Goal: Task Accomplishment & Management: Use online tool/utility

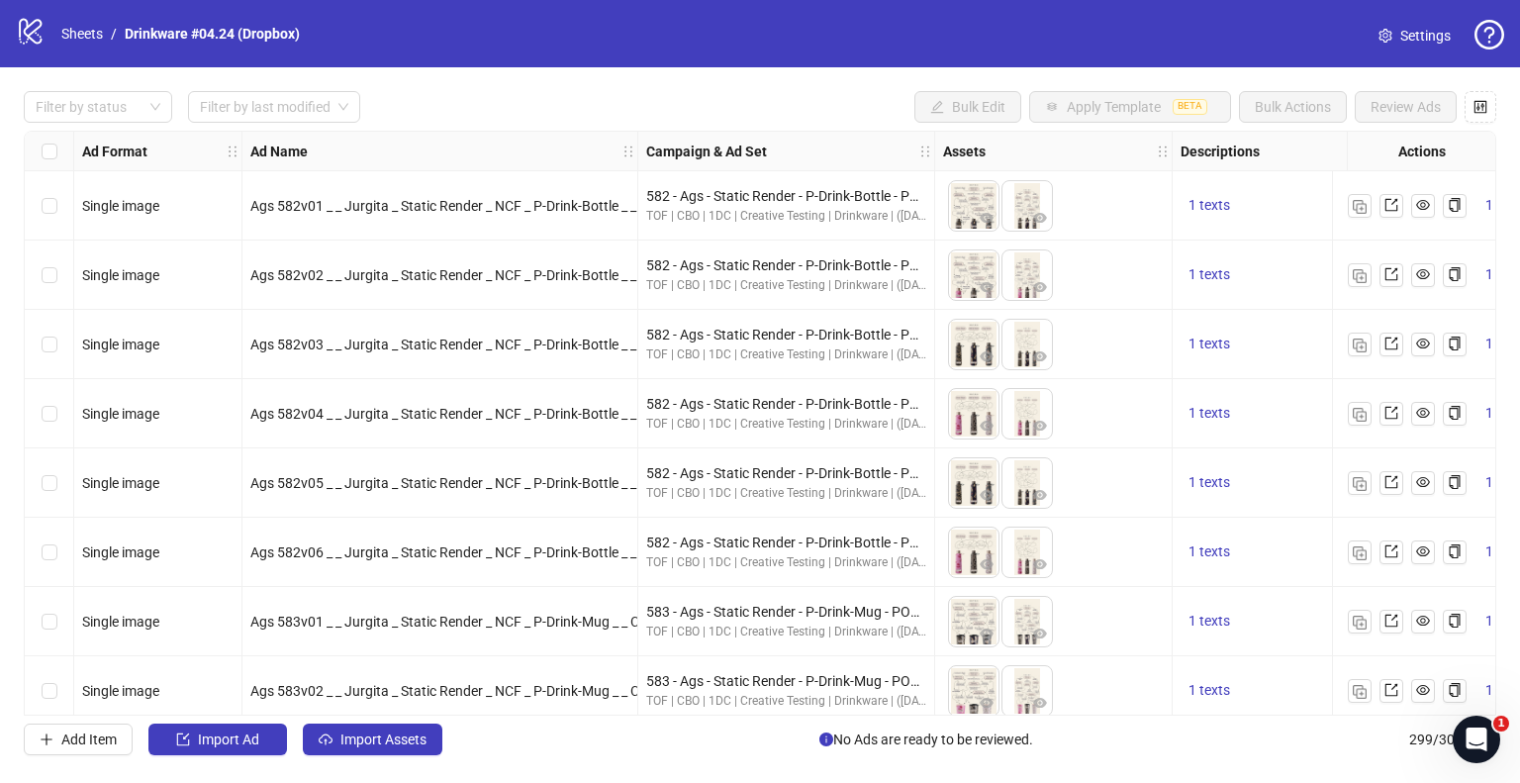
click at [44, 33] on icon "logo/logo-mobile" at bounding box center [31, 31] width 30 height 30
click at [68, 27] on link "Sheets" at bounding box center [81, 34] width 49 height 22
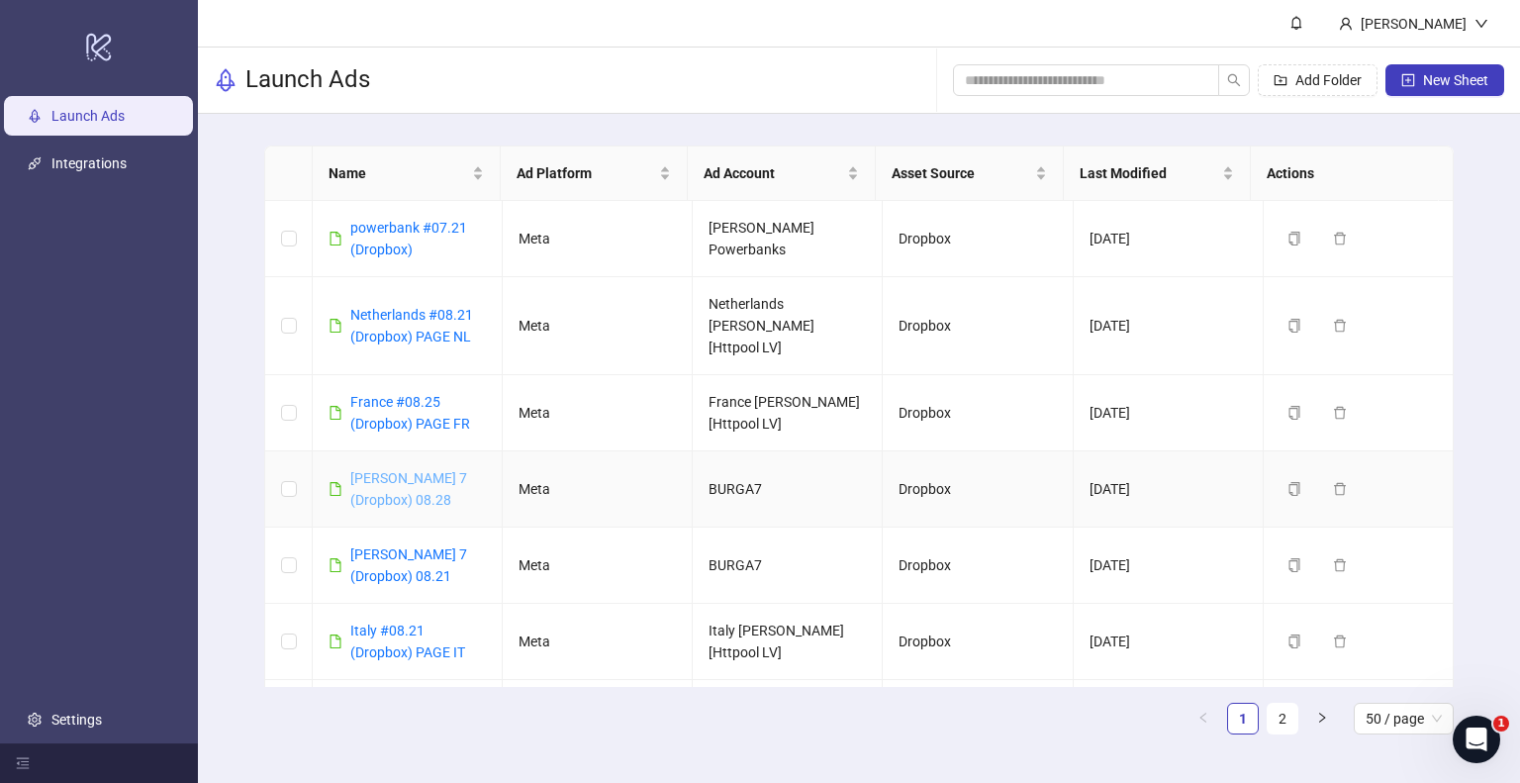
click at [391, 470] on link "[PERSON_NAME] 7 (Dropbox) 08.28" at bounding box center [408, 489] width 117 height 38
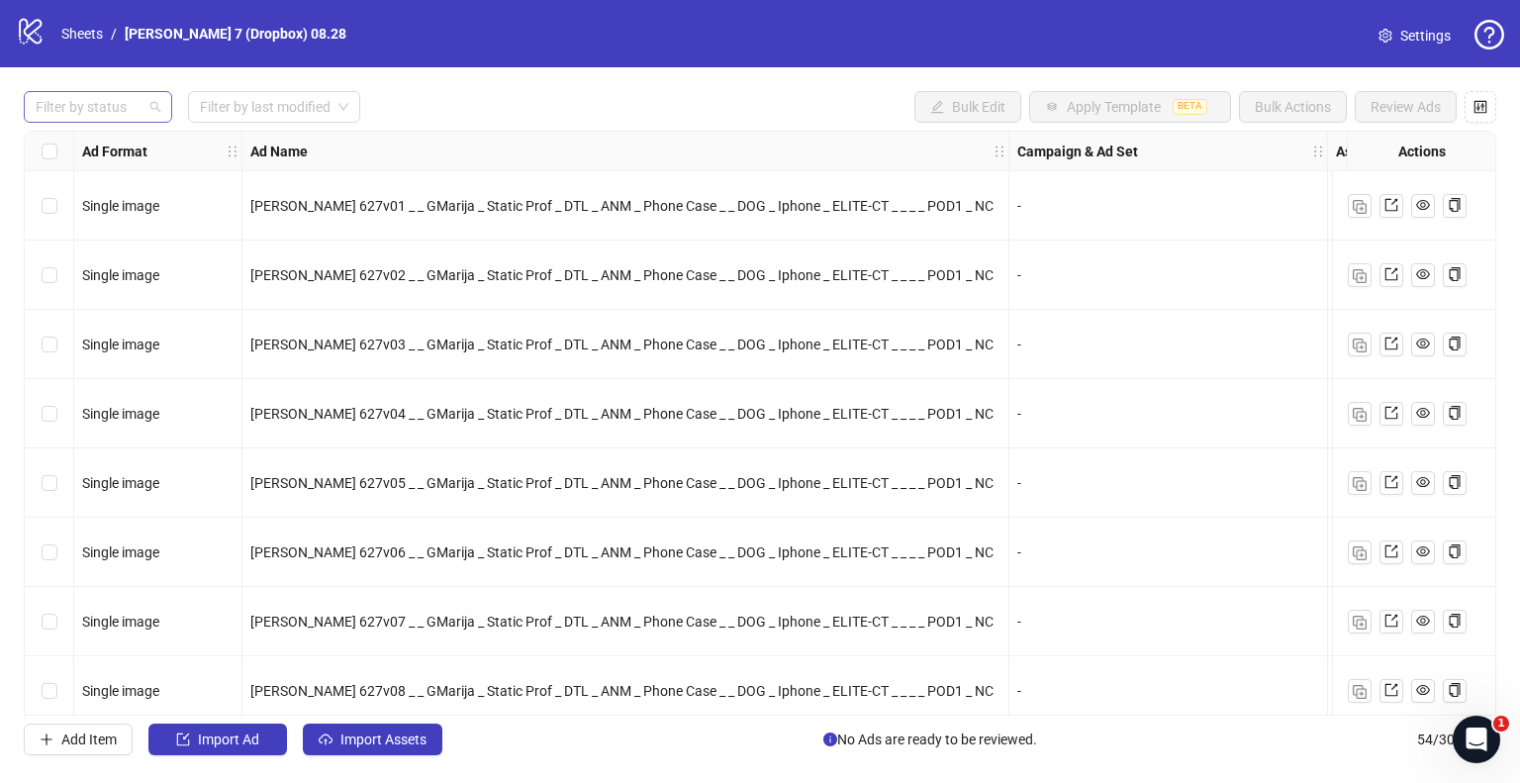
click at [106, 110] on div at bounding box center [88, 107] width 120 height 28
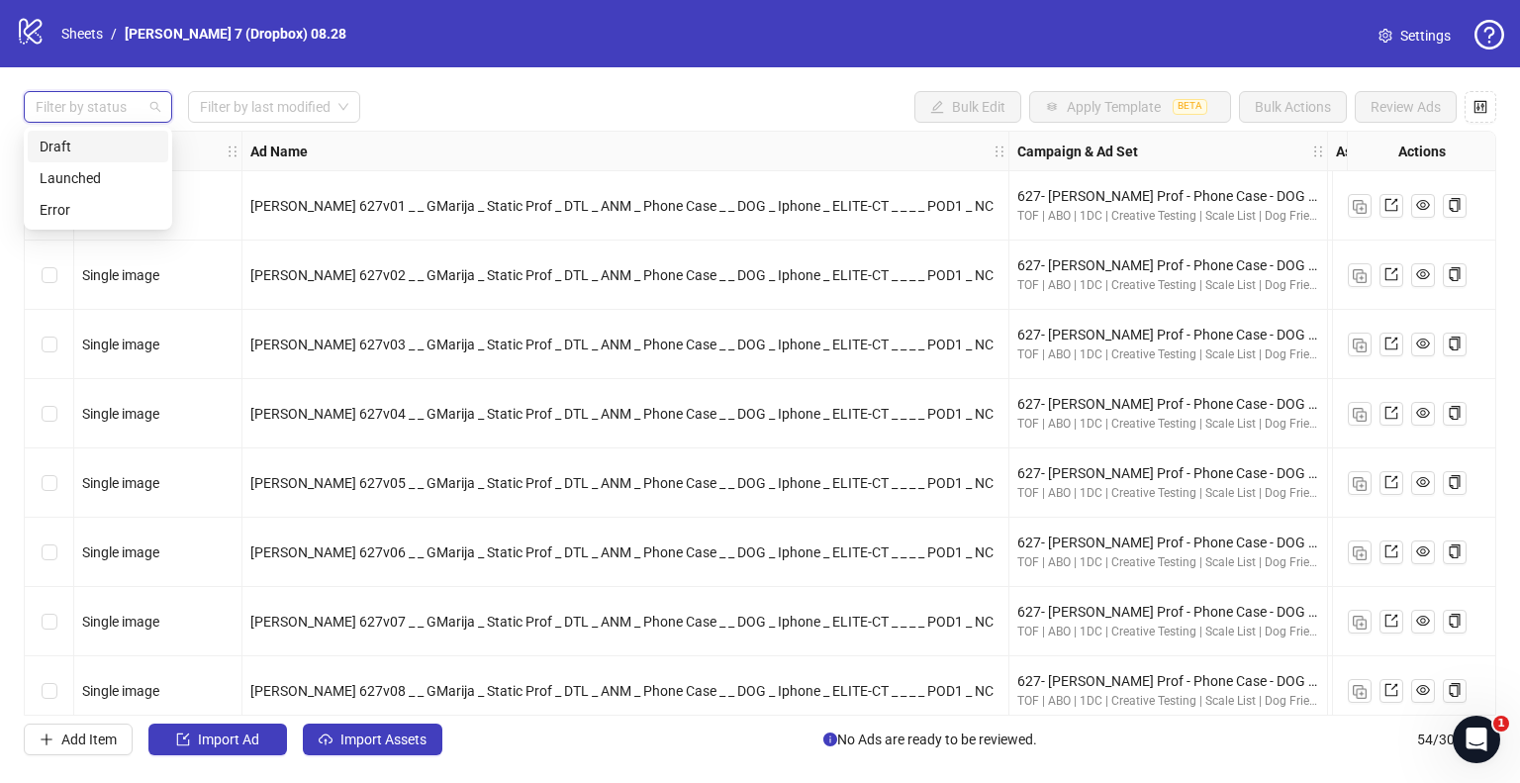
click at [103, 133] on div "Draft" at bounding box center [98, 147] width 141 height 32
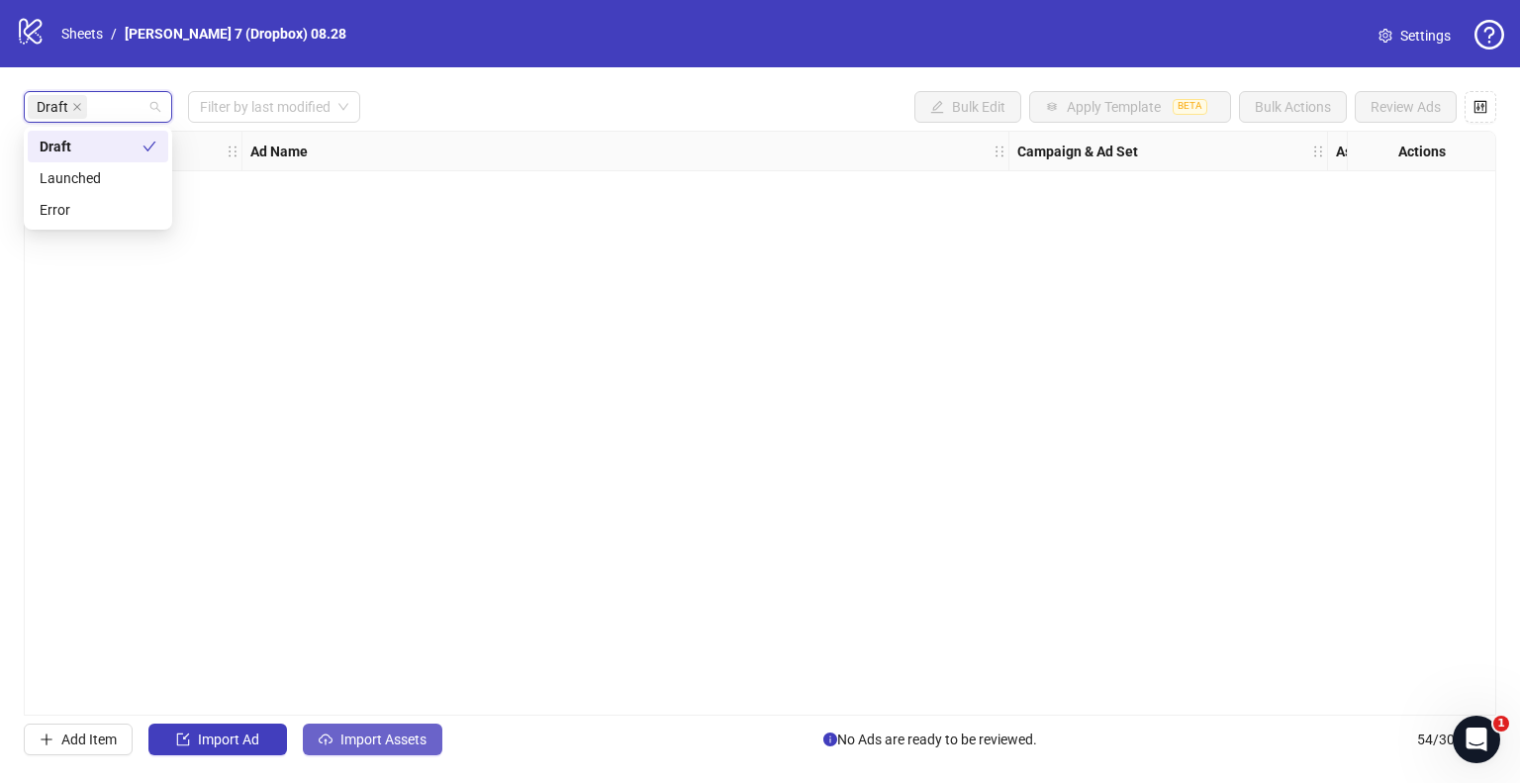
click at [394, 729] on button "Import Assets" at bounding box center [373, 740] width 140 height 32
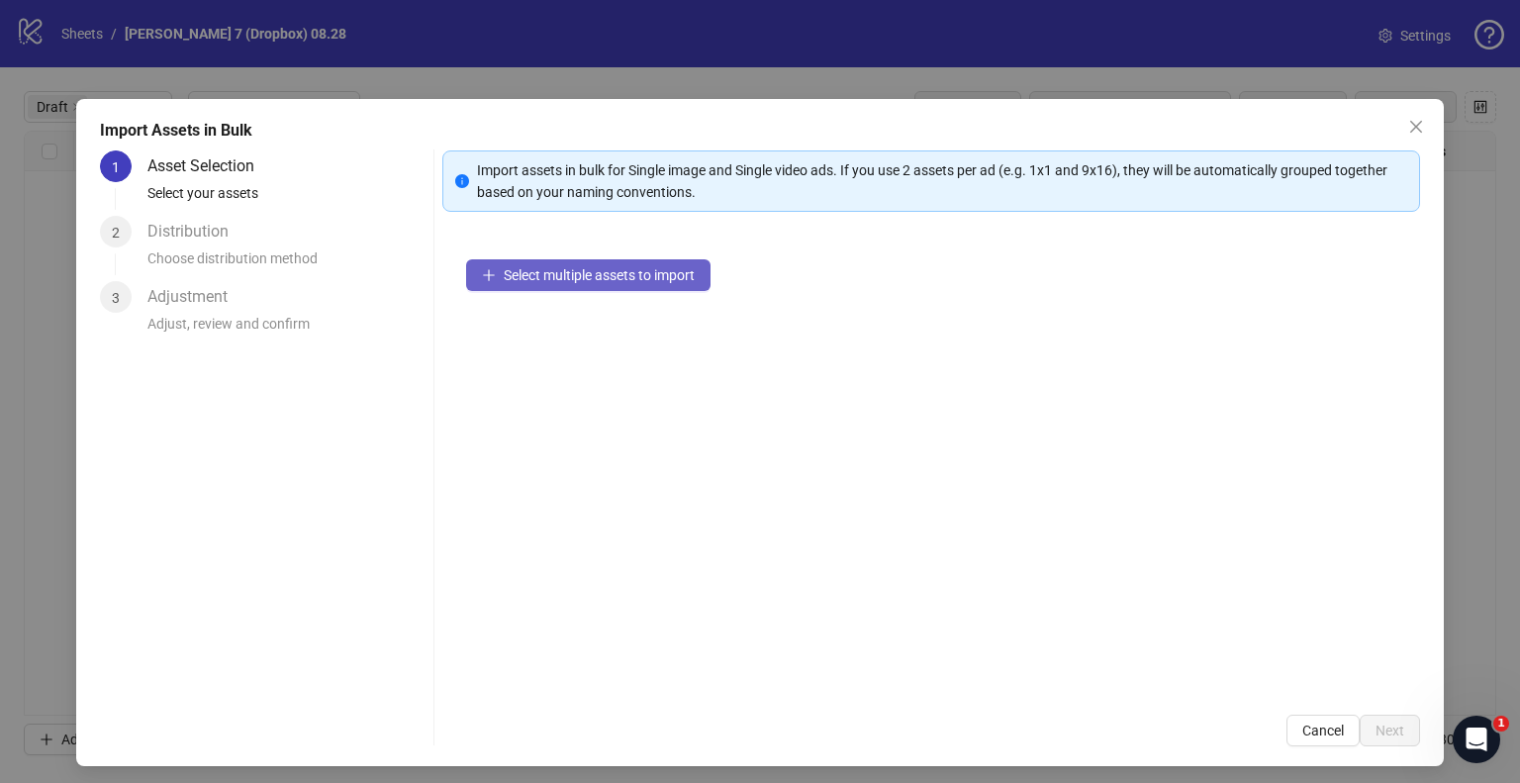
click at [516, 274] on span "Select multiple assets to import" at bounding box center [599, 275] width 191 height 16
drag, startPoint x: 1400, startPoint y: 126, endPoint x: 1230, endPoint y: 268, distance: 222.0
click at [1408, 126] on icon "close" at bounding box center [1416, 127] width 16 height 16
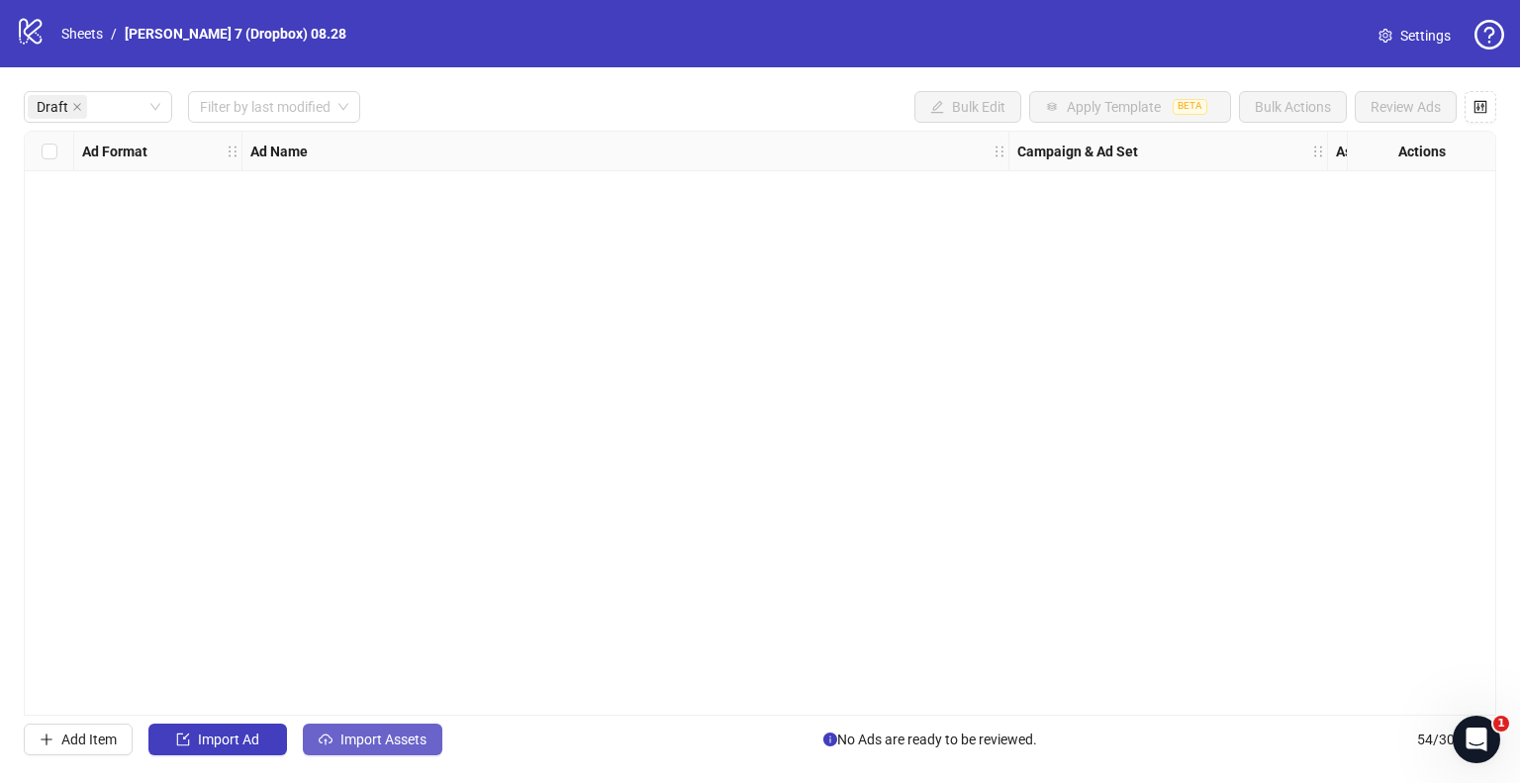
click at [382, 728] on button "Import Assets" at bounding box center [373, 740] width 140 height 32
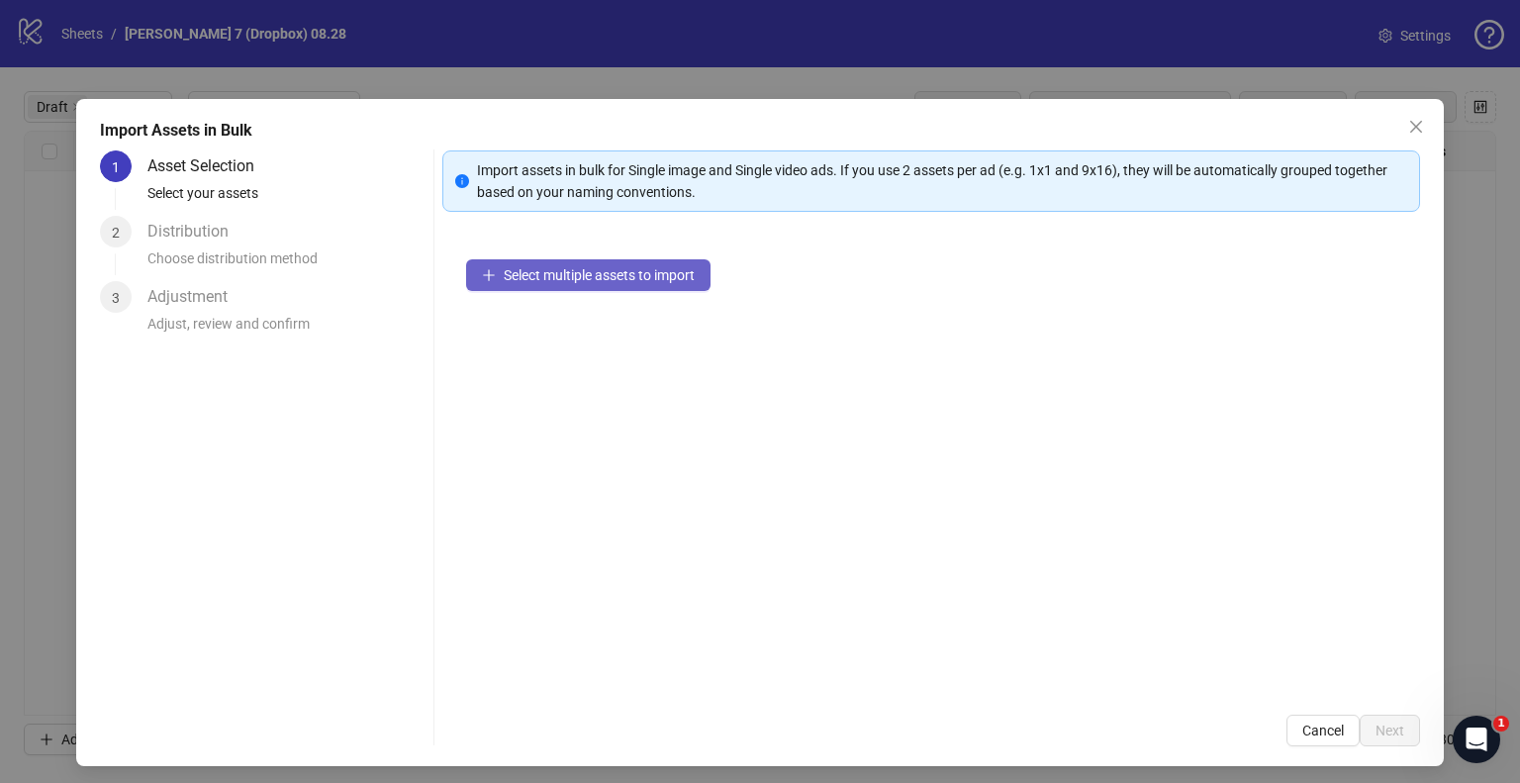
click at [538, 276] on span "Select multiple assets to import" at bounding box center [599, 275] width 191 height 16
click at [664, 280] on span "Select multiple assets to import" at bounding box center [599, 275] width 191 height 16
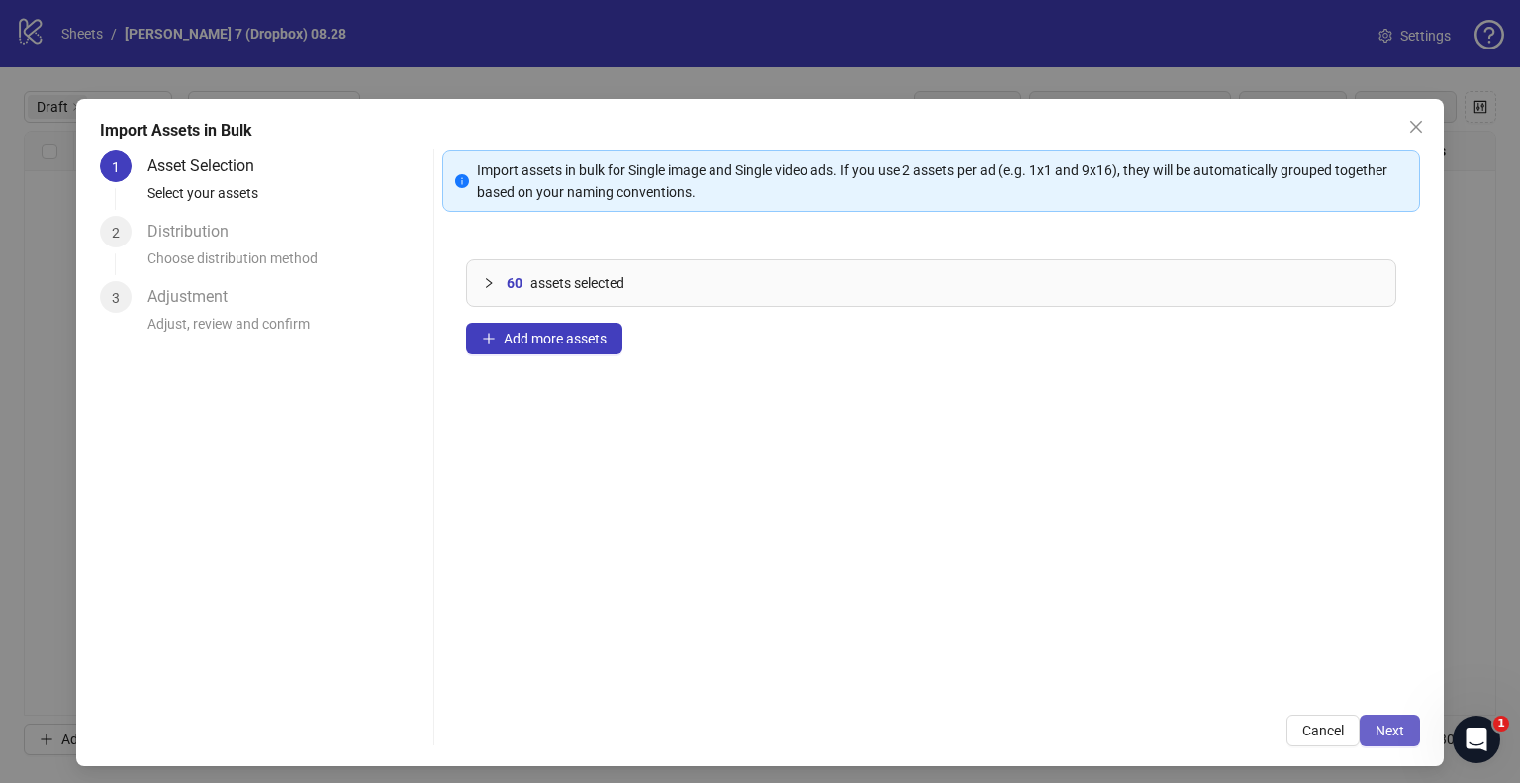
click at [1385, 727] on span "Next" at bounding box center [1390, 731] width 29 height 16
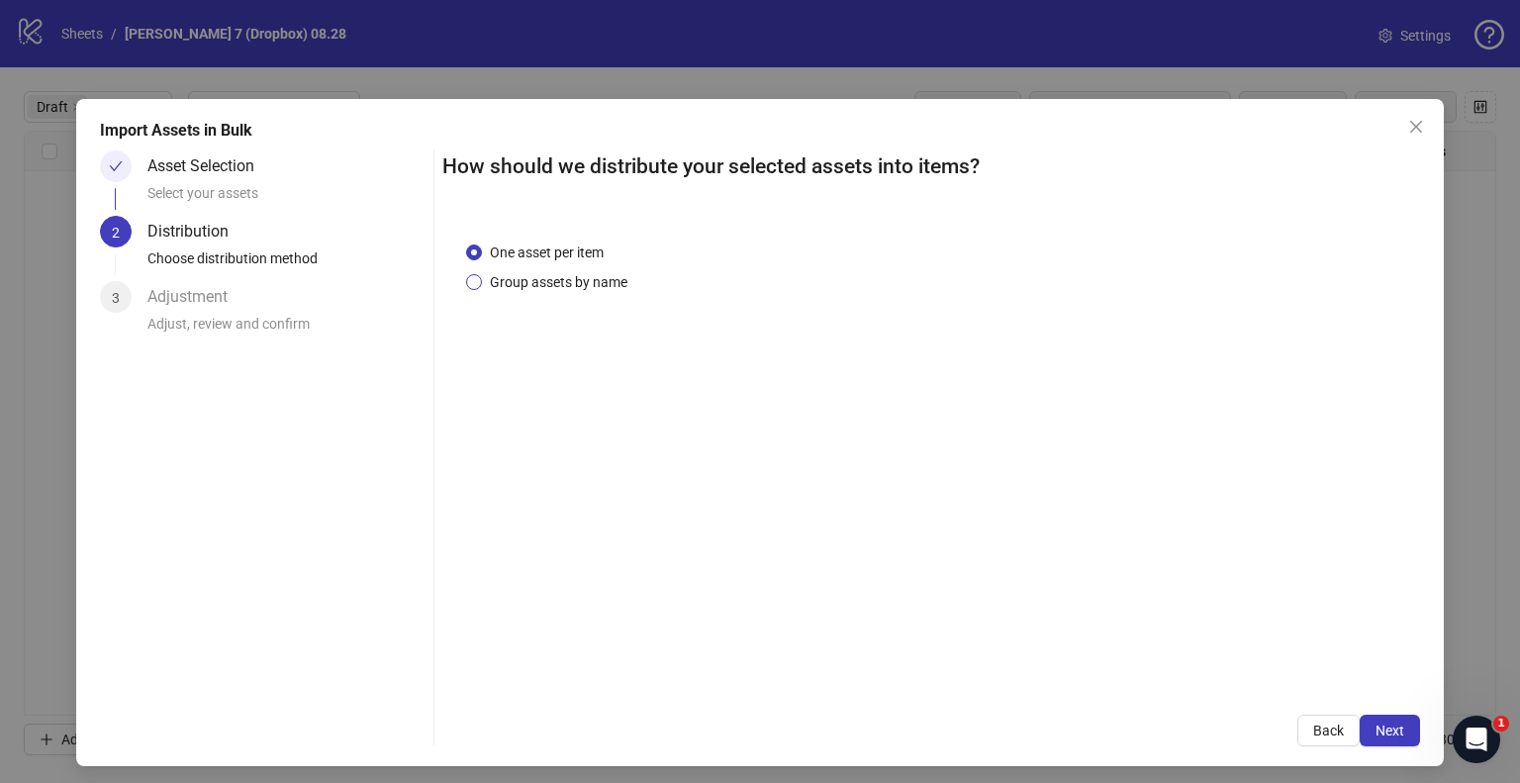
click at [546, 290] on span "Group assets by name" at bounding box center [558, 282] width 153 height 22
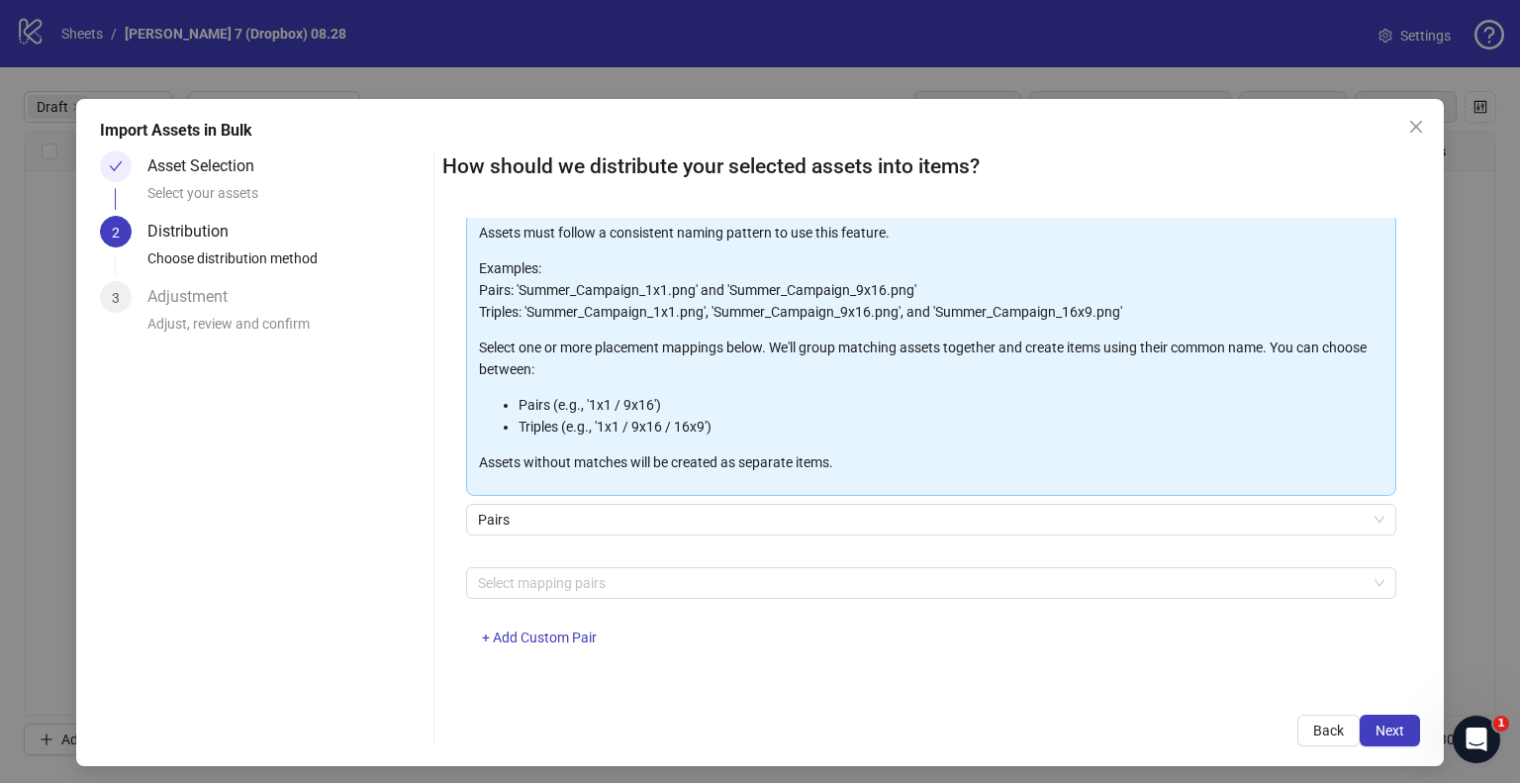
scroll to position [105, 0]
click at [553, 622] on button "+ Add Custom Pair" at bounding box center [539, 638] width 146 height 32
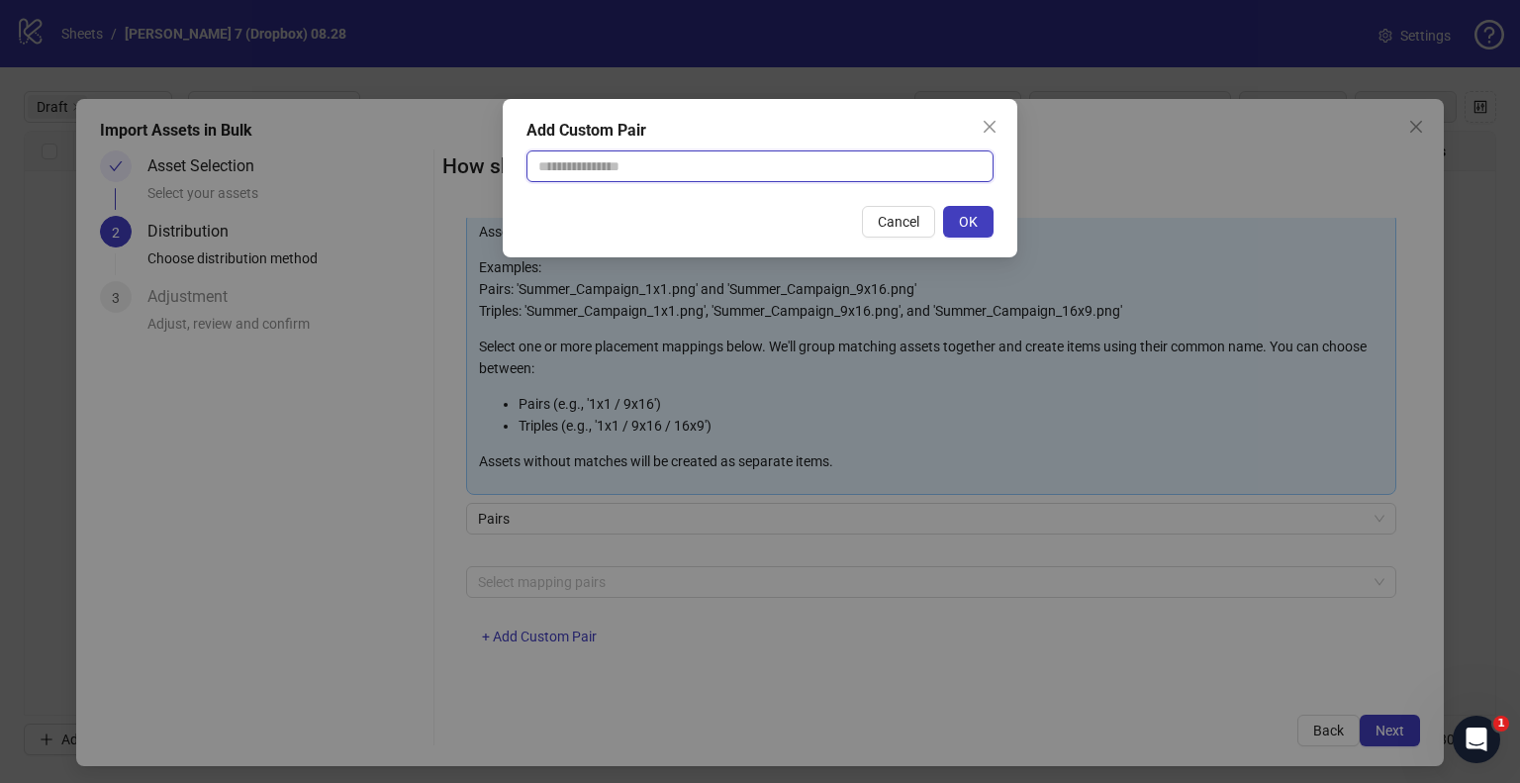
click at [657, 173] on input "text" at bounding box center [760, 166] width 467 height 32
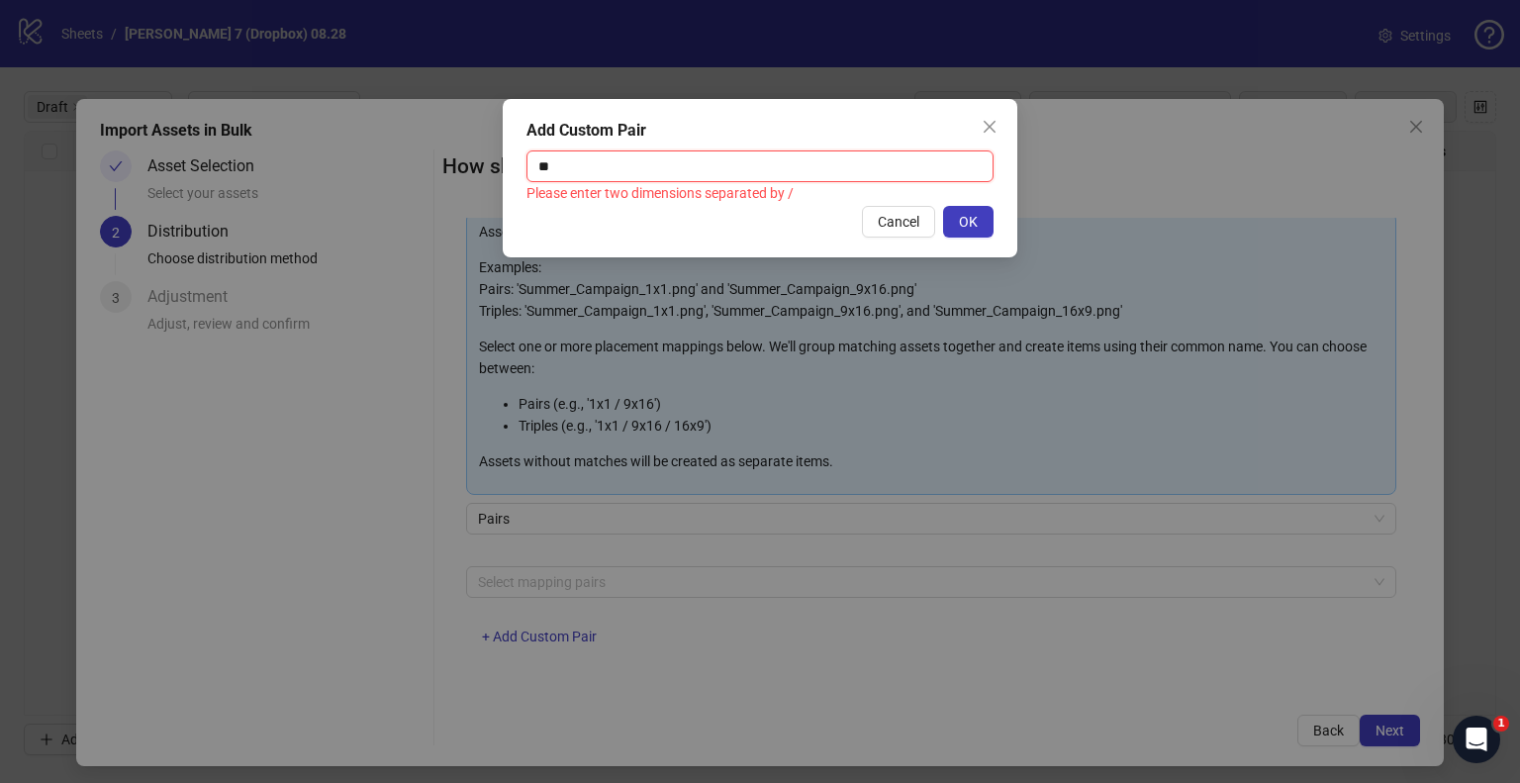
type input "**********"
click at [968, 214] on span "OK" at bounding box center [968, 222] width 19 height 16
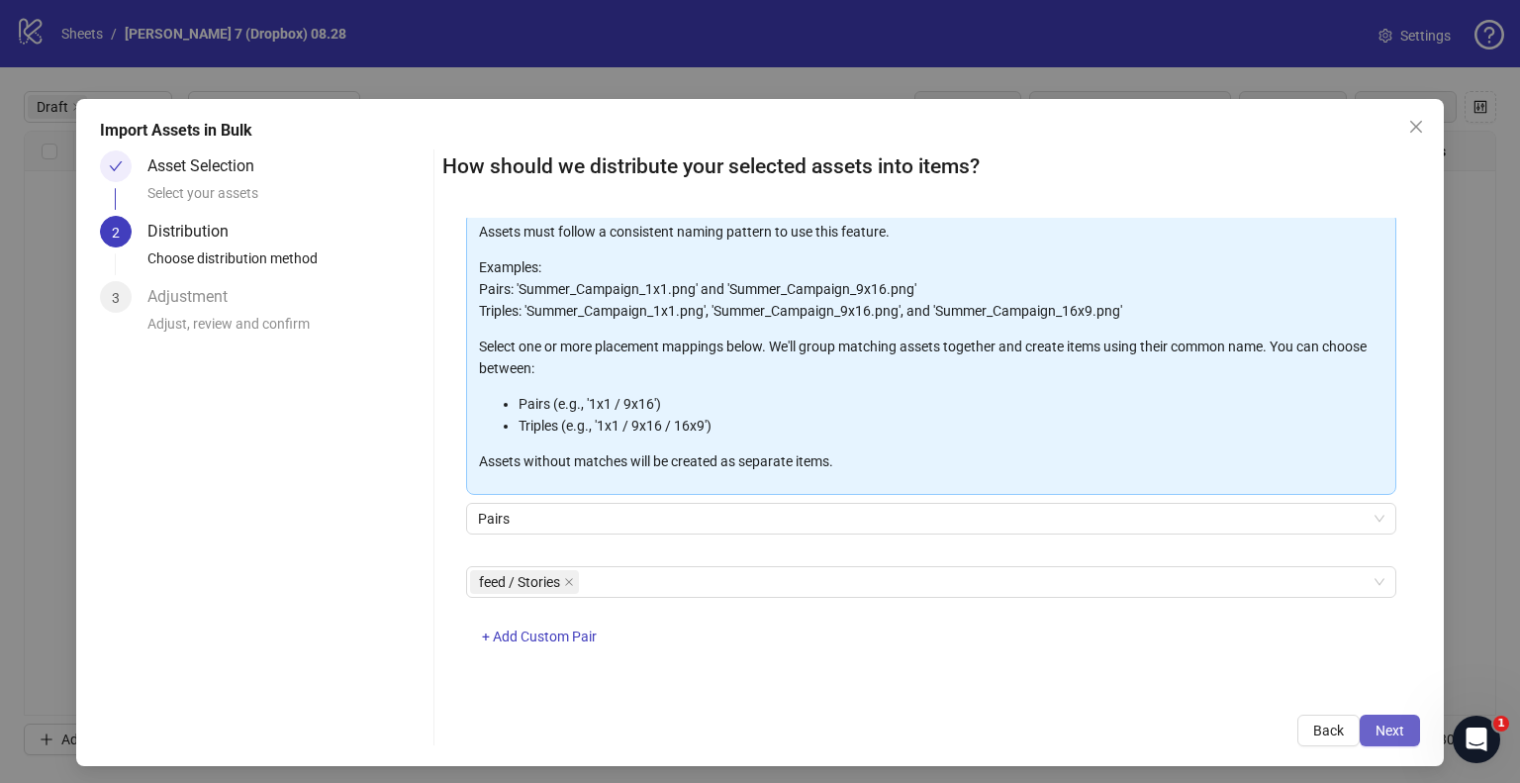
click at [1386, 727] on span "Next" at bounding box center [1390, 731] width 29 height 16
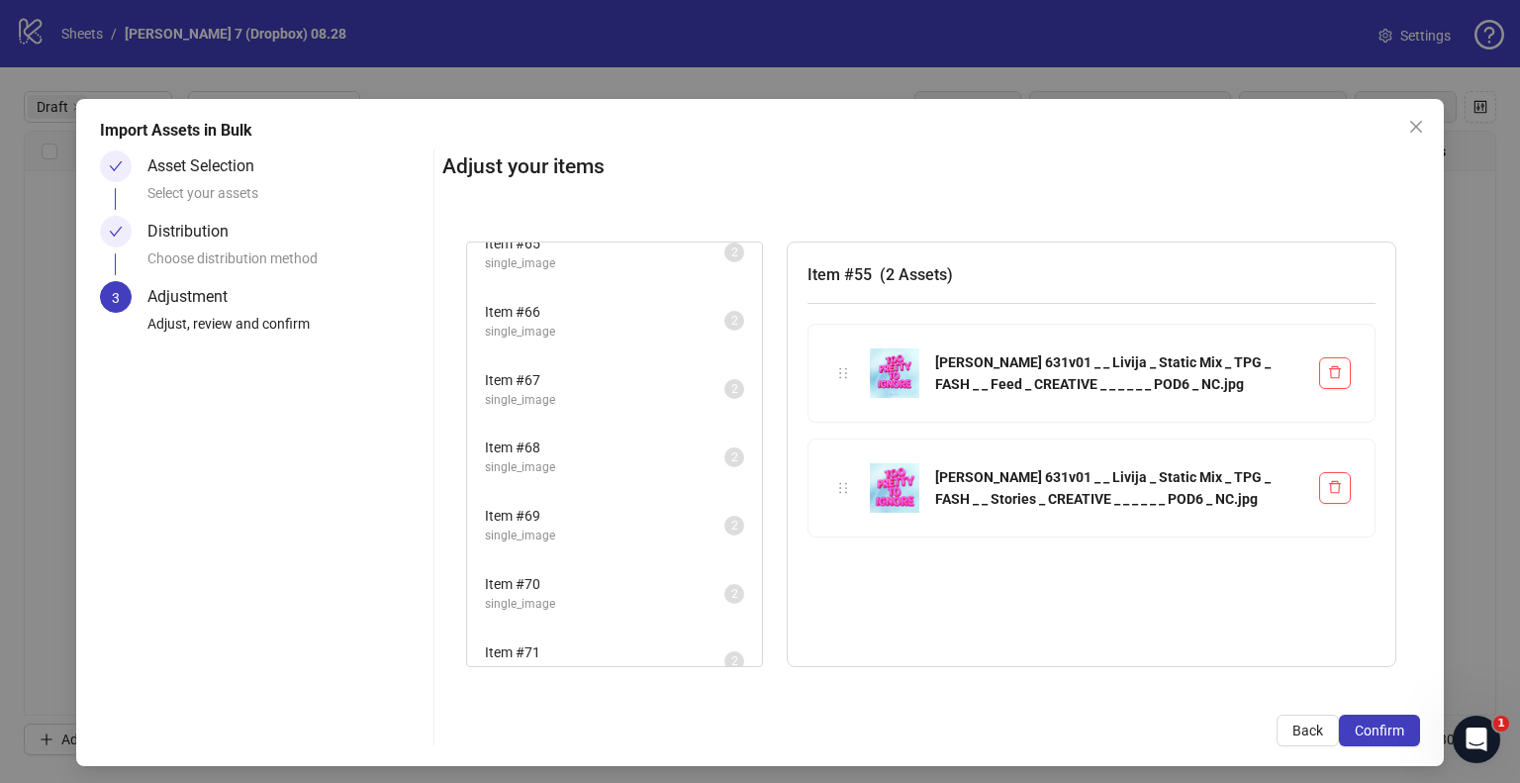
scroll to position [1595, 0]
click at [1355, 723] on span "Confirm" at bounding box center [1379, 731] width 49 height 16
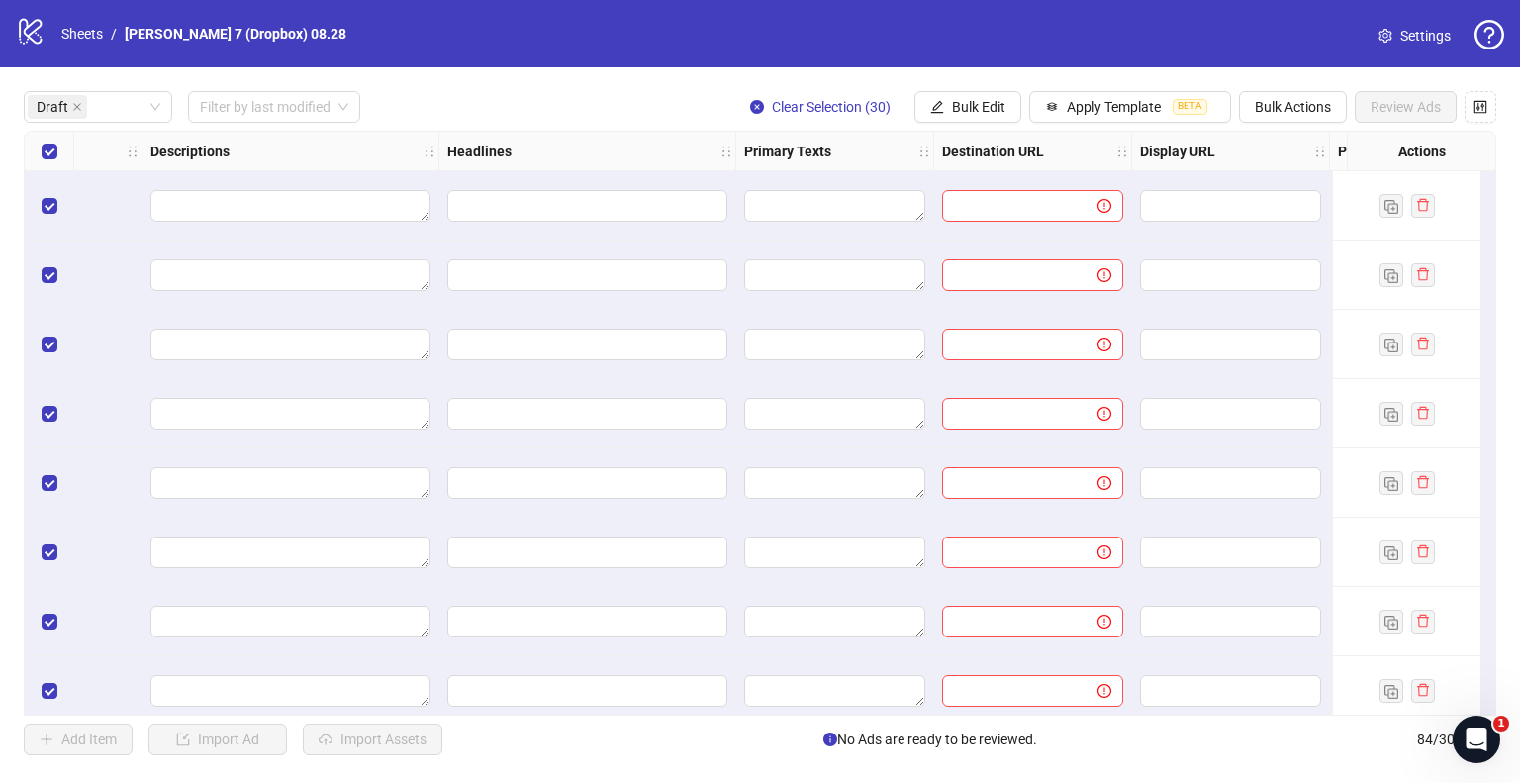
scroll to position [0, 1782]
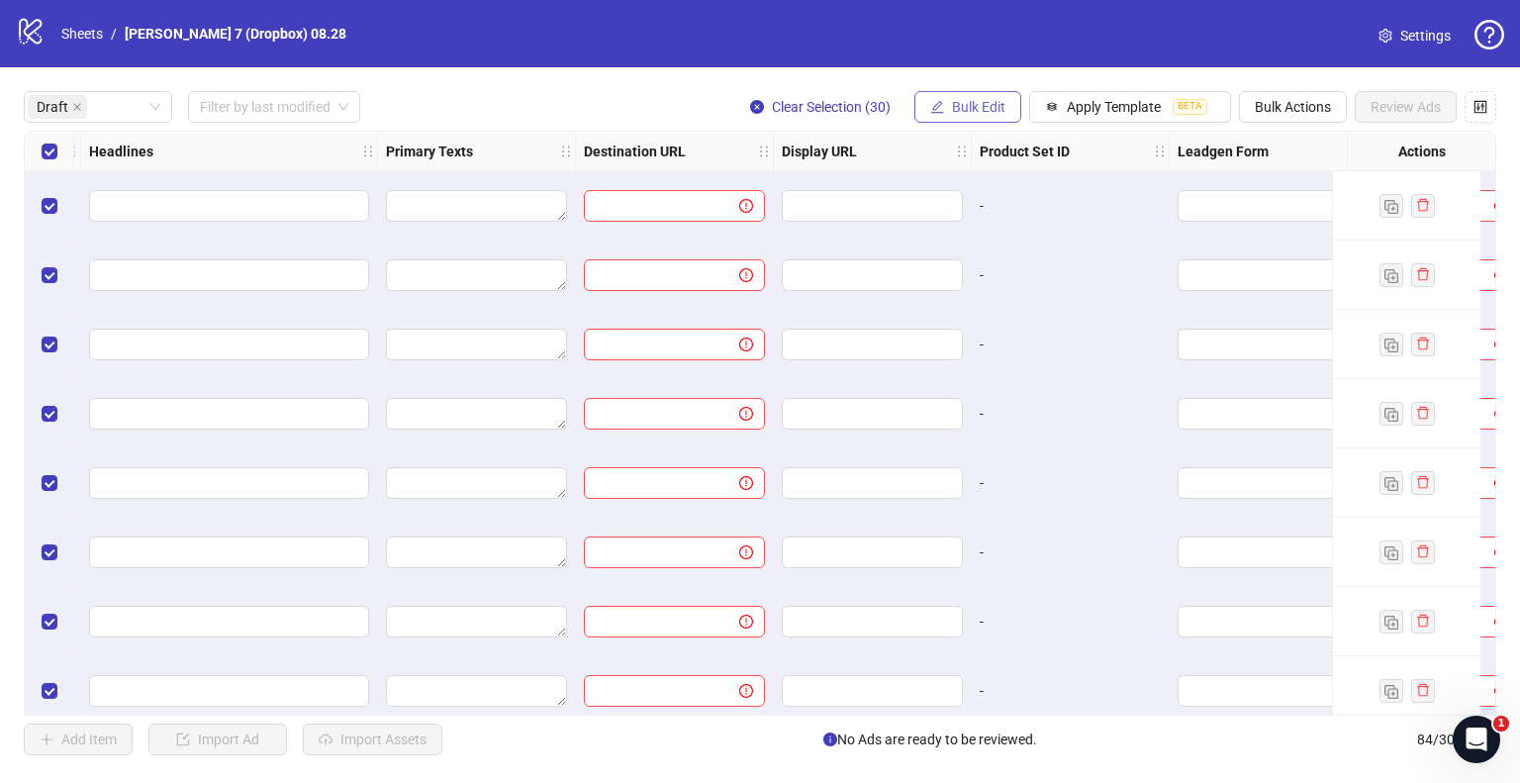
click at [978, 99] on span "Bulk Edit" at bounding box center [978, 107] width 53 height 16
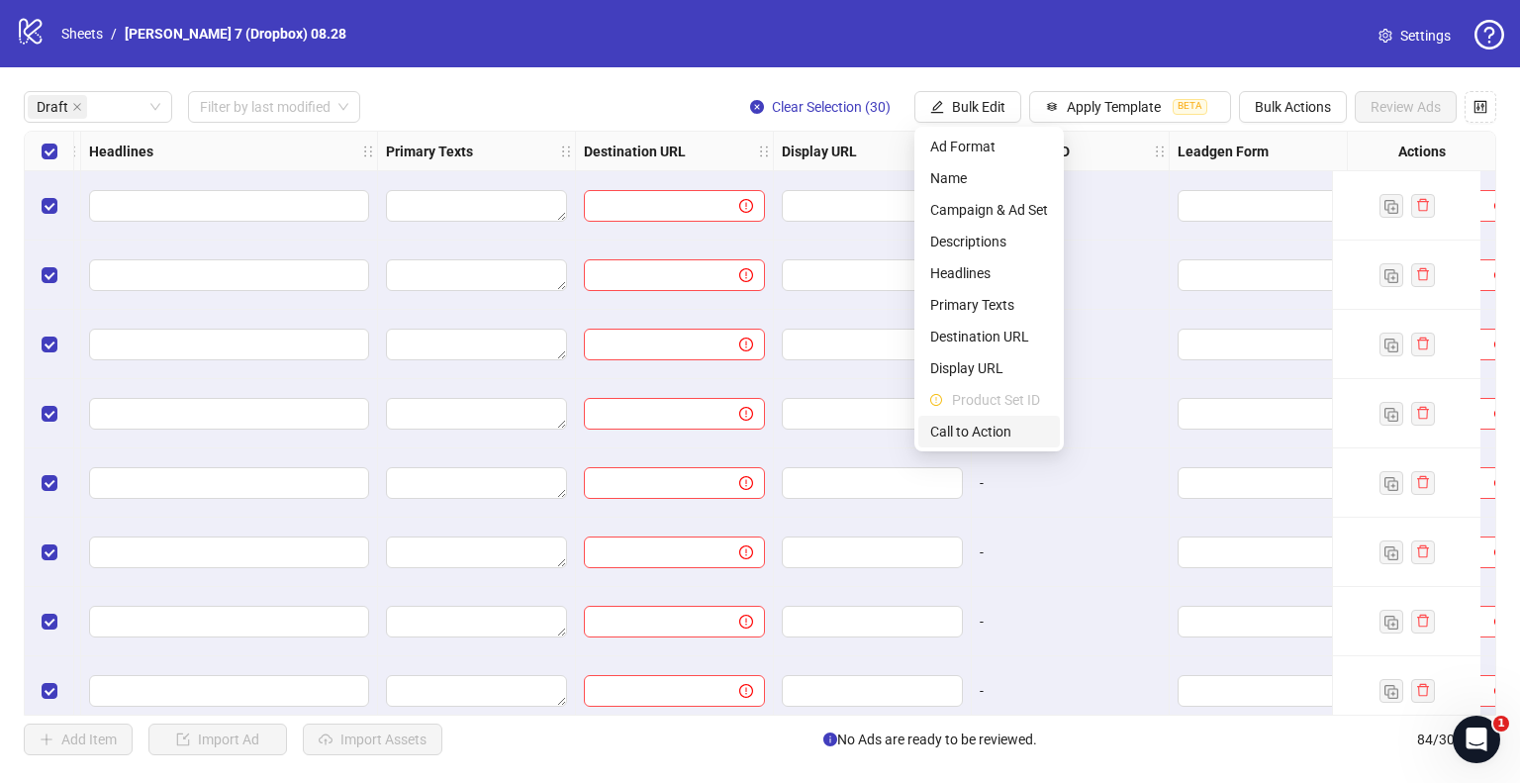
click at [986, 428] on span "Call to Action" at bounding box center [989, 432] width 118 height 22
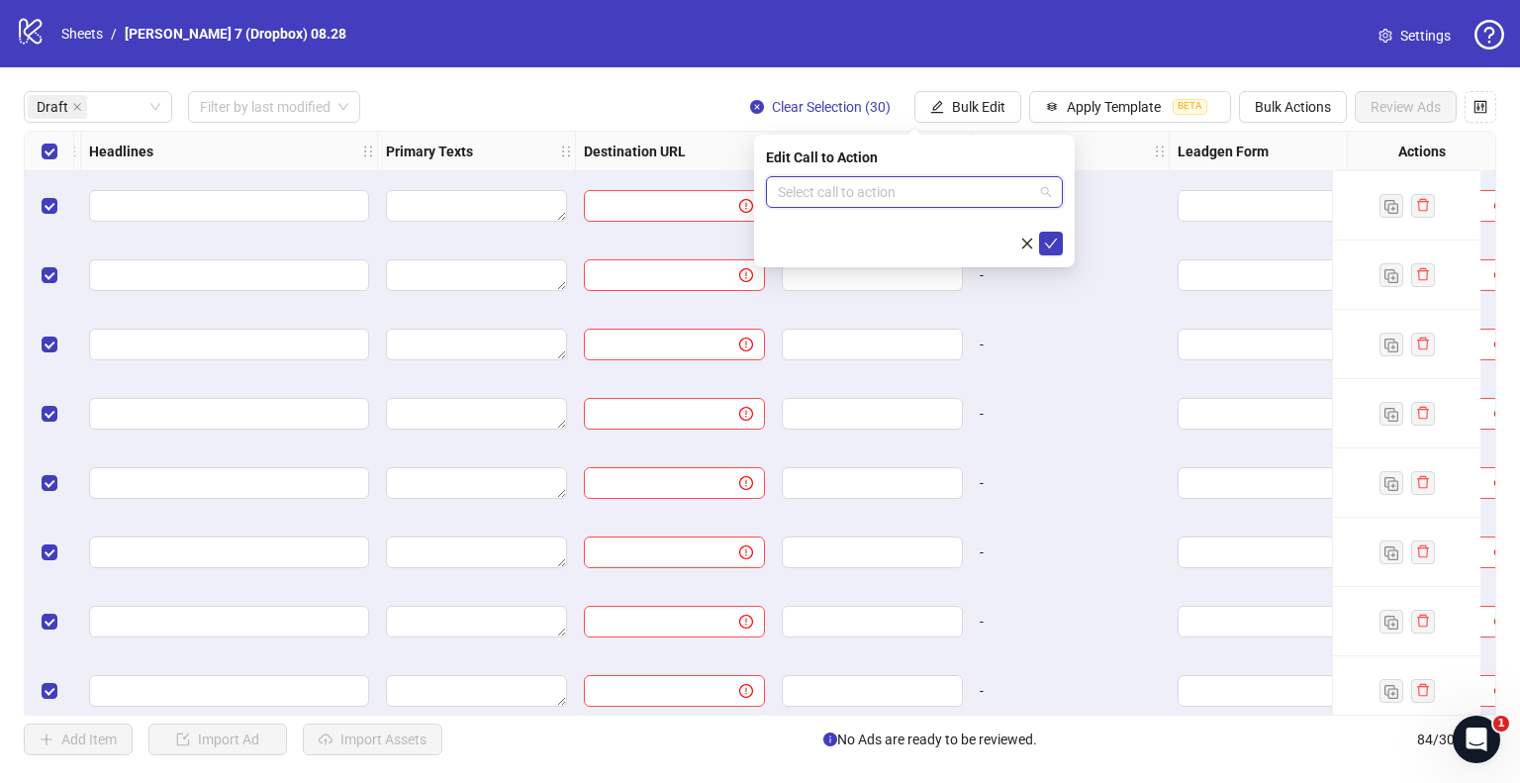
click at [917, 182] on input "search" at bounding box center [905, 192] width 255 height 30
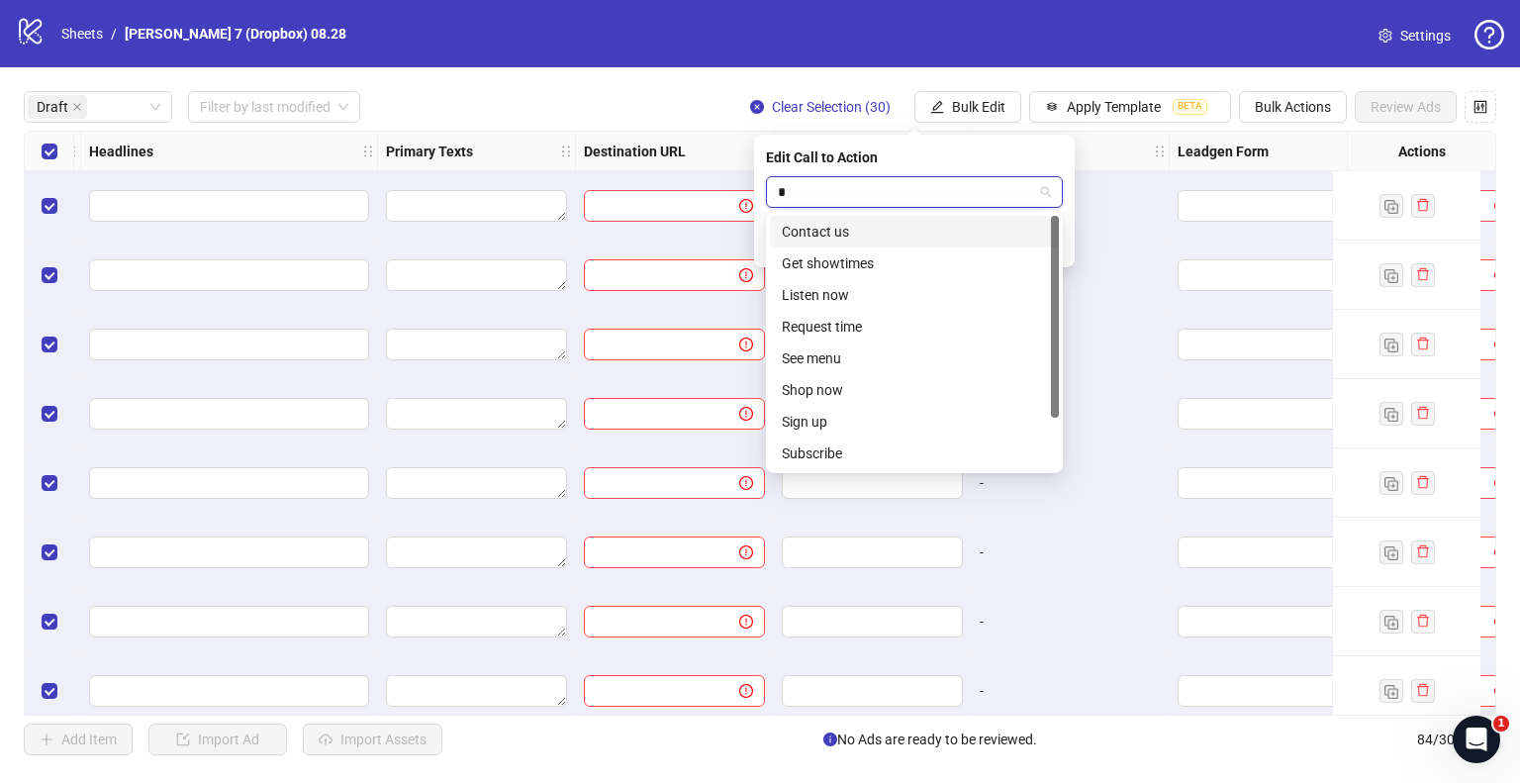
type input "**"
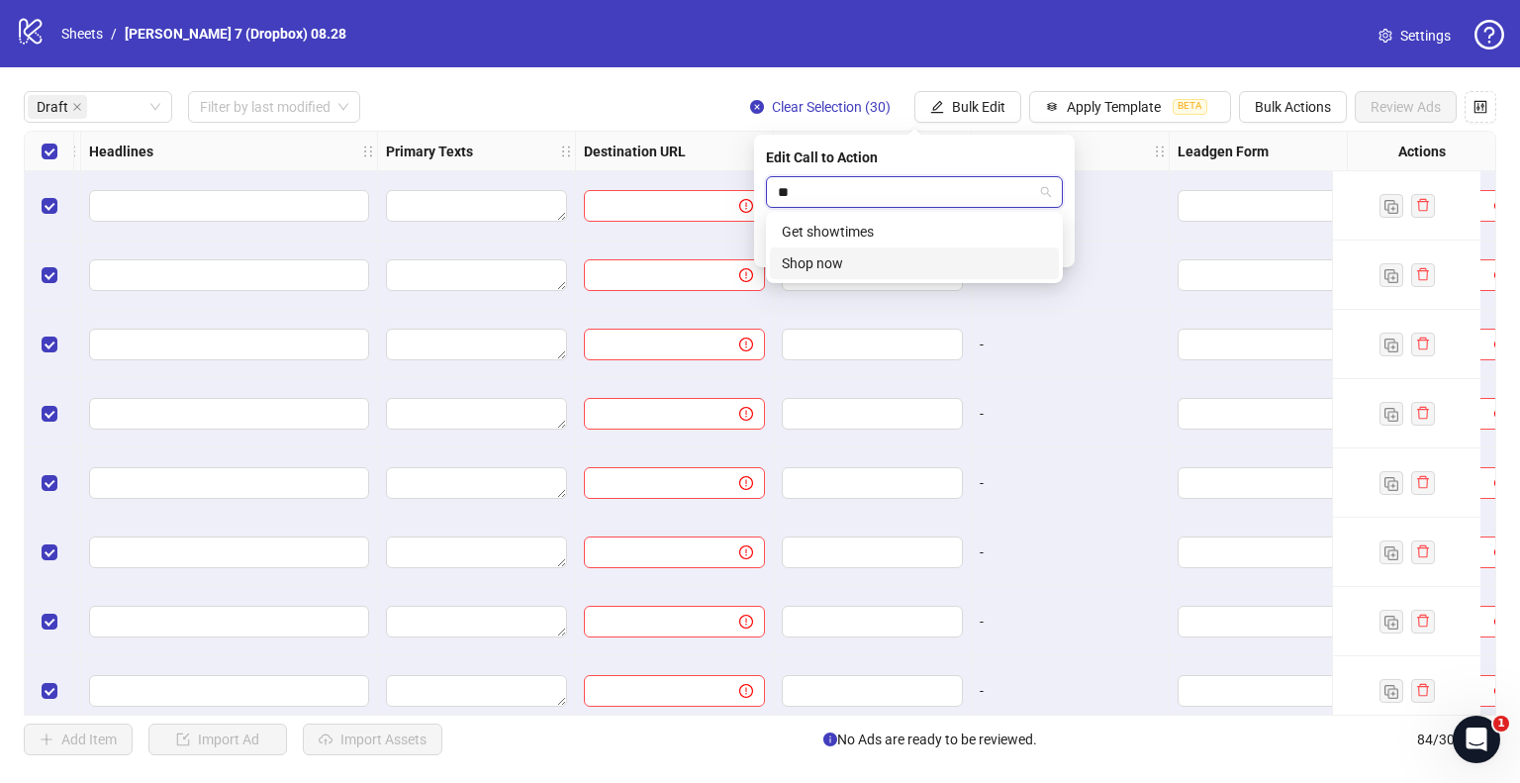
click at [869, 256] on div "Shop now" at bounding box center [914, 263] width 265 height 22
click at [1045, 242] on icon "check" at bounding box center [1051, 244] width 13 height 10
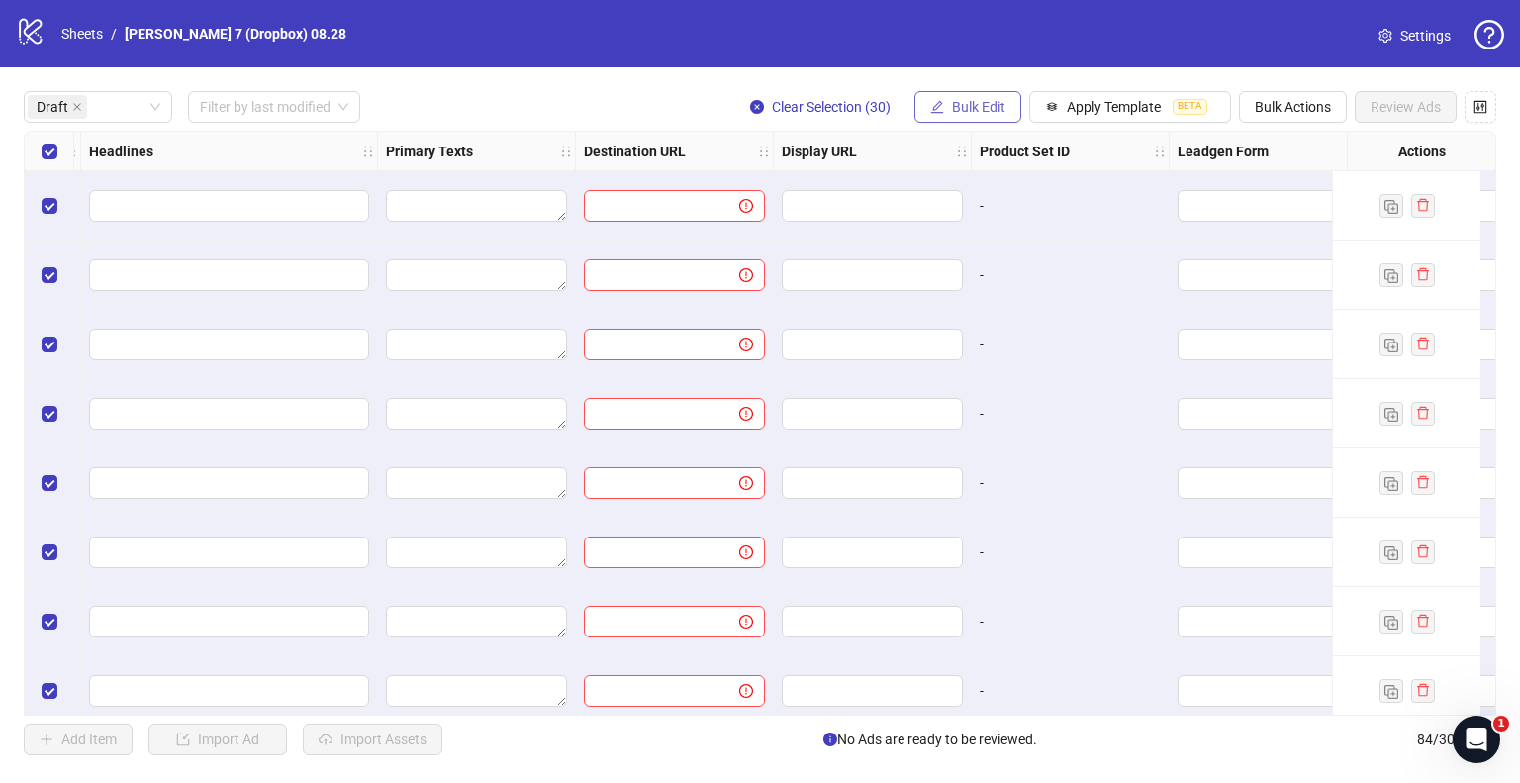
click at [970, 105] on span "Bulk Edit" at bounding box center [978, 107] width 53 height 16
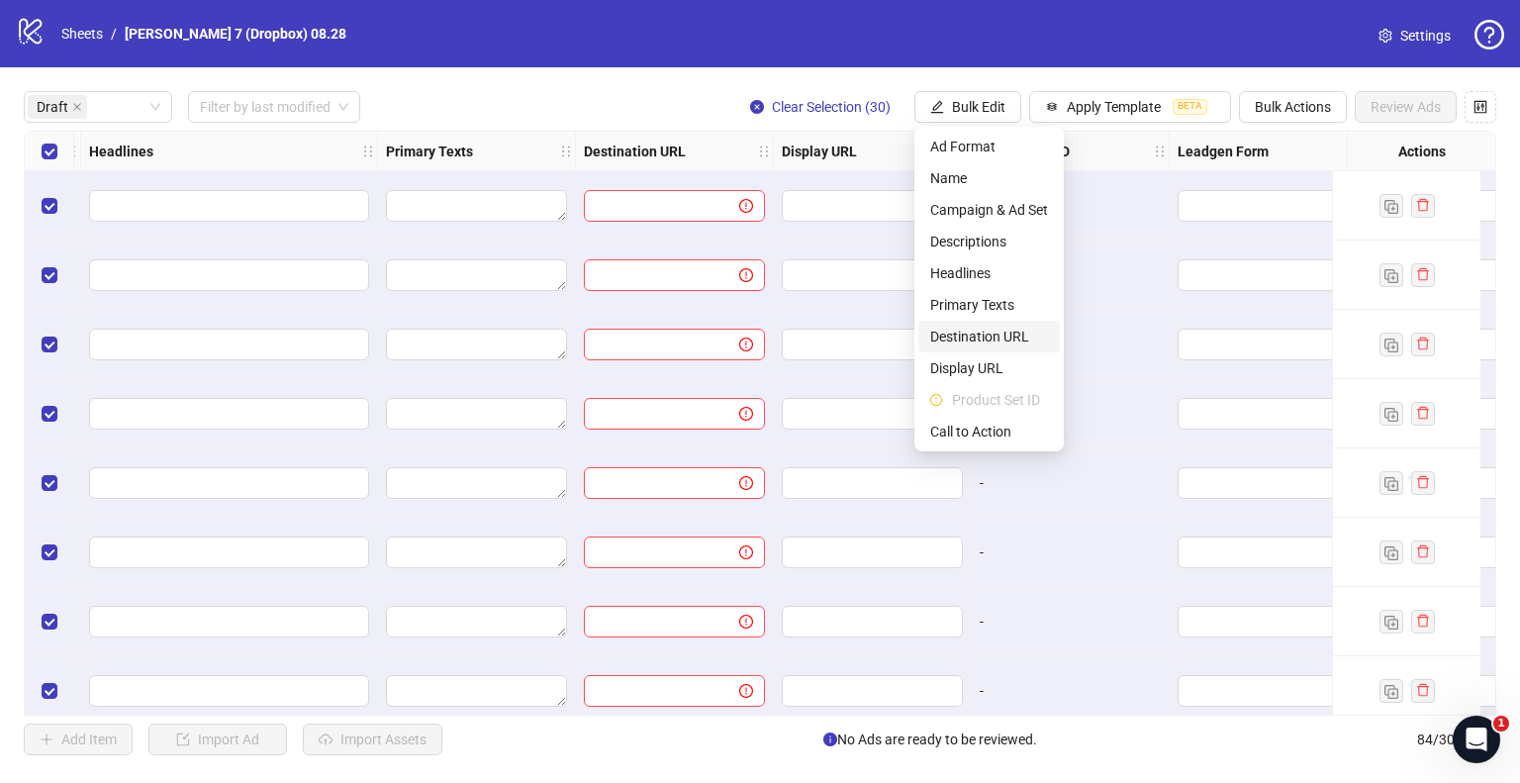
click at [977, 330] on span "Destination URL" at bounding box center [989, 337] width 118 height 22
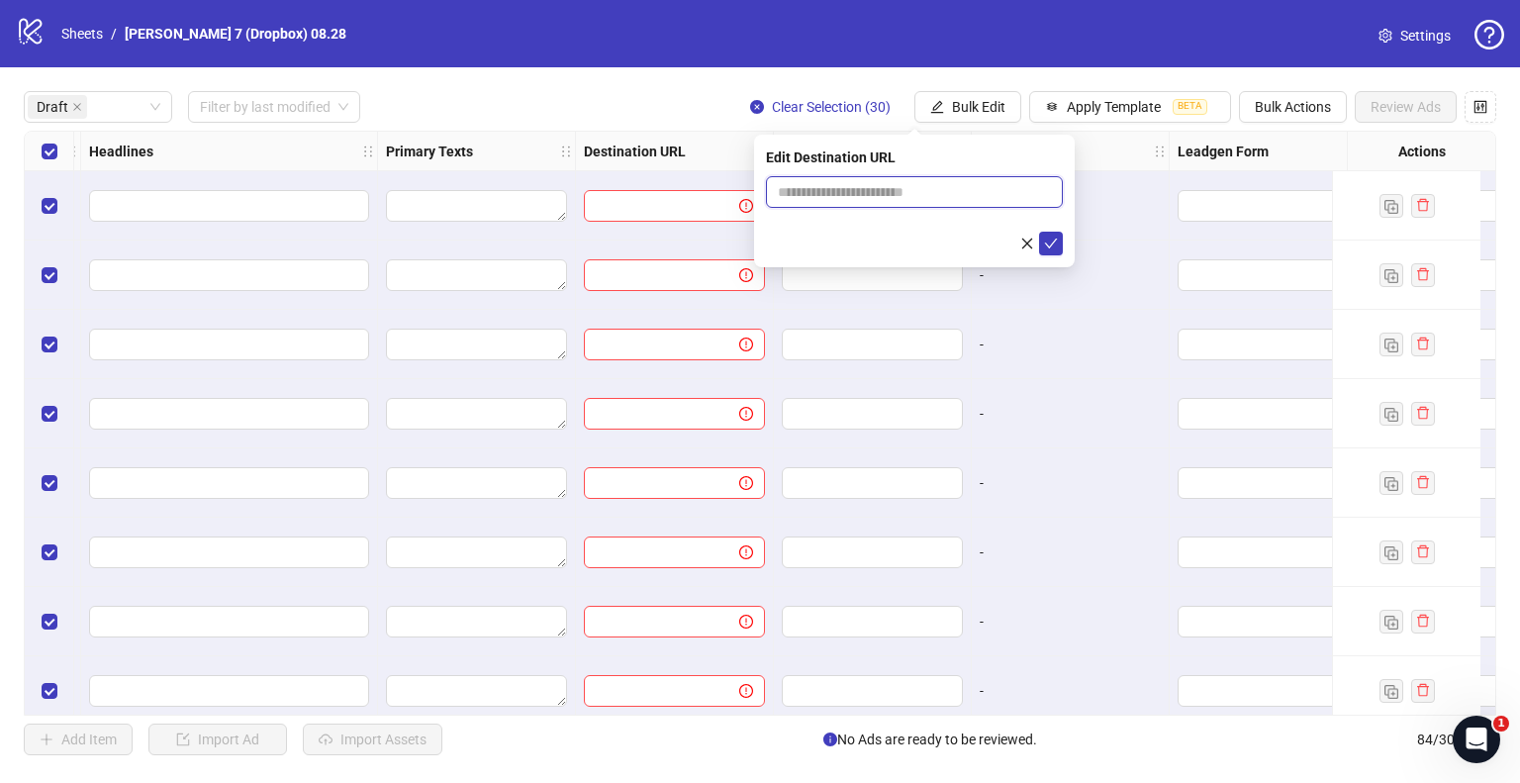
click at [917, 196] on input "text" at bounding box center [906, 192] width 257 height 22
type input "**********"
drag, startPoint x: 1049, startPoint y: 243, endPoint x: 1037, endPoint y: 258, distance: 19.0
click at [1049, 243] on icon "check" at bounding box center [1051, 244] width 14 height 14
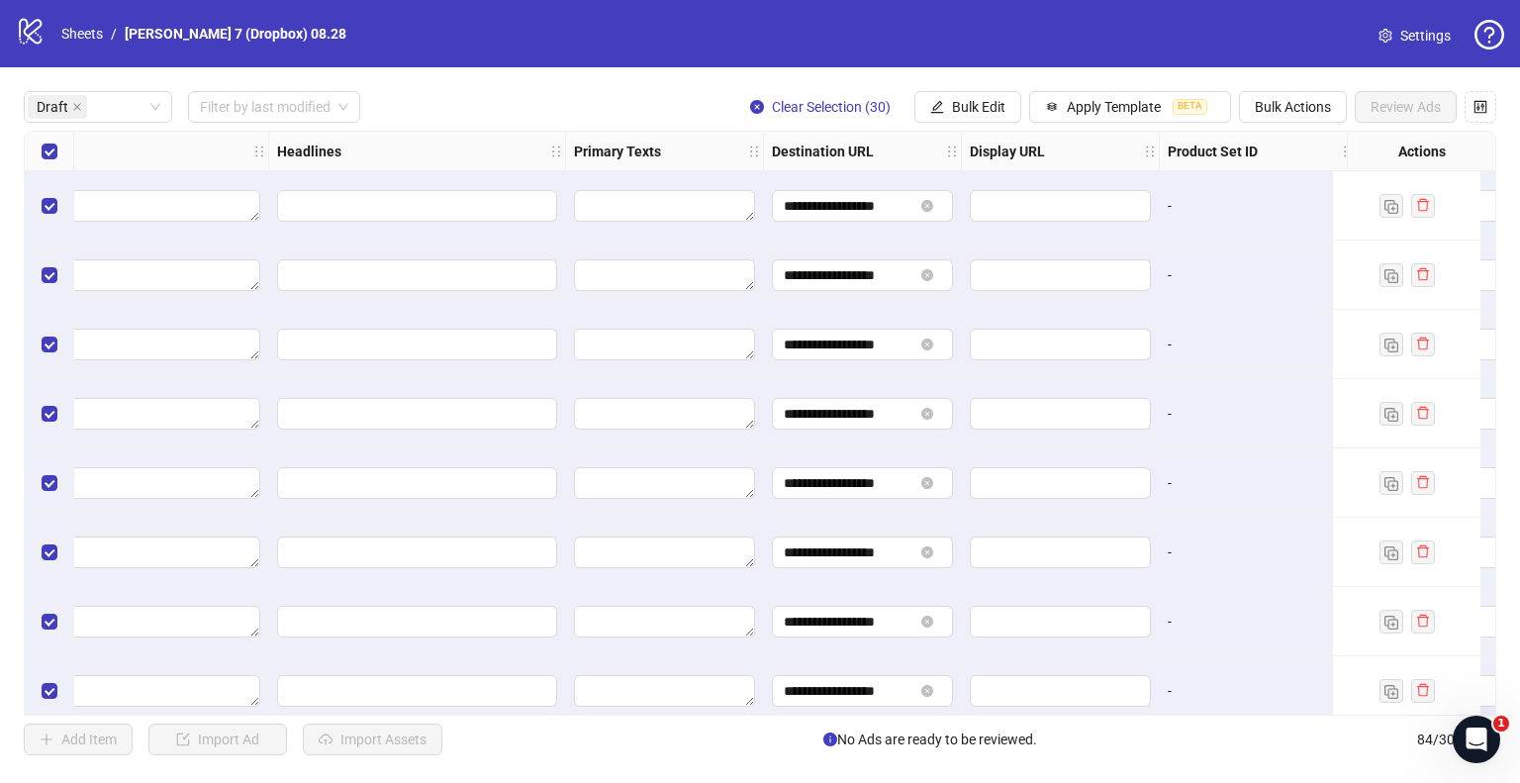
scroll to position [0, 1584]
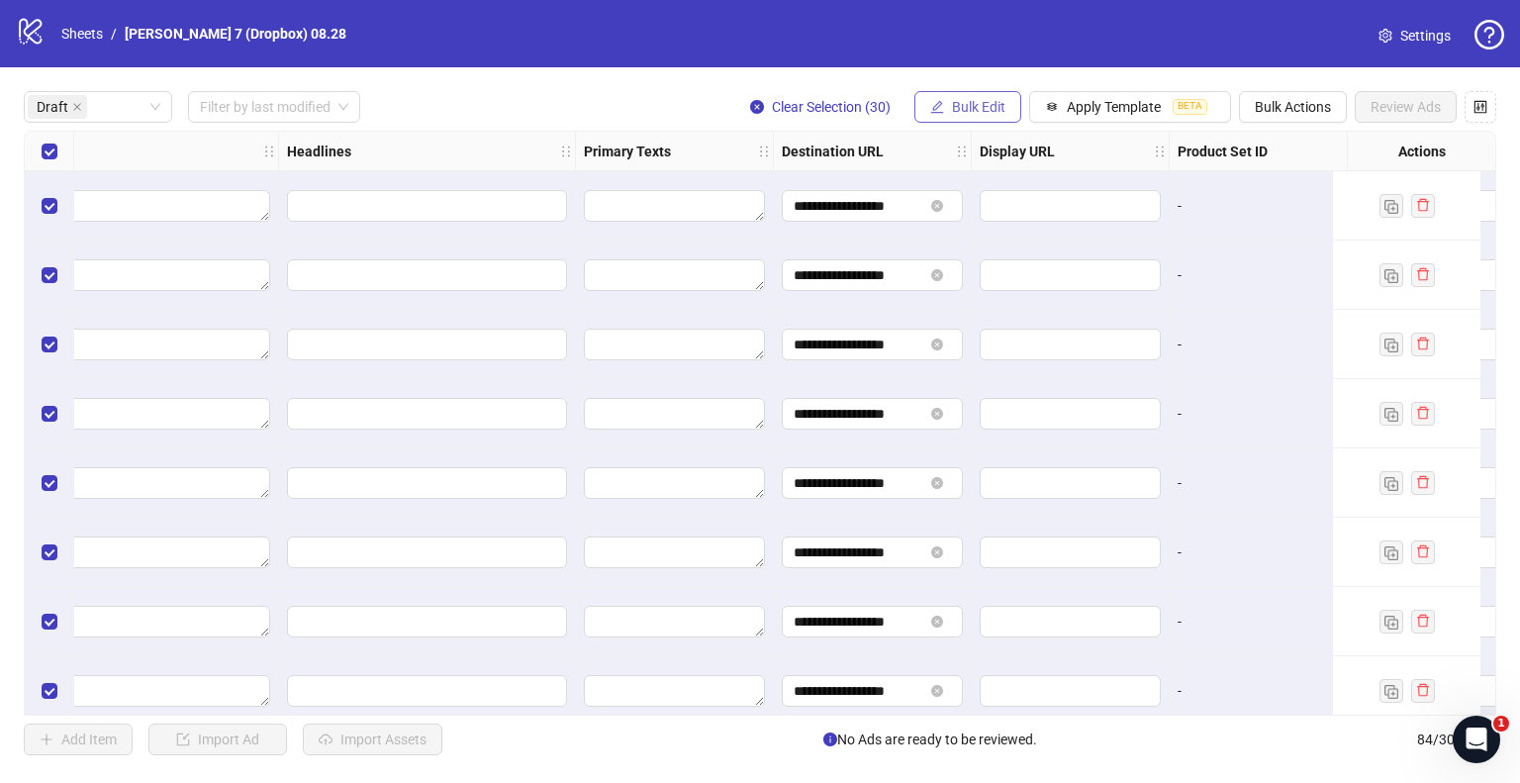
click at [959, 102] on span "Bulk Edit" at bounding box center [978, 107] width 53 height 16
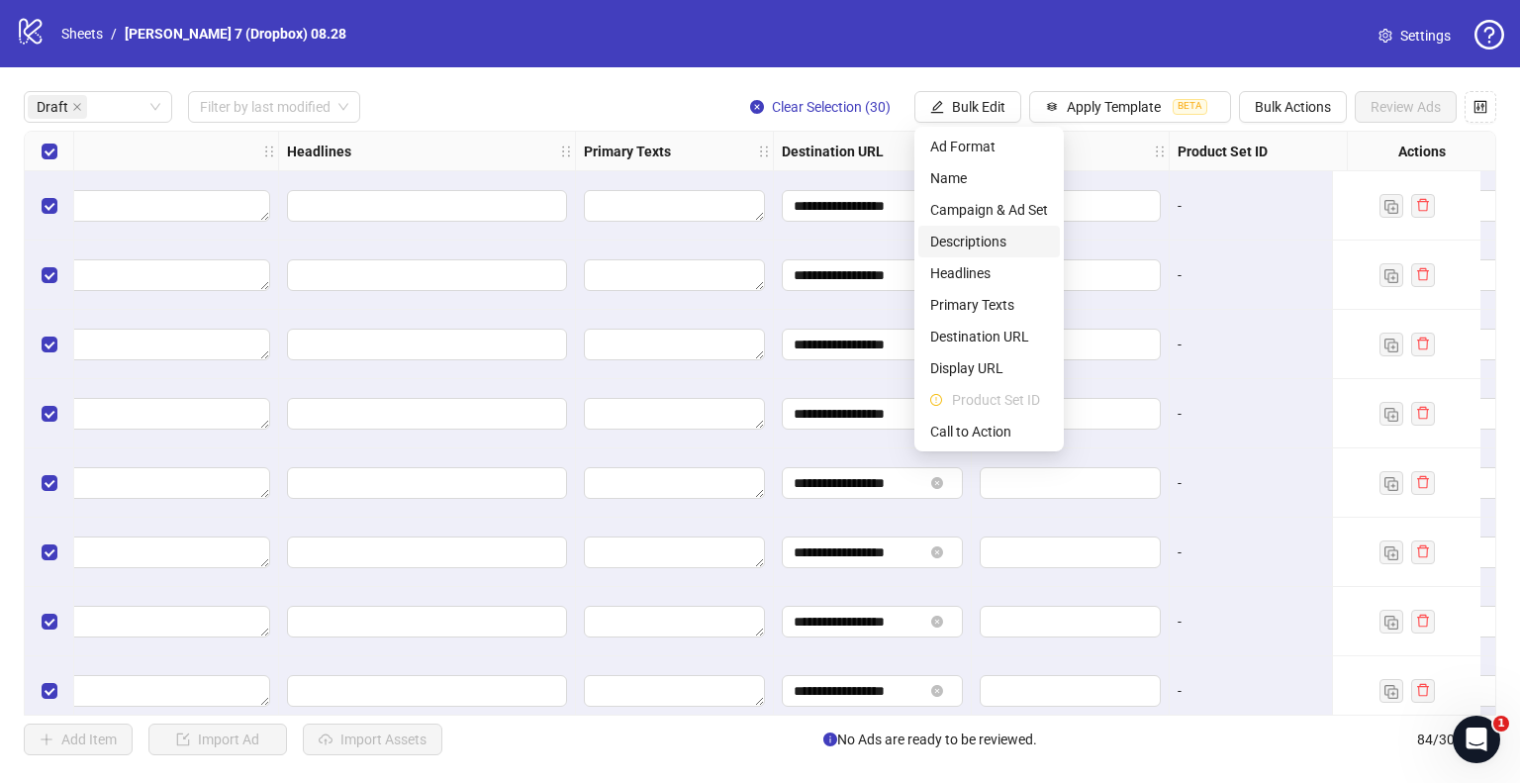
click at [978, 245] on span "Descriptions" at bounding box center [989, 242] width 118 height 22
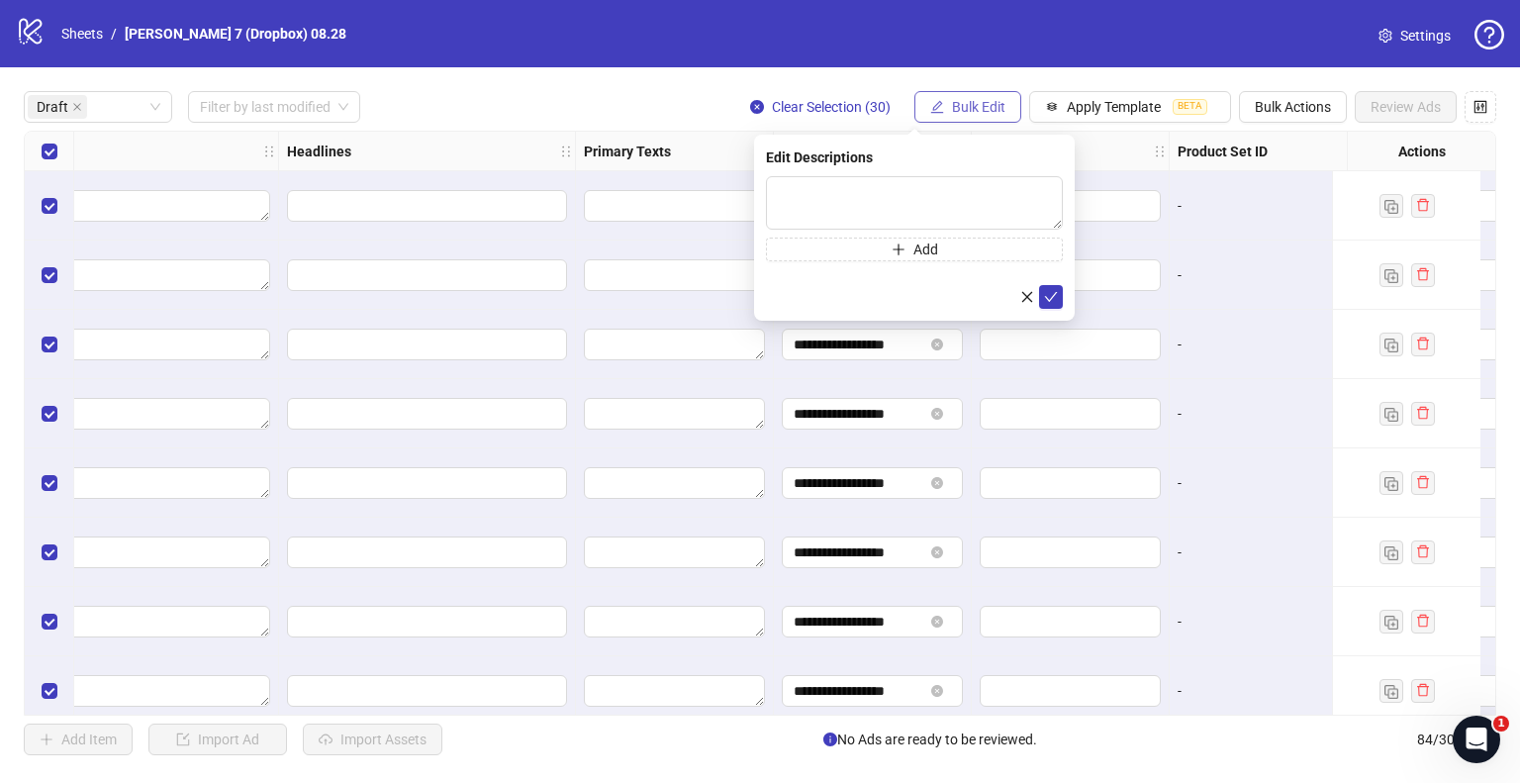
click at [998, 118] on button "Bulk Edit" at bounding box center [968, 107] width 107 height 32
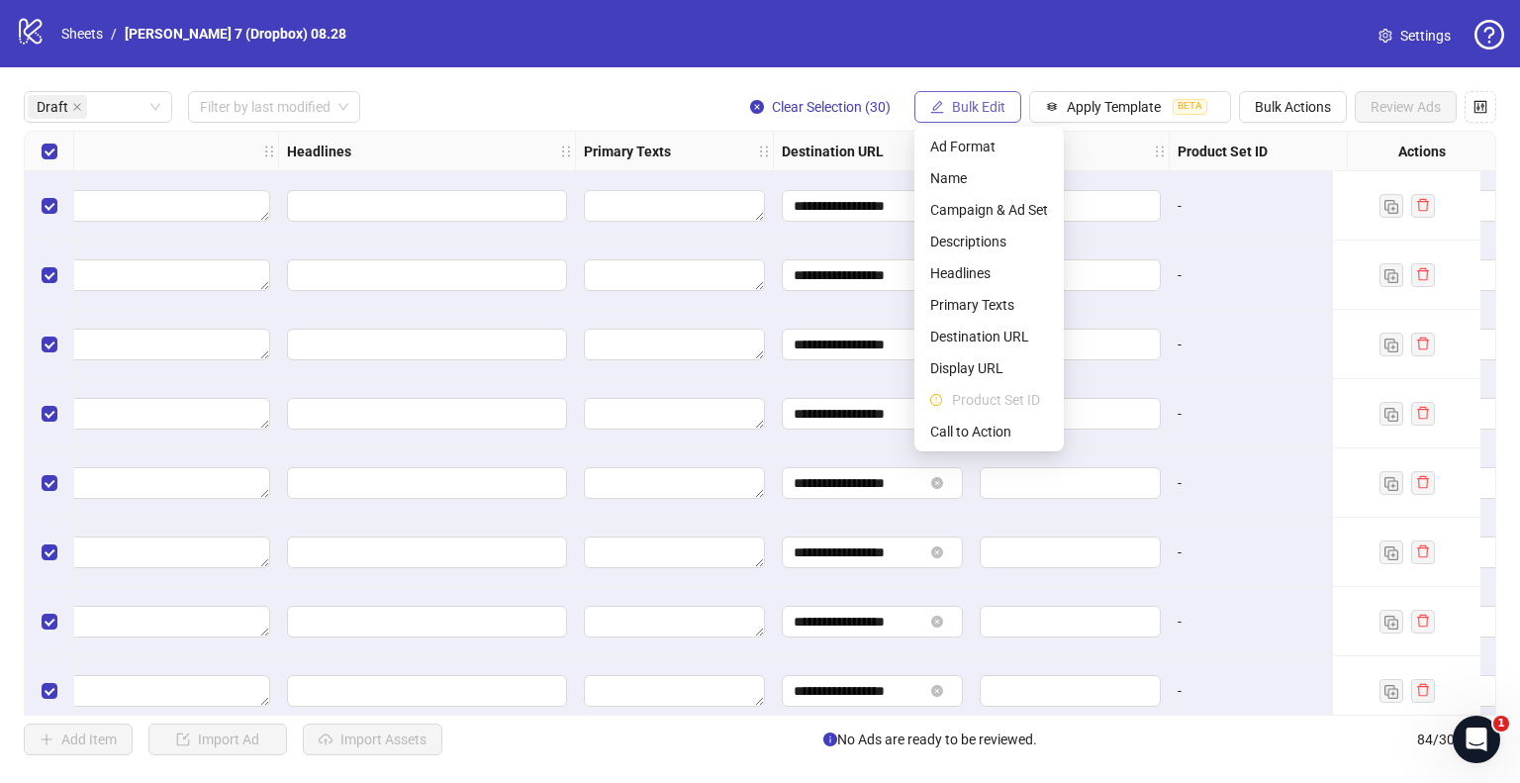
click at [998, 118] on button "Bulk Edit" at bounding box center [968, 107] width 107 height 32
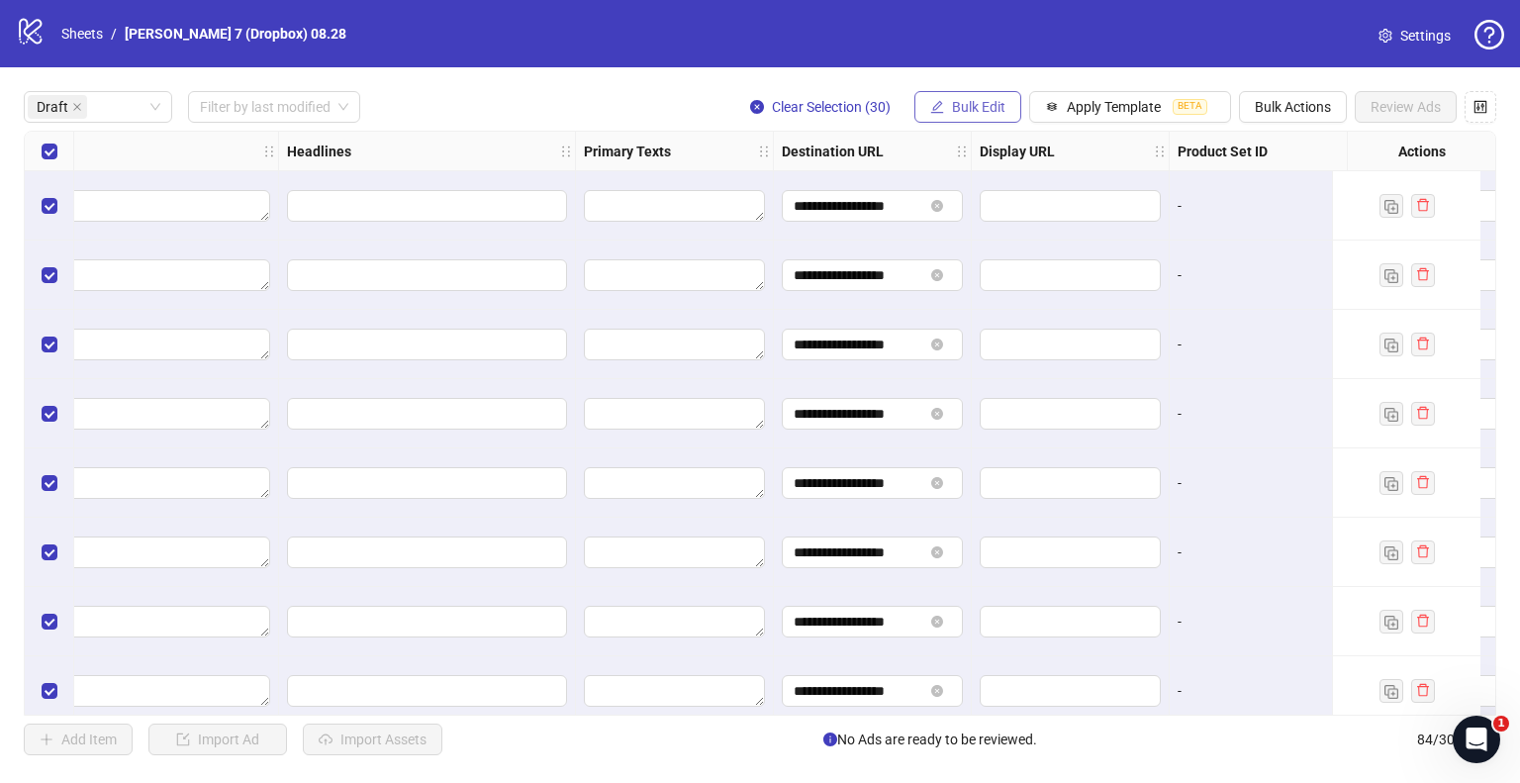
click at [996, 118] on button "Bulk Edit" at bounding box center [968, 107] width 107 height 32
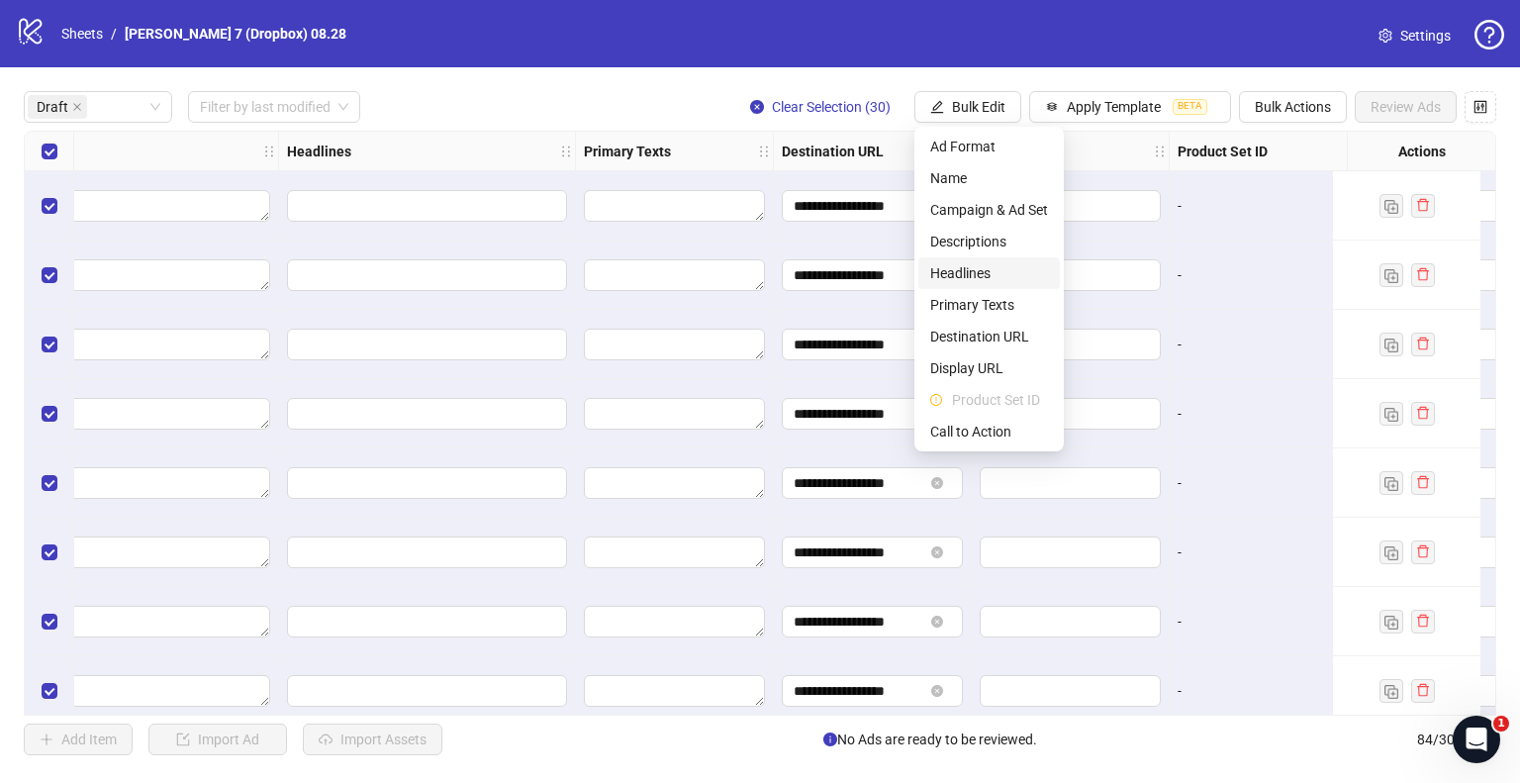
click at [966, 267] on span "Headlines" at bounding box center [989, 273] width 118 height 22
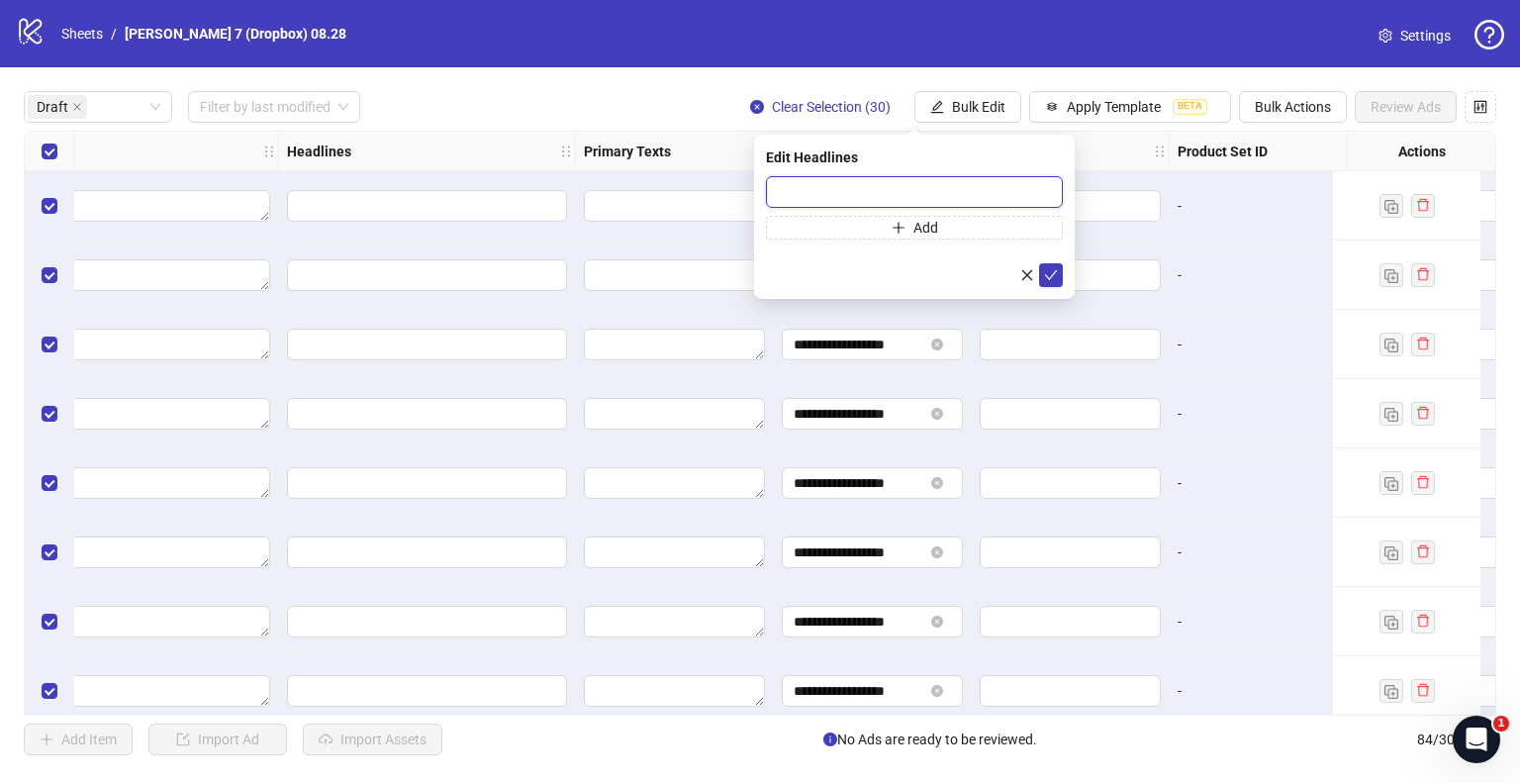
click at [903, 193] on input "text" at bounding box center [914, 192] width 297 height 32
paste input "**********"
type input "**********"
click at [1052, 272] on icon "check" at bounding box center [1051, 275] width 14 height 14
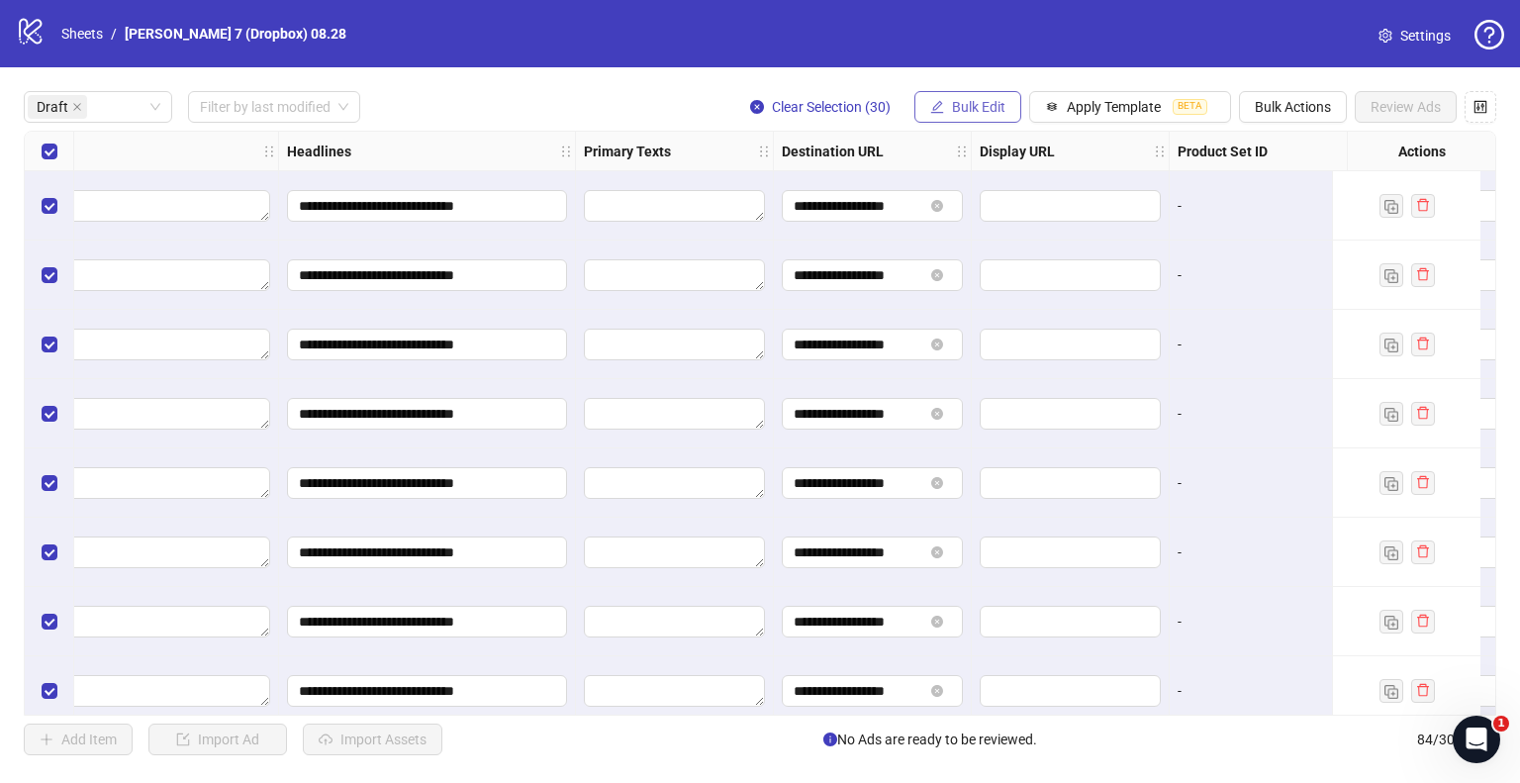
click at [974, 102] on span "Bulk Edit" at bounding box center [978, 107] width 53 height 16
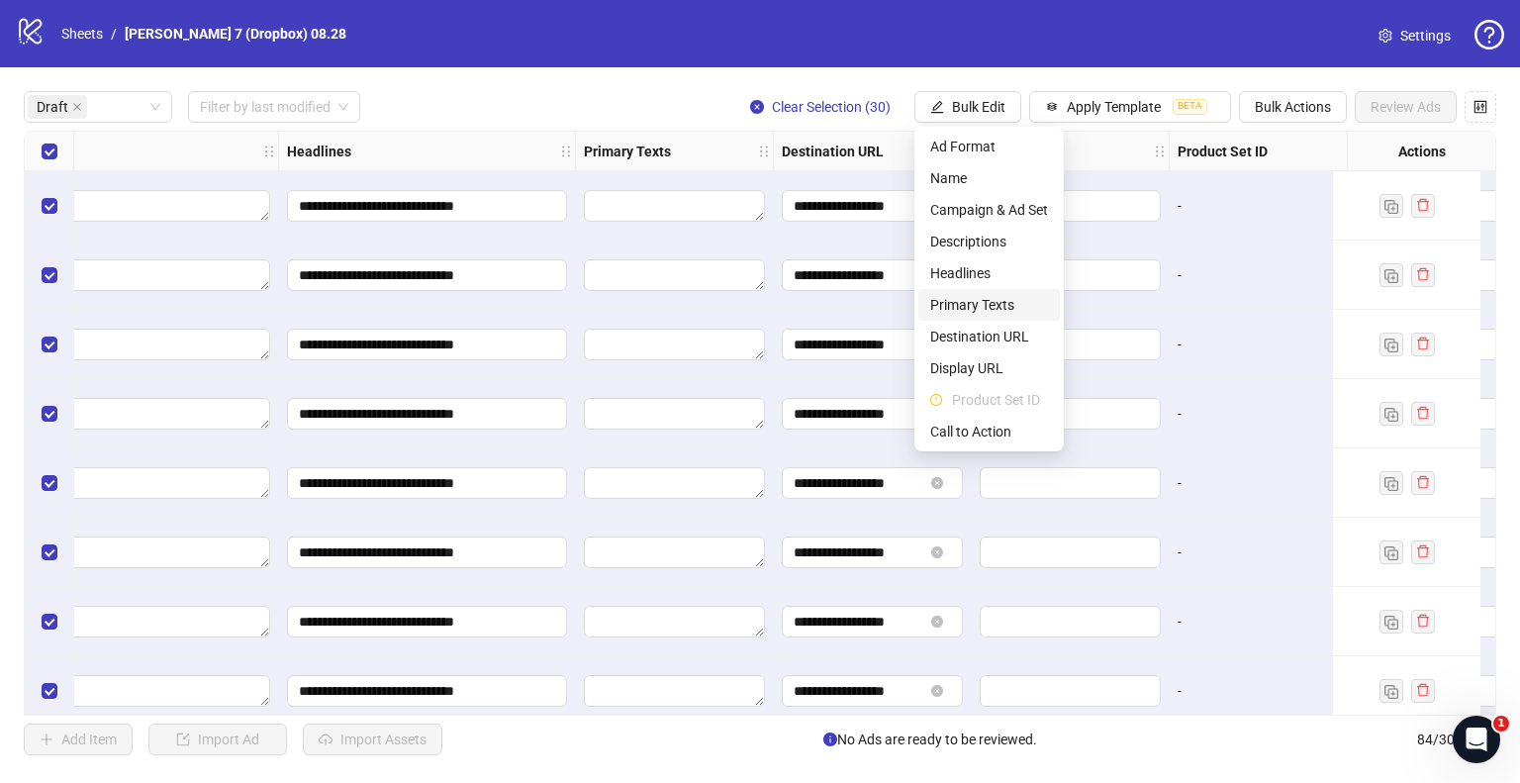
click at [982, 294] on span "Primary Texts" at bounding box center [989, 305] width 118 height 22
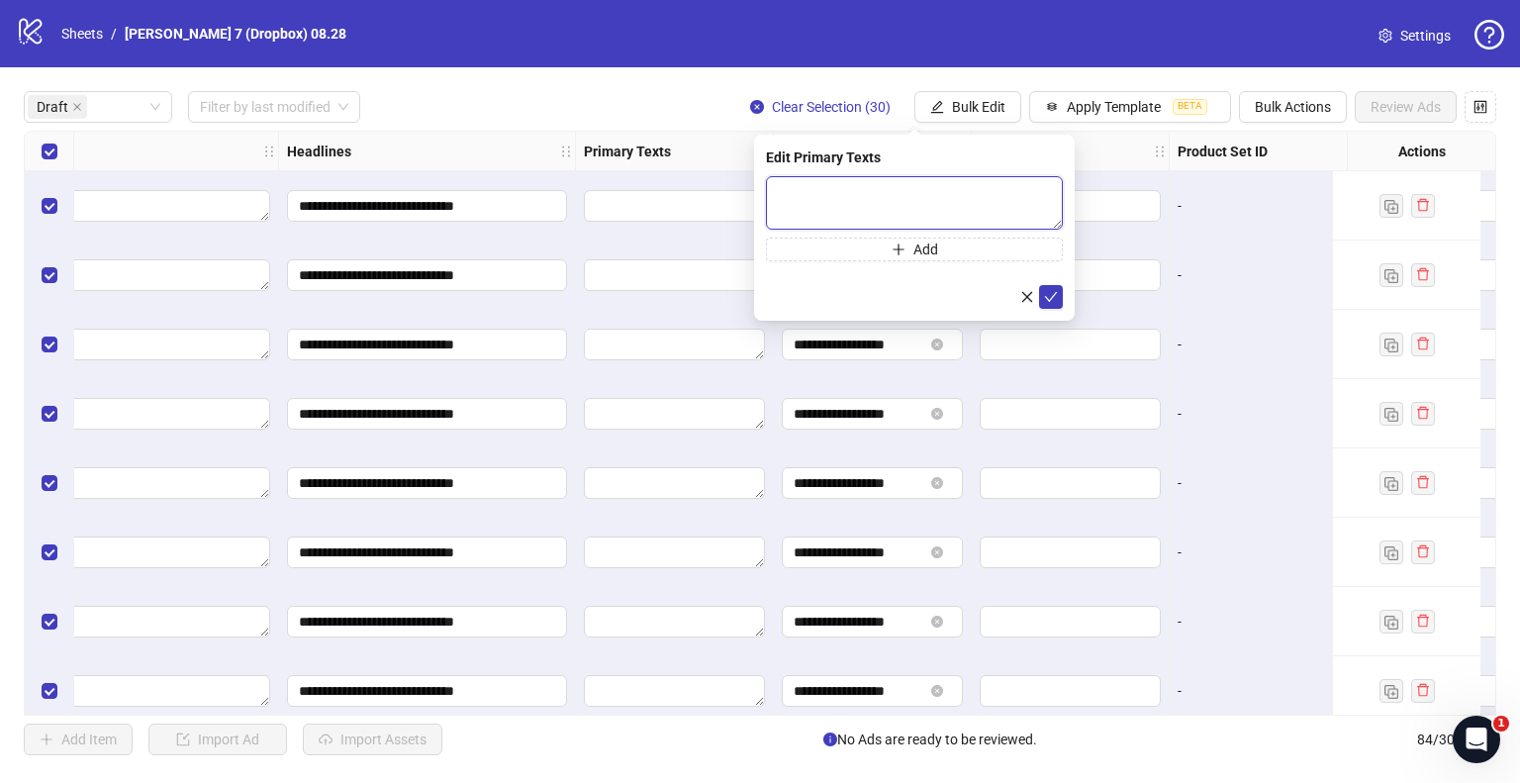
click at [850, 197] on textarea at bounding box center [914, 202] width 297 height 53
paste textarea "**********"
type textarea "**********"
click at [1049, 304] on span "submit" at bounding box center [1051, 297] width 14 height 16
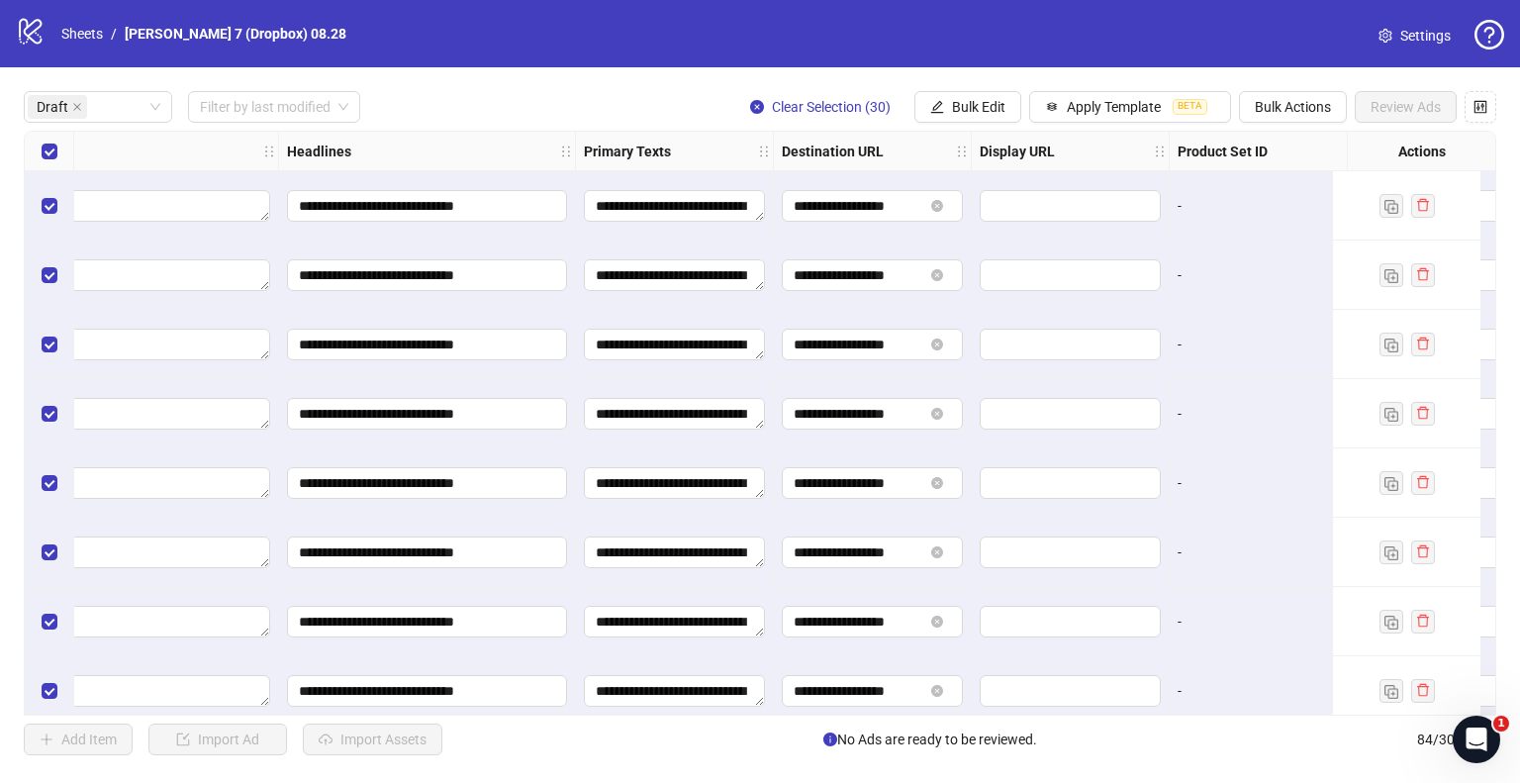
scroll to position [0, 1089]
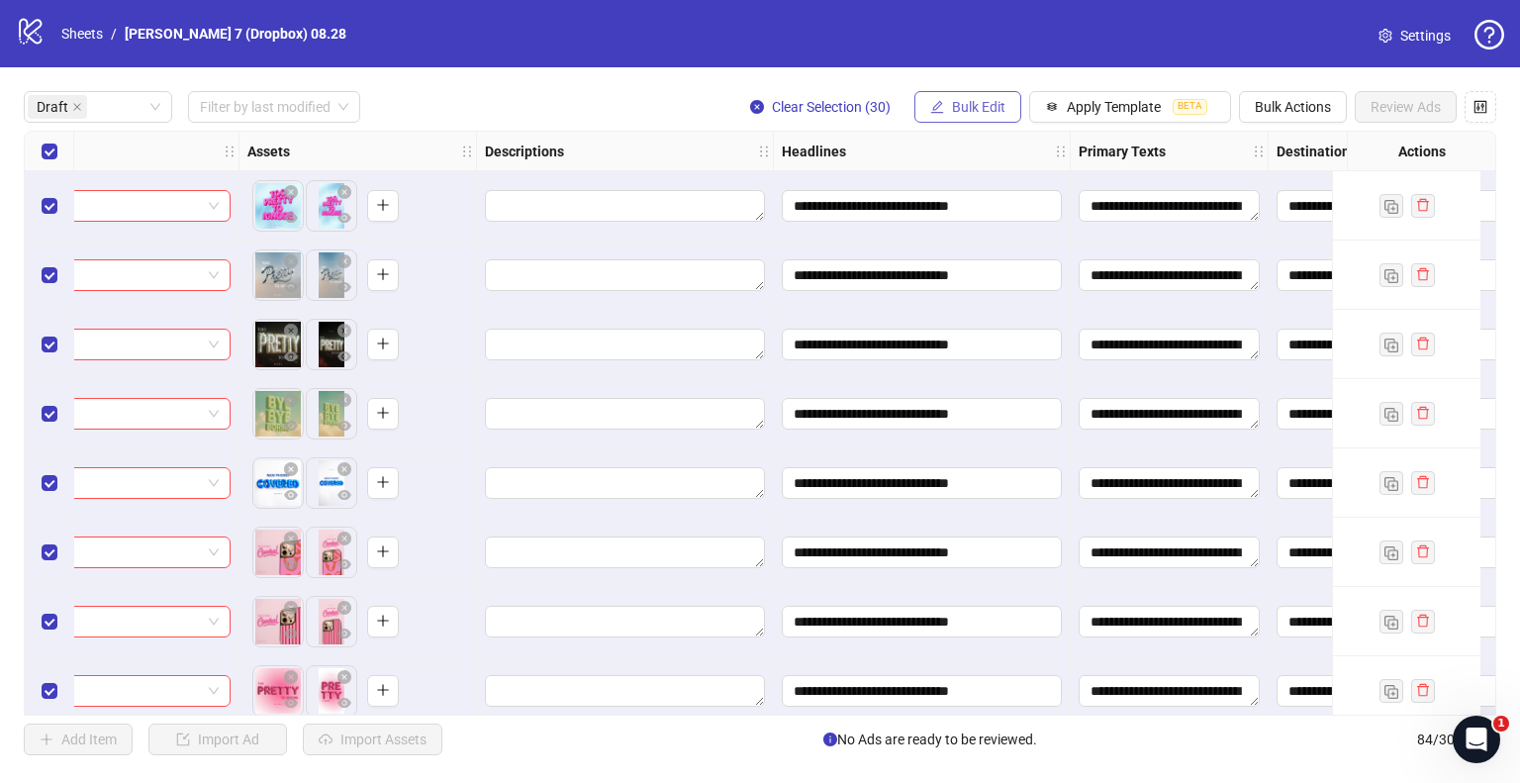
click at [962, 91] on button "Bulk Edit" at bounding box center [968, 107] width 107 height 32
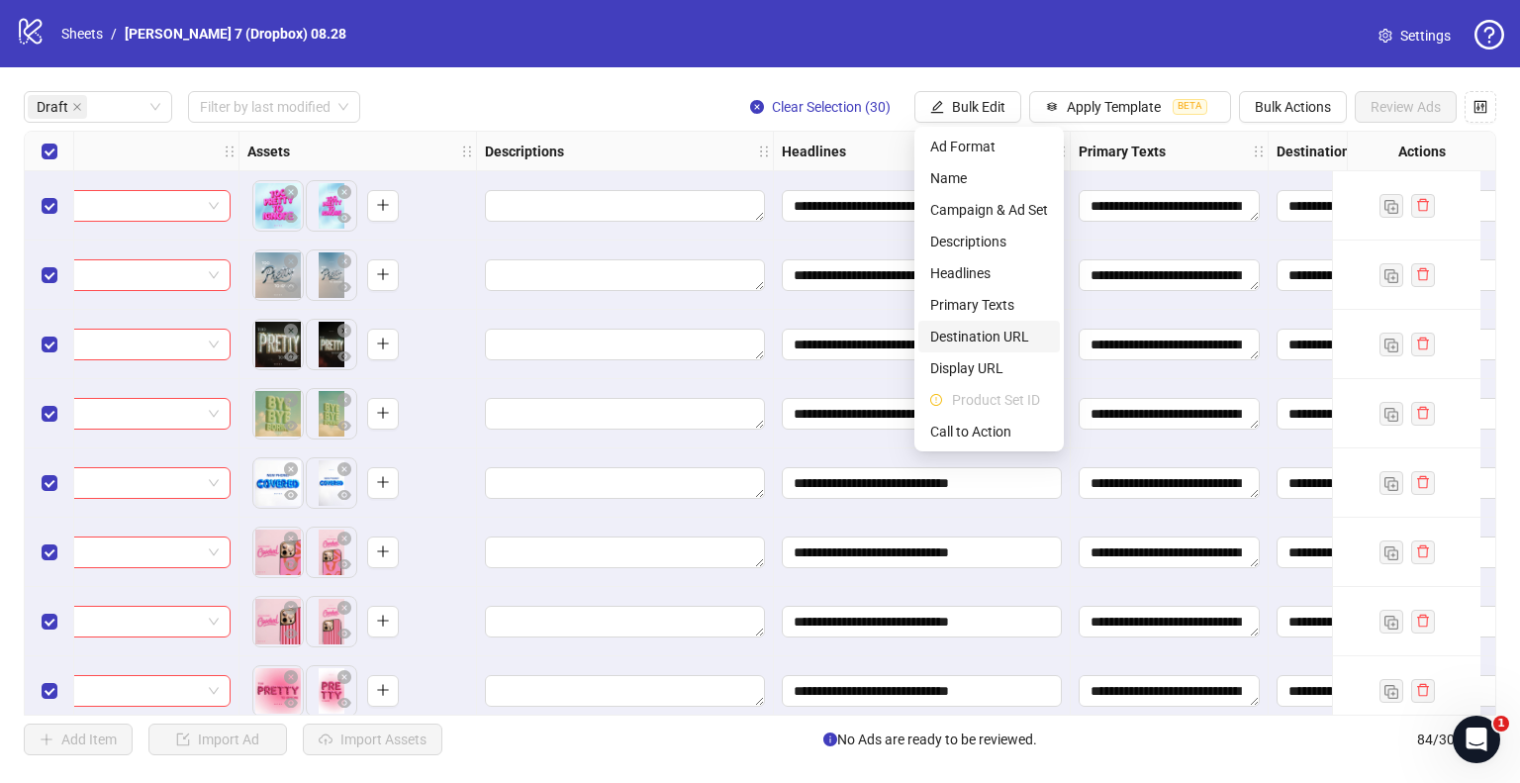
click at [949, 324] on li "Destination URL" at bounding box center [989, 337] width 142 height 32
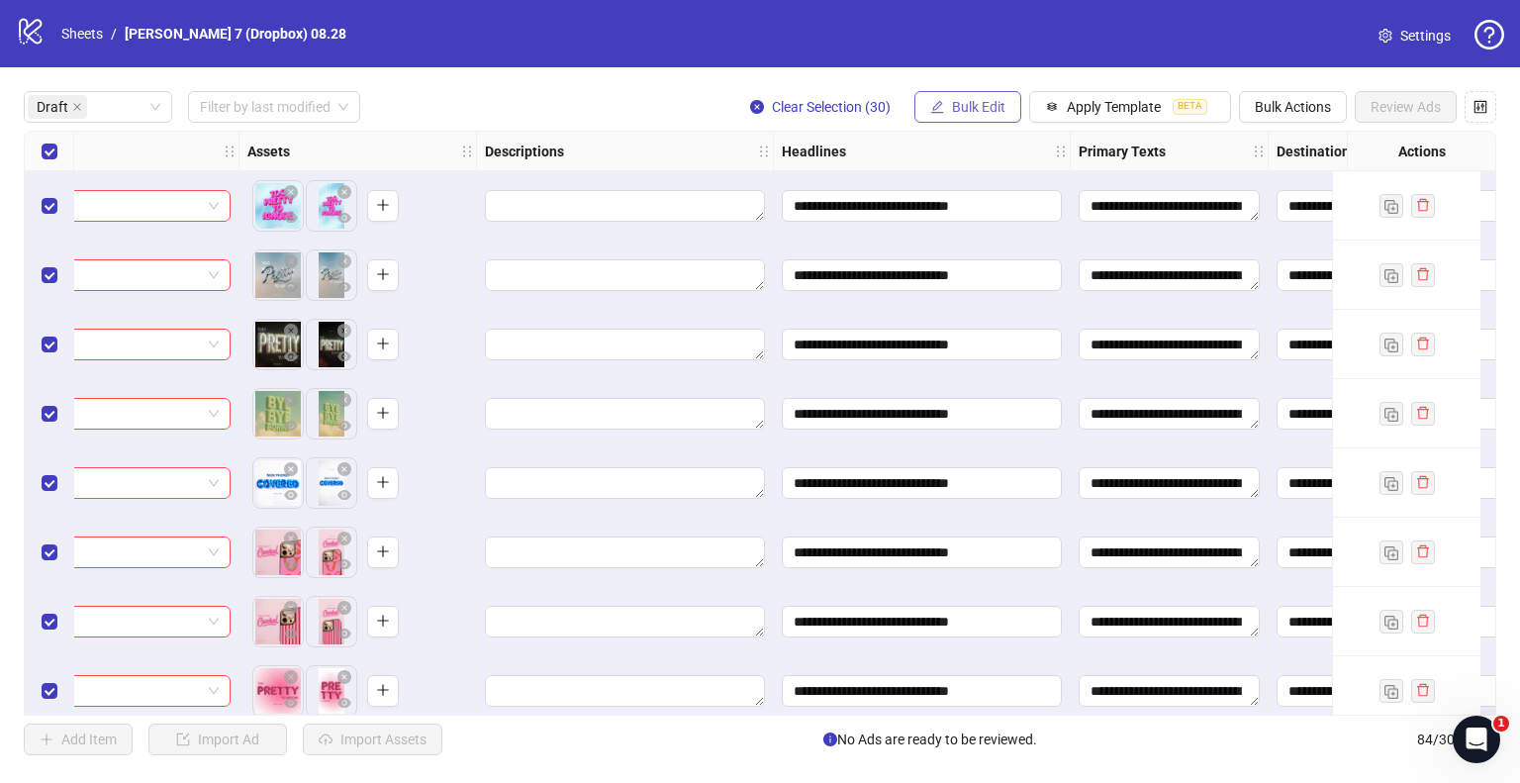
click at [942, 104] on icon "edit" at bounding box center [937, 107] width 14 height 14
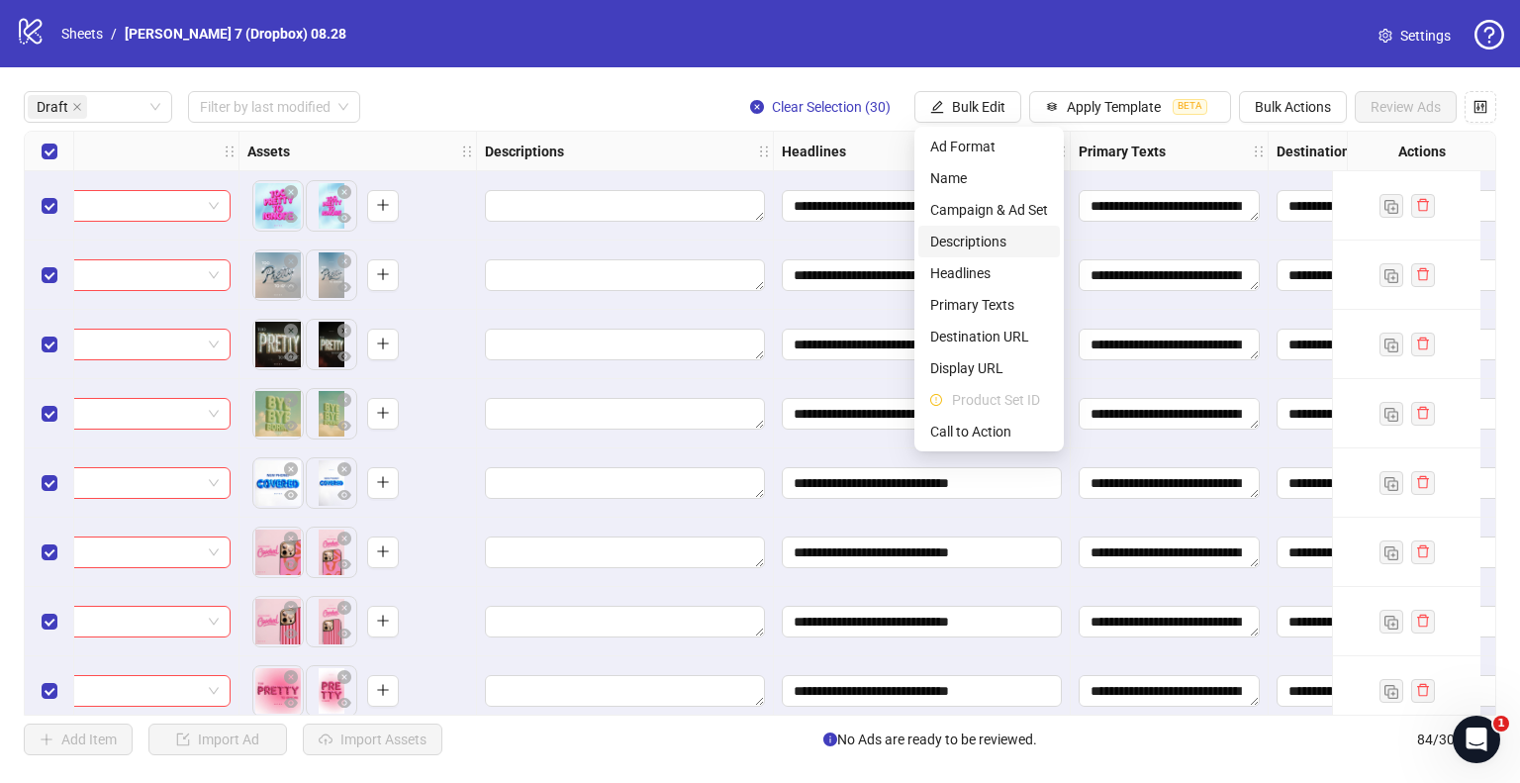
click at [943, 237] on span "Descriptions" at bounding box center [989, 242] width 118 height 22
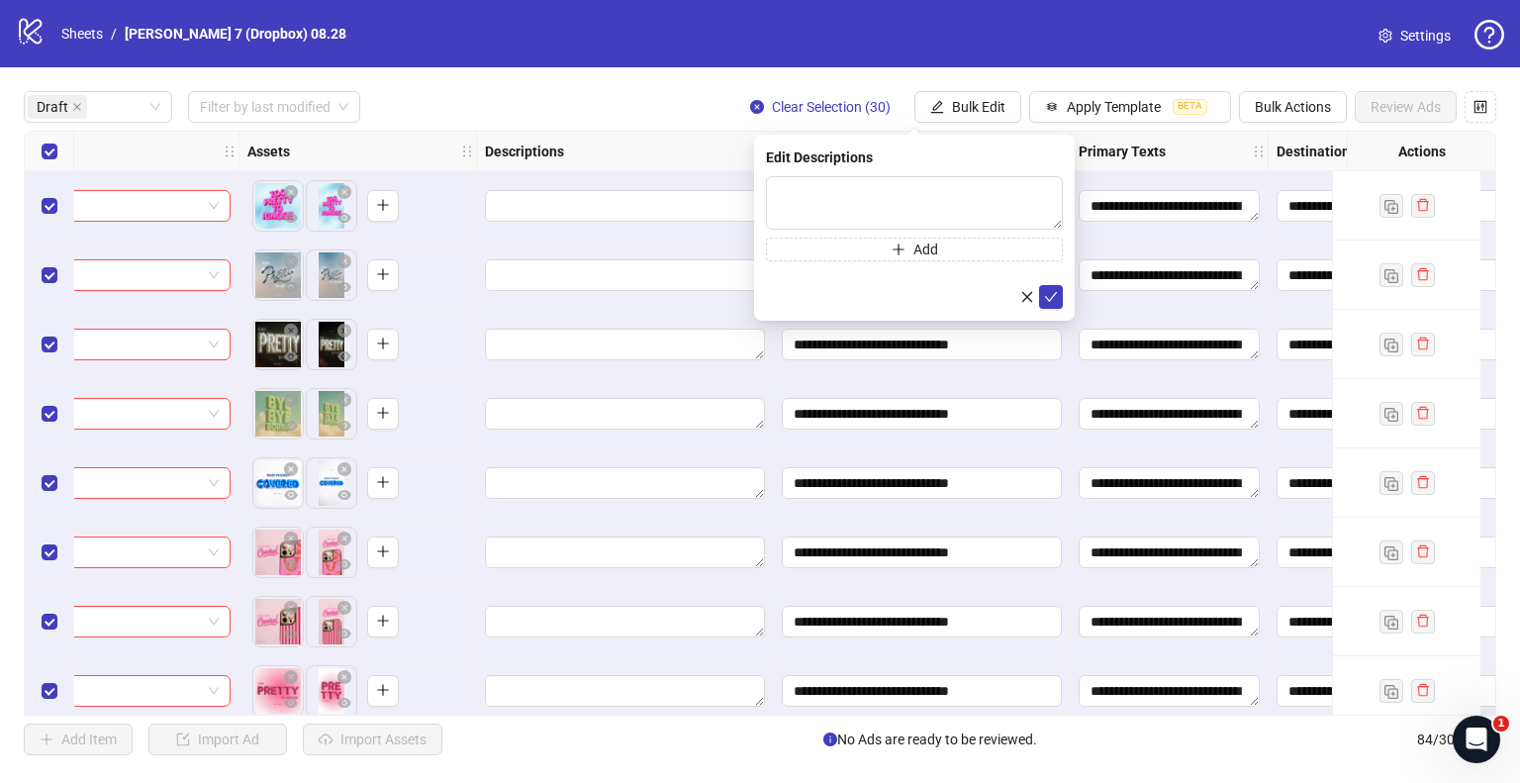
click at [899, 171] on div "Edit Descriptions Add" at bounding box center [914, 228] width 321 height 186
click at [895, 184] on textarea "To enrich screen reader interactions, please activate Accessibility in Grammarl…" at bounding box center [914, 202] width 297 height 53
paste textarea "**********"
type textarea "**********"
click at [1057, 298] on icon "check" at bounding box center [1051, 296] width 14 height 14
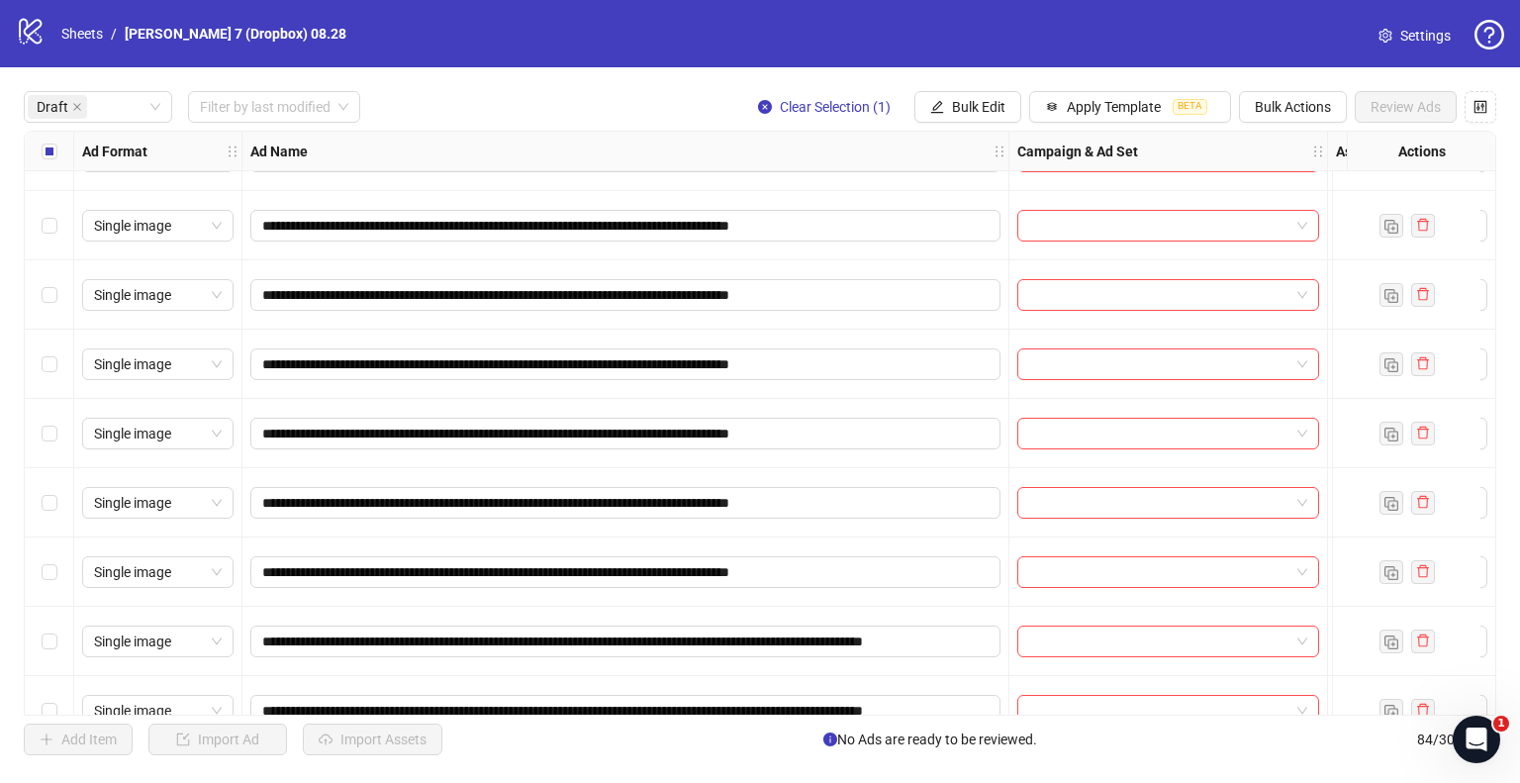
scroll to position [495, 0]
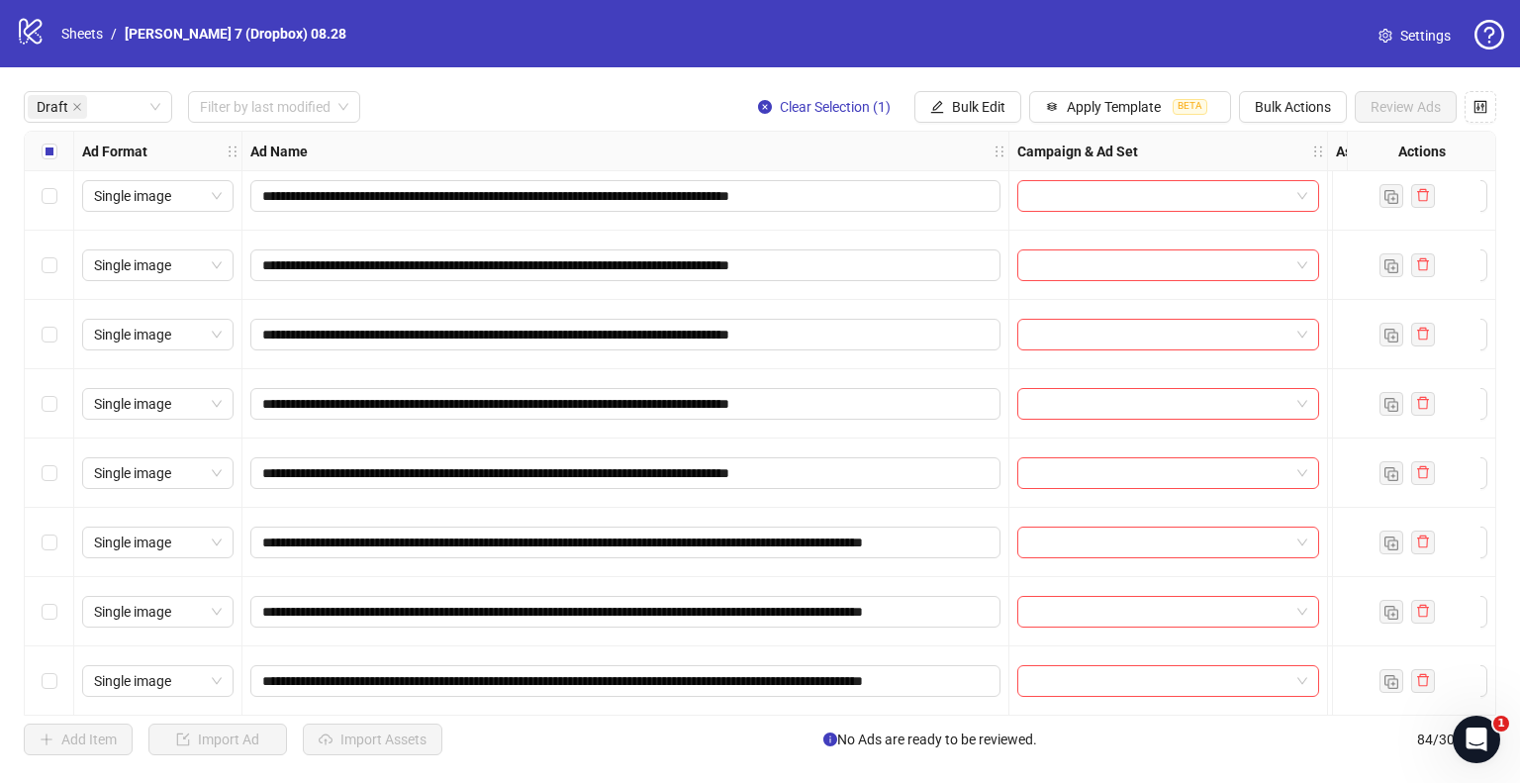
click at [59, 469] on div "Select row 12" at bounding box center [49, 472] width 49 height 69
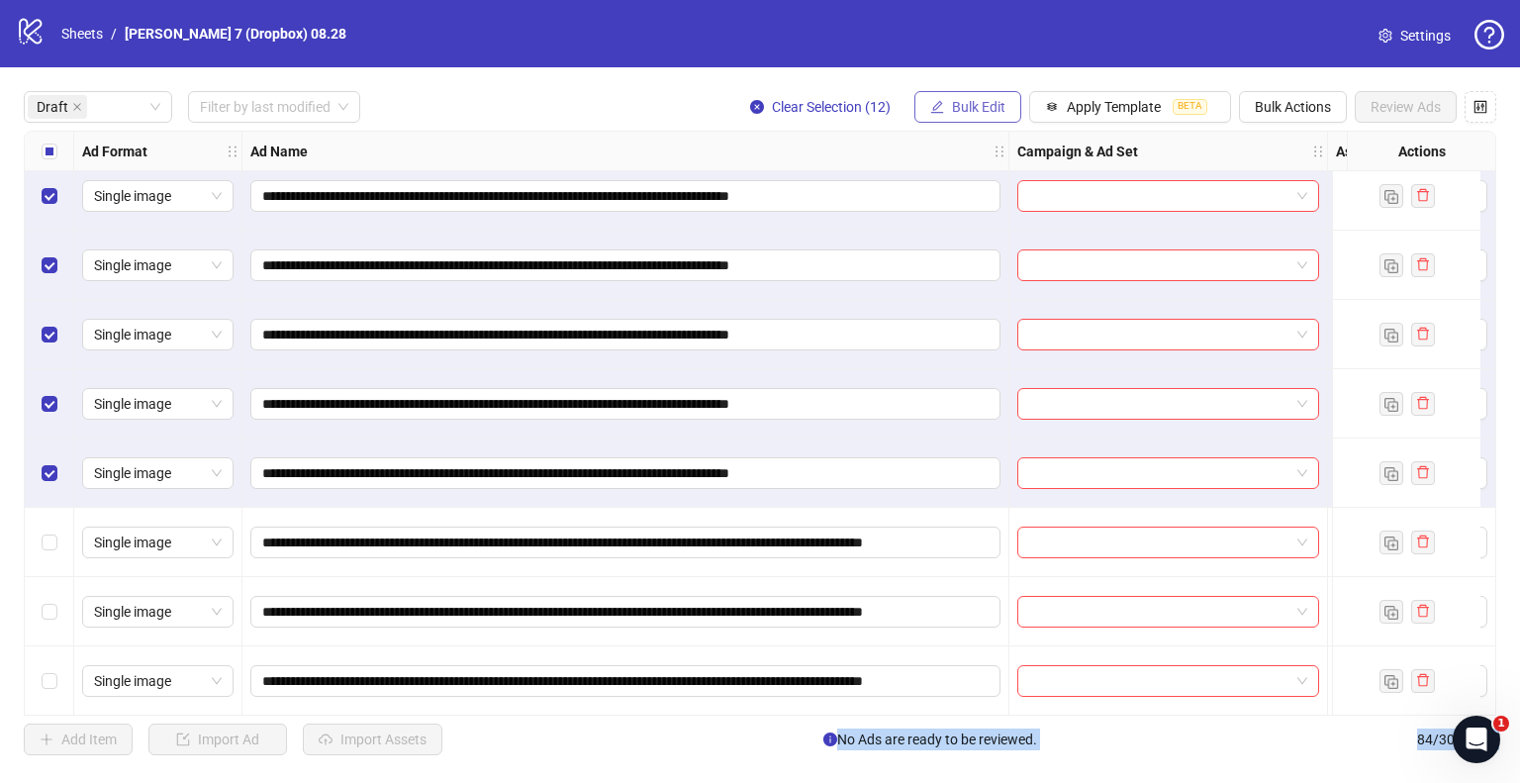
click at [971, 97] on button "Bulk Edit" at bounding box center [968, 107] width 107 height 32
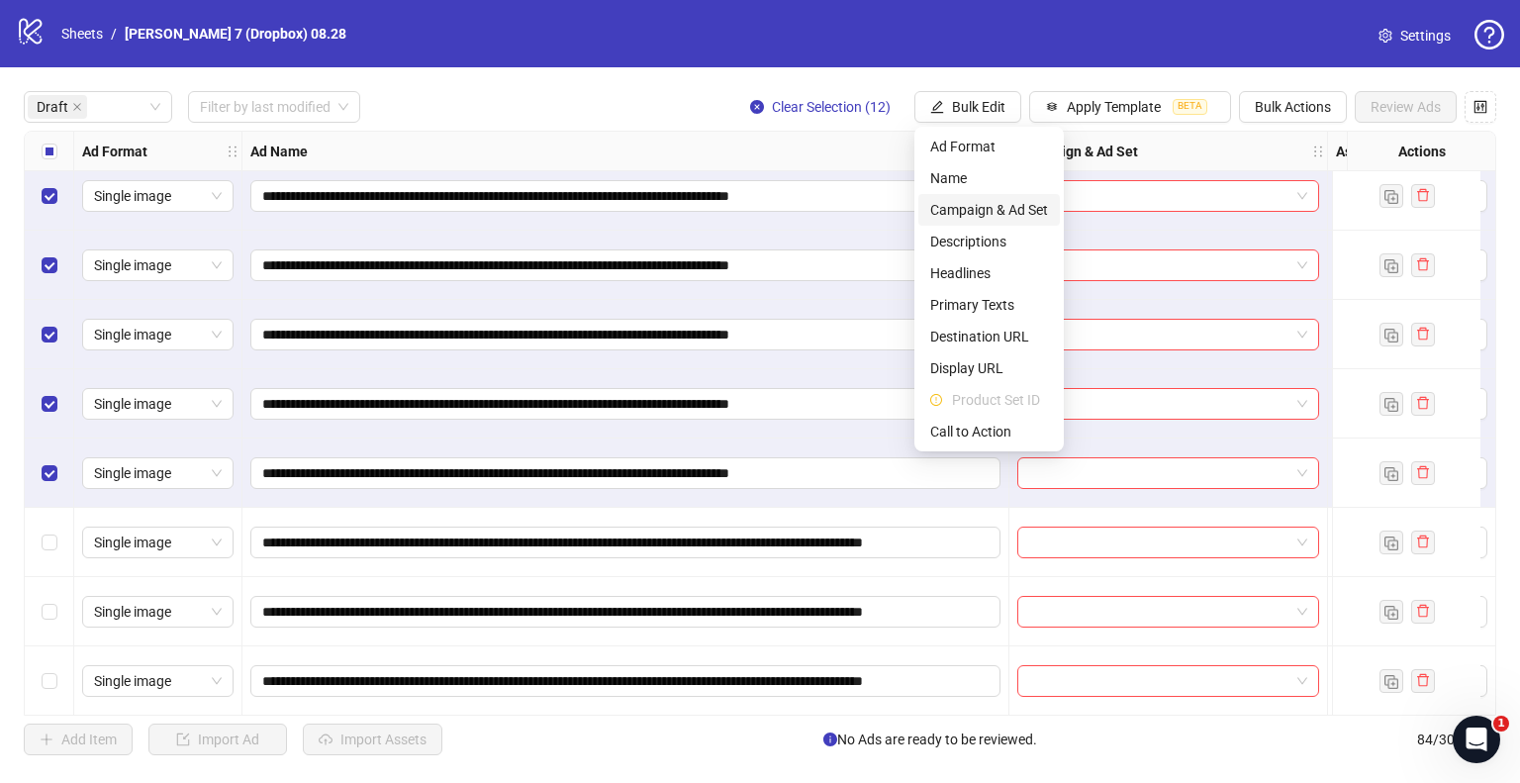
click at [1000, 208] on span "Campaign & Ad Set" at bounding box center [989, 210] width 118 height 22
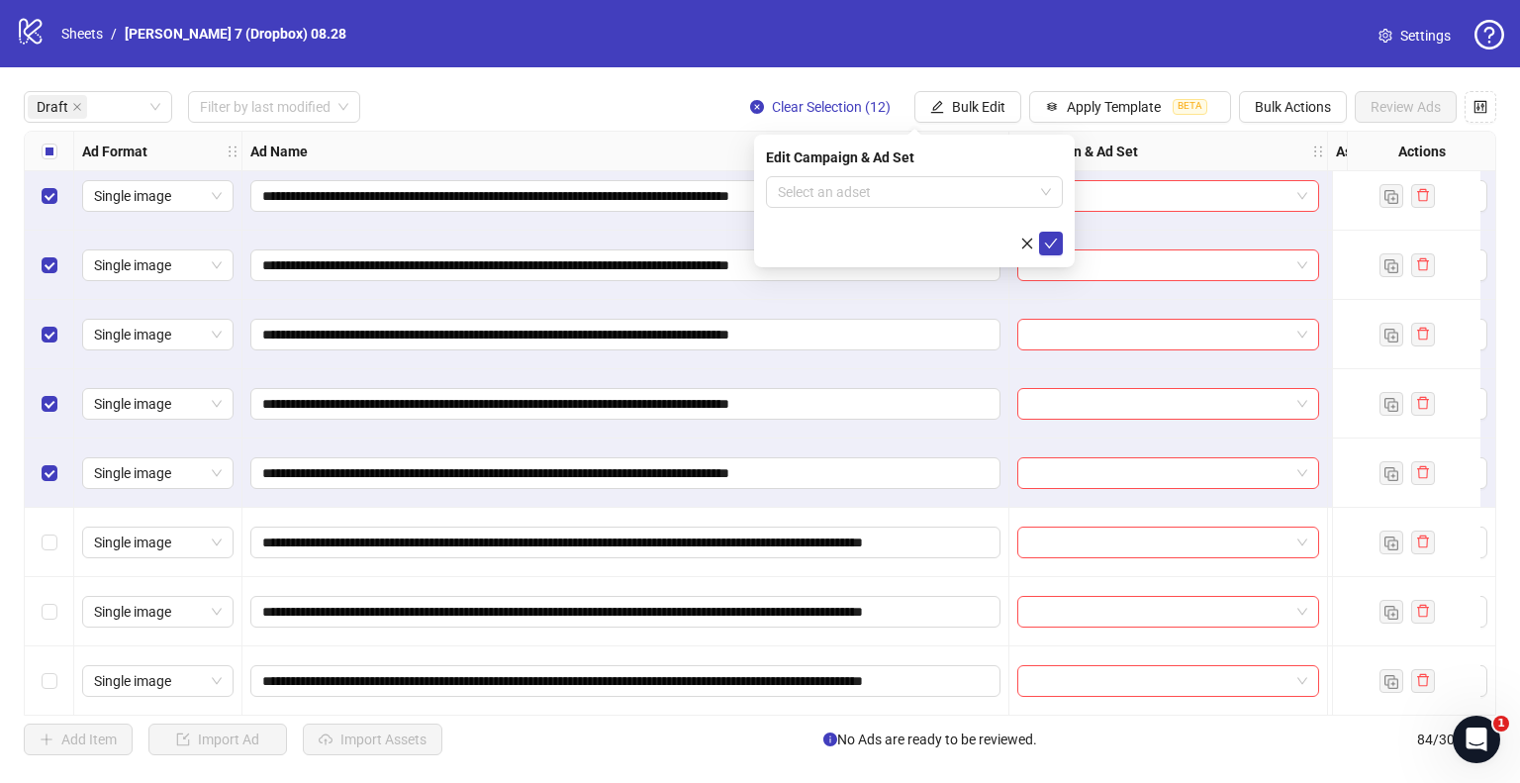
click at [907, 216] on form "Select an adset" at bounding box center [914, 215] width 297 height 79
click at [918, 194] on input "search" at bounding box center [905, 192] width 255 height 30
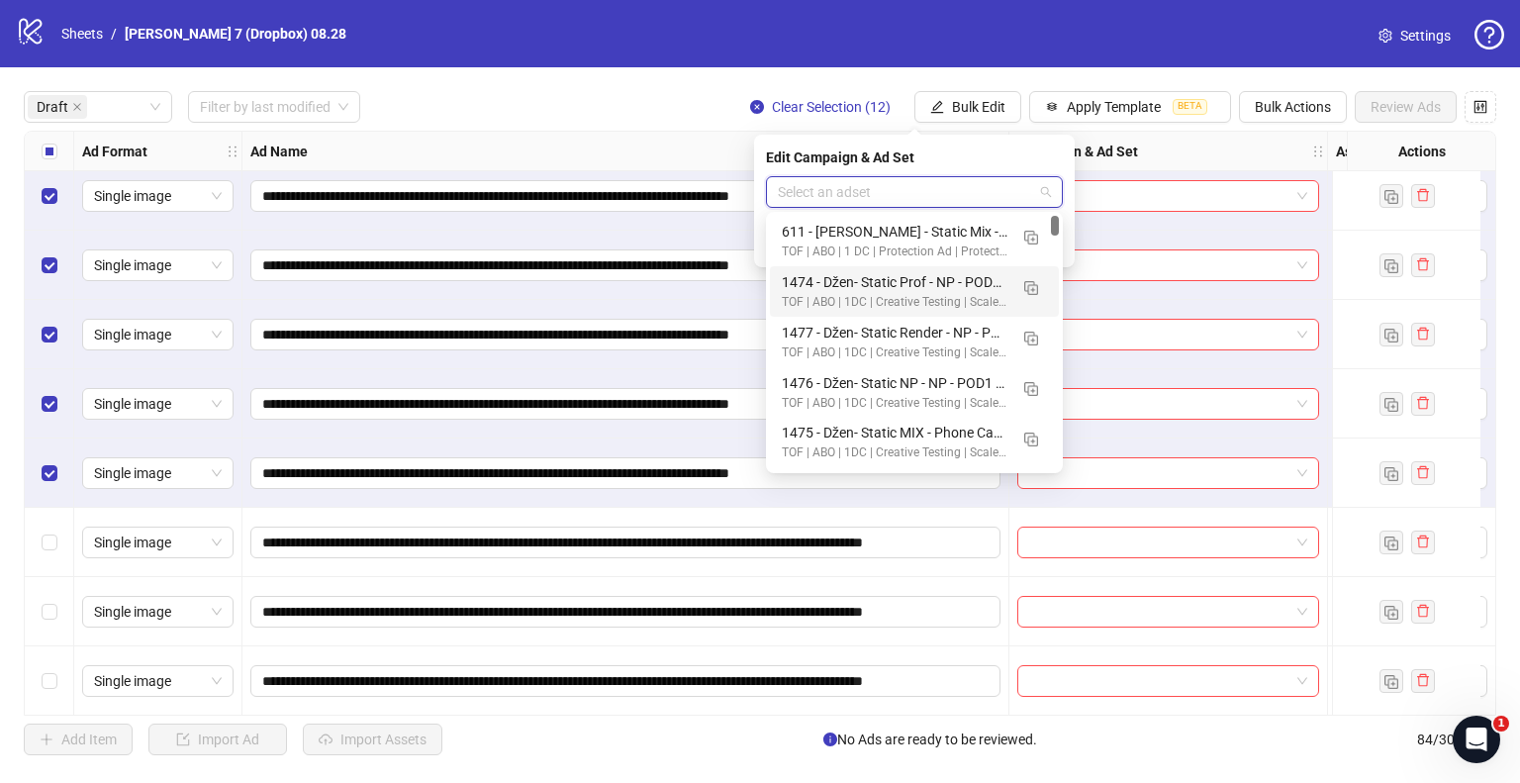
click at [1021, 189] on input "search" at bounding box center [905, 192] width 255 height 30
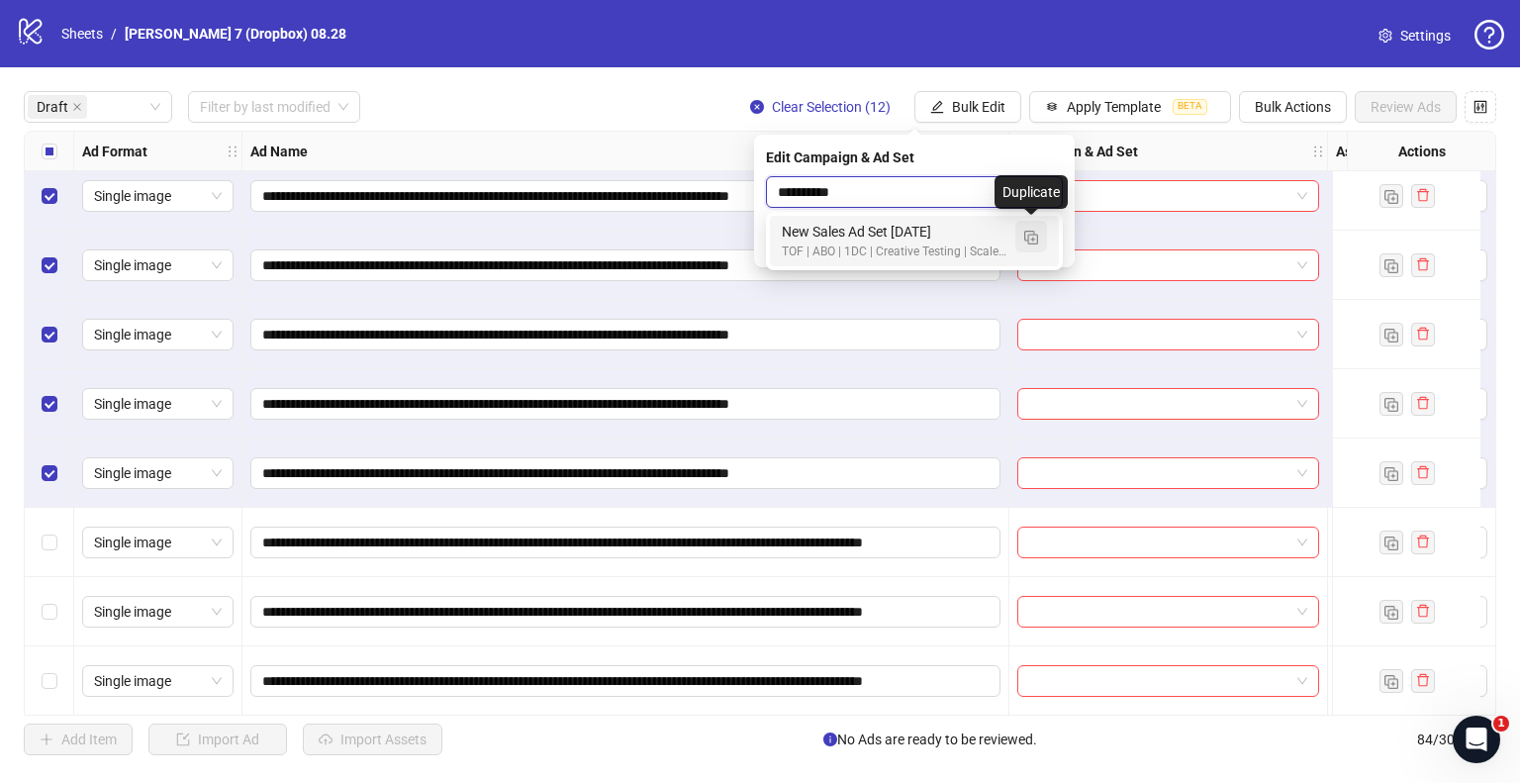
click at [1035, 233] on img "button" at bounding box center [1031, 238] width 14 height 14
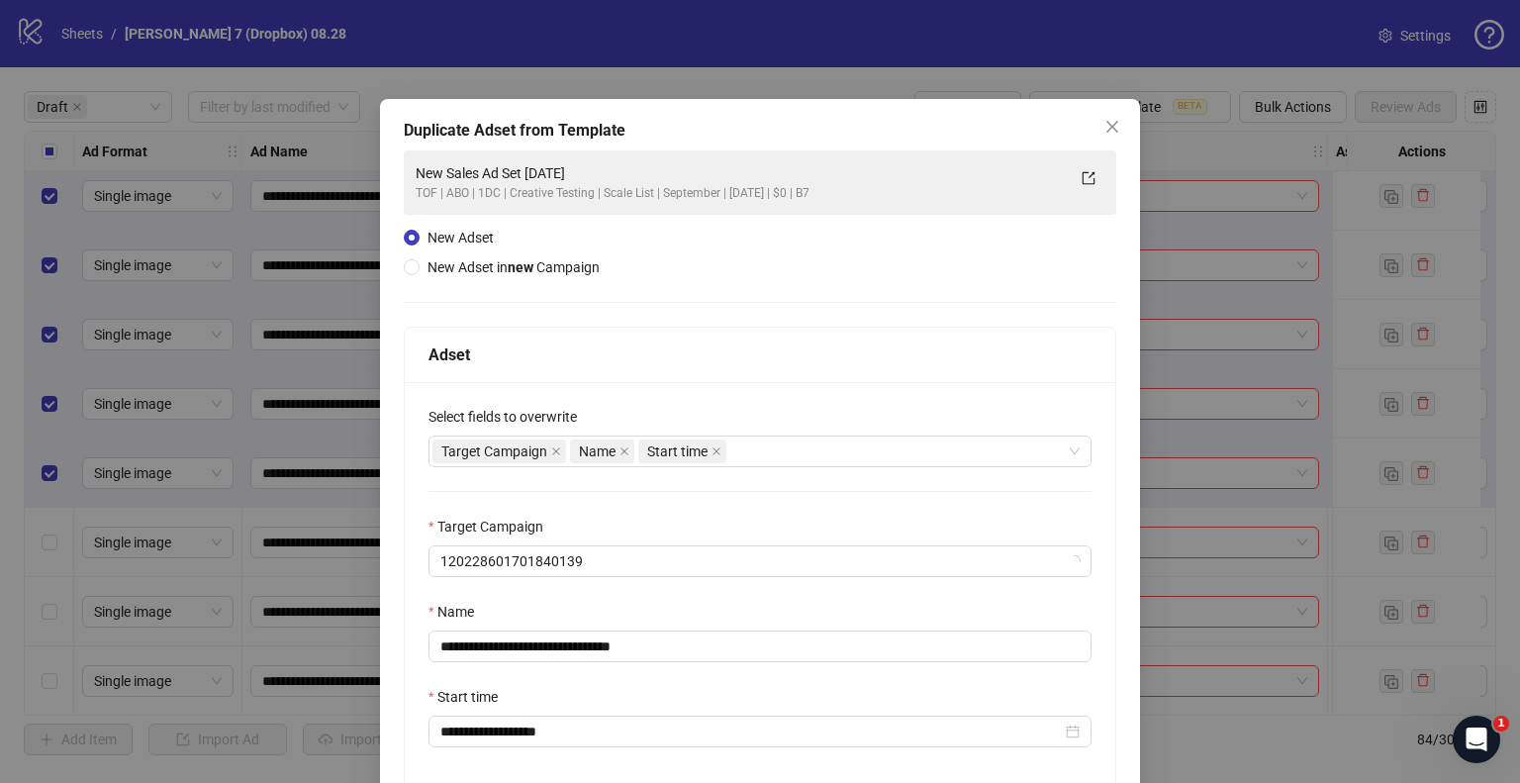
type input "**********"
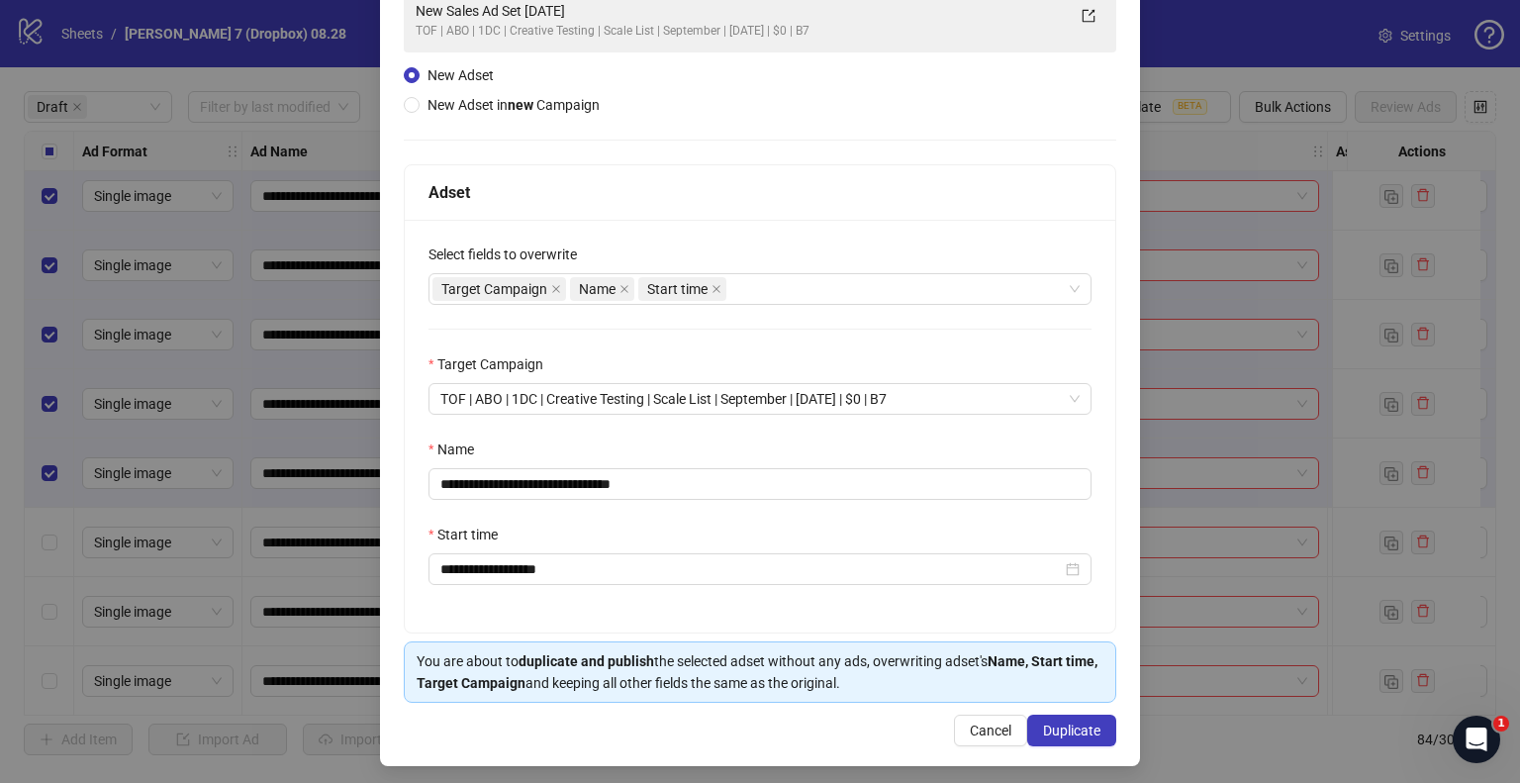
scroll to position [167, 0]
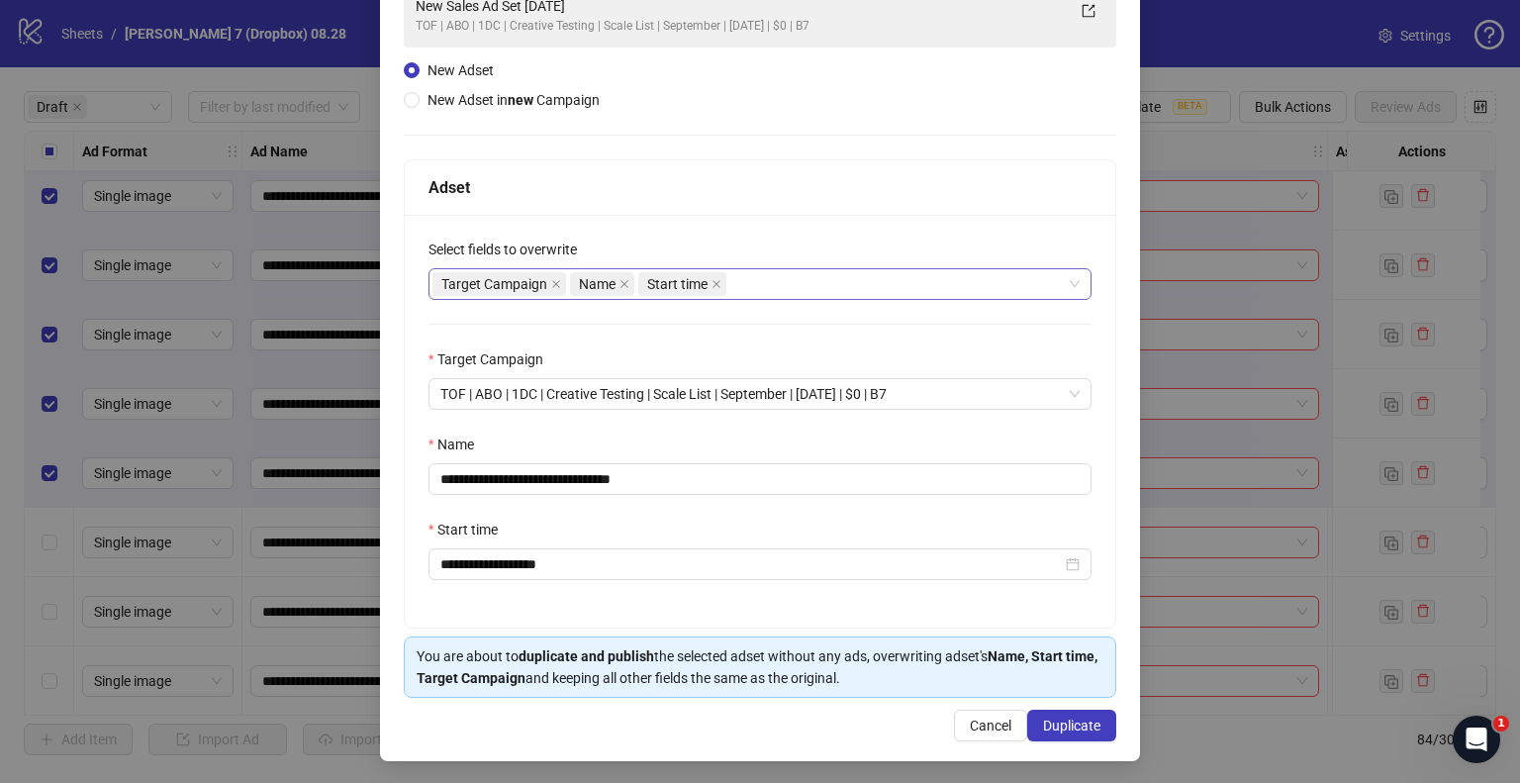
click at [752, 284] on div "Target Campaign Name Start time" at bounding box center [750, 284] width 634 height 28
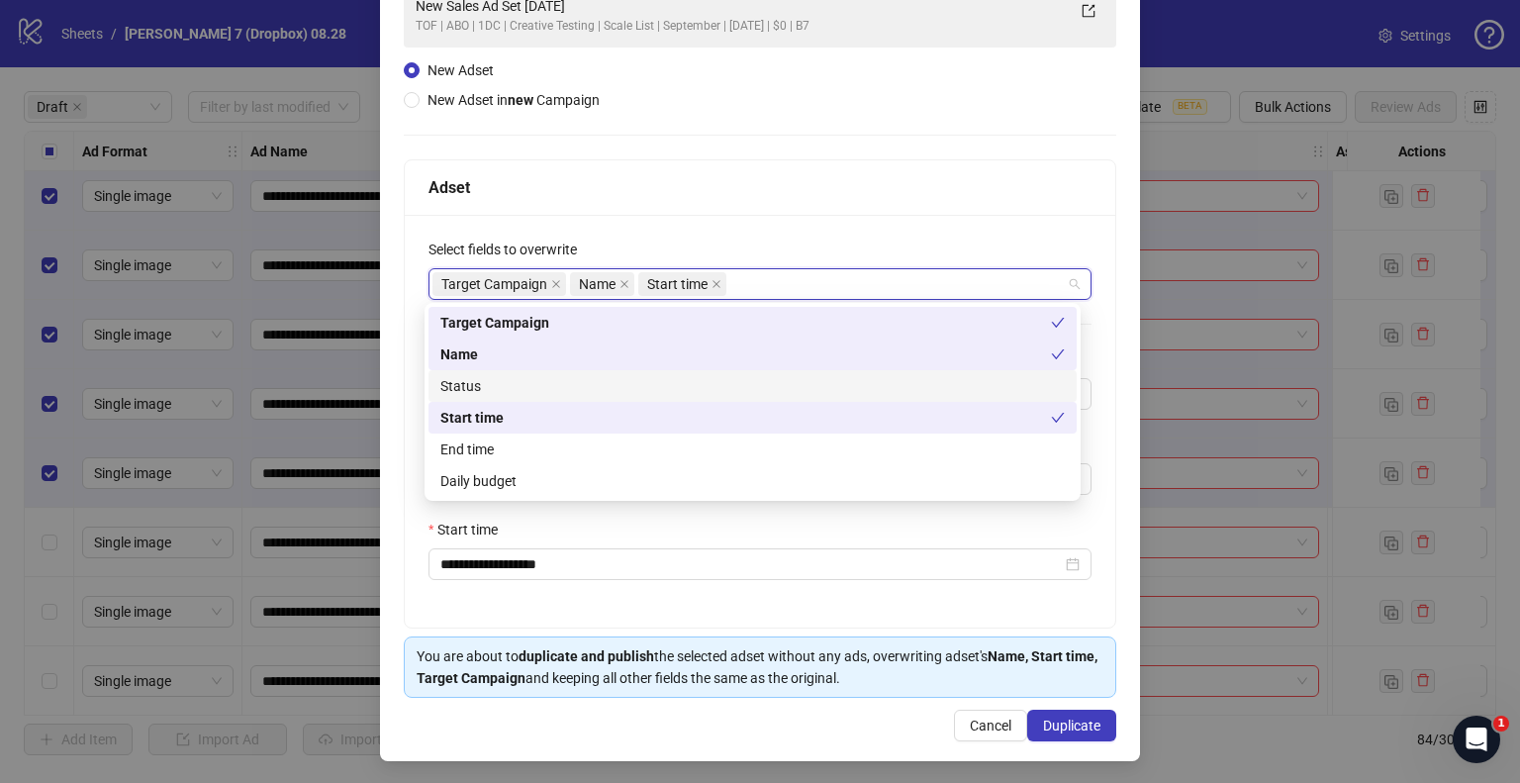
click at [523, 382] on div "Status" at bounding box center [752, 386] width 625 height 22
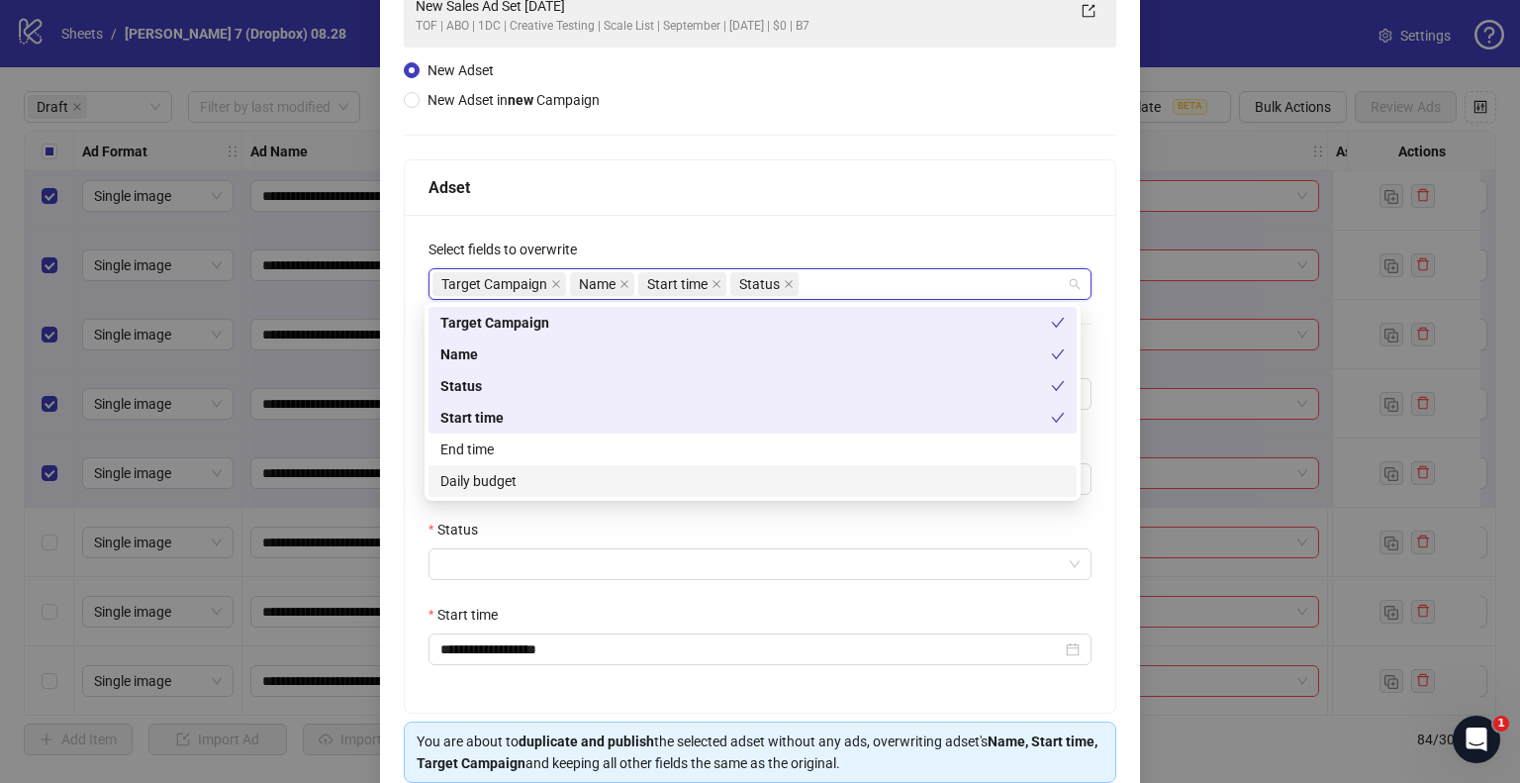
click at [411, 470] on div "**********" at bounding box center [760, 464] width 711 height 498
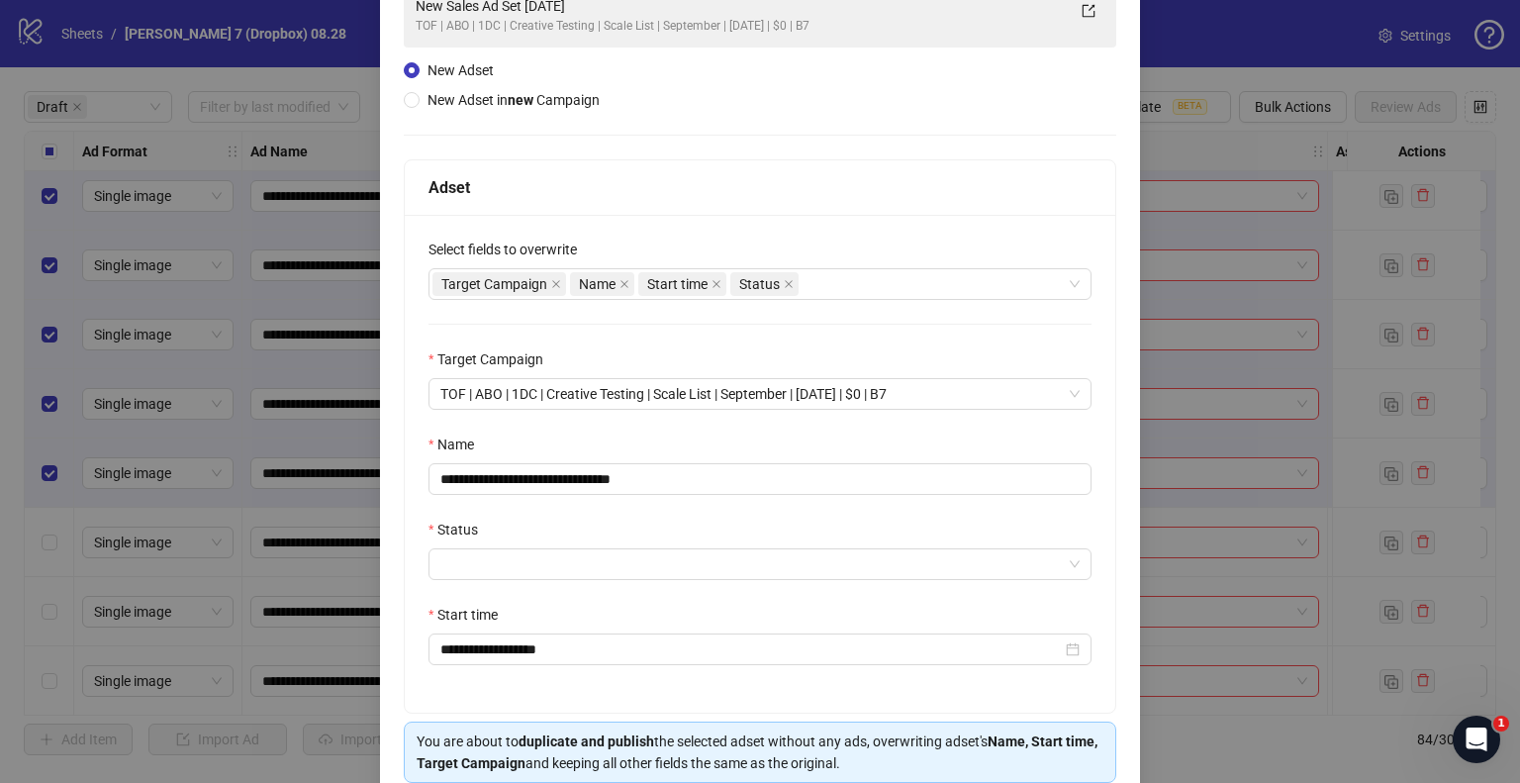
scroll to position [253, 0]
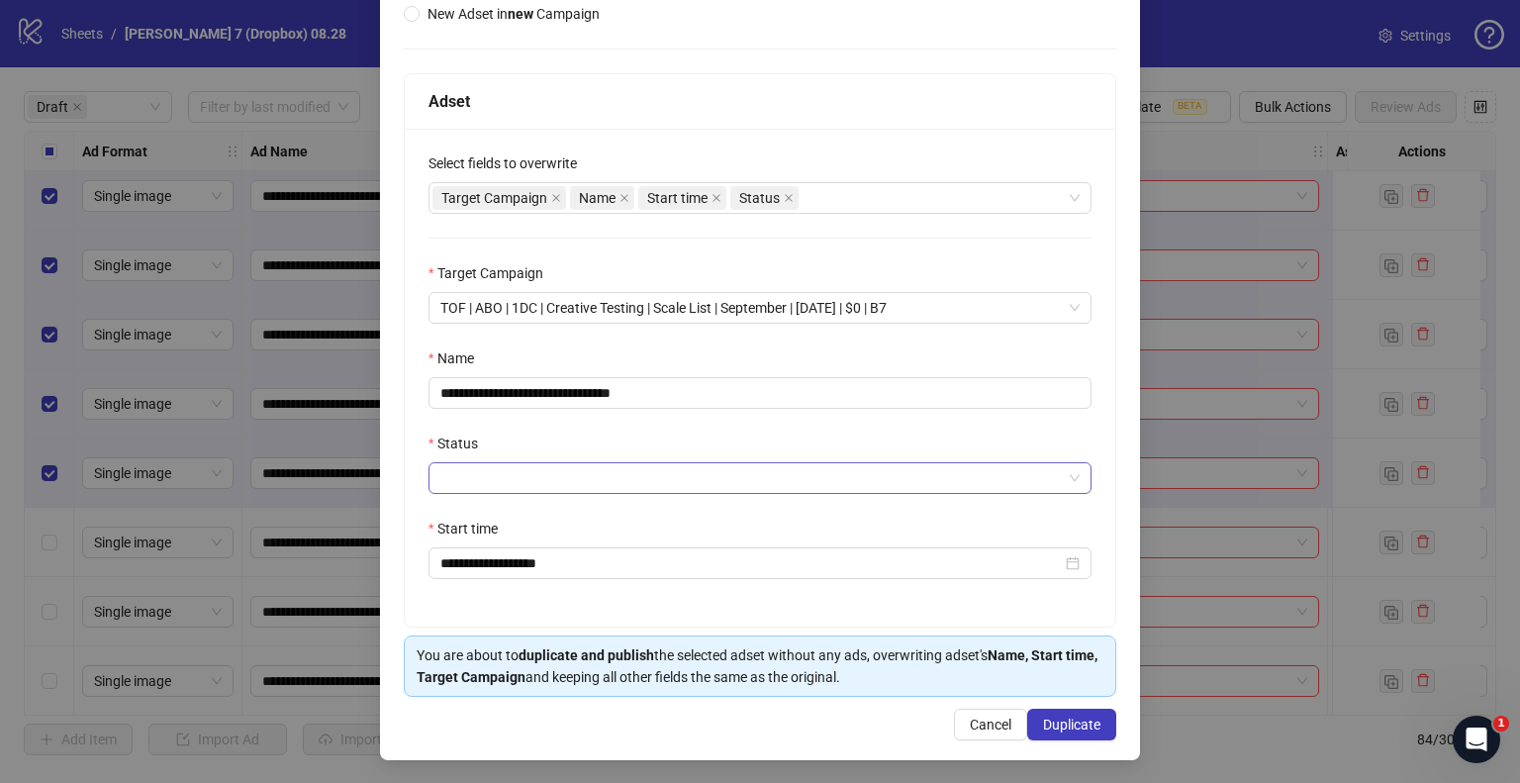
click at [467, 475] on input "Status" at bounding box center [751, 478] width 622 height 30
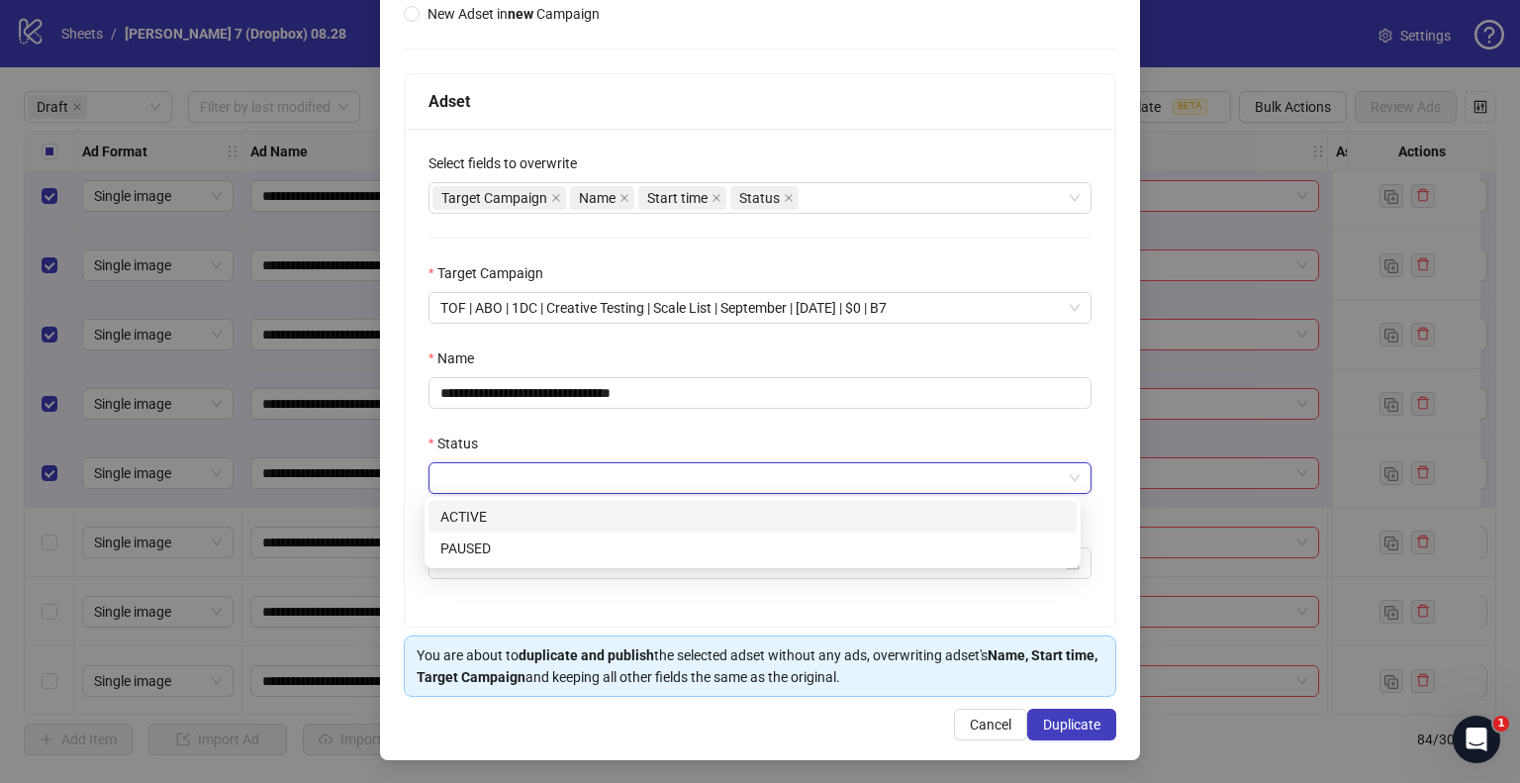
click at [471, 510] on div "ACTIVE" at bounding box center [752, 517] width 625 height 22
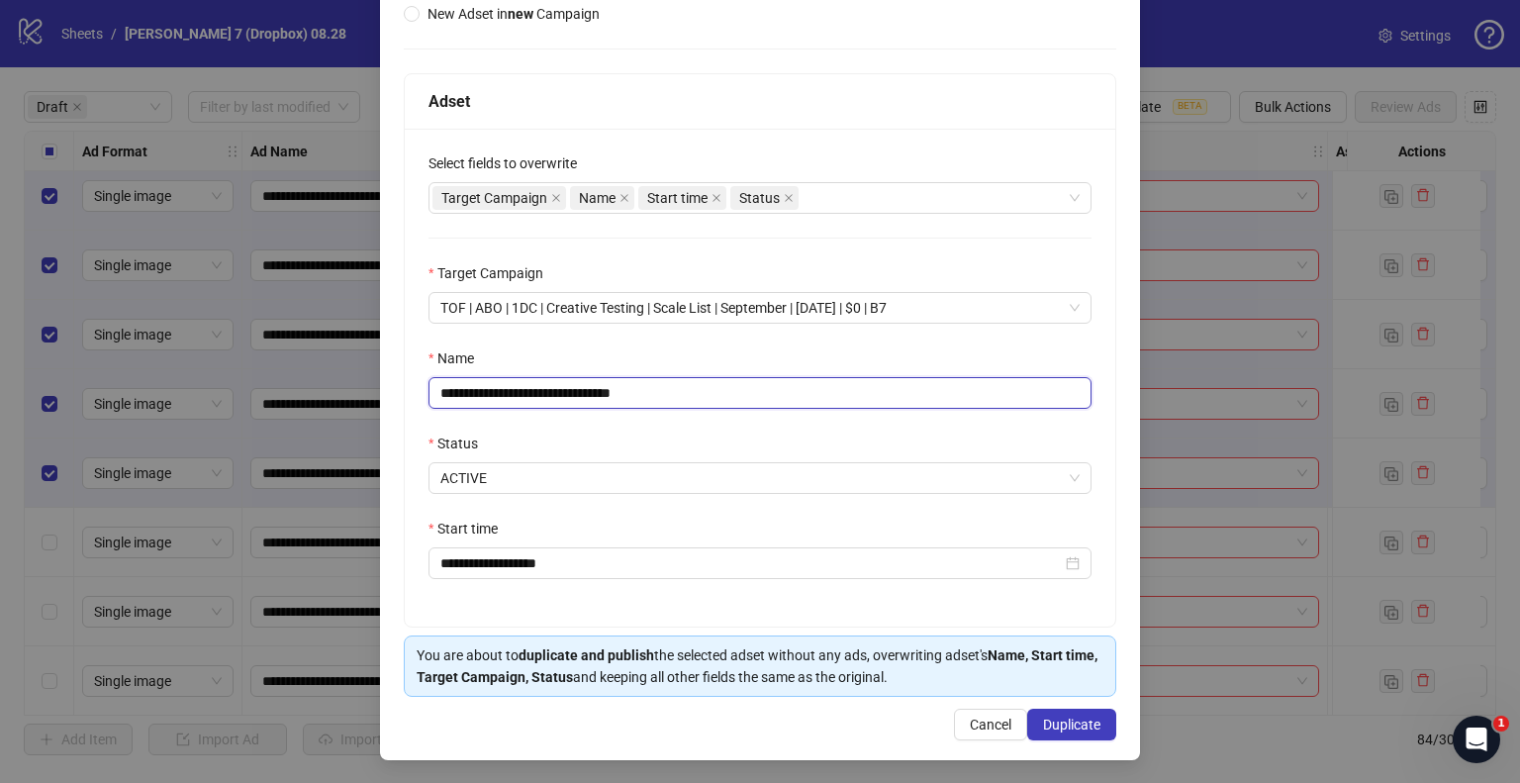
drag, startPoint x: 542, startPoint y: 391, endPoint x: 397, endPoint y: 380, distance: 145.9
click at [397, 380] on div "**********" at bounding box center [760, 303] width 760 height 915
click at [622, 394] on input "**********" at bounding box center [760, 393] width 663 height 32
click at [828, 204] on div "Target Campaign Name Start time Status" at bounding box center [750, 198] width 634 height 28
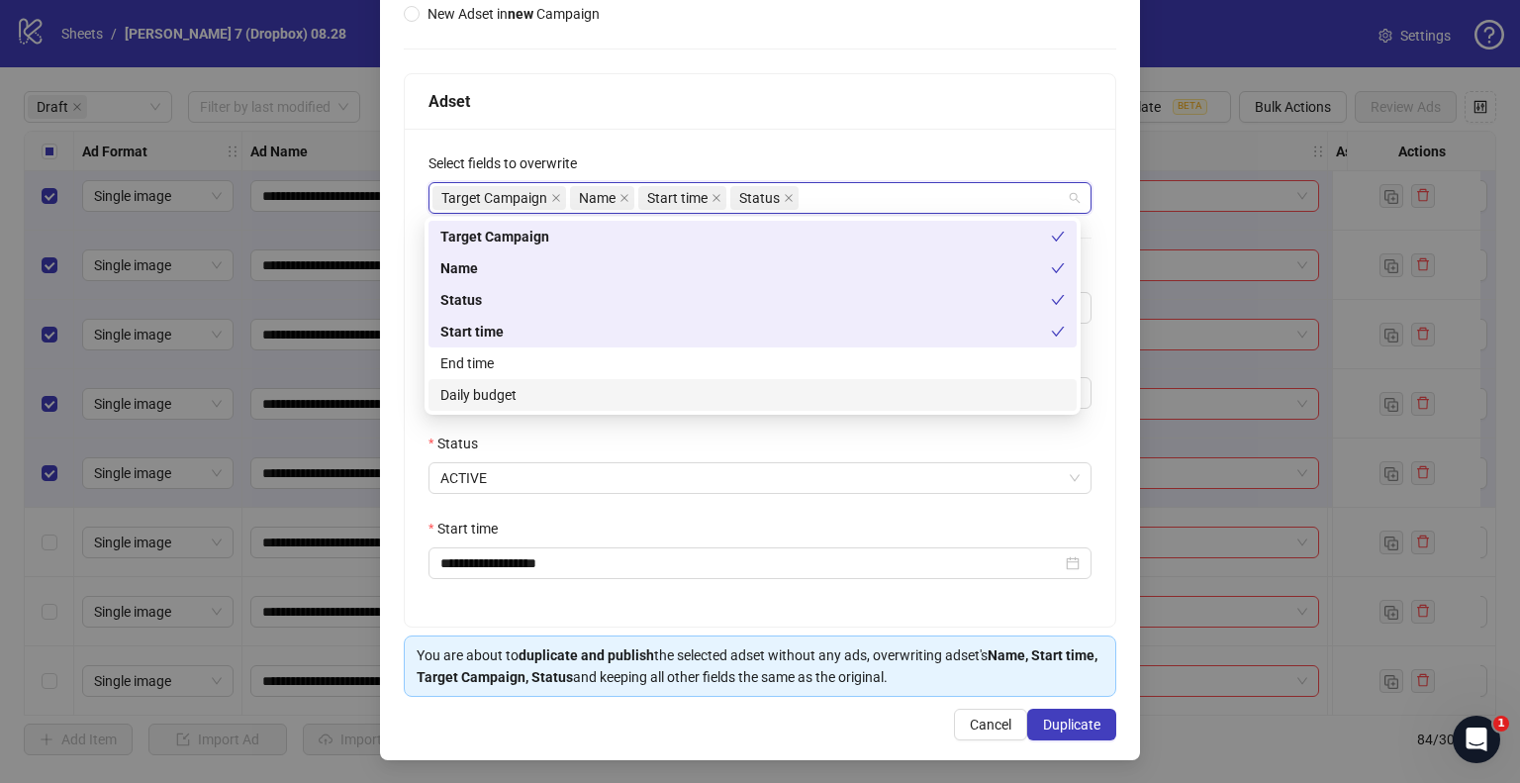
click at [515, 390] on div "Daily budget" at bounding box center [752, 395] width 625 height 22
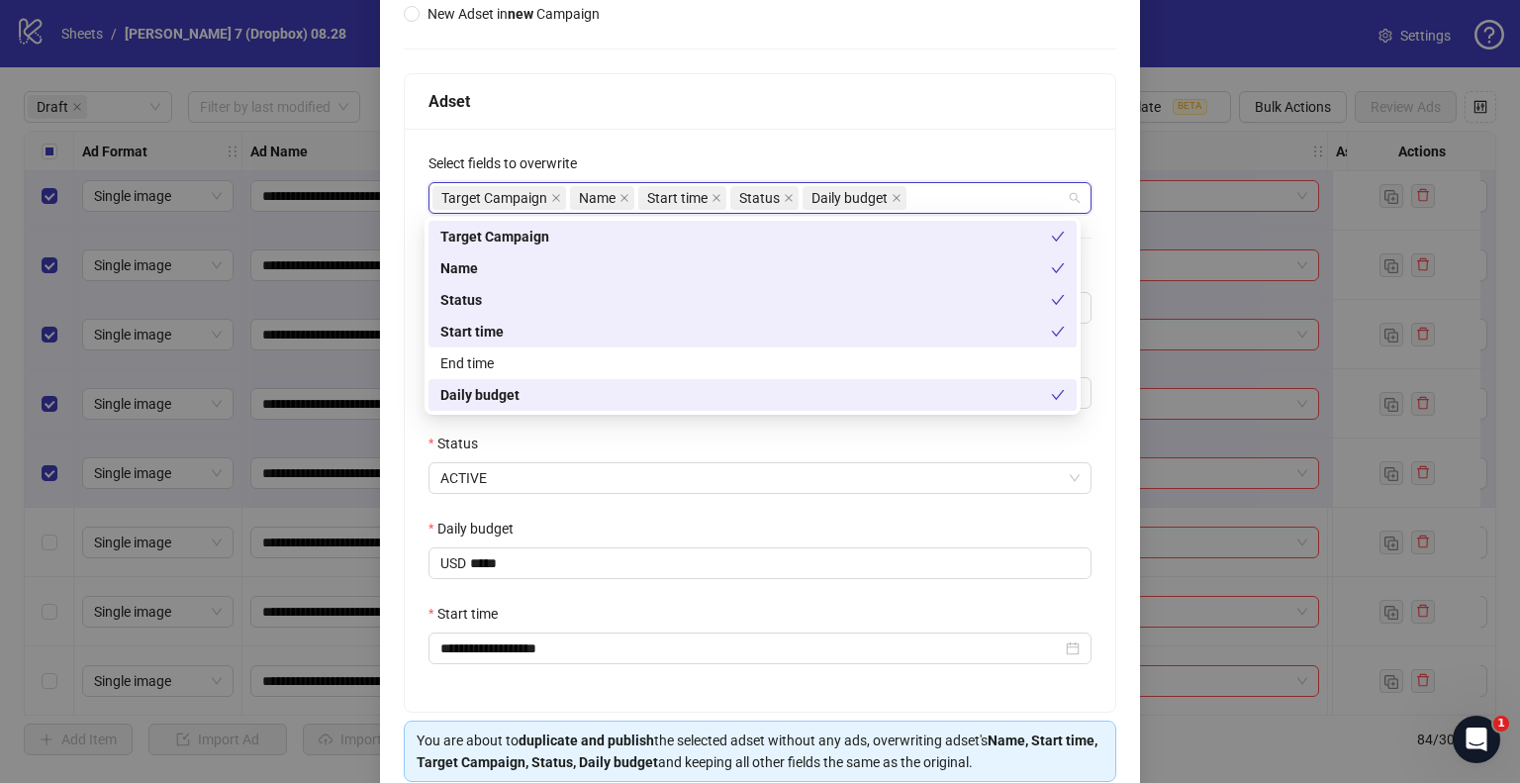
click at [483, 518] on label "Daily budget" at bounding box center [478, 529] width 98 height 22
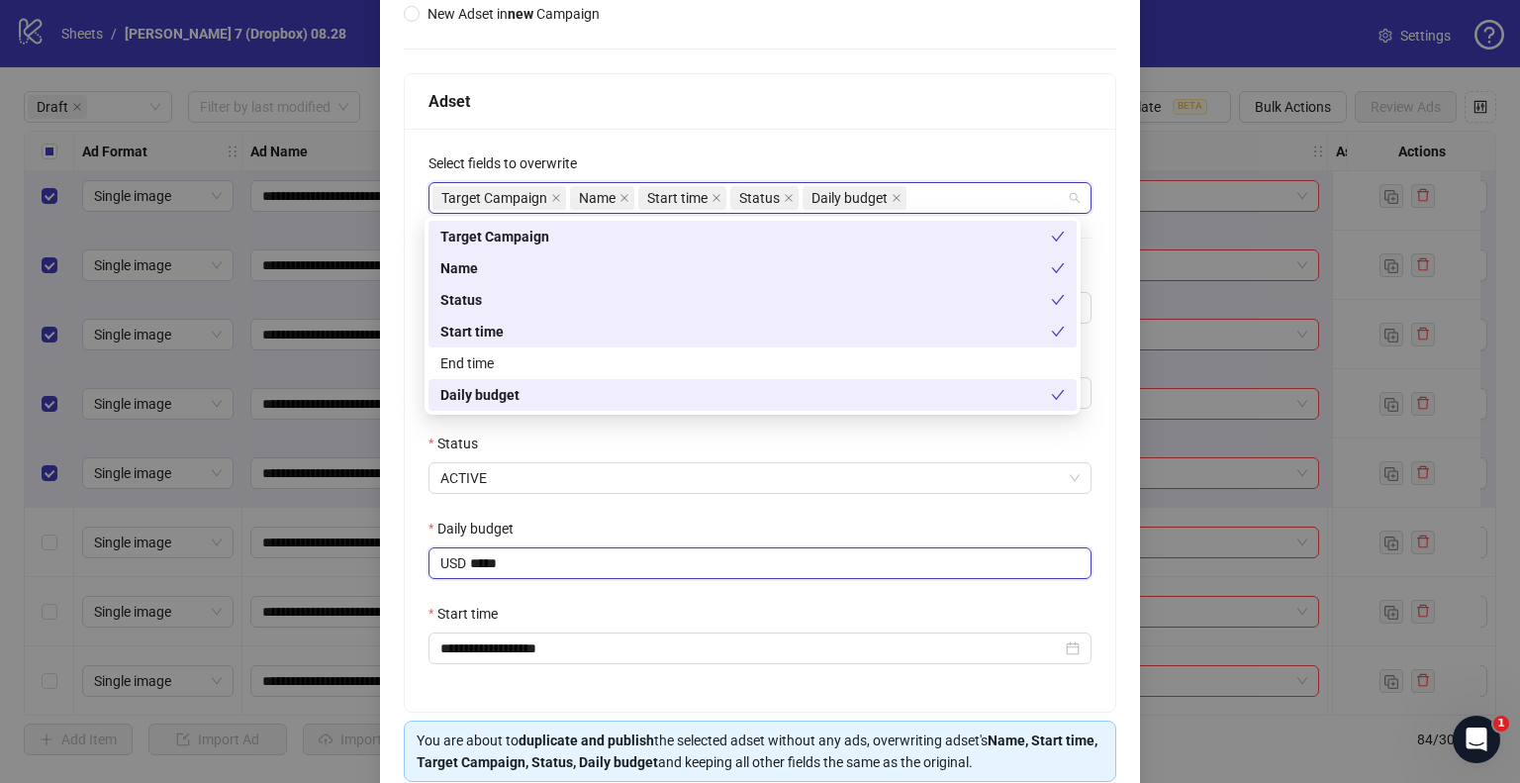
click at [483, 548] on input "*****" at bounding box center [780, 563] width 621 height 30
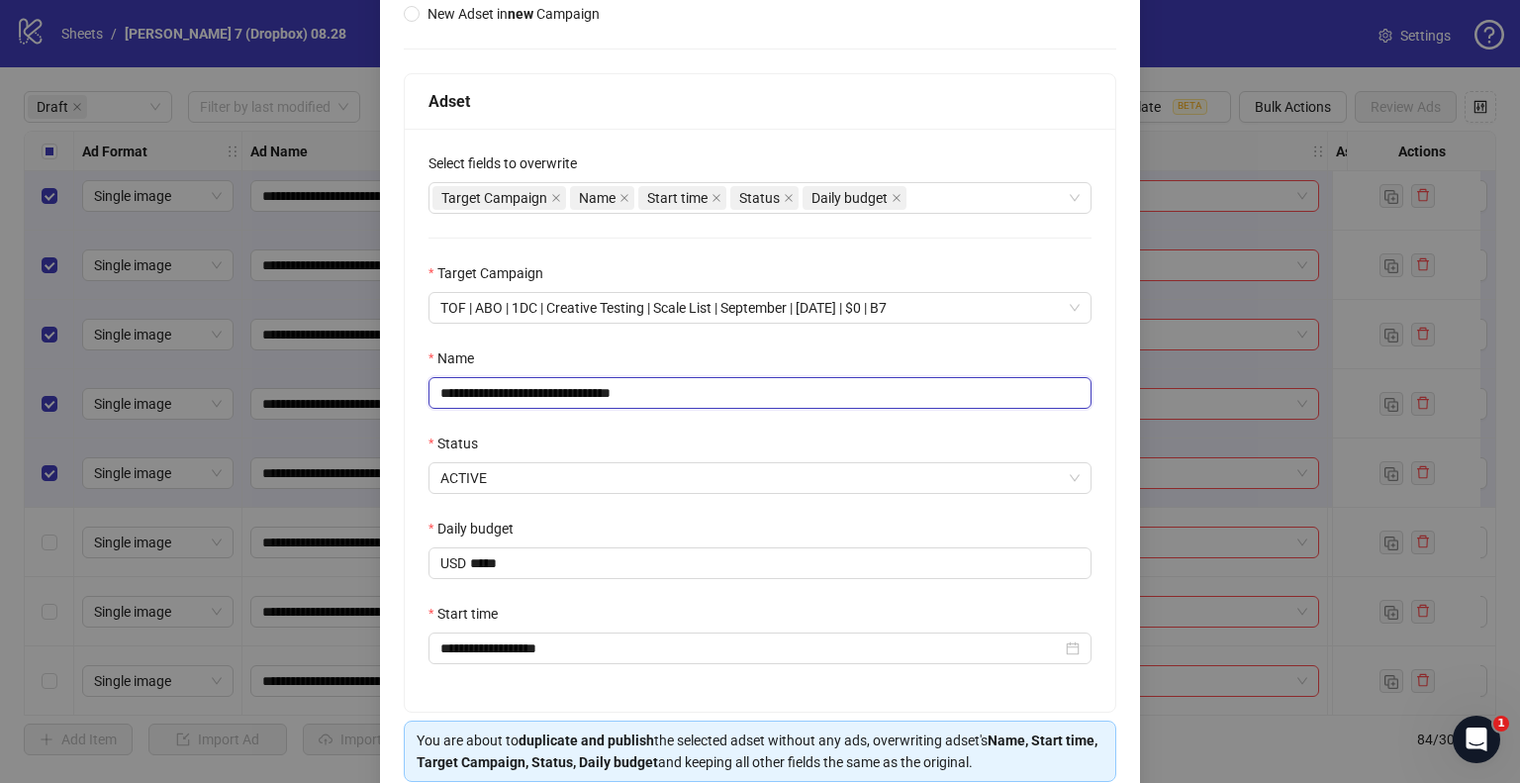
drag, startPoint x: 544, startPoint y: 391, endPoint x: 351, endPoint y: 385, distance: 193.1
click at [351, 385] on div "**********" at bounding box center [760, 391] width 1520 height 783
paste input "**********"
drag, startPoint x: 823, startPoint y: 388, endPoint x: 934, endPoint y: 395, distance: 111.1
click at [930, 395] on input "**********" at bounding box center [760, 393] width 663 height 32
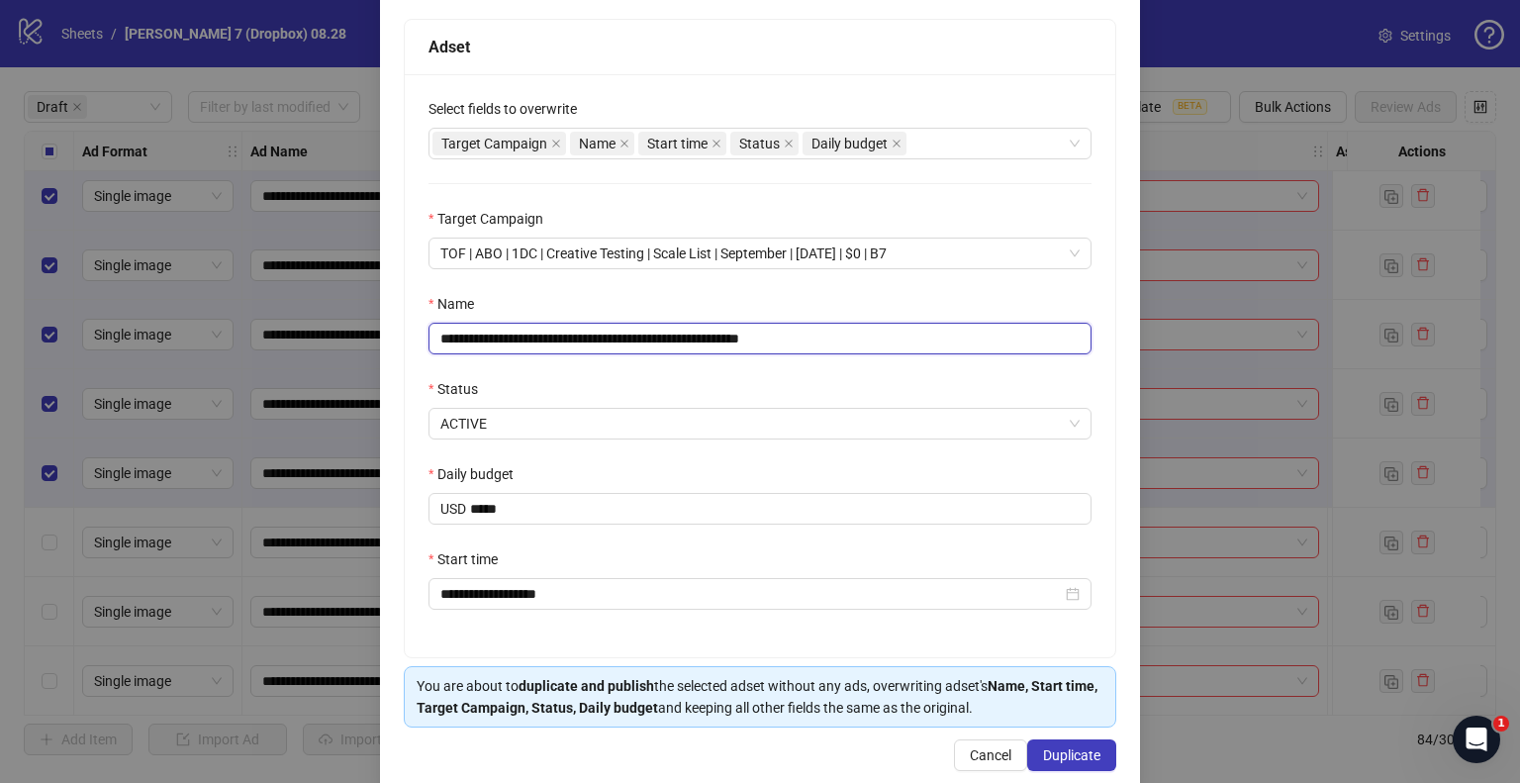
scroll to position [338, 0]
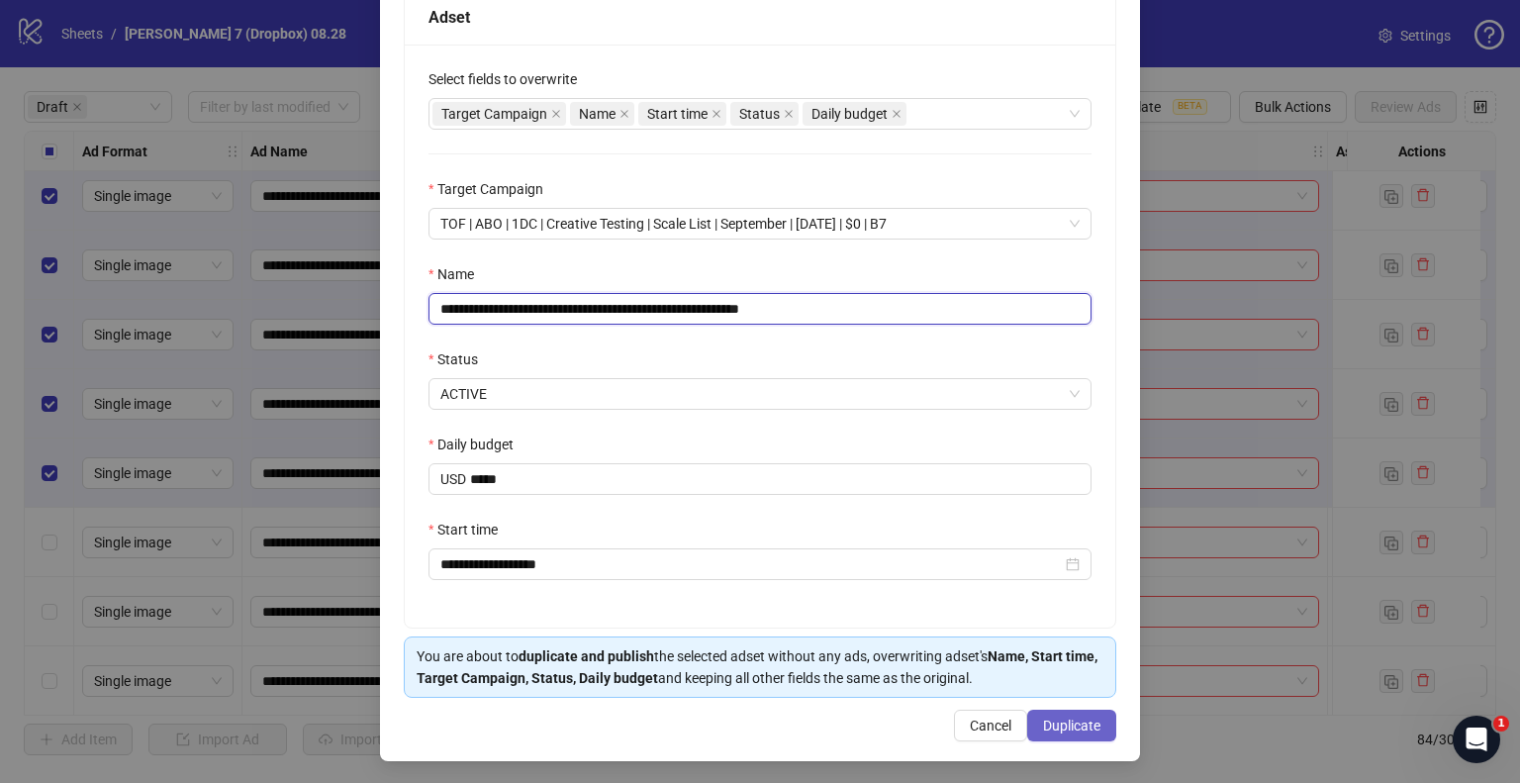
type input "**********"
click at [1043, 720] on span "Duplicate" at bounding box center [1071, 726] width 57 height 16
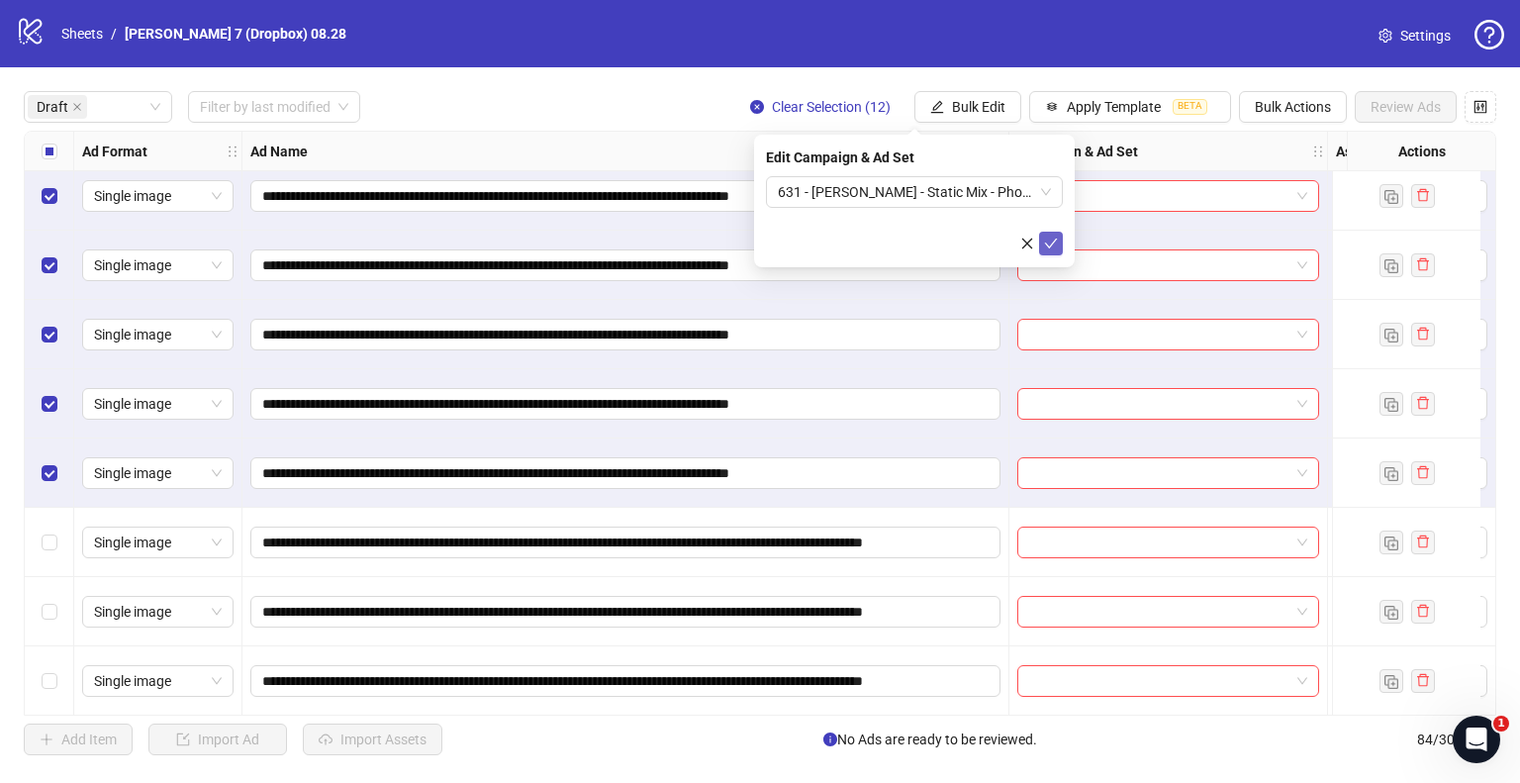
click at [1054, 243] on icon "check" at bounding box center [1051, 244] width 14 height 14
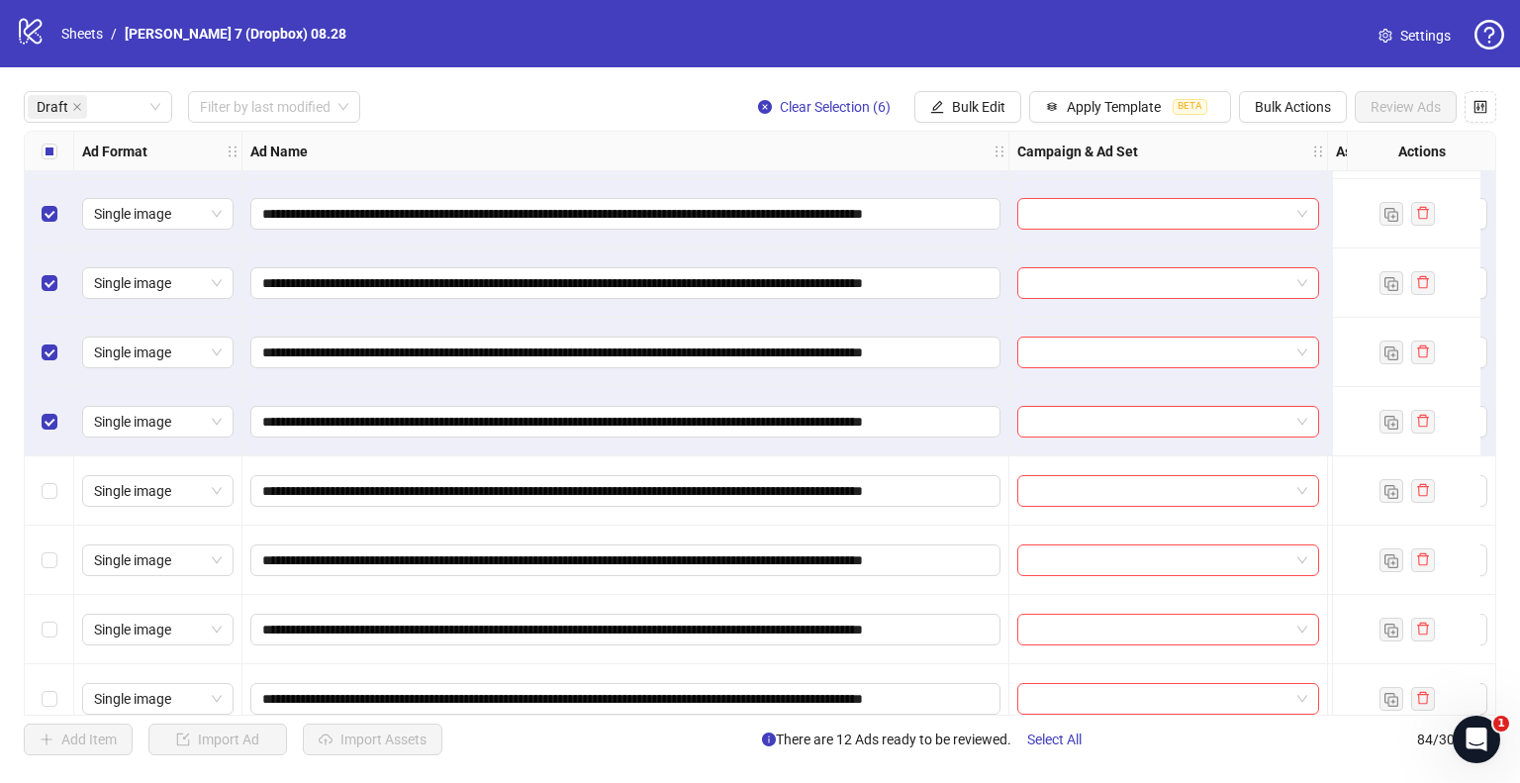
scroll to position [891, 0]
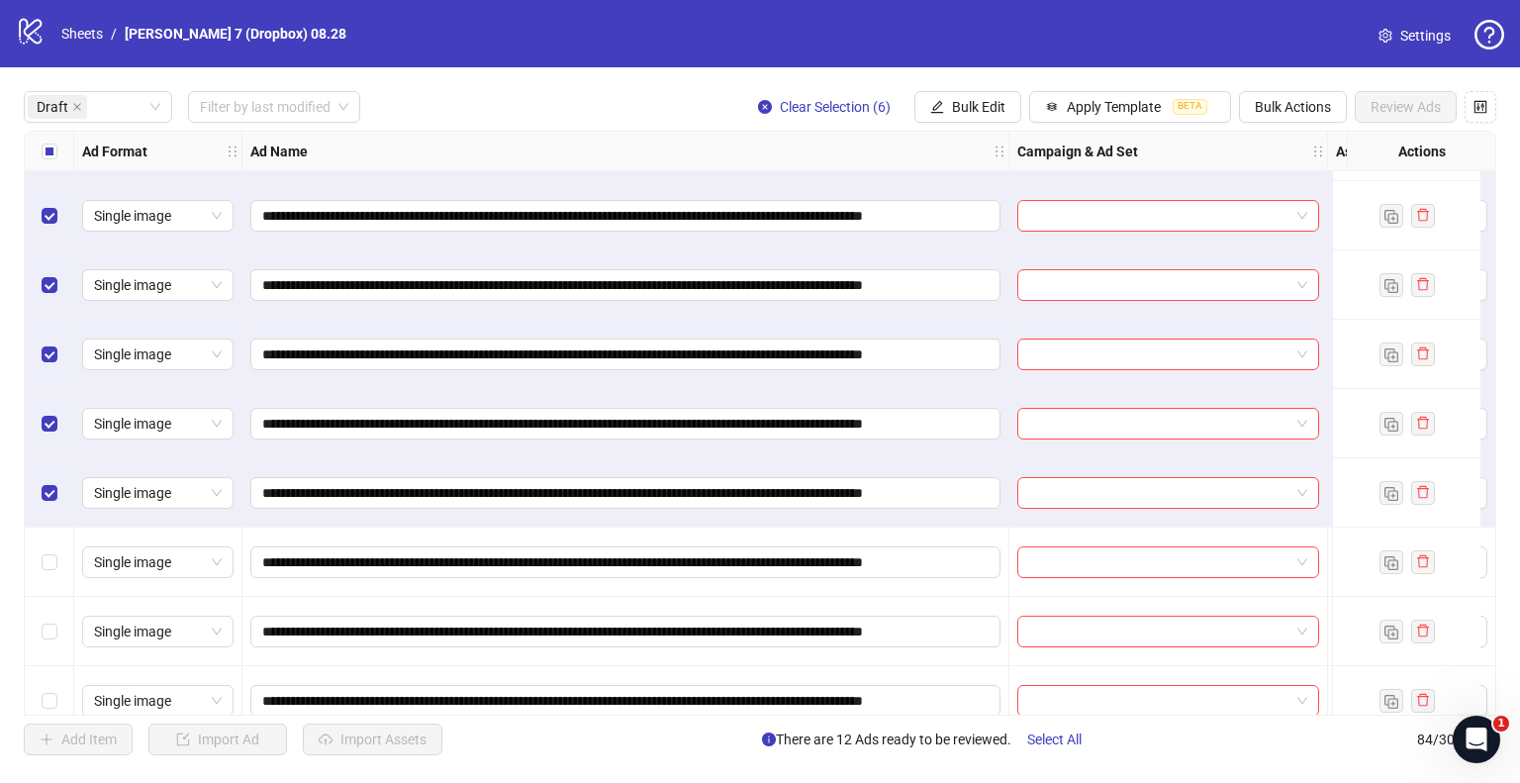
click at [1024, 118] on div "Clear Selection (6) Bulk Edit Apply Template BETA Bulk Actions Review Ads" at bounding box center [1119, 107] width 754 height 32
click at [992, 107] on span "Bulk Edit" at bounding box center [978, 107] width 53 height 16
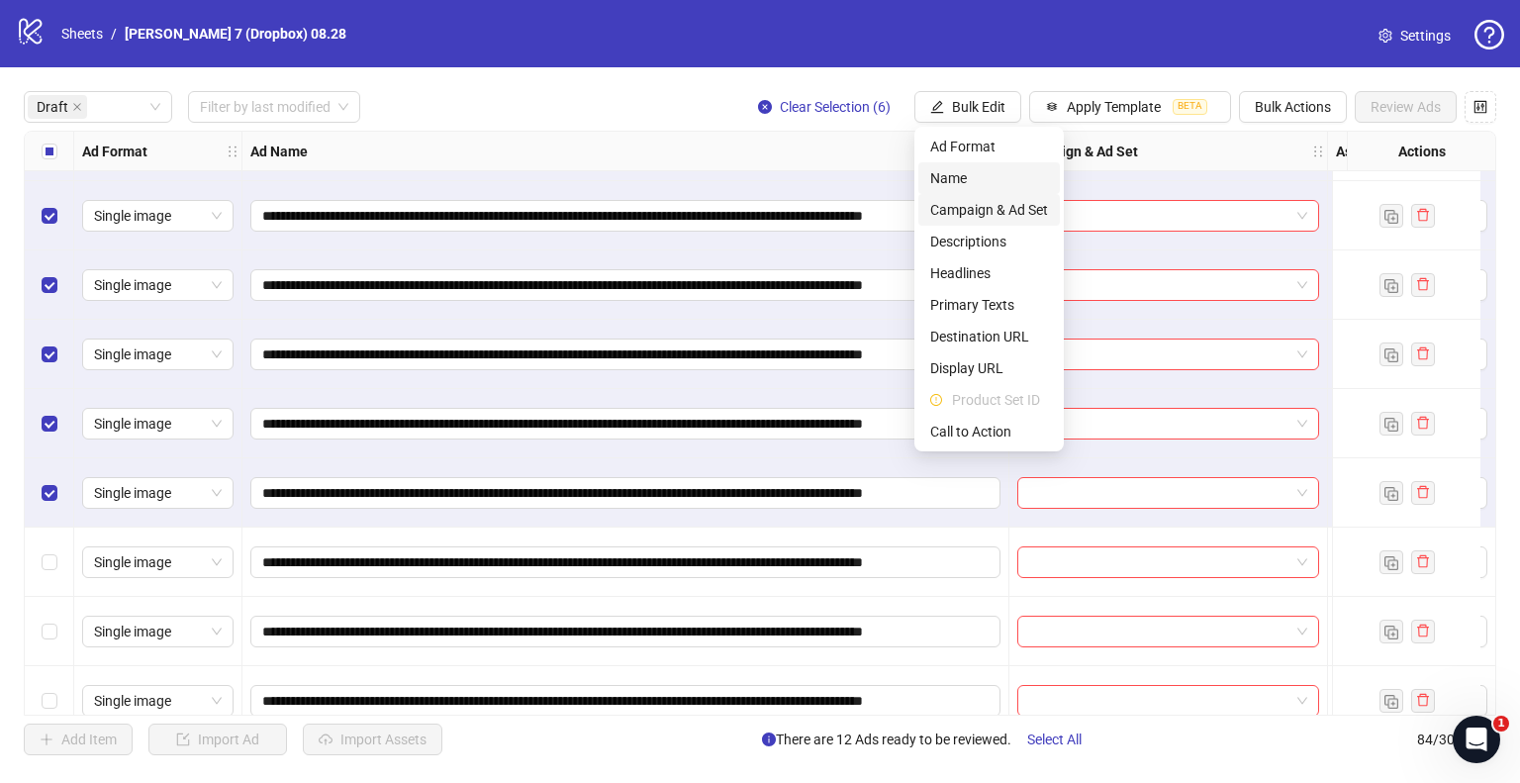
click at [962, 217] on span "Campaign & Ad Set" at bounding box center [989, 210] width 118 height 22
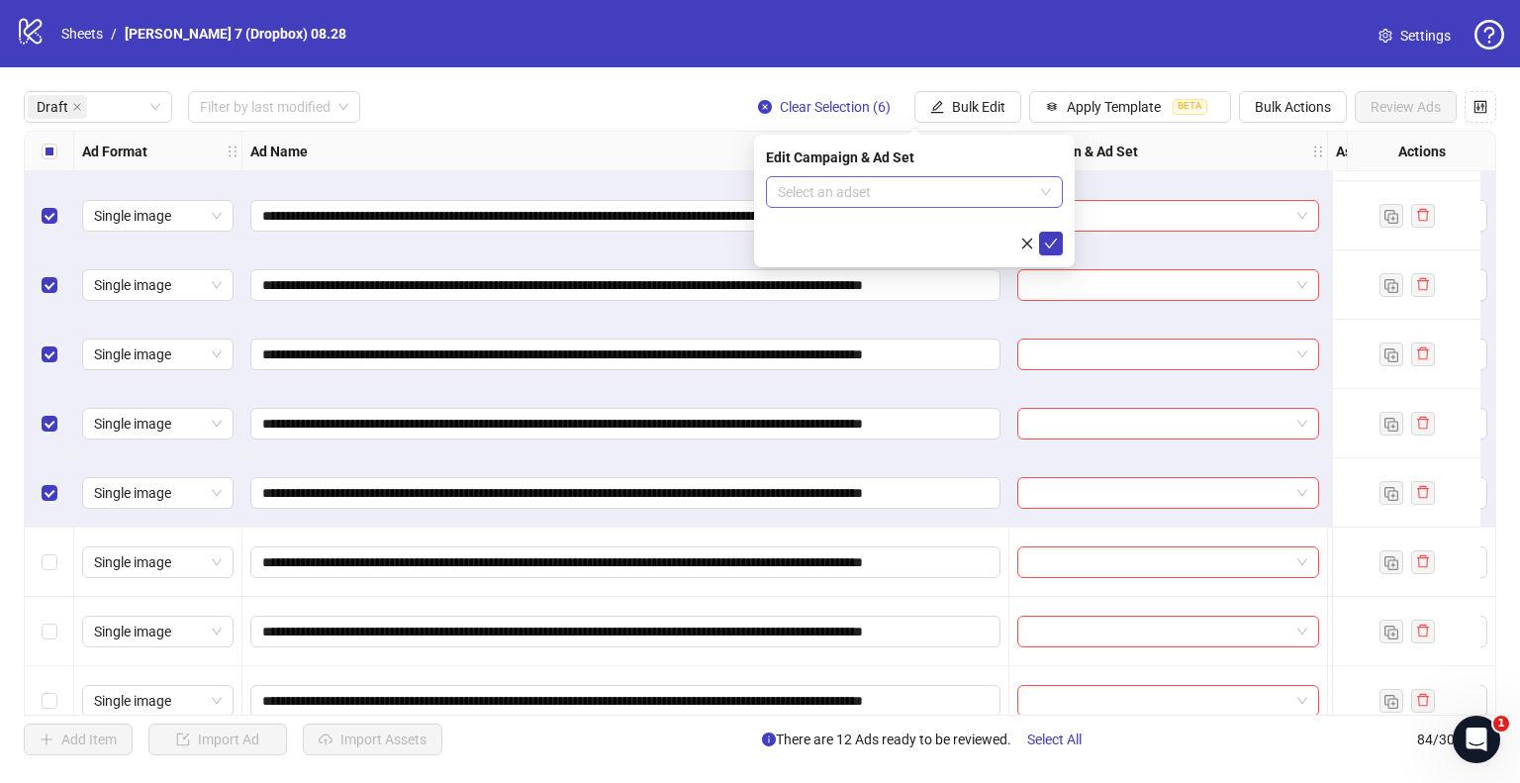
click at [859, 180] on input "search" at bounding box center [905, 192] width 255 height 30
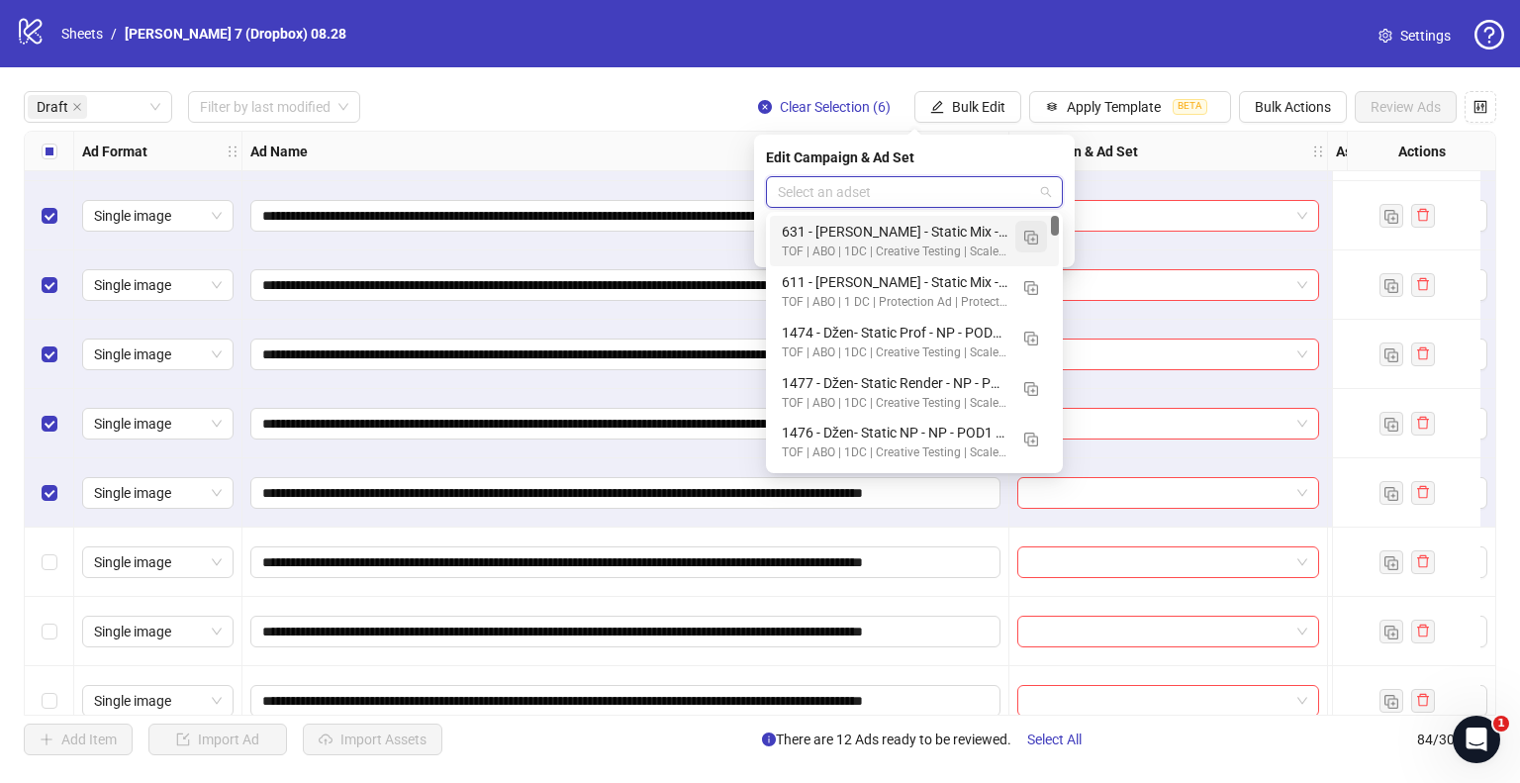
click at [1031, 233] on img "button" at bounding box center [1031, 238] width 14 height 14
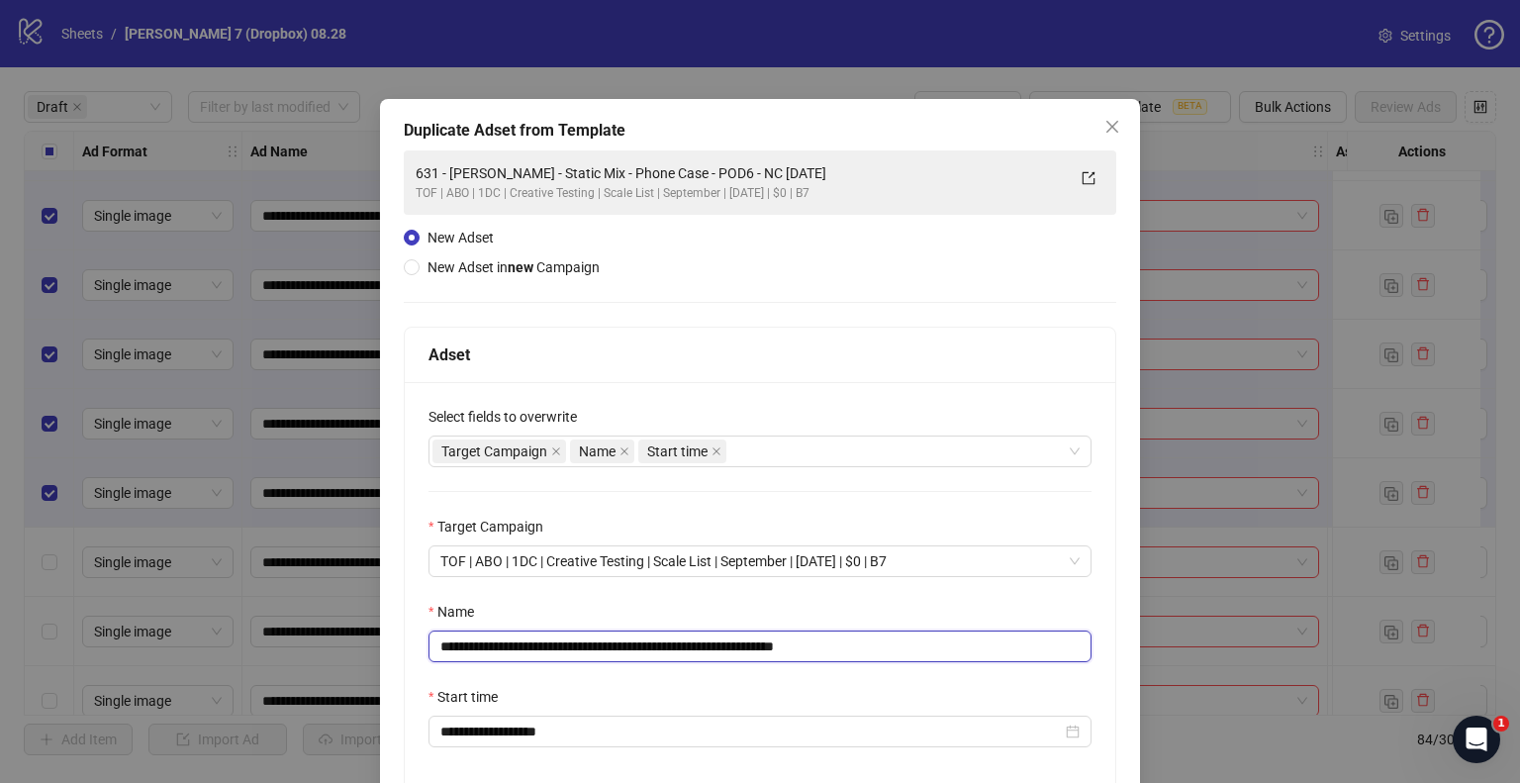
drag, startPoint x: 734, startPoint y: 645, endPoint x: 337, endPoint y: 662, distance: 398.2
click at [337, 662] on div "**********" at bounding box center [760, 391] width 1520 height 783
paste input "***"
drag, startPoint x: 828, startPoint y: 643, endPoint x: 968, endPoint y: 661, distance: 140.7
click at [927, 650] on input "**********" at bounding box center [760, 646] width 663 height 32
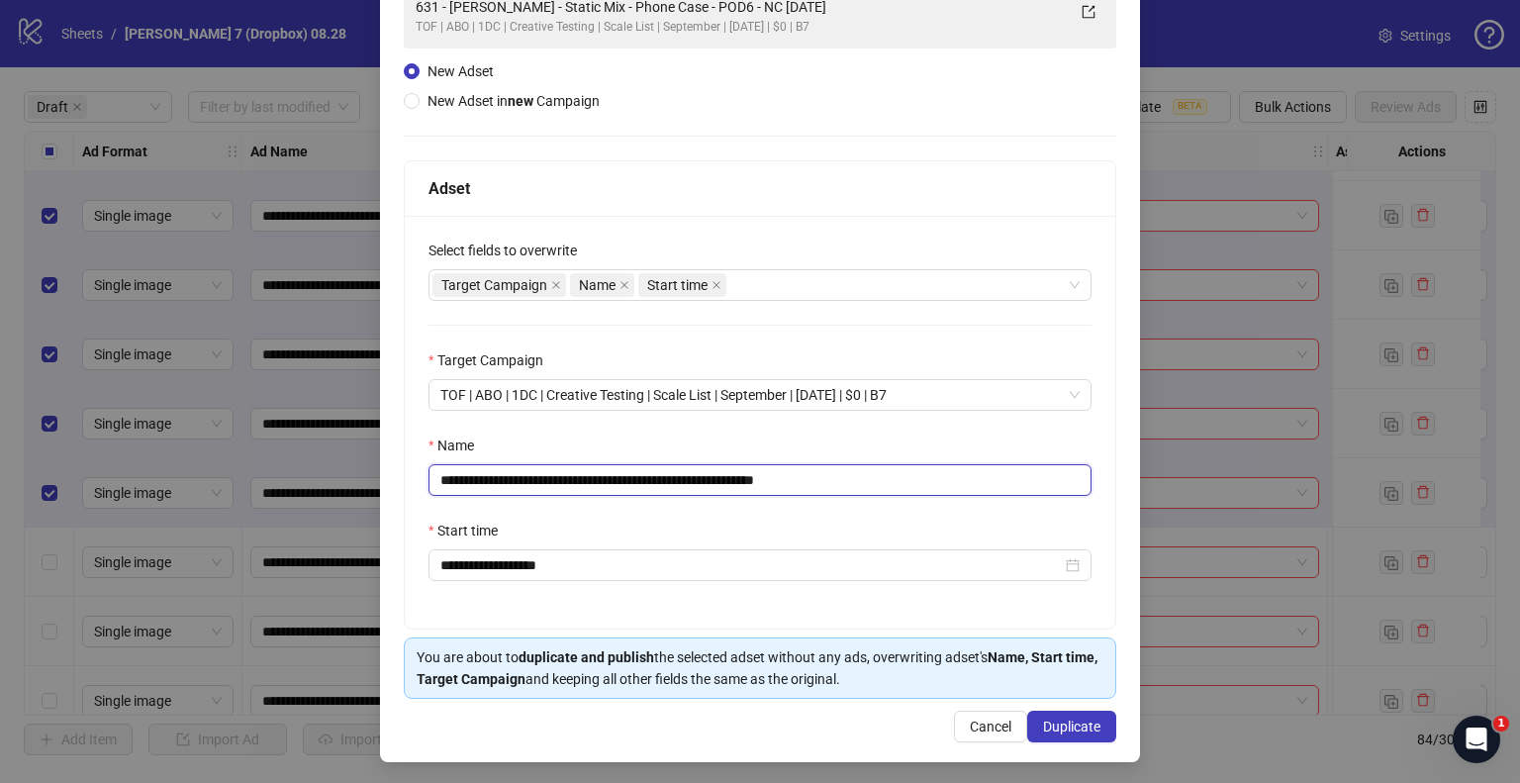
scroll to position [167, 0]
type input "**********"
click at [1046, 710] on button "Duplicate" at bounding box center [1071, 726] width 89 height 32
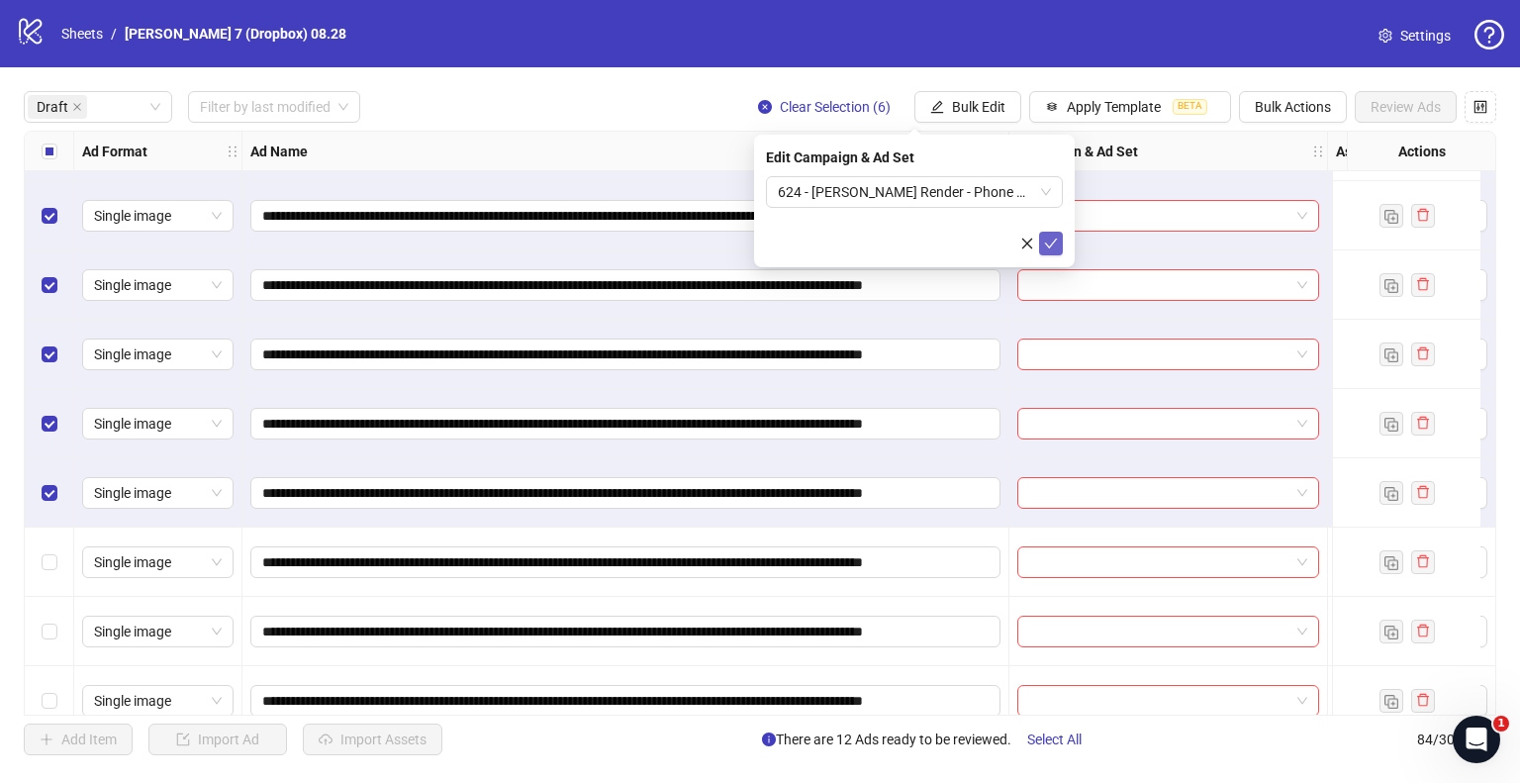
click at [1049, 237] on icon "check" at bounding box center [1051, 244] width 14 height 14
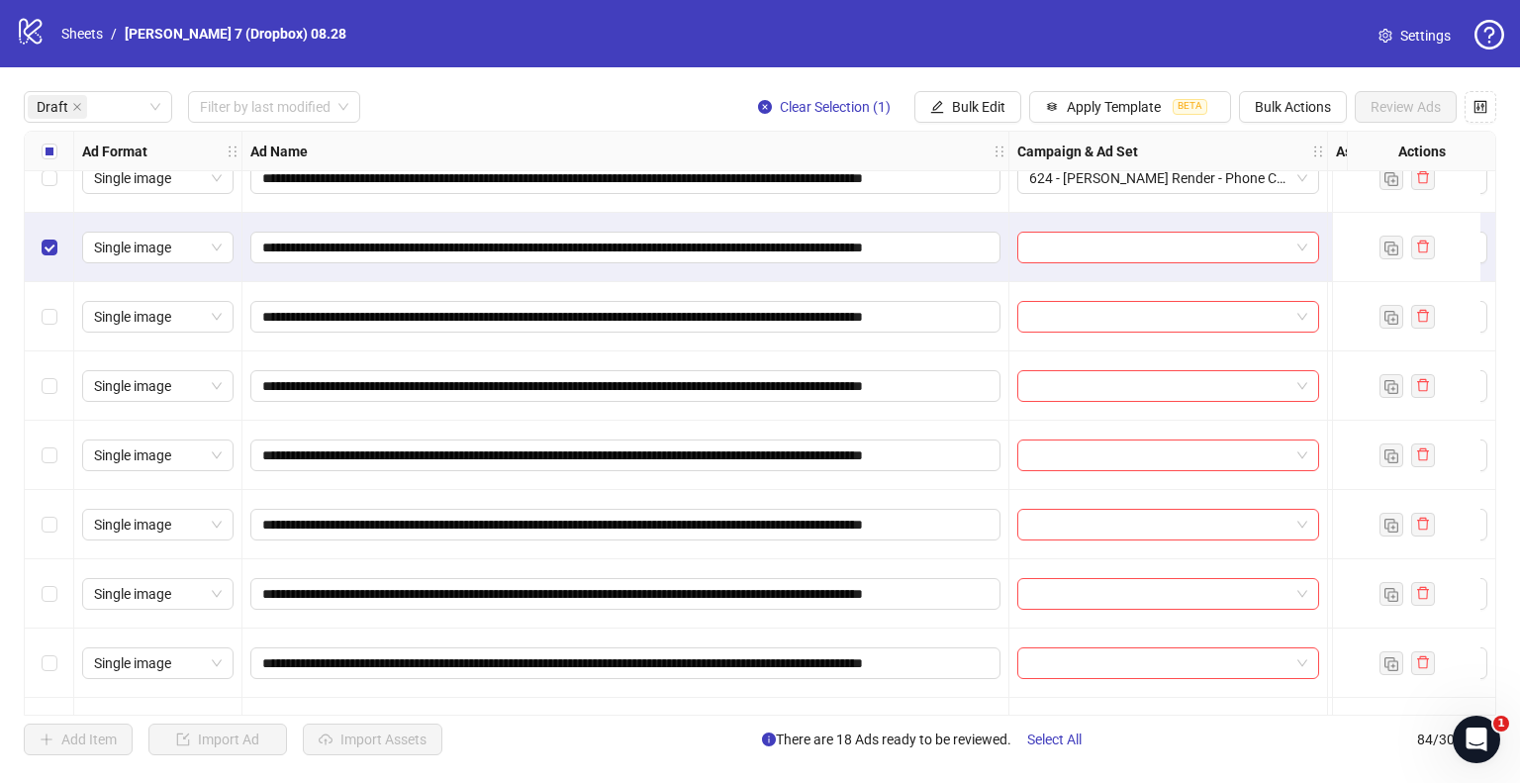
scroll to position [1287, 0]
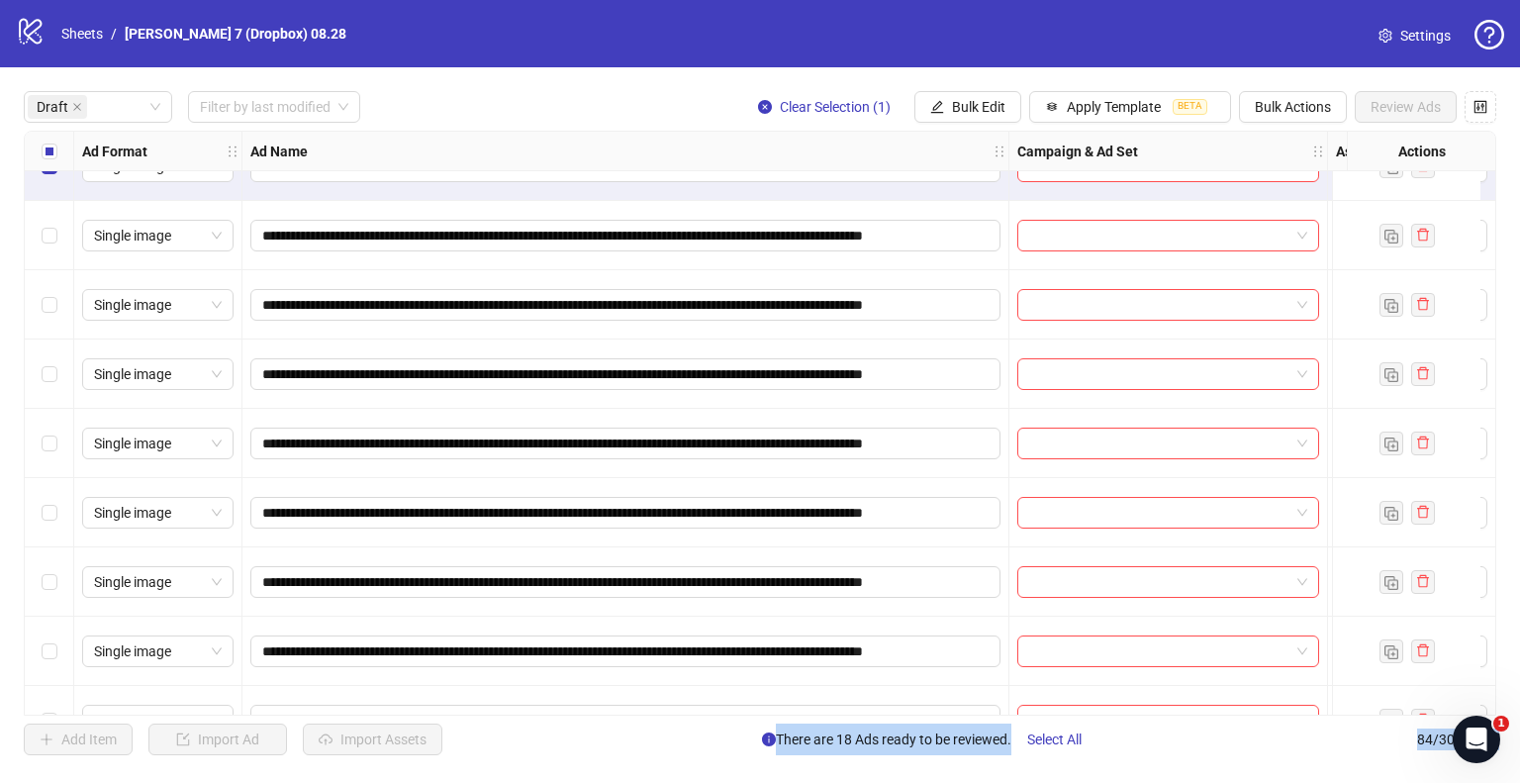
click at [56, 513] on div "Select row 24" at bounding box center [49, 512] width 49 height 69
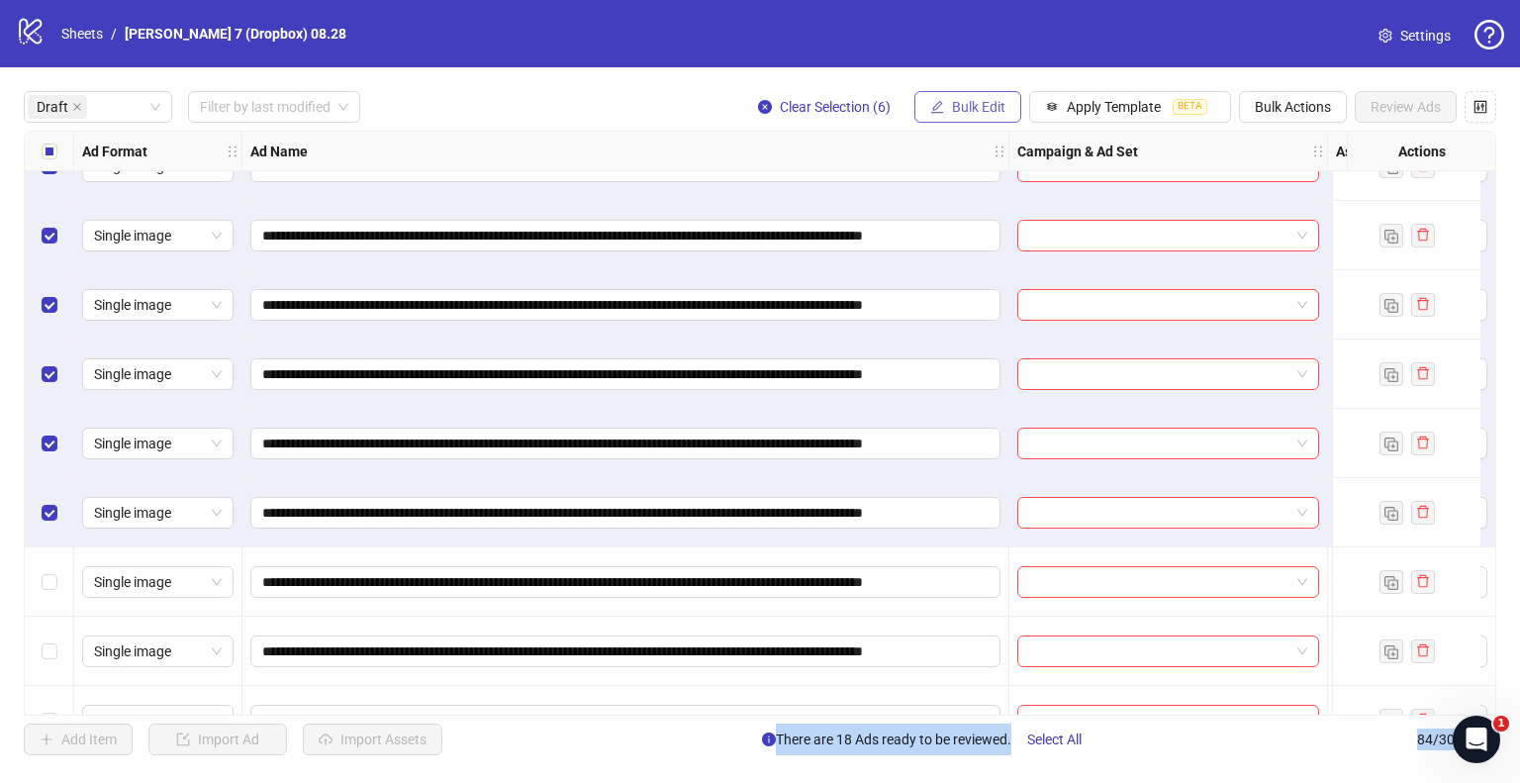
click at [969, 117] on button "Bulk Edit" at bounding box center [968, 107] width 107 height 32
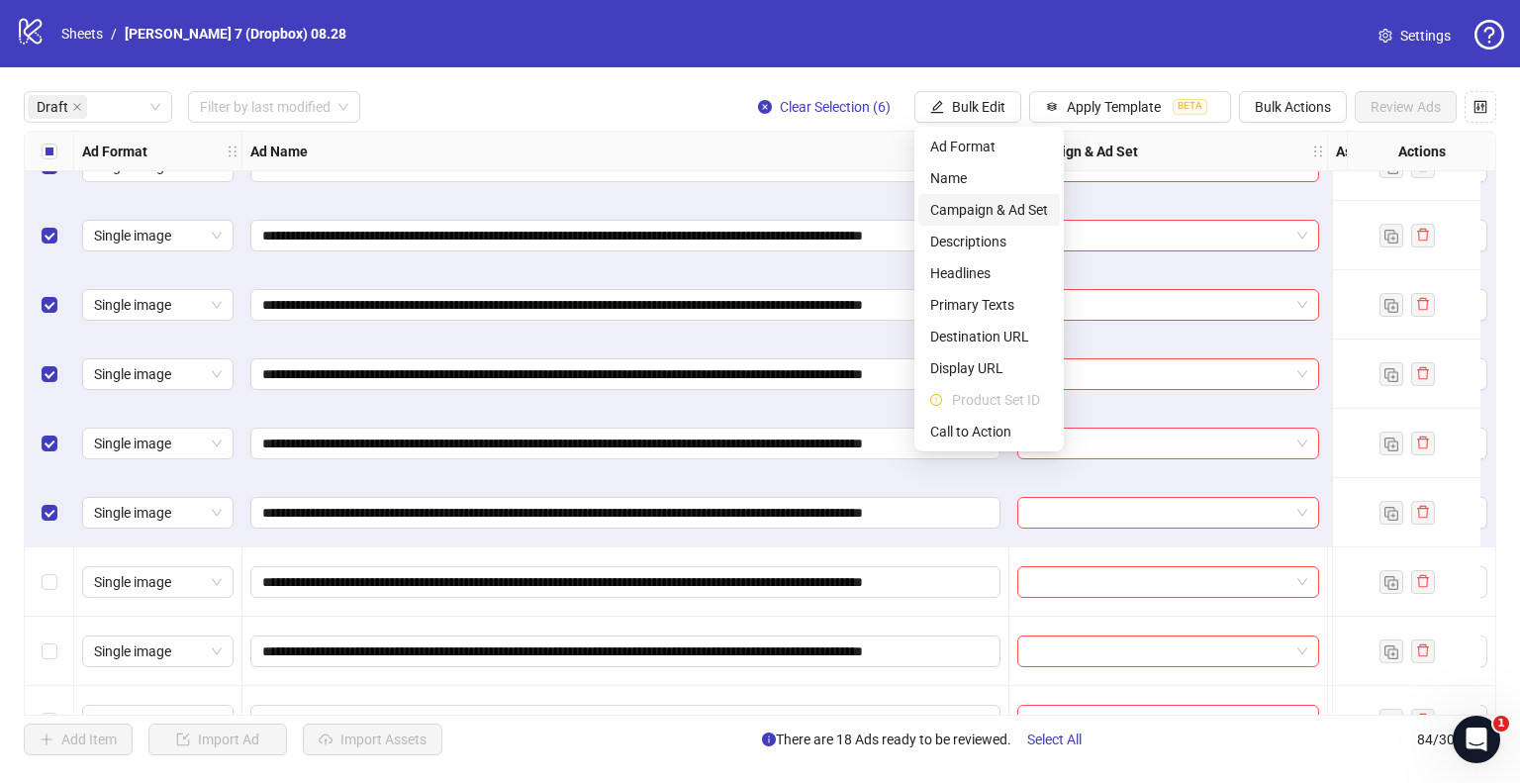
click at [970, 212] on span "Campaign & Ad Set" at bounding box center [989, 210] width 118 height 22
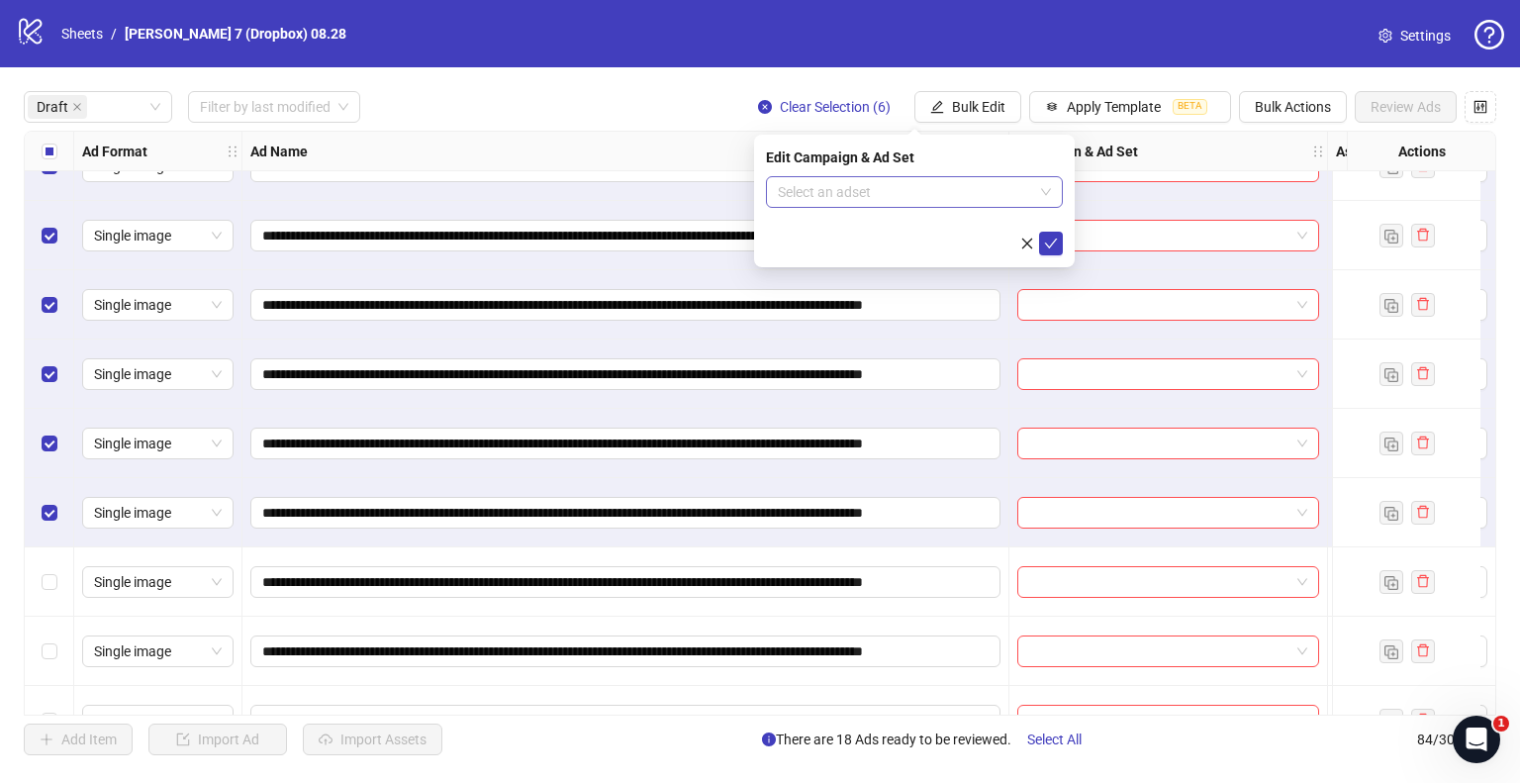
click at [822, 181] on input "search" at bounding box center [905, 192] width 255 height 30
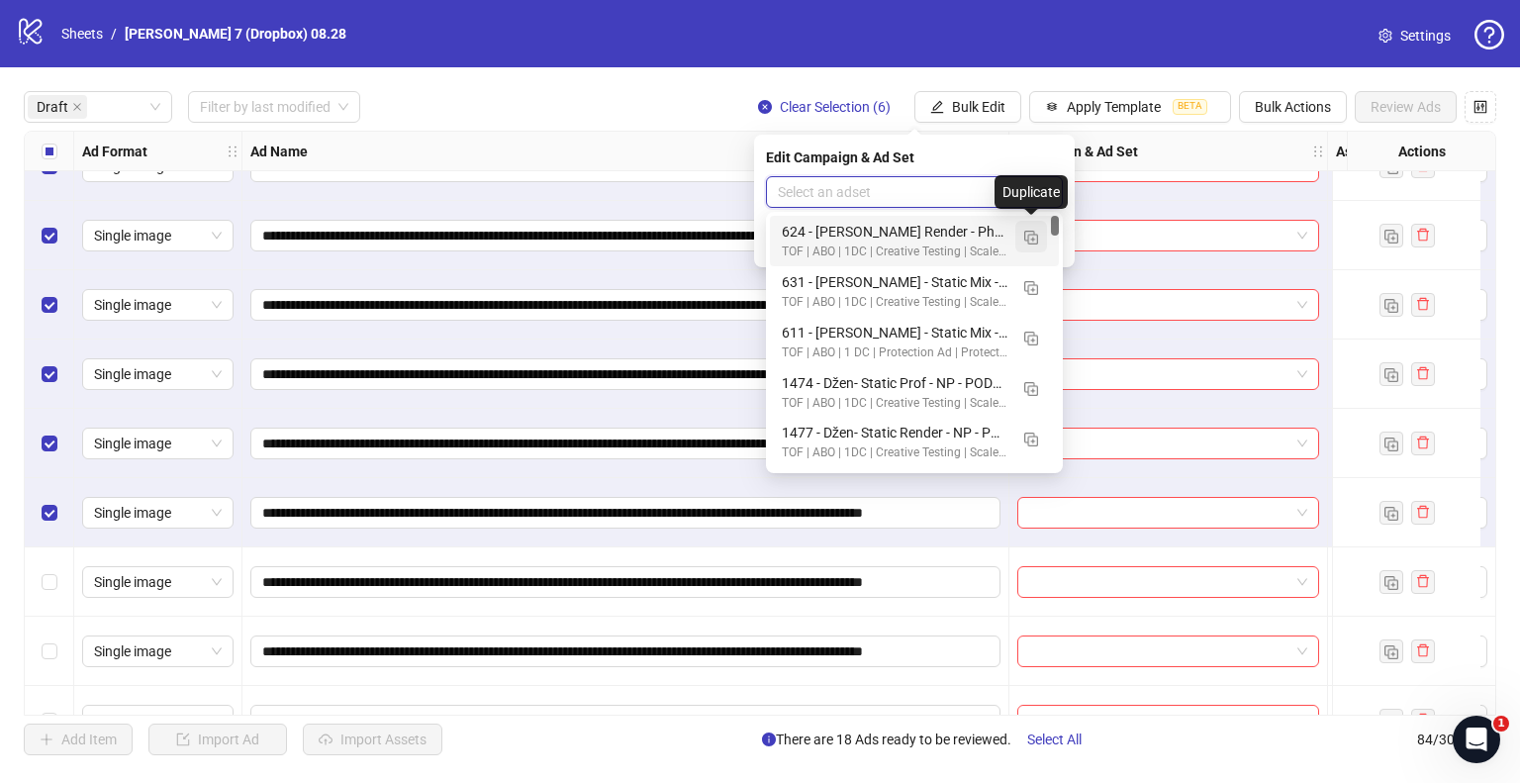
click at [1025, 237] on img "button" at bounding box center [1031, 238] width 14 height 14
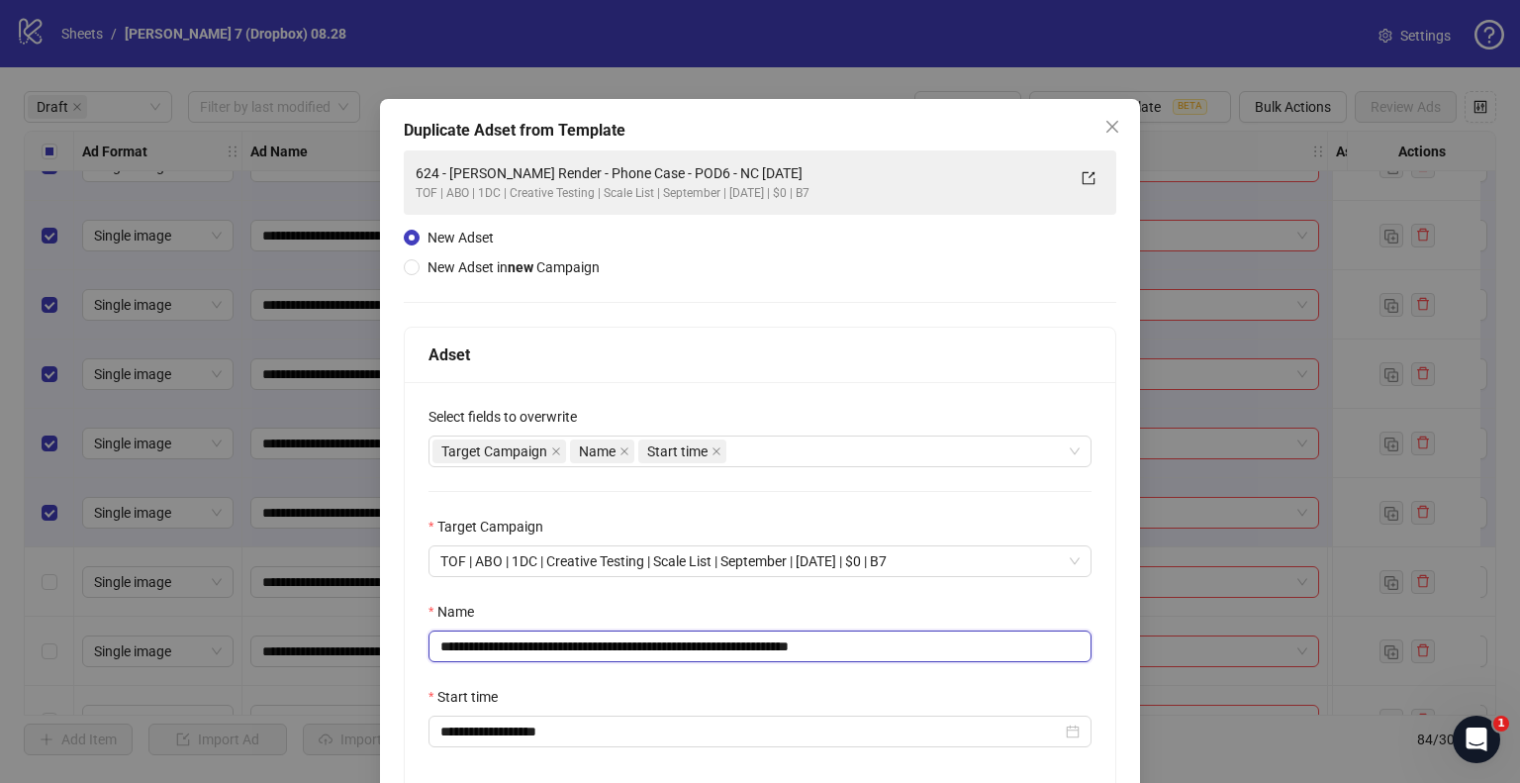
drag, startPoint x: 758, startPoint y: 642, endPoint x: 204, endPoint y: 593, distance: 556.5
click at [204, 593] on div "**********" at bounding box center [760, 391] width 1520 height 783
paste input "text"
drag, startPoint x: 827, startPoint y: 636, endPoint x: 1004, endPoint y: 668, distance: 179.0
click at [1004, 668] on div "**********" at bounding box center [760, 588] width 711 height 413
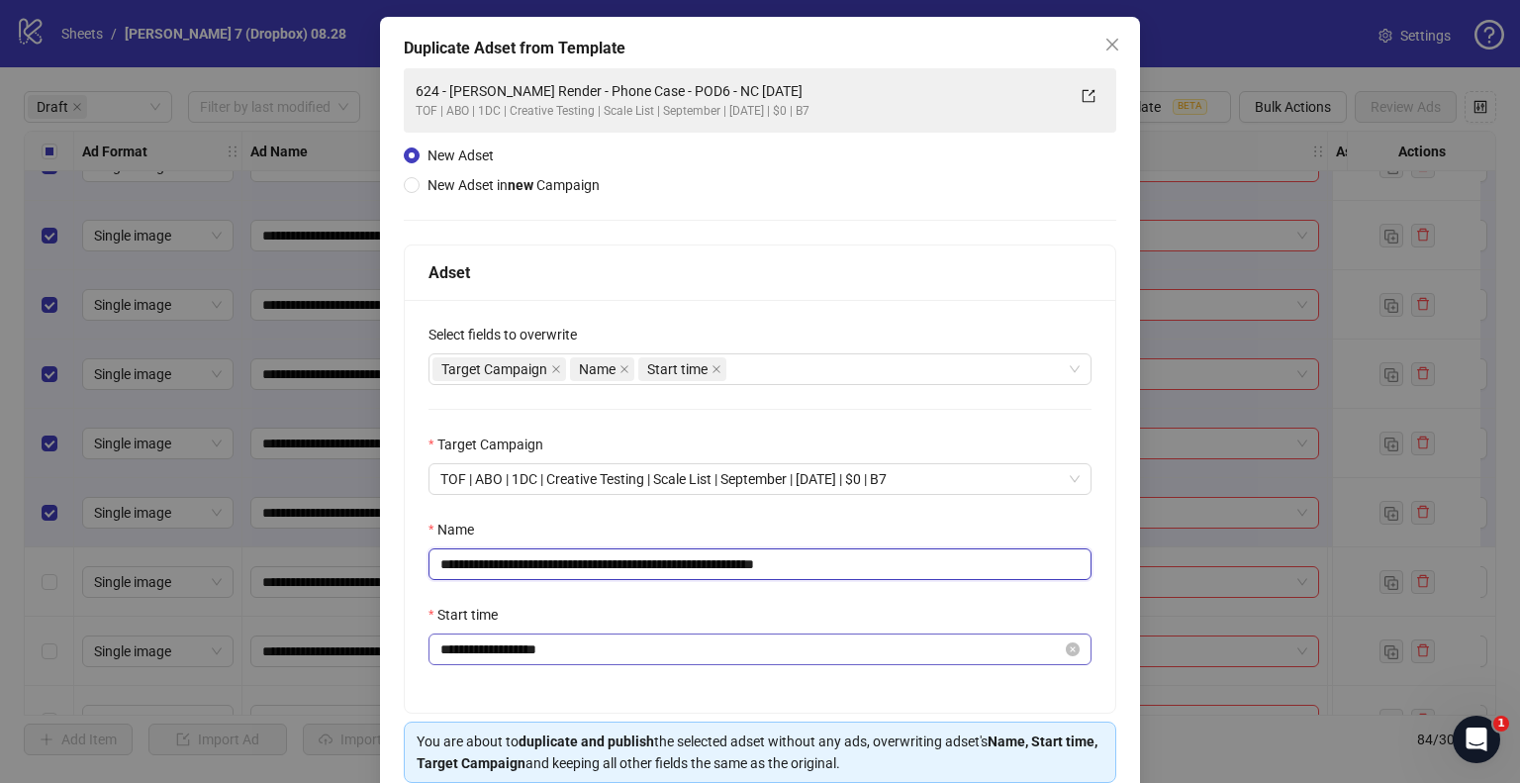
scroll to position [167, 0]
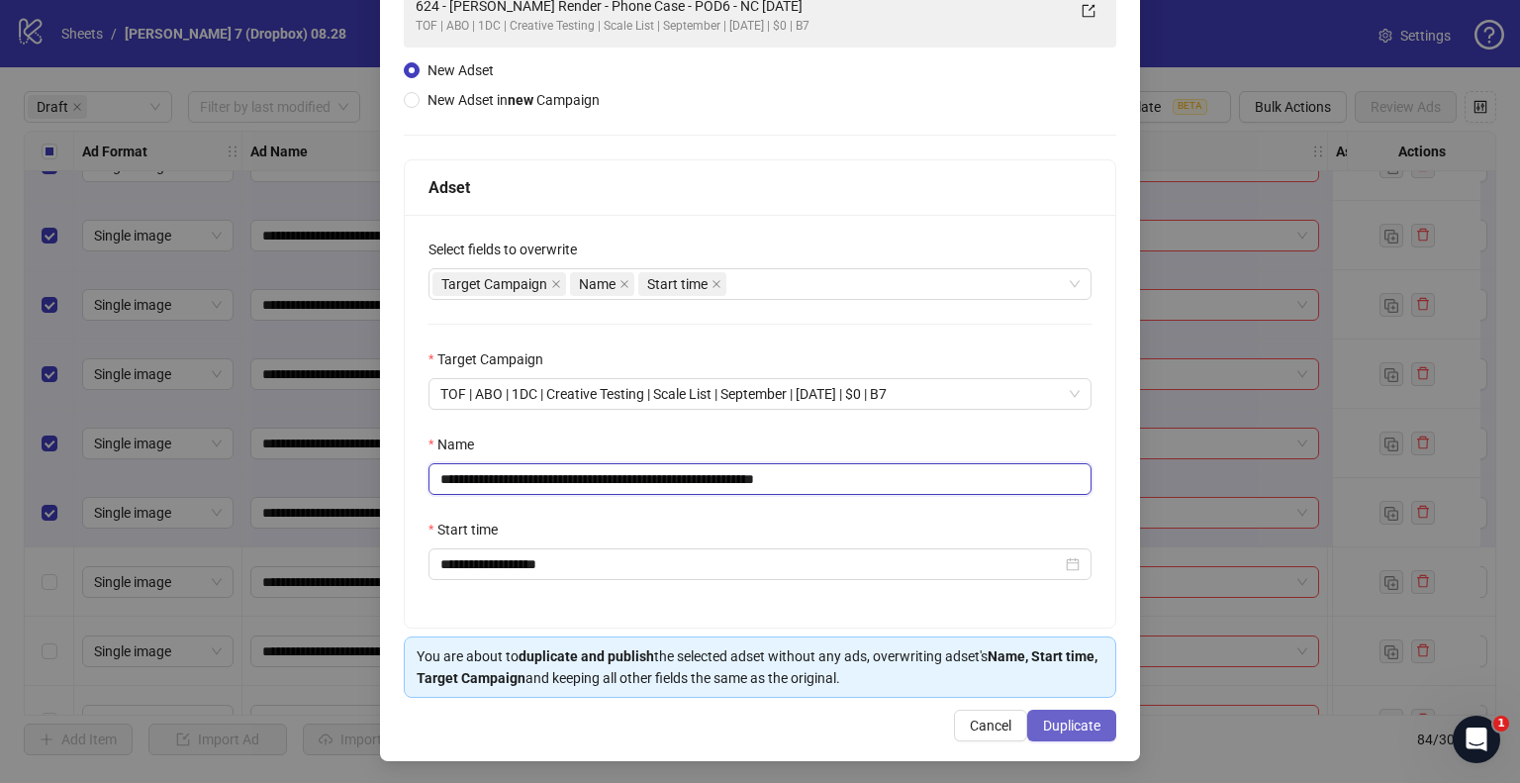
type input "**********"
click at [1041, 714] on button "Duplicate" at bounding box center [1071, 726] width 89 height 32
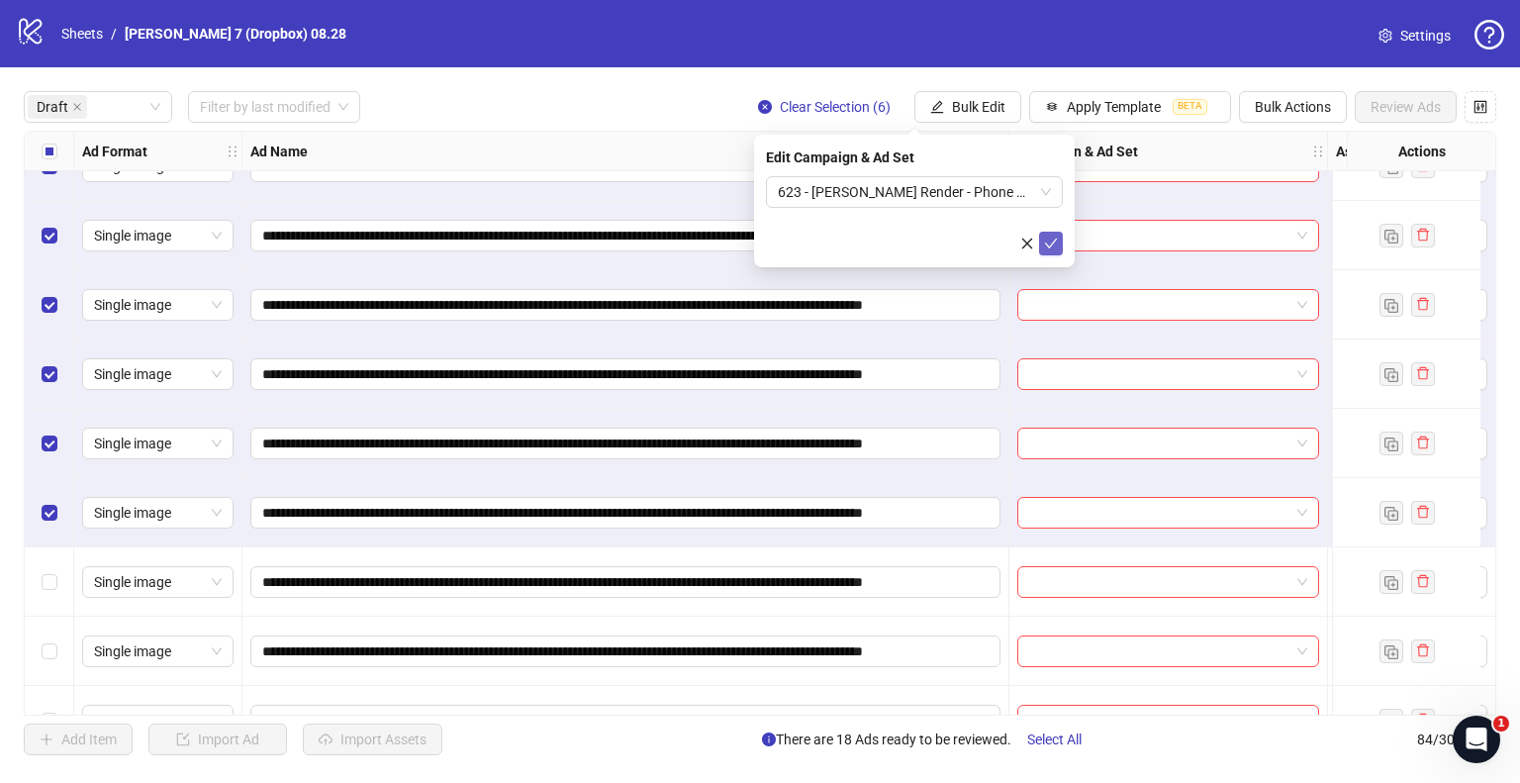
click at [1056, 245] on icon "check" at bounding box center [1051, 244] width 14 height 14
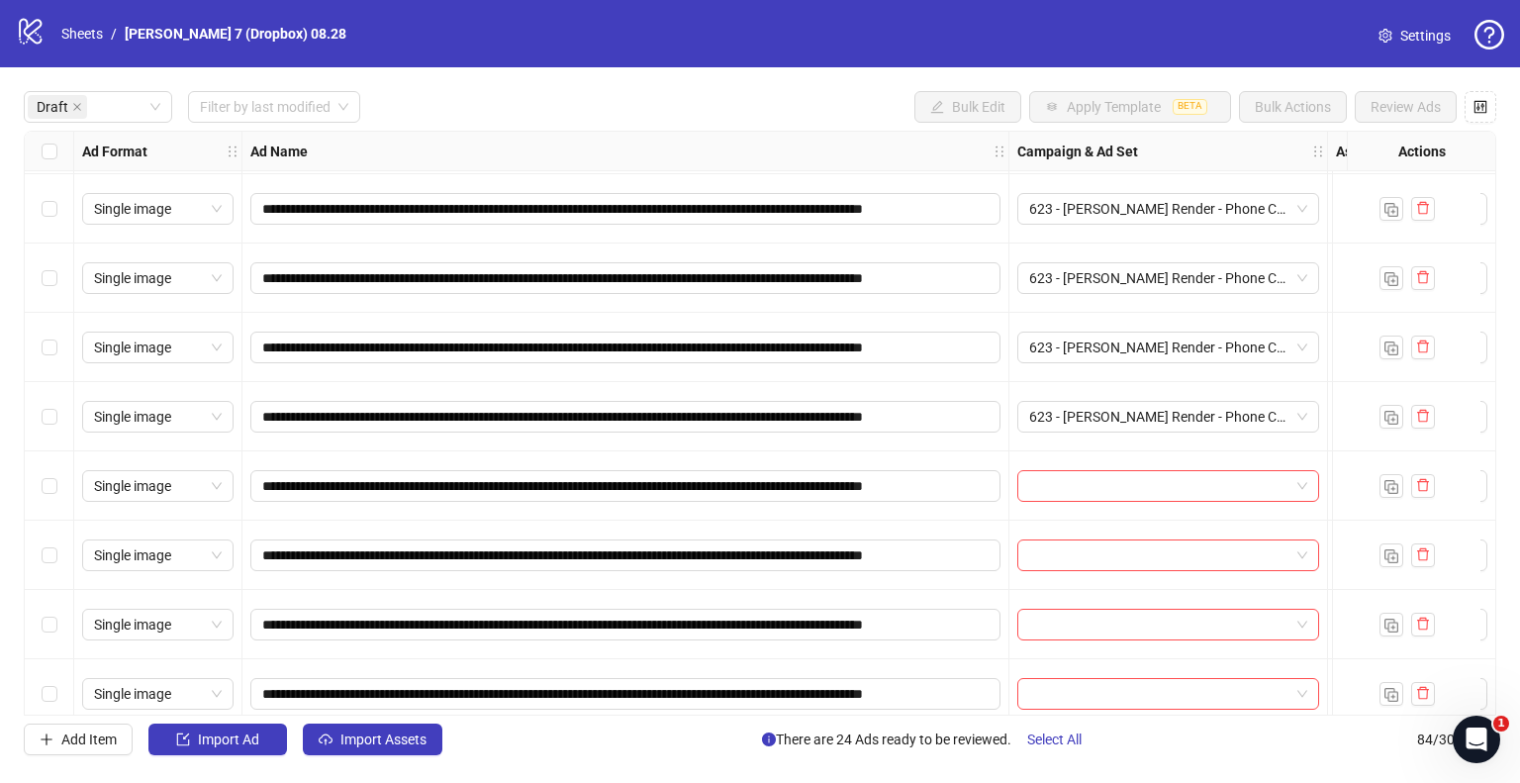
scroll to position [1386, 0]
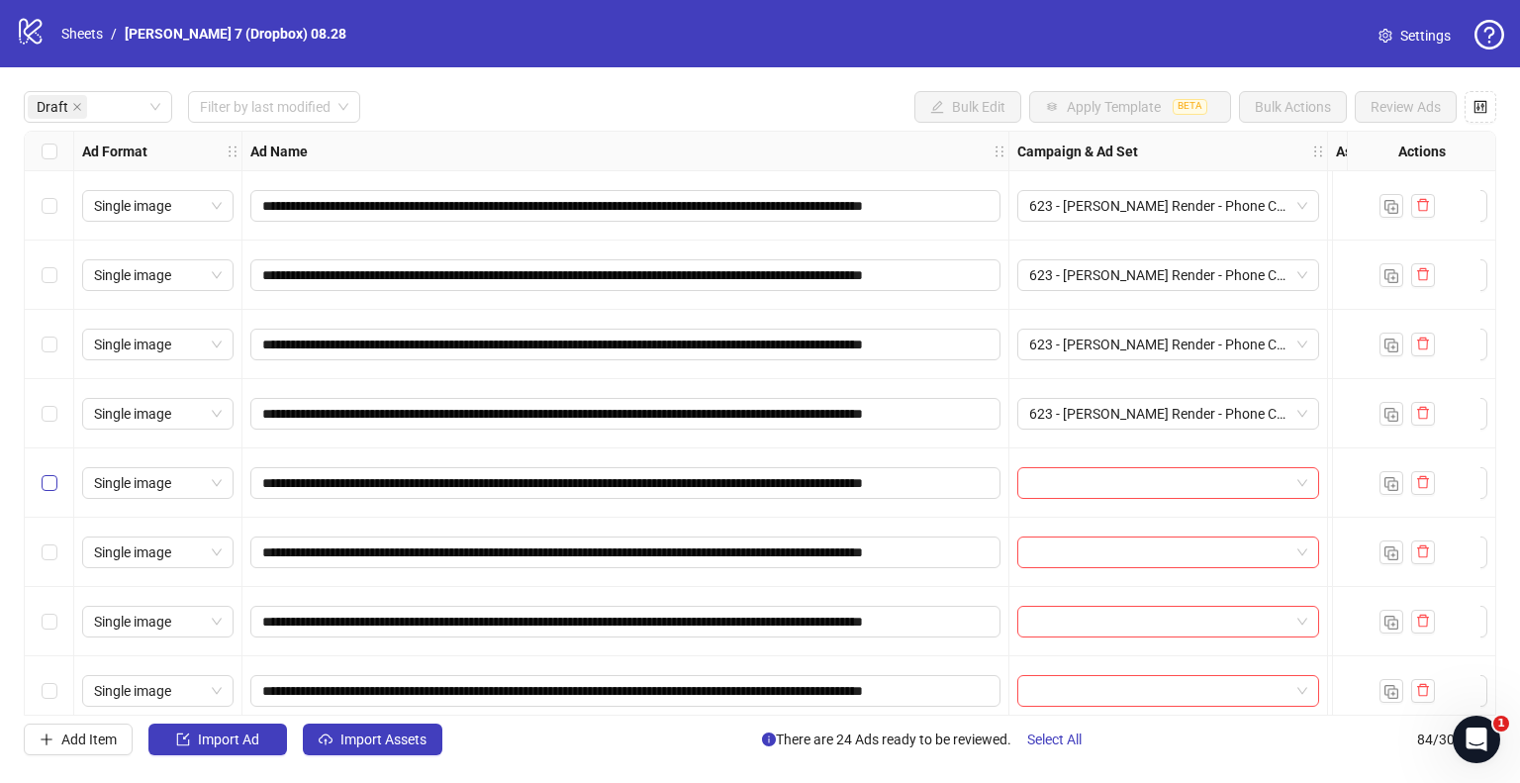
click at [48, 472] on label "Select row 25" at bounding box center [50, 483] width 16 height 22
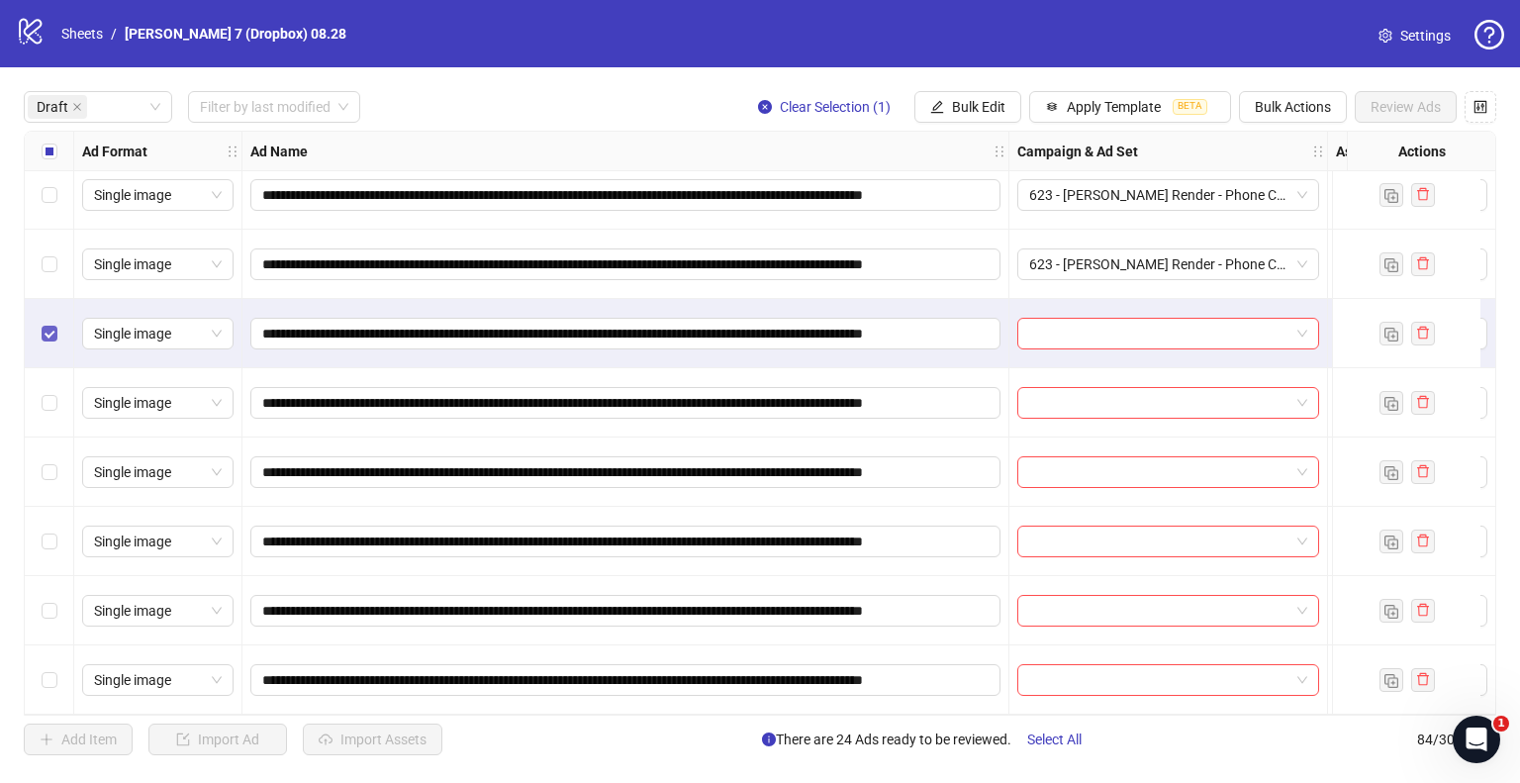
scroll to position [1542, 0]
click at [58, 671] on div "Select row 30" at bounding box center [49, 679] width 49 height 69
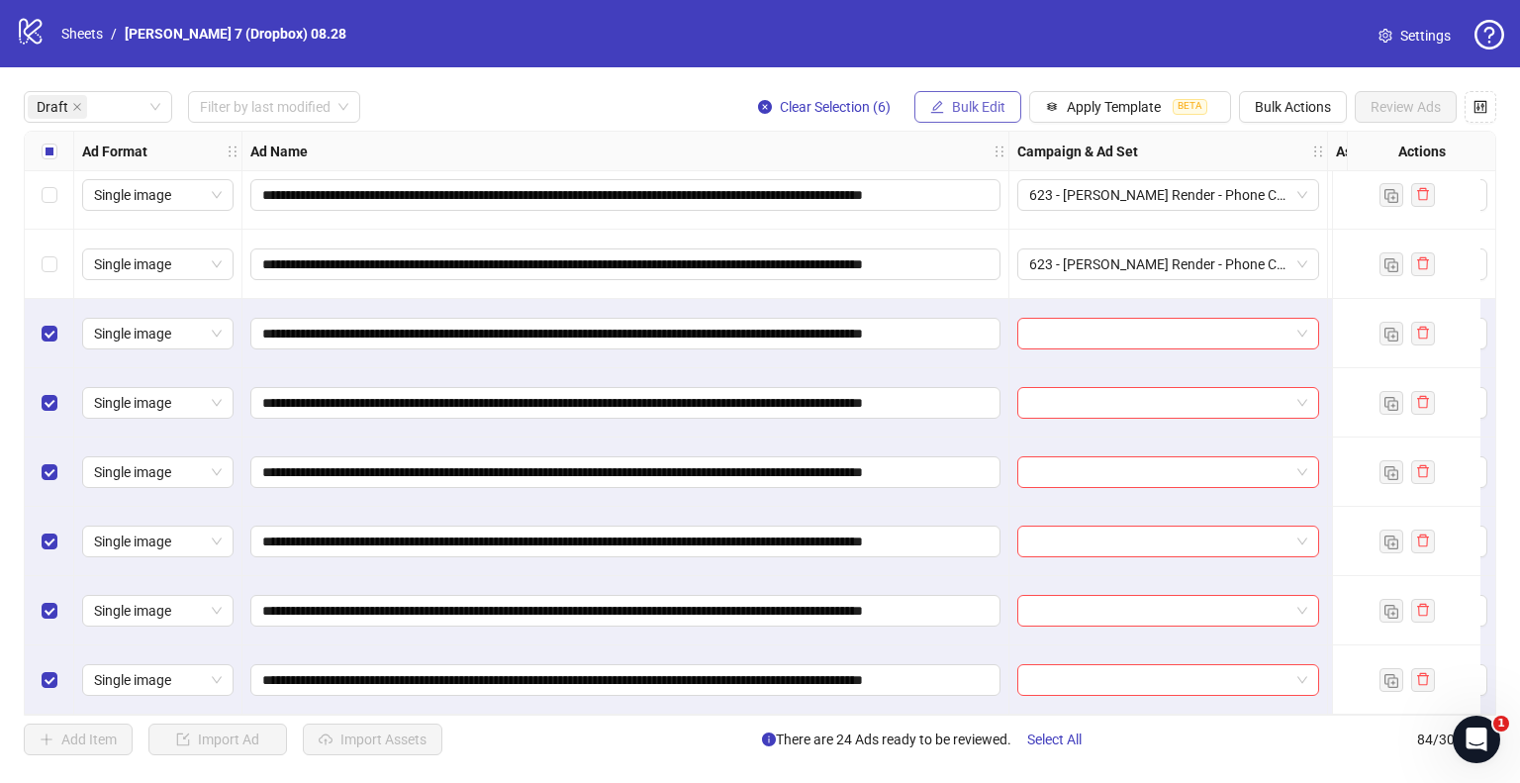
click at [973, 122] on button "Bulk Edit" at bounding box center [968, 107] width 107 height 32
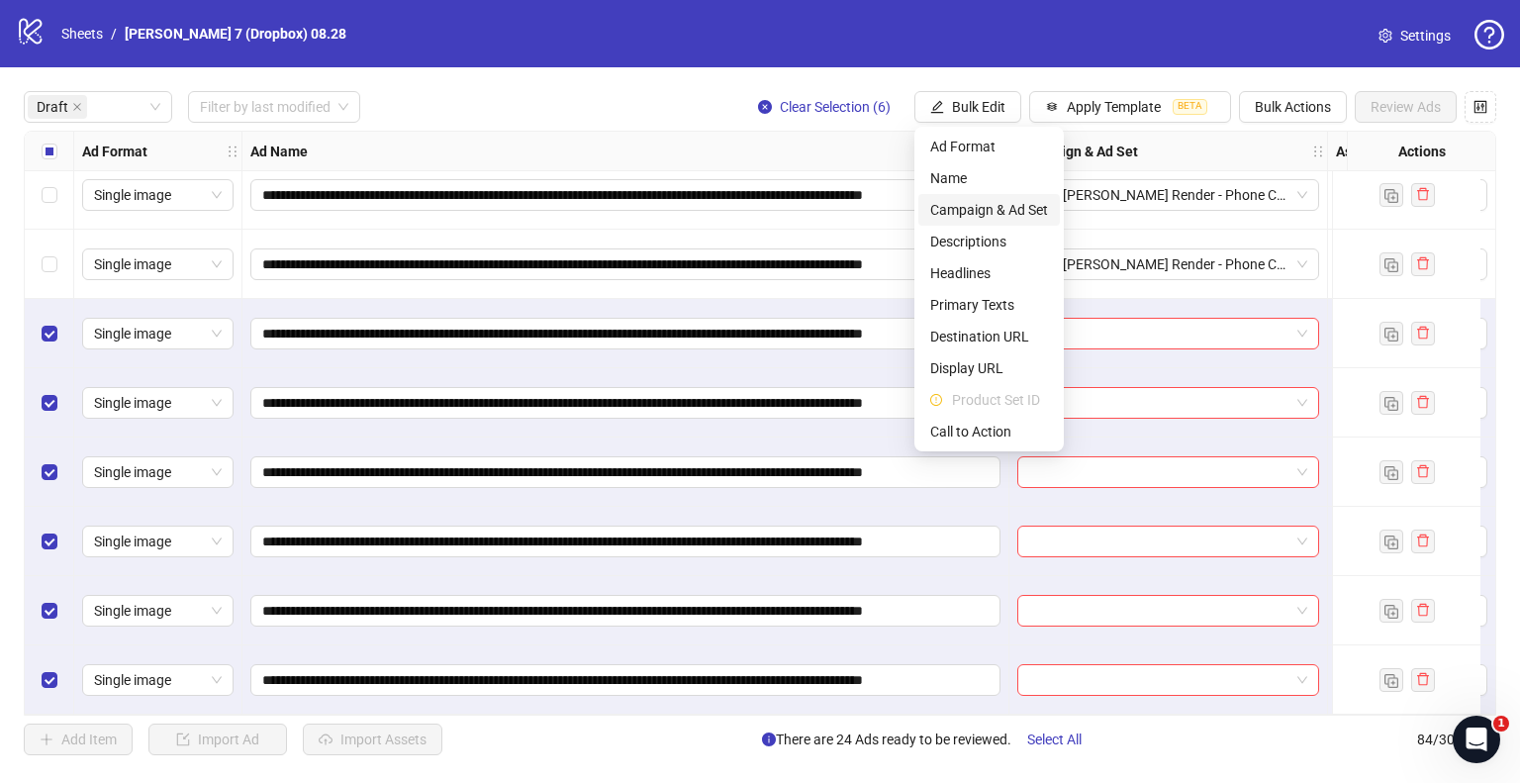
click at [952, 210] on span "Campaign & Ad Set" at bounding box center [989, 210] width 118 height 22
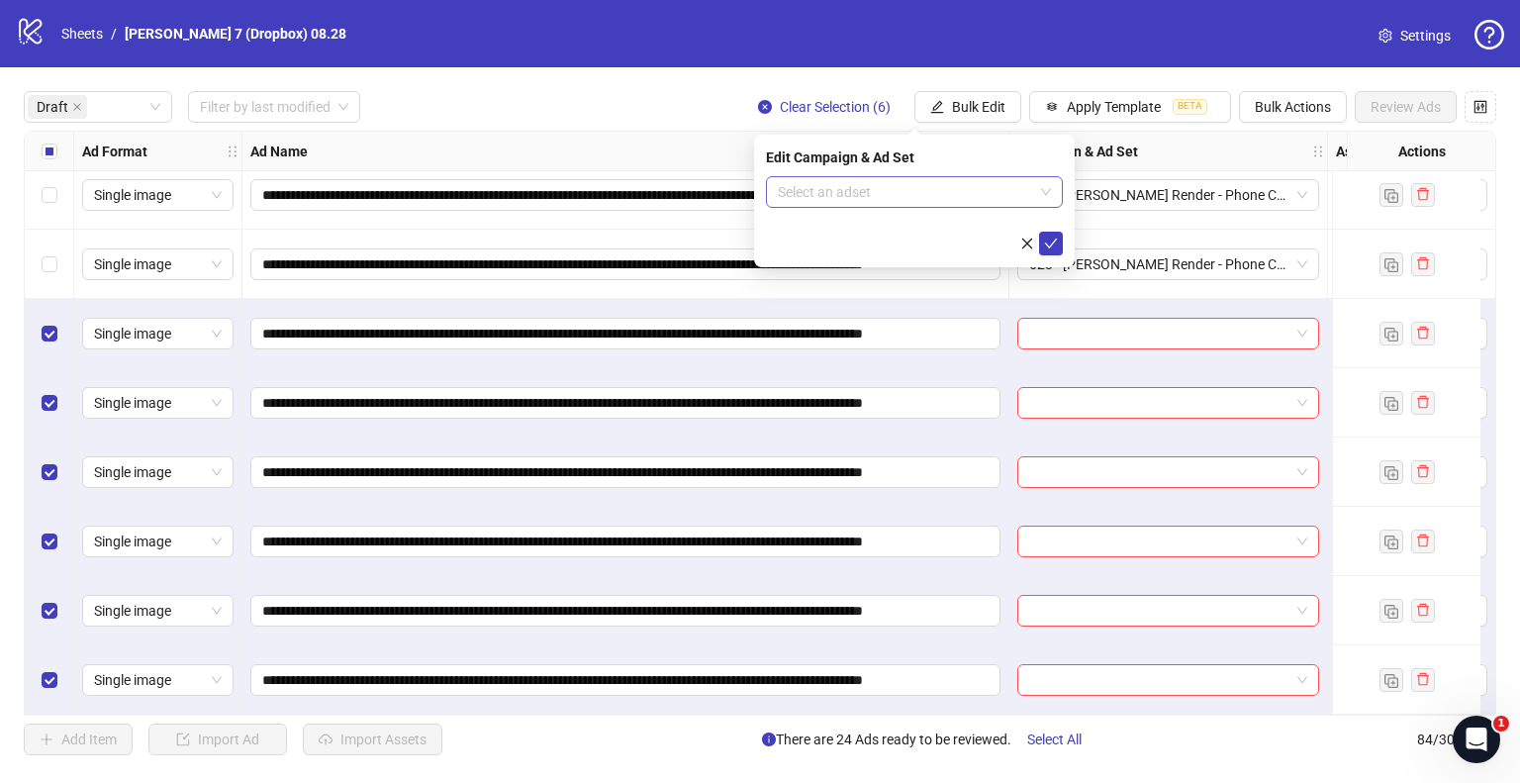
click at [907, 181] on input "search" at bounding box center [905, 192] width 255 height 30
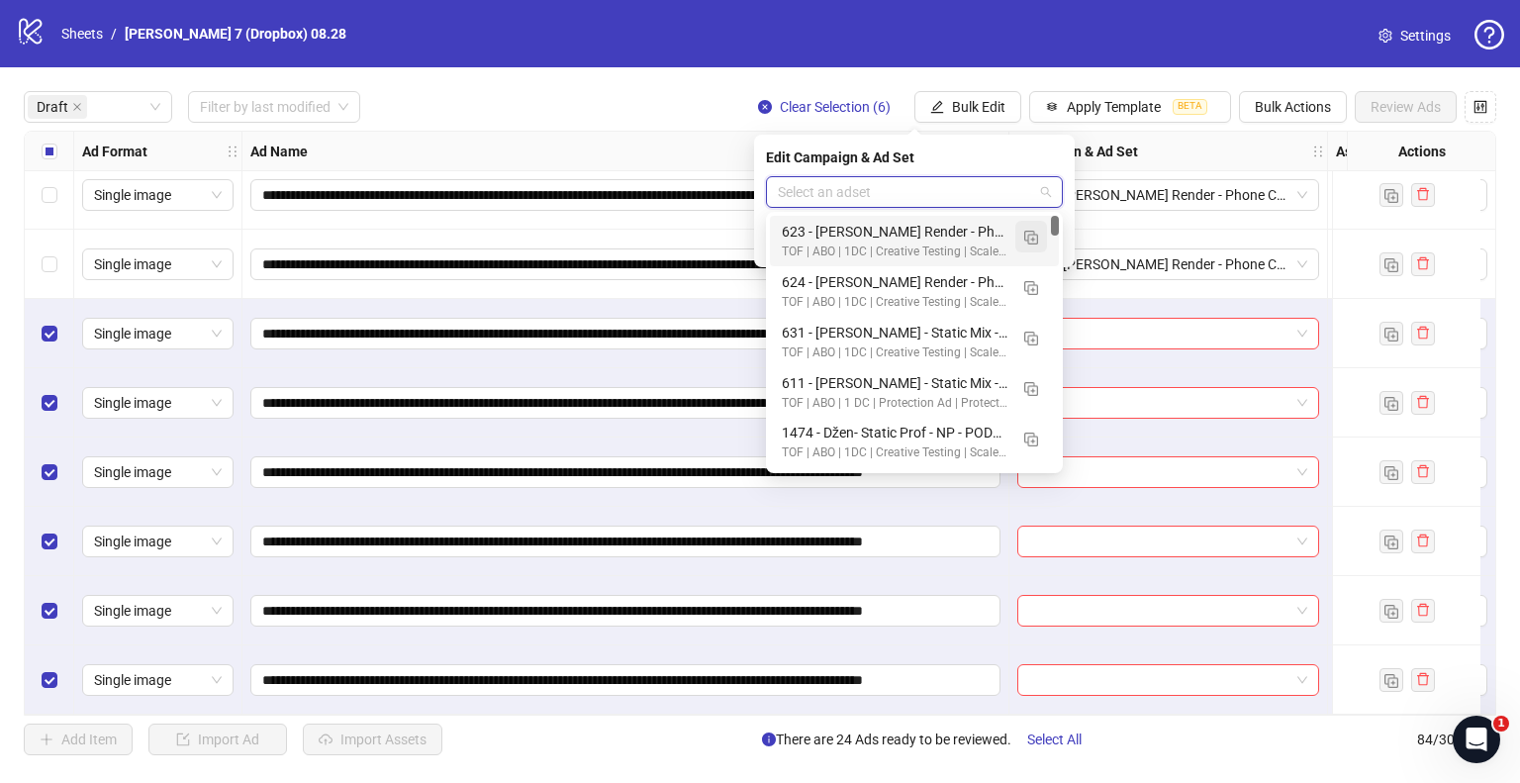
click at [1031, 232] on img "button" at bounding box center [1031, 238] width 14 height 14
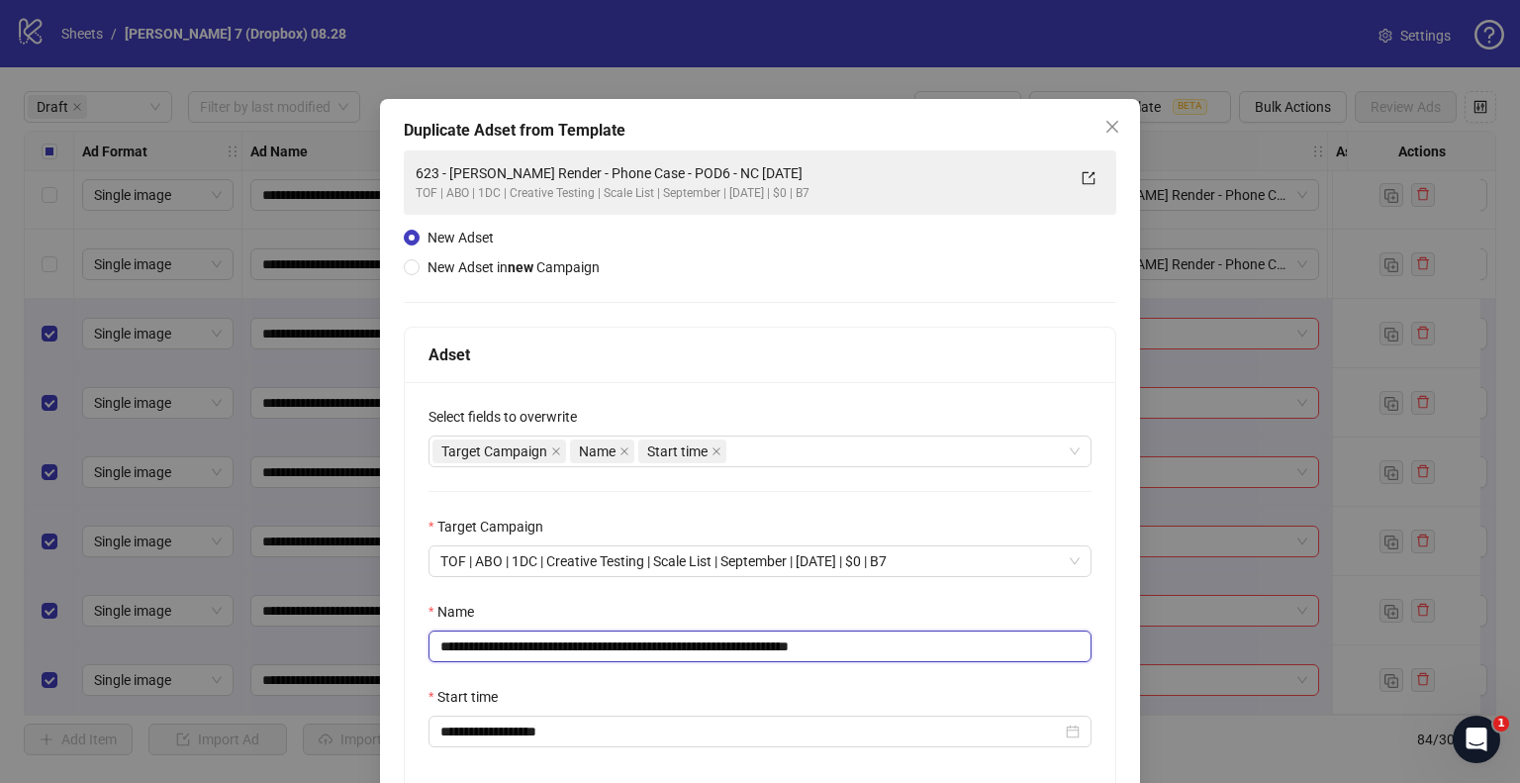
drag, startPoint x: 758, startPoint y: 643, endPoint x: 164, endPoint y: 616, distance: 594.5
click at [164, 616] on div "**********" at bounding box center [760, 391] width 1520 height 783
paste input "text"
drag, startPoint x: 830, startPoint y: 640, endPoint x: 917, endPoint y: 668, distance: 90.5
click at [871, 658] on input "**********" at bounding box center [760, 646] width 663 height 32
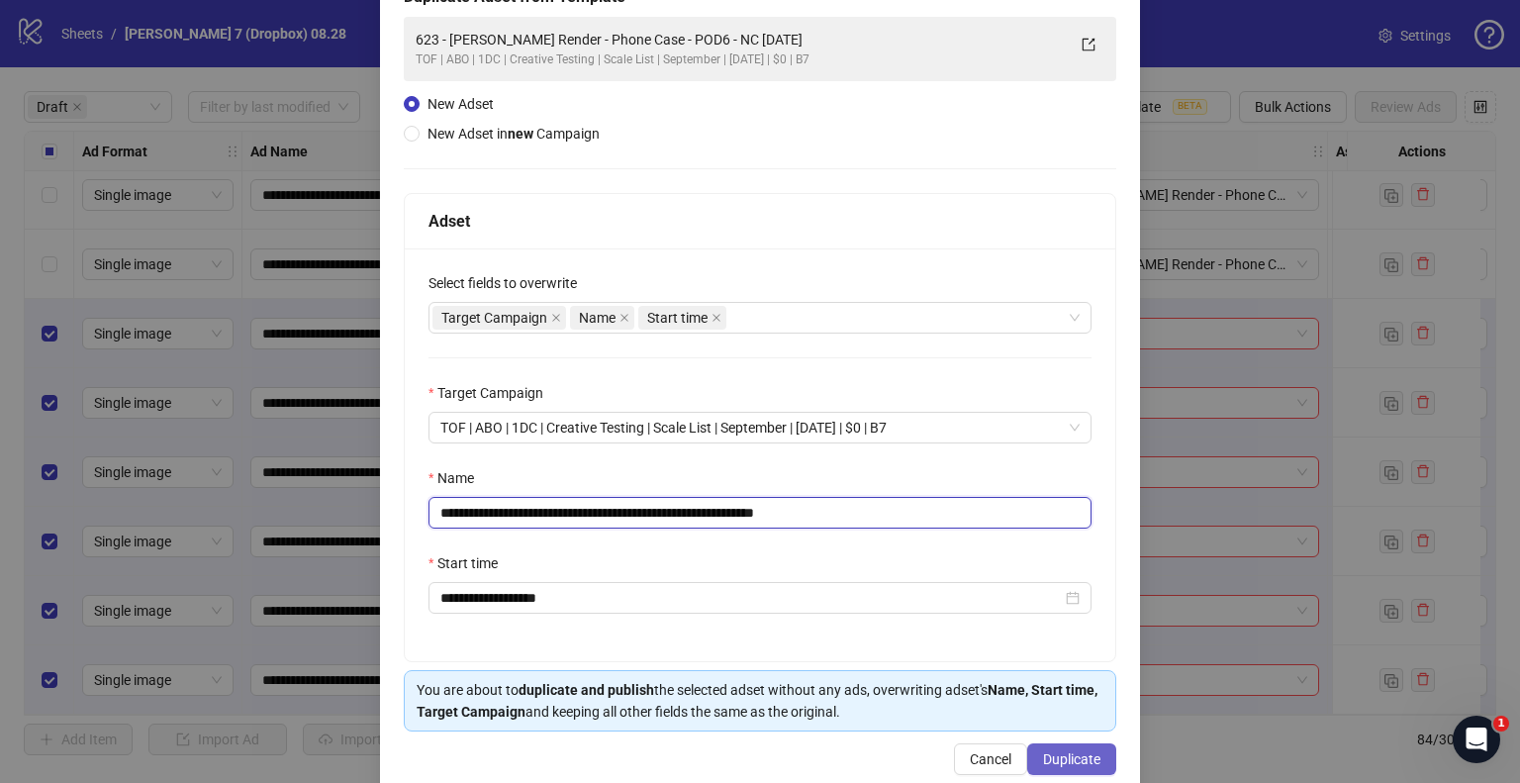
scroll to position [167, 0]
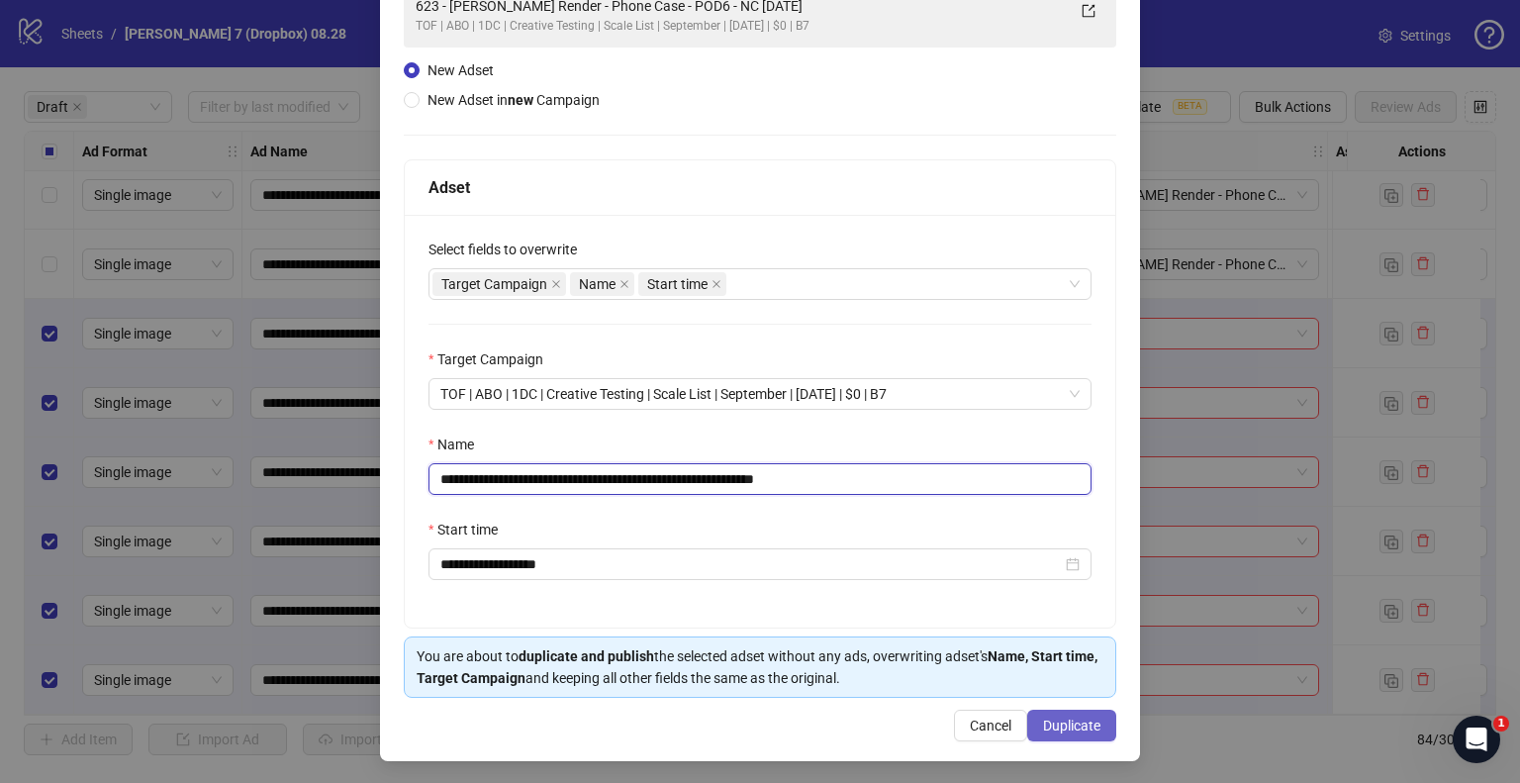
type input "**********"
click at [1036, 733] on button "Duplicate" at bounding box center [1071, 726] width 89 height 32
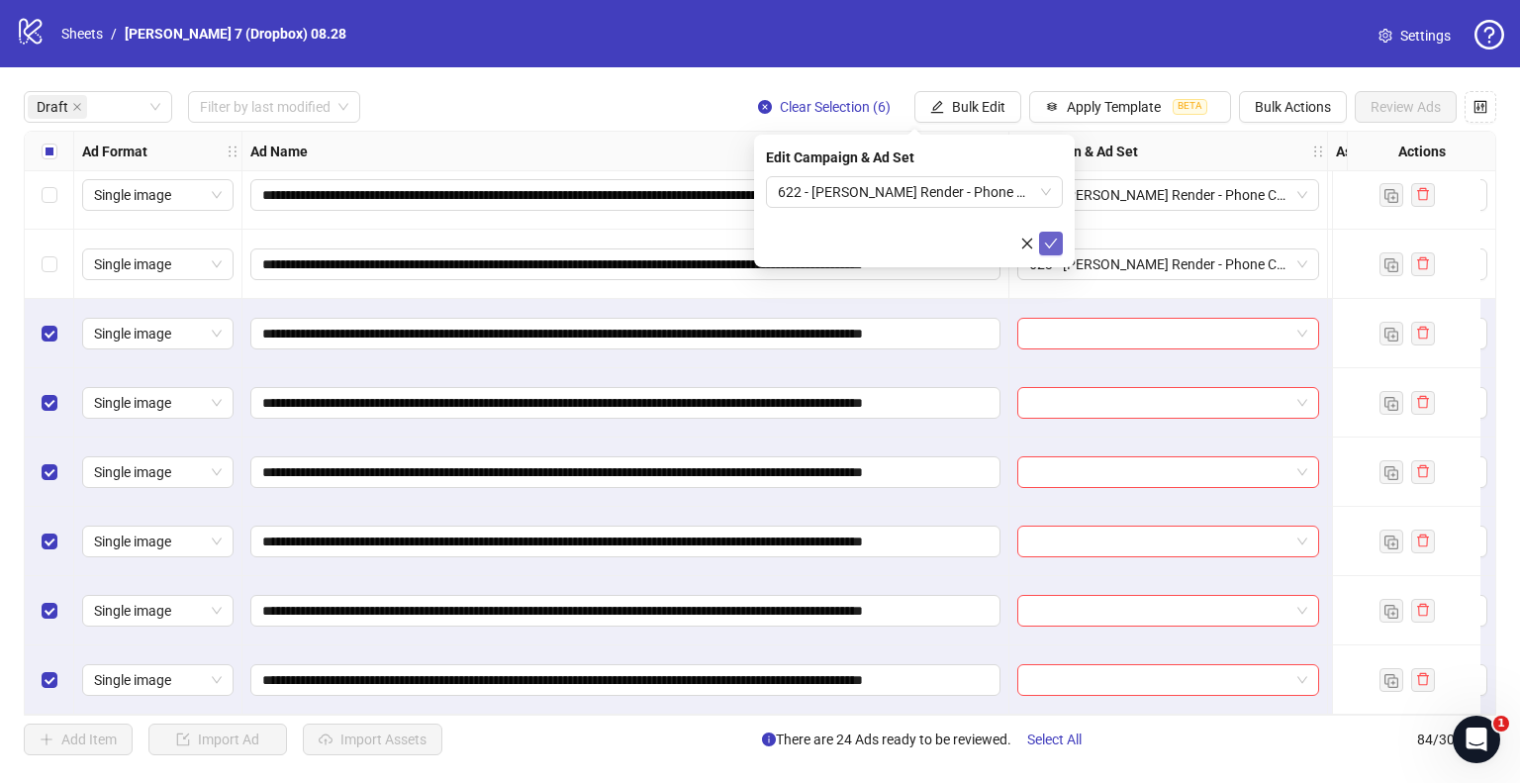
click at [1053, 237] on icon "check" at bounding box center [1051, 244] width 14 height 14
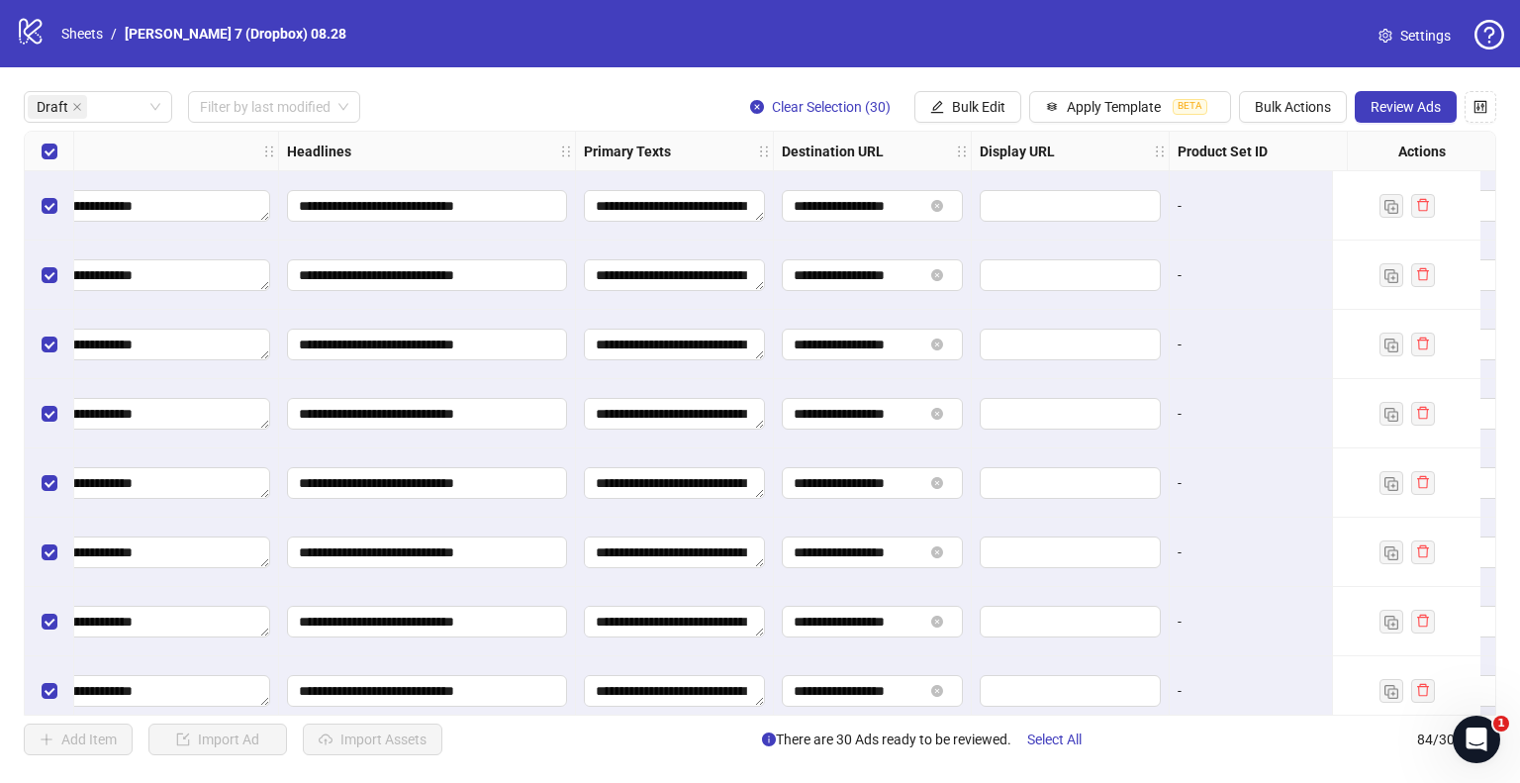
scroll to position [0, 2173]
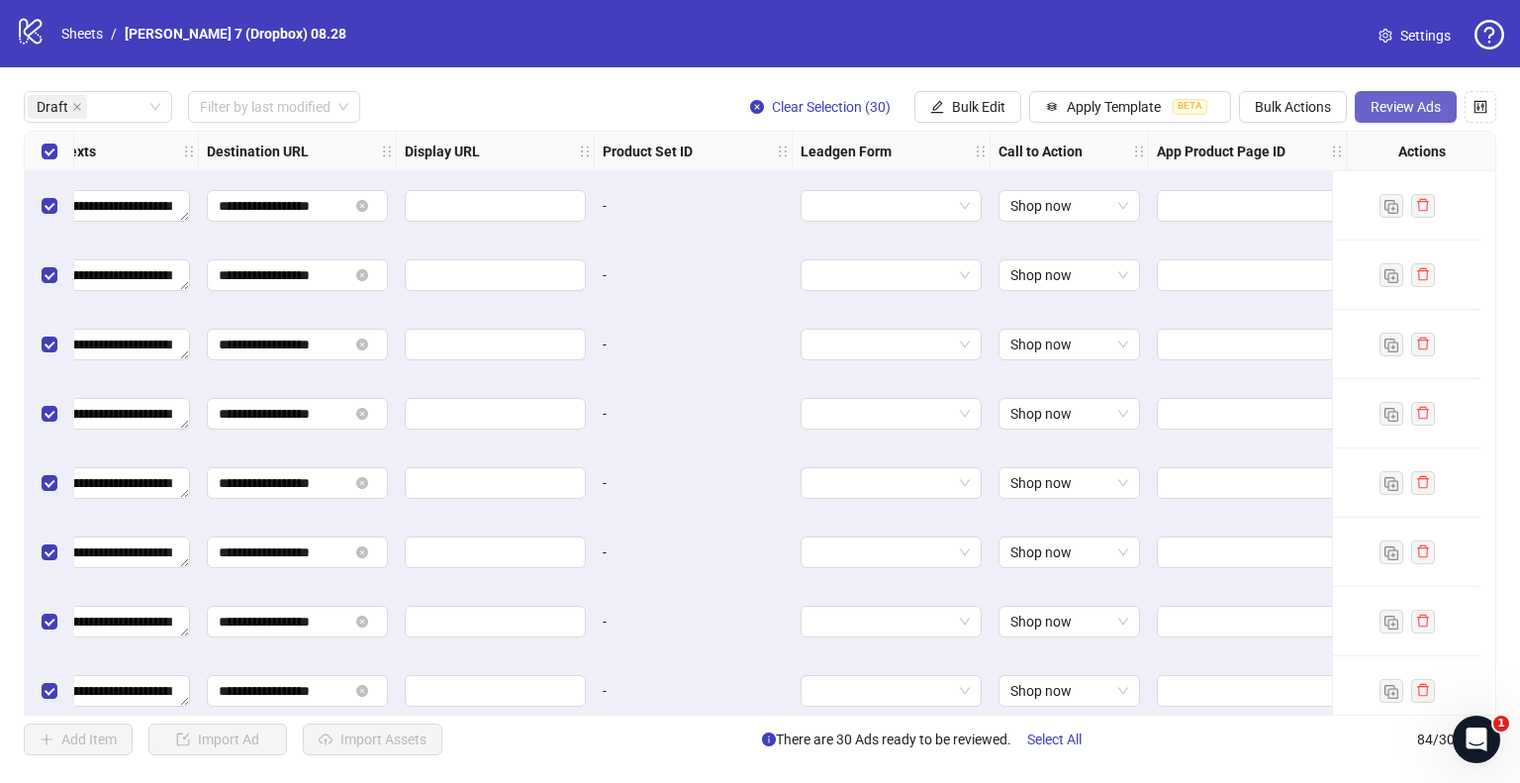
click at [1375, 104] on span "Review Ads" at bounding box center [1406, 107] width 70 height 16
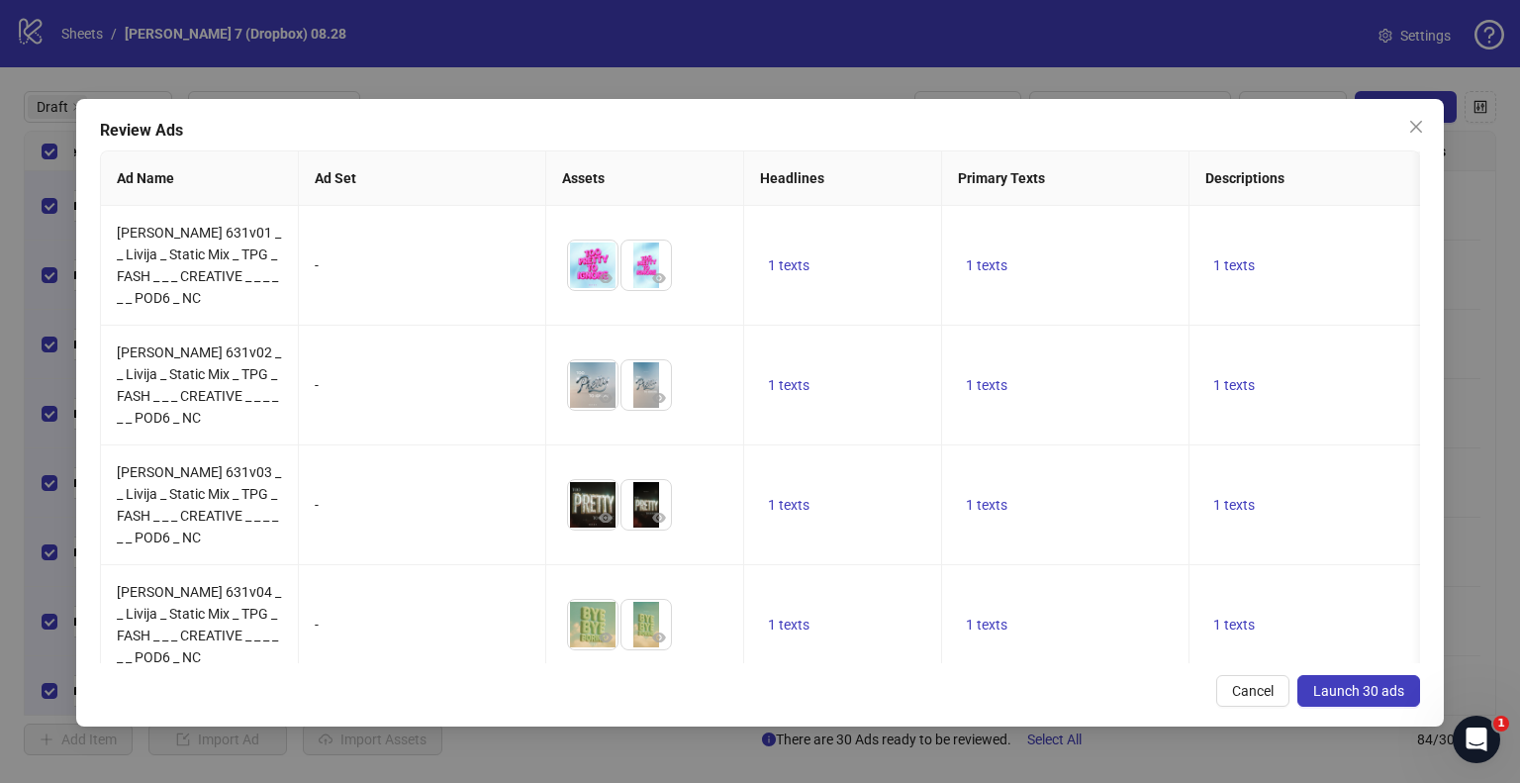
click at [1337, 702] on button "Launch 30 ads" at bounding box center [1359, 691] width 123 height 32
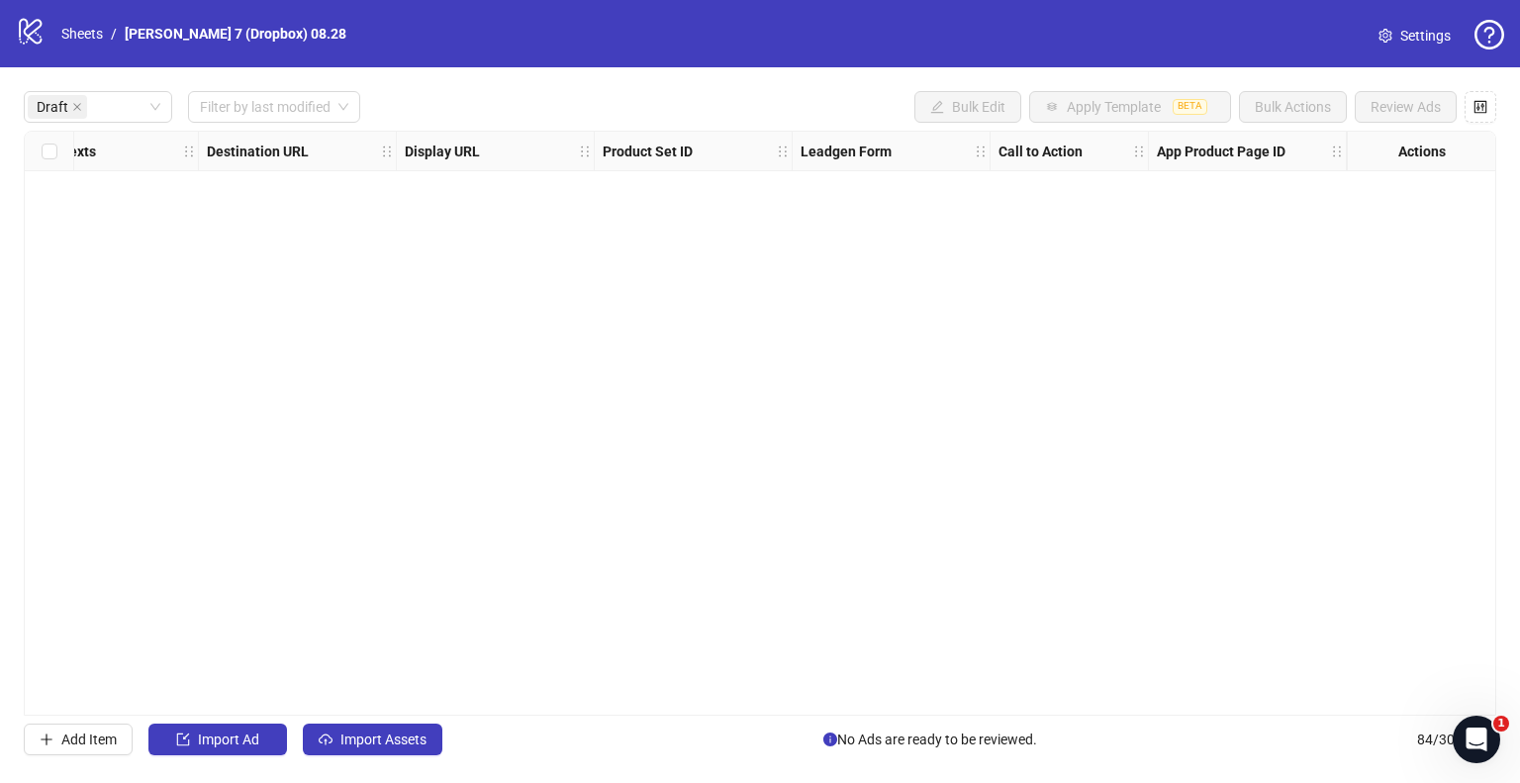
scroll to position [0, 2158]
click at [387, 731] on span "Import Assets" at bounding box center [383, 739] width 86 height 16
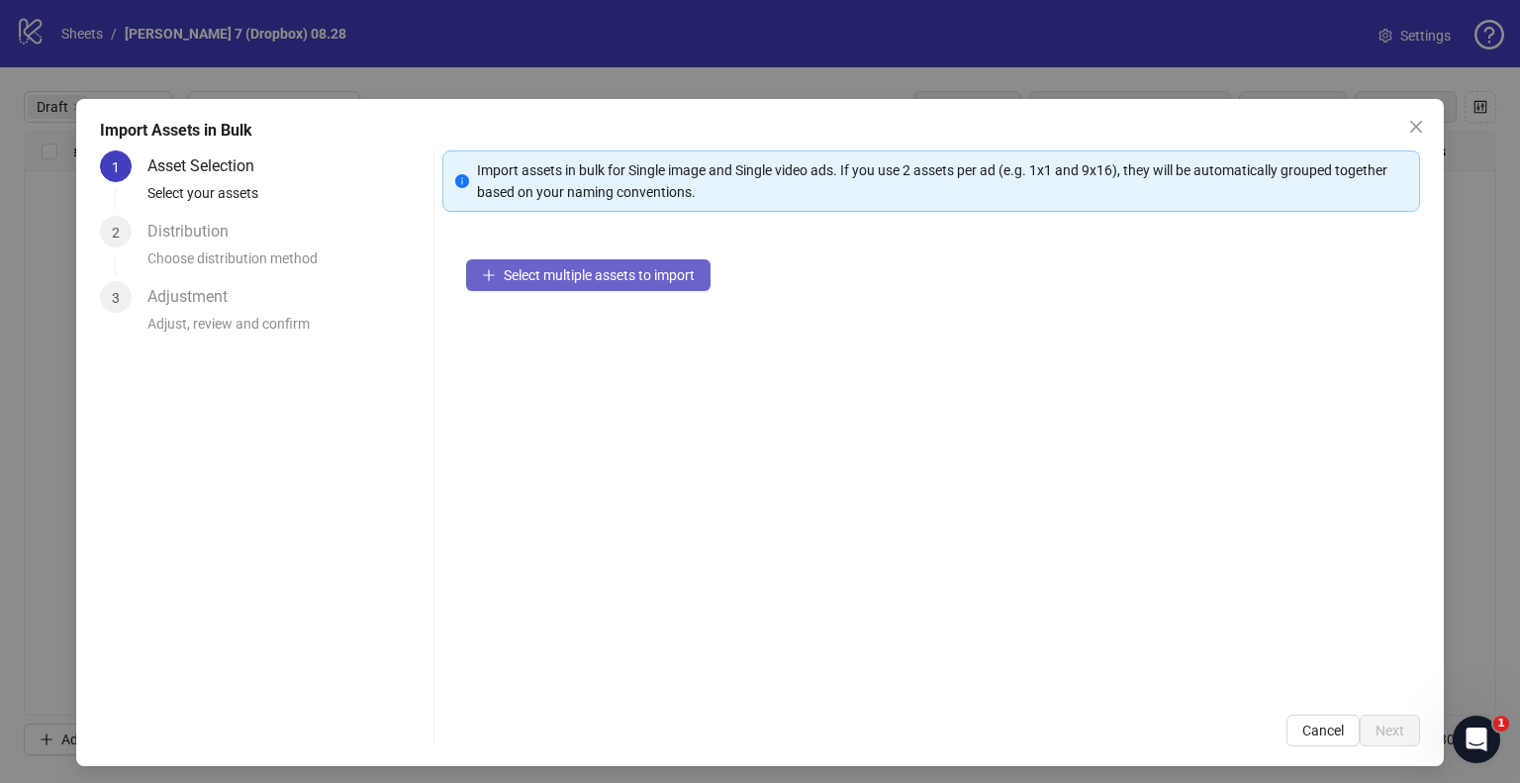
click at [571, 284] on button "Select multiple assets to import" at bounding box center [588, 275] width 244 height 32
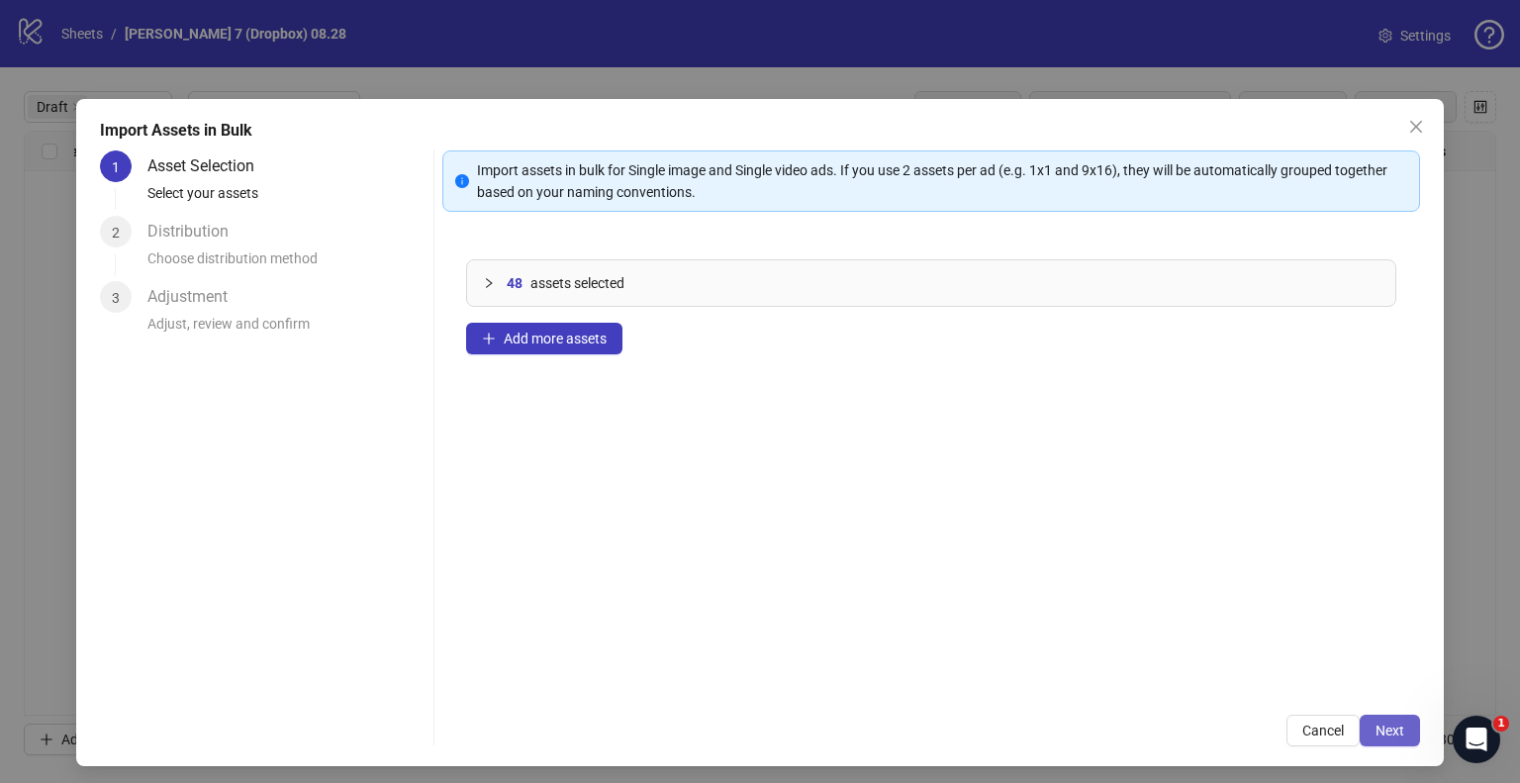
click at [1360, 715] on button "Next" at bounding box center [1390, 731] width 60 height 32
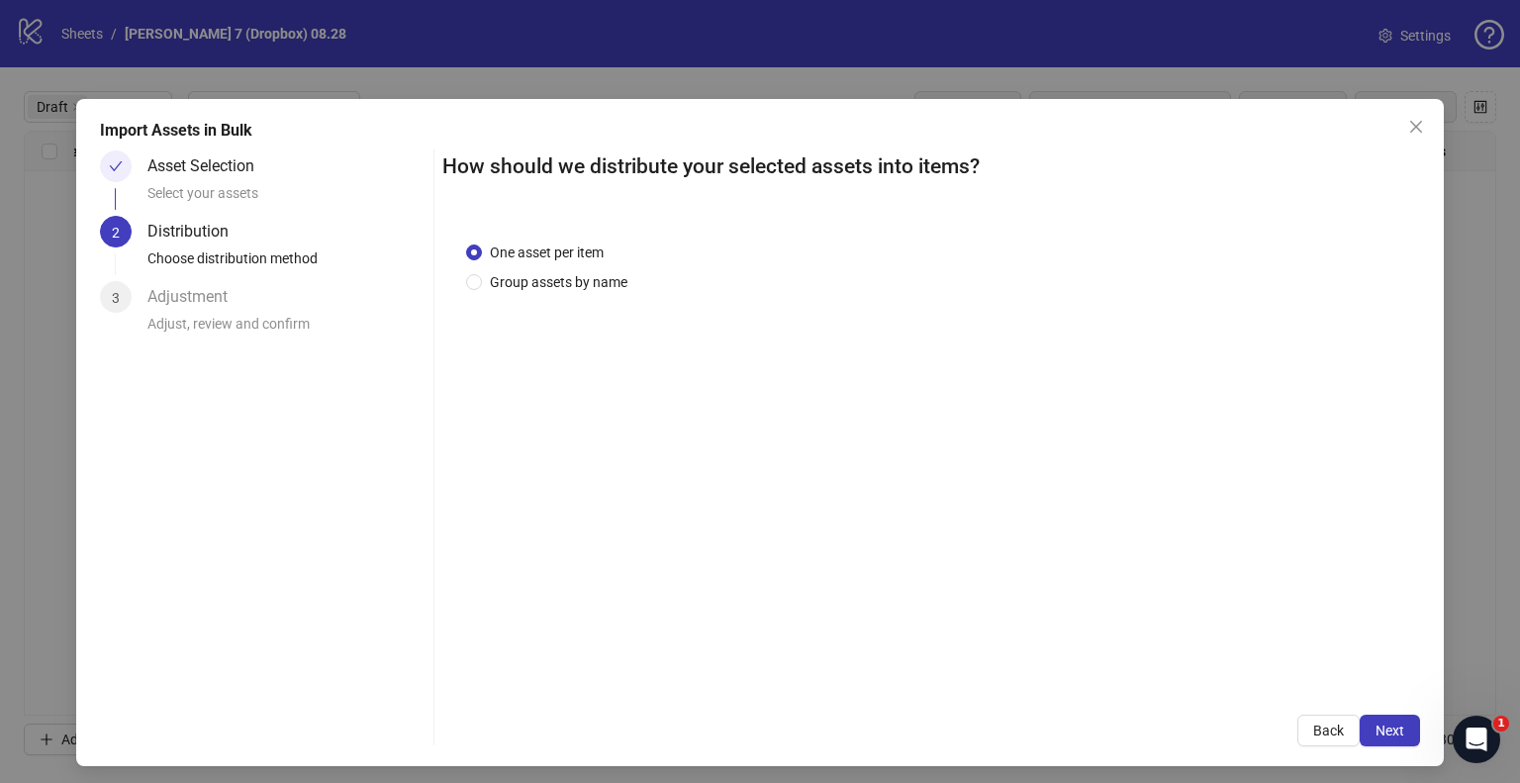
click at [546, 297] on div "One asset per item Group assets by name" at bounding box center [931, 454] width 978 height 473
click at [551, 291] on span "Group assets by name" at bounding box center [558, 282] width 153 height 22
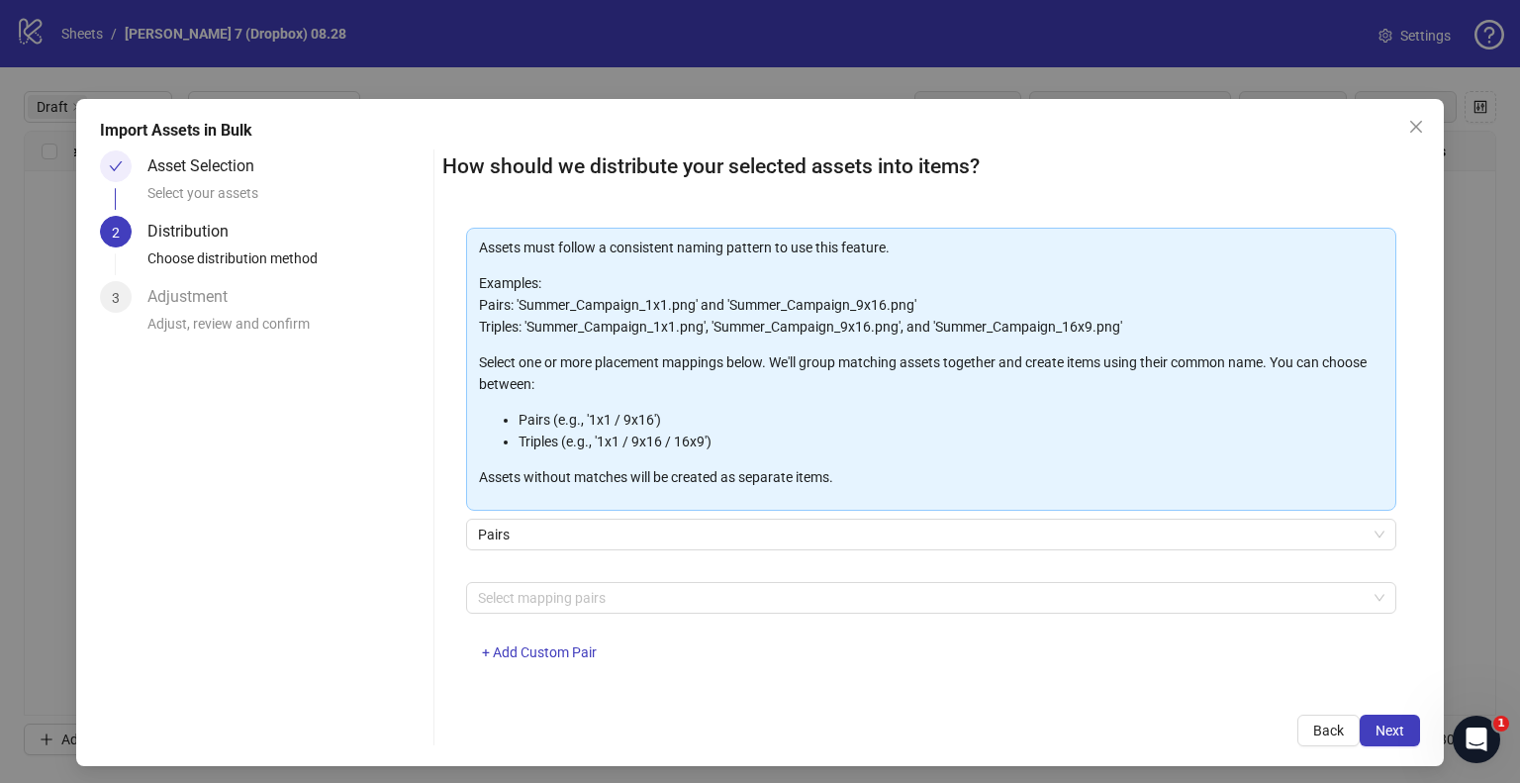
scroll to position [105, 0]
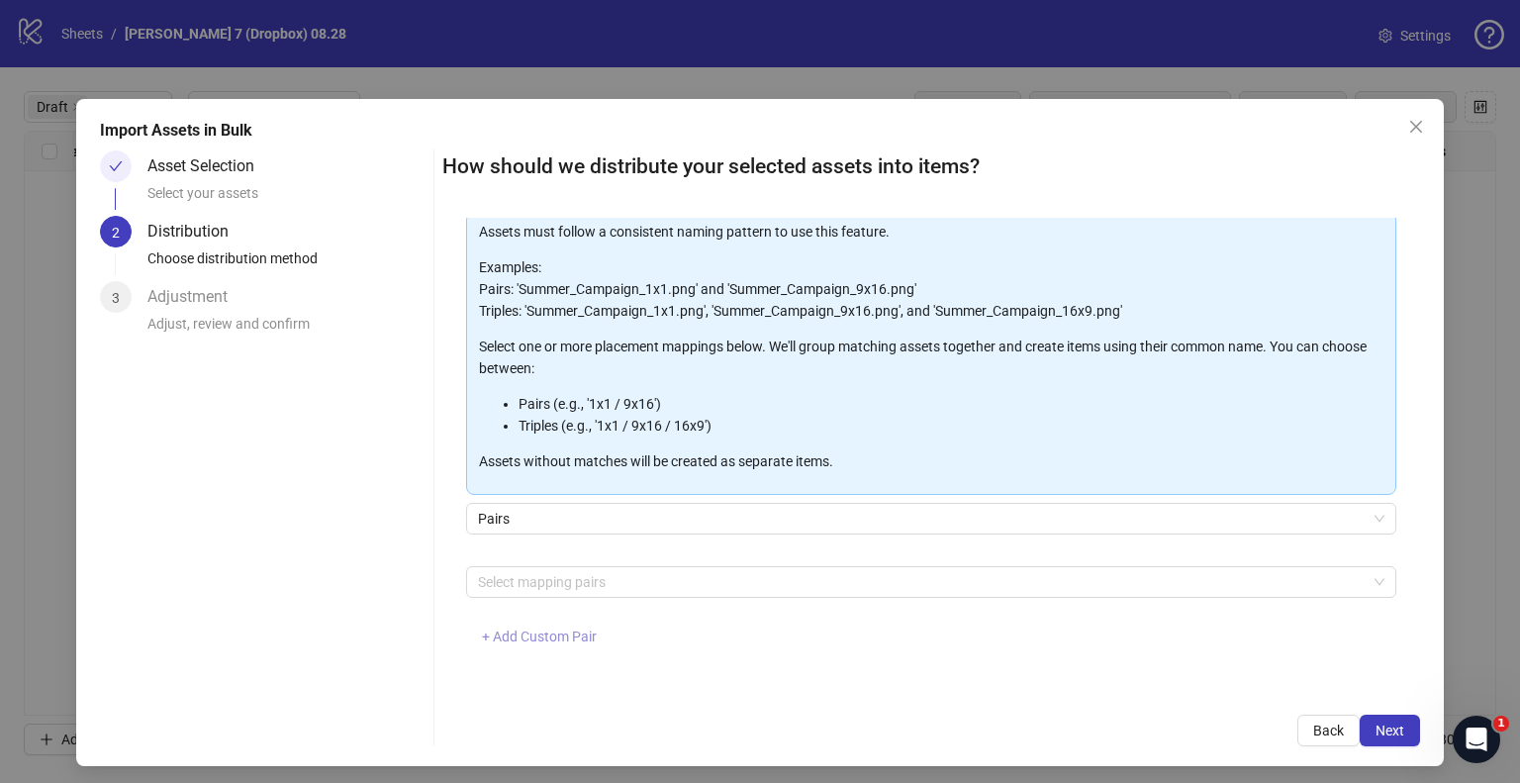
click at [525, 644] on button "+ Add Custom Pair" at bounding box center [539, 638] width 146 height 32
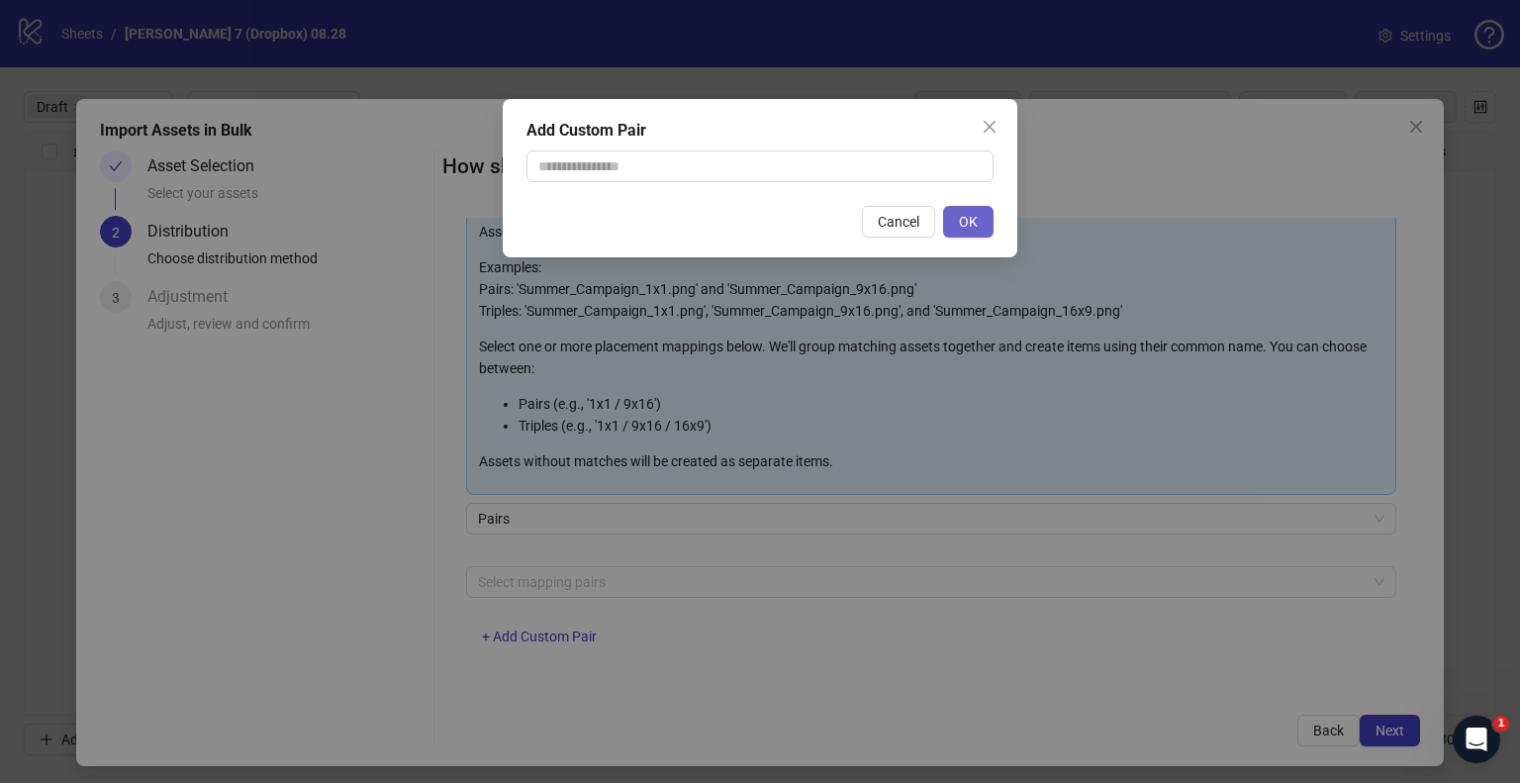
click at [982, 223] on button "OK" at bounding box center [968, 222] width 50 height 32
click at [820, 169] on input "text" at bounding box center [760, 166] width 467 height 32
type input "**********"
click at [986, 223] on button "OK" at bounding box center [968, 222] width 50 height 32
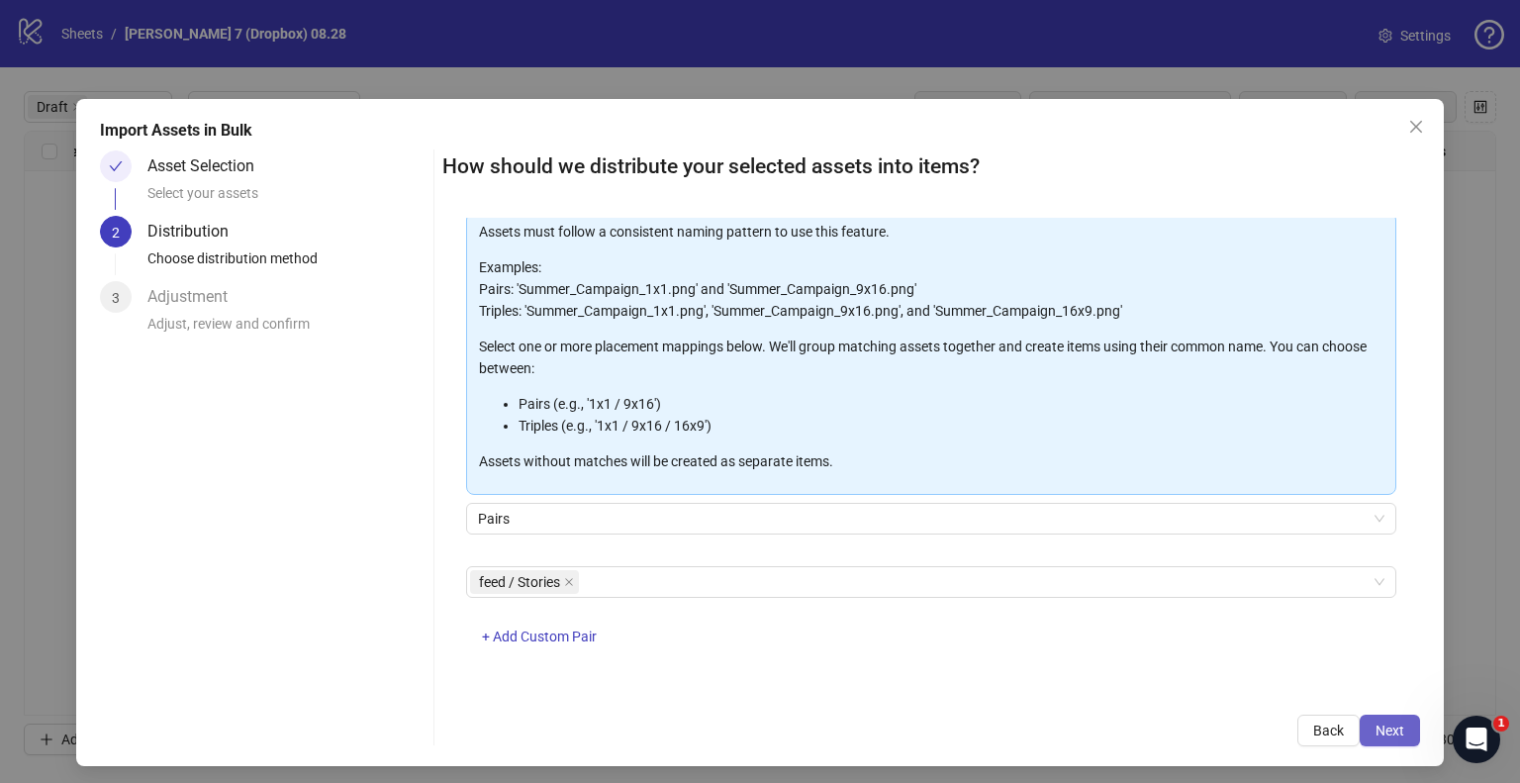
click at [1376, 730] on span "Next" at bounding box center [1390, 731] width 29 height 16
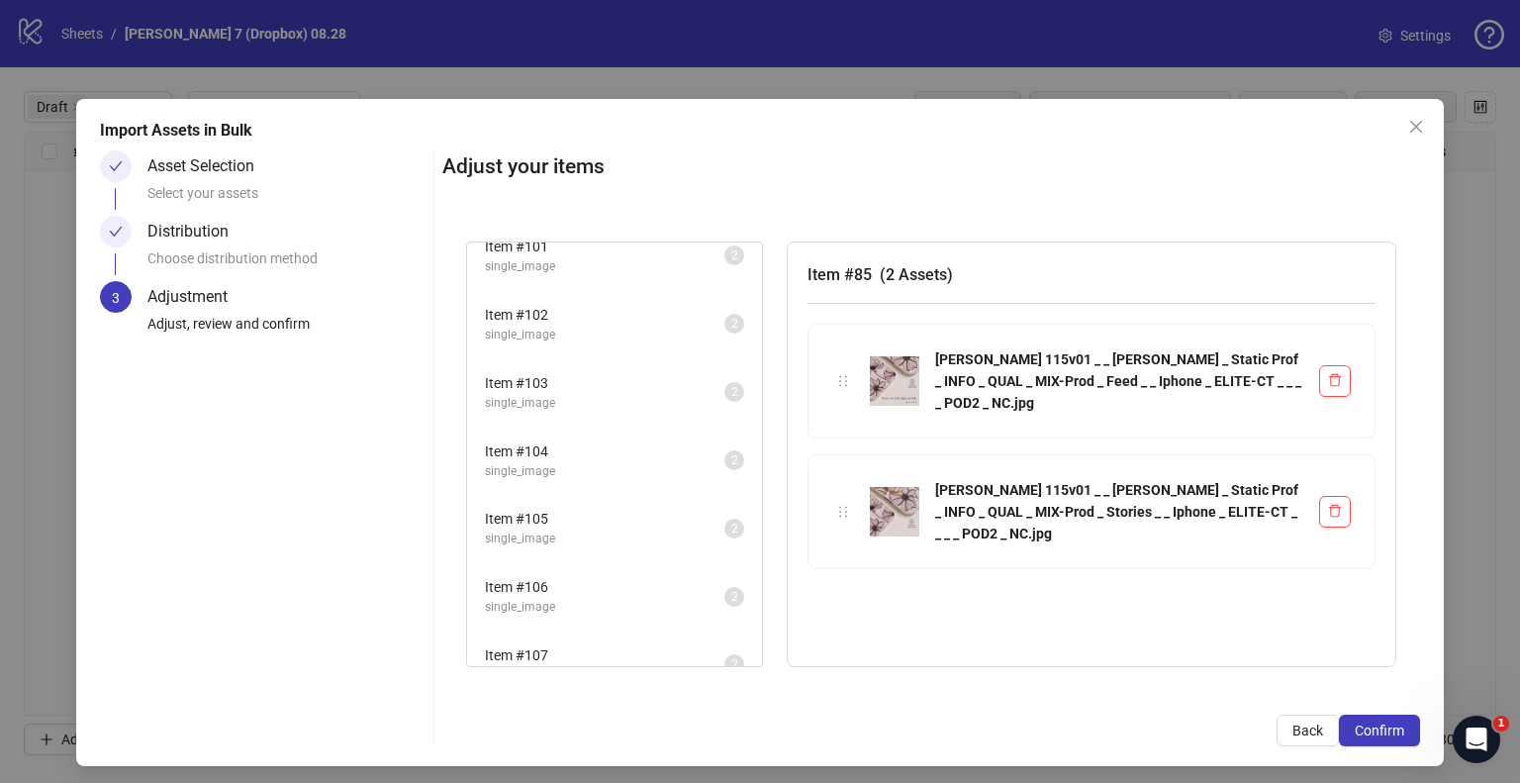
scroll to position [1192, 0]
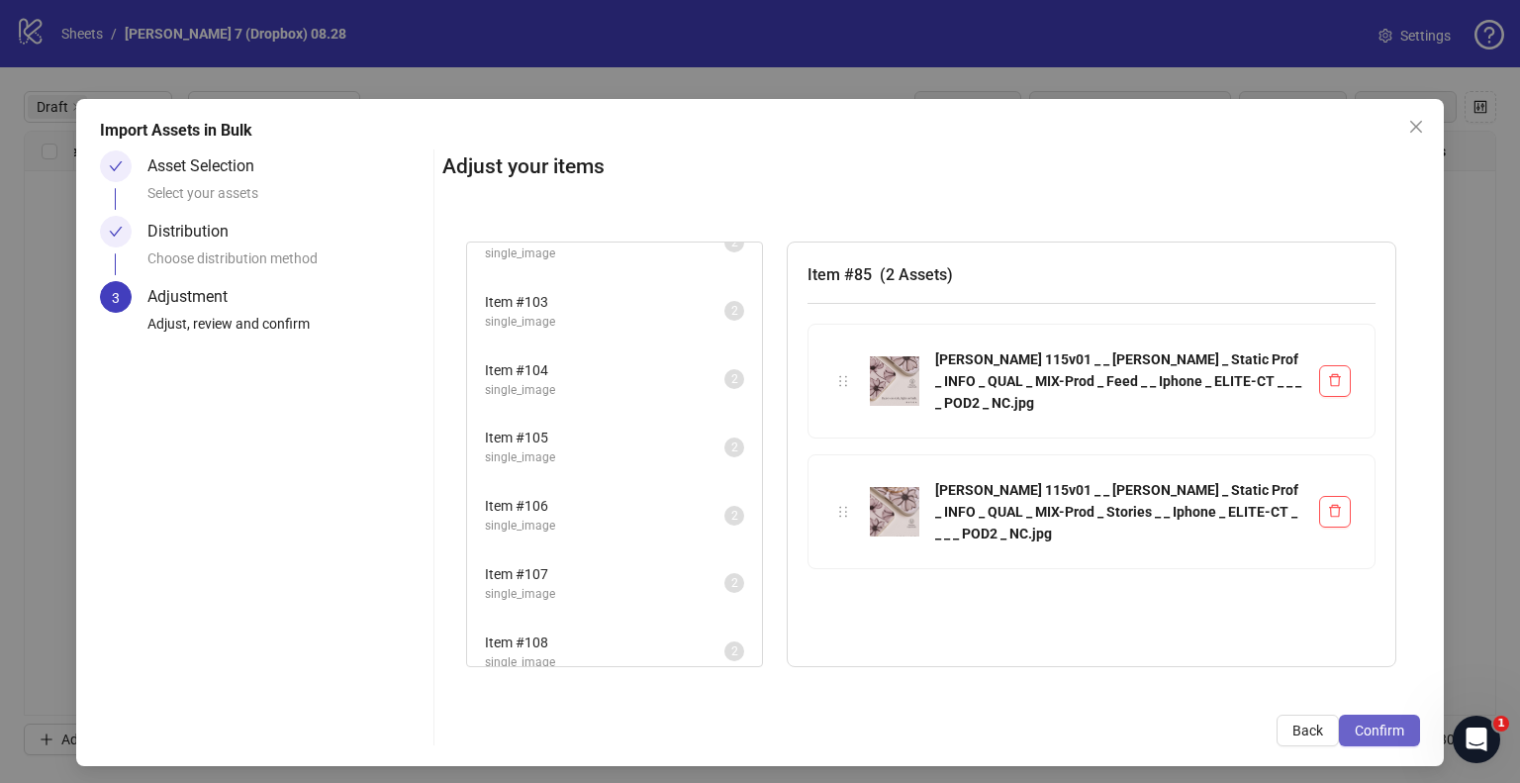
click at [1386, 733] on span "Confirm" at bounding box center [1379, 731] width 49 height 16
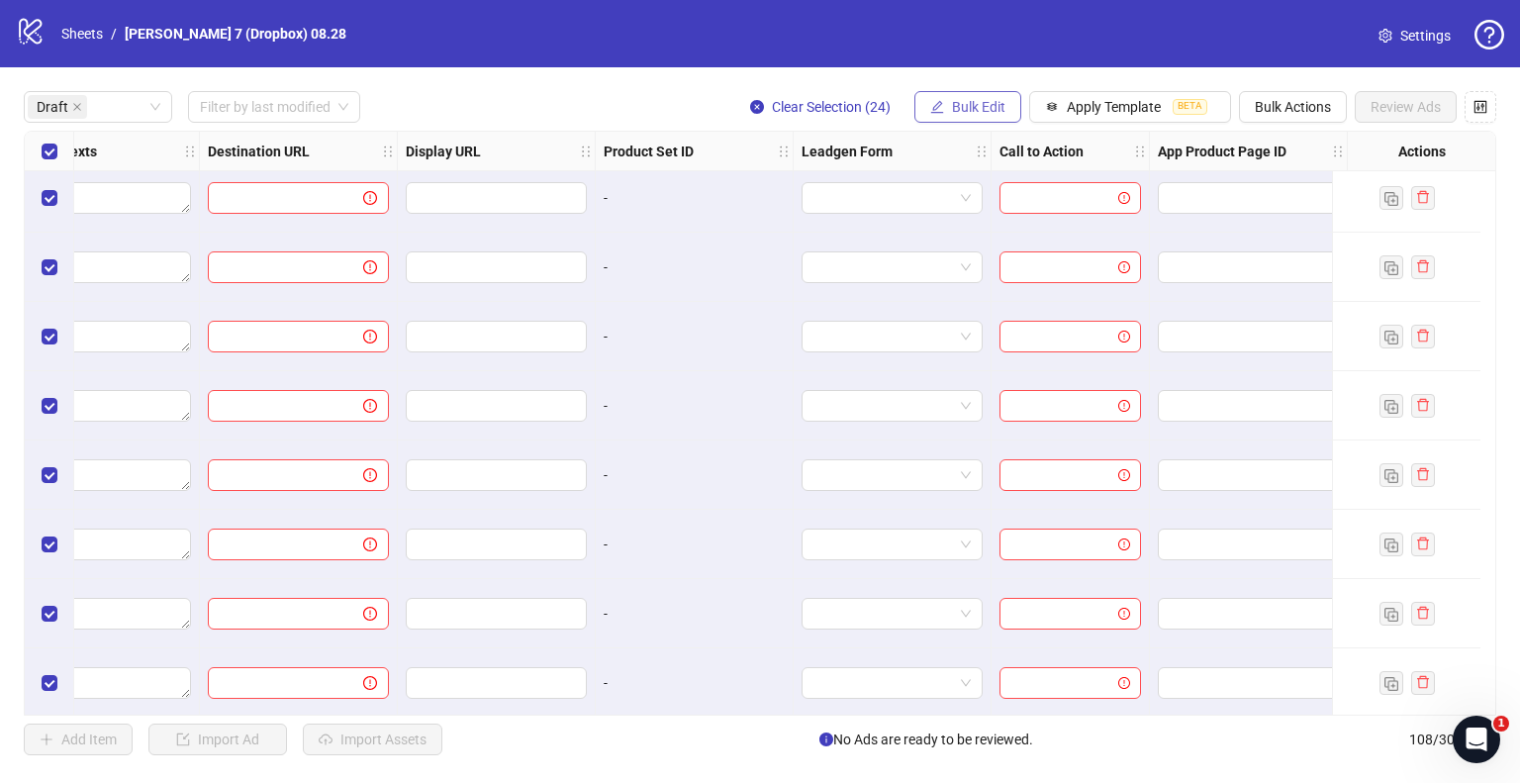
scroll to position [0, 2158]
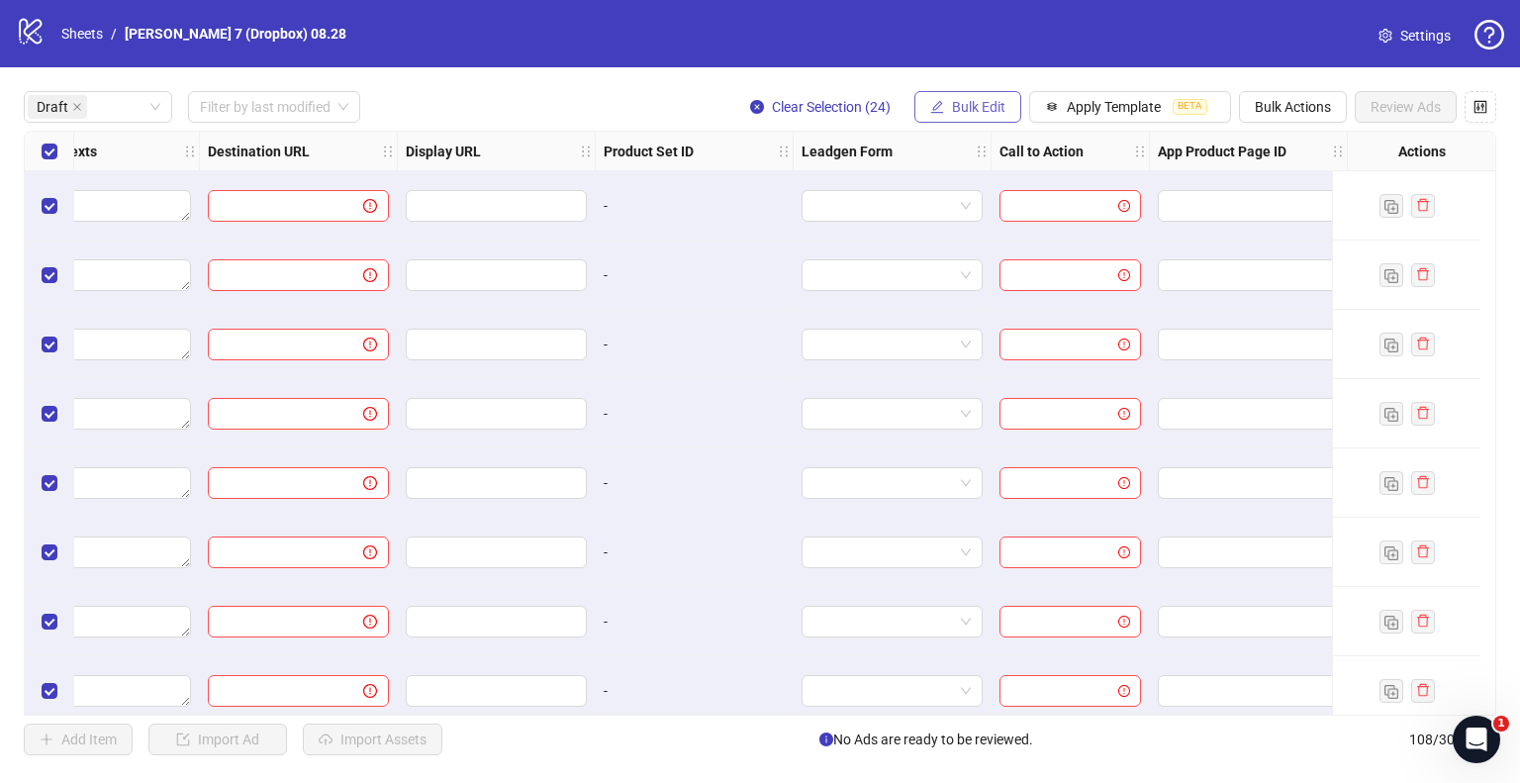
click at [976, 96] on button "Bulk Edit" at bounding box center [968, 107] width 107 height 32
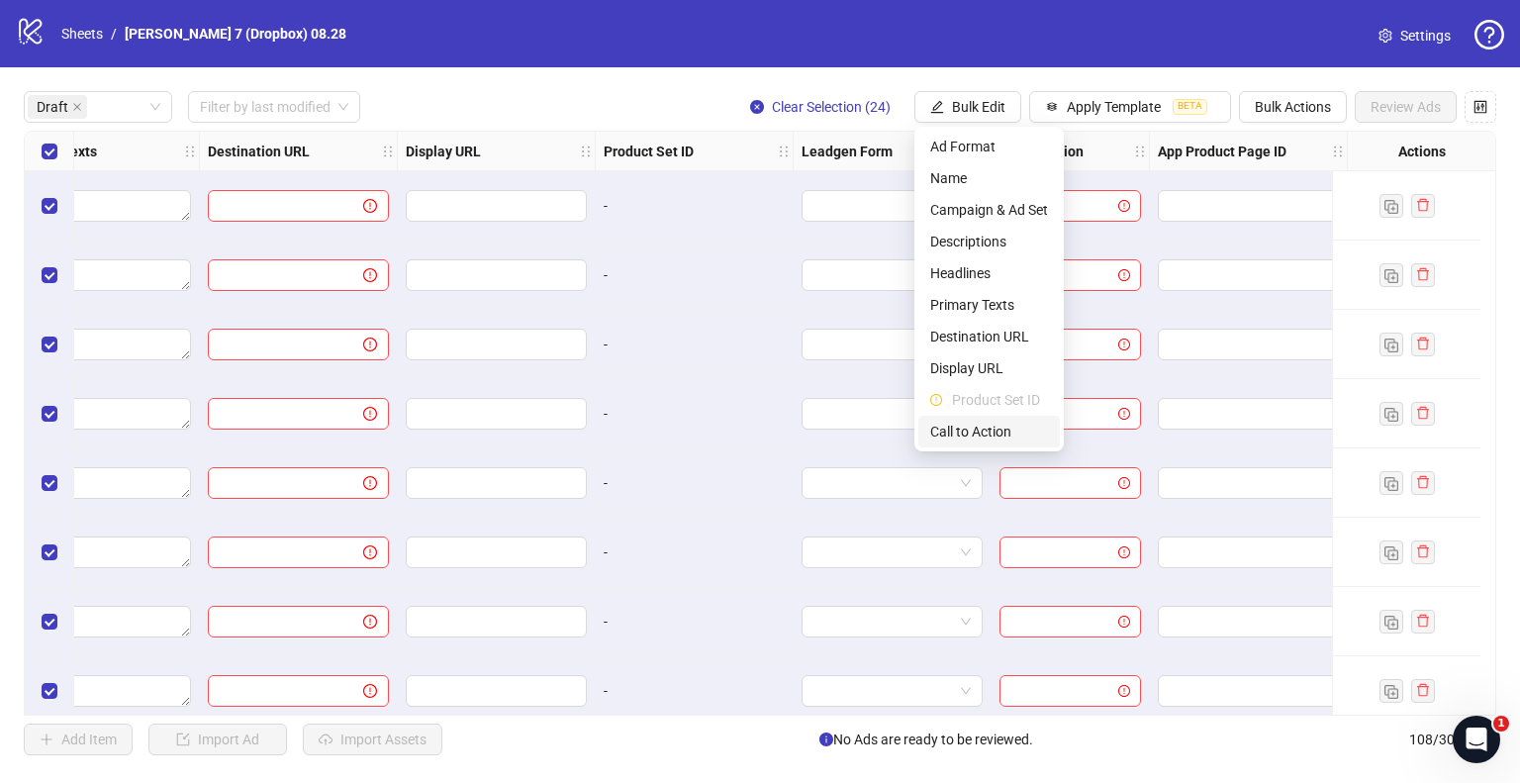
click at [966, 427] on span "Call to Action" at bounding box center [989, 432] width 118 height 22
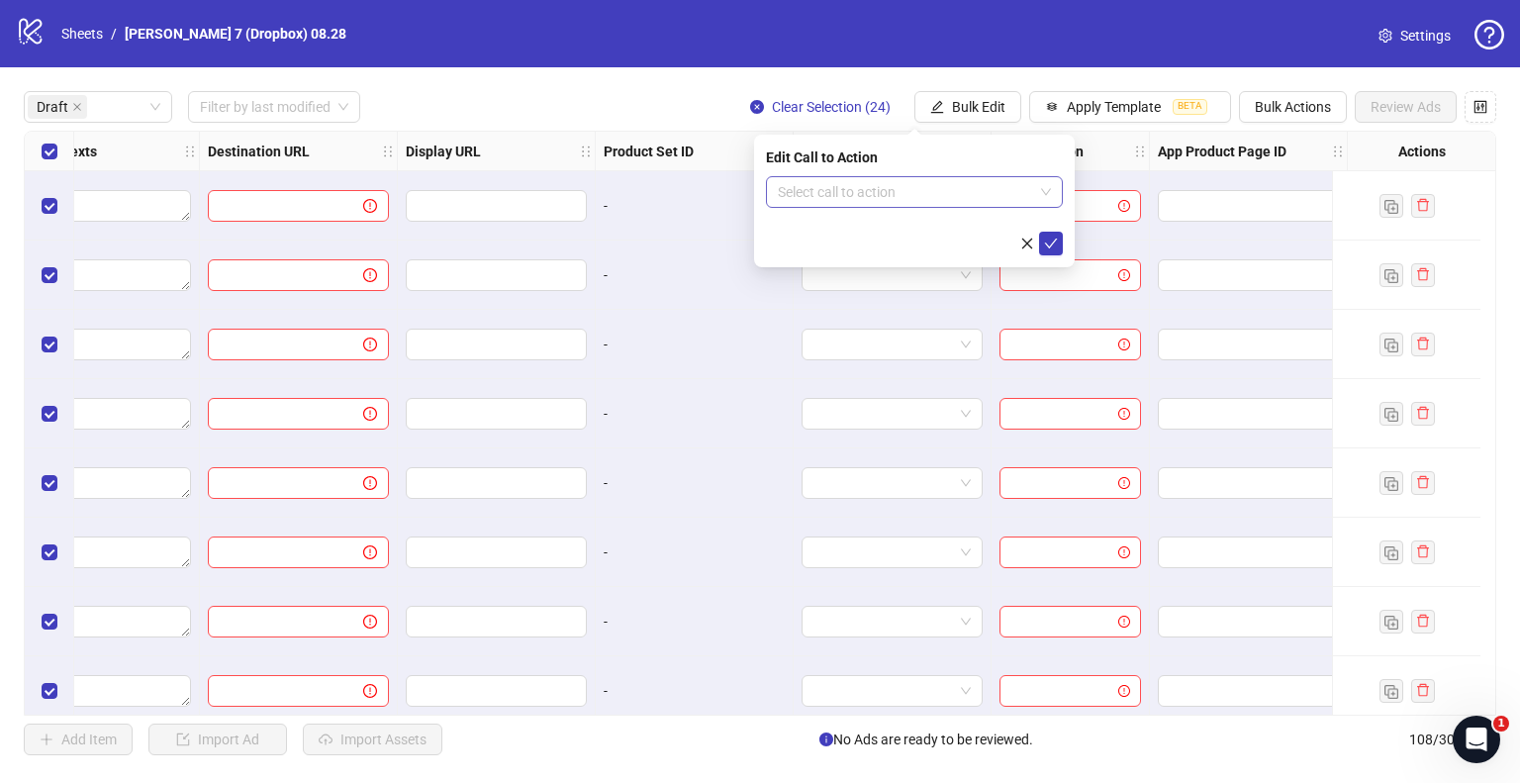
click at [843, 189] on input "search" at bounding box center [905, 192] width 255 height 30
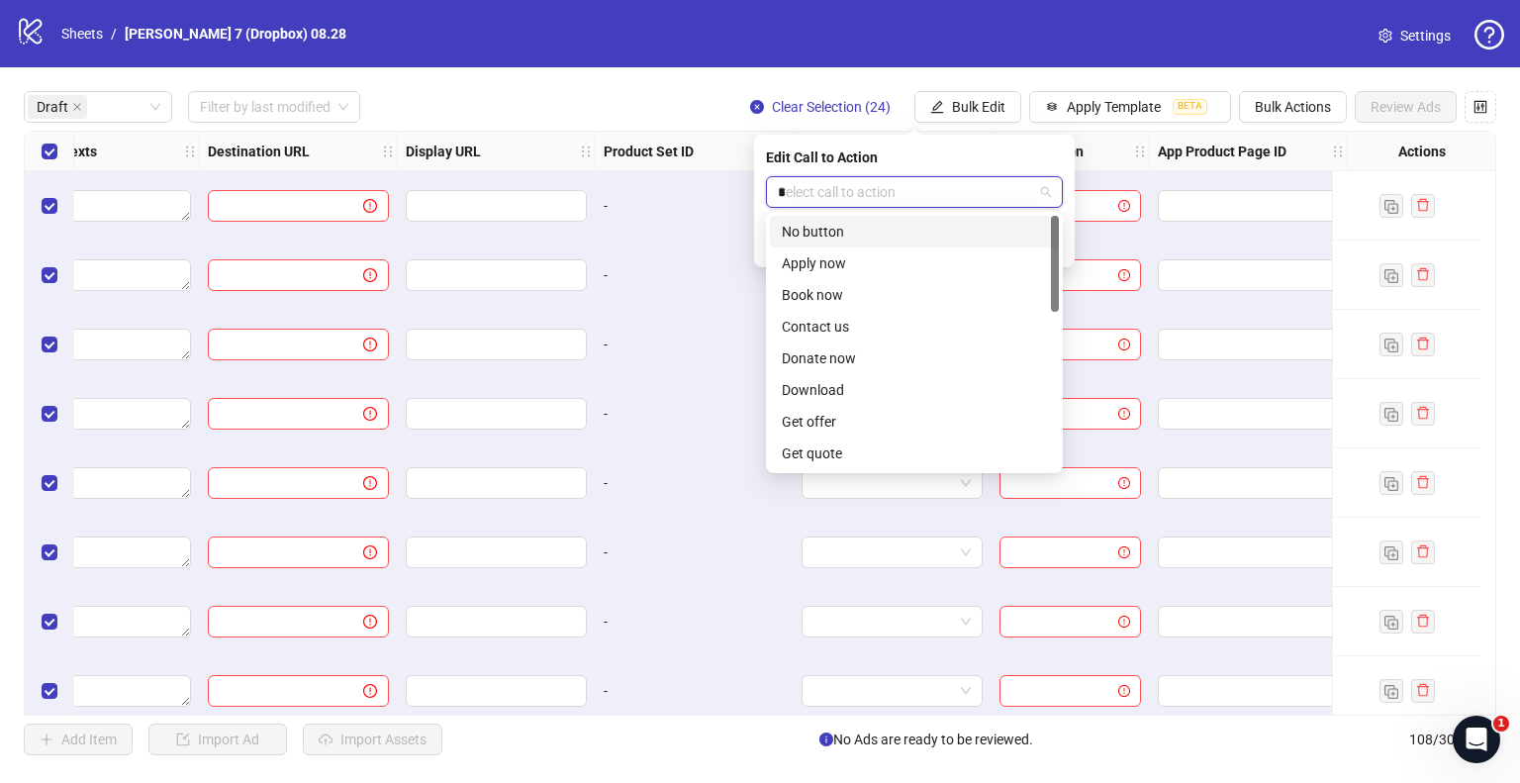
type input "**"
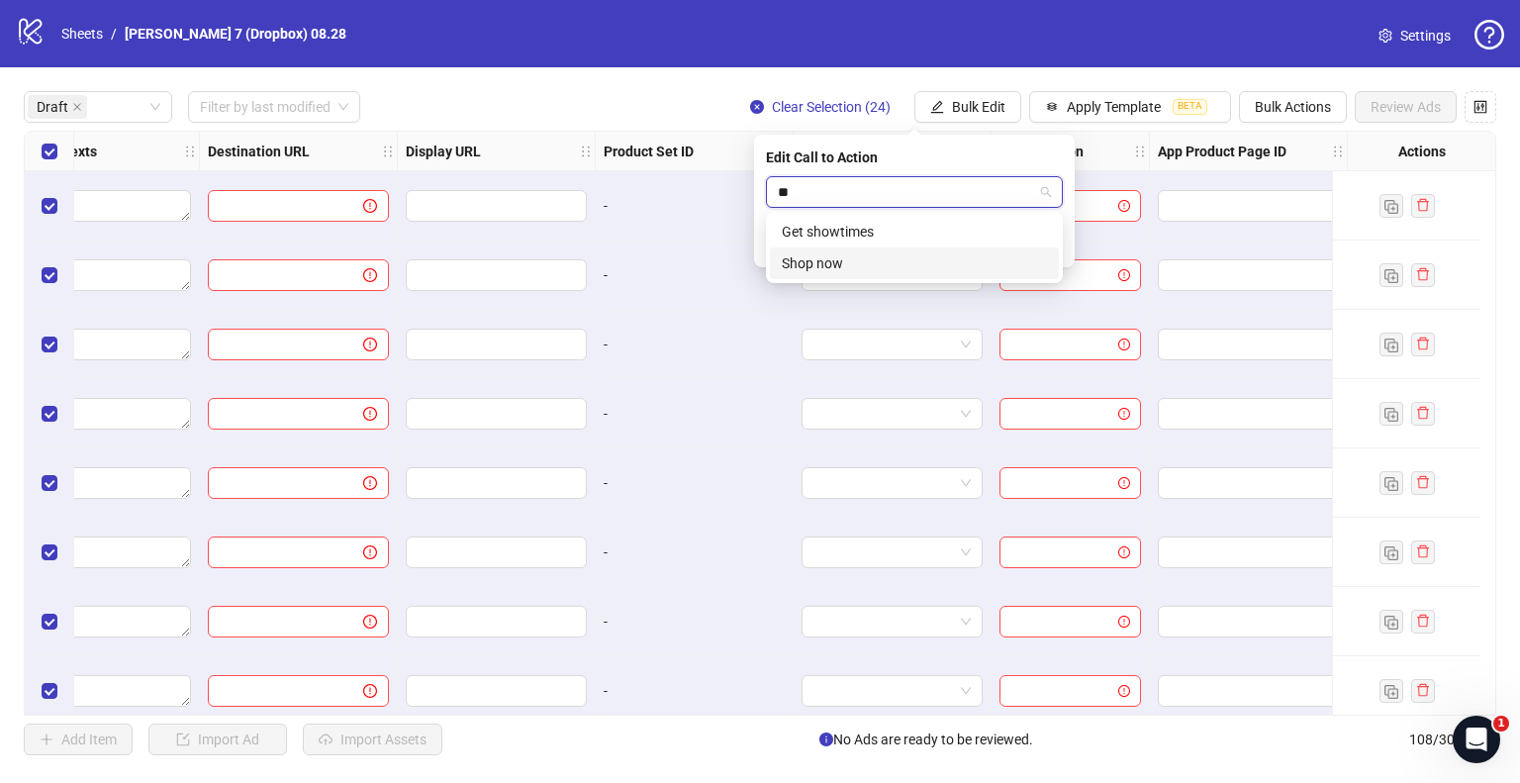
click at [814, 253] on div "Shop now" at bounding box center [914, 263] width 265 height 22
click at [1045, 237] on icon "check" at bounding box center [1051, 244] width 14 height 14
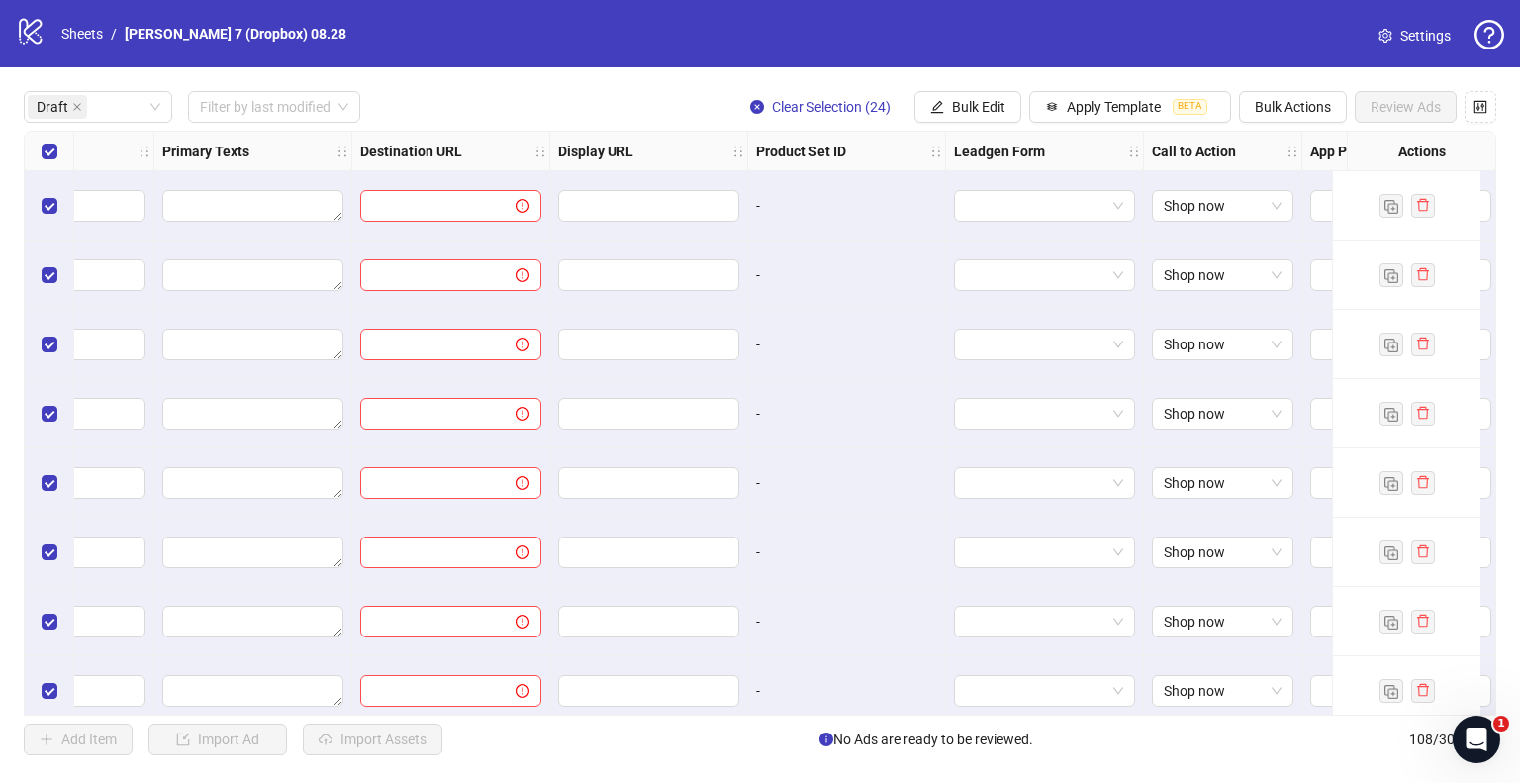
scroll to position [0, 1960]
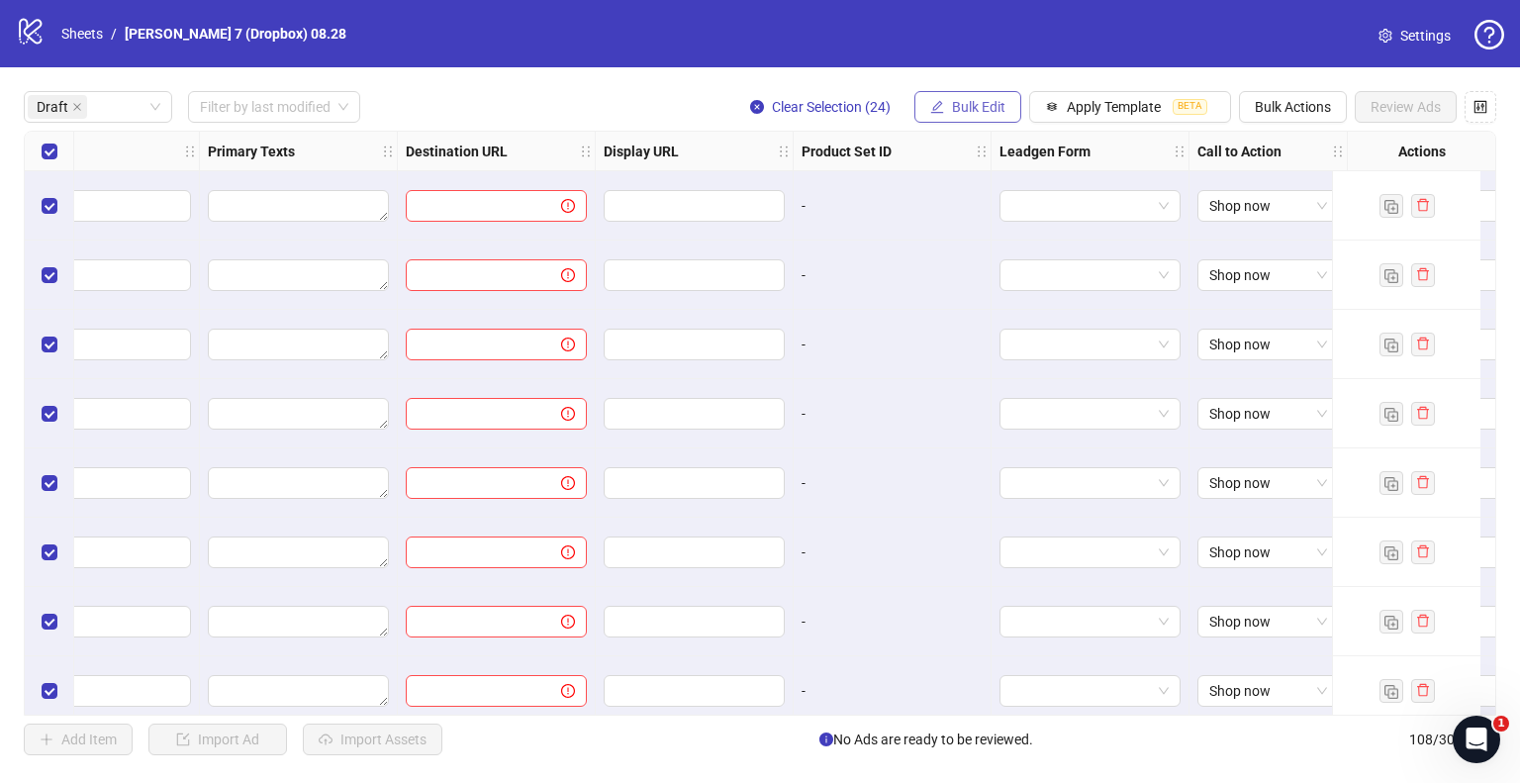
click at [976, 109] on span "Bulk Edit" at bounding box center [978, 107] width 53 height 16
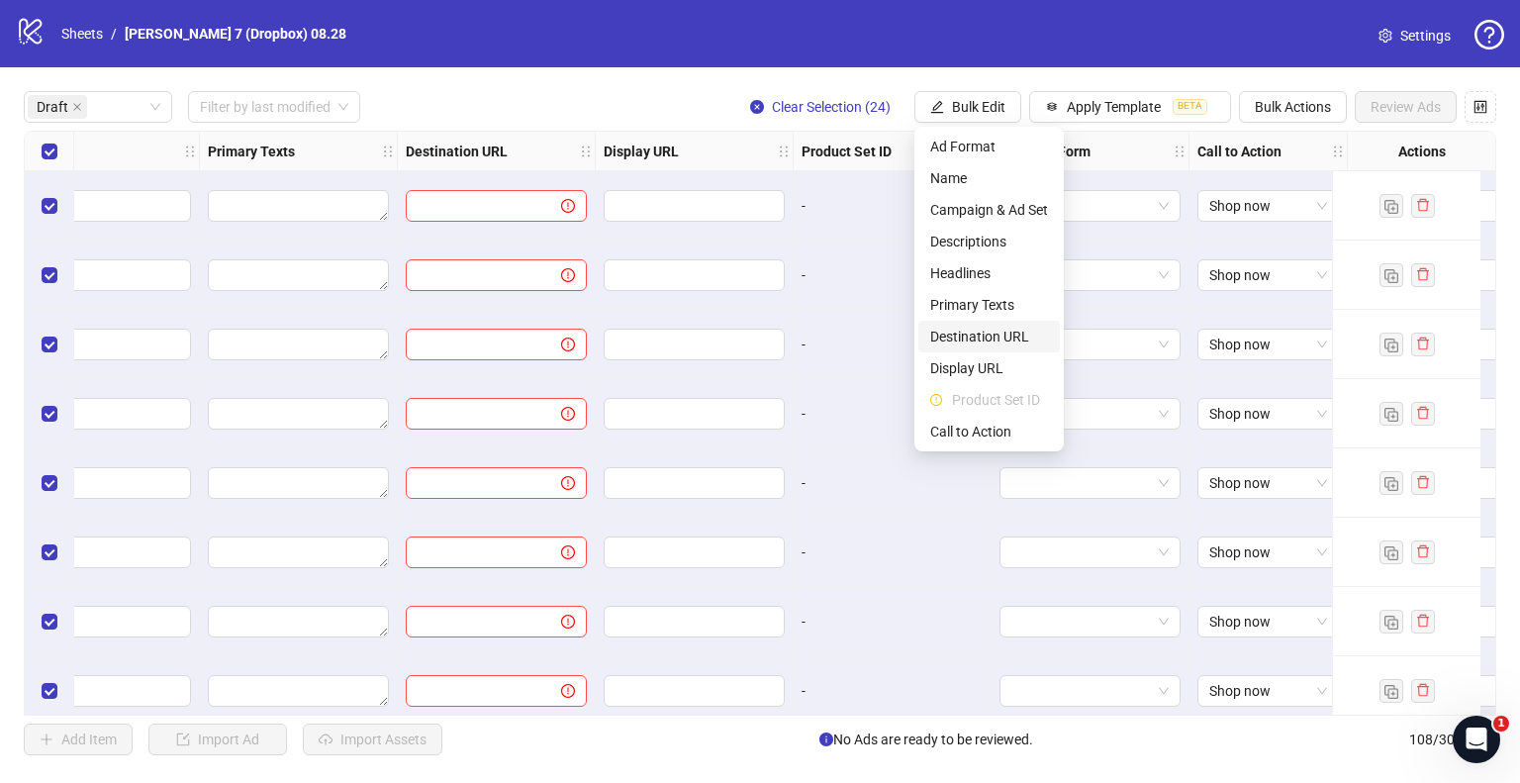
click at [967, 331] on span "Destination URL" at bounding box center [989, 337] width 118 height 22
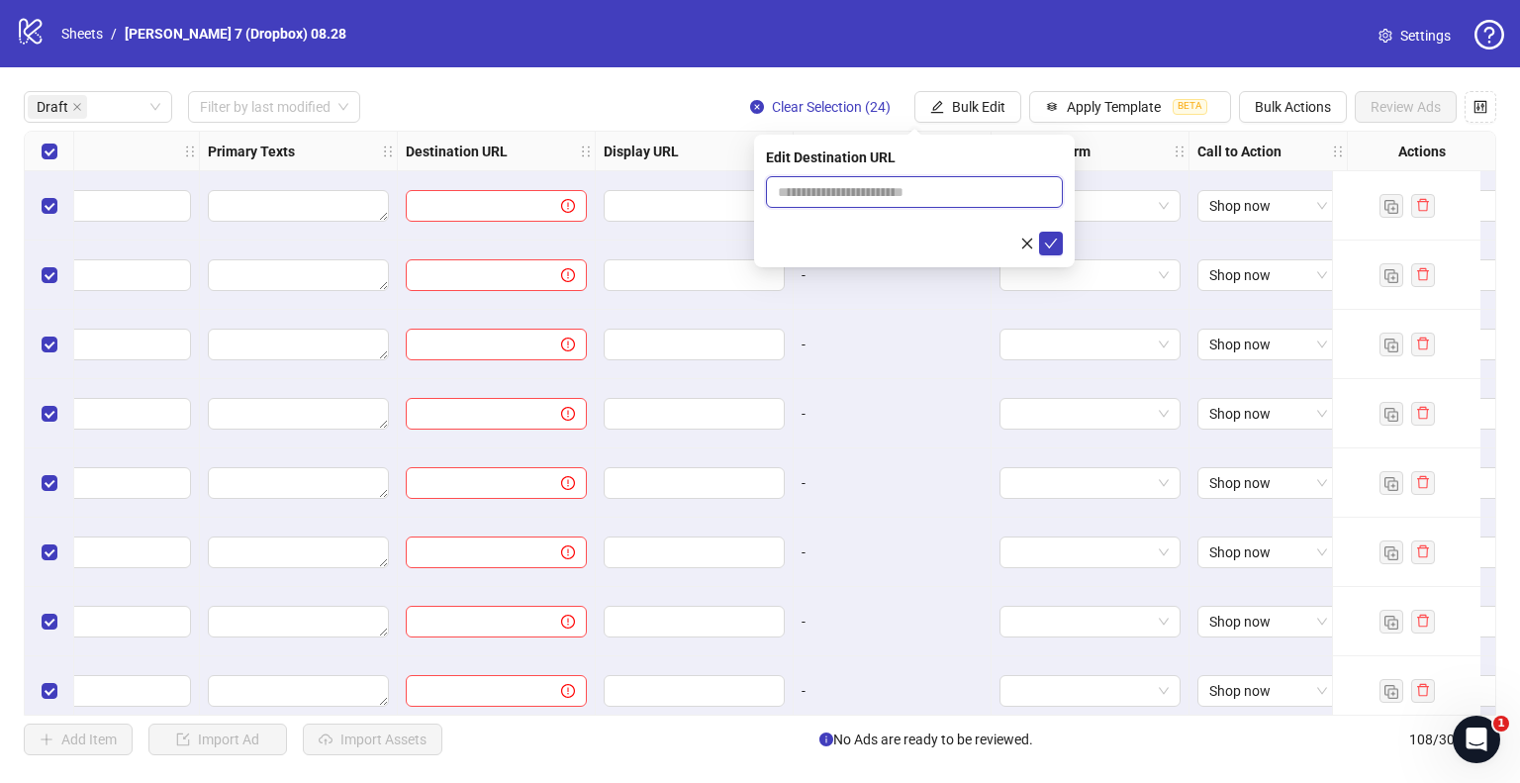
click at [899, 193] on input "text" at bounding box center [906, 192] width 257 height 22
type input "**********"
click at [1046, 245] on icon "check" at bounding box center [1051, 244] width 14 height 14
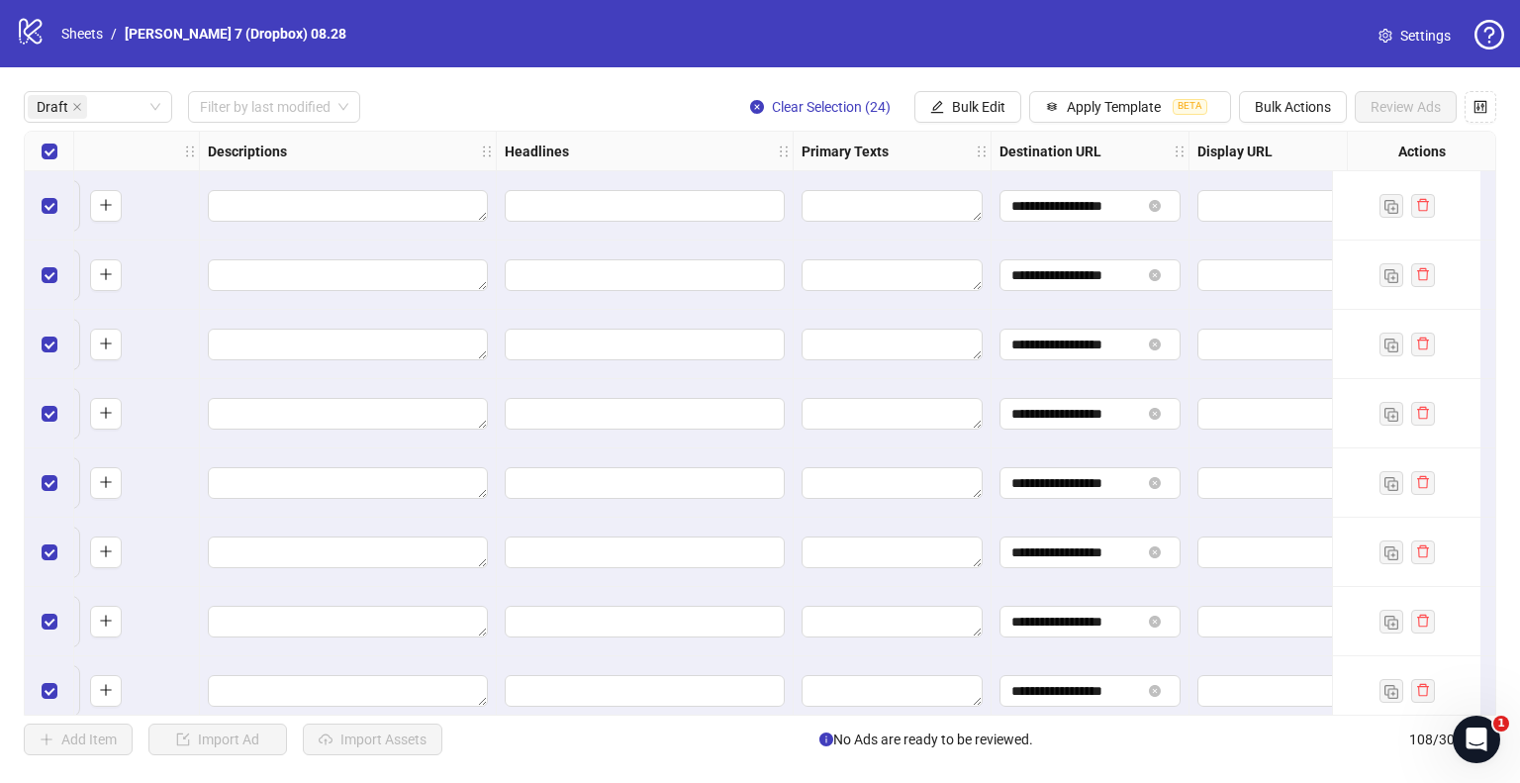
scroll to position [0, 1267]
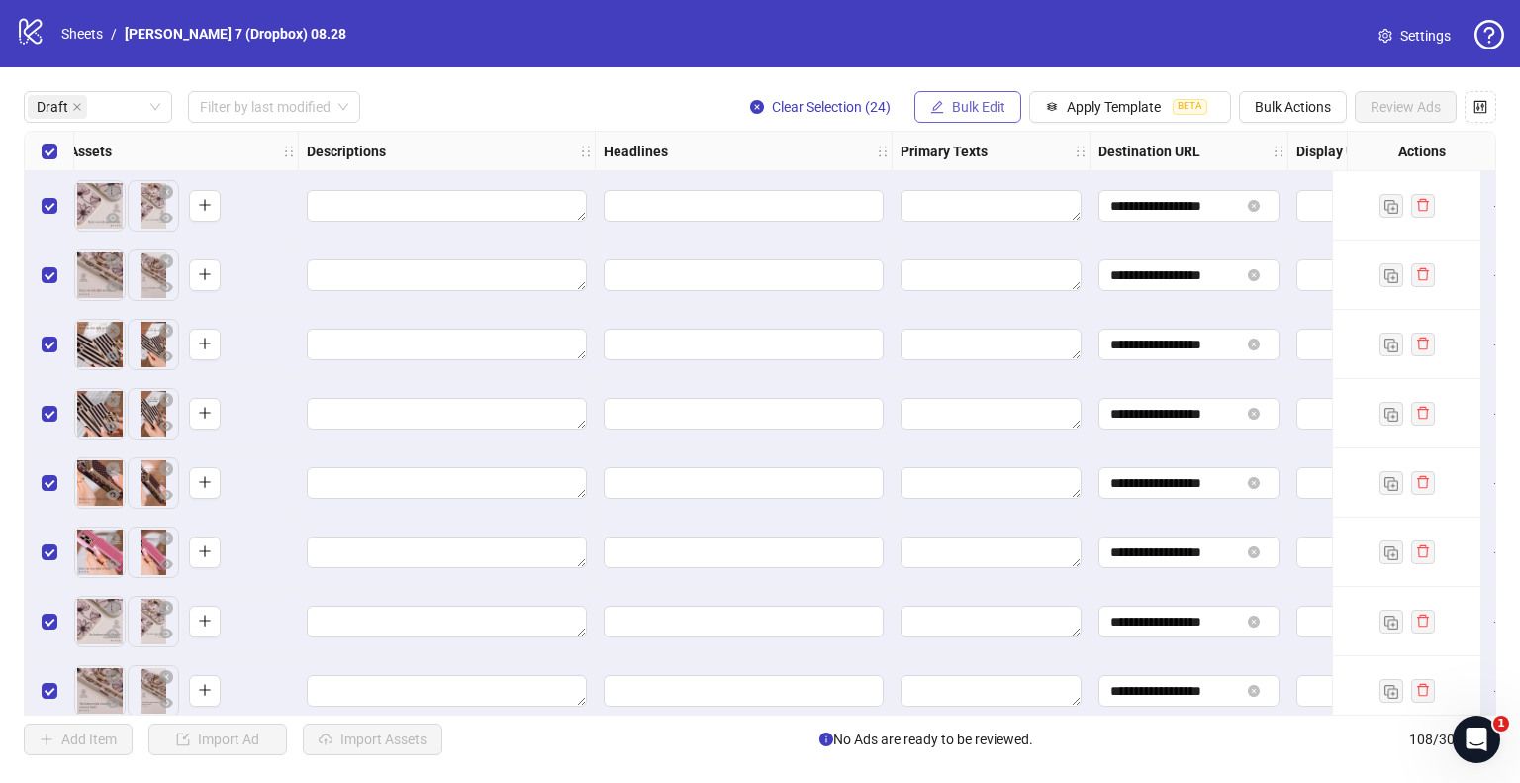
click at [963, 107] on span "Bulk Edit" at bounding box center [978, 107] width 53 height 16
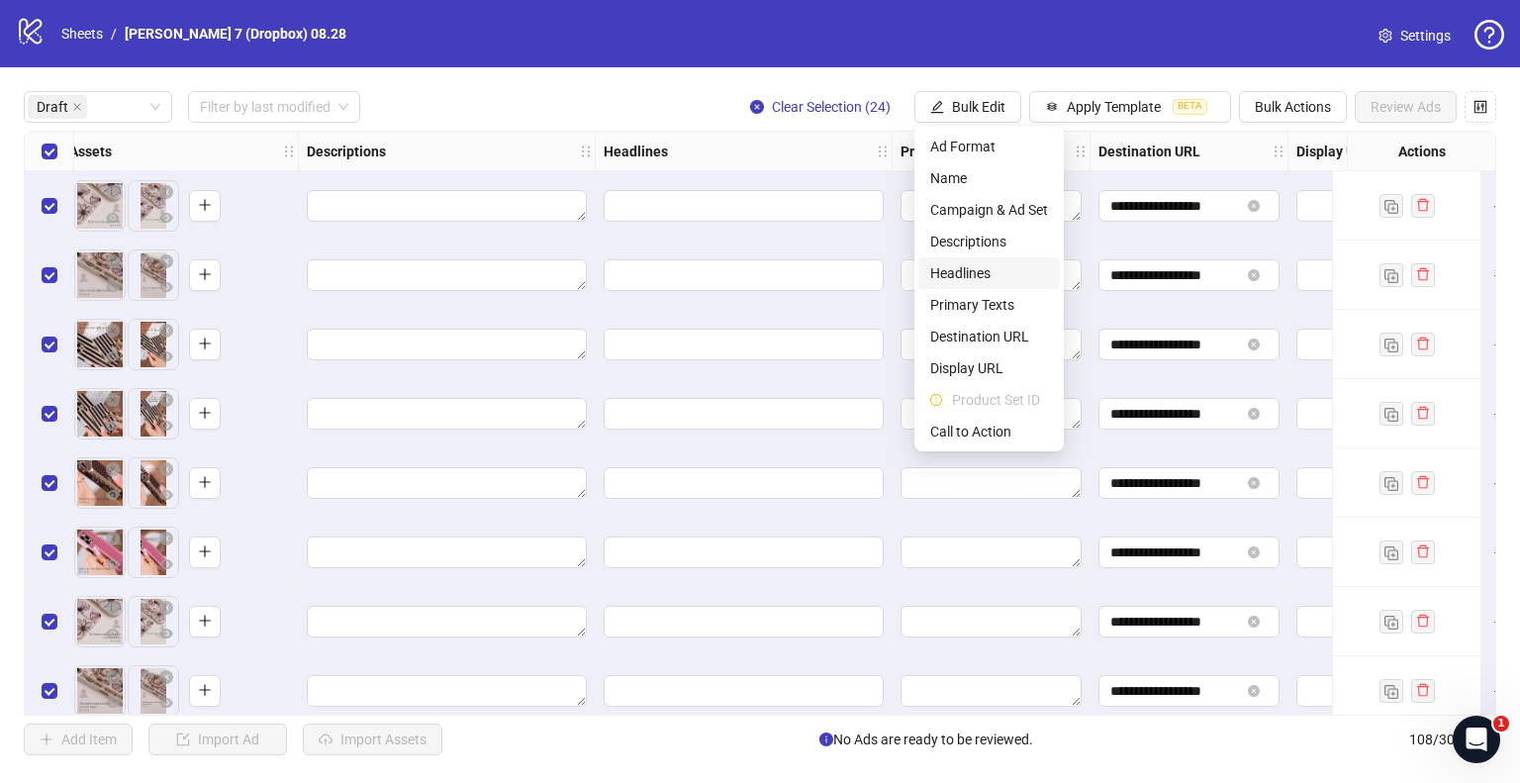
click at [954, 263] on span "Headlines" at bounding box center [989, 273] width 118 height 22
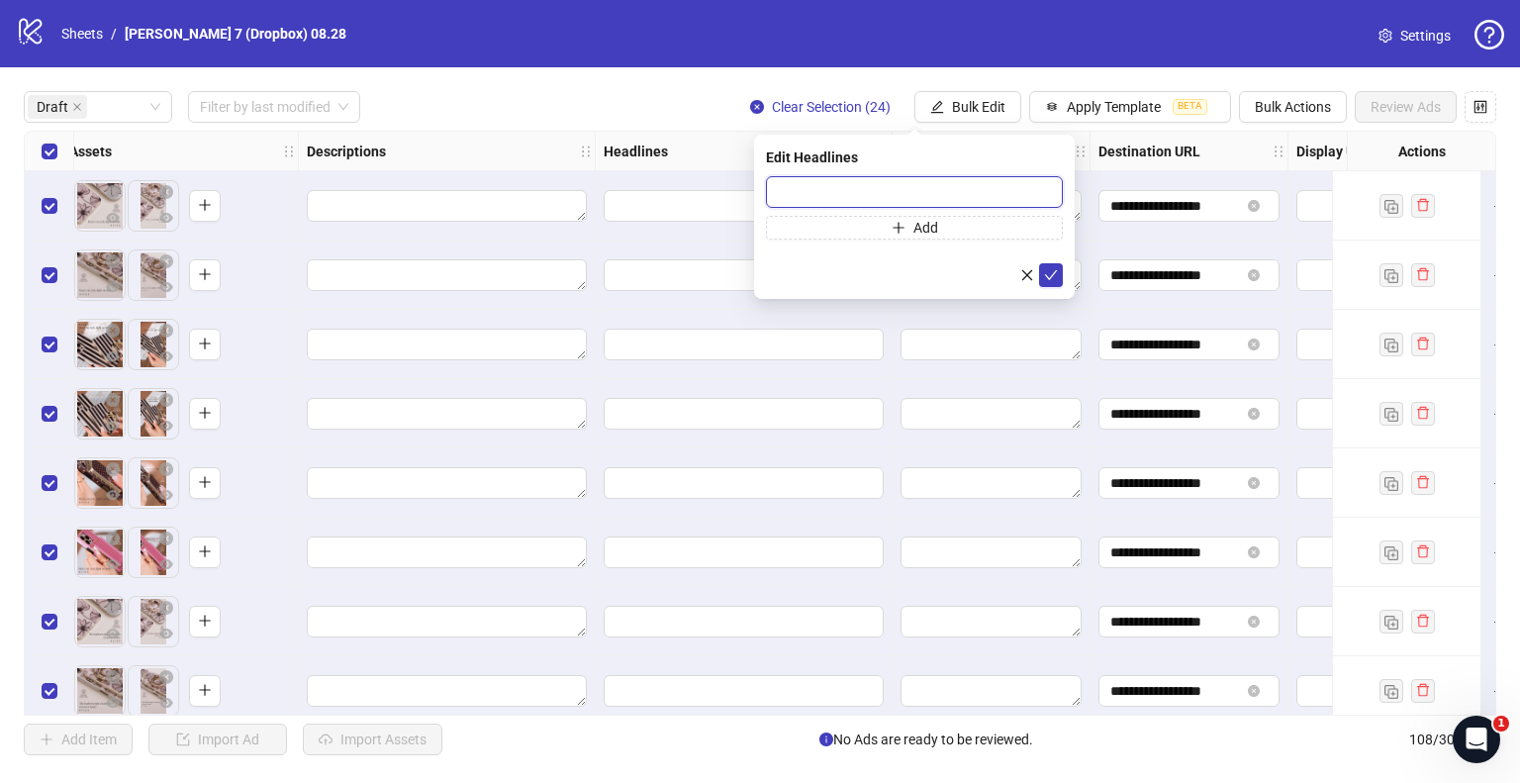
click at [891, 195] on input "text" at bounding box center [914, 192] width 297 height 32
paste input "**********"
type input "**********"
click at [1048, 268] on icon "check" at bounding box center [1051, 275] width 14 height 14
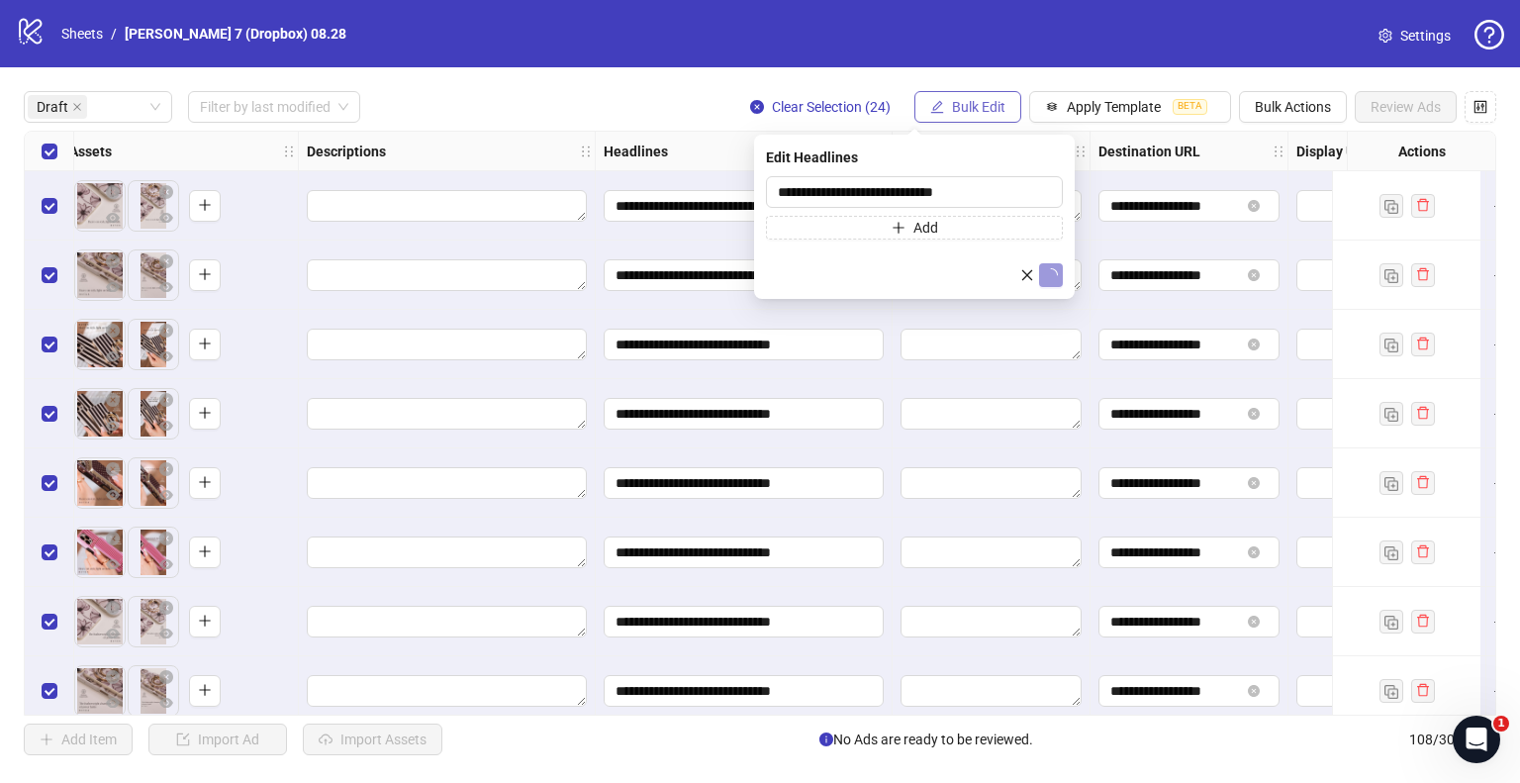
click at [998, 111] on span "Bulk Edit" at bounding box center [978, 107] width 53 height 16
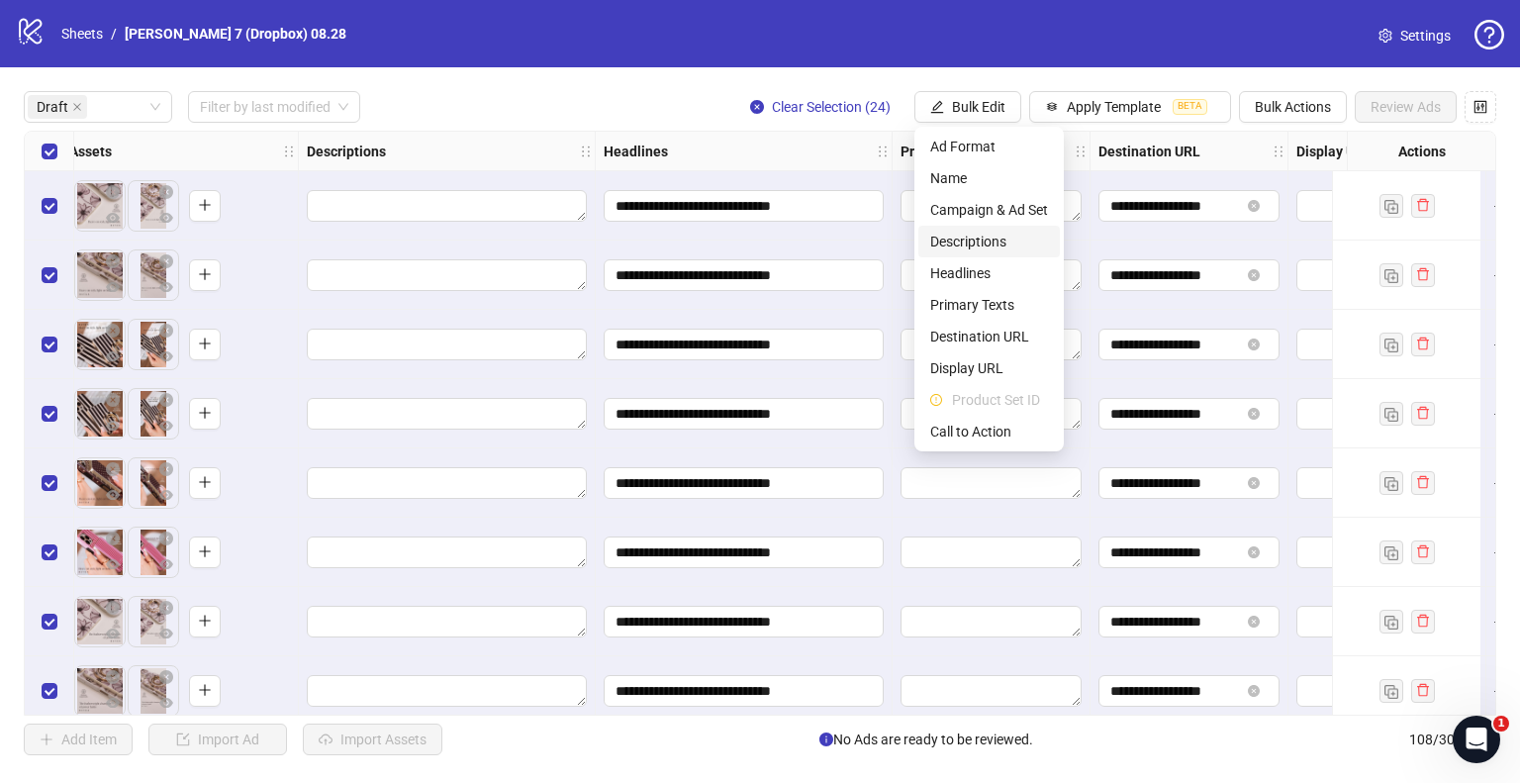
click at [964, 243] on span "Descriptions" at bounding box center [989, 242] width 118 height 22
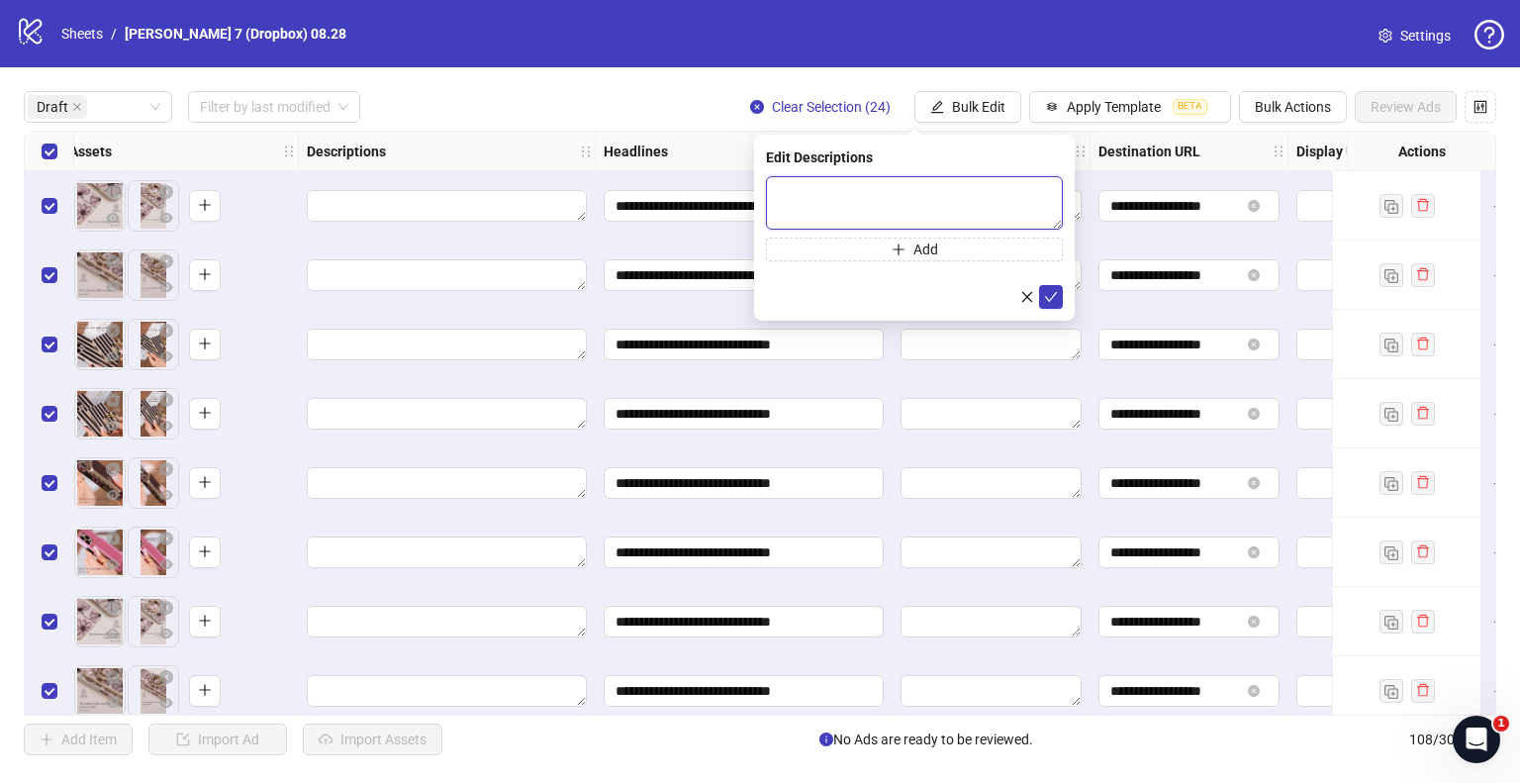
click at [903, 187] on textarea at bounding box center [914, 202] width 297 height 53
paste textarea "**********"
type textarea "**********"
click at [1046, 297] on icon "check" at bounding box center [1051, 296] width 13 height 10
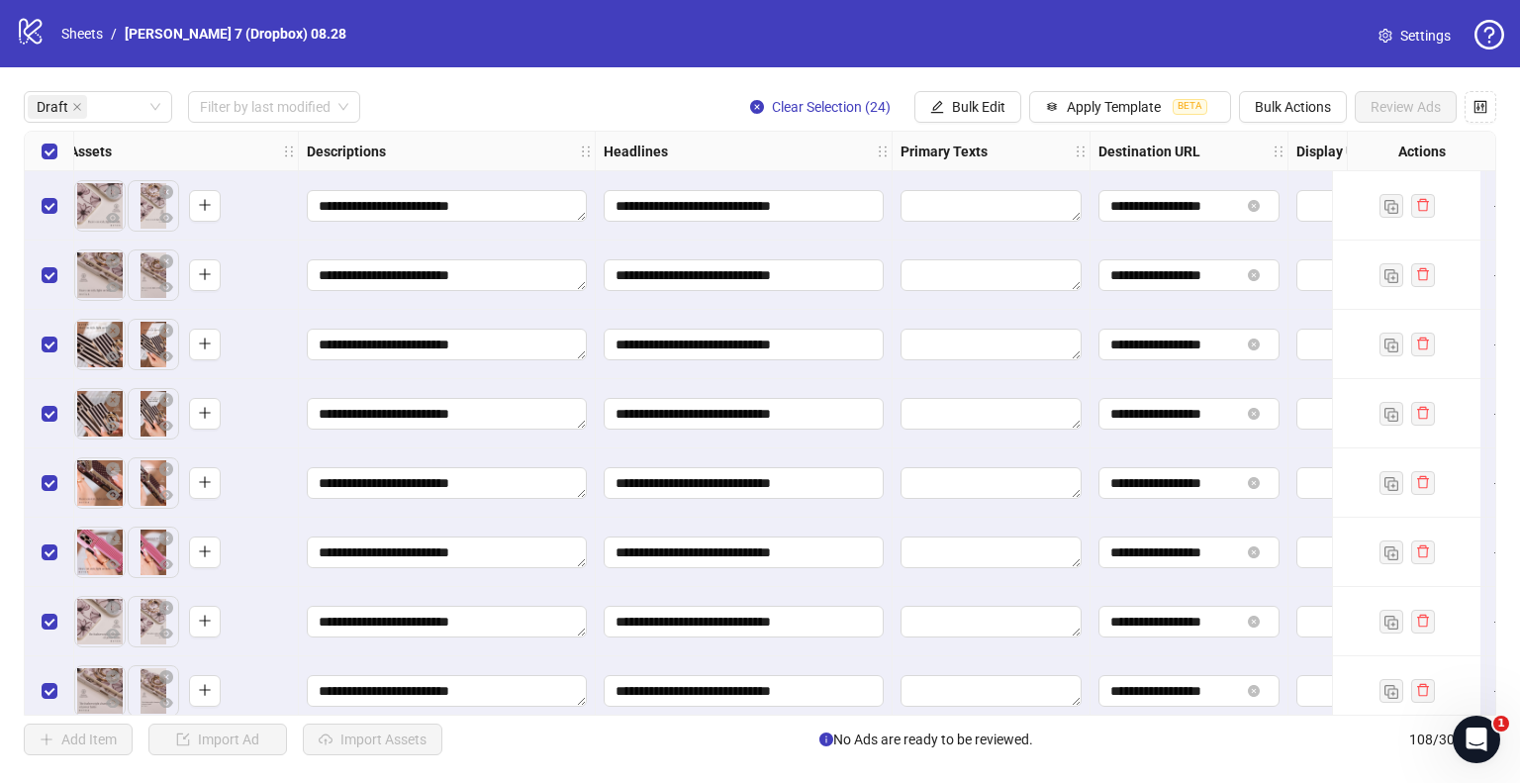
drag, startPoint x: 978, startPoint y: 102, endPoint x: 970, endPoint y: 139, distance: 37.5
click at [978, 102] on span "Bulk Edit" at bounding box center [978, 107] width 53 height 16
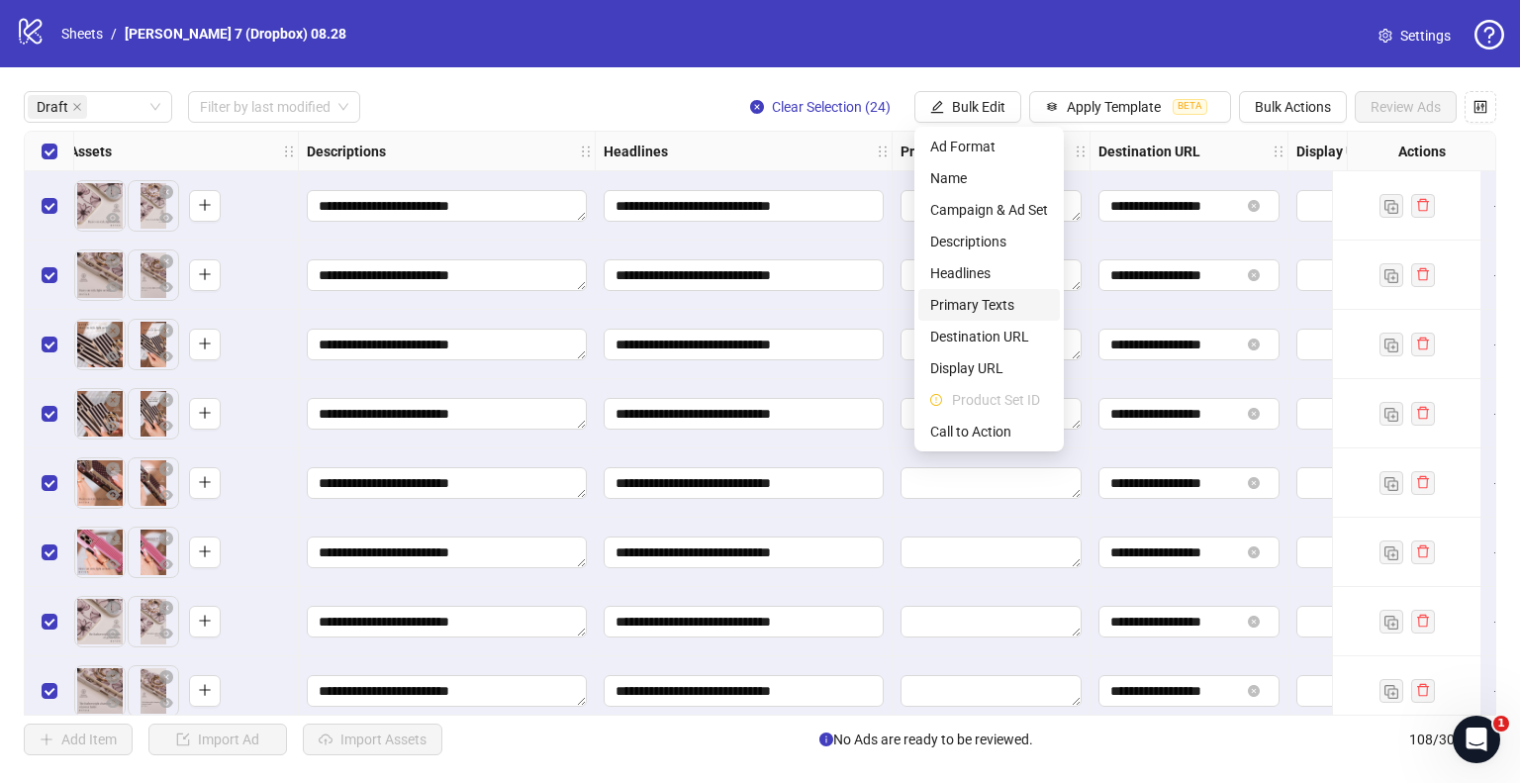
click at [974, 290] on li "Primary Texts" at bounding box center [989, 305] width 142 height 32
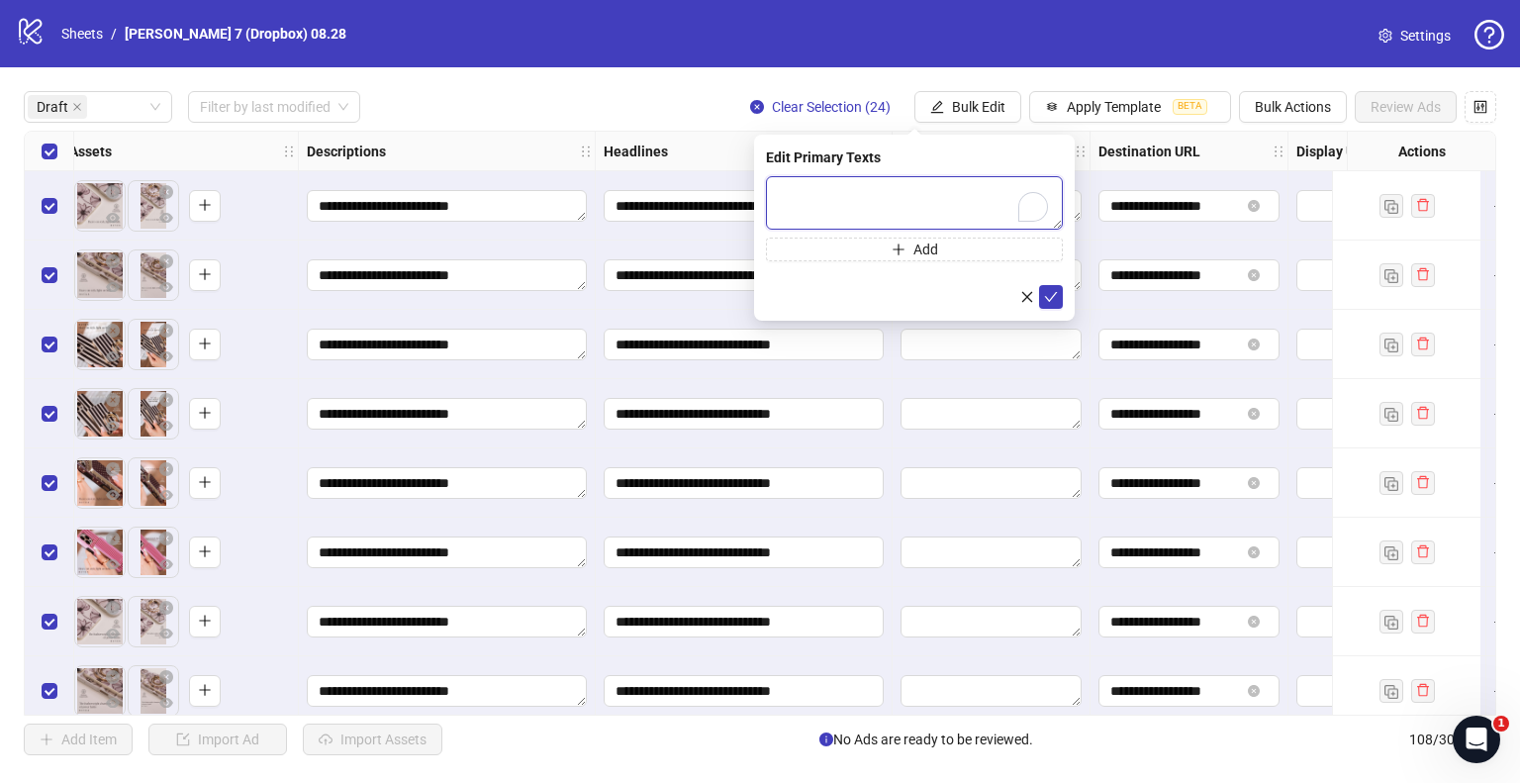
click at [911, 192] on textarea "To enrich screen reader interactions, please activate Accessibility in Grammarl…" at bounding box center [914, 202] width 297 height 53
paste textarea "**********"
type textarea "**********"
click at [1064, 300] on div "**********" at bounding box center [914, 228] width 321 height 186
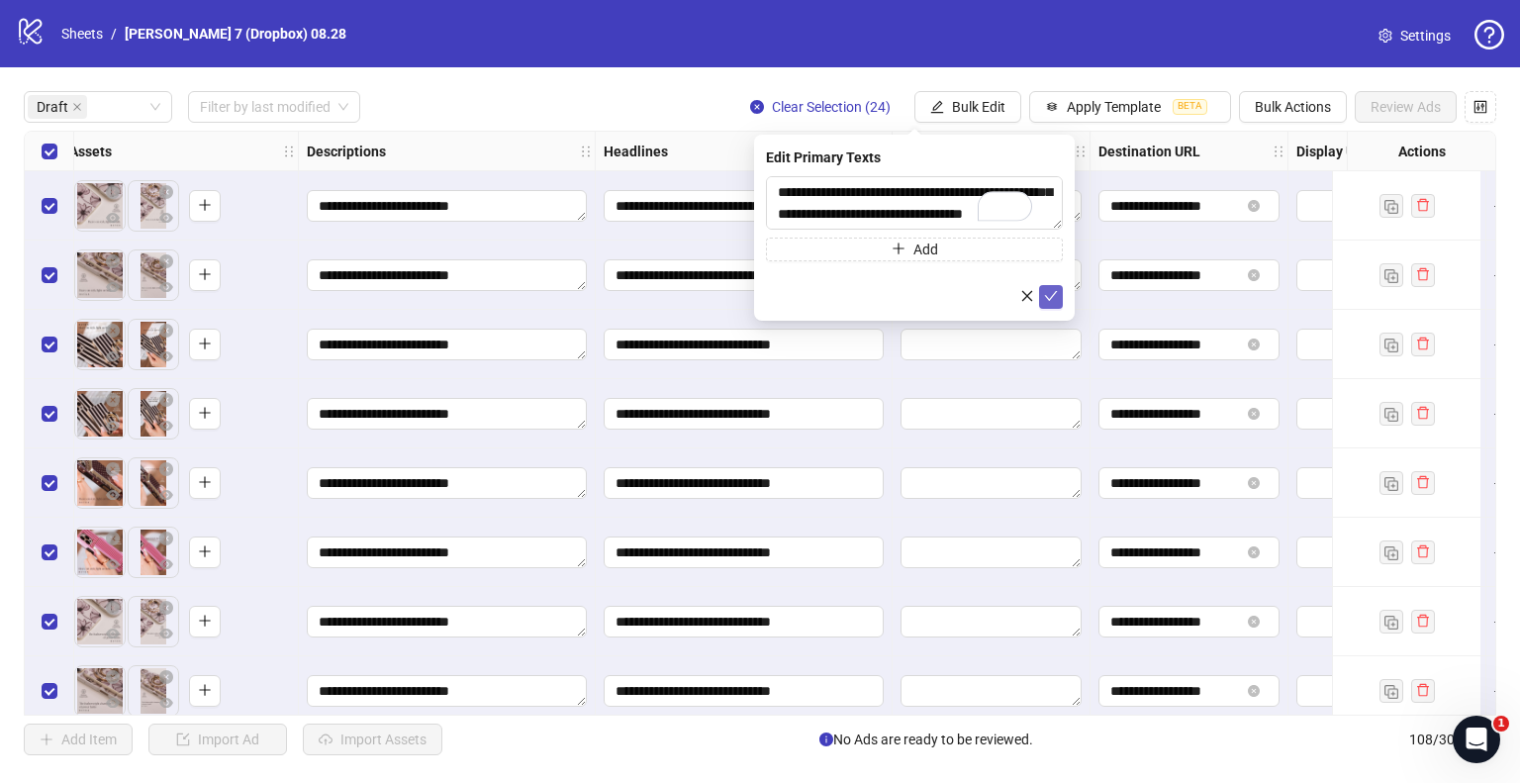
click at [1055, 297] on icon "check" at bounding box center [1051, 296] width 14 height 14
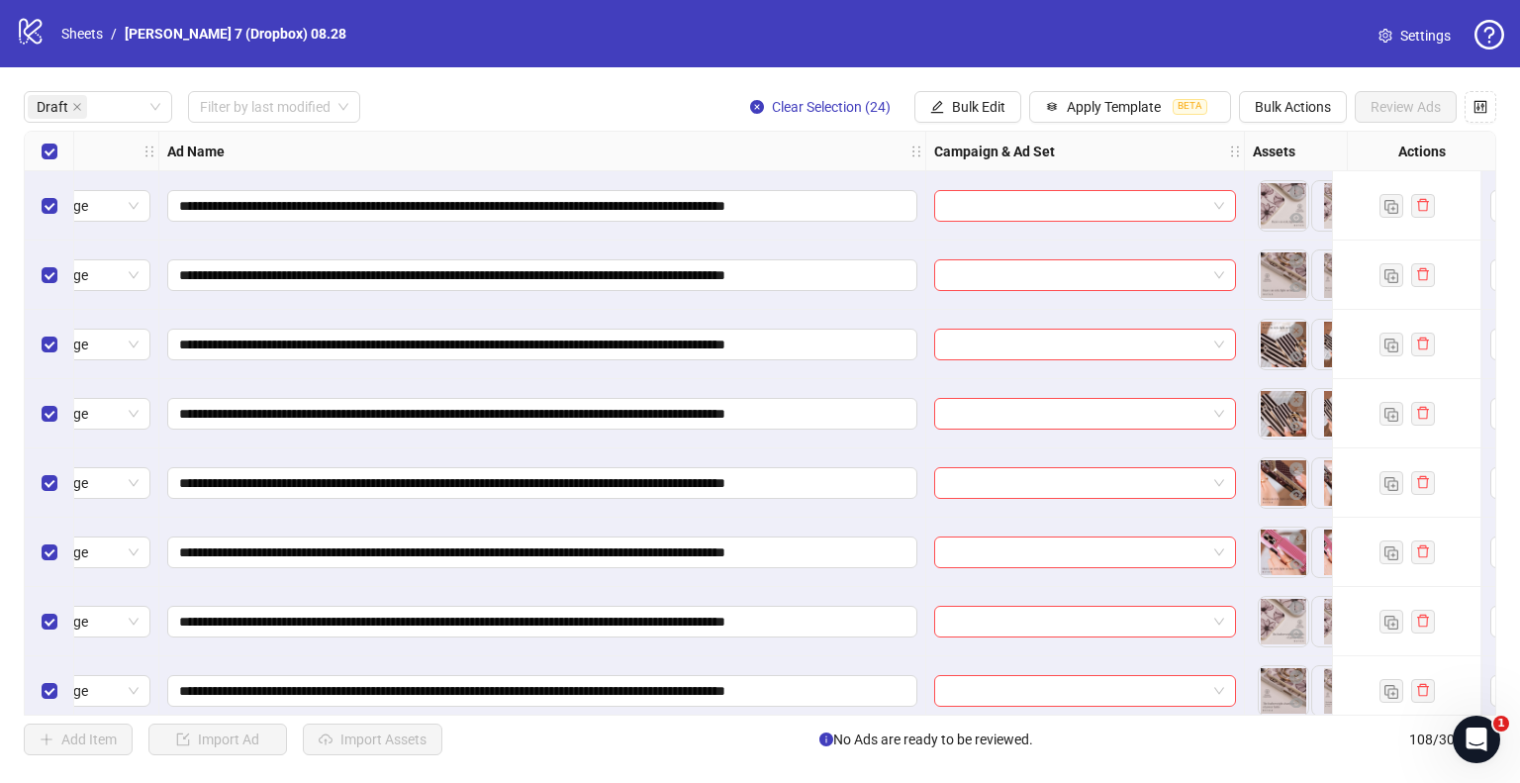
scroll to position [0, 0]
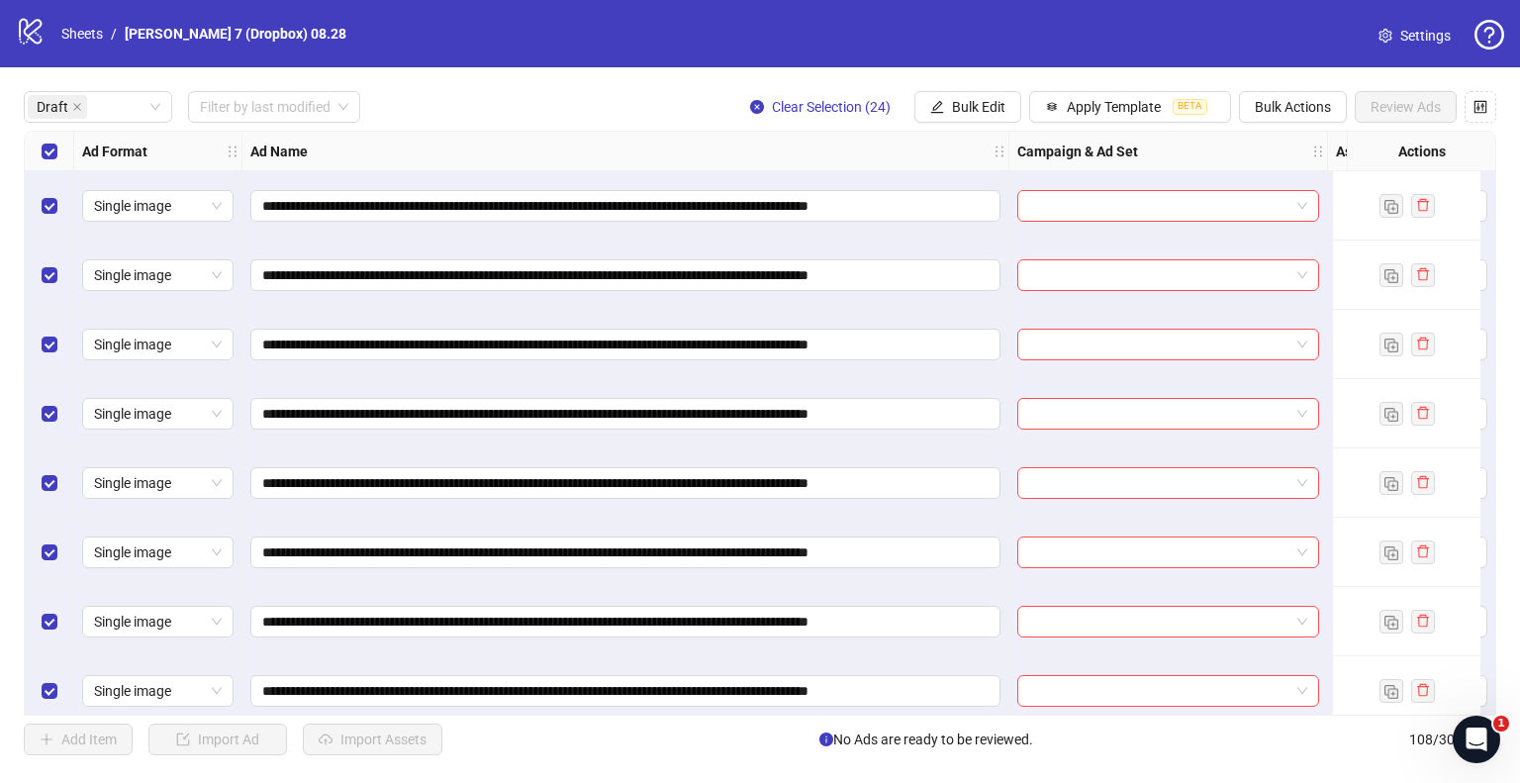
click at [40, 153] on div "Select all rows" at bounding box center [49, 152] width 49 height 40
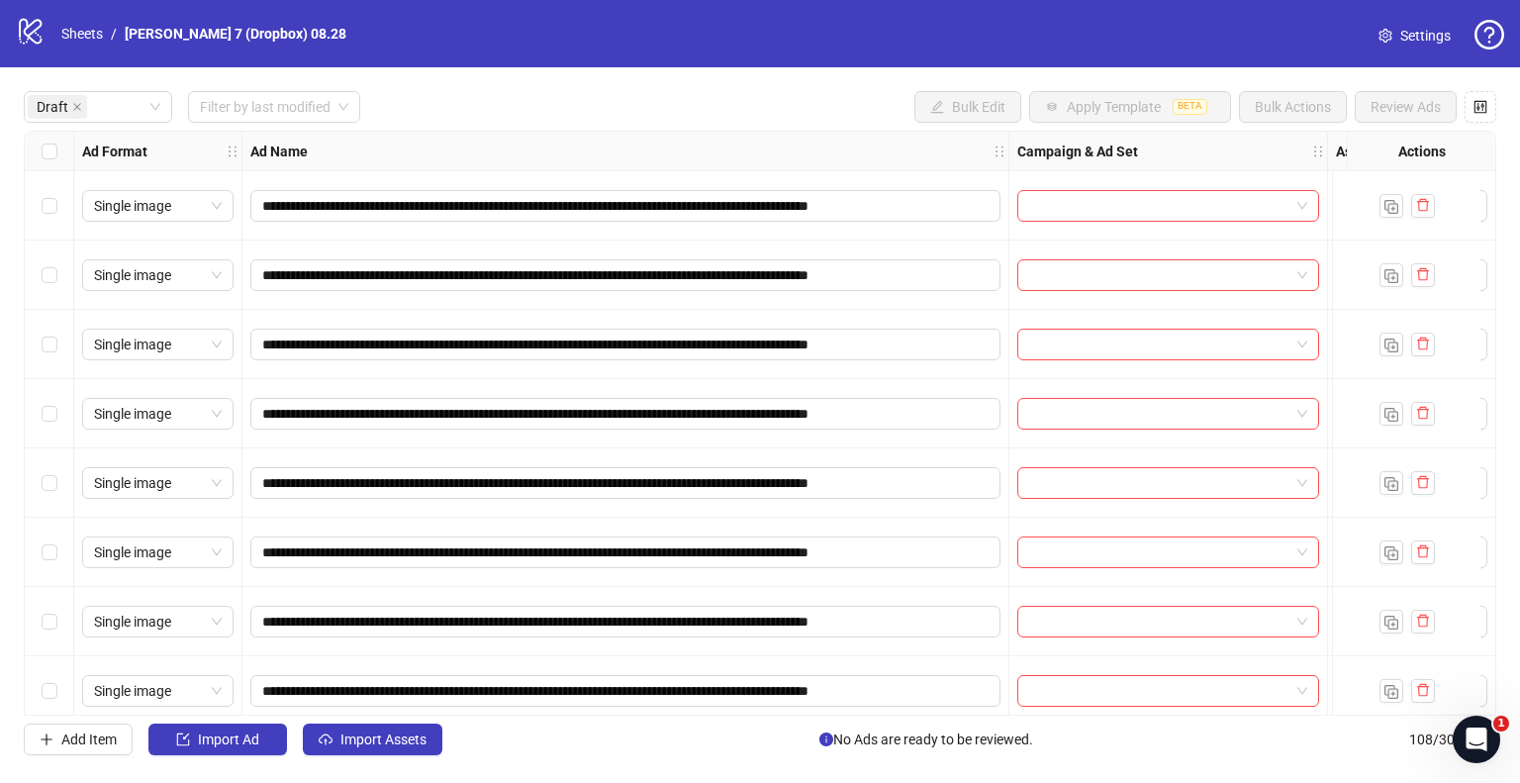
click at [55, 208] on div "Select row 1" at bounding box center [49, 205] width 49 height 69
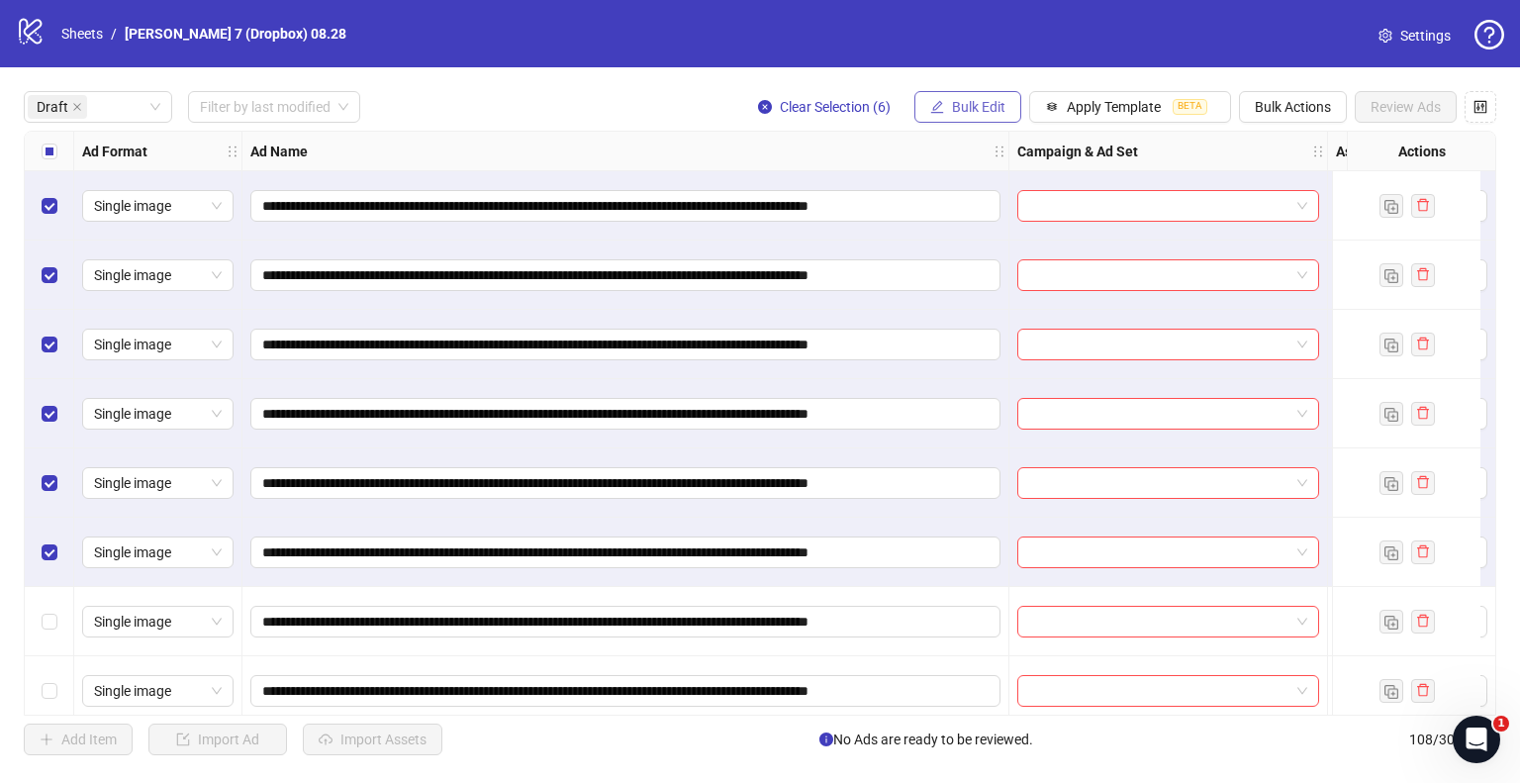
click at [1003, 104] on span "Bulk Edit" at bounding box center [978, 107] width 53 height 16
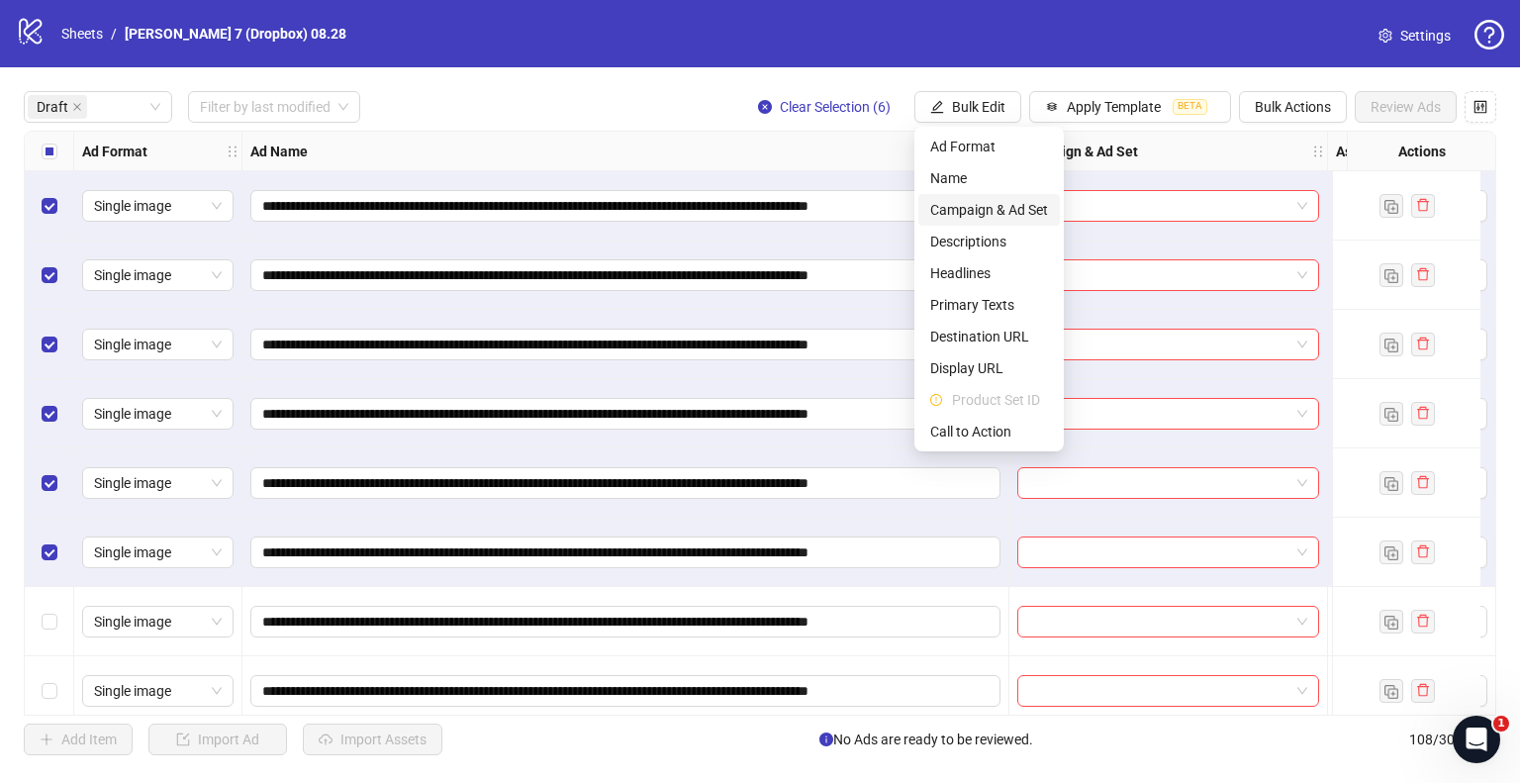
click at [972, 208] on span "Campaign & Ad Set" at bounding box center [989, 210] width 118 height 22
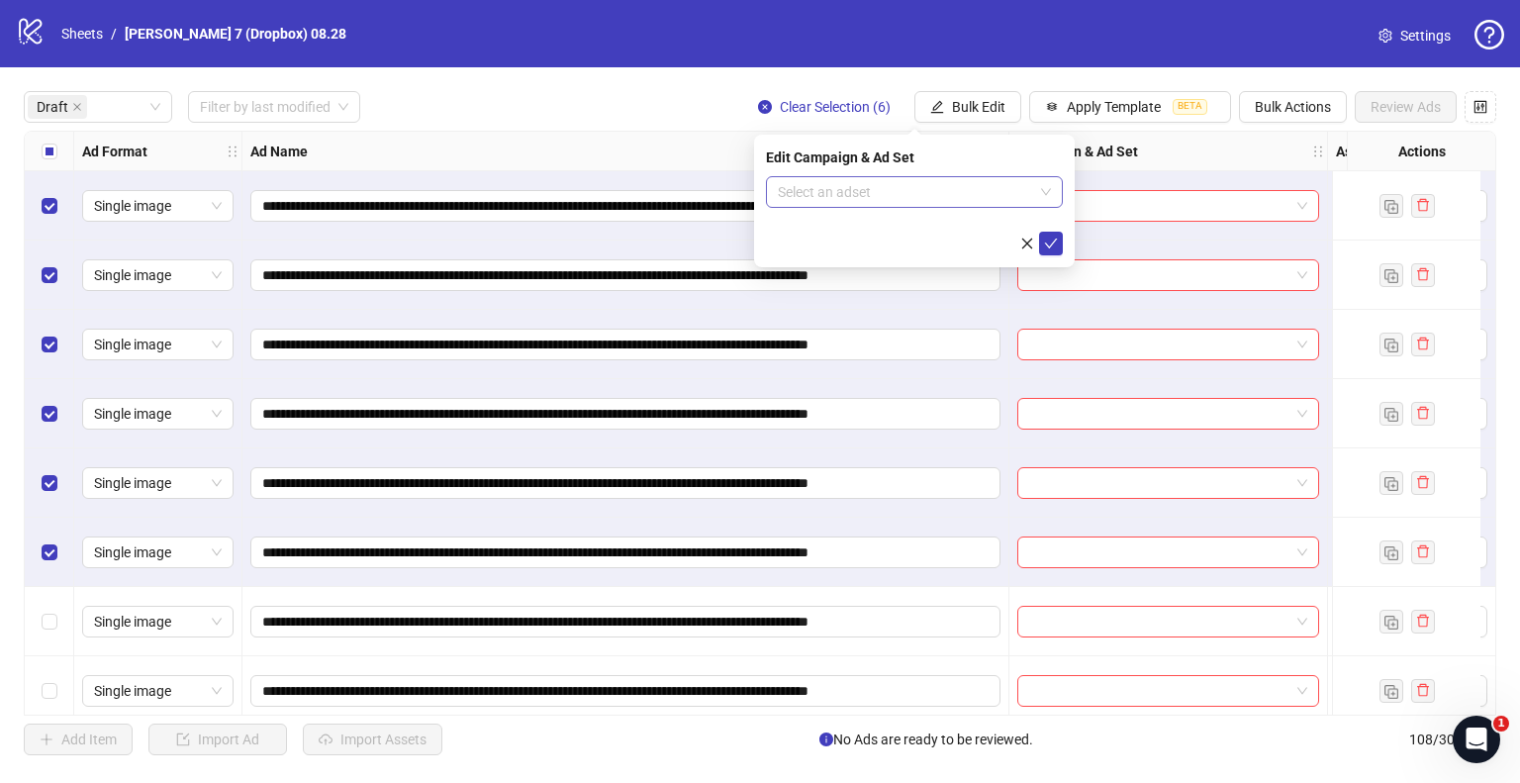
click at [952, 194] on input "search" at bounding box center [905, 192] width 255 height 30
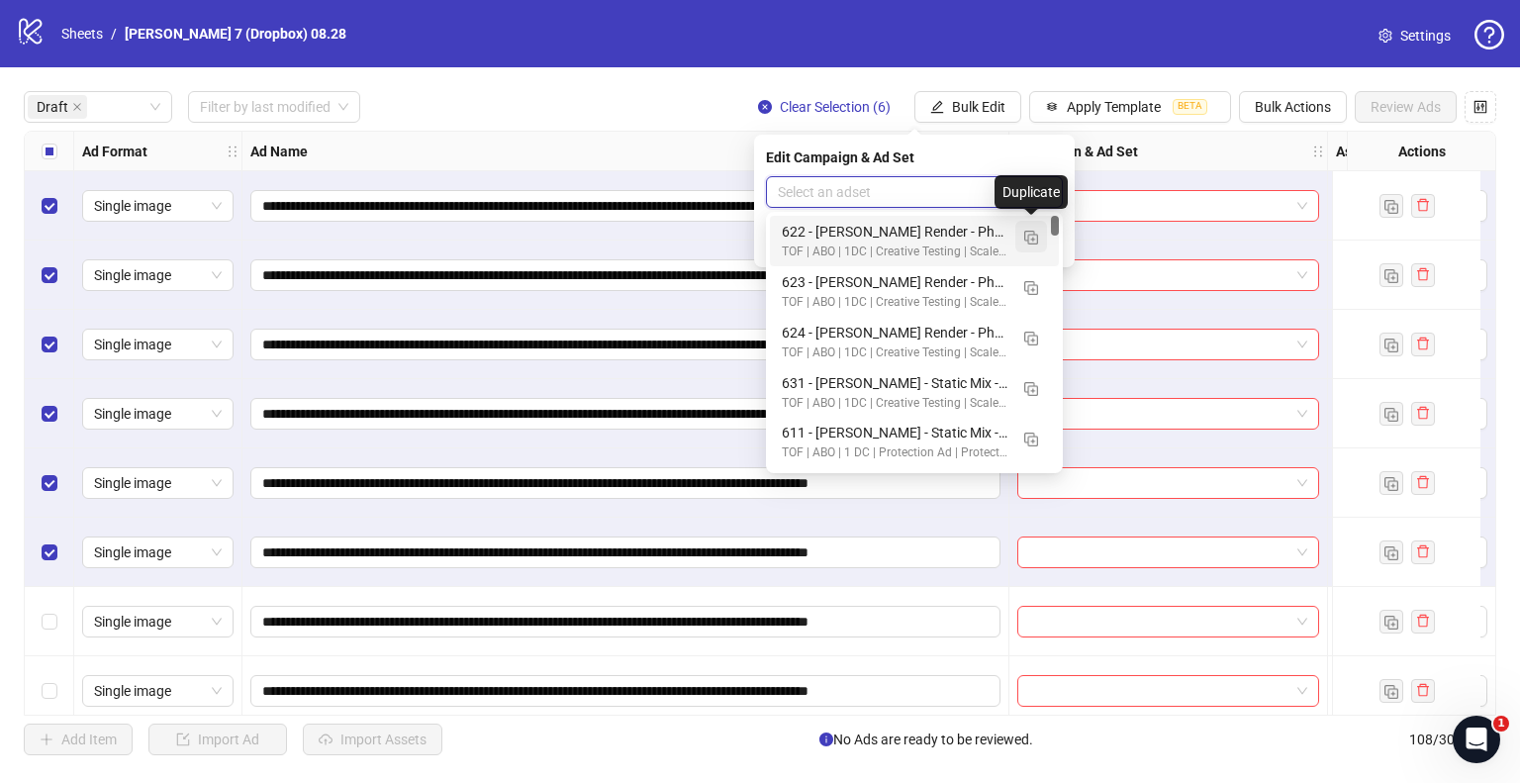
click at [1024, 231] on img "button" at bounding box center [1031, 238] width 14 height 14
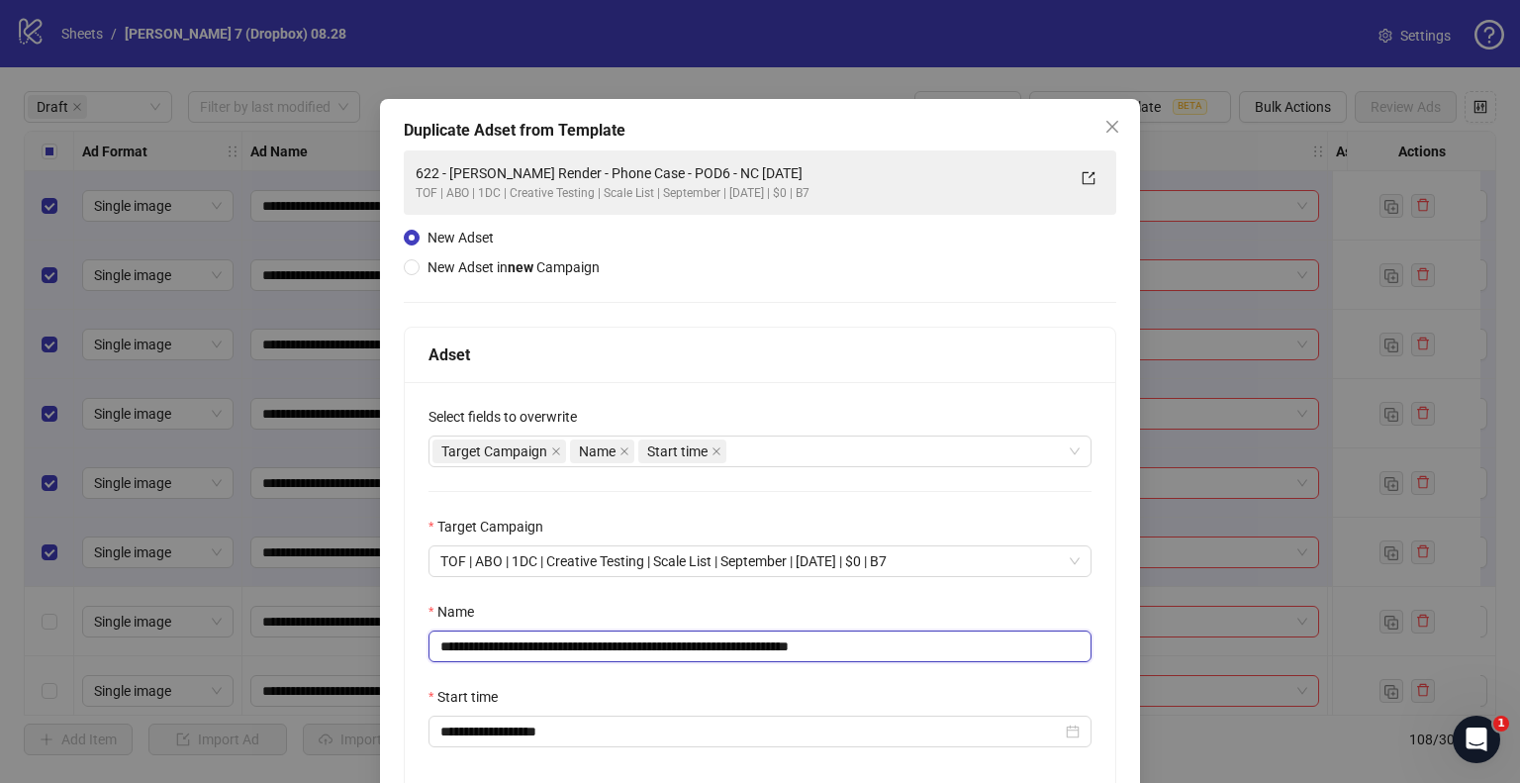
drag, startPoint x: 758, startPoint y: 645, endPoint x: 571, endPoint y: 632, distance: 187.5
click at [170, 653] on div "**********" at bounding box center [760, 391] width 1520 height 783
paste input "text"
drag, startPoint x: 779, startPoint y: 645, endPoint x: 971, endPoint y: 645, distance: 192.0
click at [970, 645] on input "**********" at bounding box center [760, 646] width 663 height 32
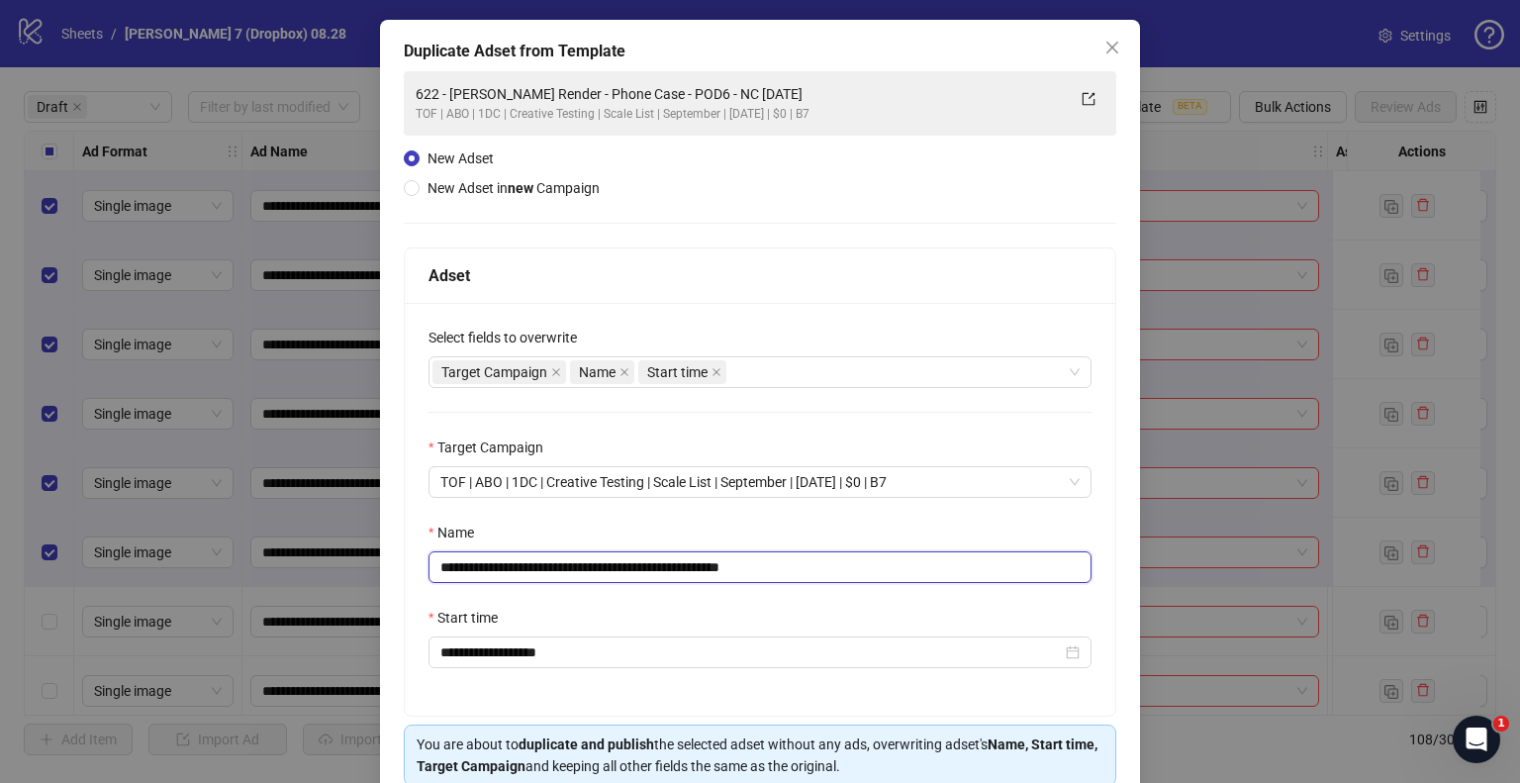
scroll to position [167, 0]
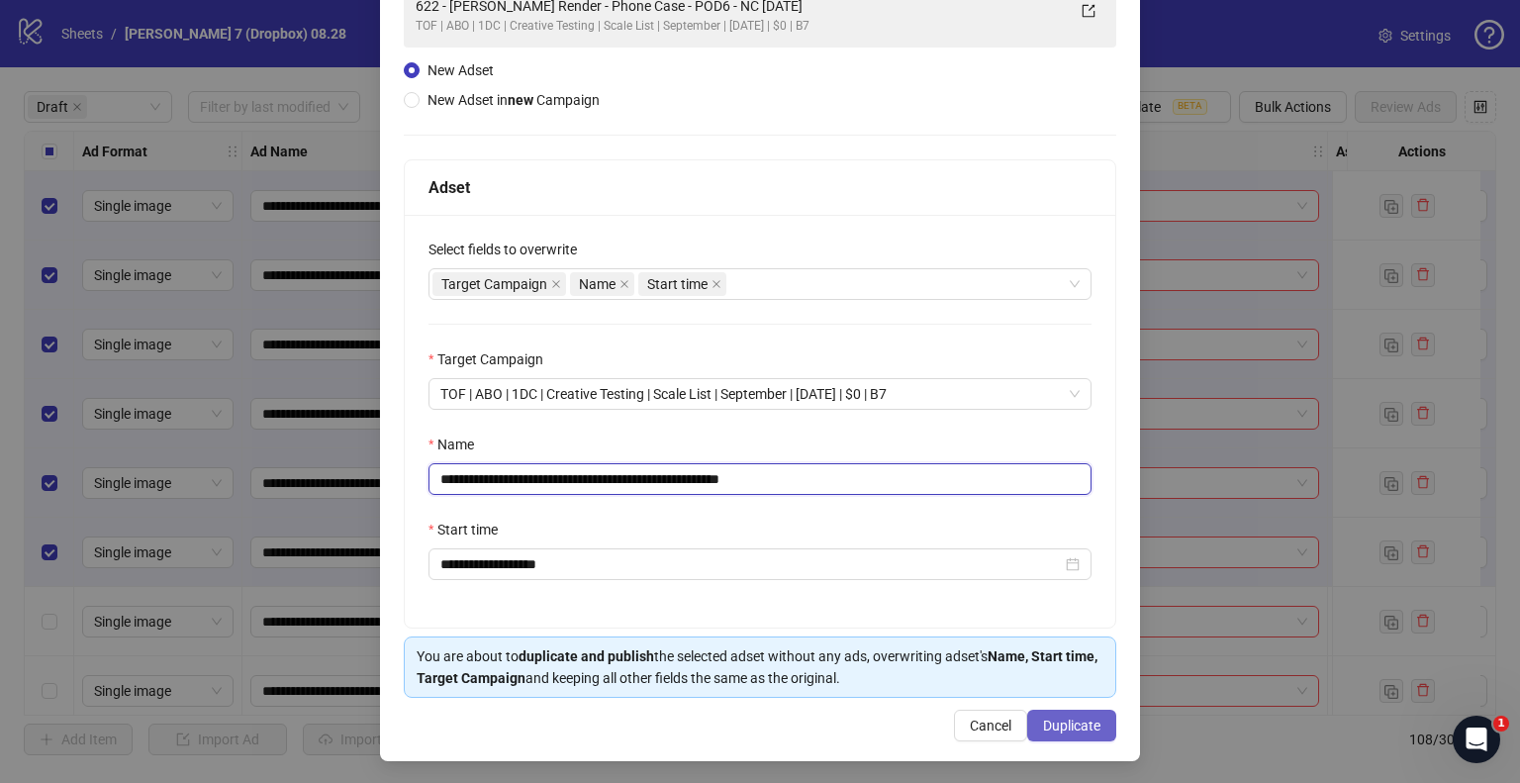
type input "**********"
click at [1066, 723] on span "Duplicate" at bounding box center [1071, 726] width 57 height 16
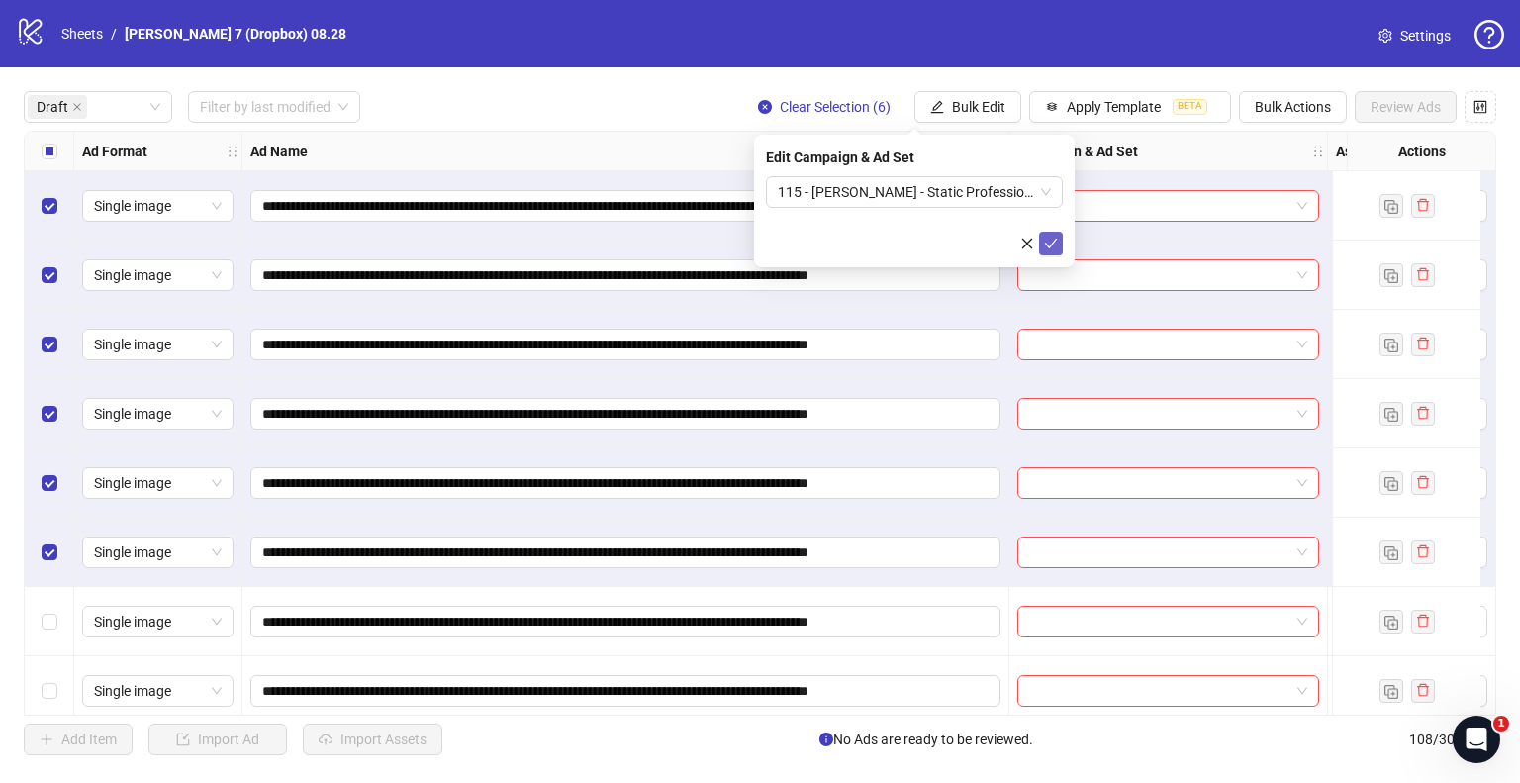
click at [1055, 244] on icon "check" at bounding box center [1051, 244] width 14 height 14
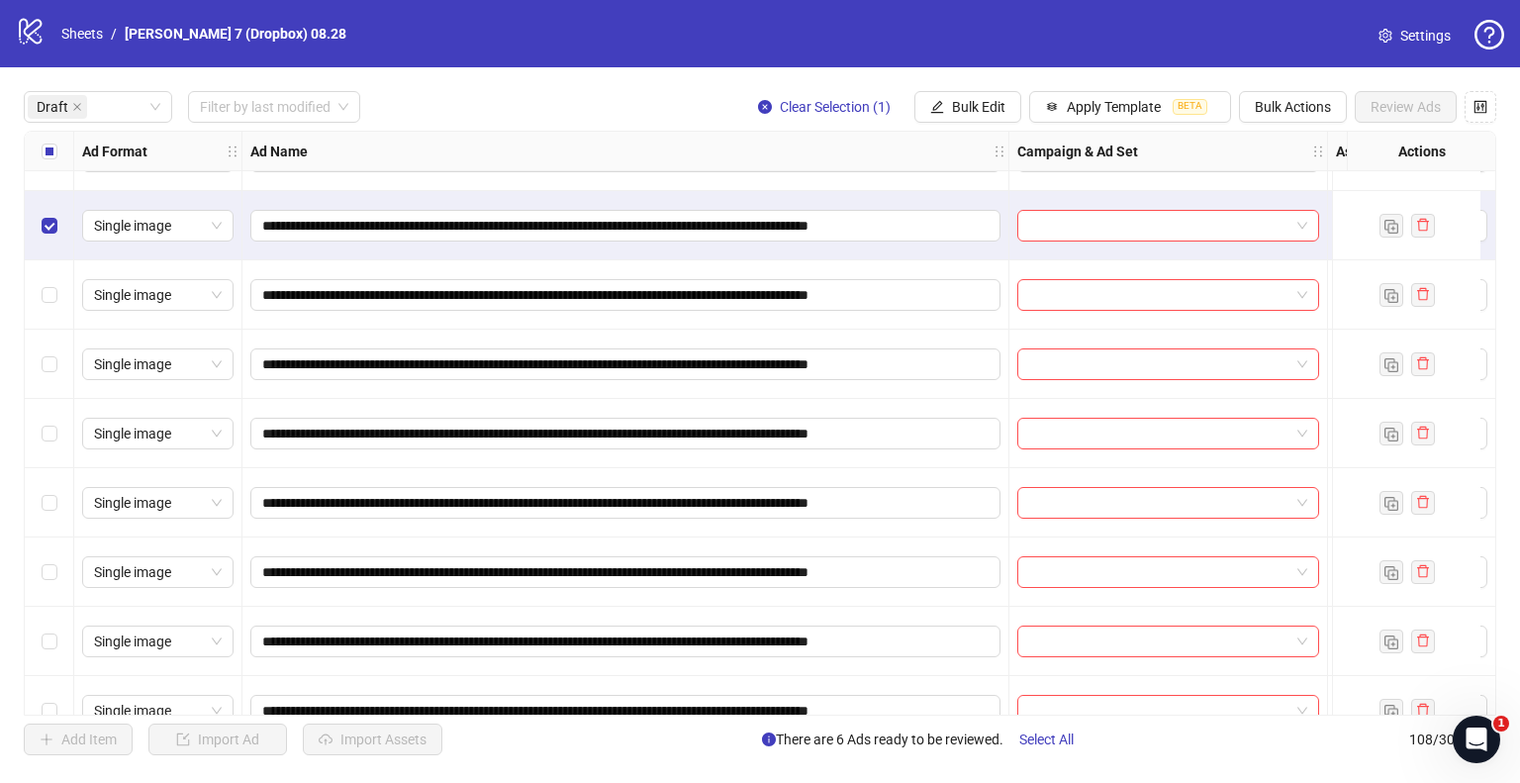
scroll to position [495, 0]
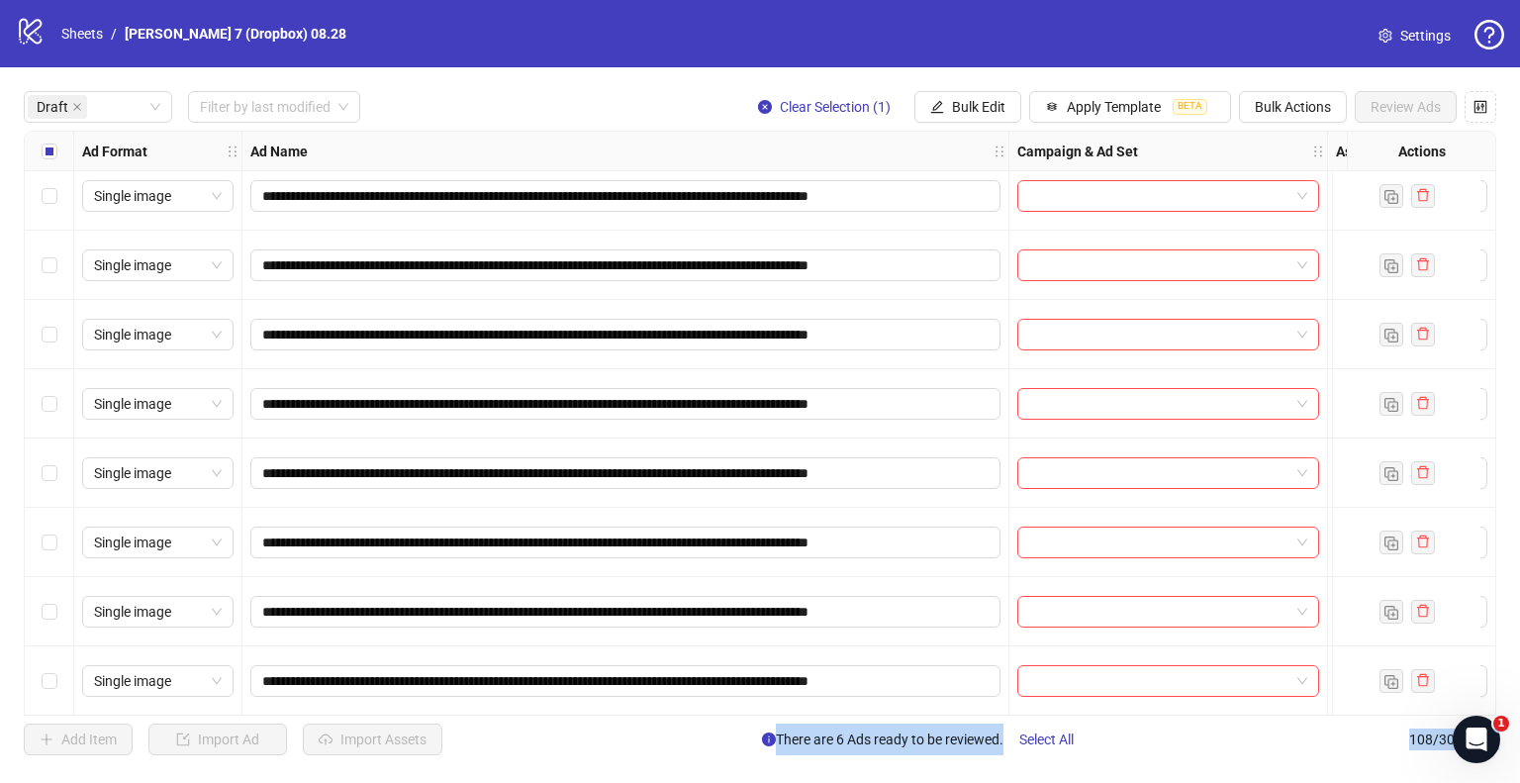
click at [46, 484] on div "Select row 12" at bounding box center [49, 472] width 49 height 69
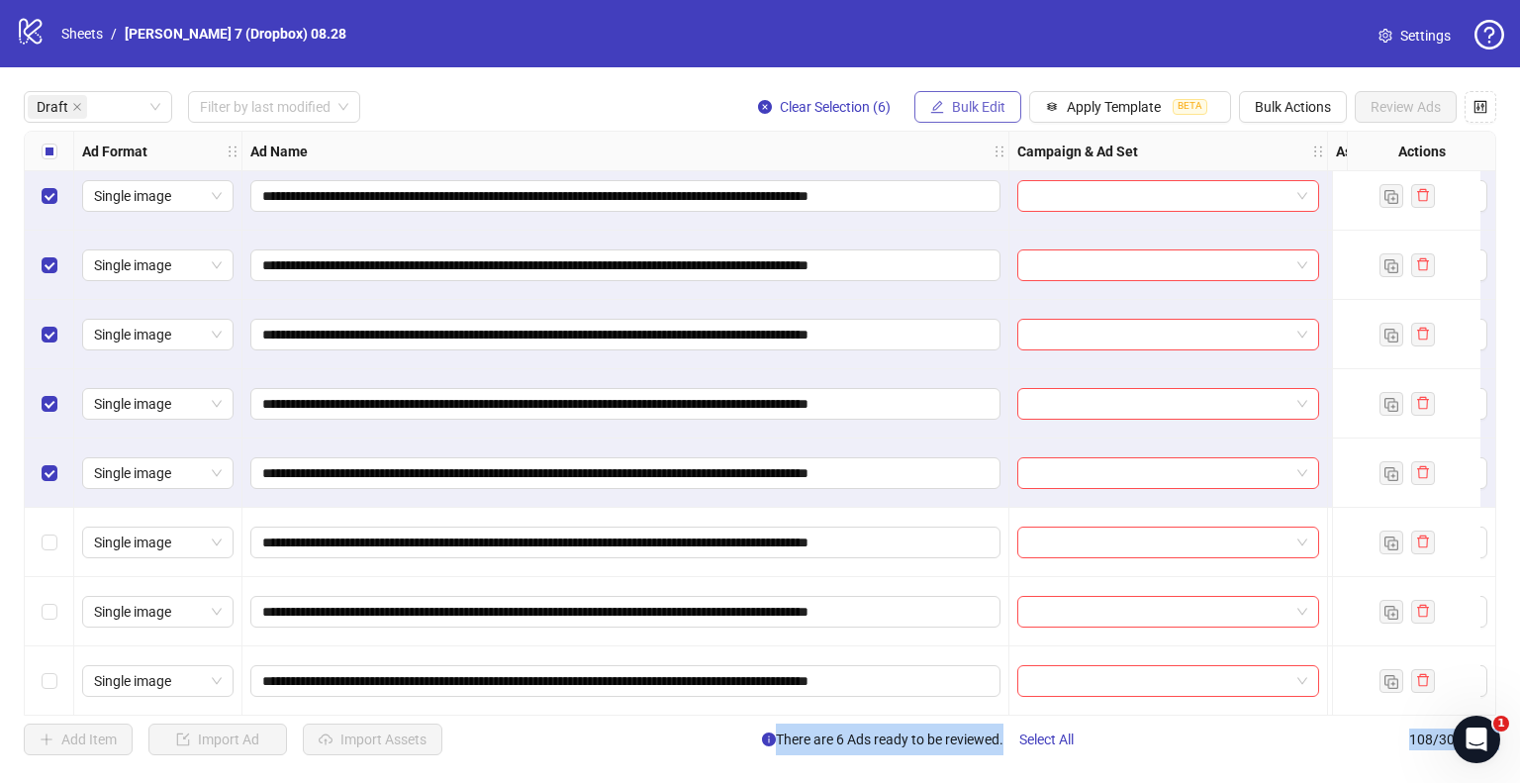
click at [1006, 112] on button "Bulk Edit" at bounding box center [968, 107] width 107 height 32
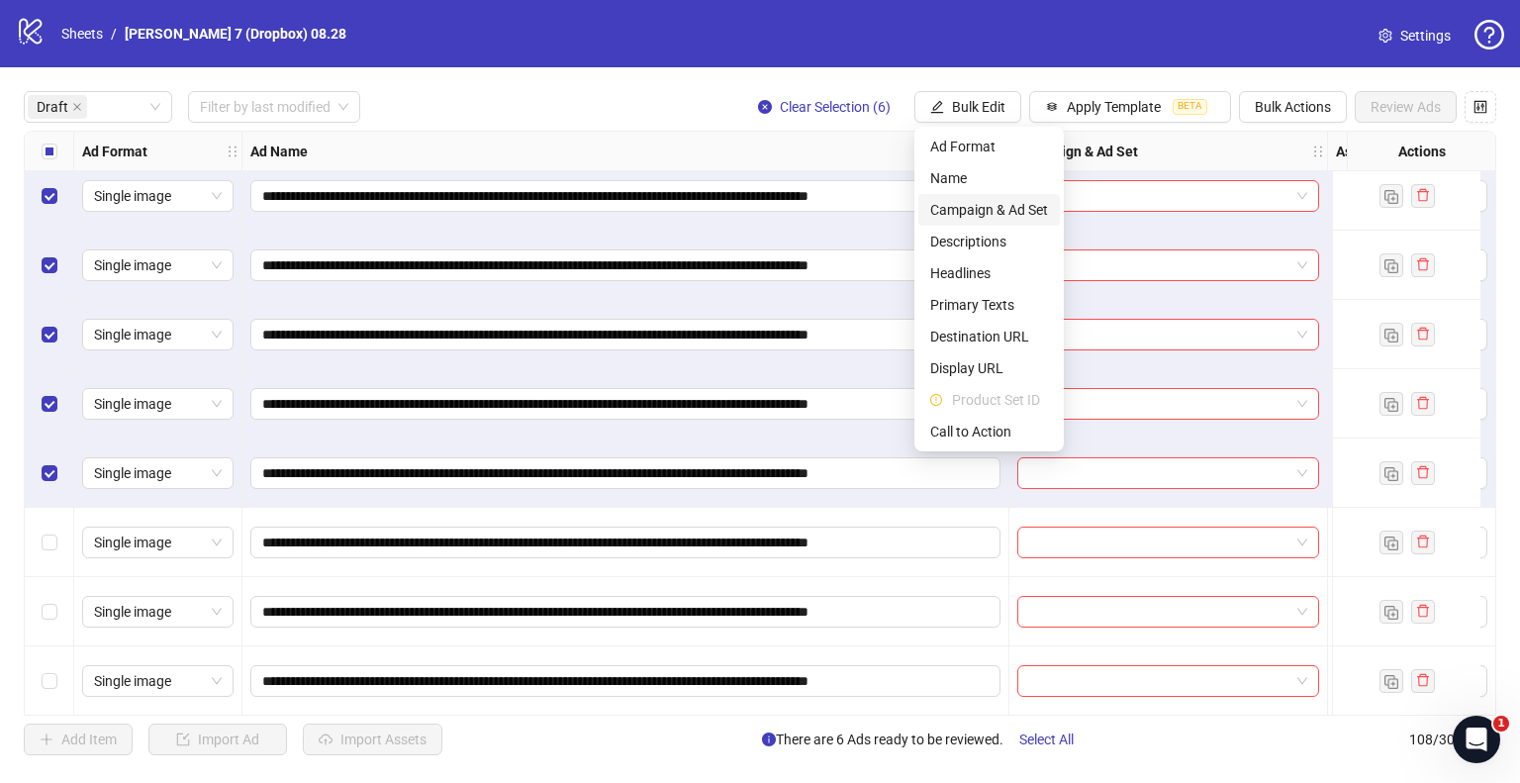
click at [952, 216] on span "Campaign & Ad Set" at bounding box center [989, 210] width 118 height 22
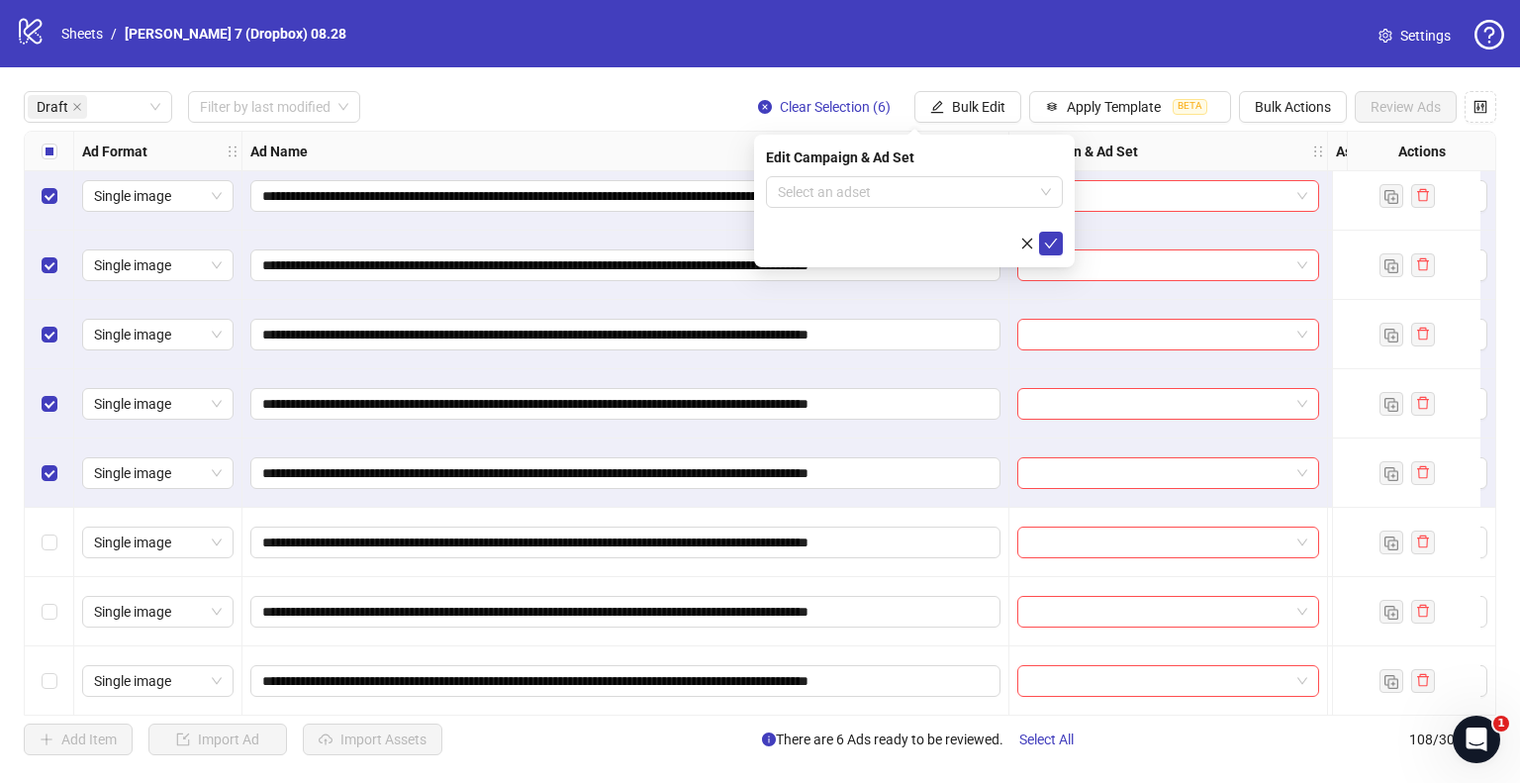
click at [815, 174] on div "Edit Campaign & Ad Set Select an adset" at bounding box center [914, 201] width 321 height 133
click at [820, 184] on input "search" at bounding box center [905, 192] width 255 height 30
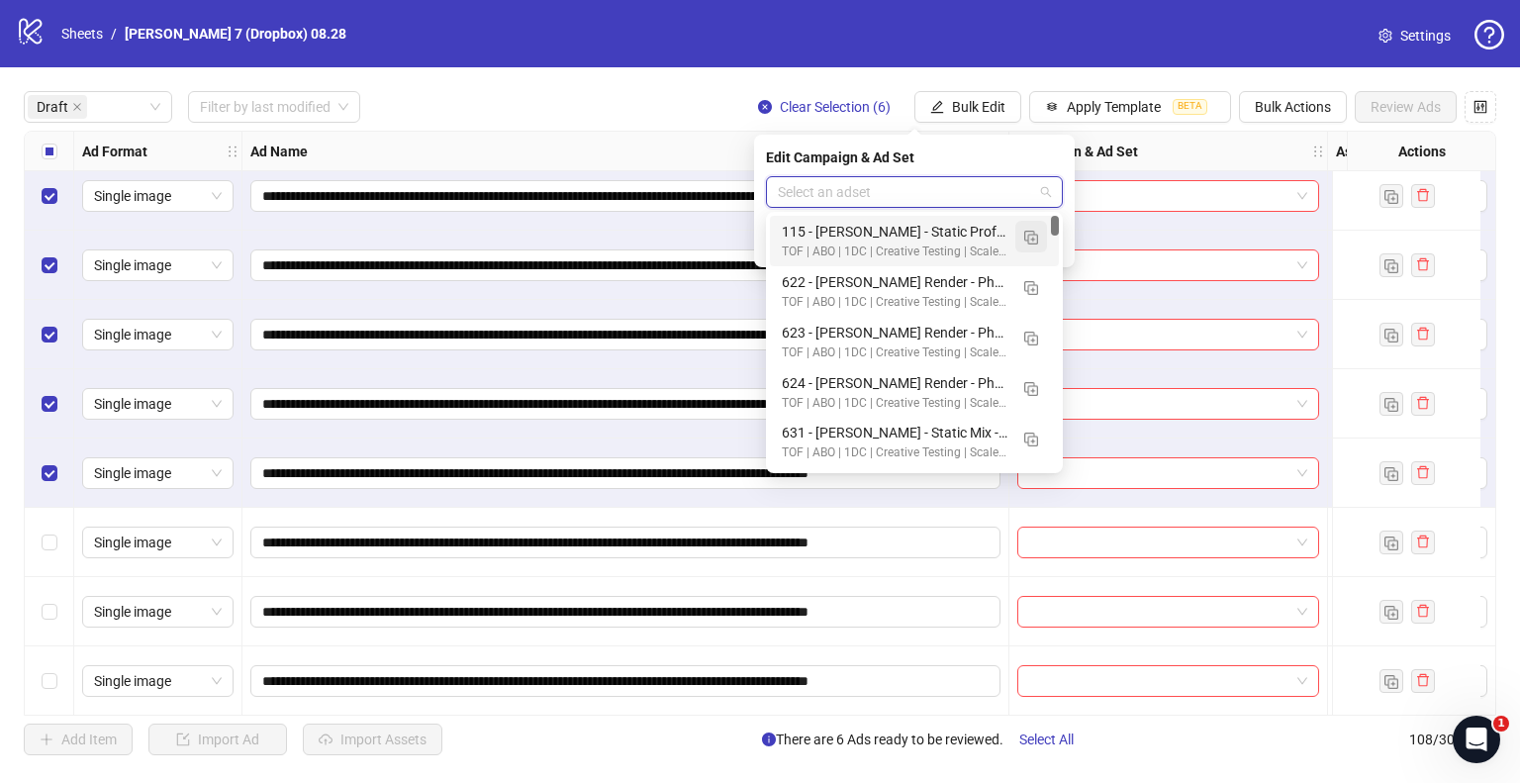
click at [1028, 238] on img "button" at bounding box center [1031, 238] width 14 height 14
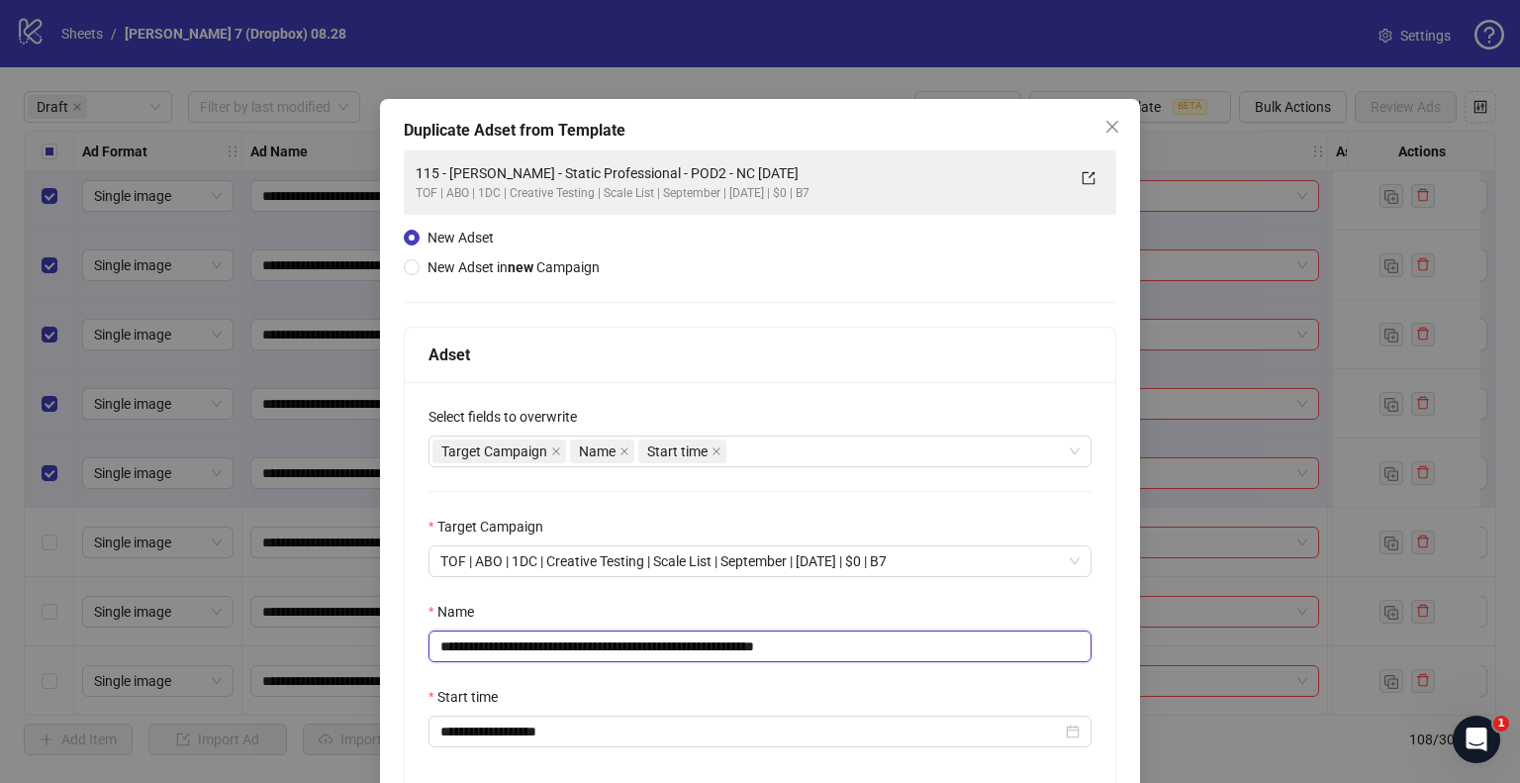
drag, startPoint x: 708, startPoint y: 648, endPoint x: 267, endPoint y: 617, distance: 441.6
click at [191, 628] on div "**********" at bounding box center [760, 391] width 1520 height 783
paste input "text"
drag, startPoint x: 775, startPoint y: 644, endPoint x: 1077, endPoint y: 666, distance: 302.7
click at [1077, 666] on div "**********" at bounding box center [760, 588] width 711 height 413
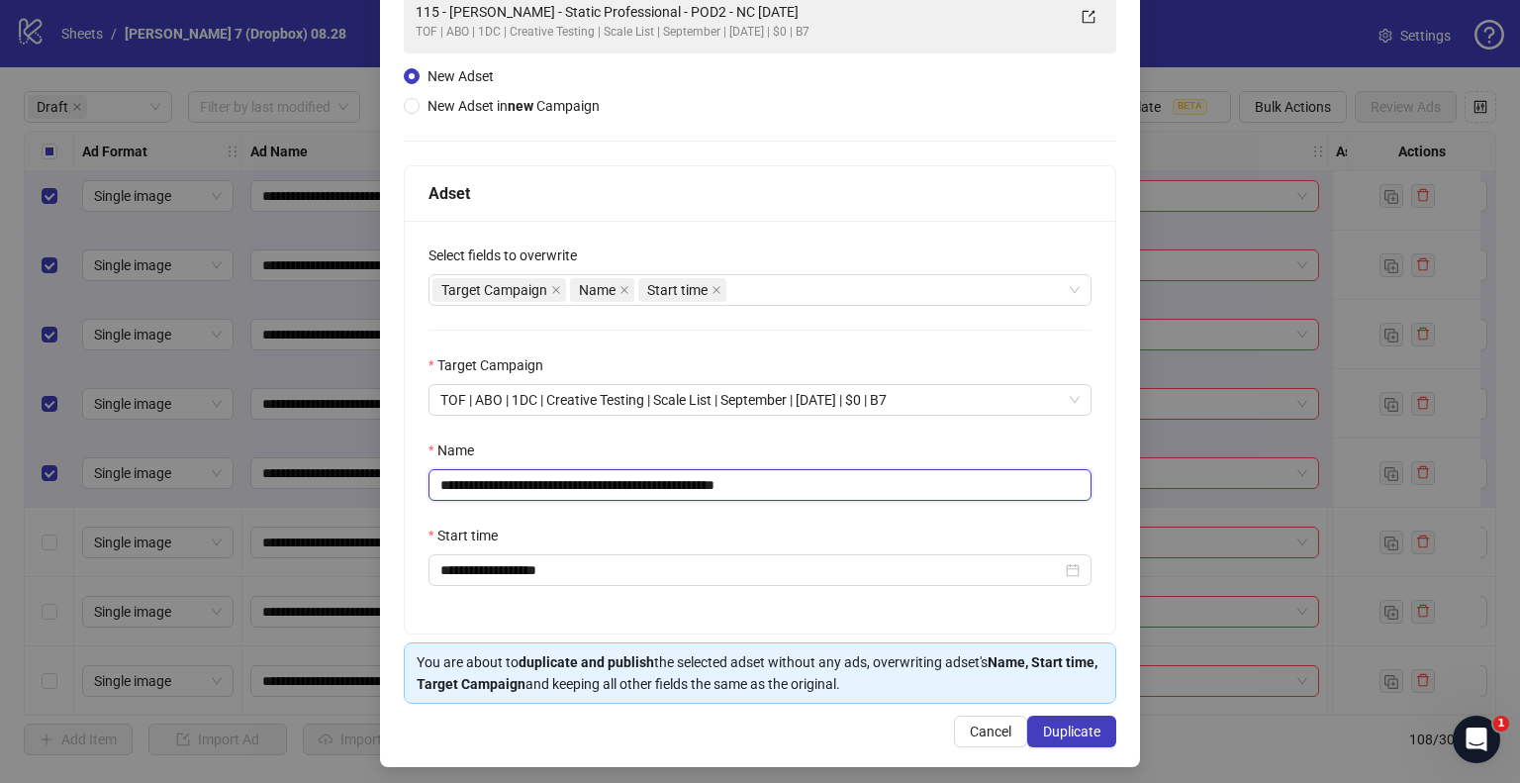
scroll to position [167, 0]
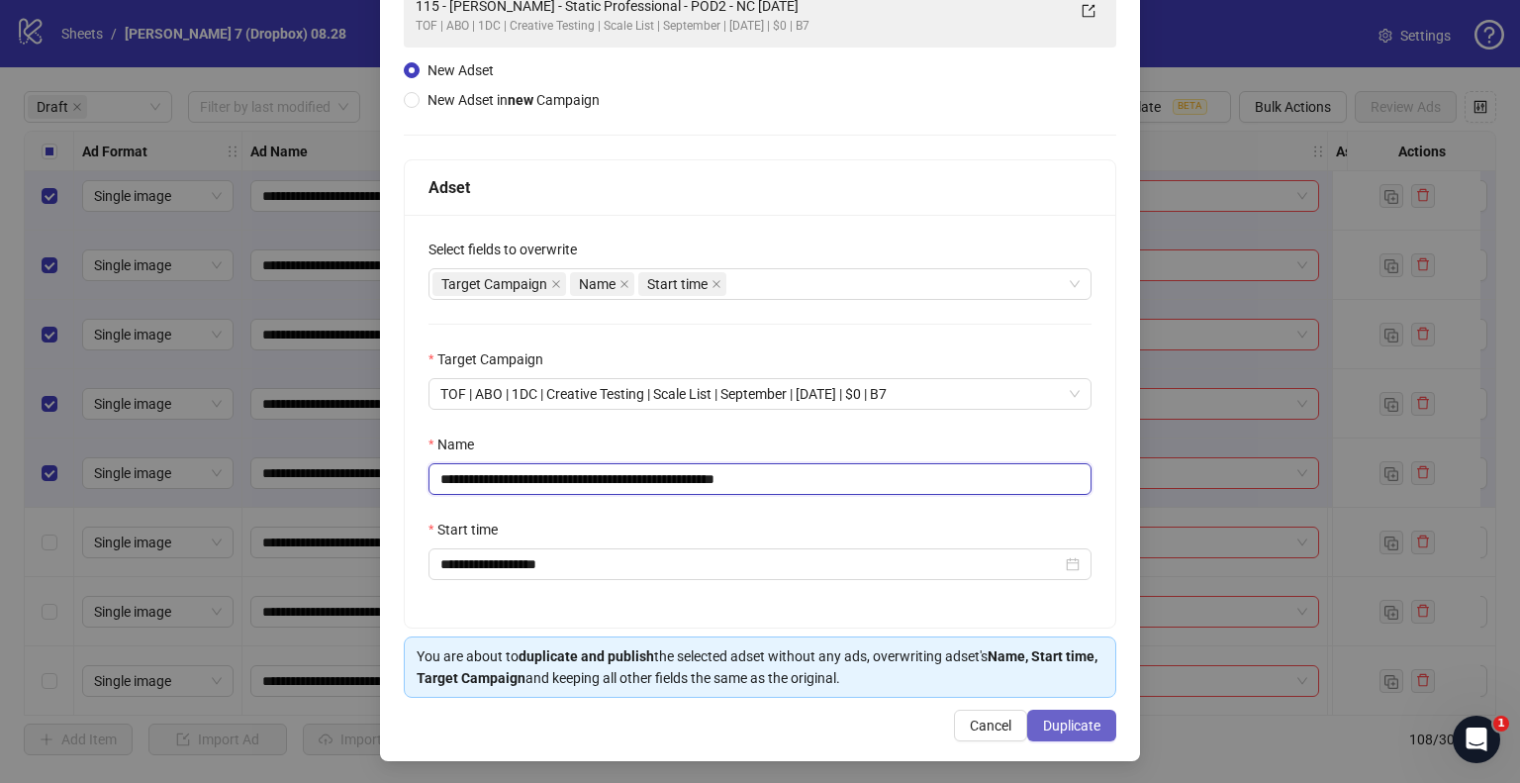
type input "**********"
click at [1063, 719] on span "Duplicate" at bounding box center [1071, 726] width 57 height 16
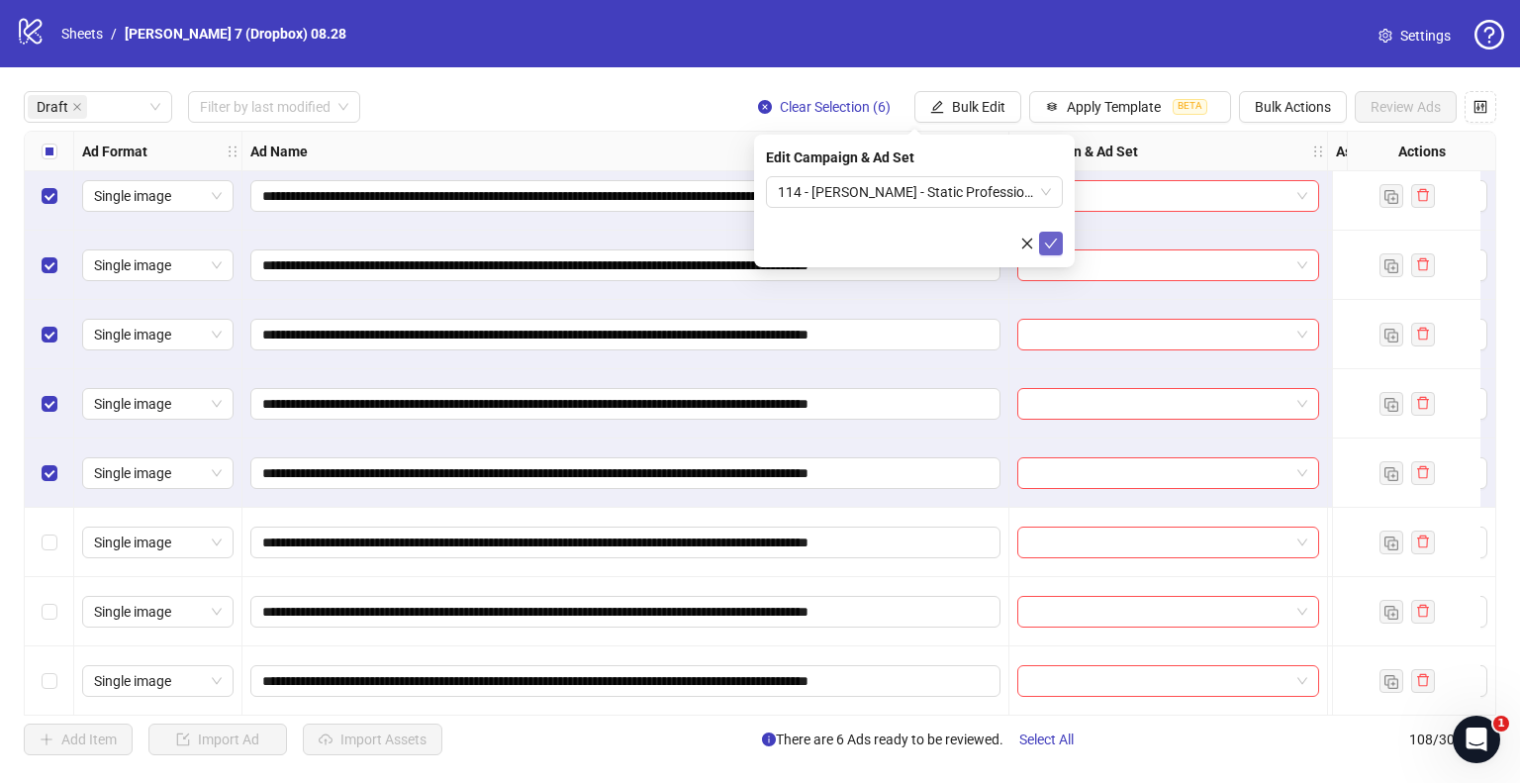
click at [1047, 246] on icon "check" at bounding box center [1051, 244] width 14 height 14
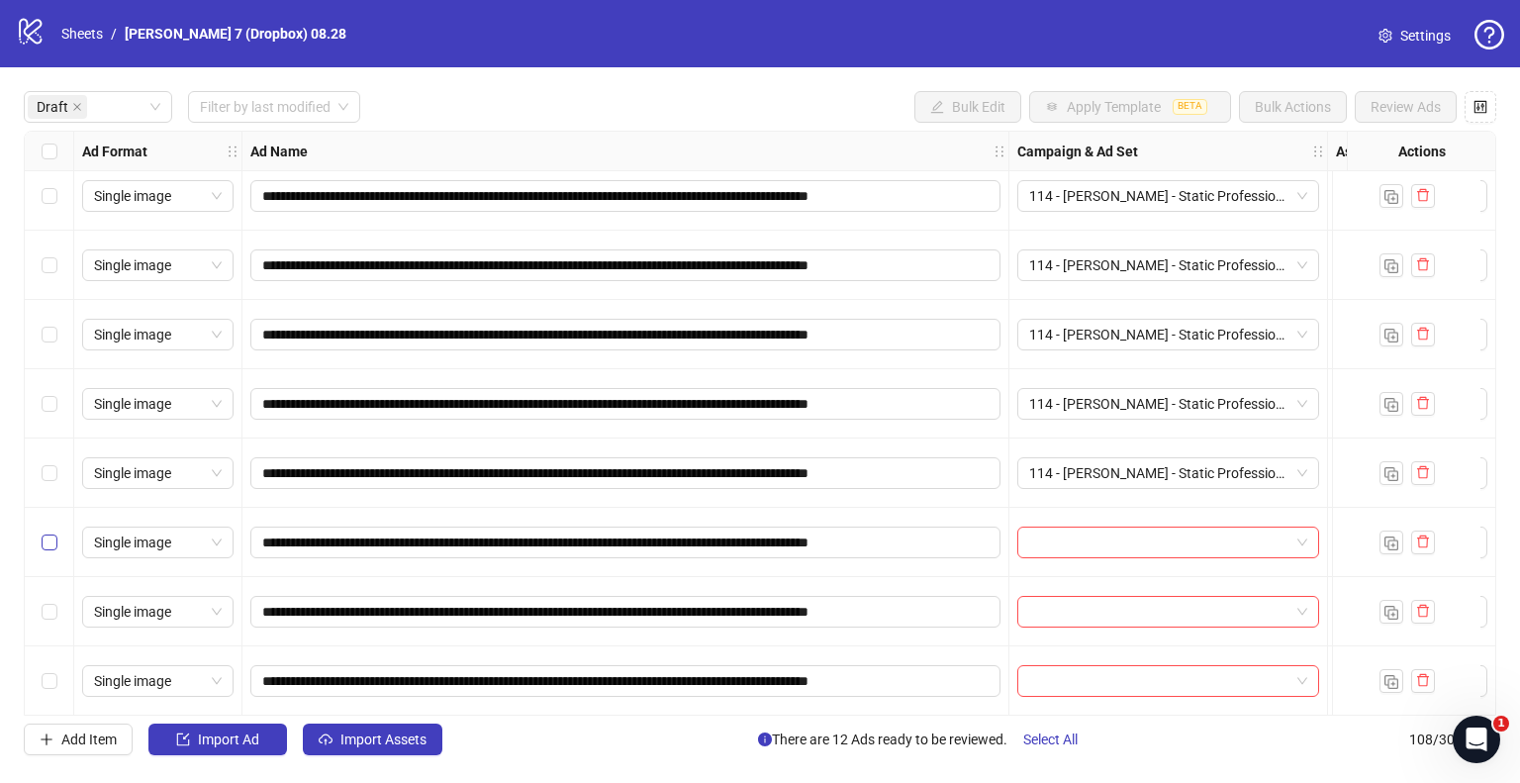
click at [55, 549] on label "Select row 13" at bounding box center [50, 542] width 16 height 22
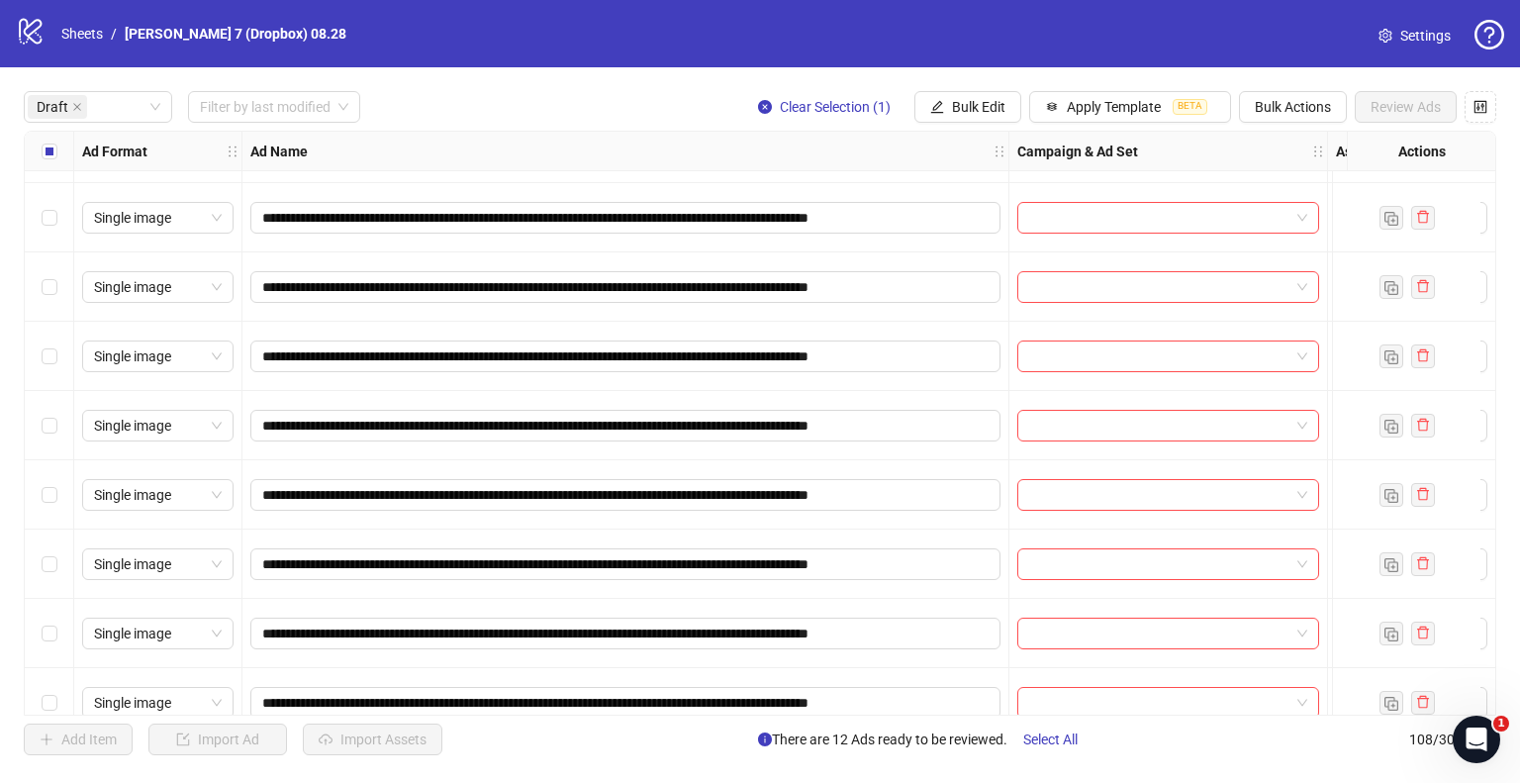
scroll to position [1089, 0]
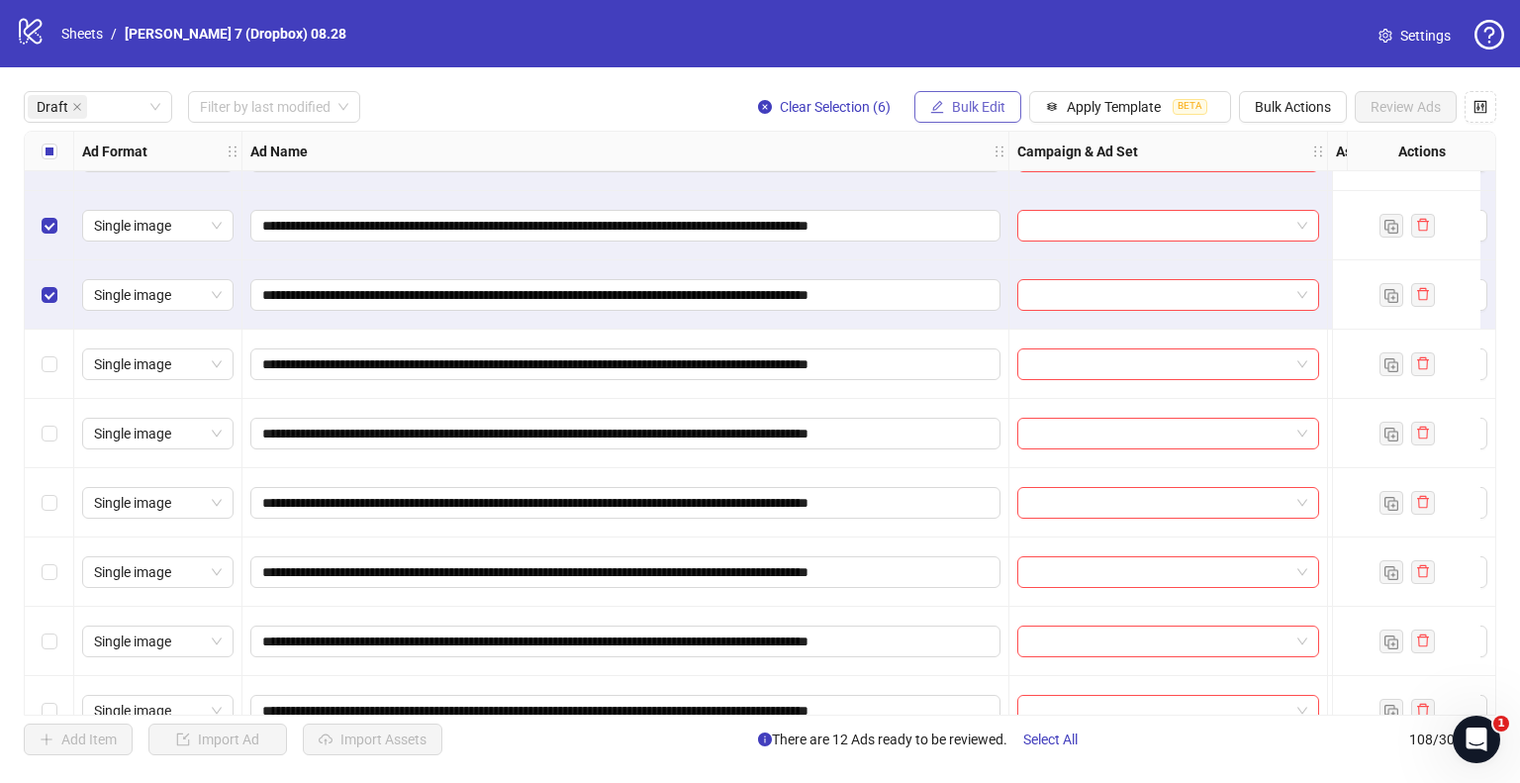
click at [986, 96] on button "Bulk Edit" at bounding box center [968, 107] width 107 height 32
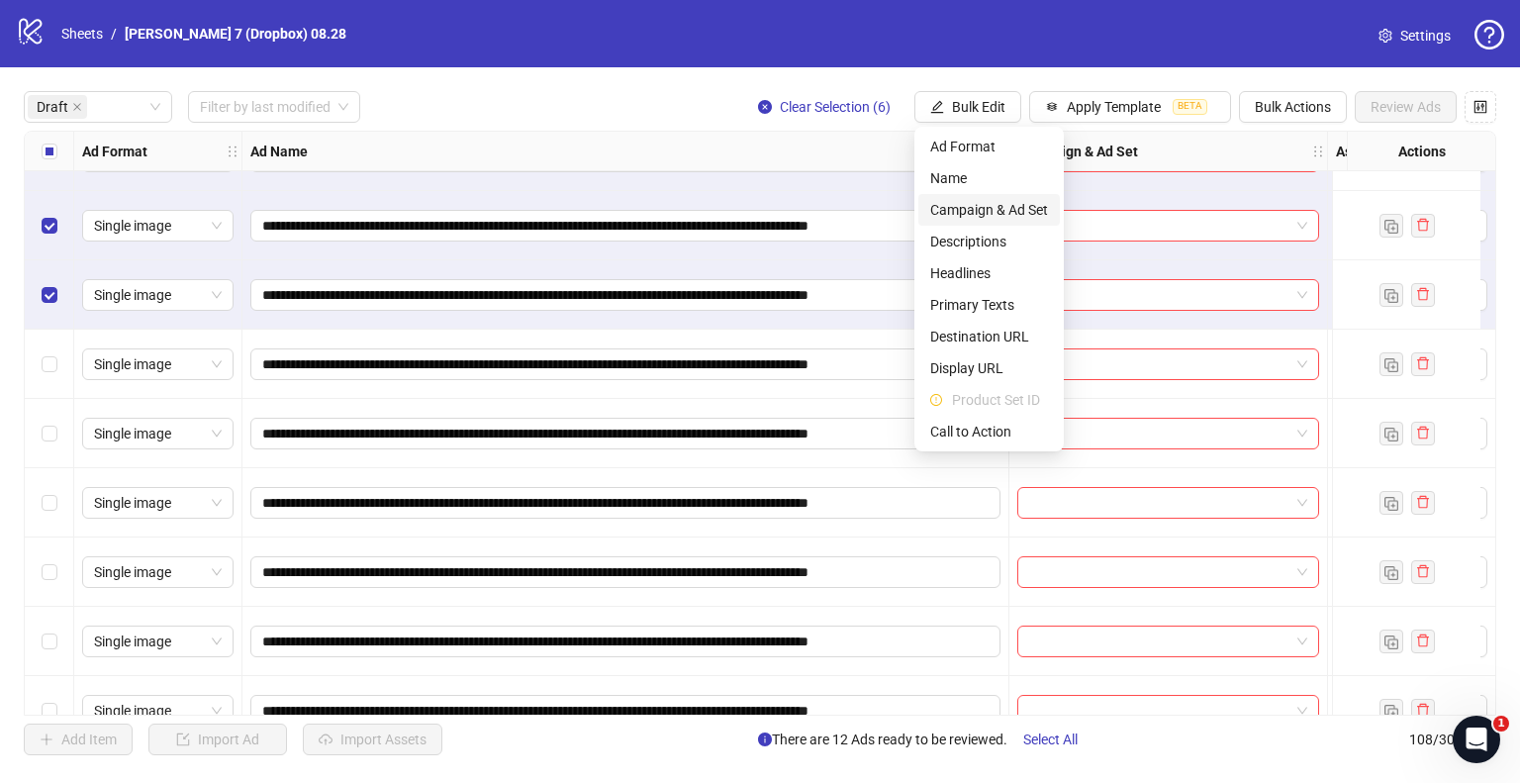
click at [968, 202] on span "Campaign & Ad Set" at bounding box center [989, 210] width 118 height 22
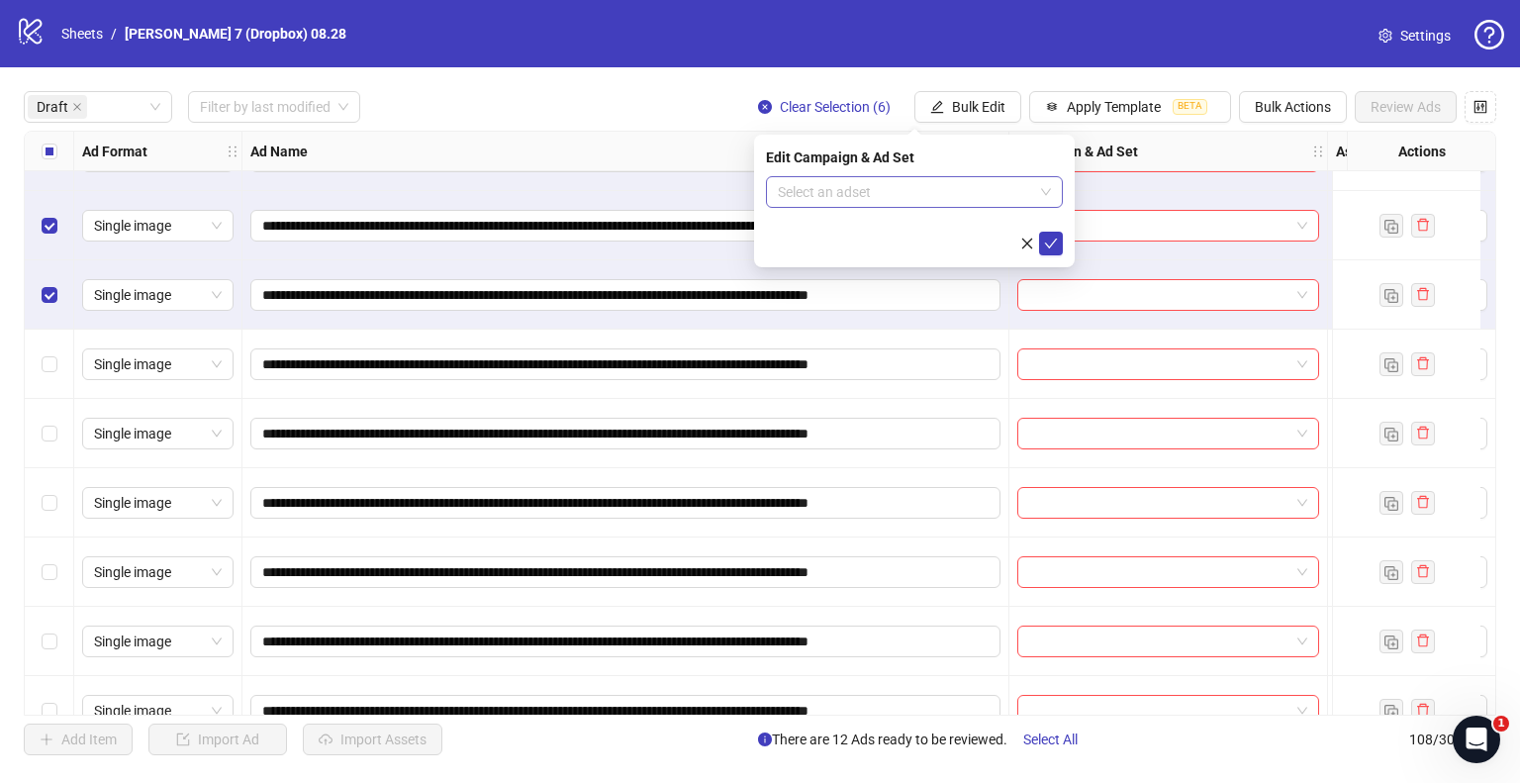
click at [861, 191] on input "search" at bounding box center [905, 192] width 255 height 30
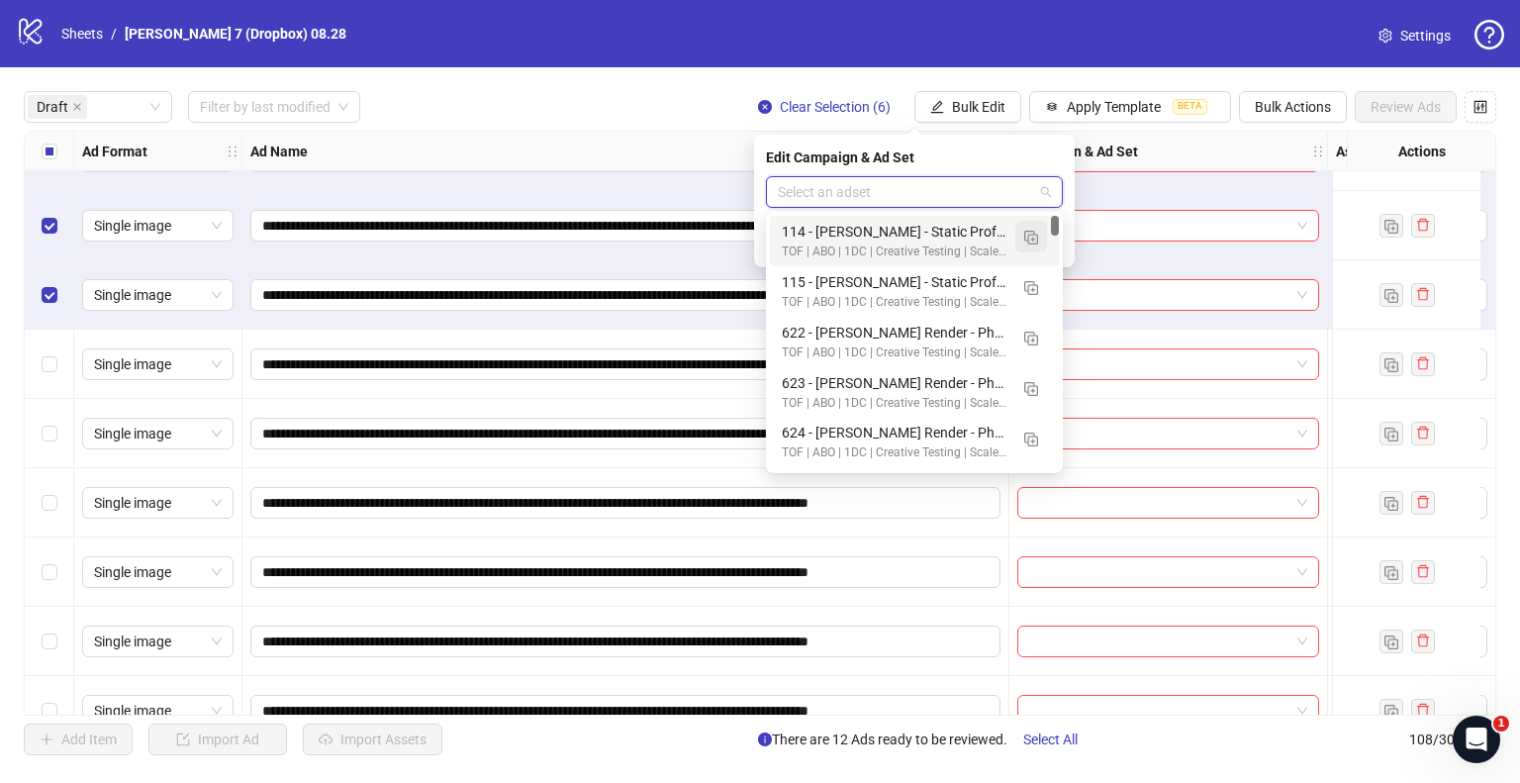
click at [1030, 233] on img "button" at bounding box center [1031, 238] width 14 height 14
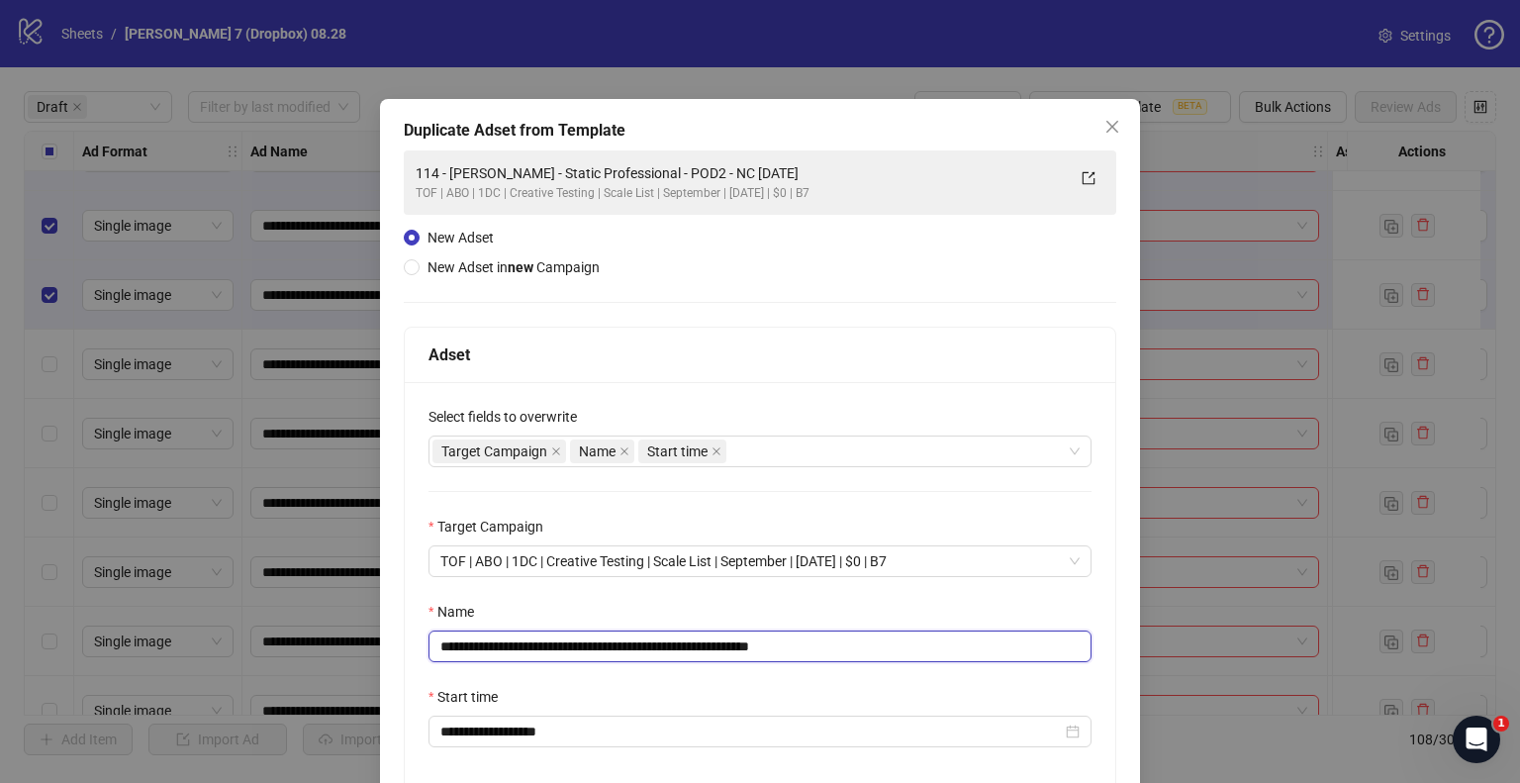
drag, startPoint x: 694, startPoint y: 647, endPoint x: 139, endPoint y: 656, distance: 555.3
click at [139, 656] on div "**********" at bounding box center [760, 391] width 1520 height 783
paste input "text"
drag, startPoint x: 773, startPoint y: 648, endPoint x: 997, endPoint y: 675, distance: 225.3
click at [997, 675] on div "**********" at bounding box center [760, 588] width 711 height 413
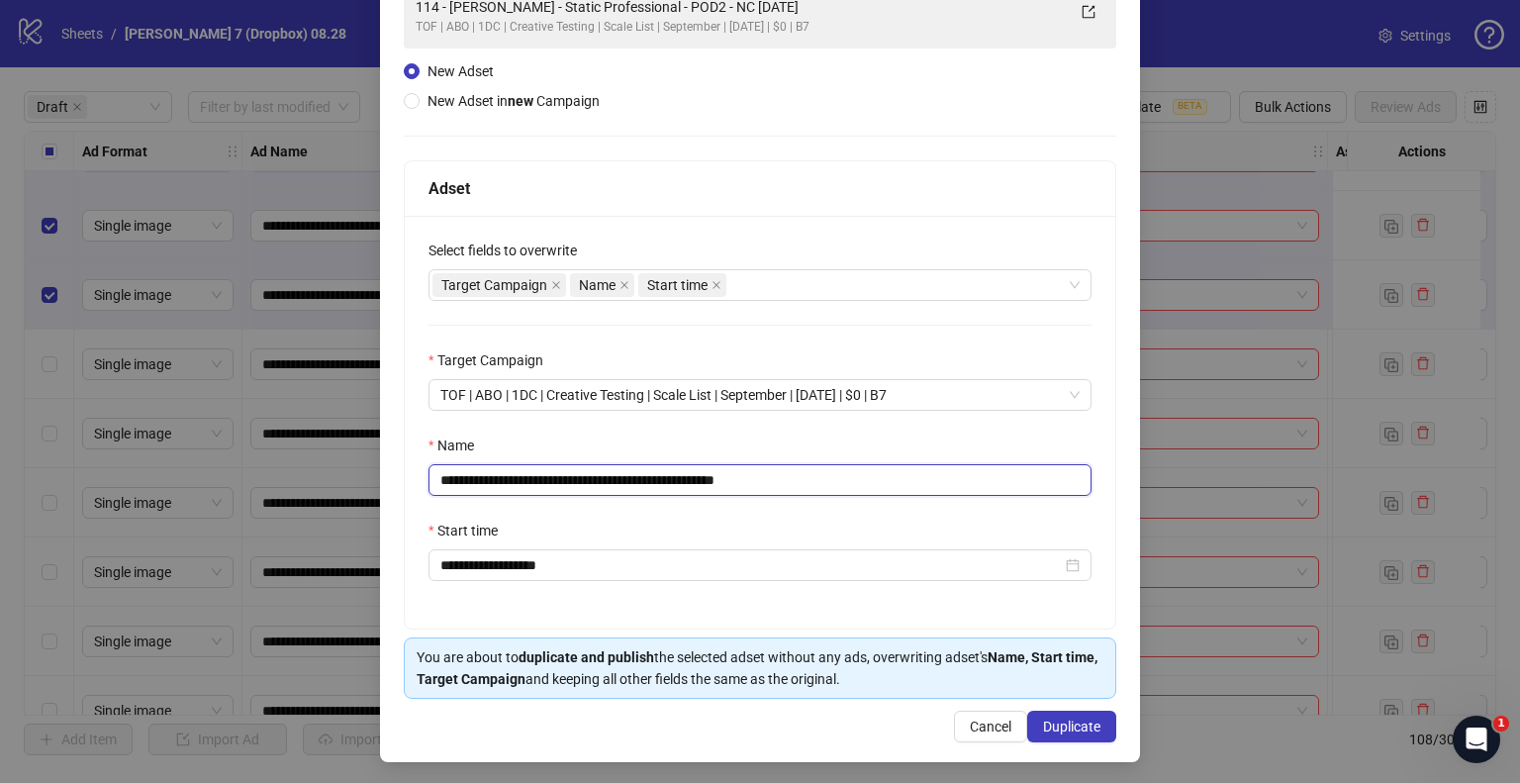
scroll to position [167, 0]
type input "**********"
click at [1075, 723] on span "Duplicate" at bounding box center [1071, 726] width 57 height 16
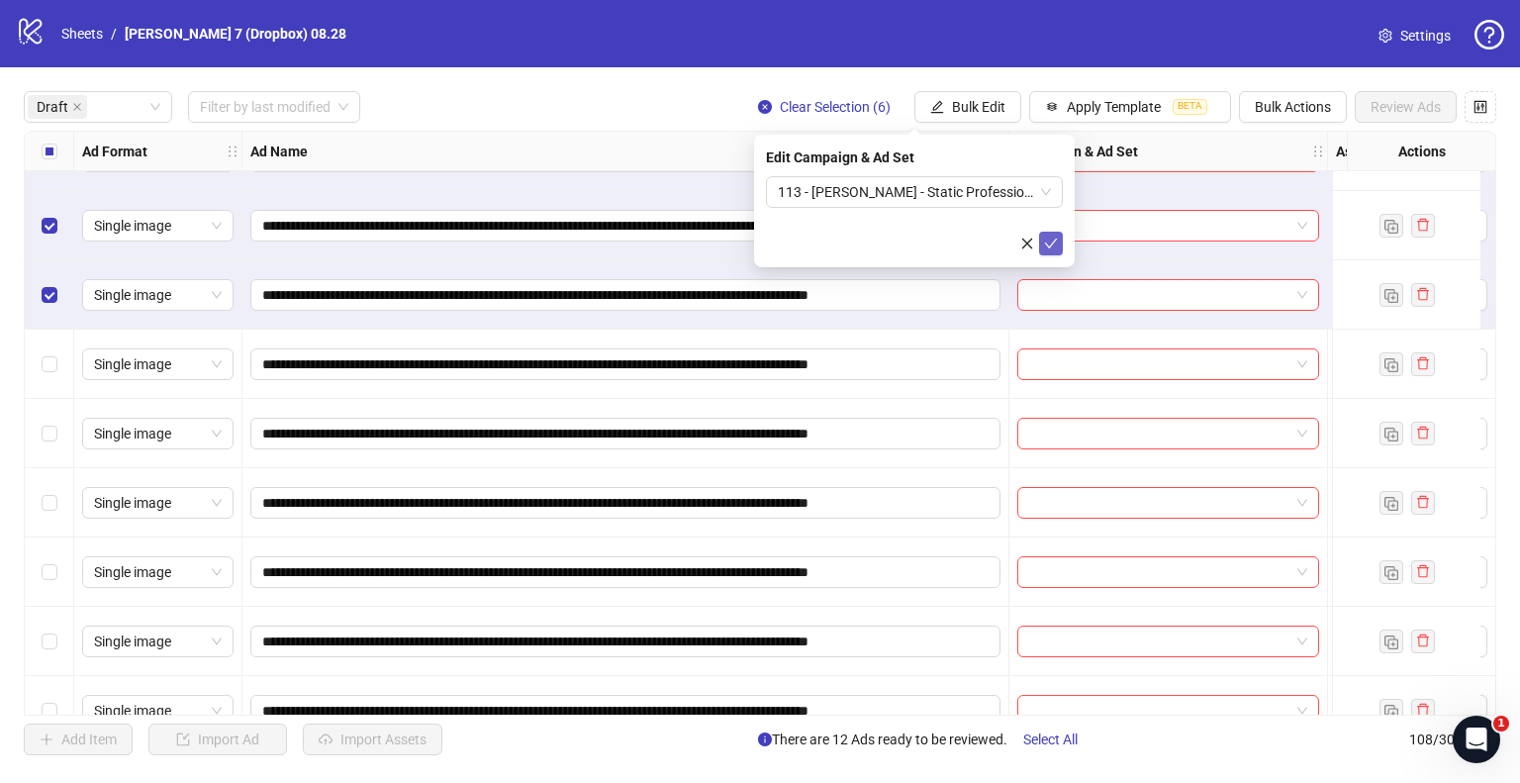
click at [1045, 243] on icon "check" at bounding box center [1051, 244] width 14 height 14
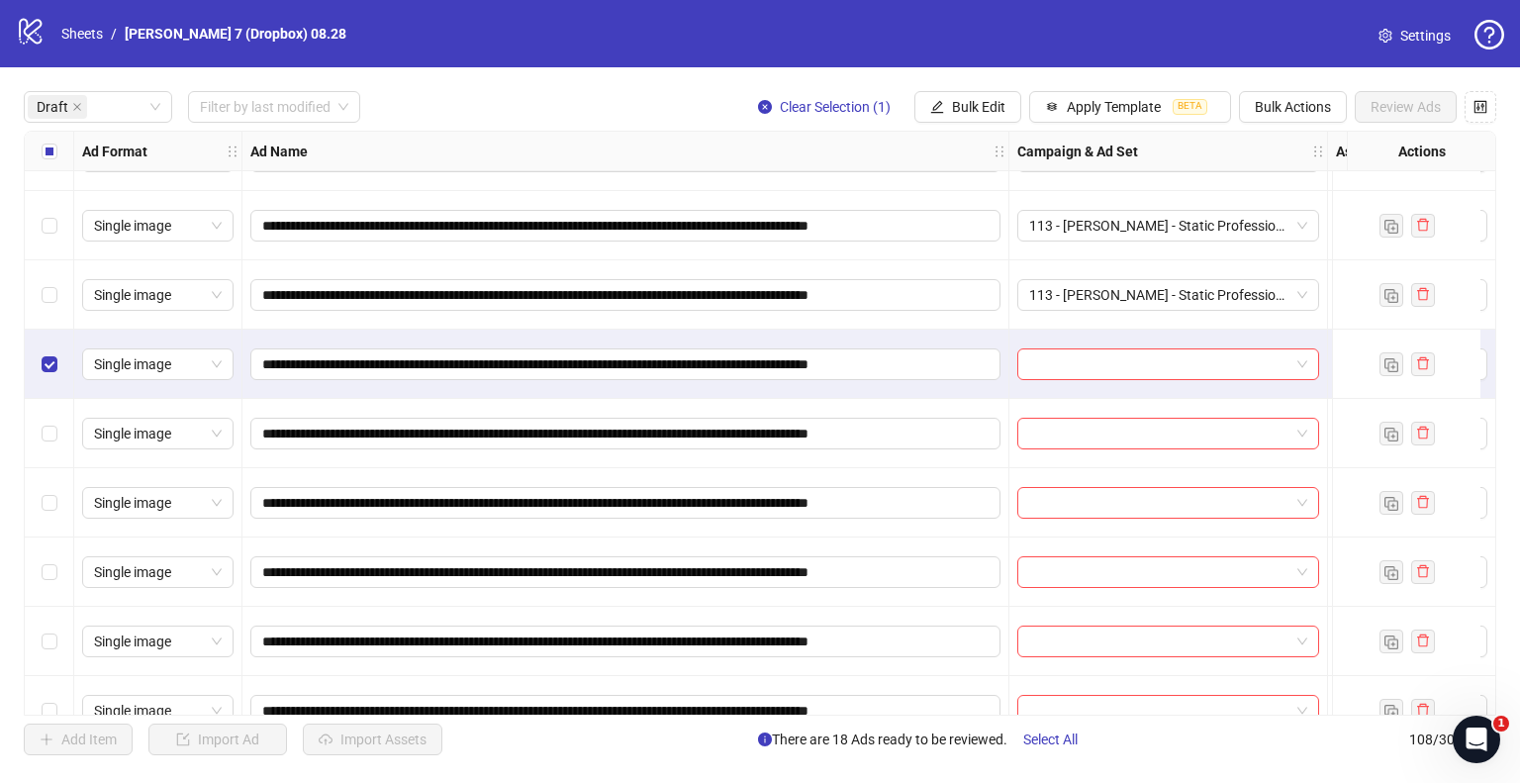
scroll to position [1126, 0]
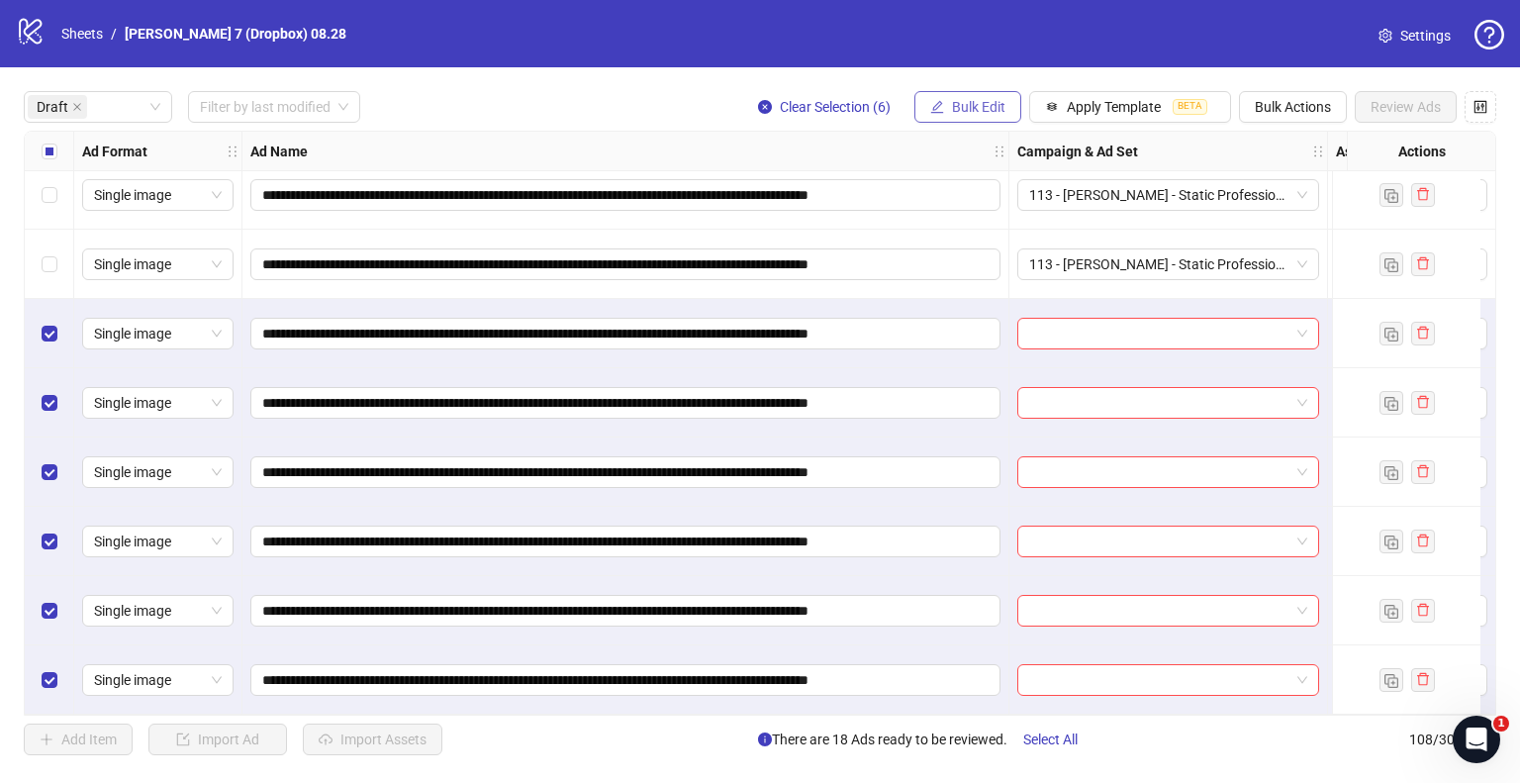
click at [986, 102] on span "Bulk Edit" at bounding box center [978, 107] width 53 height 16
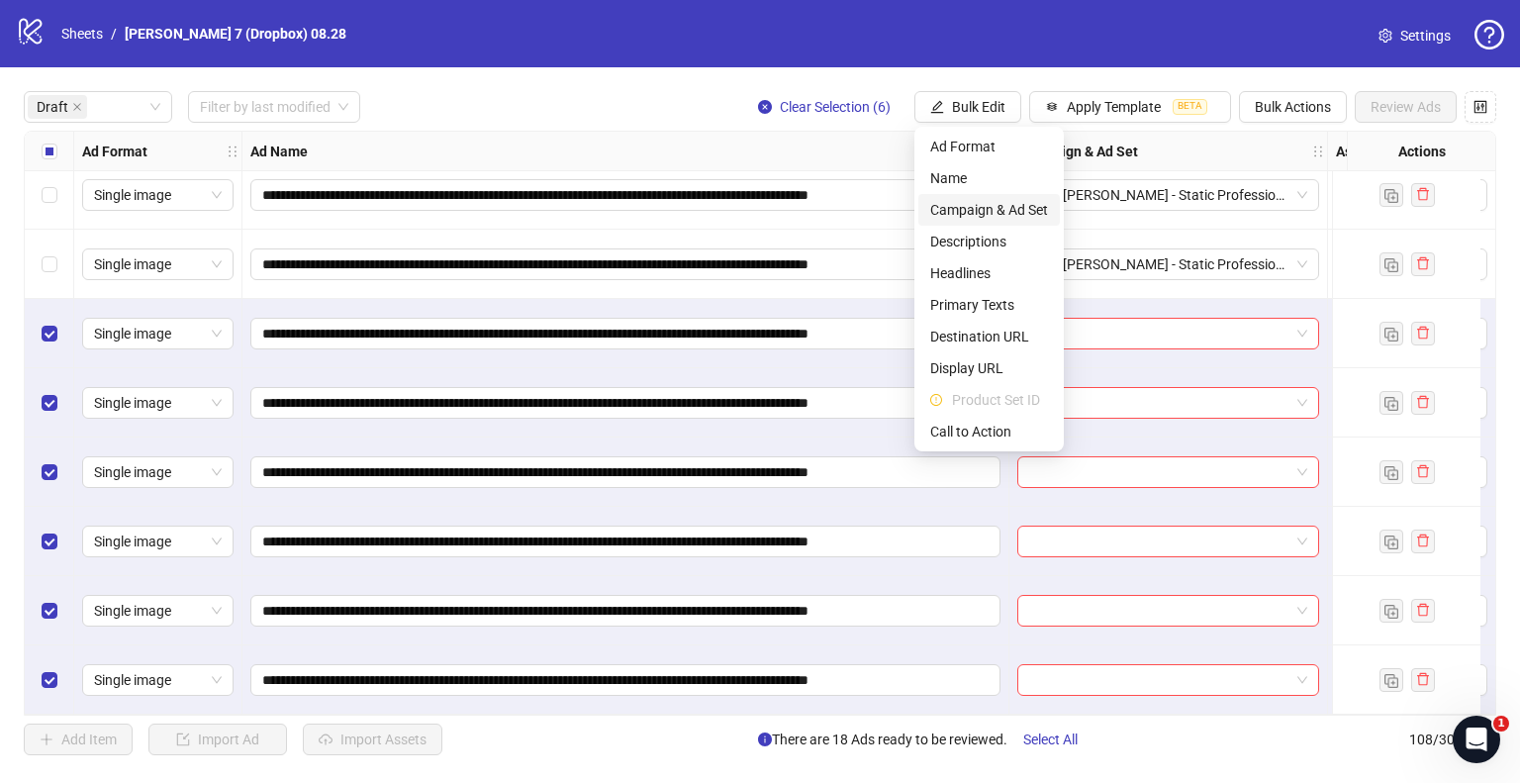
click at [958, 214] on span "Campaign & Ad Set" at bounding box center [989, 210] width 118 height 22
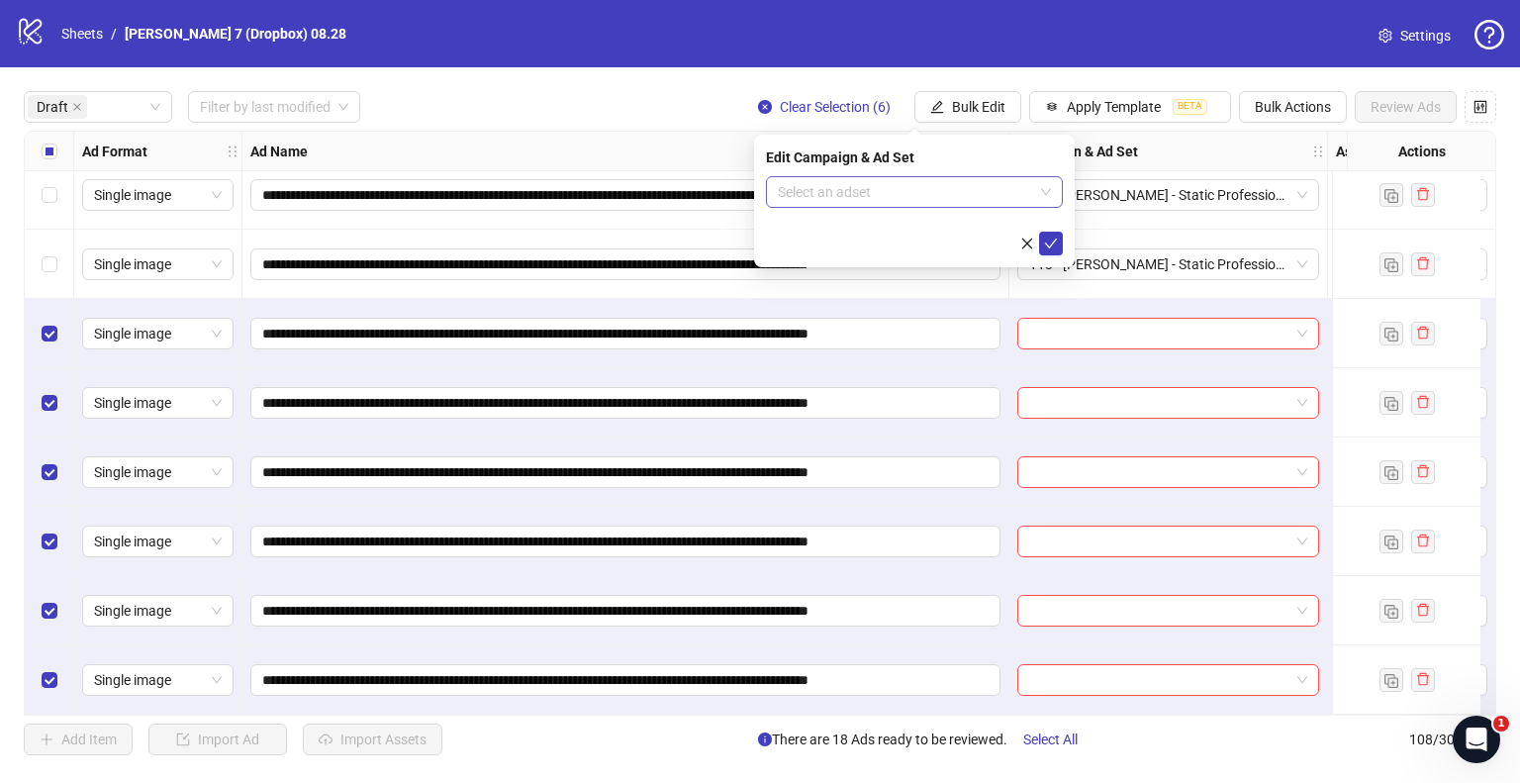
click at [867, 195] on input "search" at bounding box center [905, 192] width 255 height 30
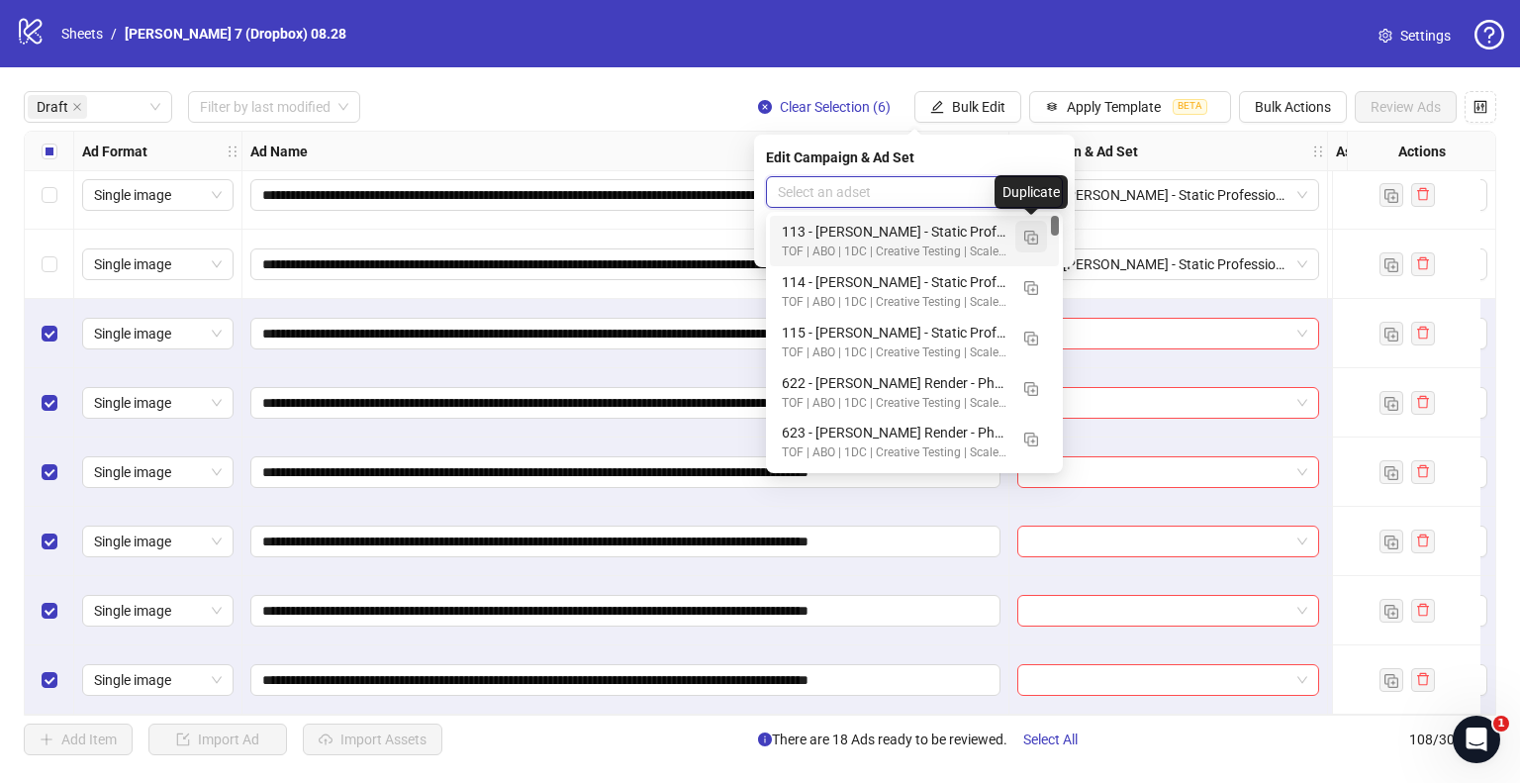
click at [1028, 235] on img "button" at bounding box center [1031, 238] width 14 height 14
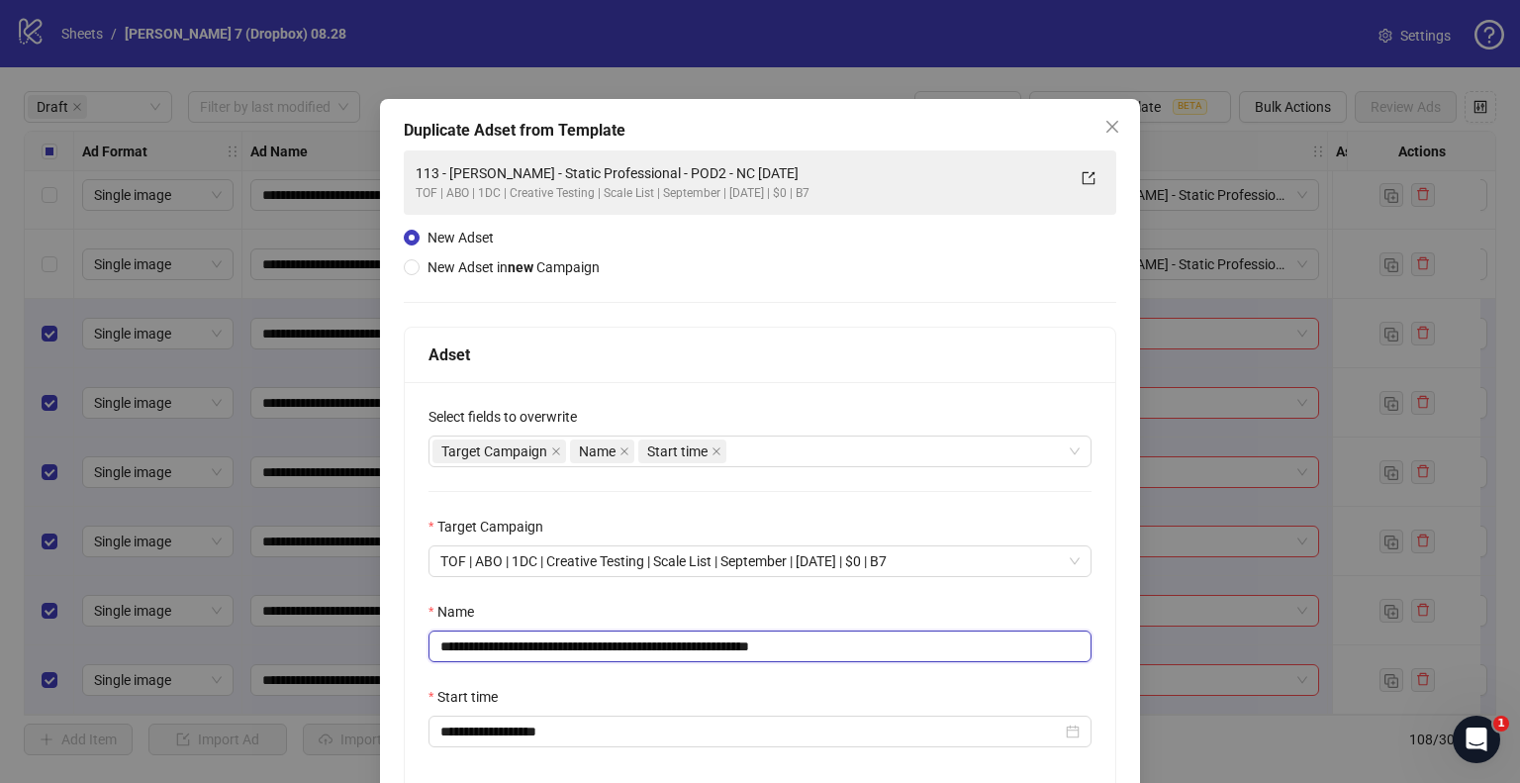
drag, startPoint x: 706, startPoint y: 648, endPoint x: 237, endPoint y: 658, distance: 469.2
click at [185, 662] on div "**********" at bounding box center [760, 391] width 1520 height 783
paste input "text"
drag, startPoint x: 780, startPoint y: 643, endPoint x: 954, endPoint y: 657, distance: 174.7
click at [945, 657] on input "**********" at bounding box center [760, 646] width 663 height 32
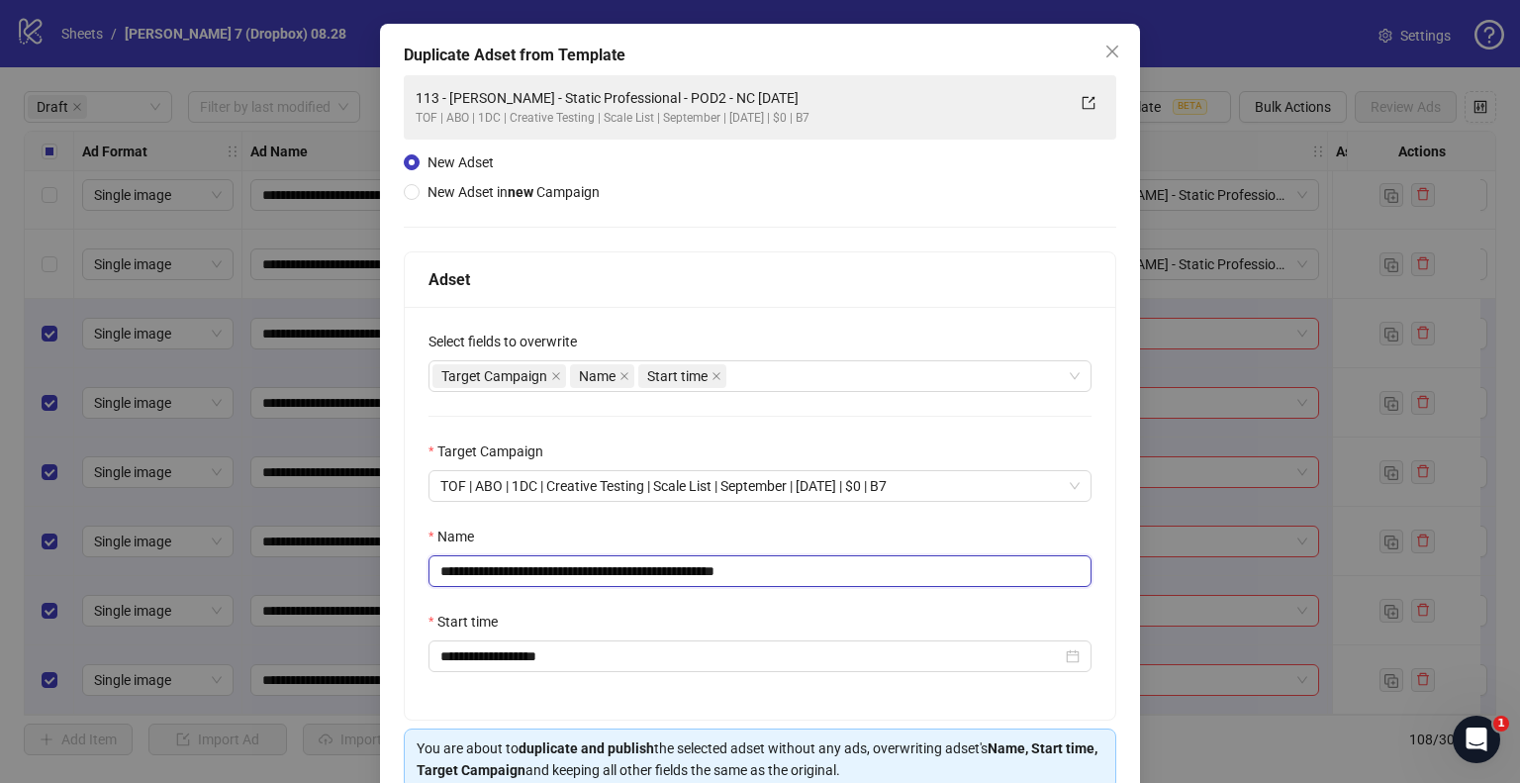
scroll to position [167, 0]
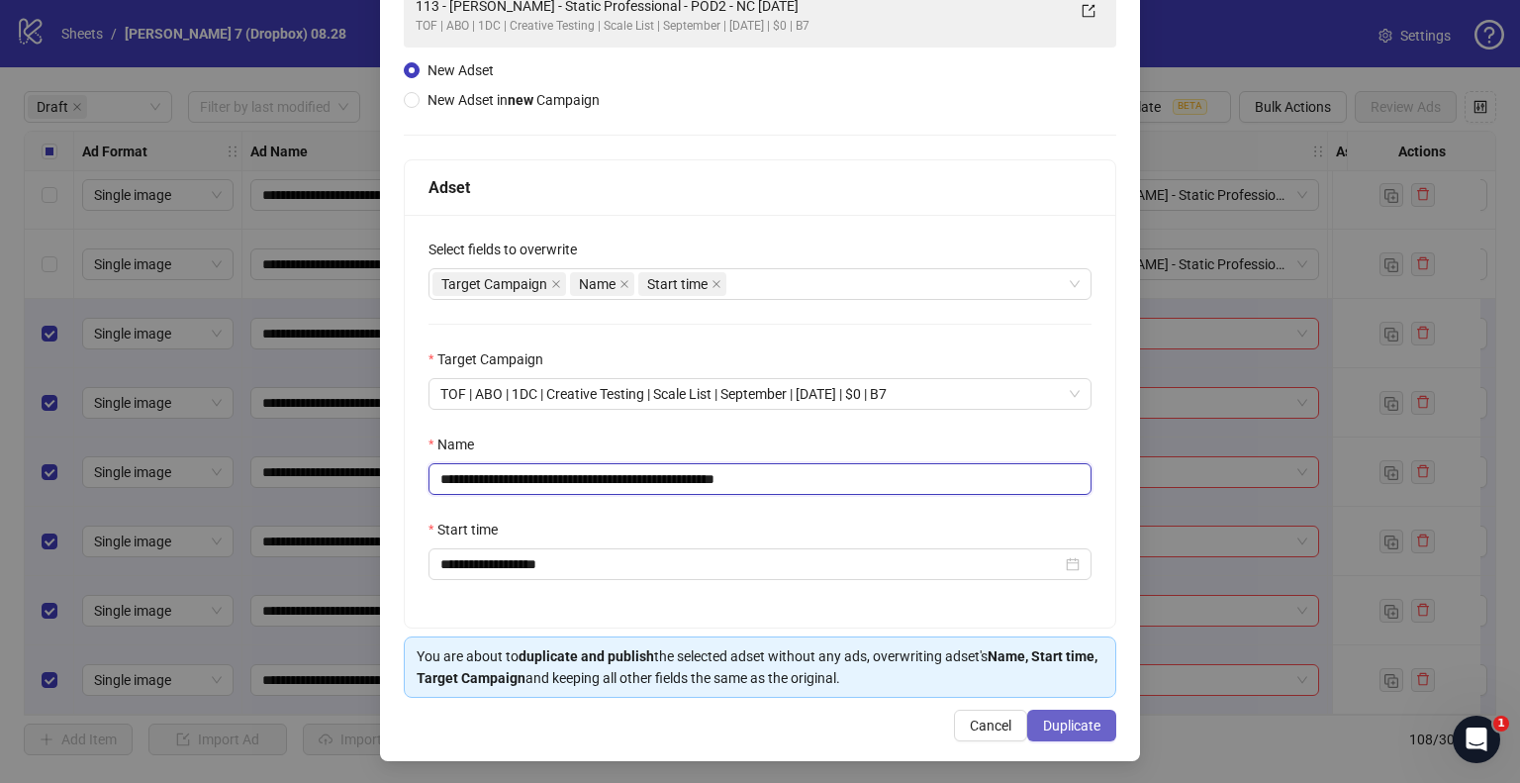
type input "**********"
click at [1080, 712] on button "Duplicate" at bounding box center [1071, 726] width 89 height 32
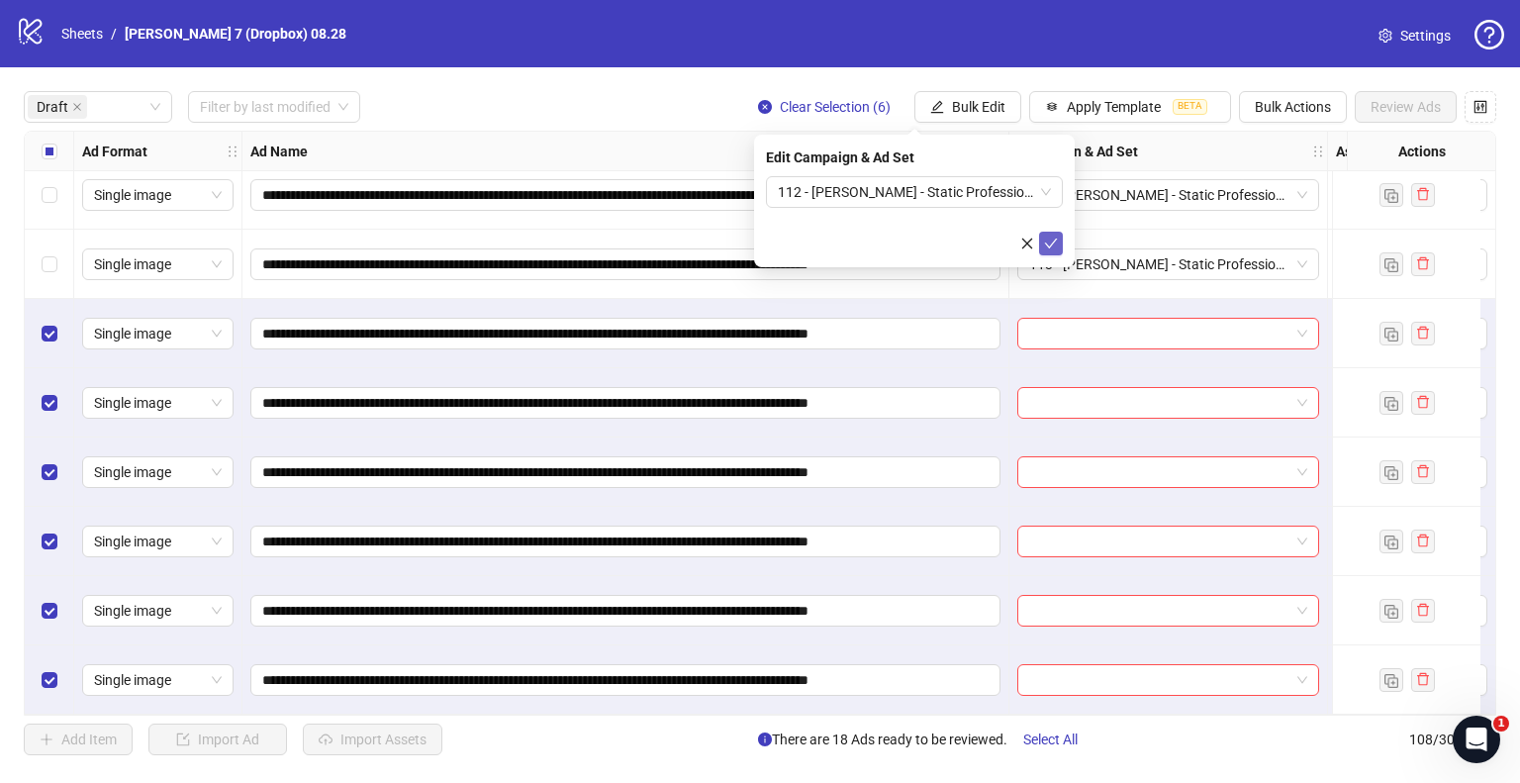
click at [1053, 241] on icon "check" at bounding box center [1051, 244] width 13 height 10
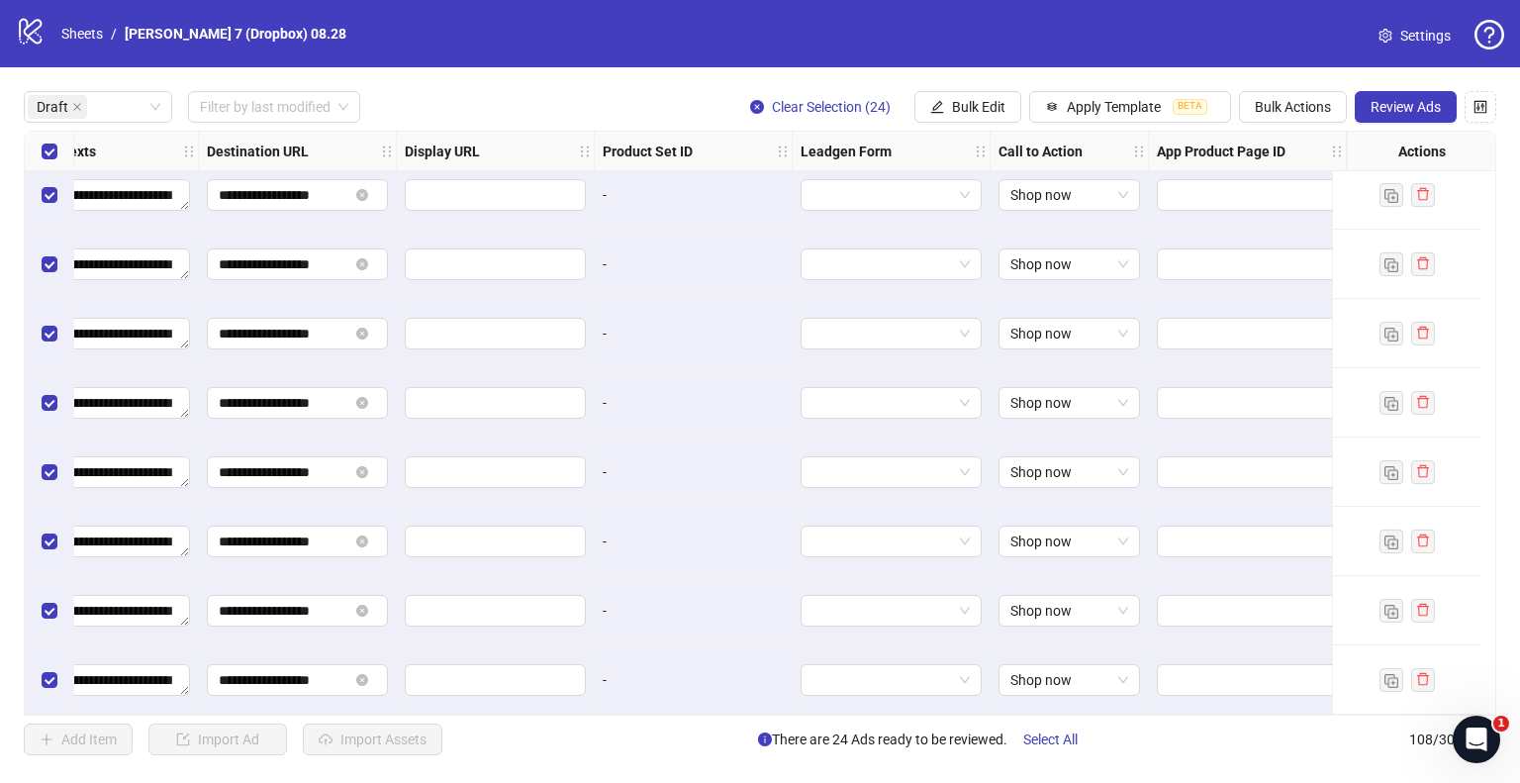
scroll to position [1126, 1679]
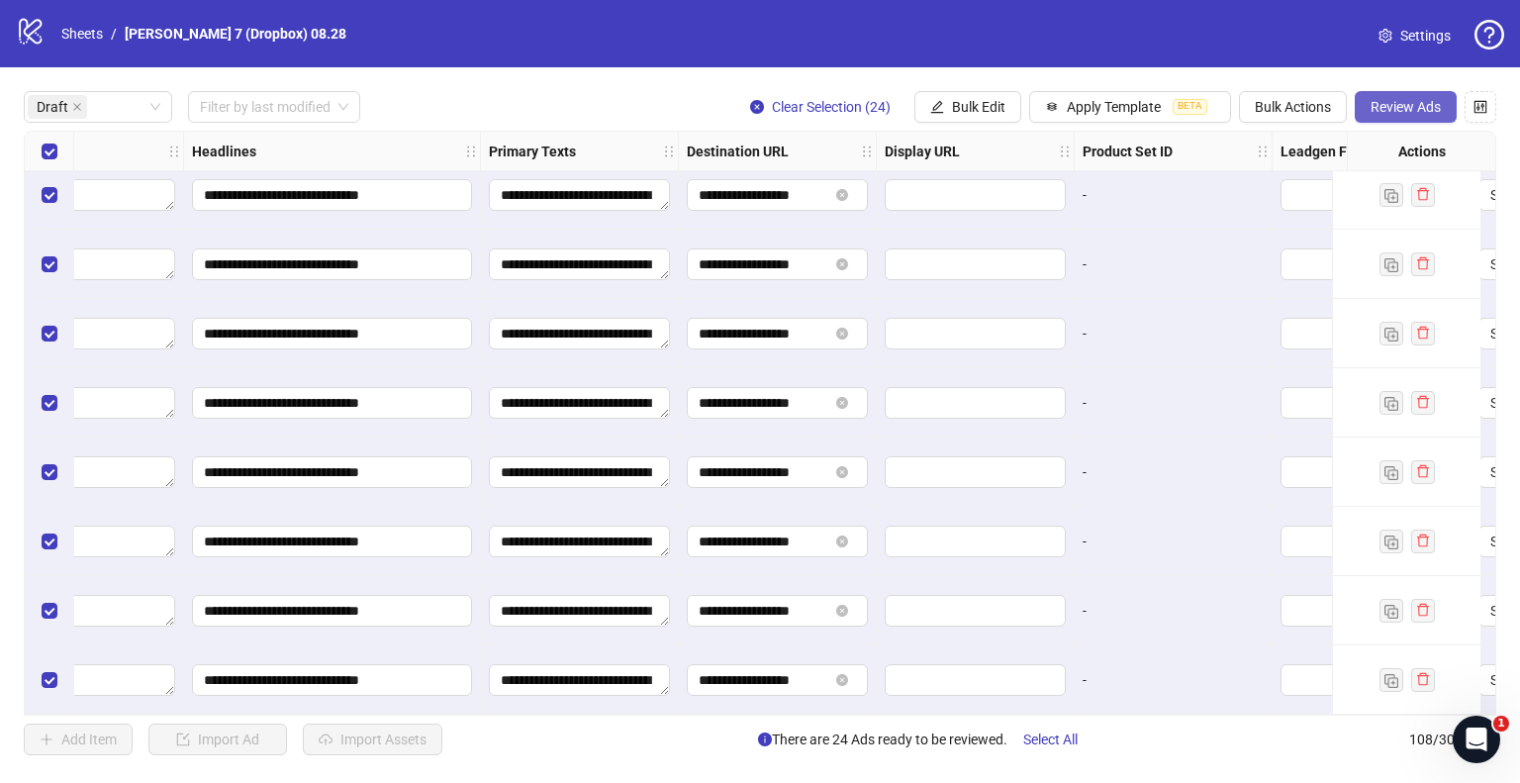
click at [1413, 120] on button "Review Ads" at bounding box center [1406, 107] width 102 height 32
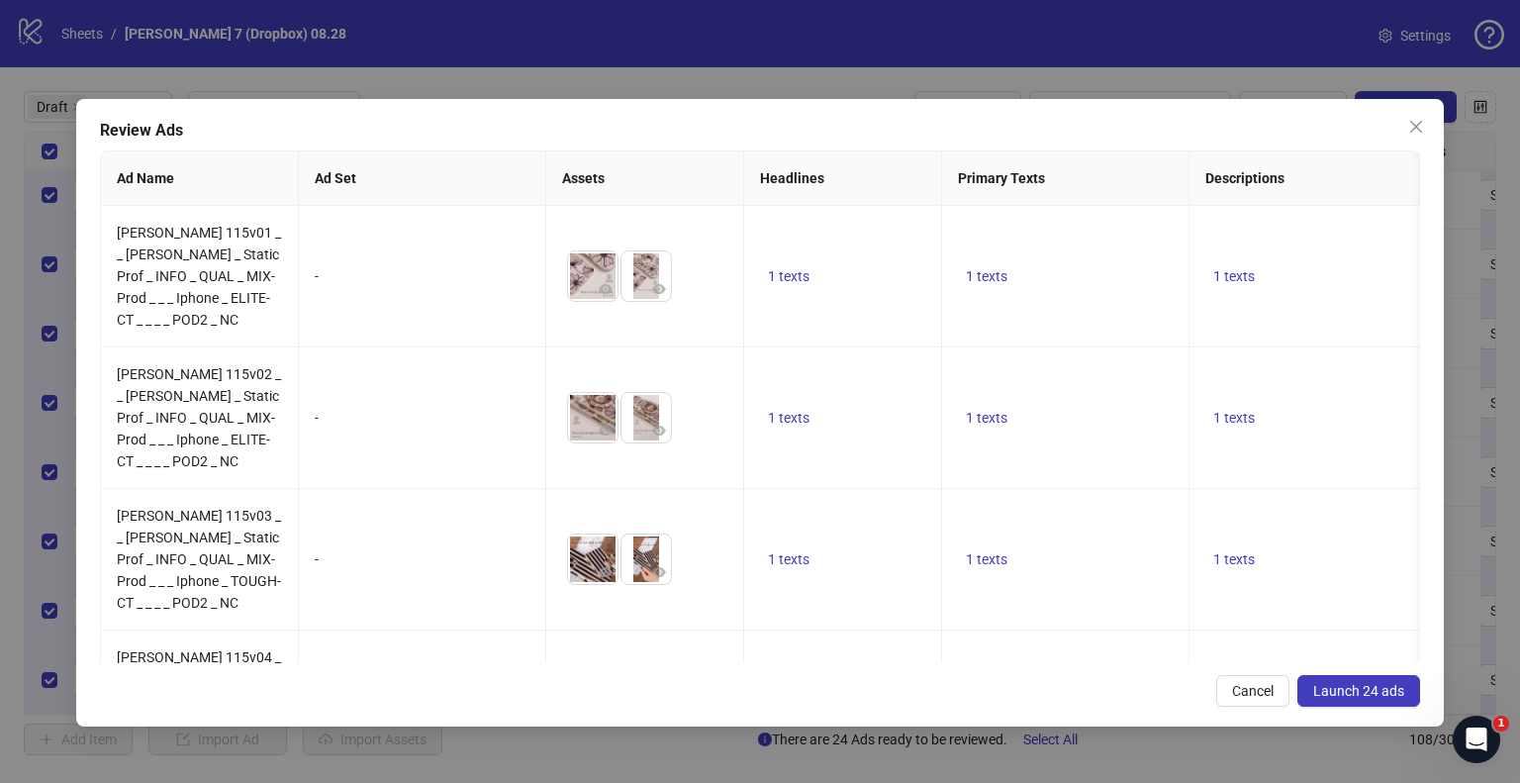
click at [1326, 686] on span "Launch 24 ads" at bounding box center [1358, 691] width 91 height 16
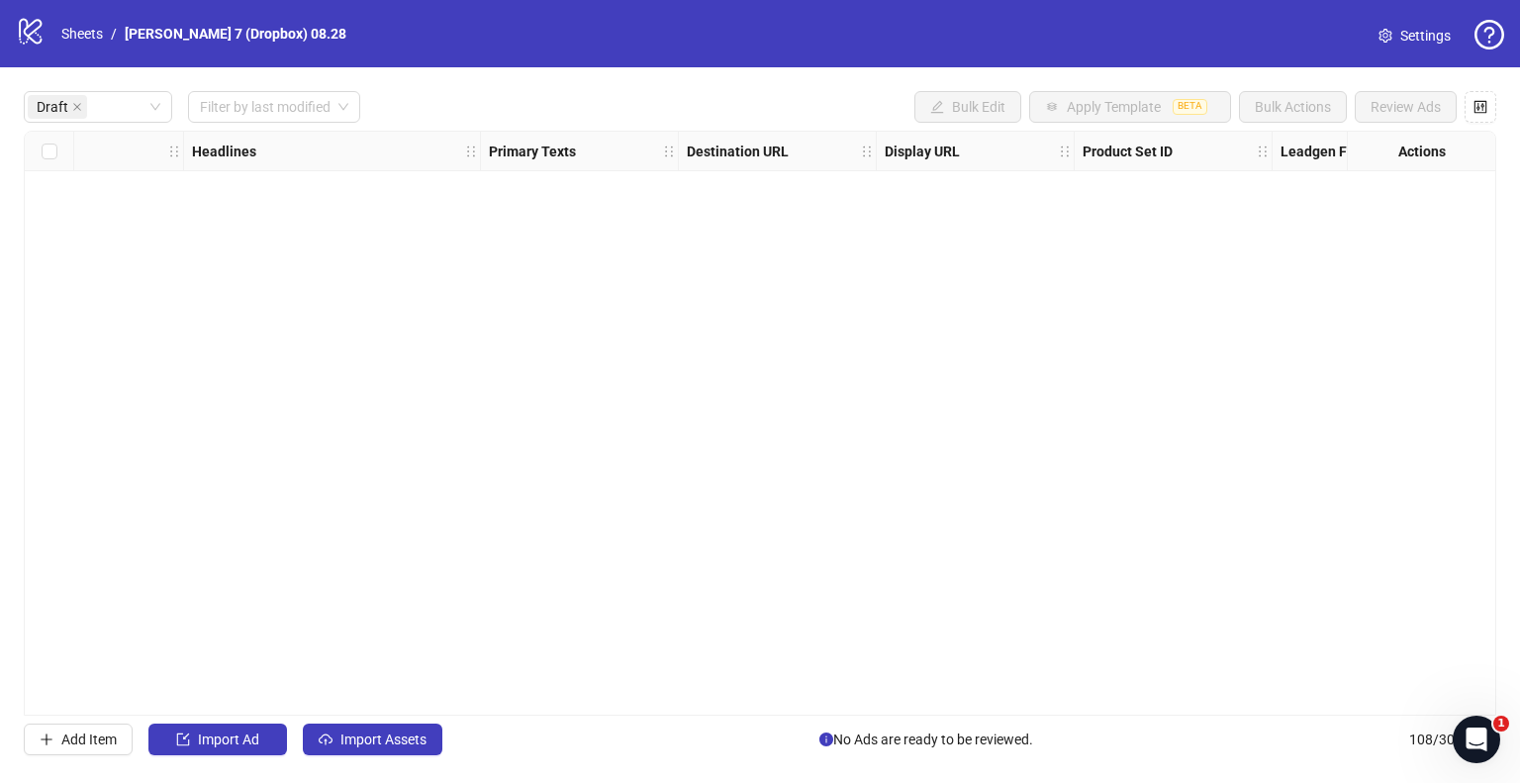
scroll to position [0, 1679]
click at [73, 108] on icon "close" at bounding box center [77, 107] width 8 height 8
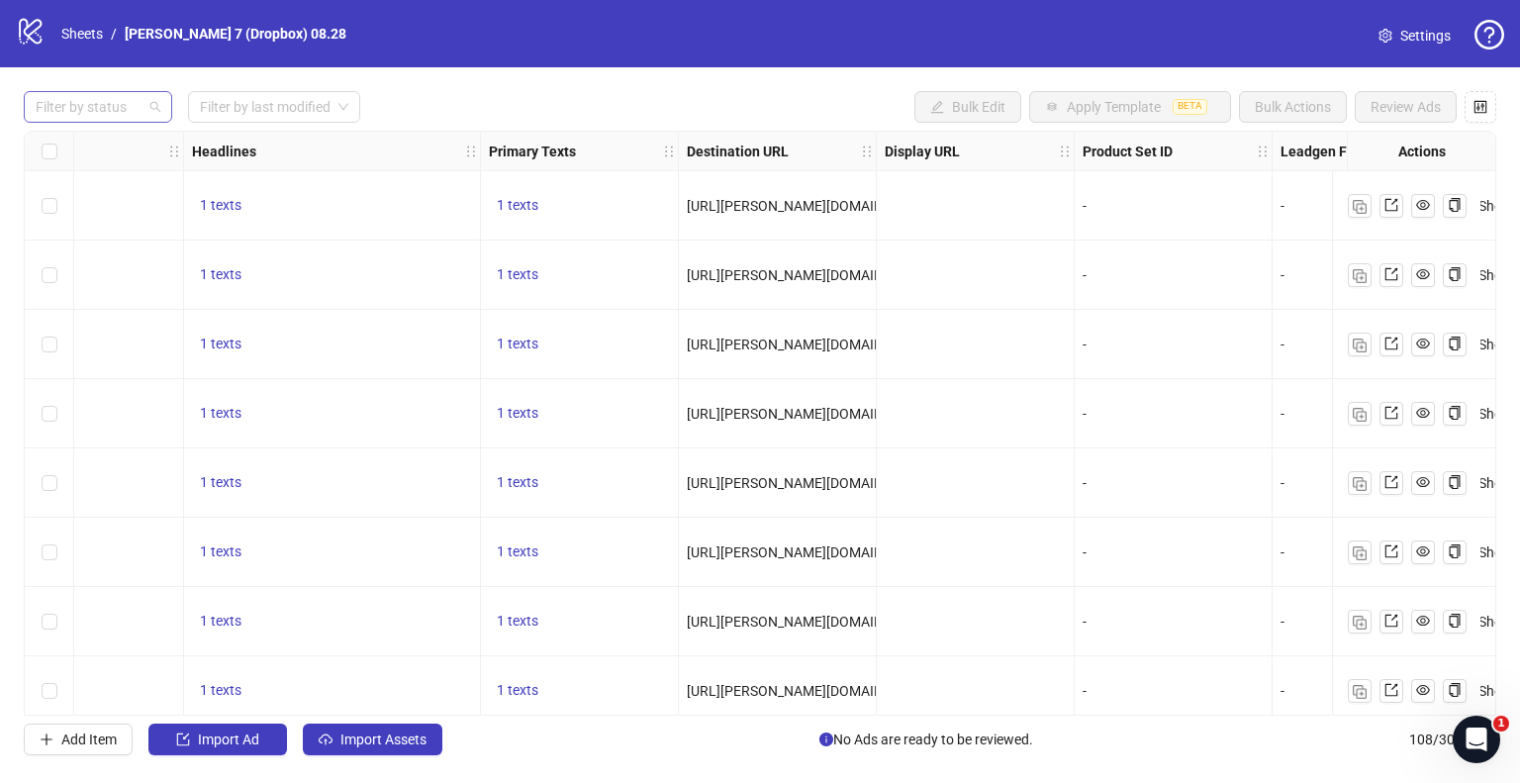
click at [122, 112] on div at bounding box center [88, 107] width 120 height 28
click at [67, 217] on div "Error" at bounding box center [98, 210] width 117 height 22
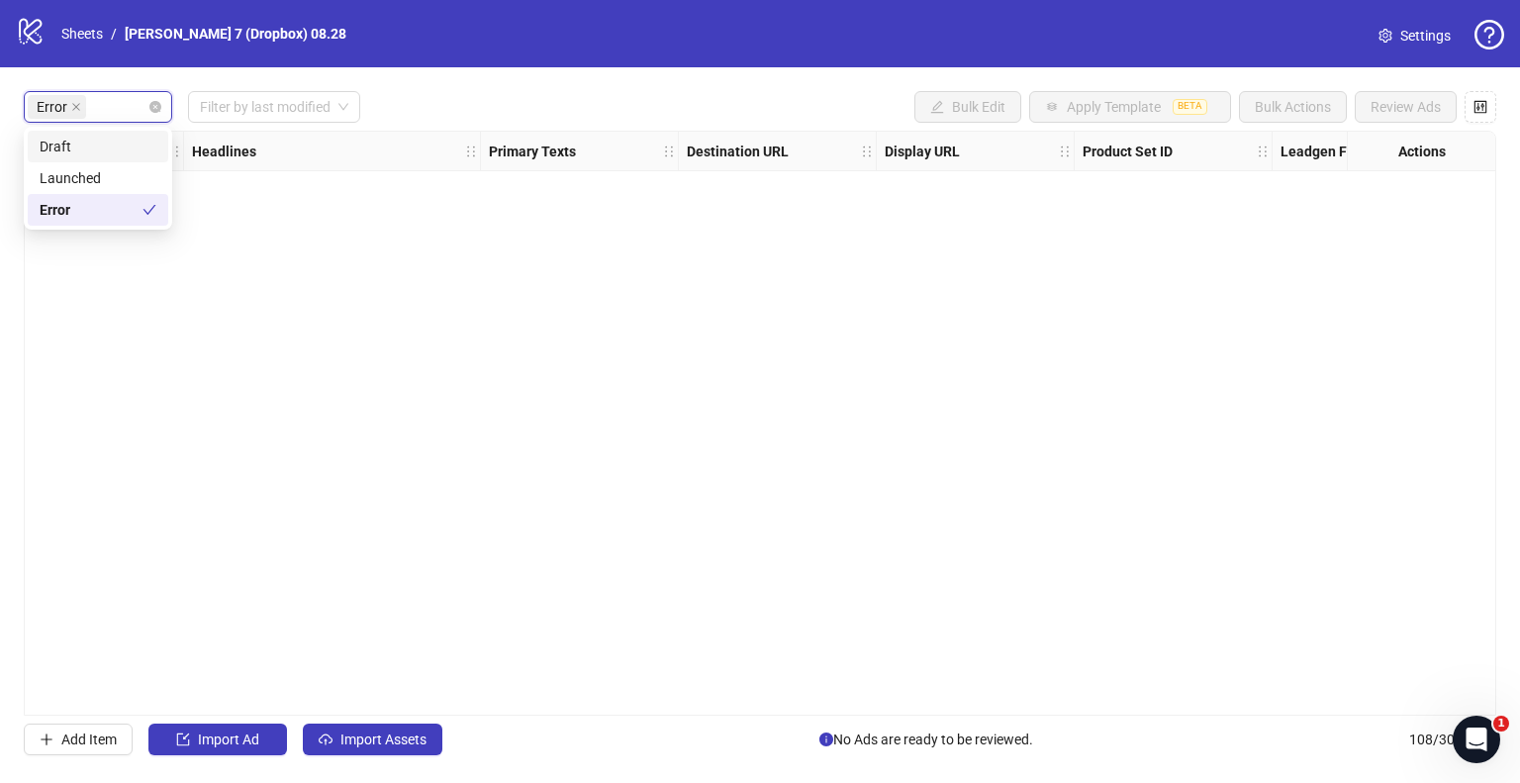
click at [68, 110] on span "Error" at bounding box center [57, 107] width 58 height 24
click at [77, 106] on icon "close" at bounding box center [76, 107] width 10 height 10
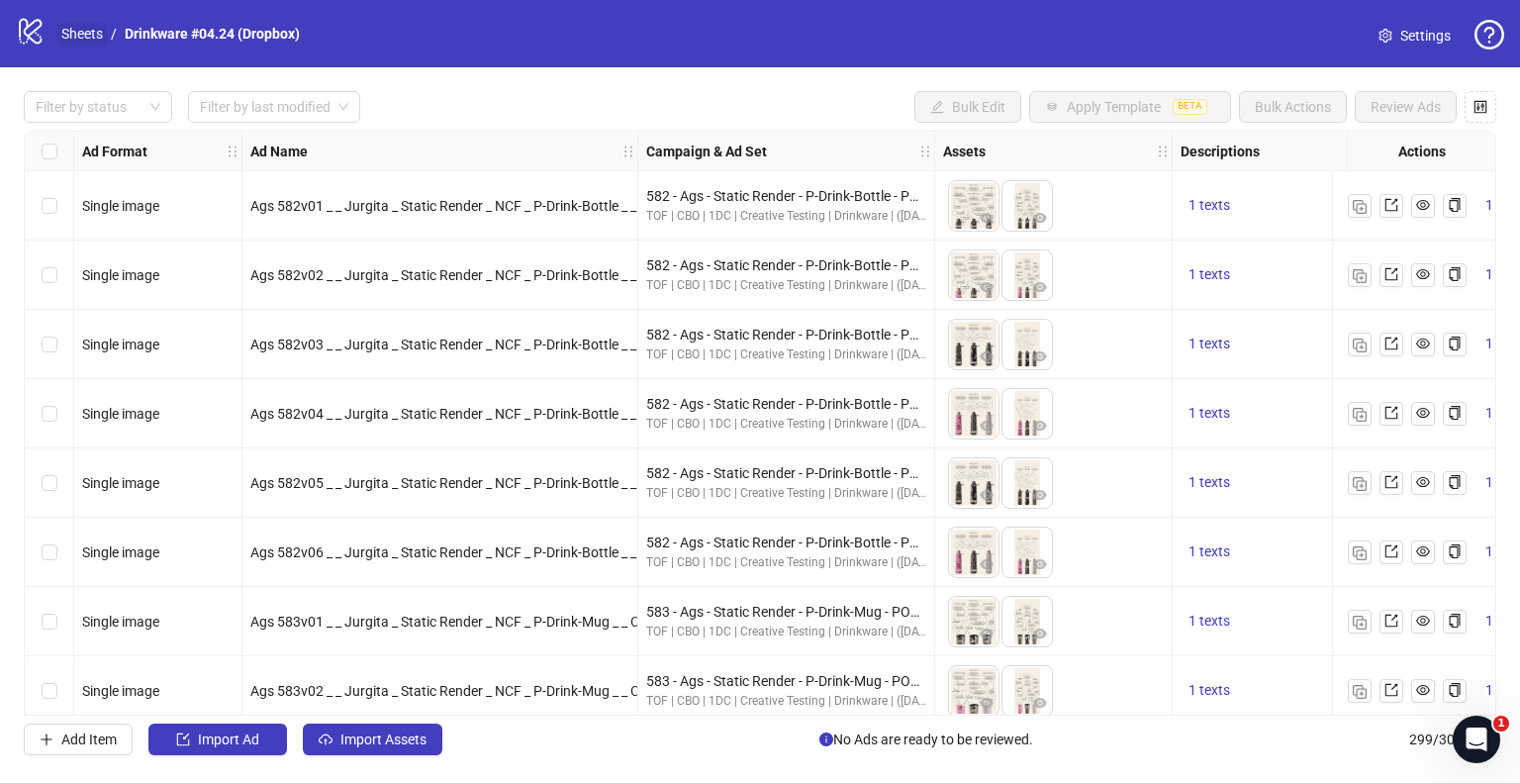
click at [97, 30] on link "Sheets" at bounding box center [81, 34] width 49 height 22
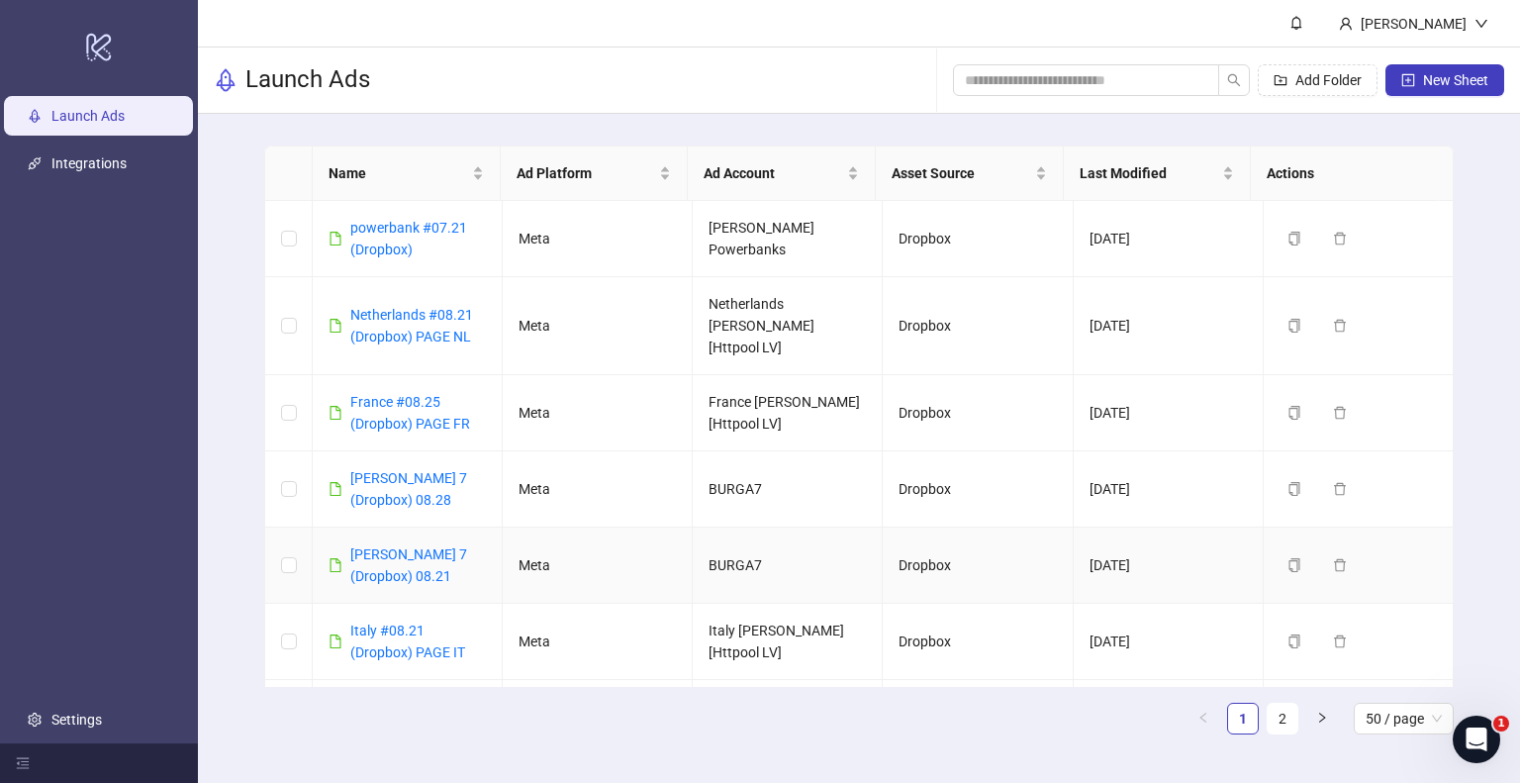
click at [372, 543] on div "[PERSON_NAME] 7 (Dropbox) 08.21" at bounding box center [418, 565] width 136 height 44
click at [375, 470] on link "[PERSON_NAME] 7 (Dropbox) 08.28" at bounding box center [408, 489] width 117 height 38
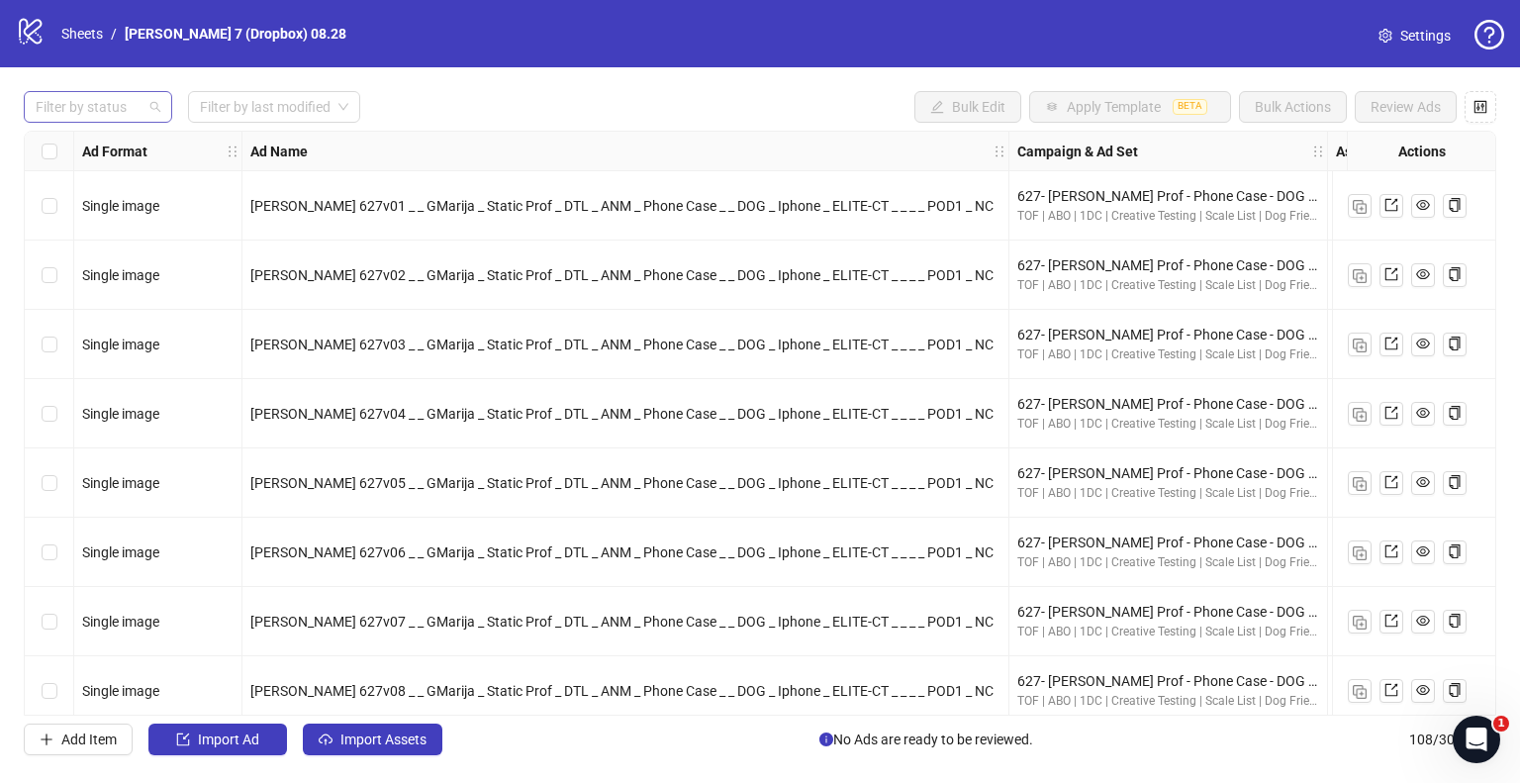
click at [106, 102] on div at bounding box center [88, 107] width 120 height 28
click at [103, 150] on div "Draft" at bounding box center [98, 147] width 117 height 22
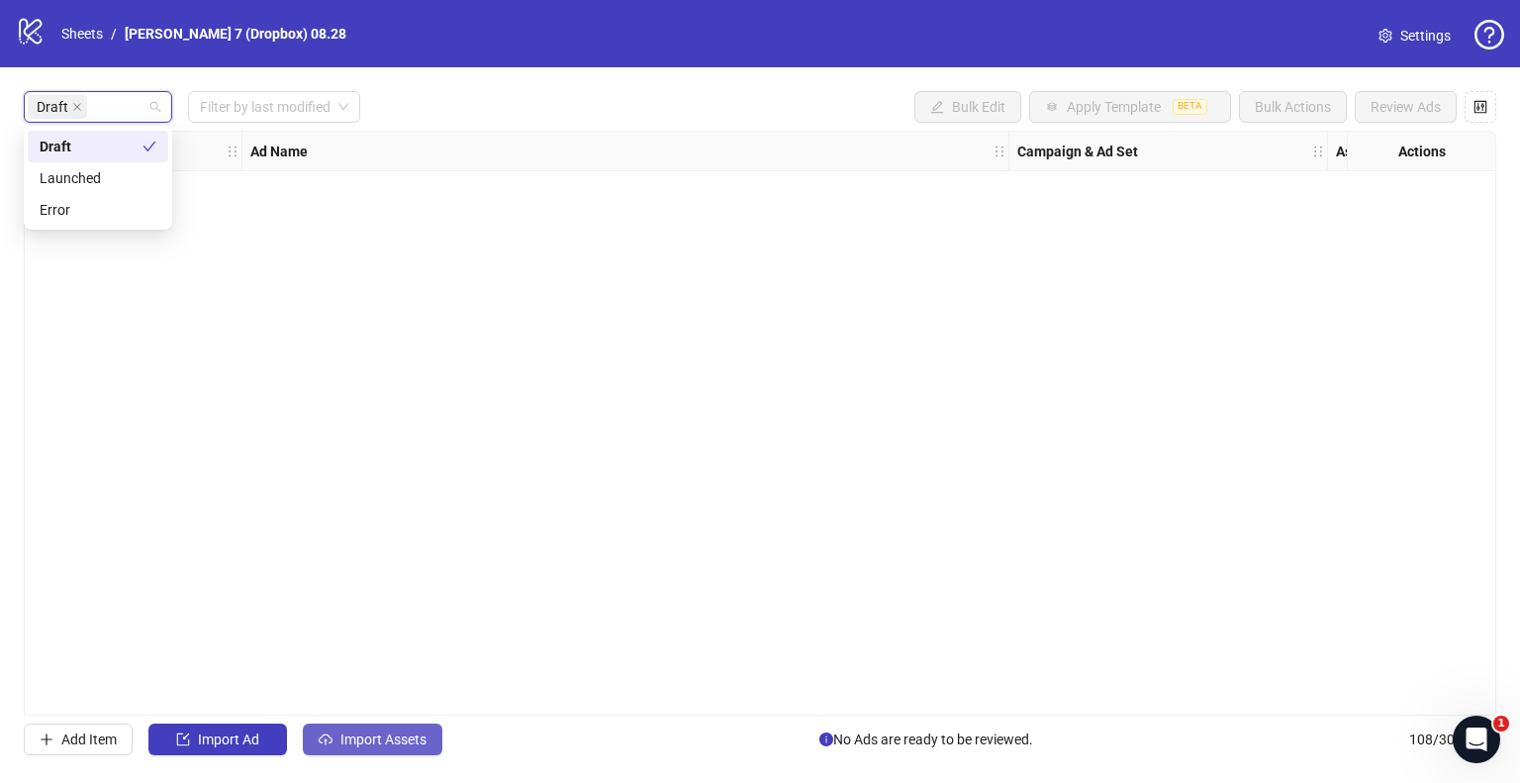
click at [363, 732] on span "Import Assets" at bounding box center [383, 739] width 86 height 16
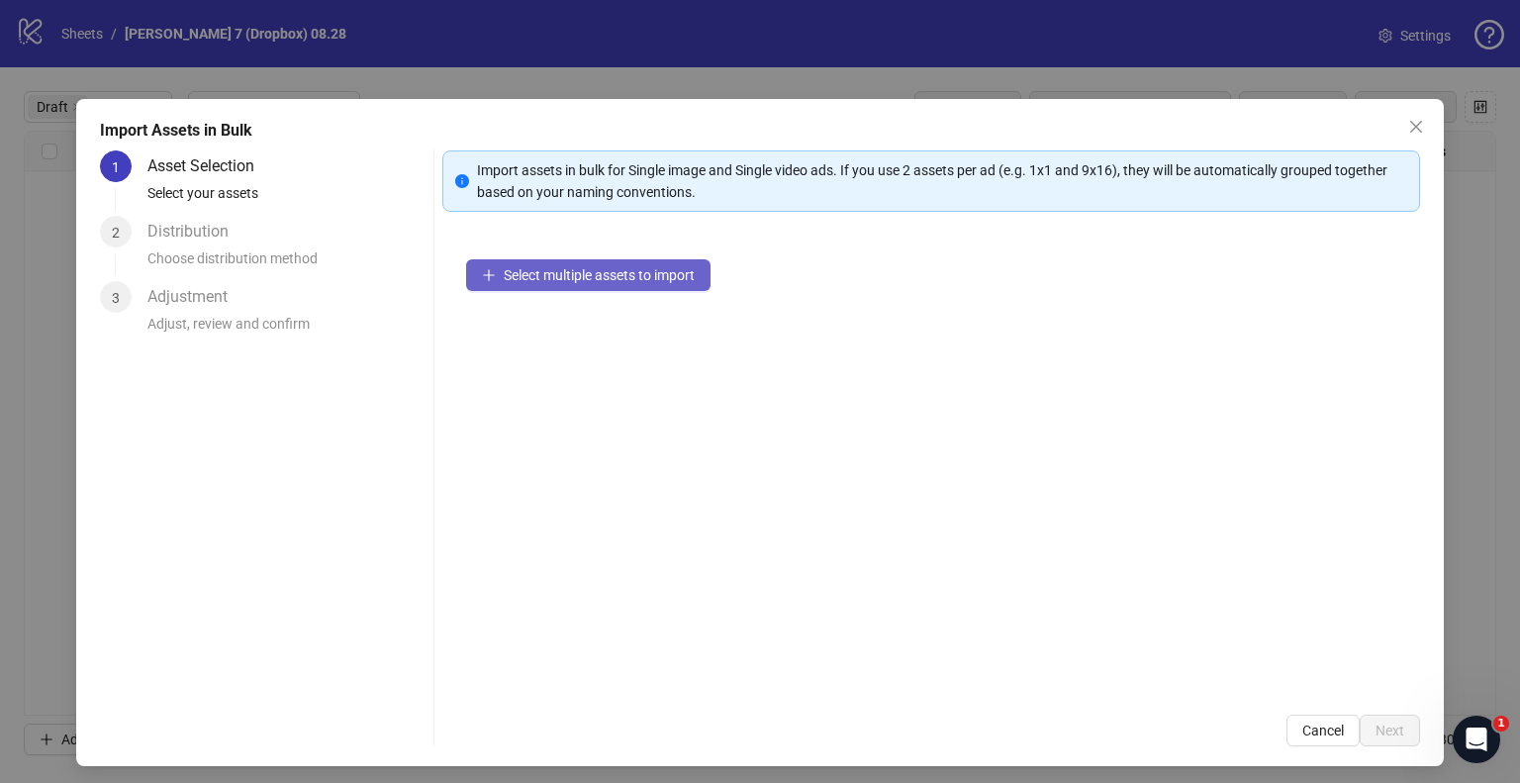
click at [482, 275] on icon "plus" at bounding box center [489, 275] width 14 height 14
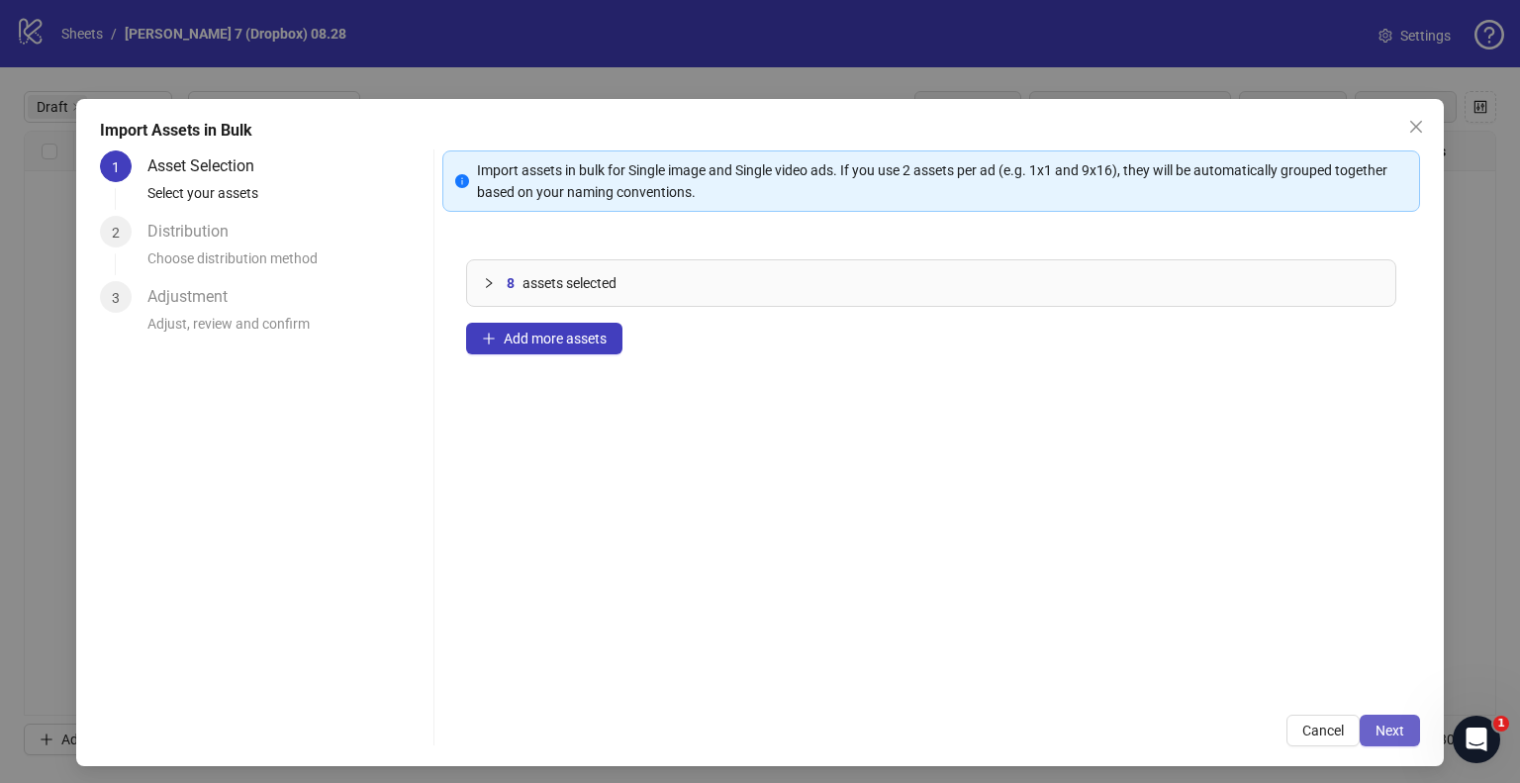
click at [1376, 726] on span "Next" at bounding box center [1390, 731] width 29 height 16
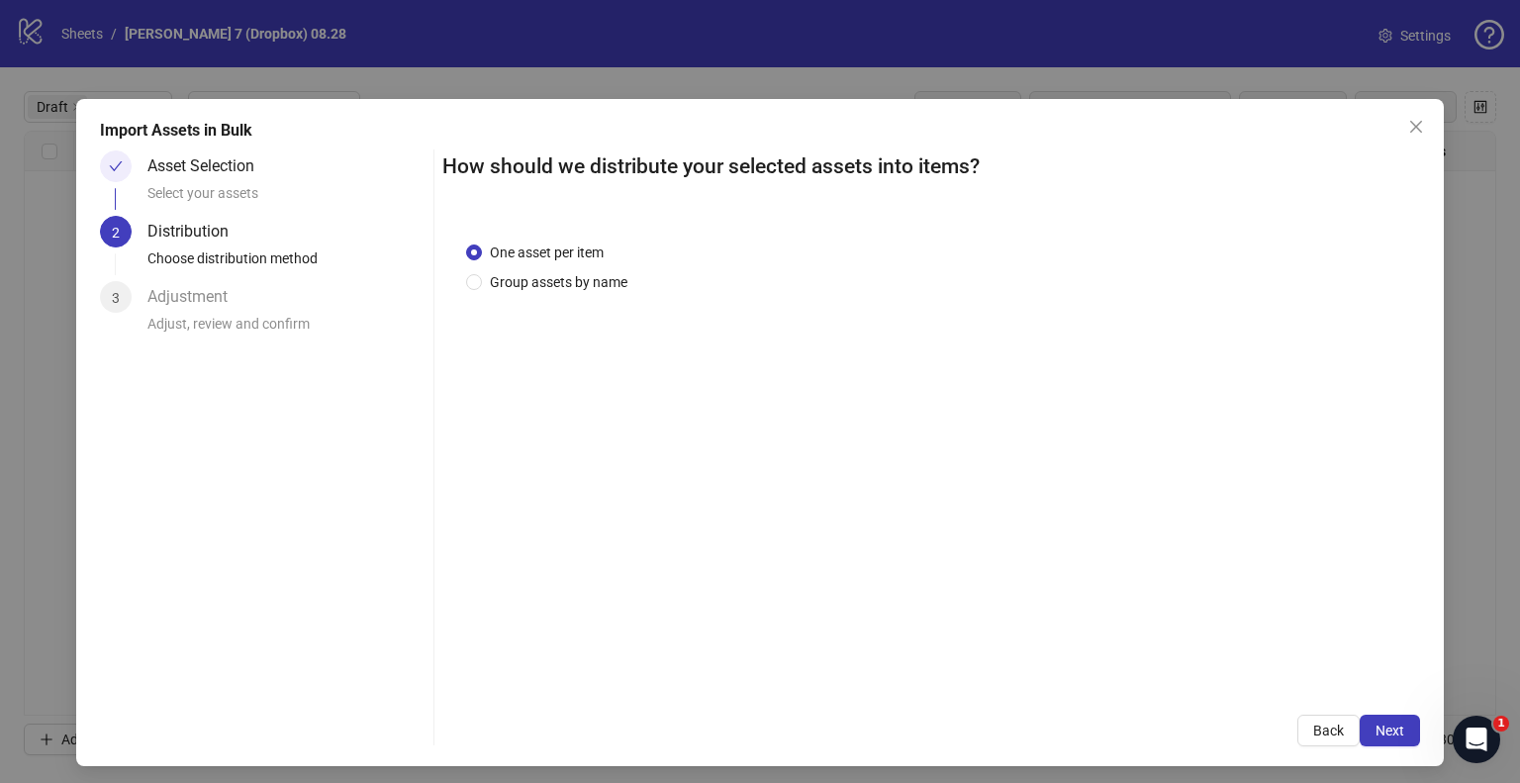
click at [529, 298] on div "One asset per item Group assets by name" at bounding box center [931, 454] width 978 height 473
click at [546, 283] on span "Group assets by name" at bounding box center [558, 282] width 153 height 22
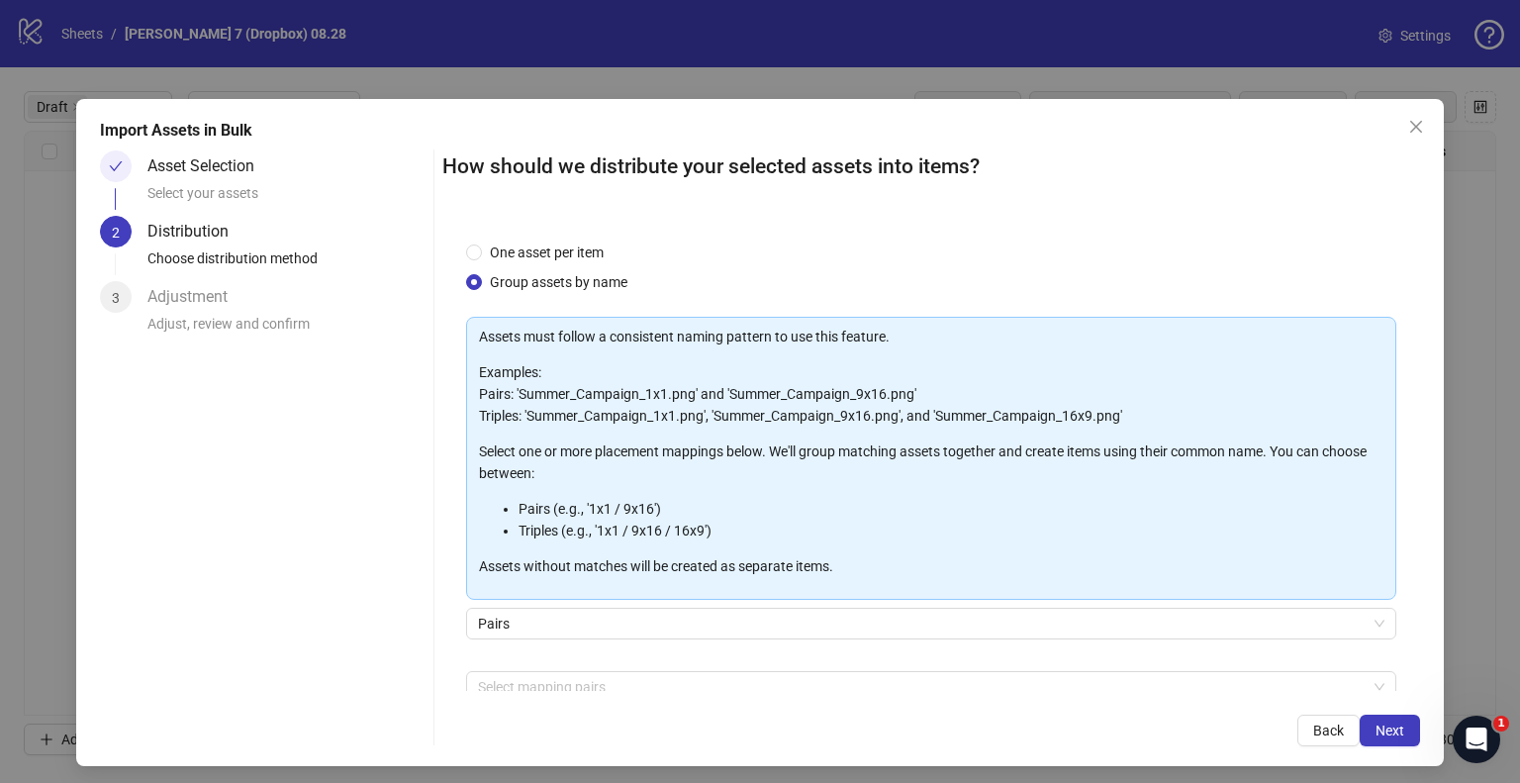
scroll to position [105, 0]
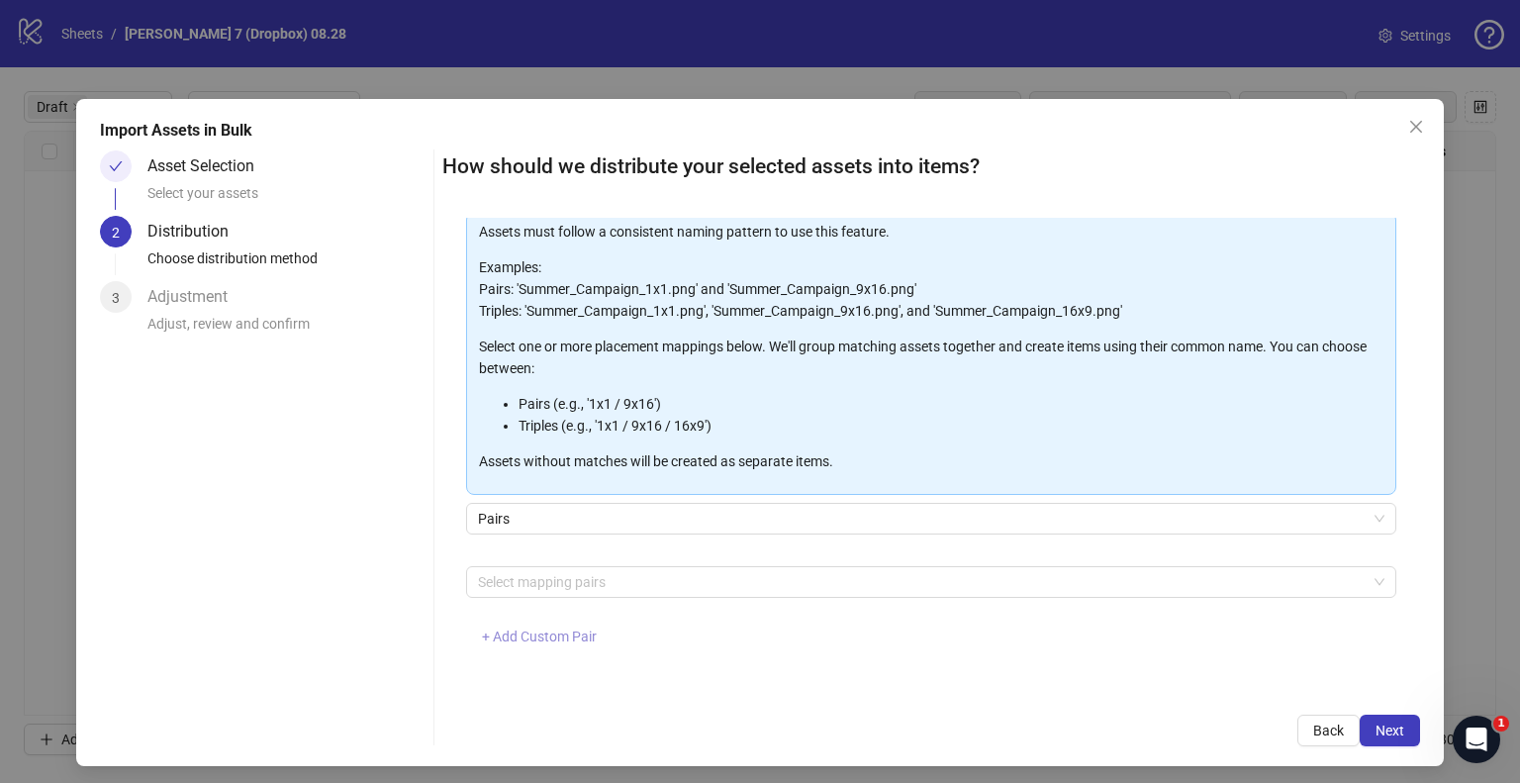
click at [523, 641] on span "+ Add Custom Pair" at bounding box center [539, 636] width 115 height 16
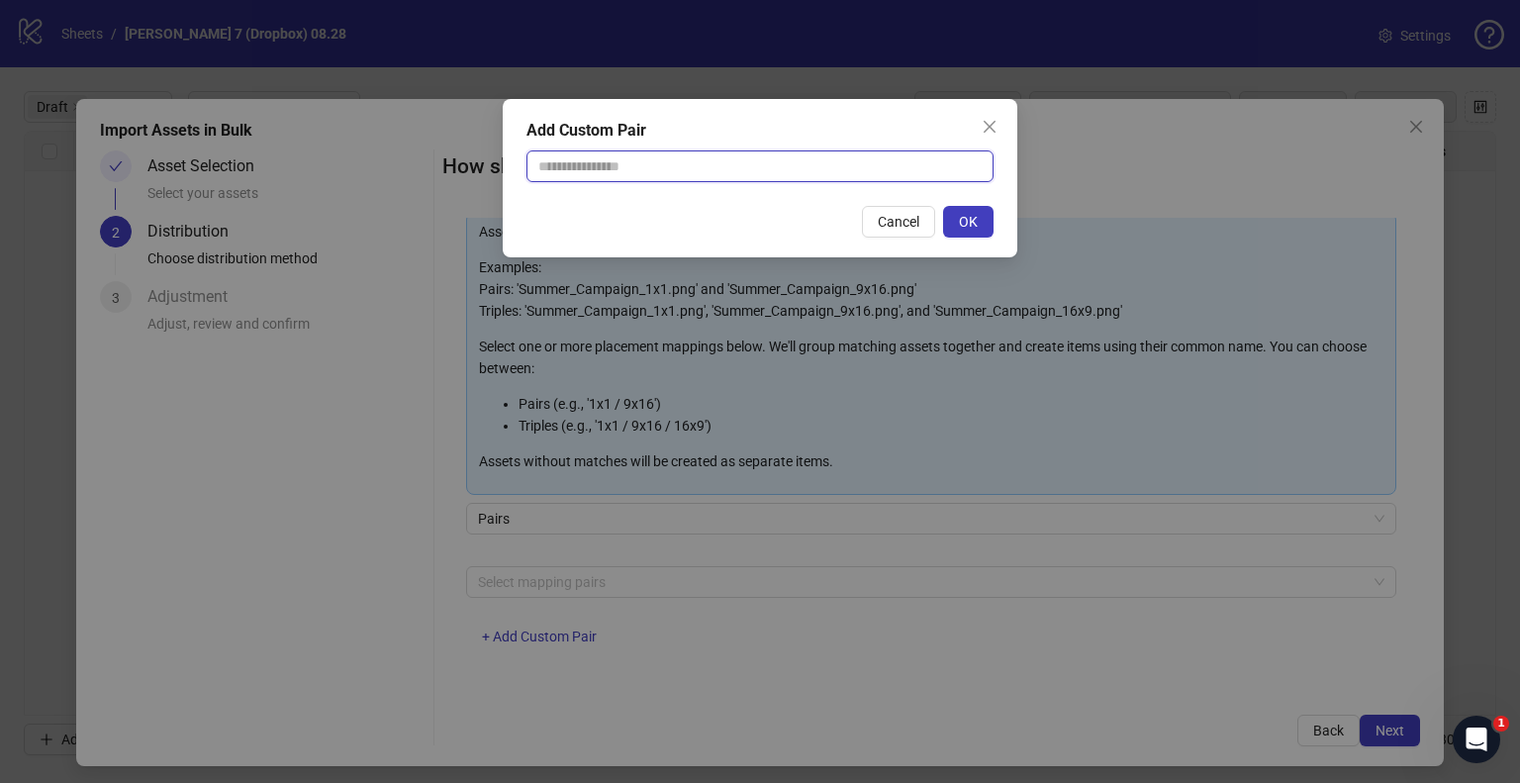
click at [633, 166] on input "text" at bounding box center [760, 166] width 467 height 32
type input "**********"
click at [954, 217] on button "OK" at bounding box center [968, 222] width 50 height 32
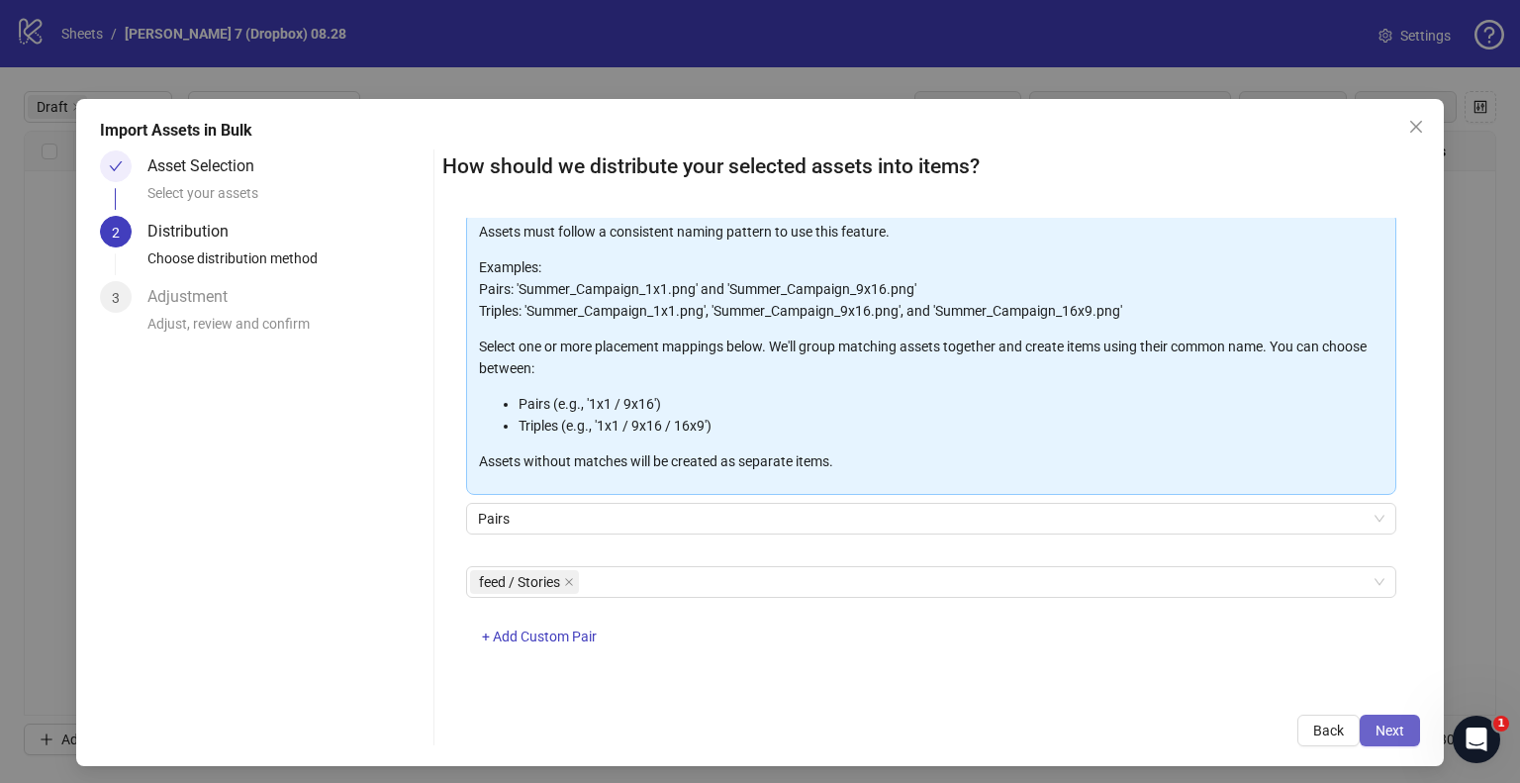
click at [1371, 720] on button "Next" at bounding box center [1390, 731] width 60 height 32
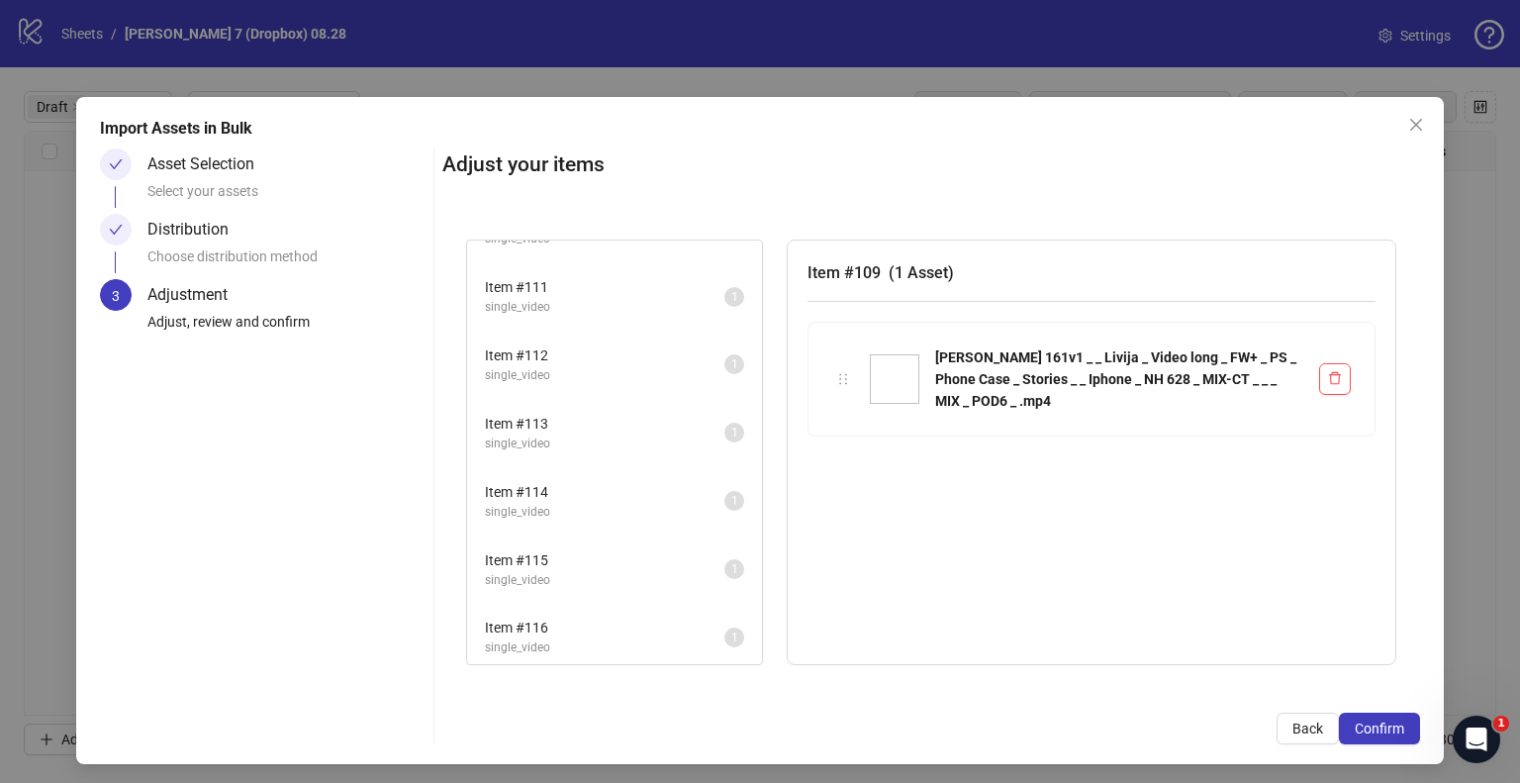
scroll to position [7, 0]
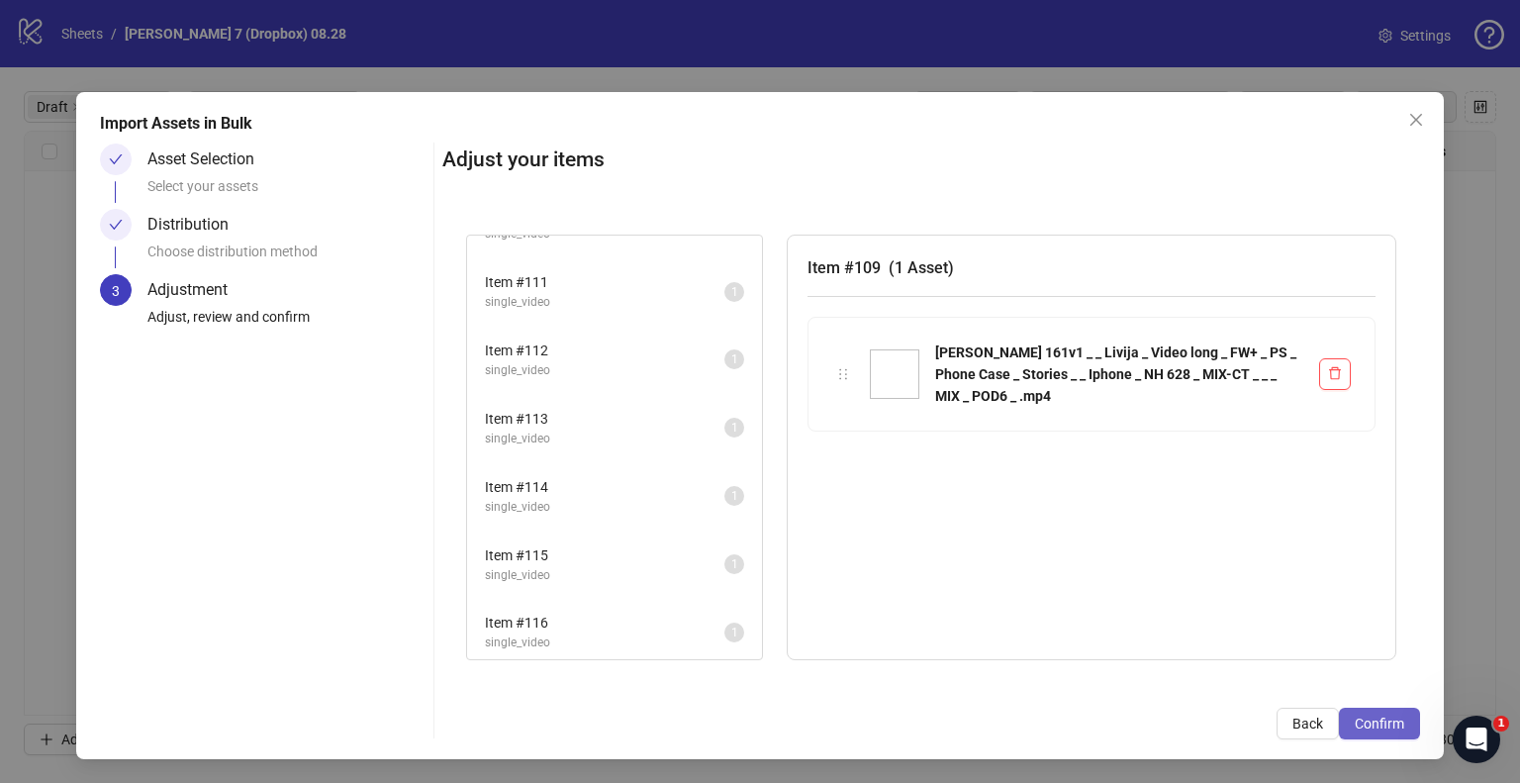
click at [1339, 716] on button "Confirm" at bounding box center [1379, 724] width 81 height 32
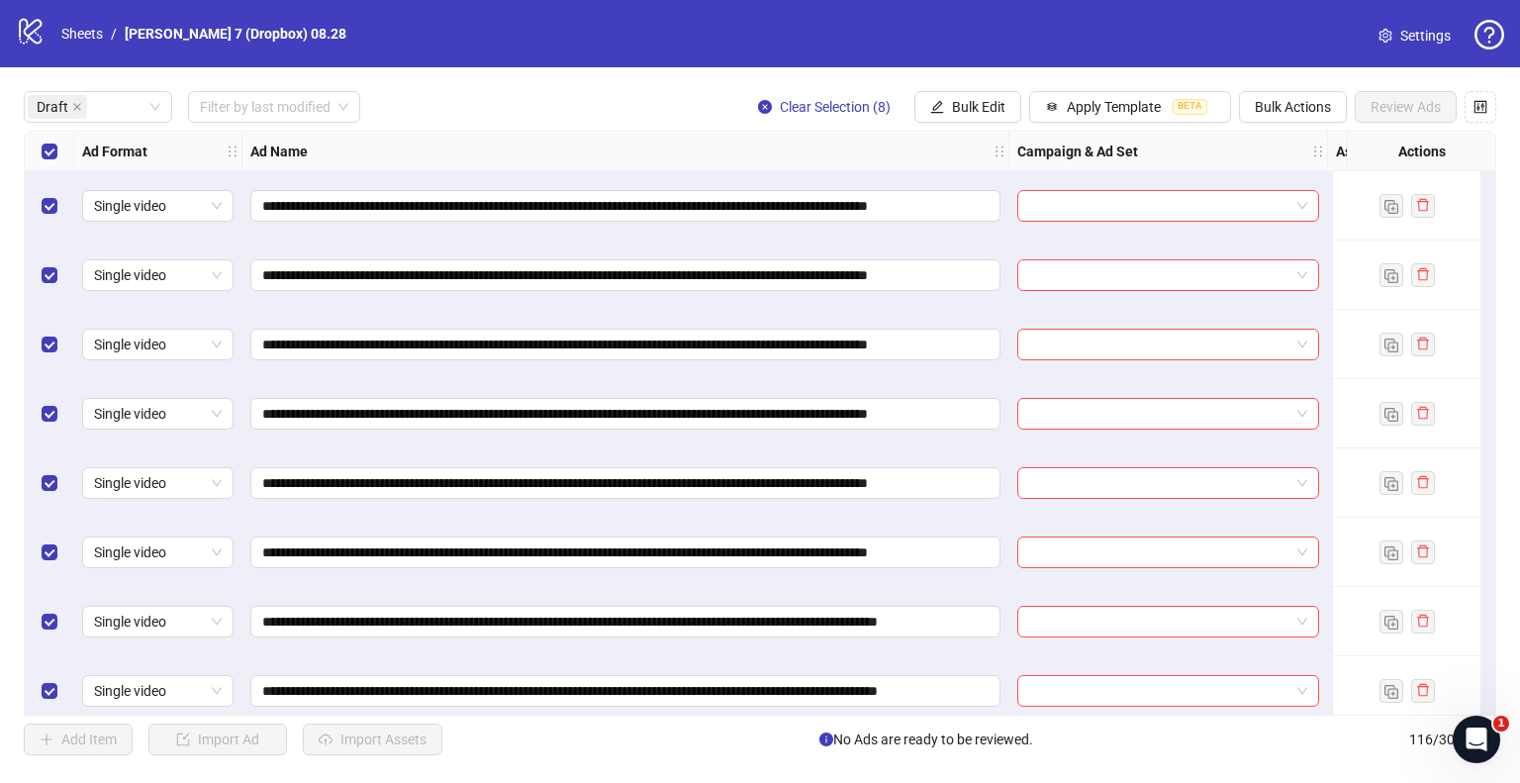
scroll to position [18, 0]
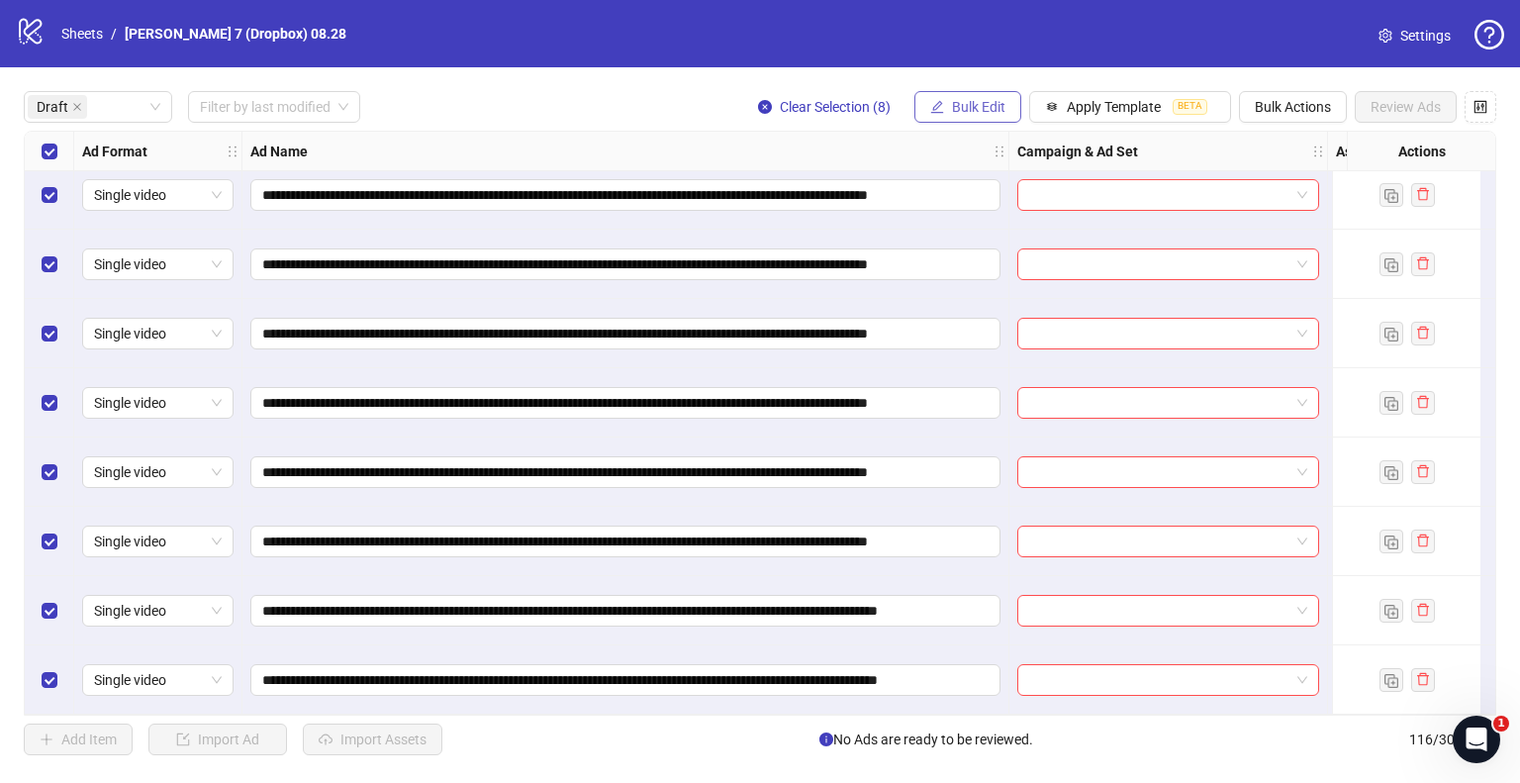
click at [998, 105] on span "Bulk Edit" at bounding box center [978, 107] width 53 height 16
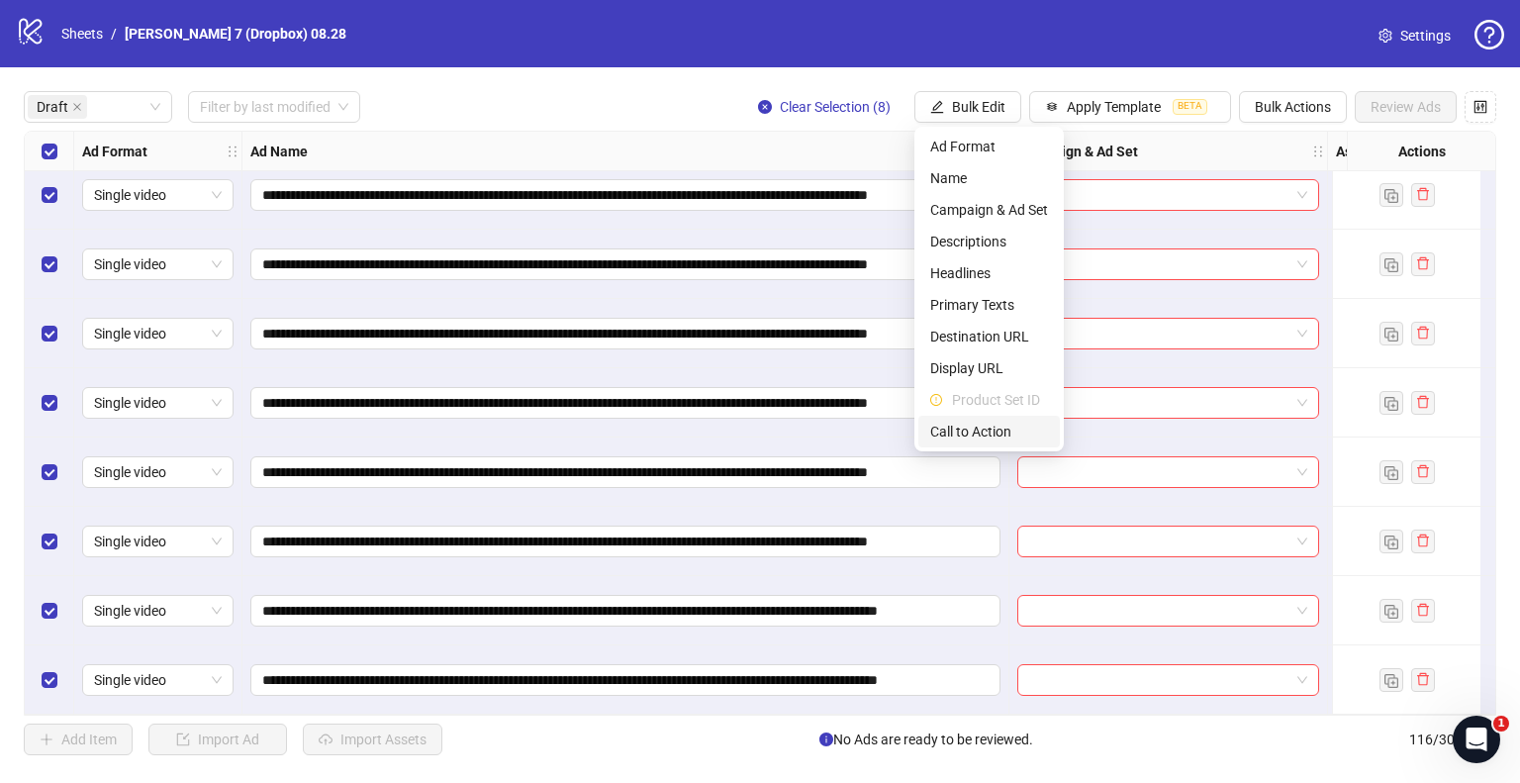
click at [957, 423] on span "Call to Action" at bounding box center [989, 432] width 118 height 22
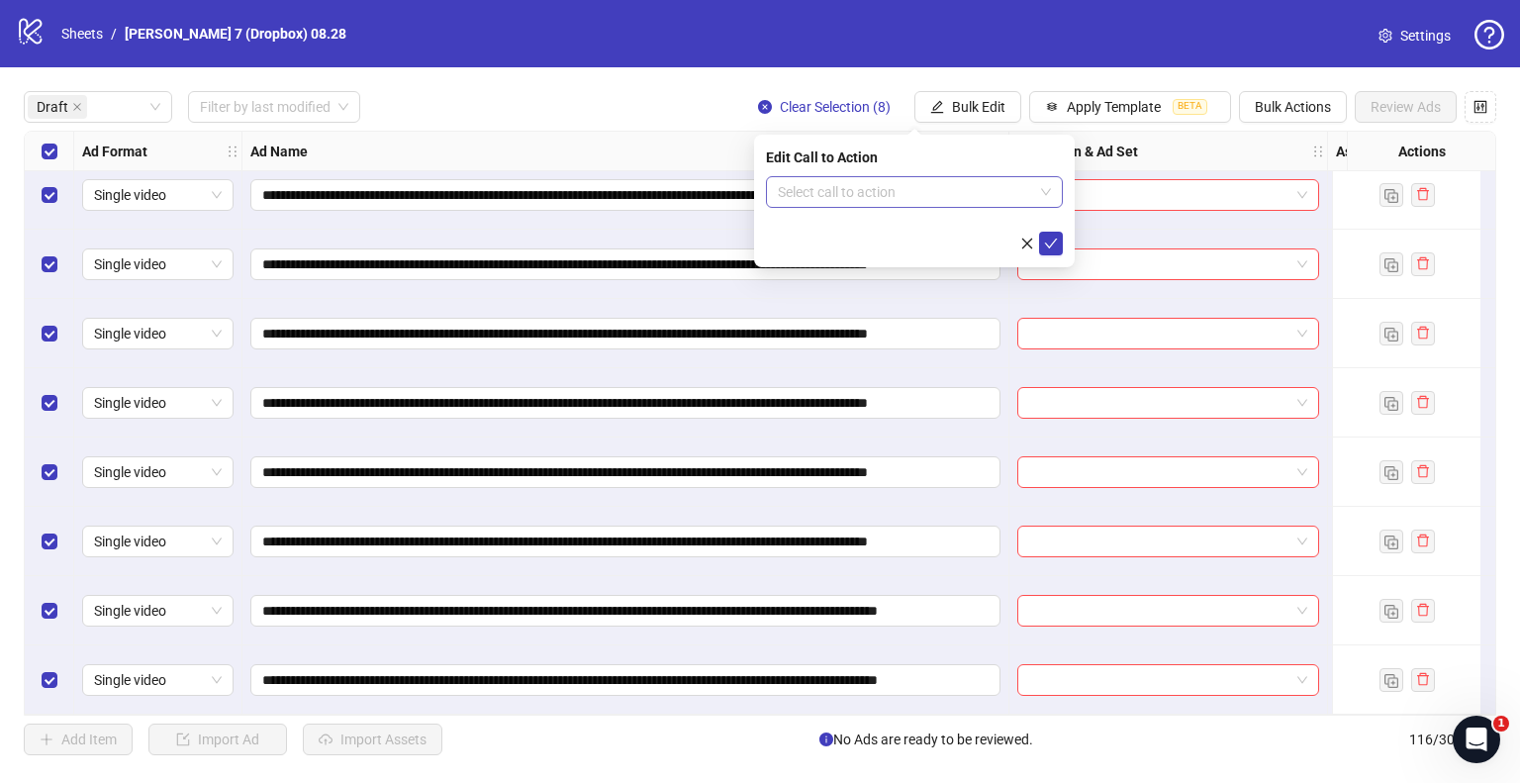
click at [816, 185] on input "search" at bounding box center [905, 192] width 255 height 30
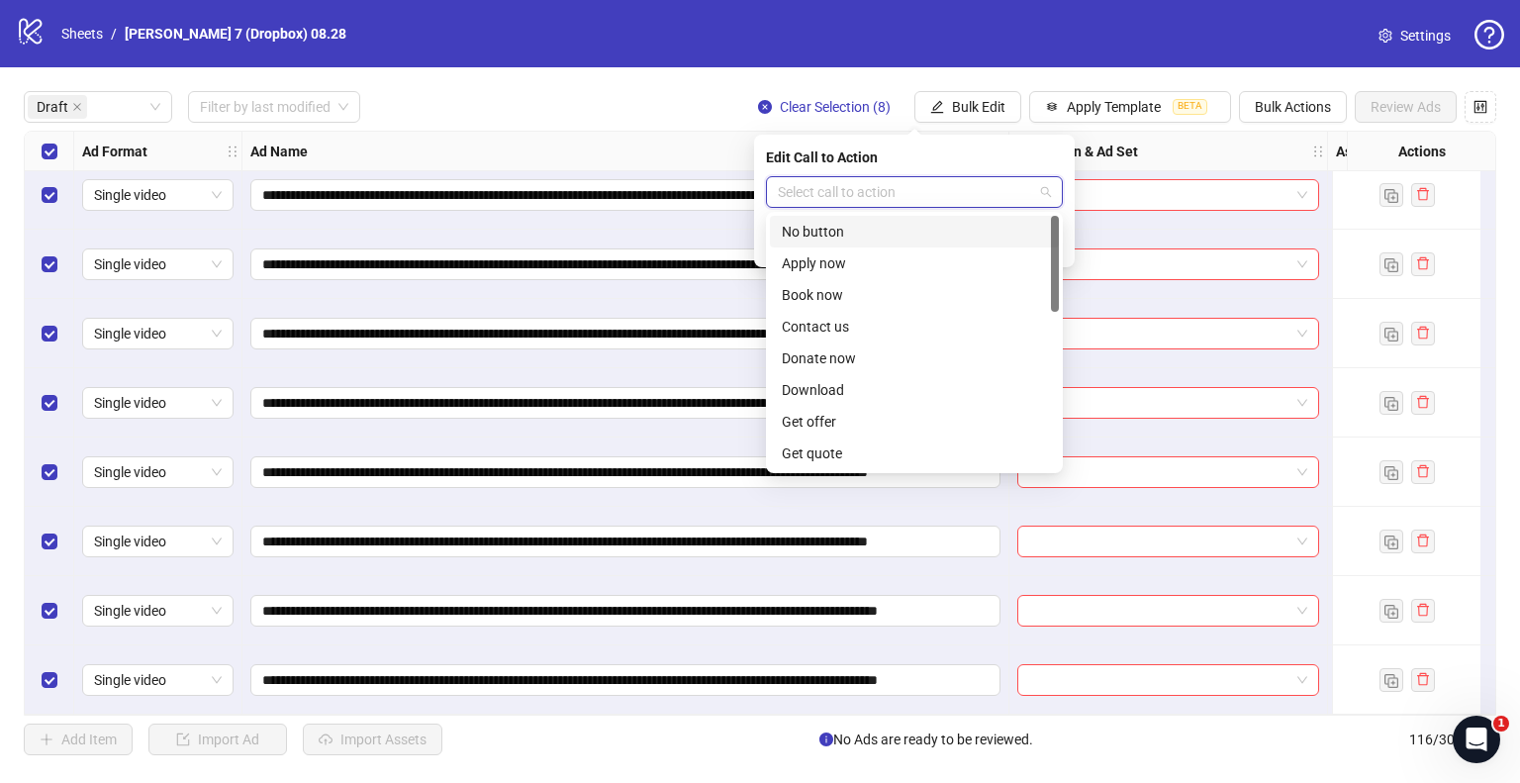
type input "*"
click at [810, 398] on div "Shop now" at bounding box center [914, 390] width 265 height 22
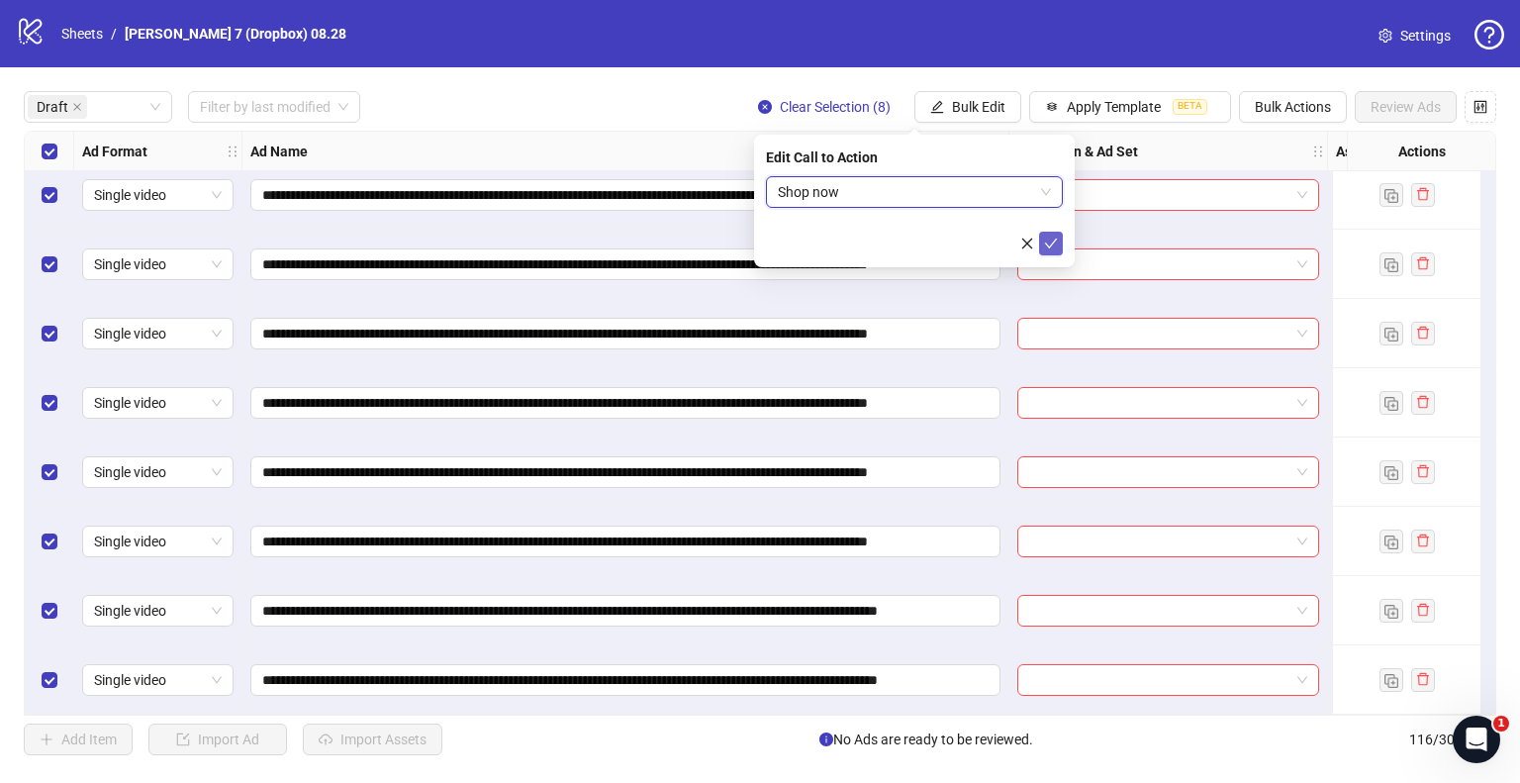
click at [1048, 241] on icon "check" at bounding box center [1051, 244] width 14 height 14
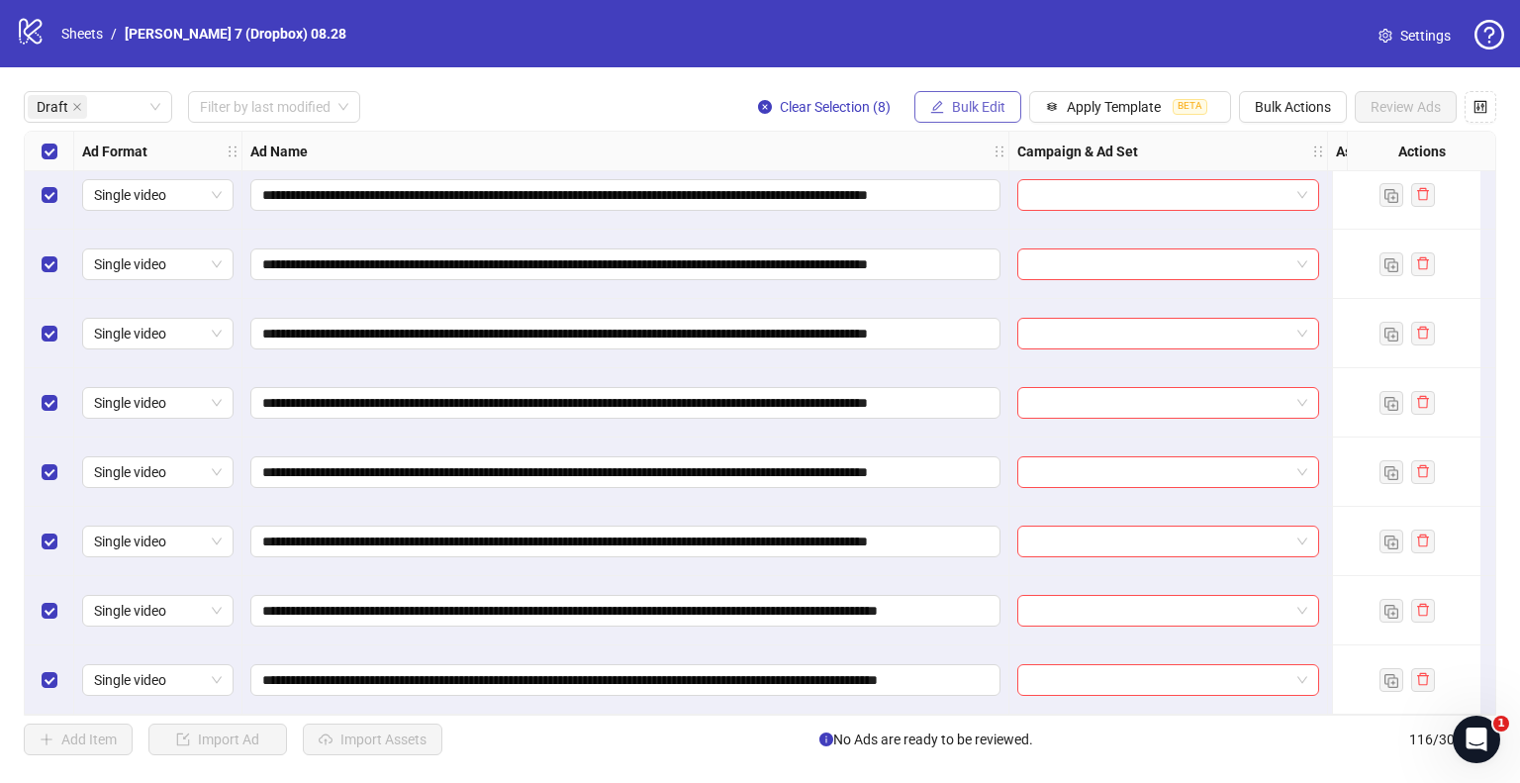
click at [952, 105] on span "Bulk Edit" at bounding box center [978, 107] width 53 height 16
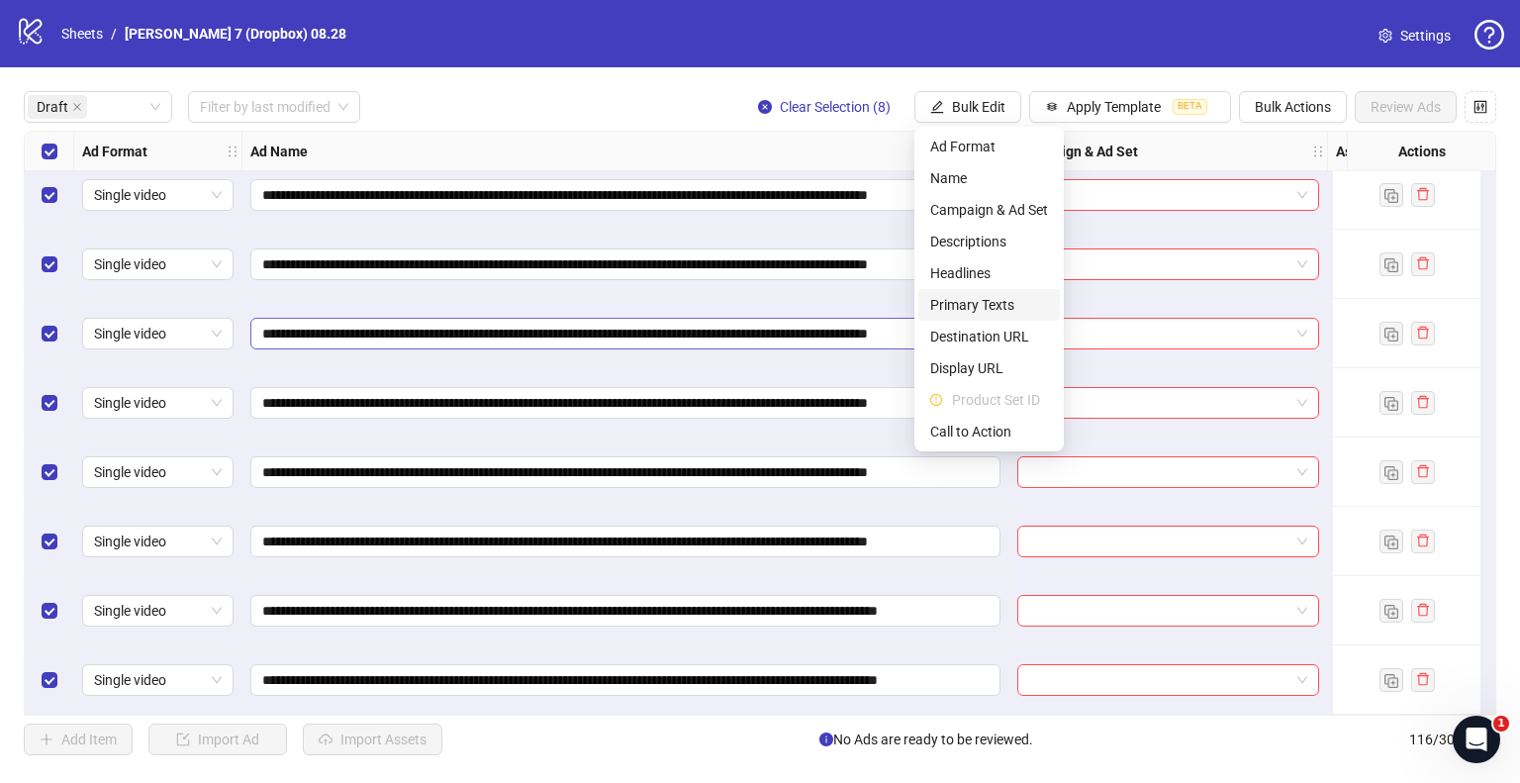
click at [968, 329] on span "Destination URL" at bounding box center [989, 337] width 118 height 22
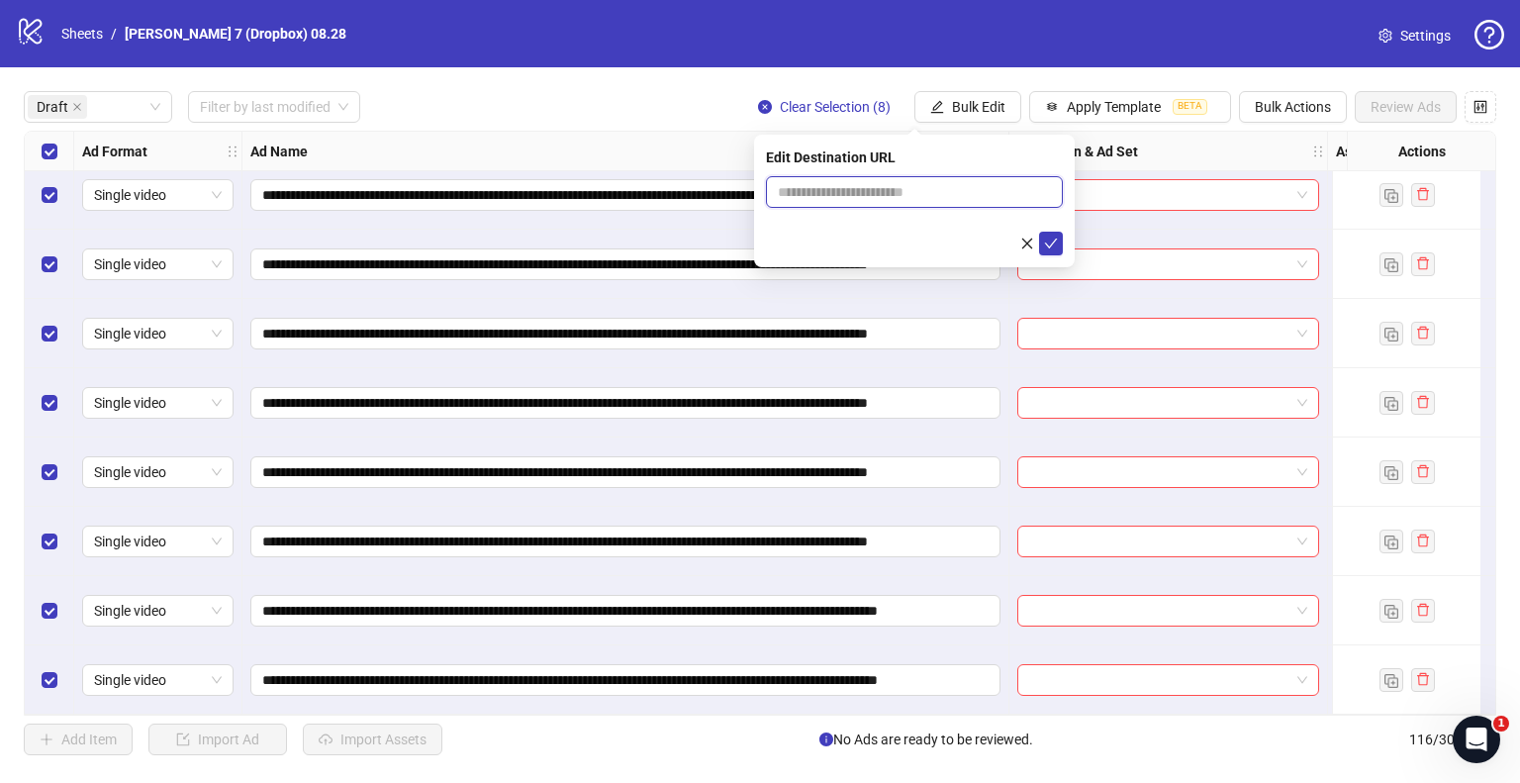
click at [866, 185] on input "text" at bounding box center [906, 192] width 257 height 22
type input "**********"
click at [1057, 241] on icon "check" at bounding box center [1051, 244] width 14 height 14
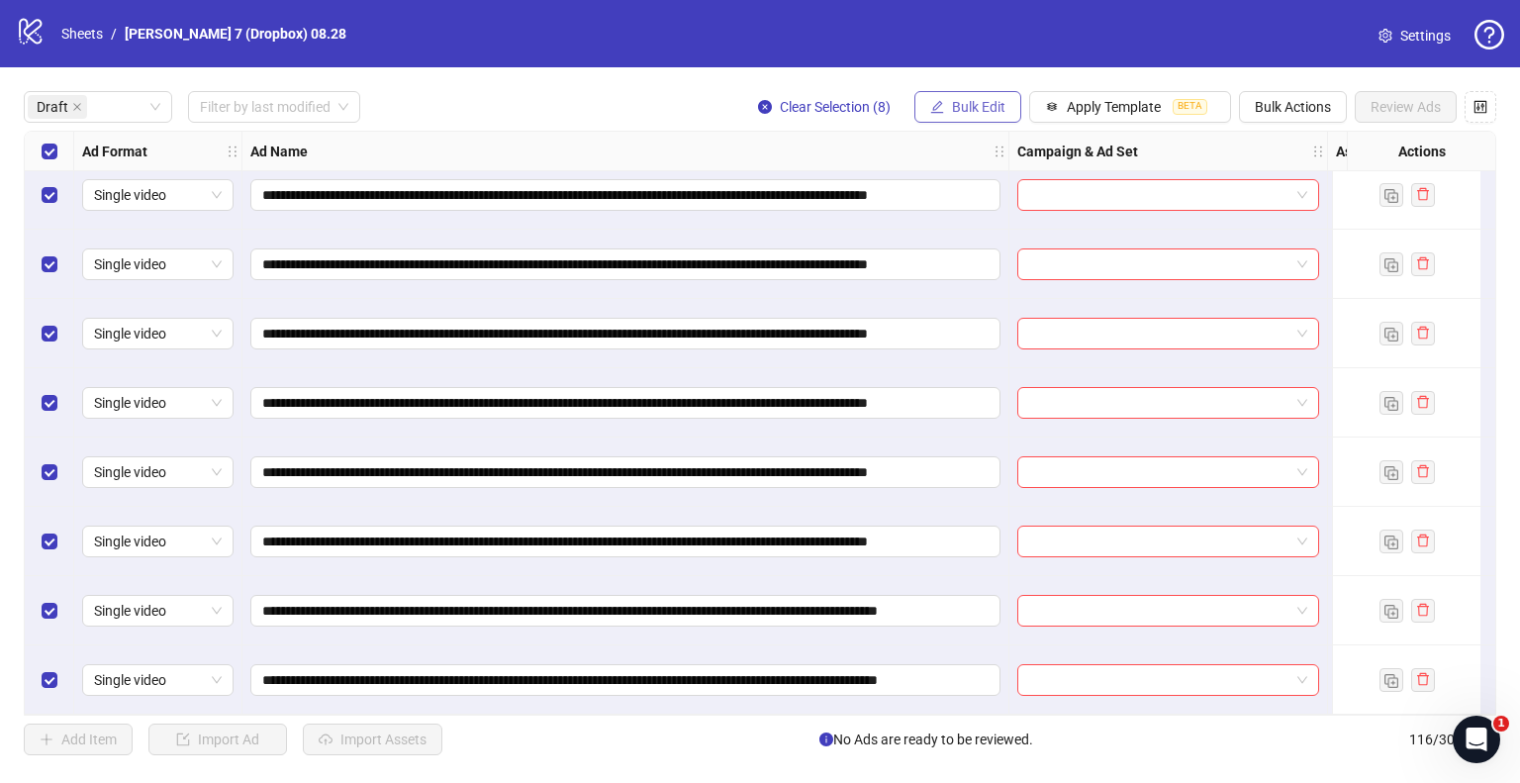
click at [959, 102] on span "Bulk Edit" at bounding box center [978, 107] width 53 height 16
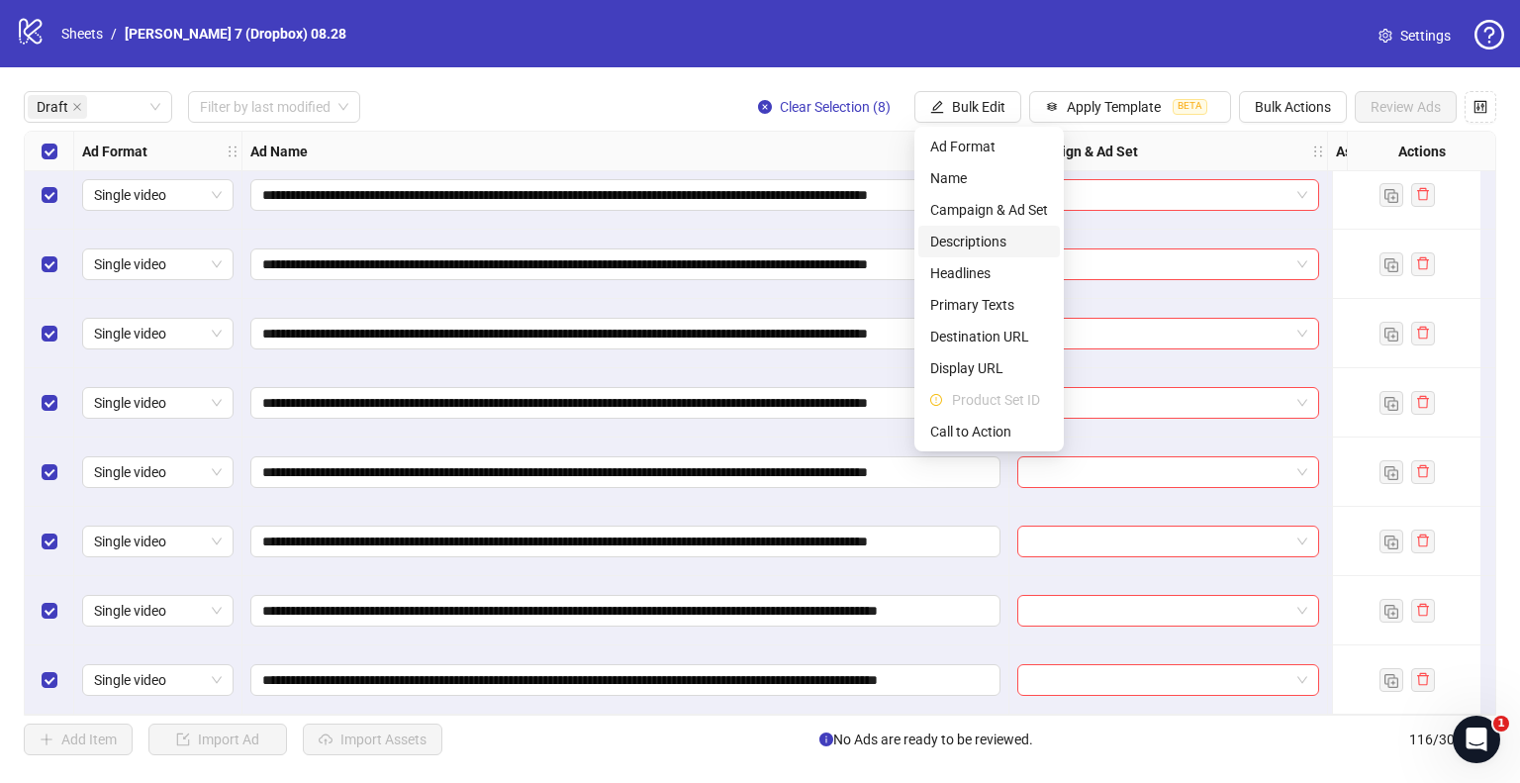
click at [986, 249] on span "Descriptions" at bounding box center [989, 242] width 118 height 22
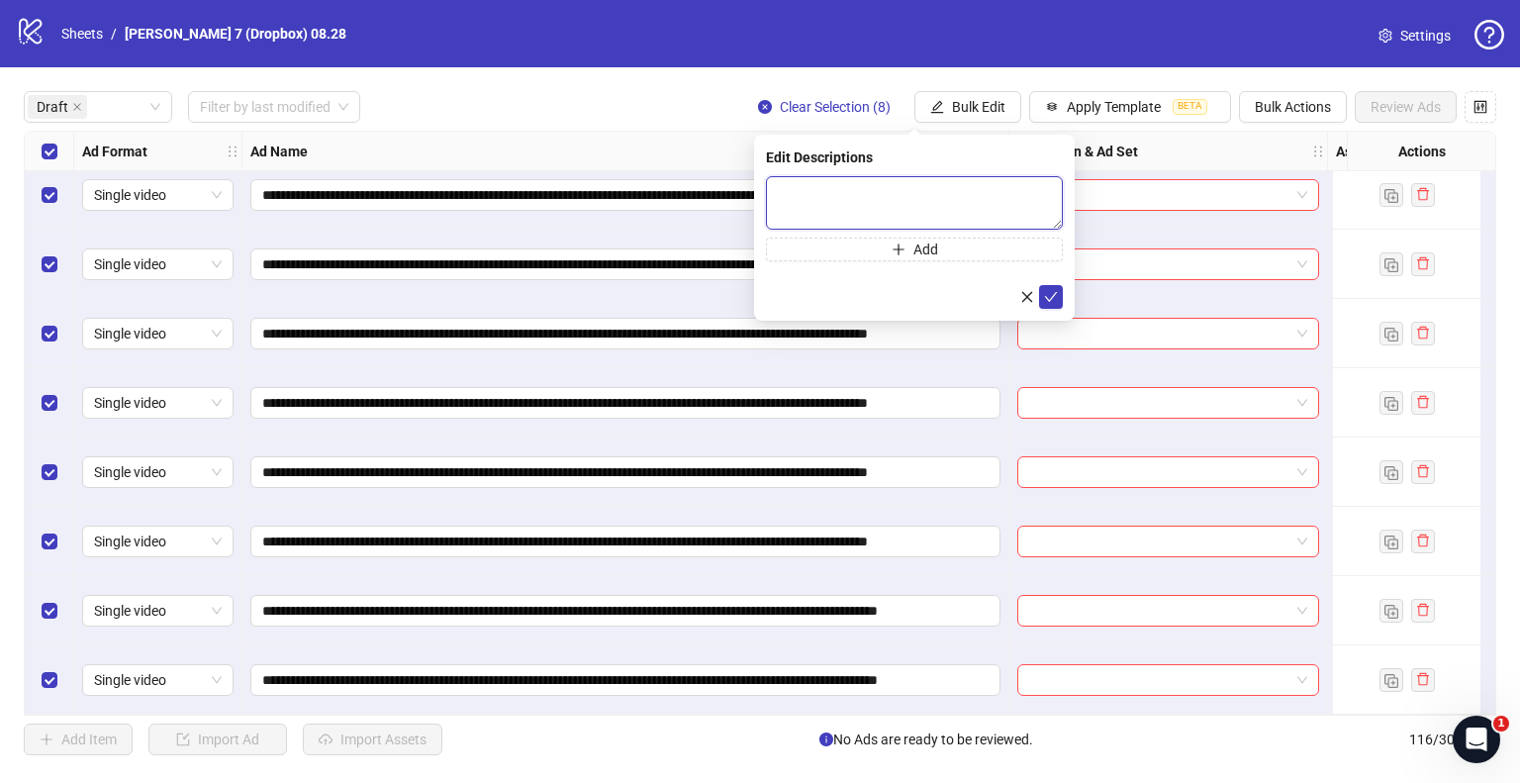
click at [941, 194] on textarea at bounding box center [914, 202] width 297 height 53
paste textarea "**********"
type textarea "**********"
click at [1057, 295] on icon "check" at bounding box center [1051, 296] width 14 height 14
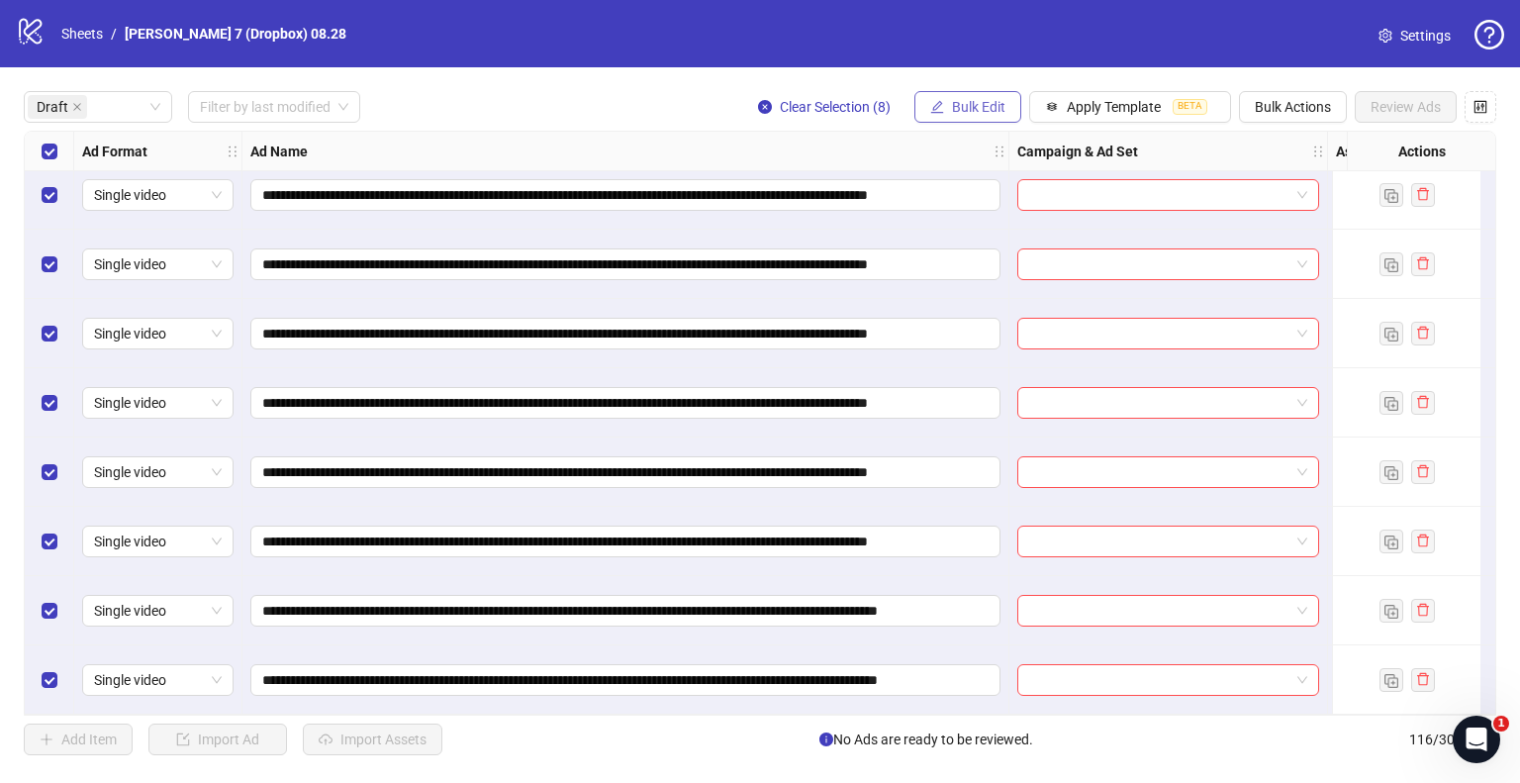
click at [1002, 105] on span "Bulk Edit" at bounding box center [978, 107] width 53 height 16
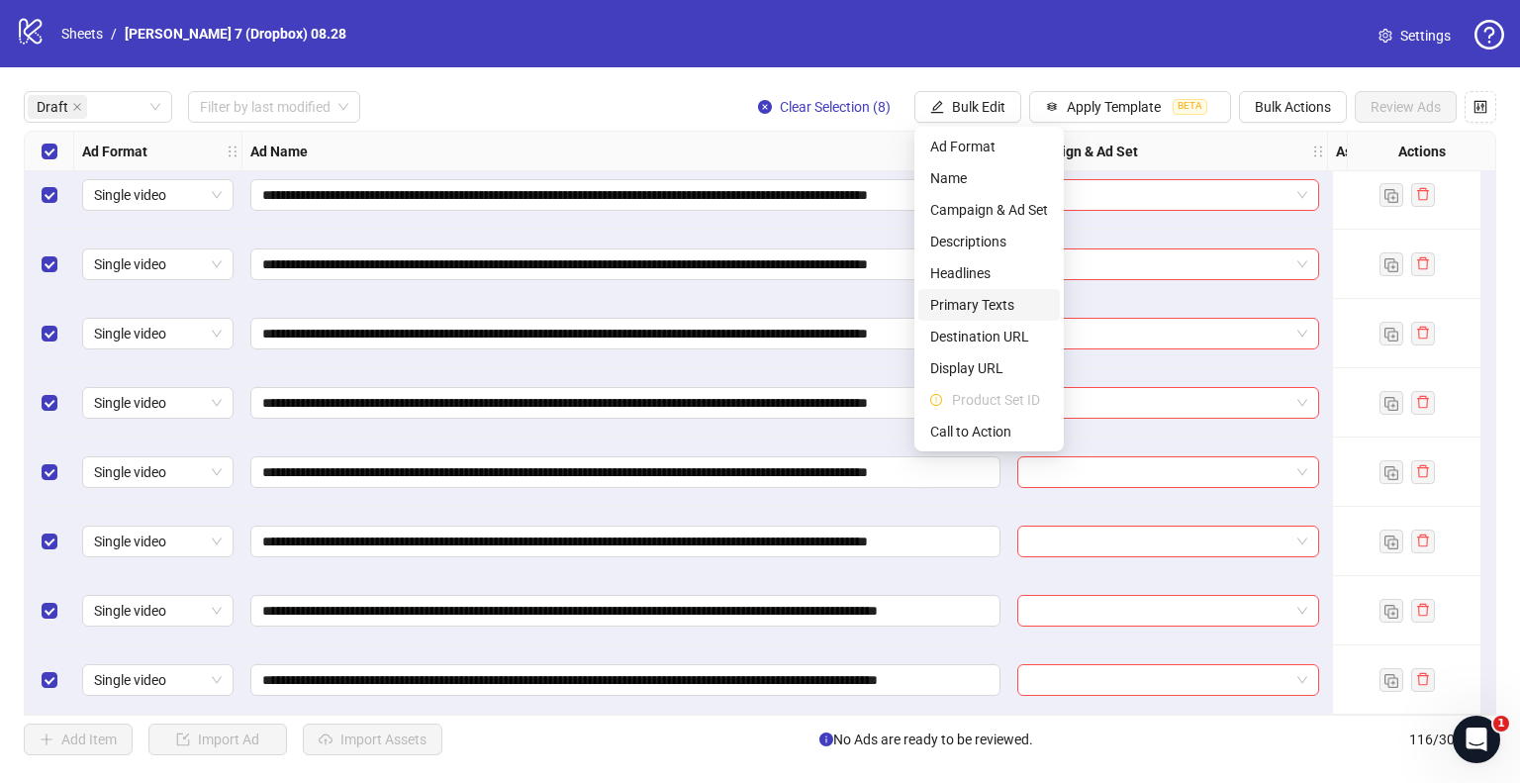
click at [978, 308] on span "Primary Texts" at bounding box center [989, 305] width 118 height 22
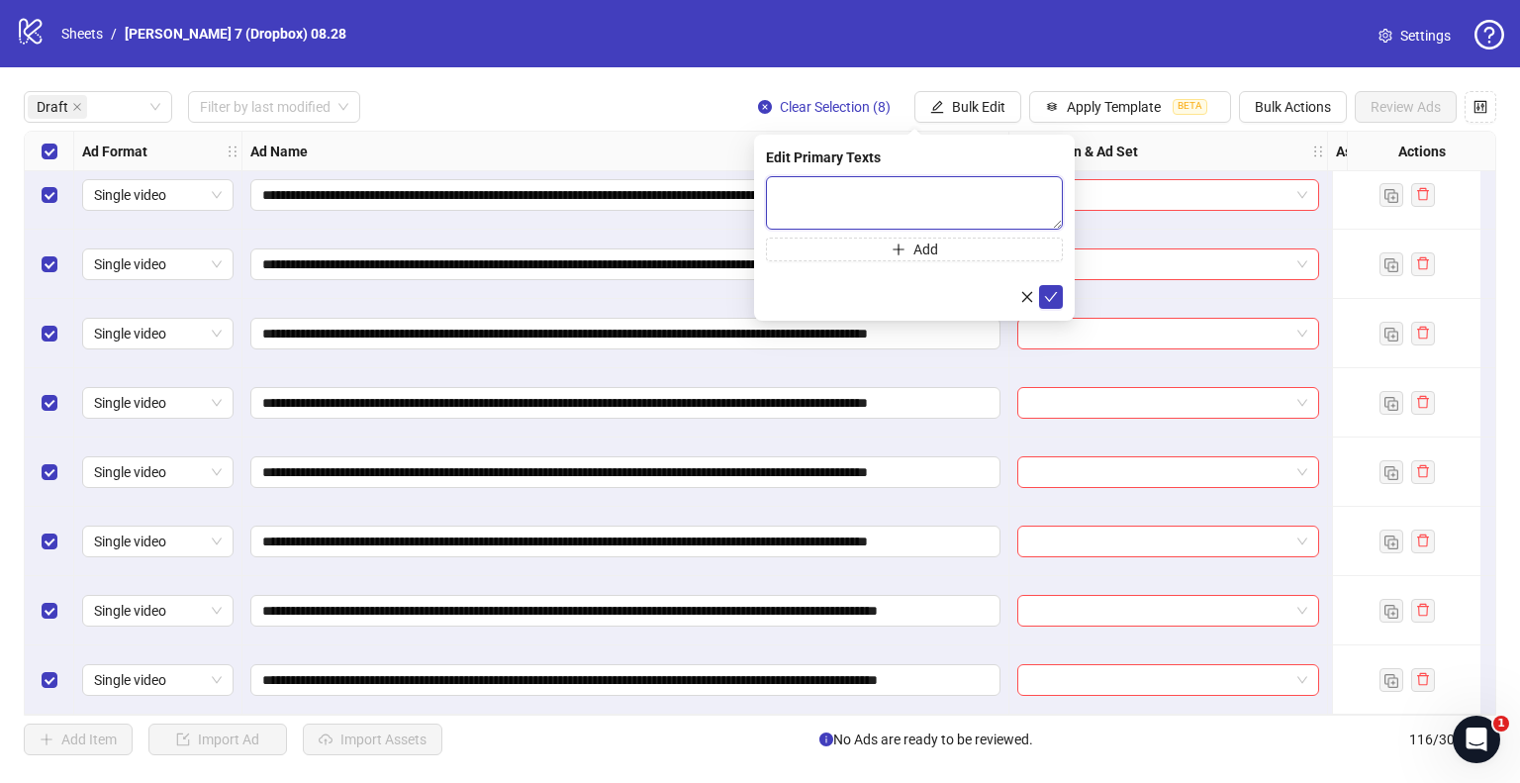
click at [809, 195] on textarea at bounding box center [914, 202] width 297 height 53
paste textarea "**********"
type textarea "**********"
click at [1044, 293] on button "submit" at bounding box center [1051, 297] width 24 height 24
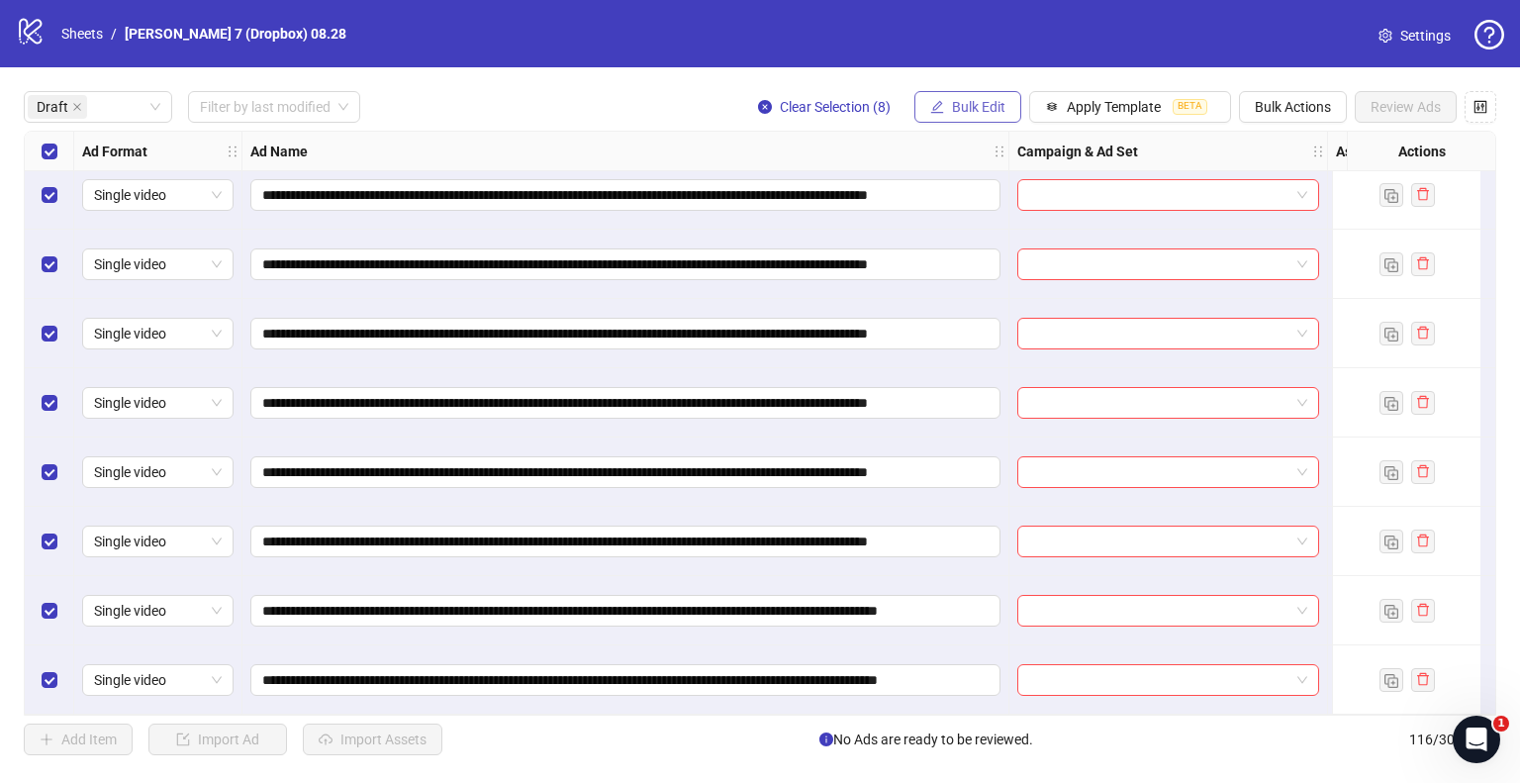
click at [989, 110] on span "Bulk Edit" at bounding box center [978, 107] width 53 height 16
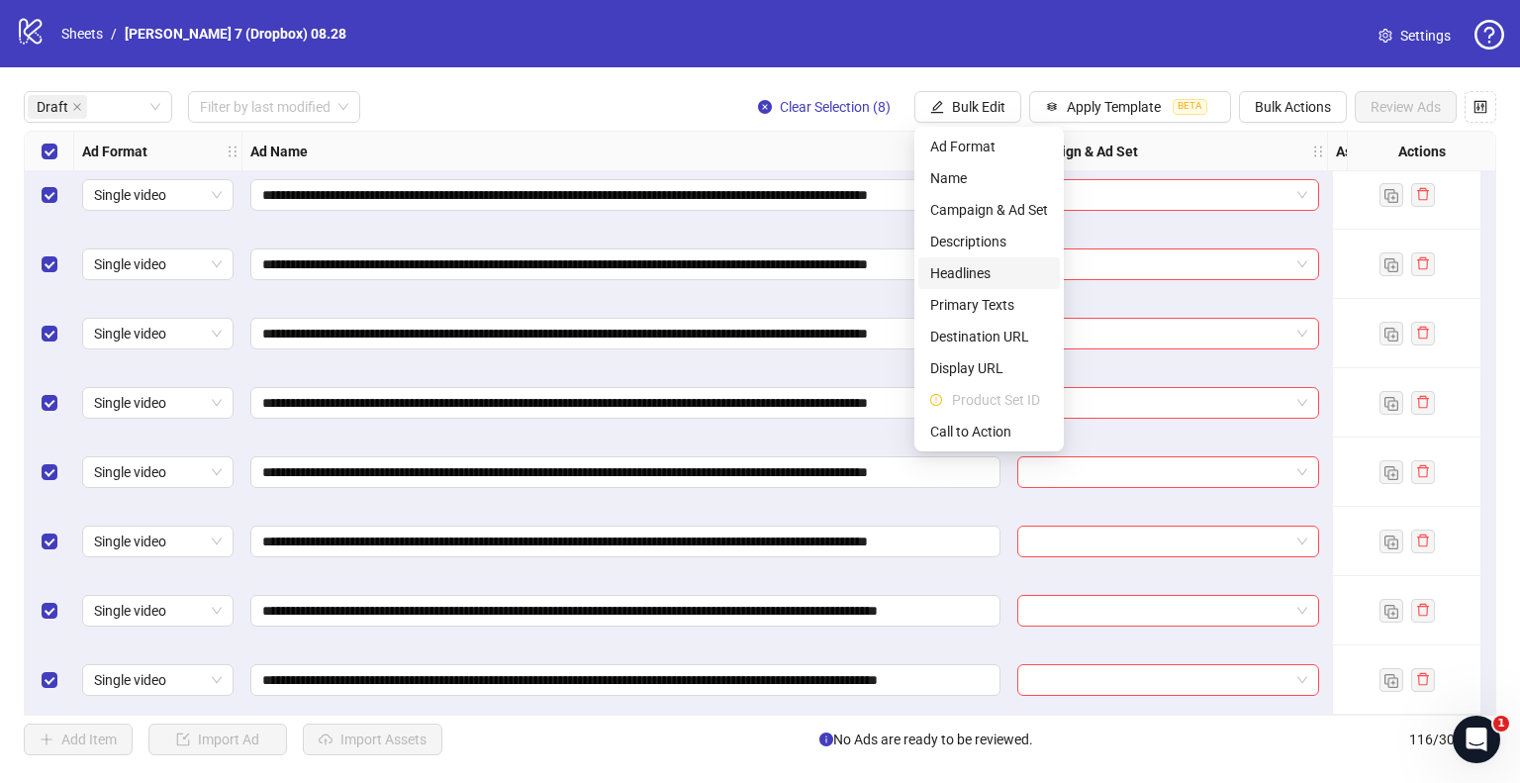
click at [981, 271] on span "Headlines" at bounding box center [989, 273] width 118 height 22
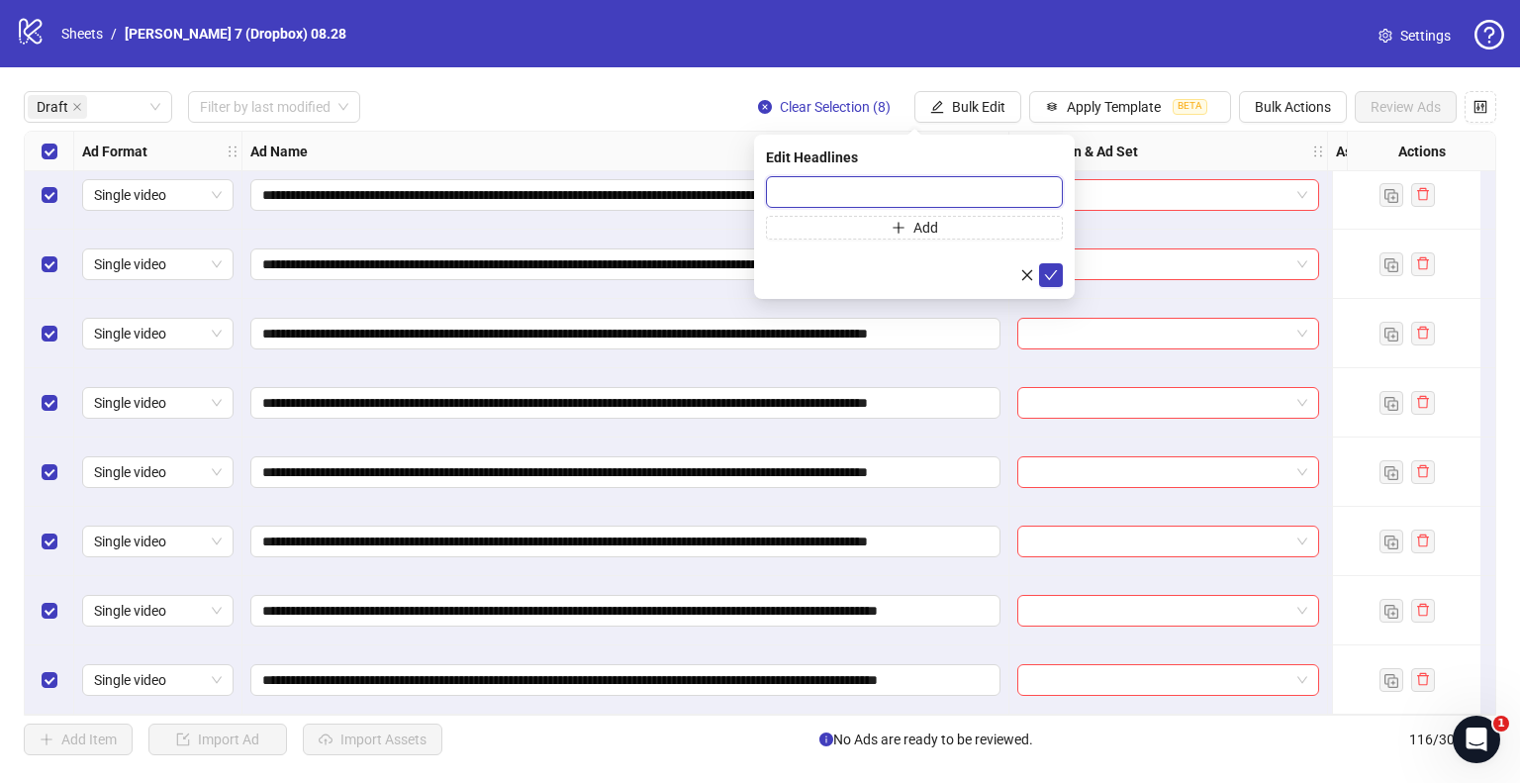
click at [870, 180] on input "text" at bounding box center [914, 192] width 297 height 32
paste input "**********"
type input "**********"
click at [1046, 272] on icon "check" at bounding box center [1051, 275] width 14 height 14
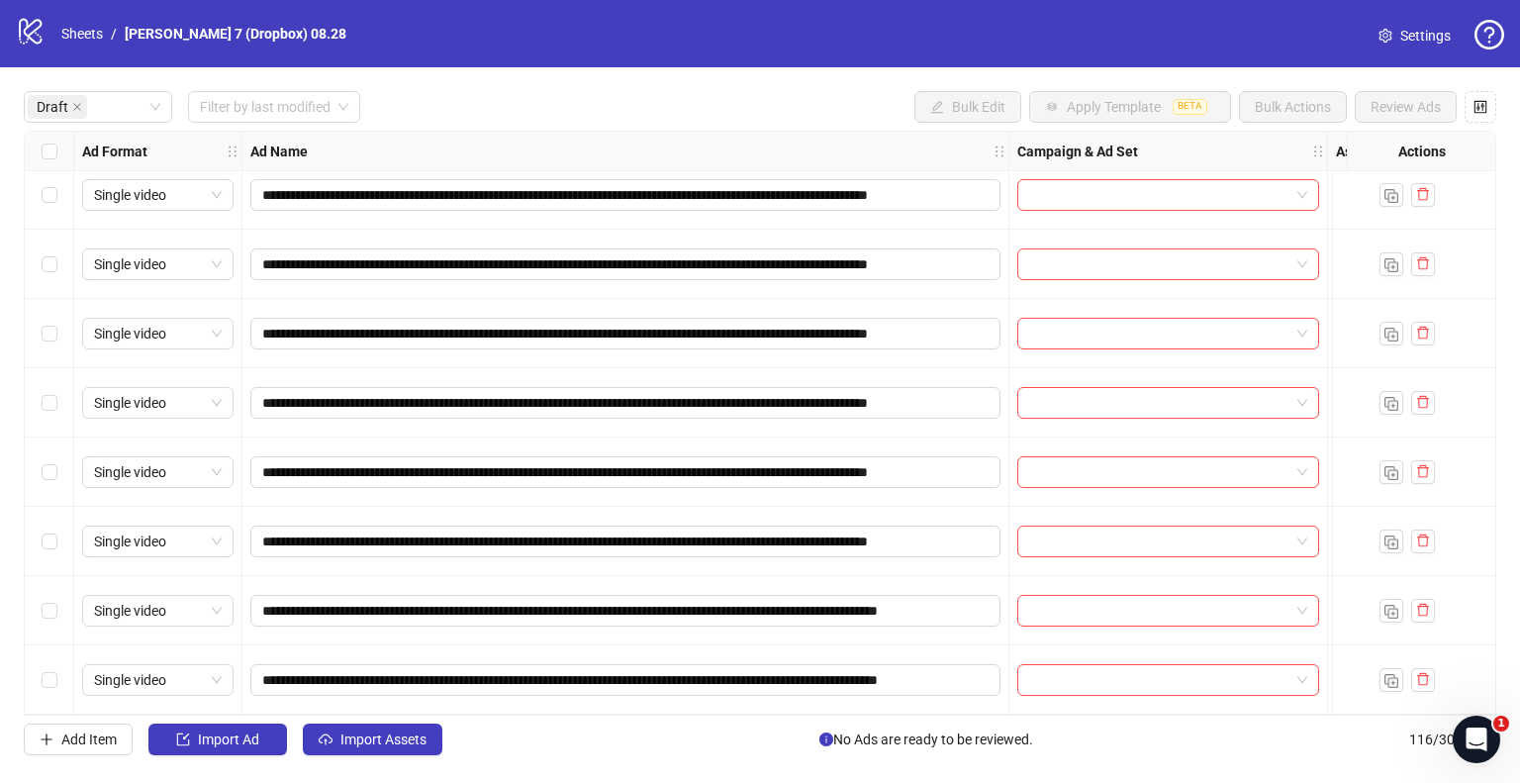
scroll to position [0, 0]
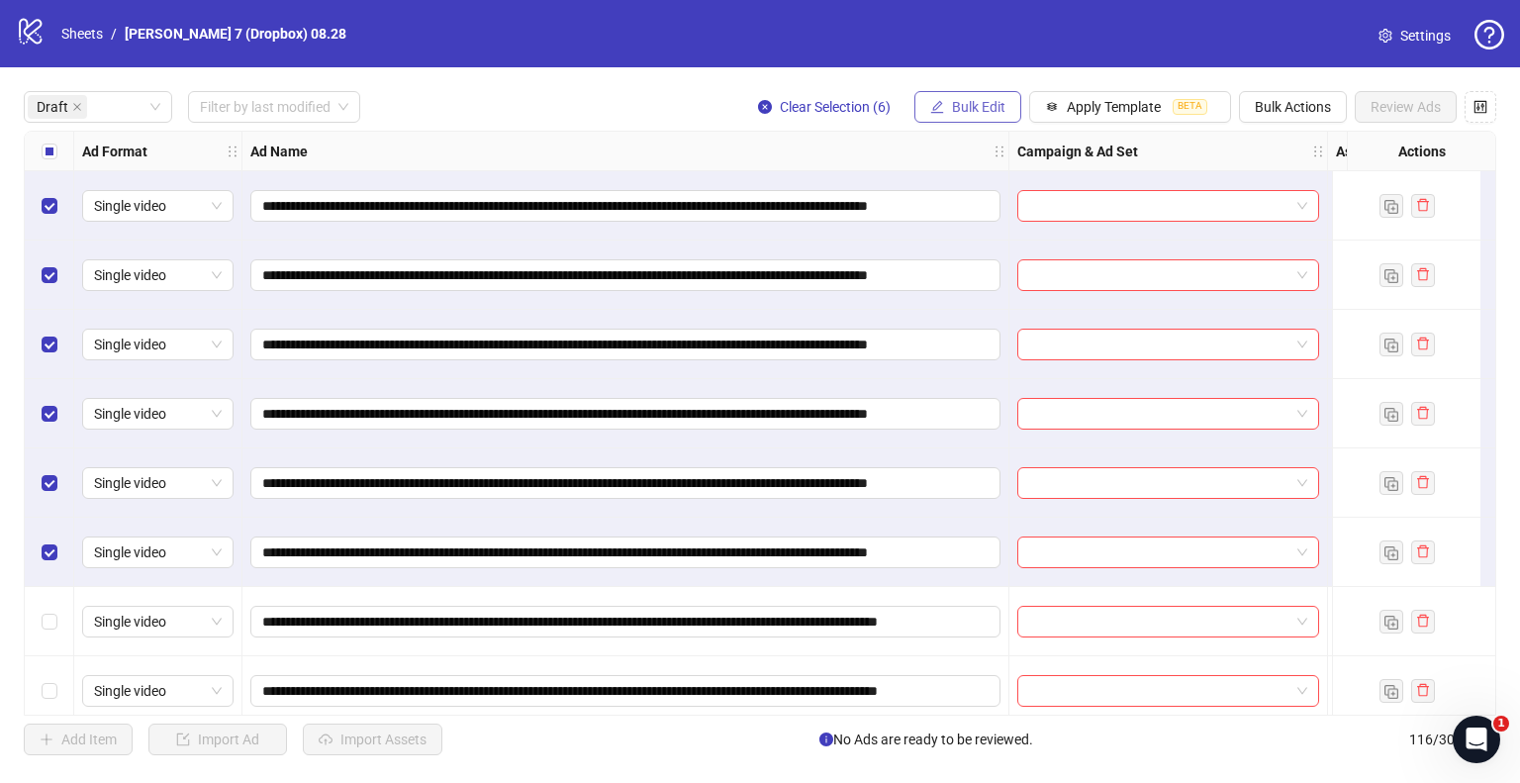
click at [974, 106] on span "Bulk Edit" at bounding box center [978, 107] width 53 height 16
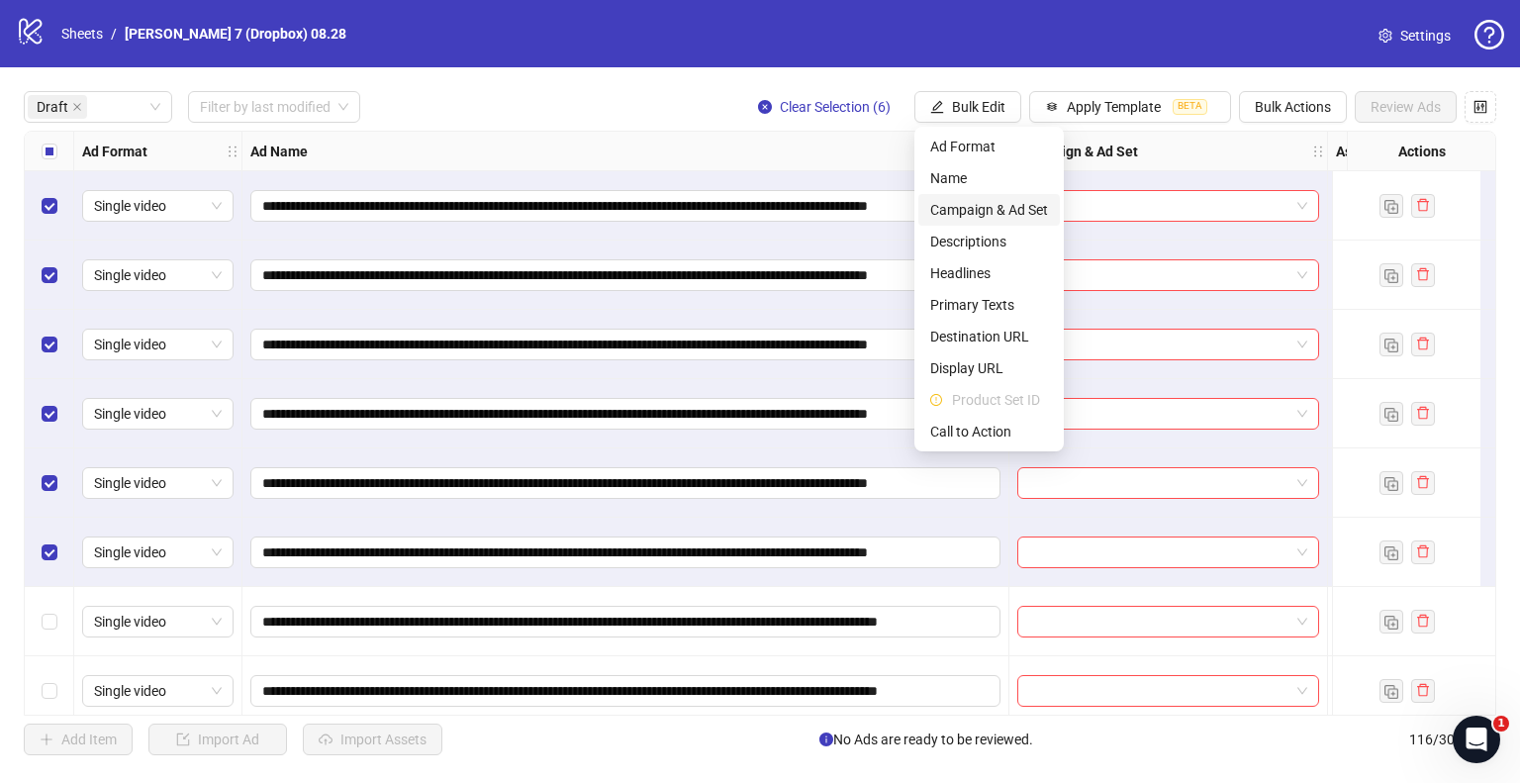
click at [959, 213] on span "Campaign & Ad Set" at bounding box center [989, 210] width 118 height 22
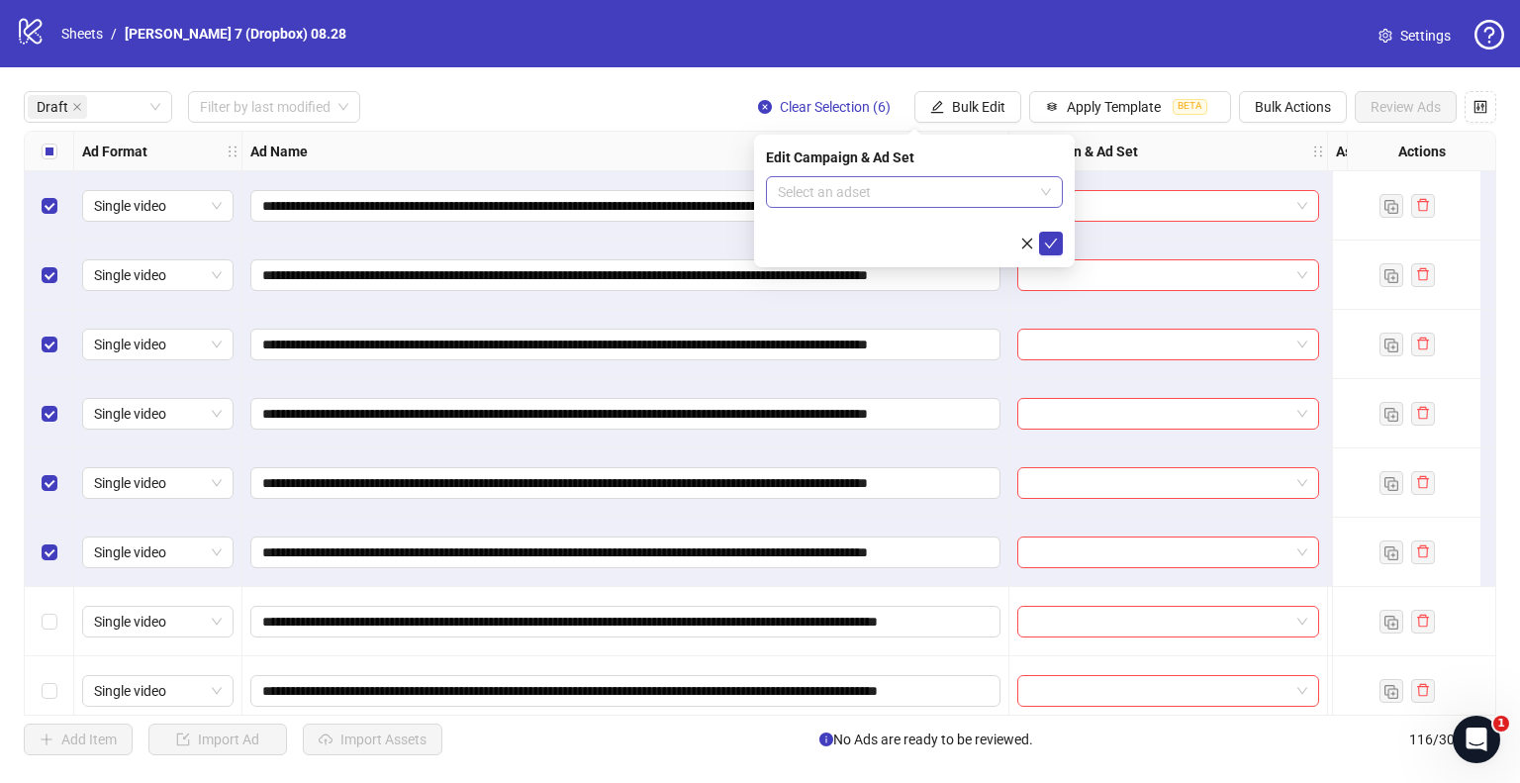
click at [948, 191] on input "search" at bounding box center [905, 192] width 255 height 30
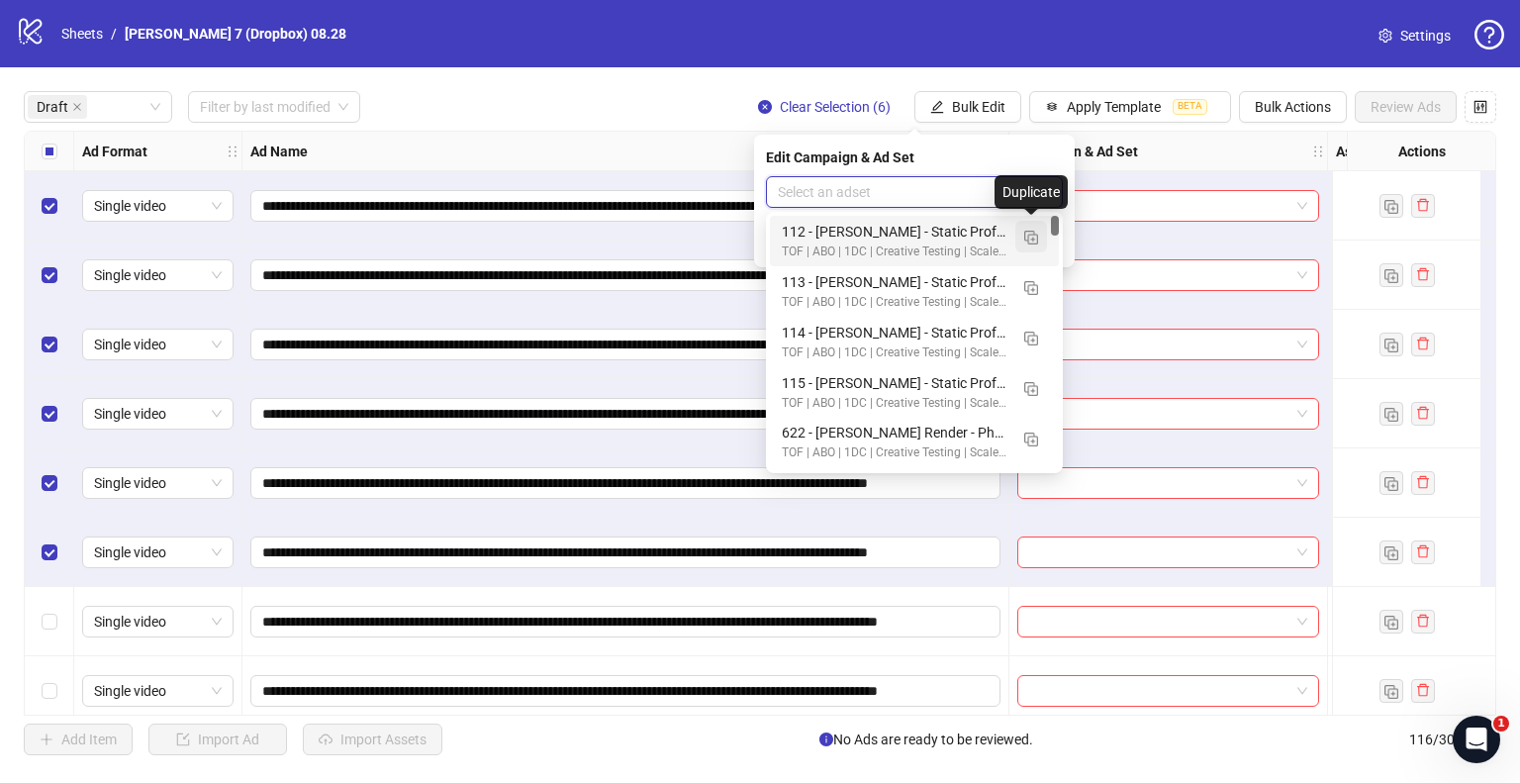
click at [1022, 235] on button "button" at bounding box center [1031, 237] width 32 height 32
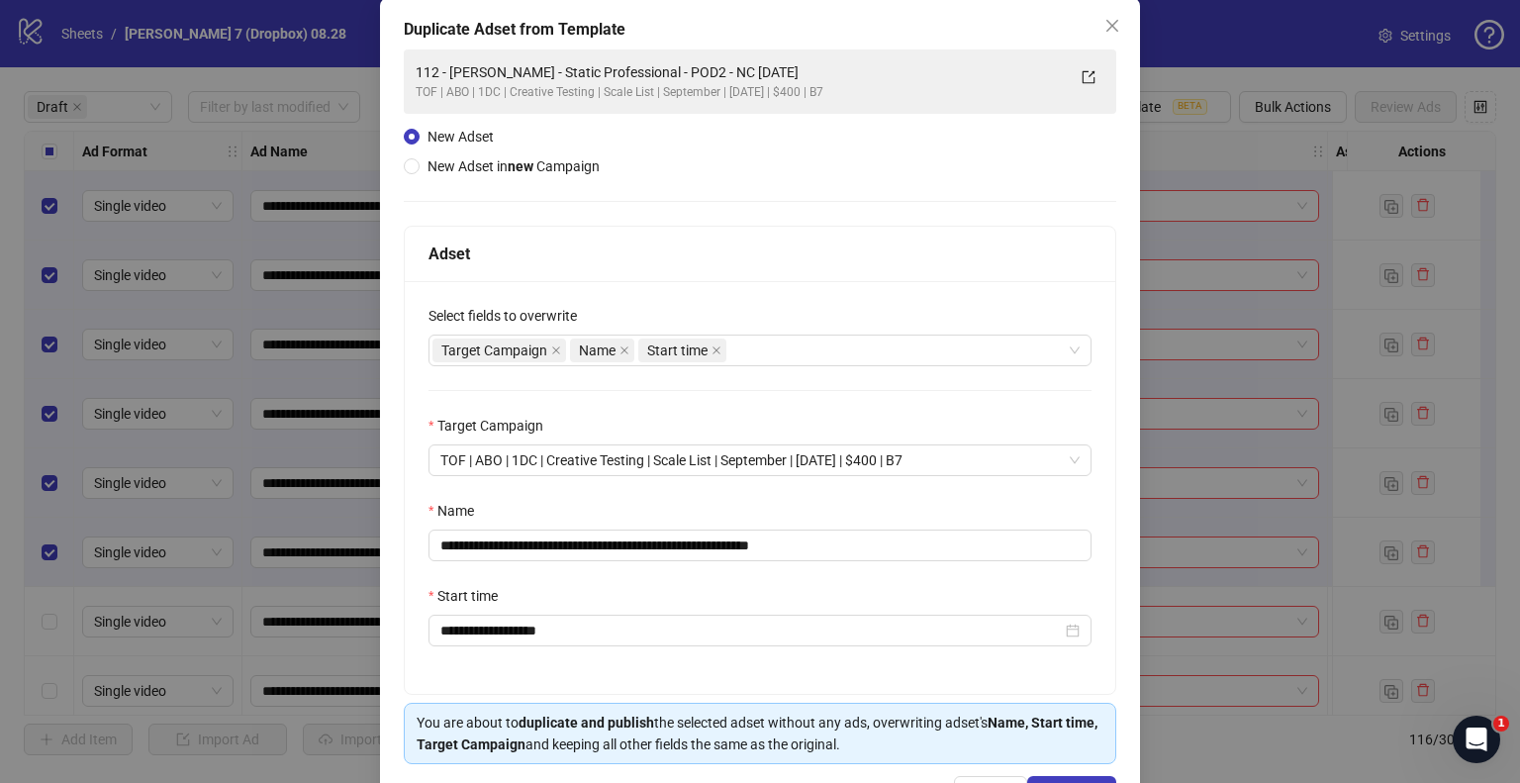
scroll to position [167, 0]
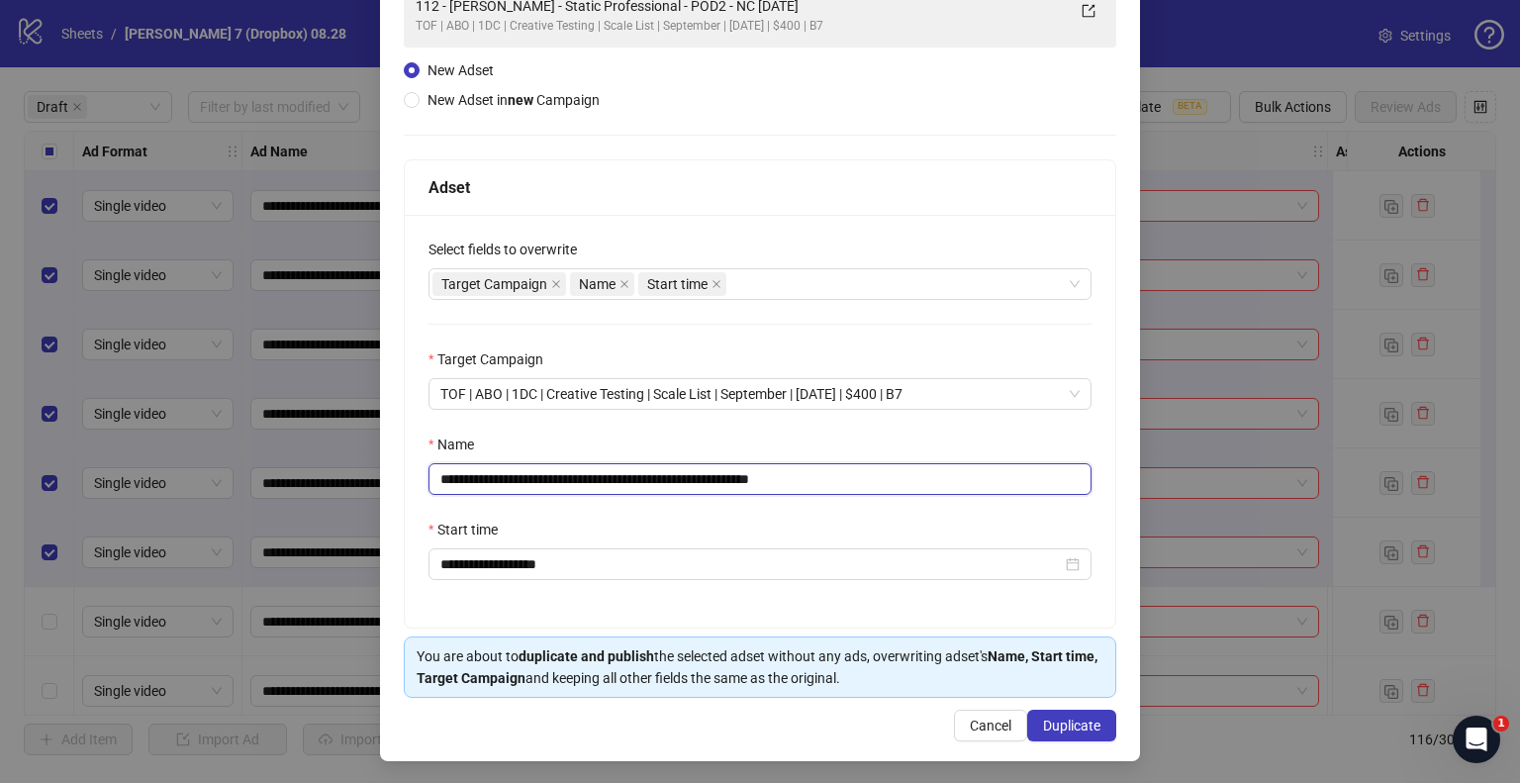
drag, startPoint x: 700, startPoint y: 479, endPoint x: 113, endPoint y: 488, distance: 587.0
click at [113, 488] on div "**********" at bounding box center [760, 391] width 1520 height 783
paste input "text"
click at [962, 498] on div "**********" at bounding box center [760, 421] width 711 height 413
type input "**********"
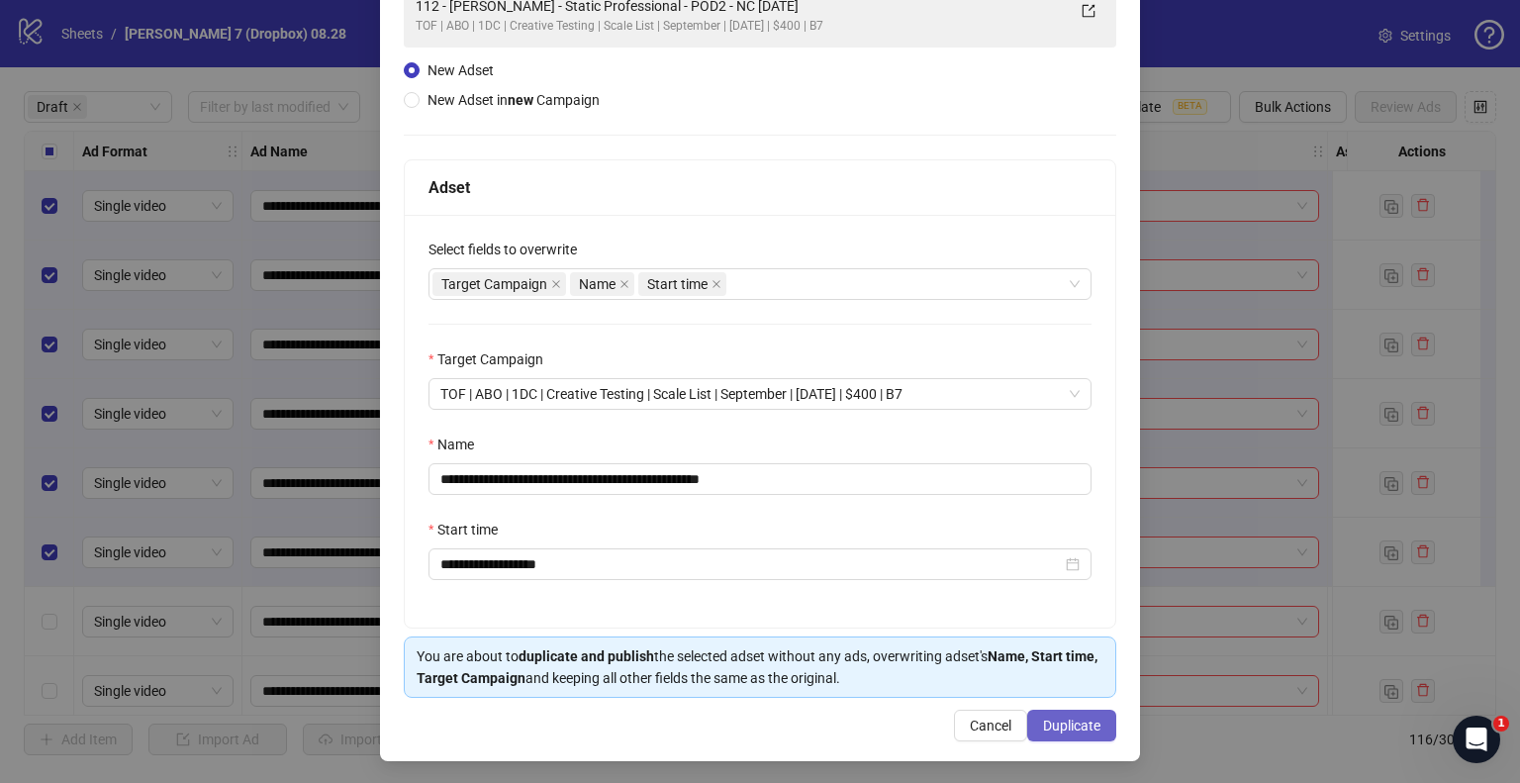
click at [1049, 719] on span "Duplicate" at bounding box center [1071, 726] width 57 height 16
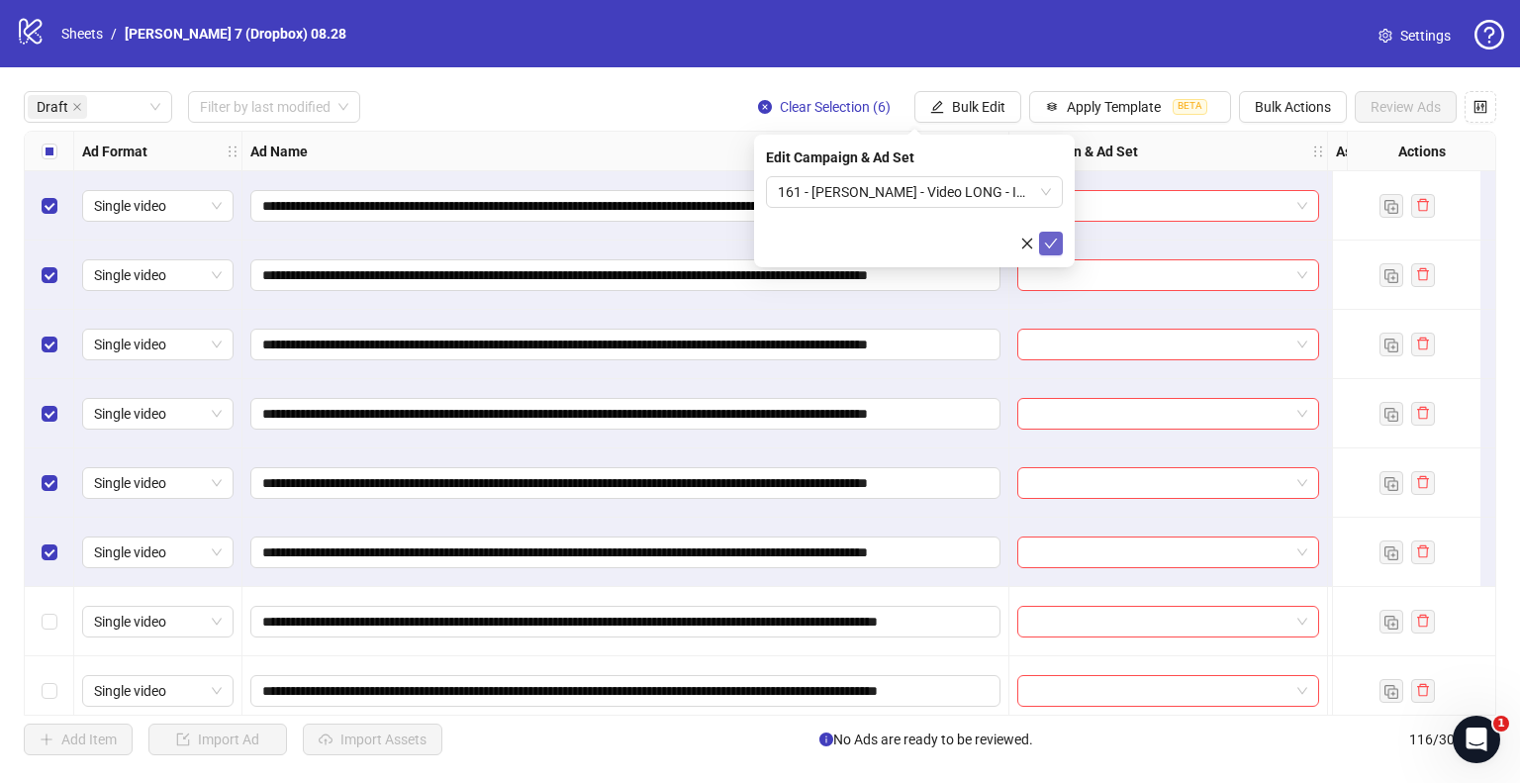
click at [1052, 241] on icon "check" at bounding box center [1051, 244] width 14 height 14
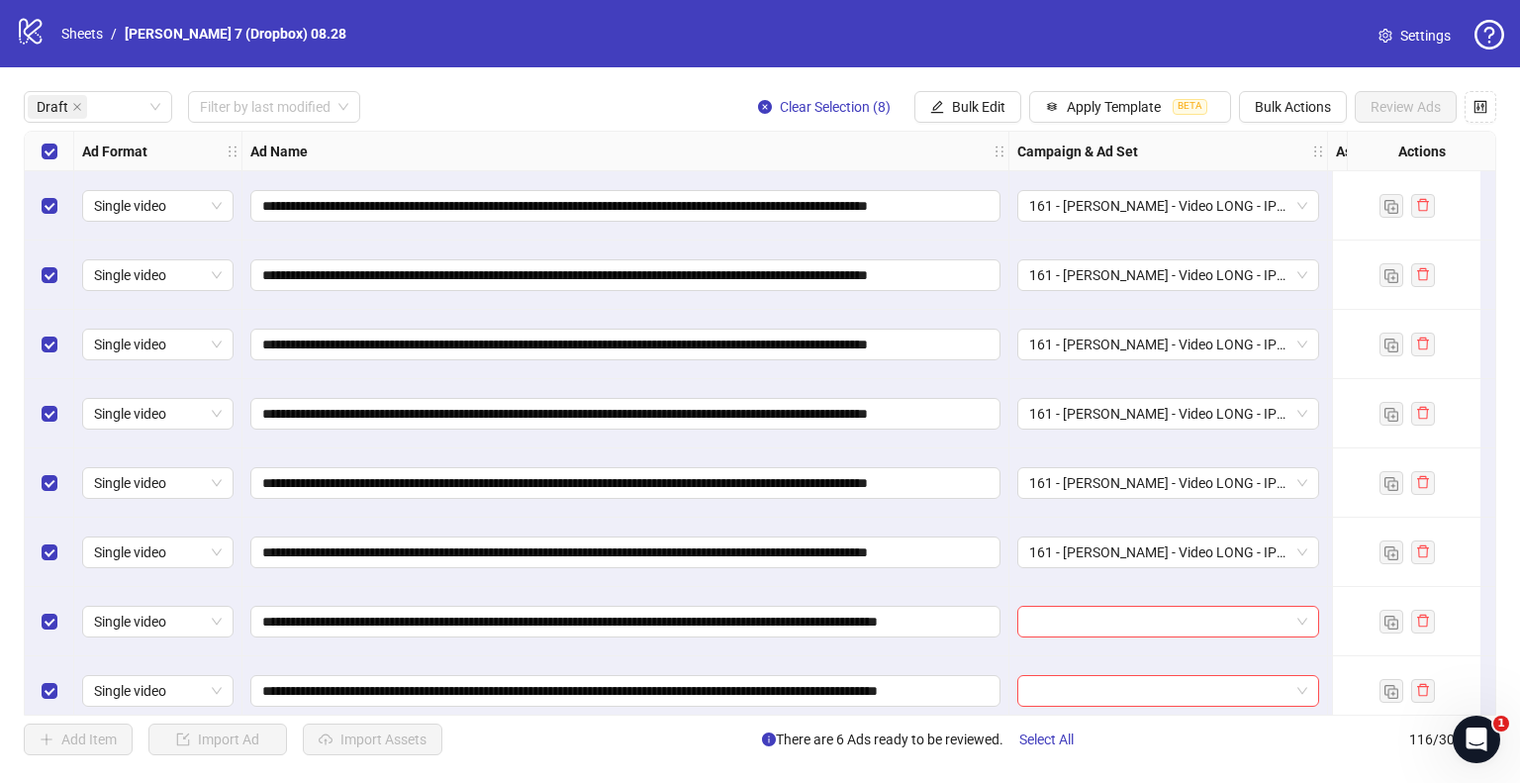
click at [39, 150] on div "Select all rows" at bounding box center [49, 152] width 49 height 40
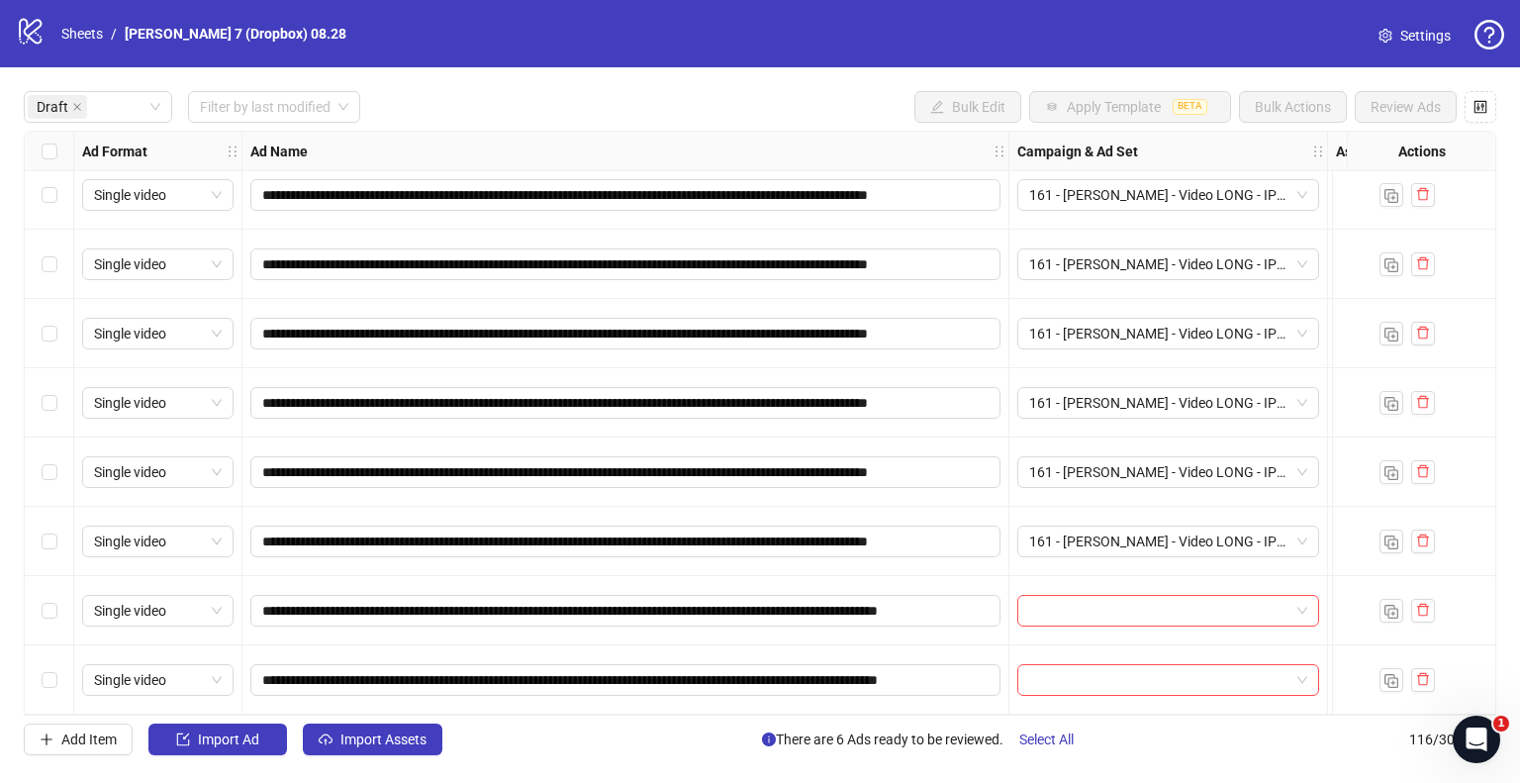
scroll to position [18, 0]
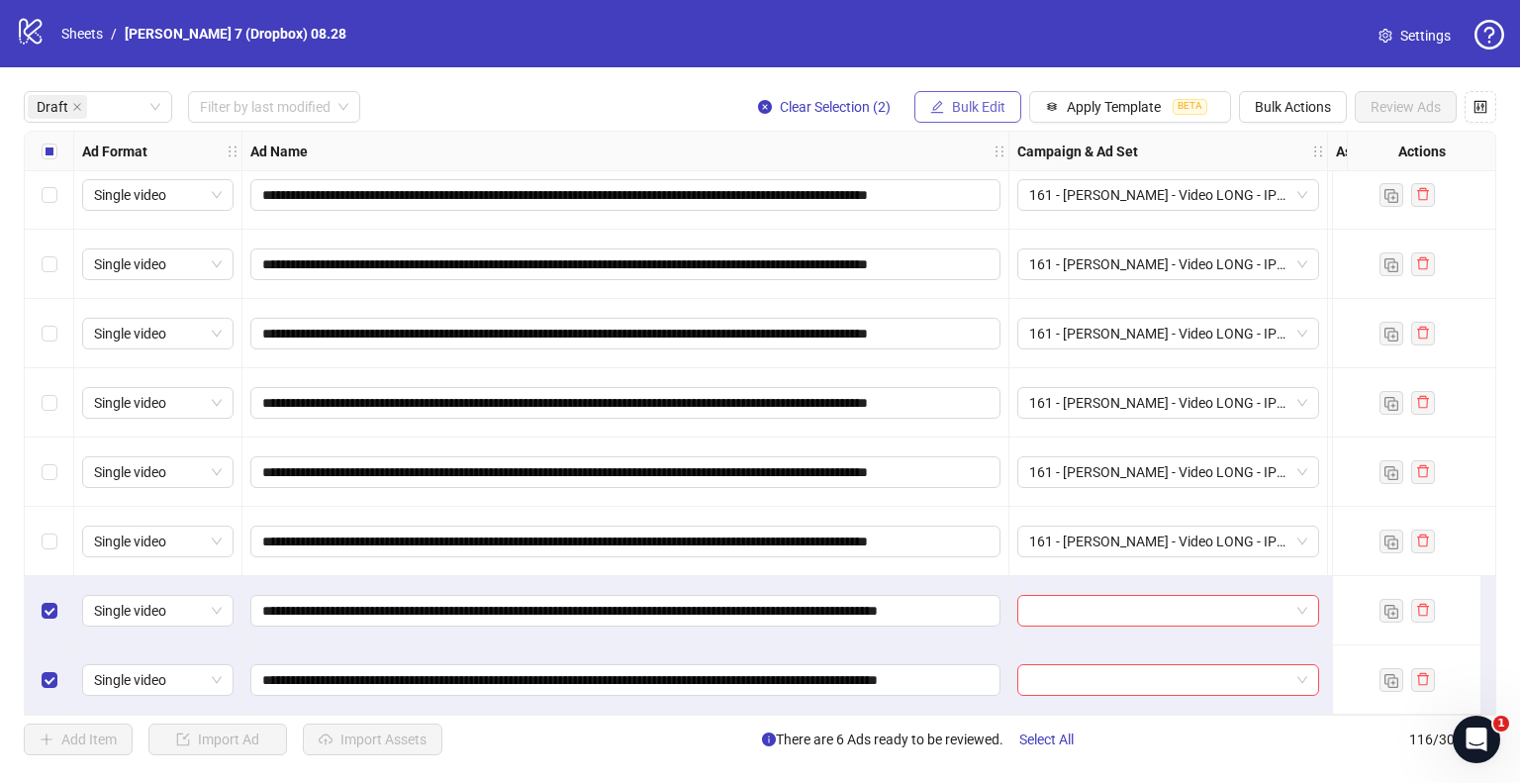
click at [928, 106] on button "Bulk Edit" at bounding box center [968, 107] width 107 height 32
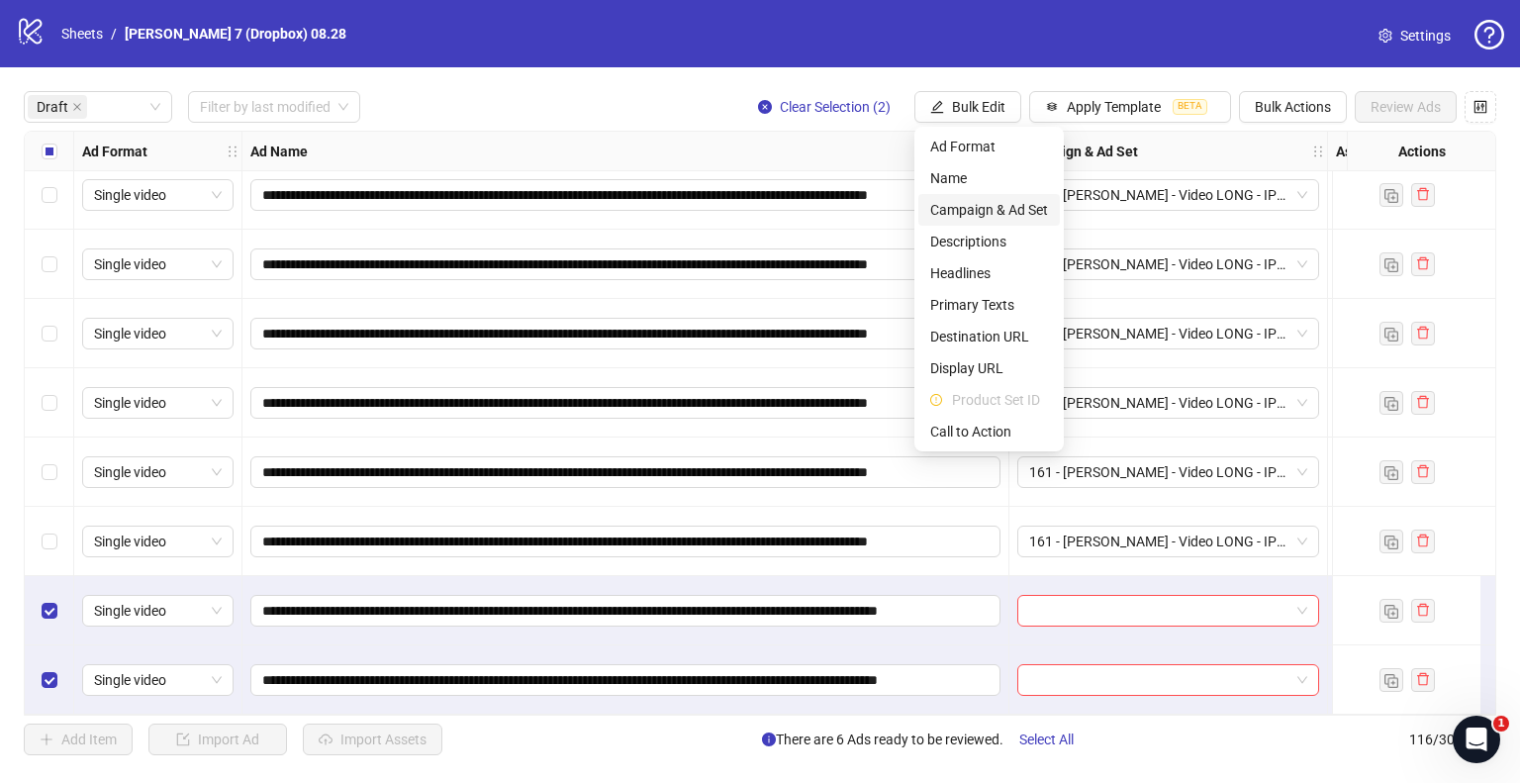
click at [983, 205] on span "Campaign & Ad Set" at bounding box center [989, 210] width 118 height 22
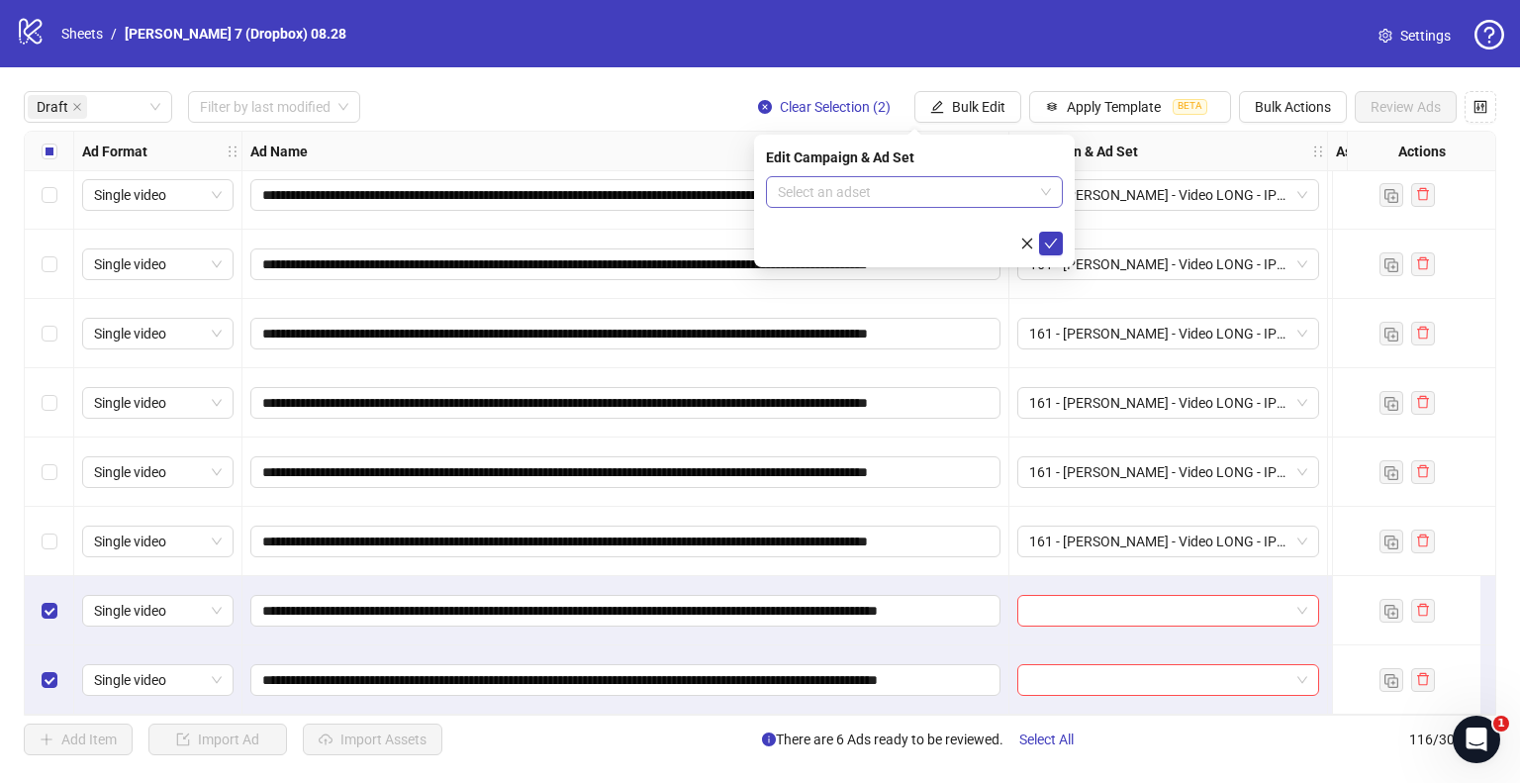
click at [981, 193] on input "search" at bounding box center [905, 192] width 255 height 30
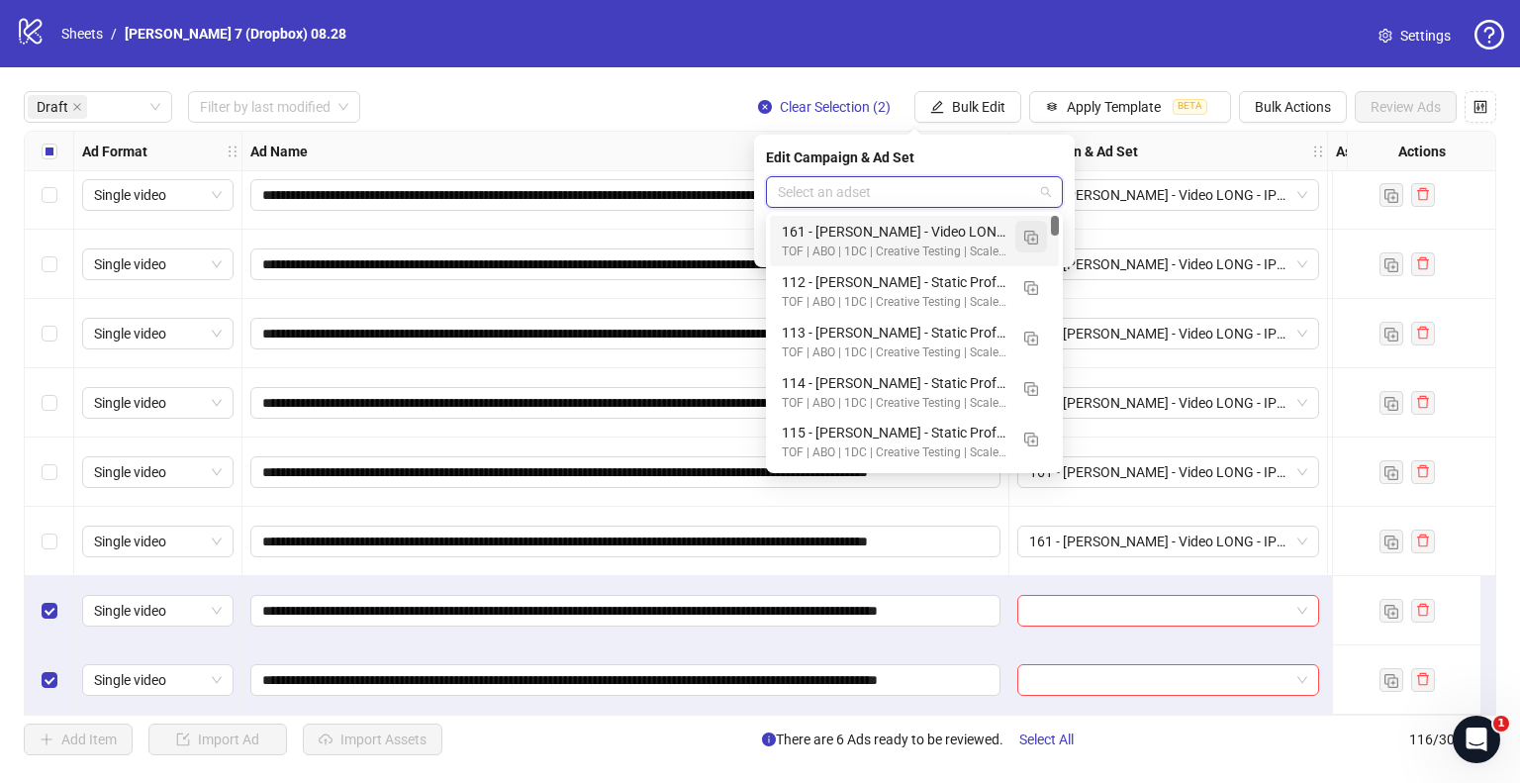
click at [1024, 240] on img "button" at bounding box center [1031, 238] width 14 height 14
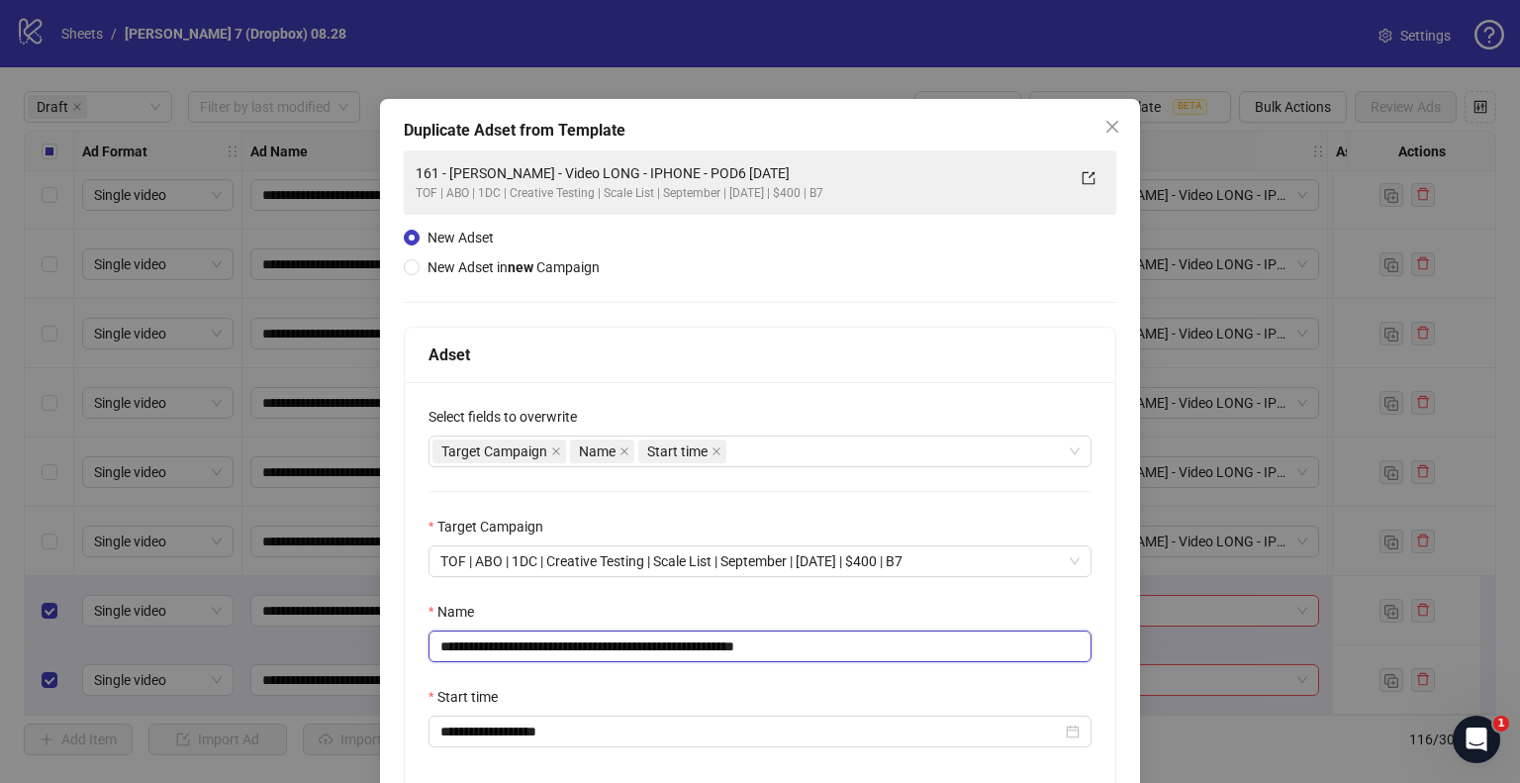
drag, startPoint x: 707, startPoint y: 649, endPoint x: 165, endPoint y: 648, distance: 541.4
click at [165, 648] on div "**********" at bounding box center [760, 391] width 1520 height 783
paste input "*****"
drag, startPoint x: 812, startPoint y: 645, endPoint x: 1053, endPoint y: 671, distance: 242.9
click at [1049, 669] on div "**********" at bounding box center [760, 588] width 711 height 413
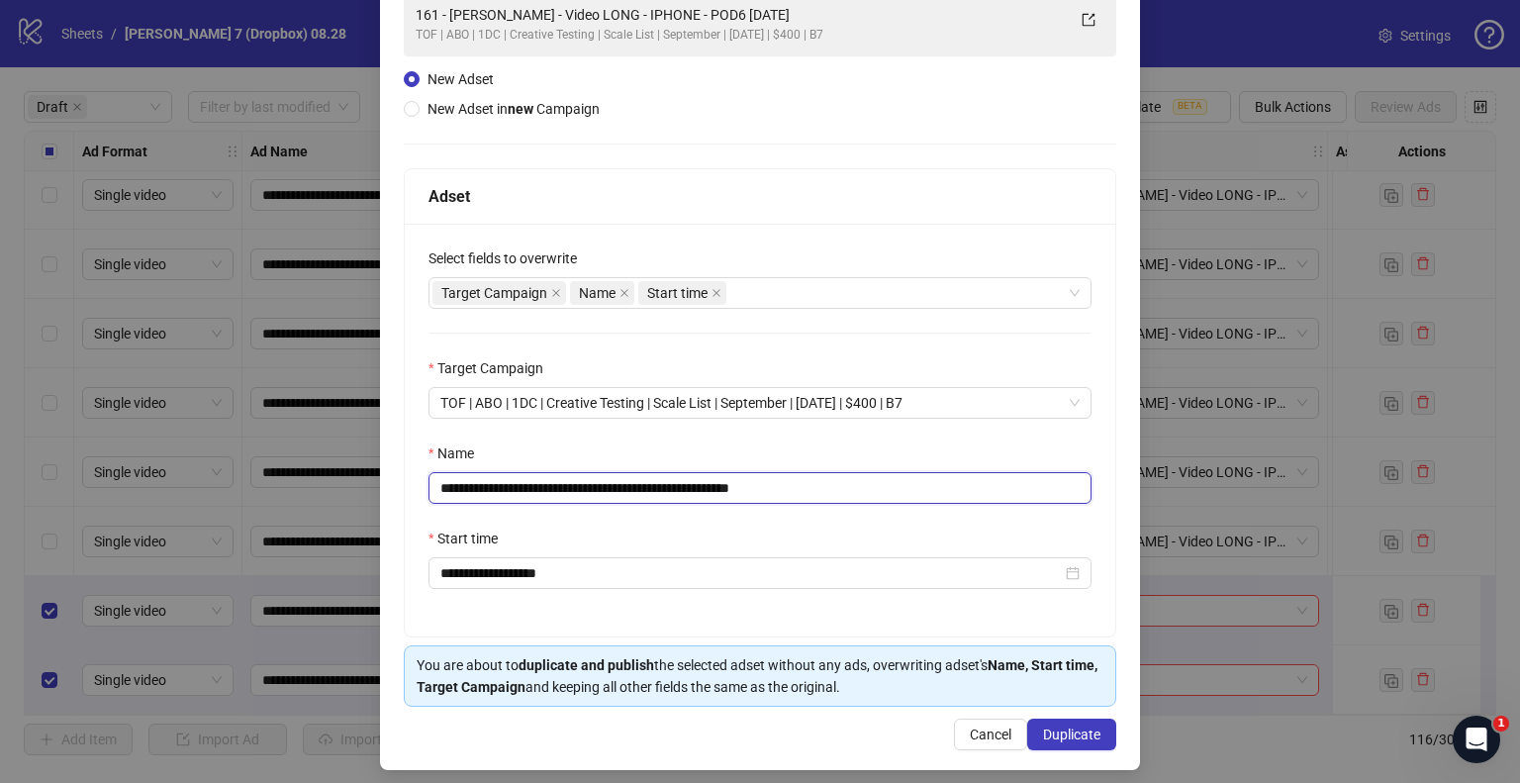
scroll to position [167, 0]
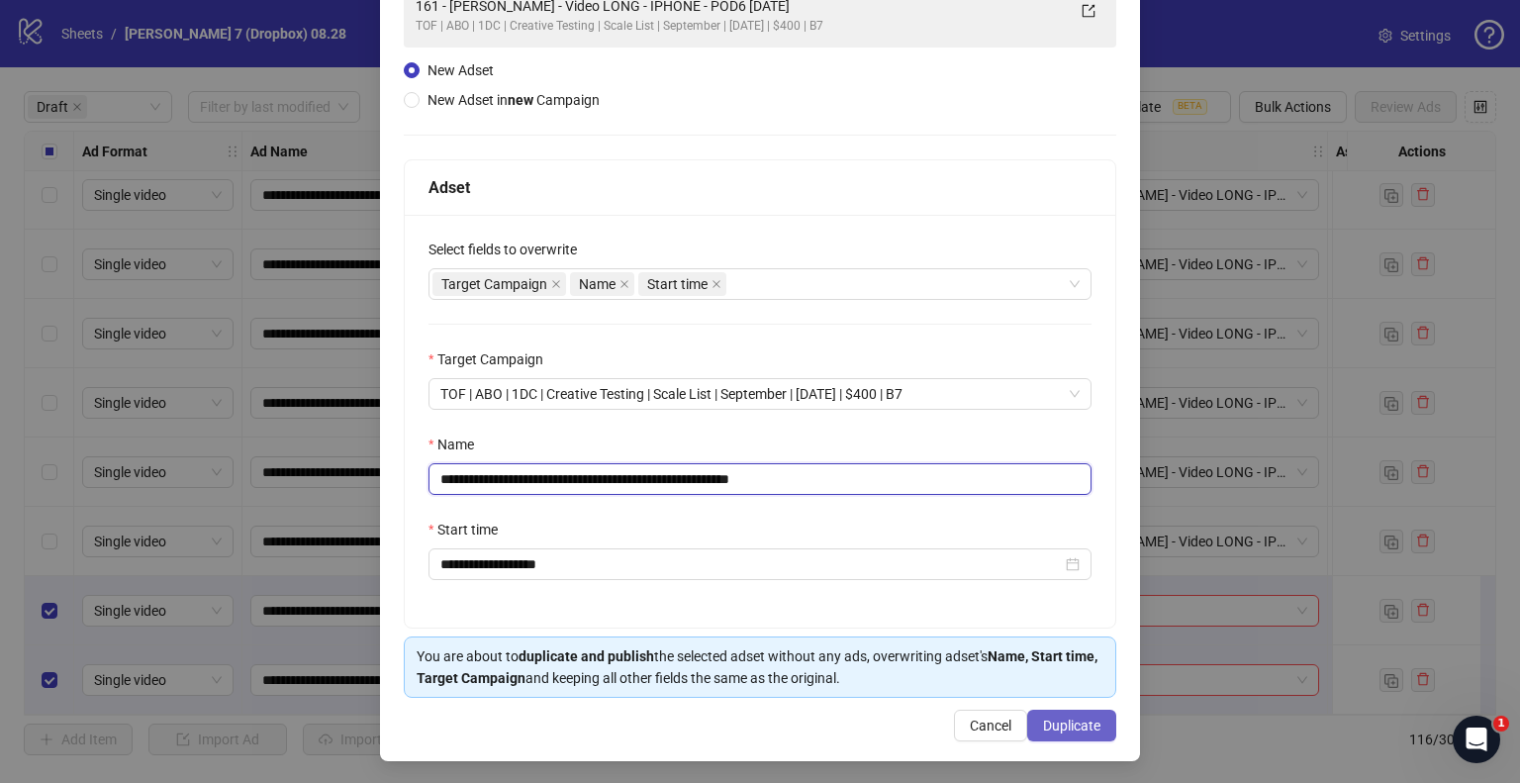
type input "**********"
click at [1062, 724] on span "Duplicate" at bounding box center [1071, 726] width 57 height 16
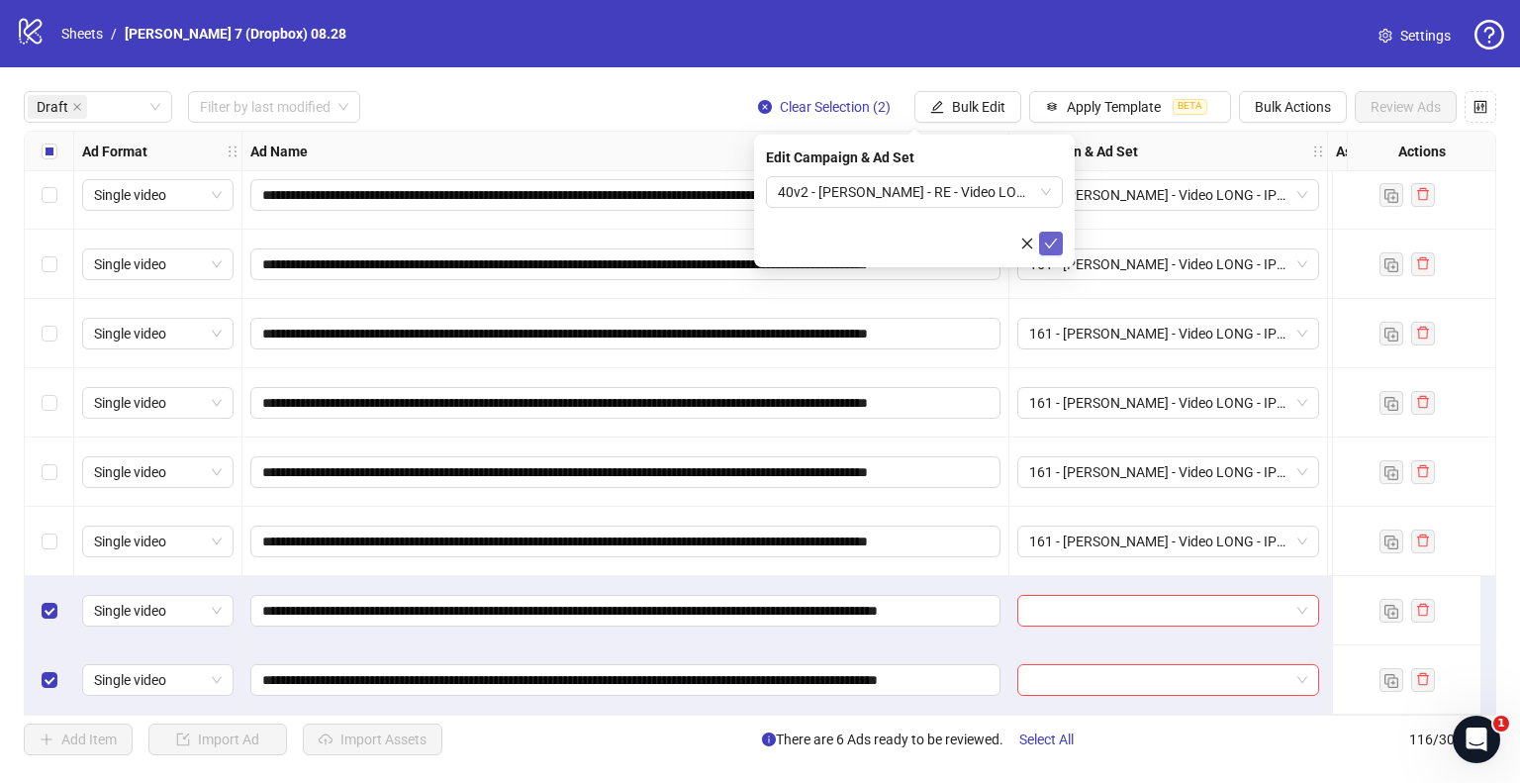
click at [1053, 241] on icon "check" at bounding box center [1051, 244] width 14 height 14
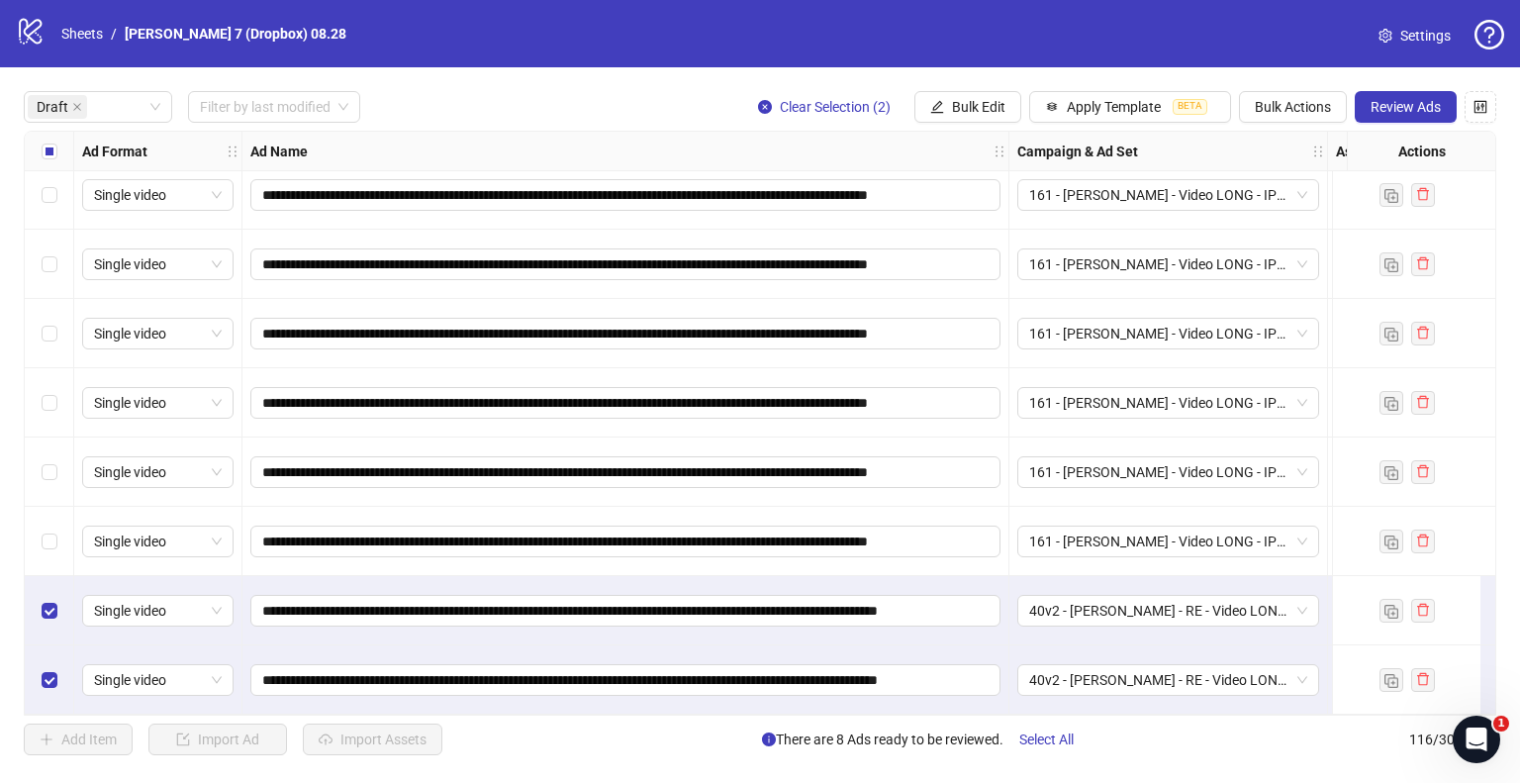
scroll to position [18, 891]
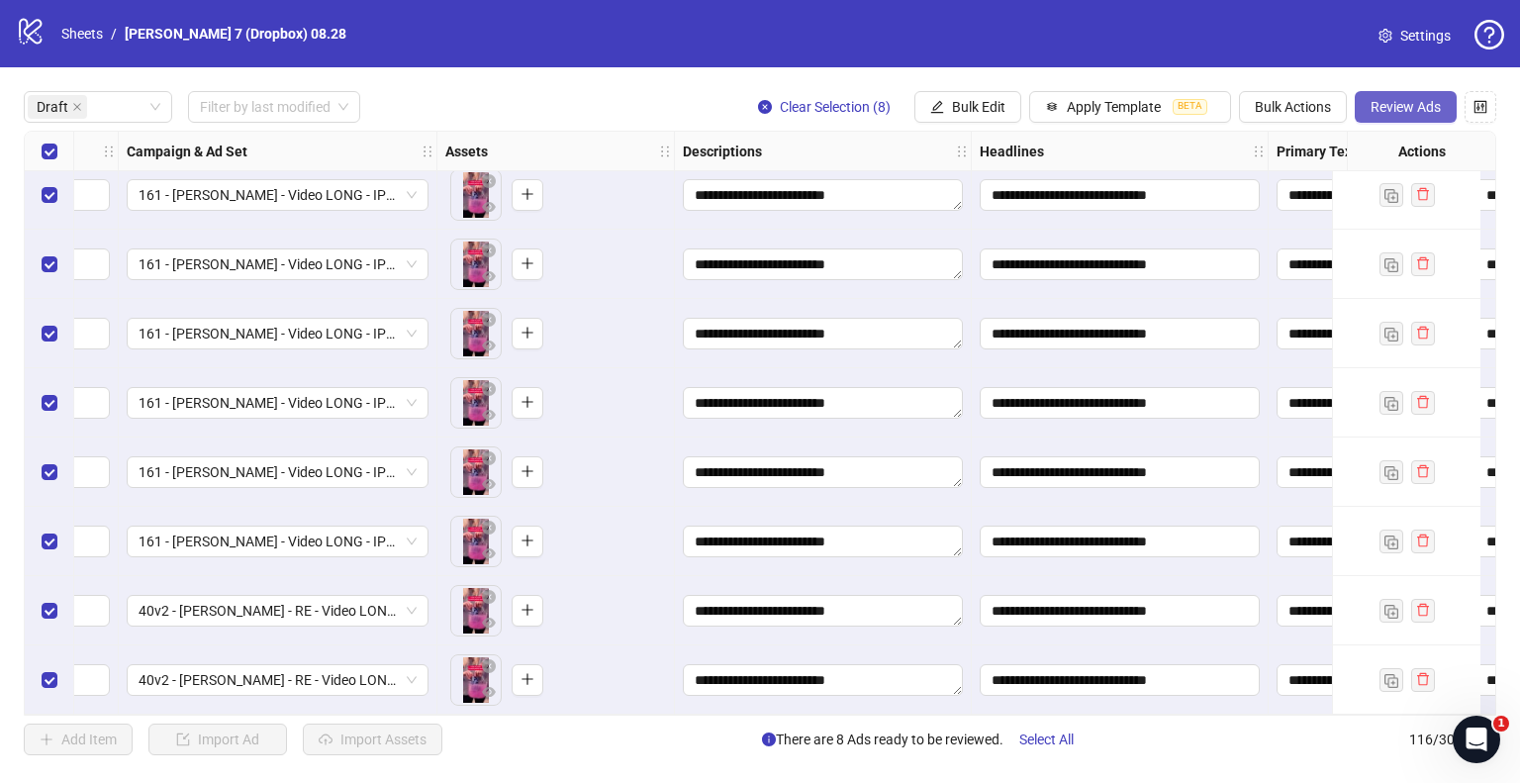
click at [1390, 102] on span "Review Ads" at bounding box center [1406, 107] width 70 height 16
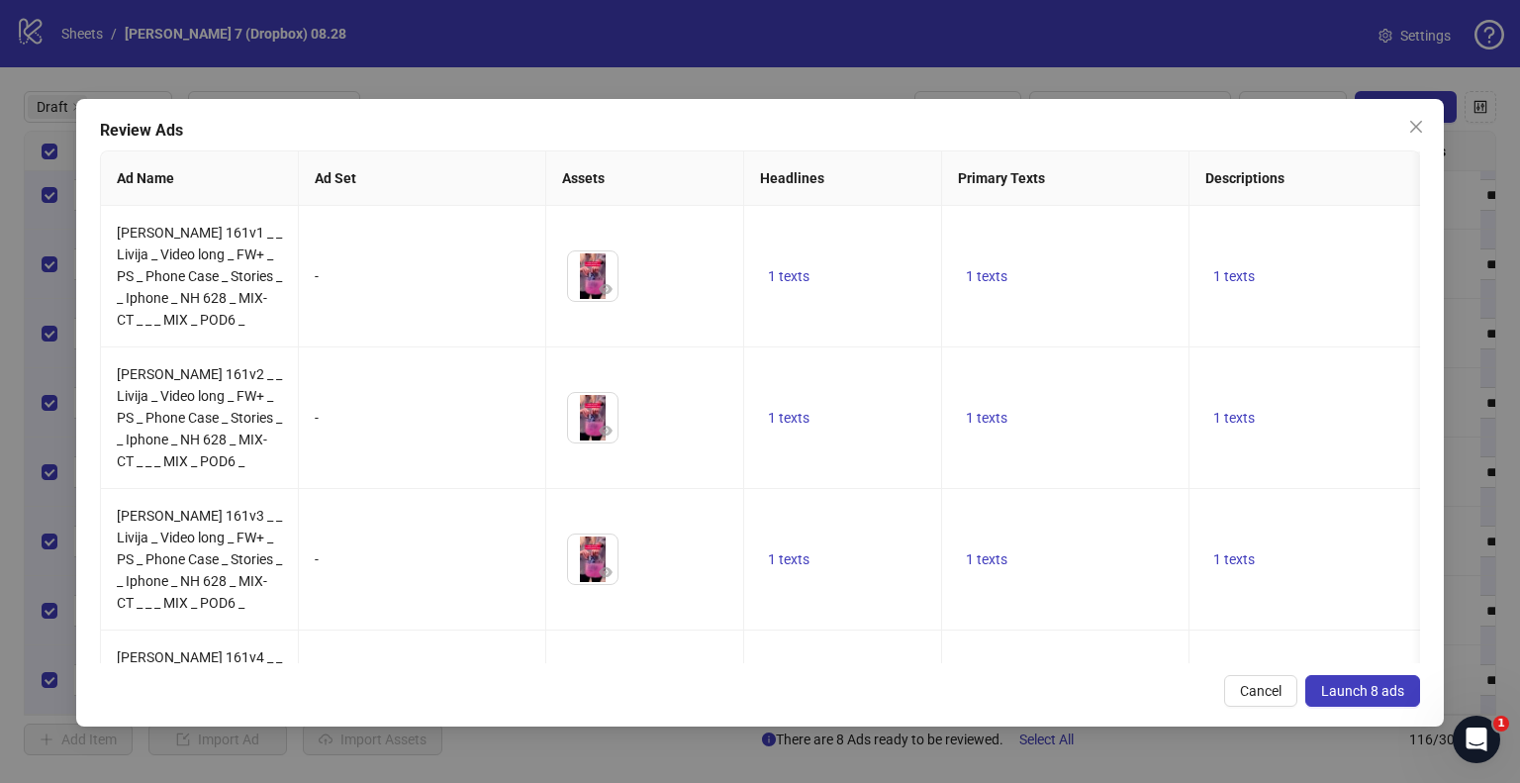
click at [1357, 692] on span "Launch 8 ads" at bounding box center [1362, 691] width 83 height 16
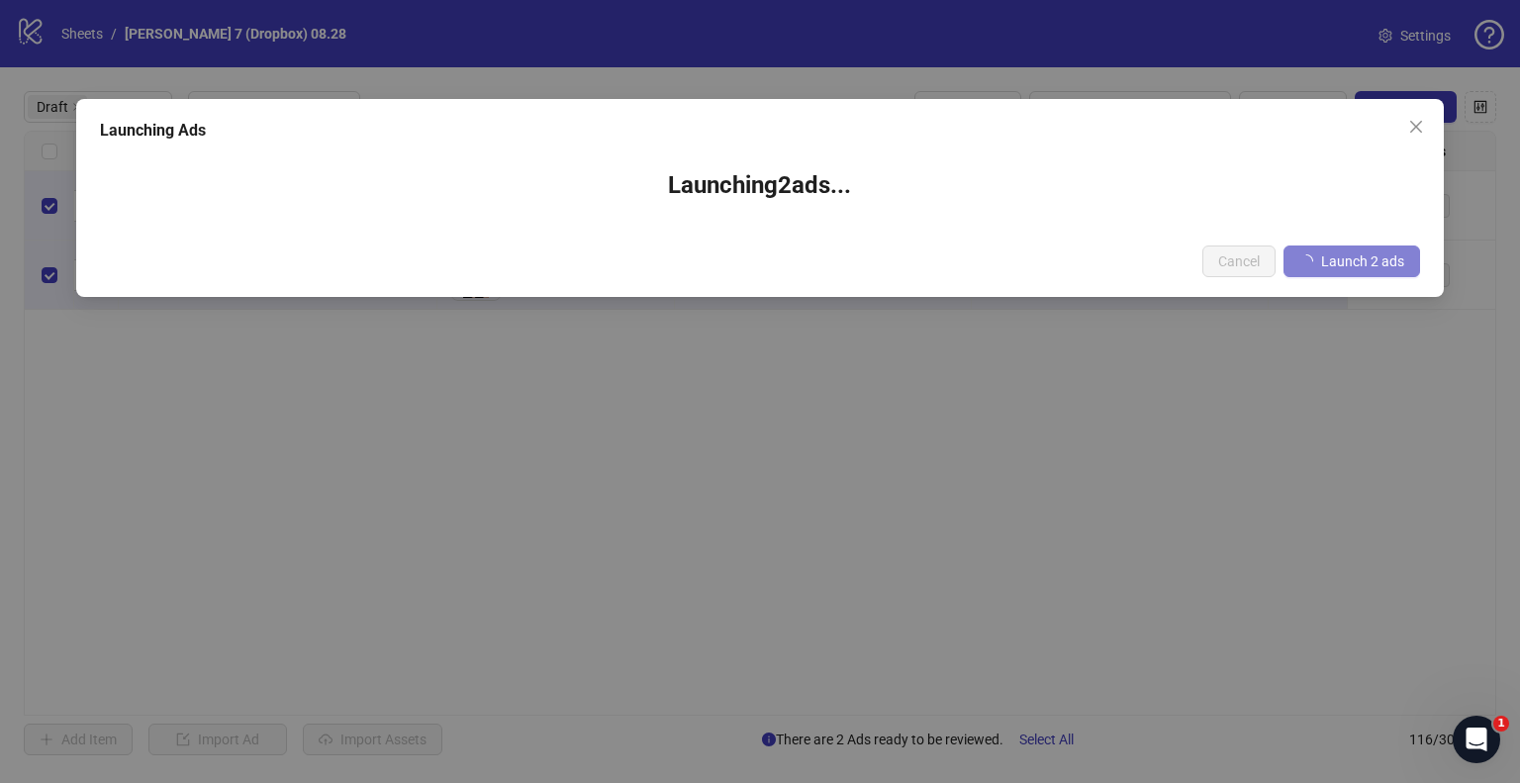
scroll to position [0, 891]
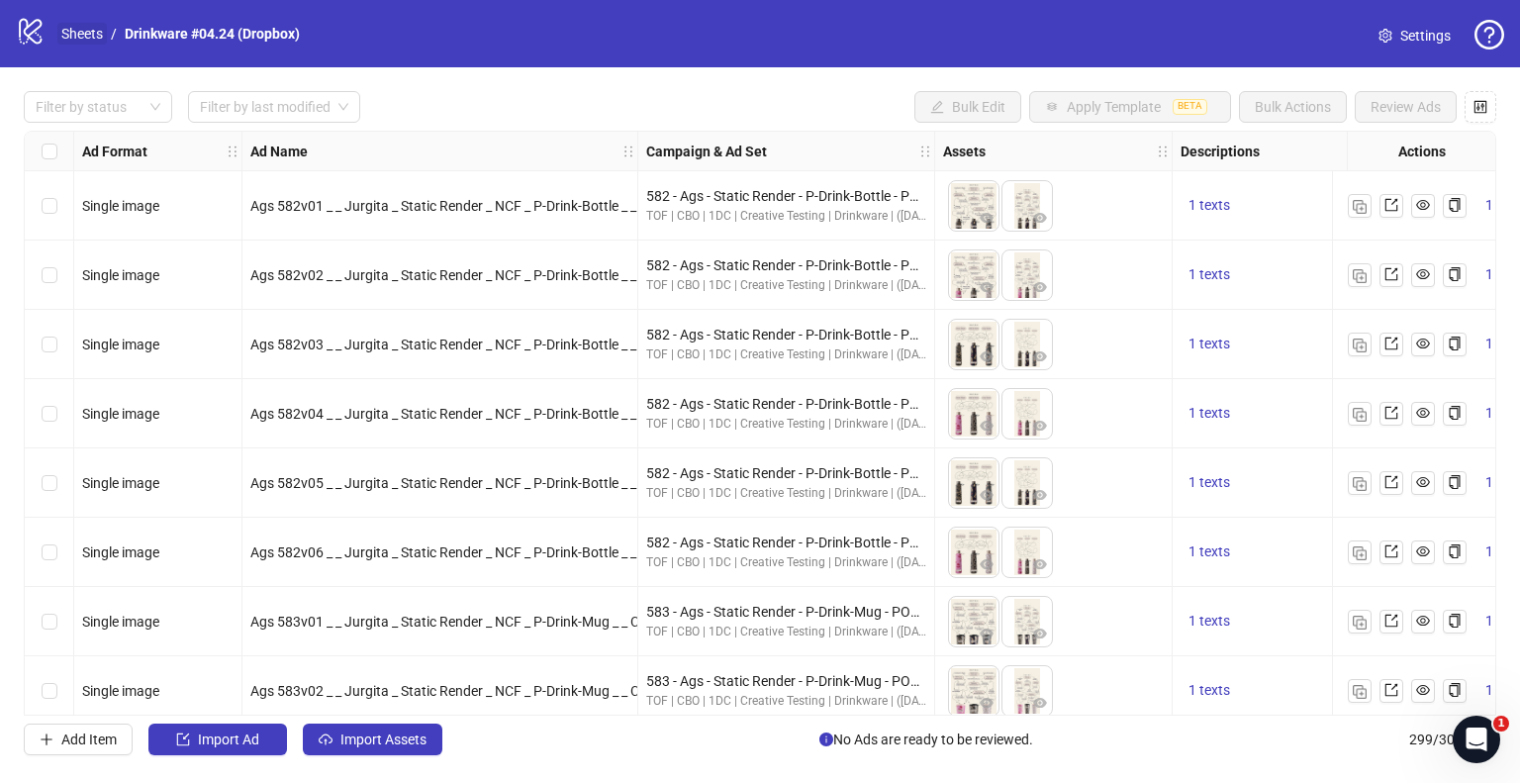
click at [83, 34] on link "Sheets" at bounding box center [81, 34] width 49 height 22
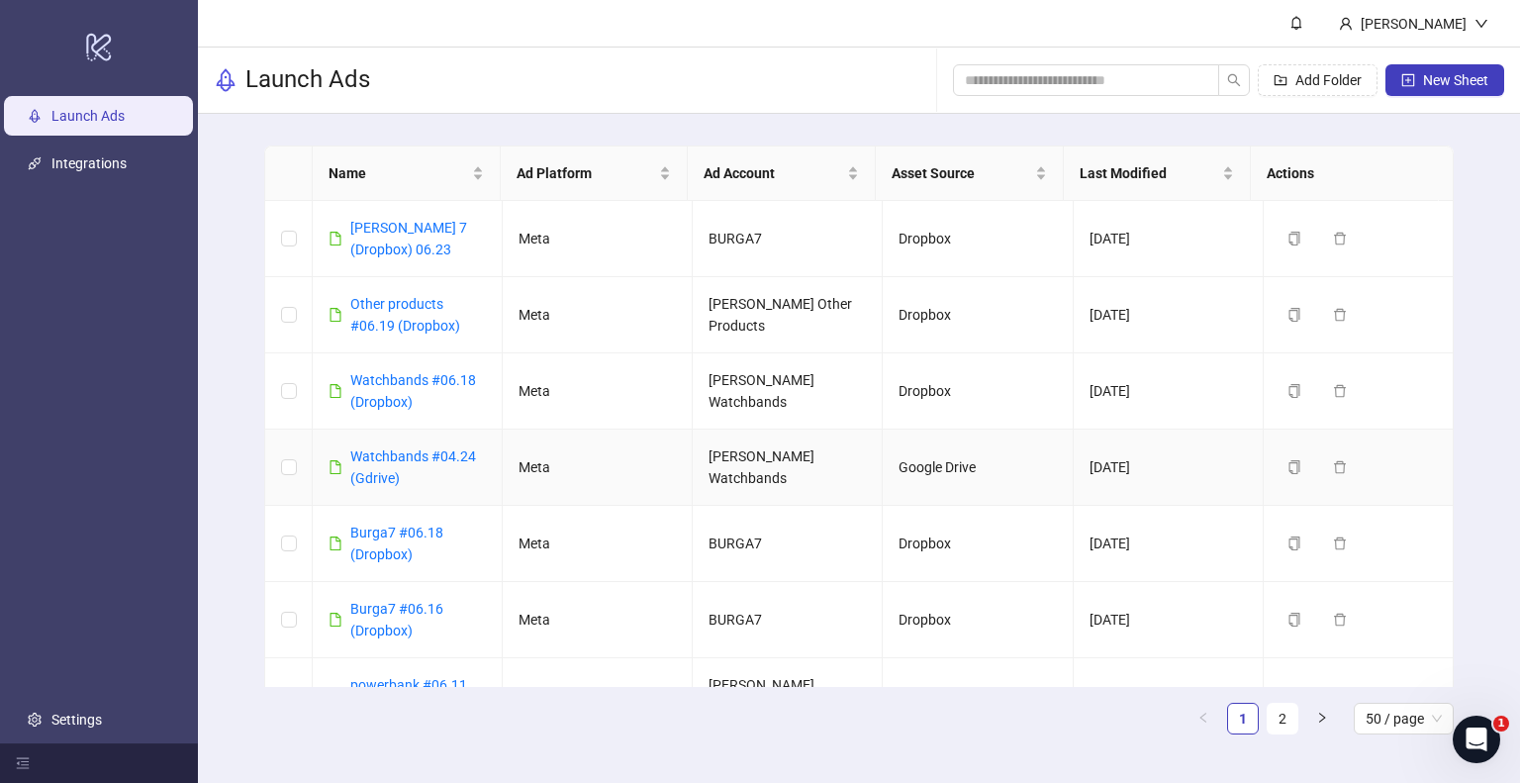
scroll to position [2474, 0]
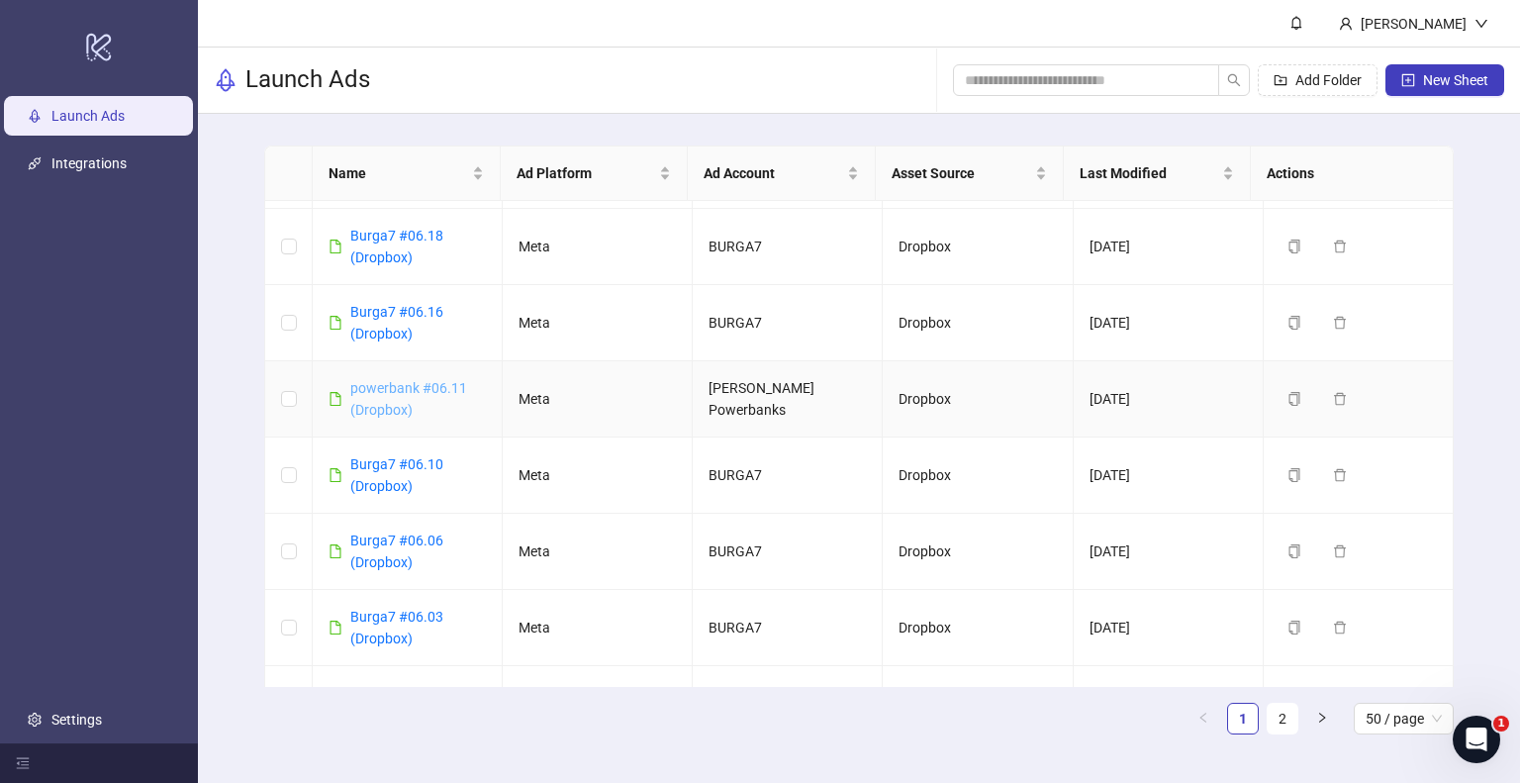
click at [400, 380] on link "powerbank #06.11 (Dropbox)" at bounding box center [408, 399] width 117 height 38
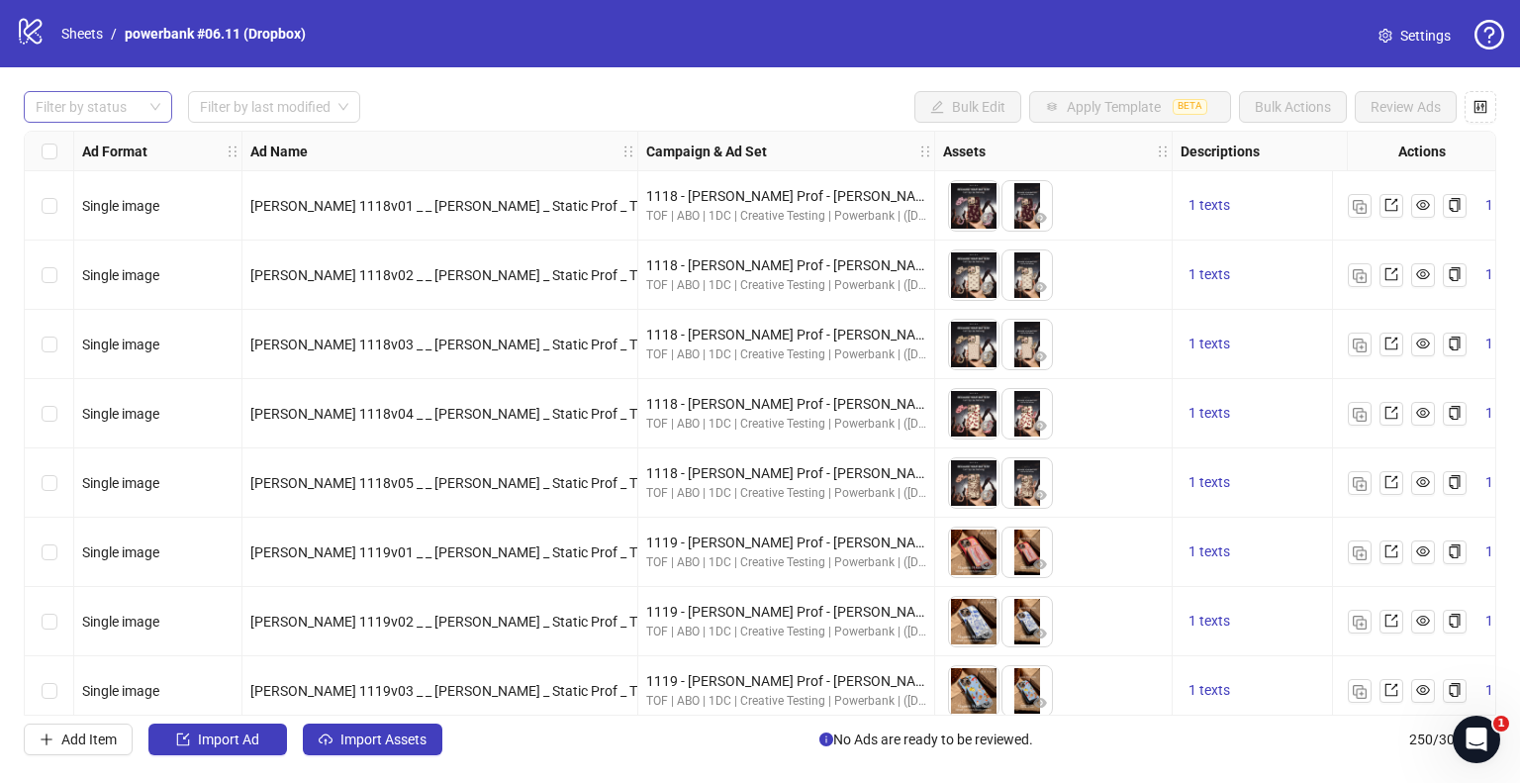
click at [143, 110] on div at bounding box center [88, 107] width 120 height 28
click at [88, 150] on div "Draft" at bounding box center [98, 147] width 117 height 22
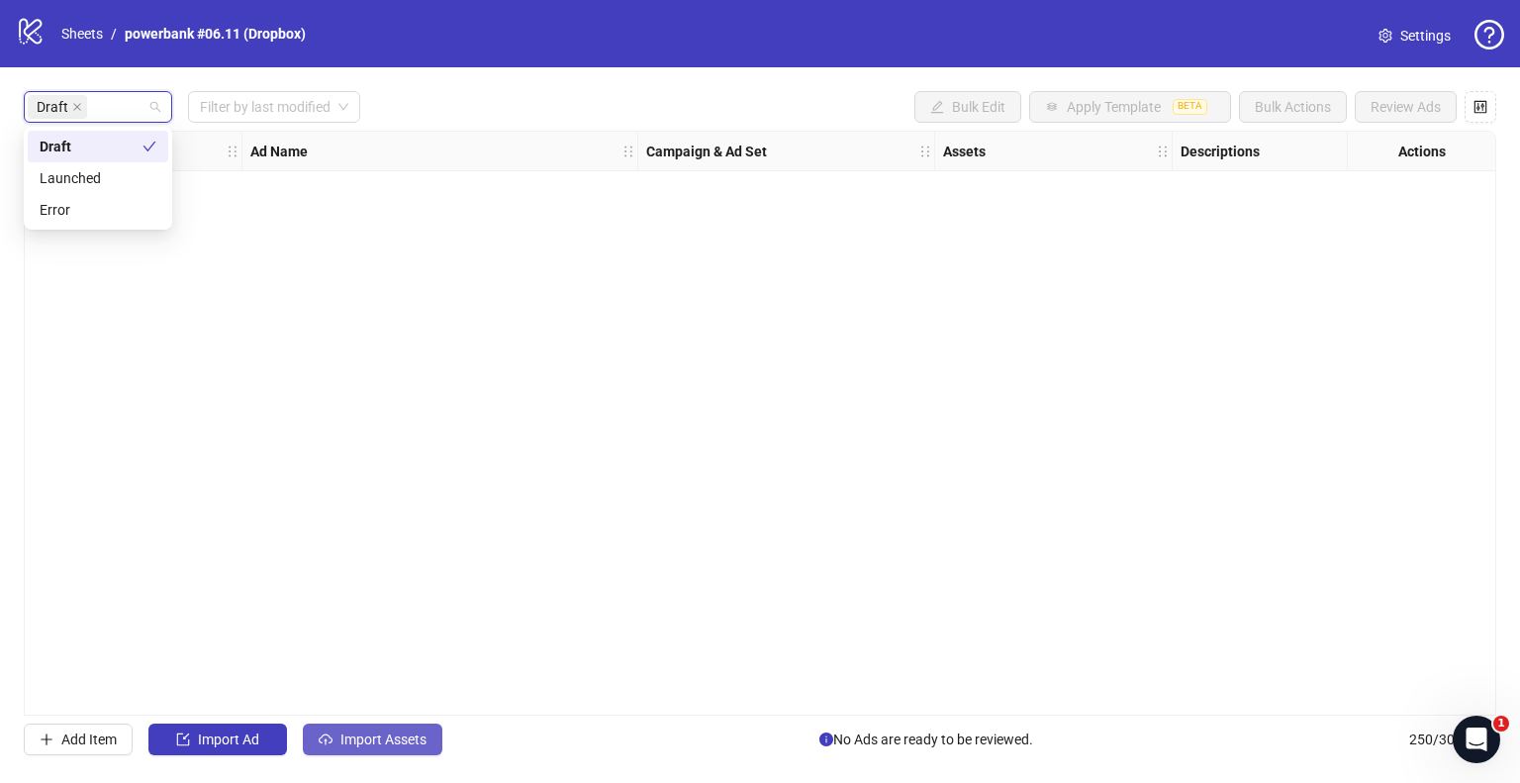
click at [411, 751] on button "Import Assets" at bounding box center [373, 740] width 140 height 32
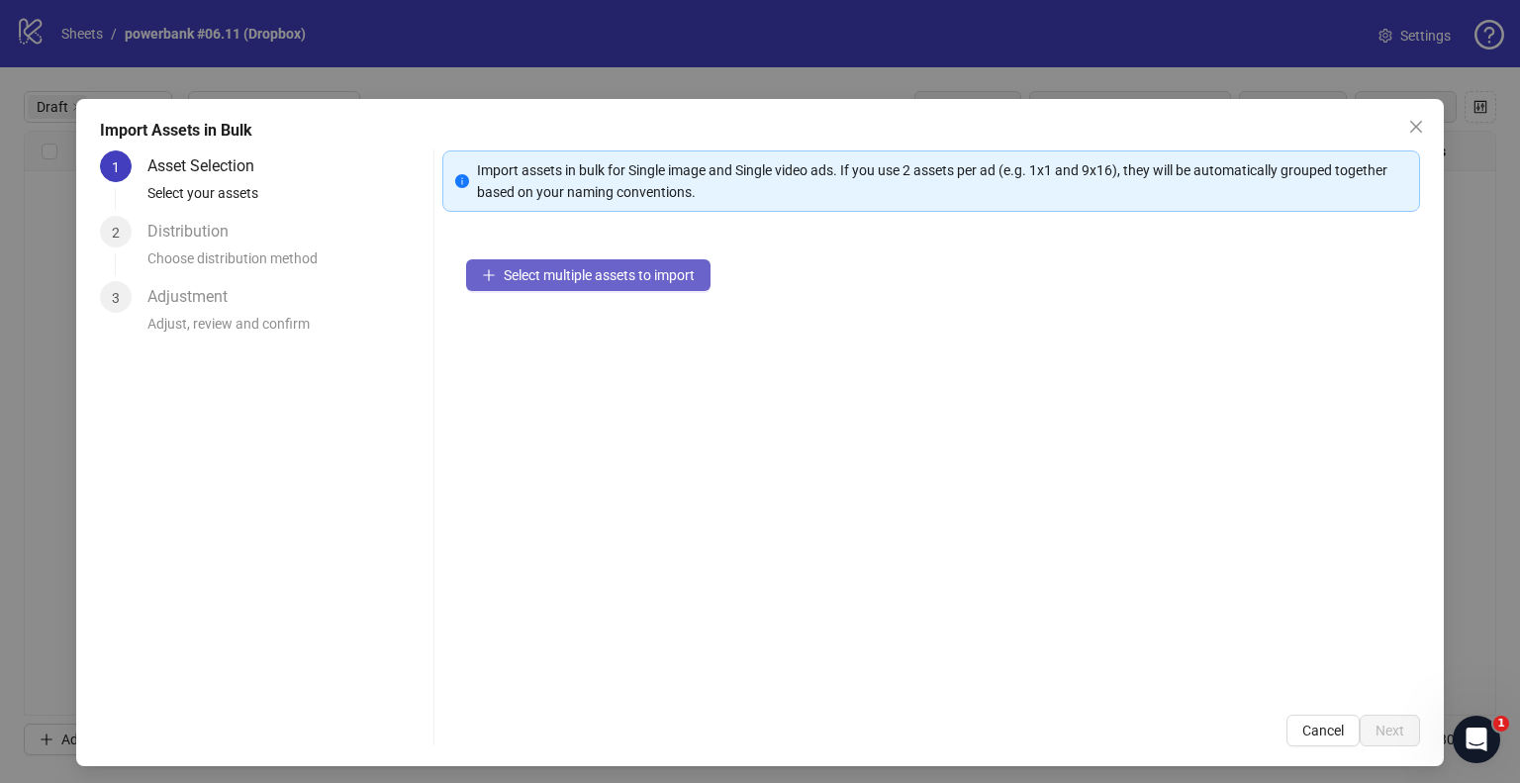
click at [533, 272] on span "Select multiple assets to import" at bounding box center [599, 275] width 191 height 16
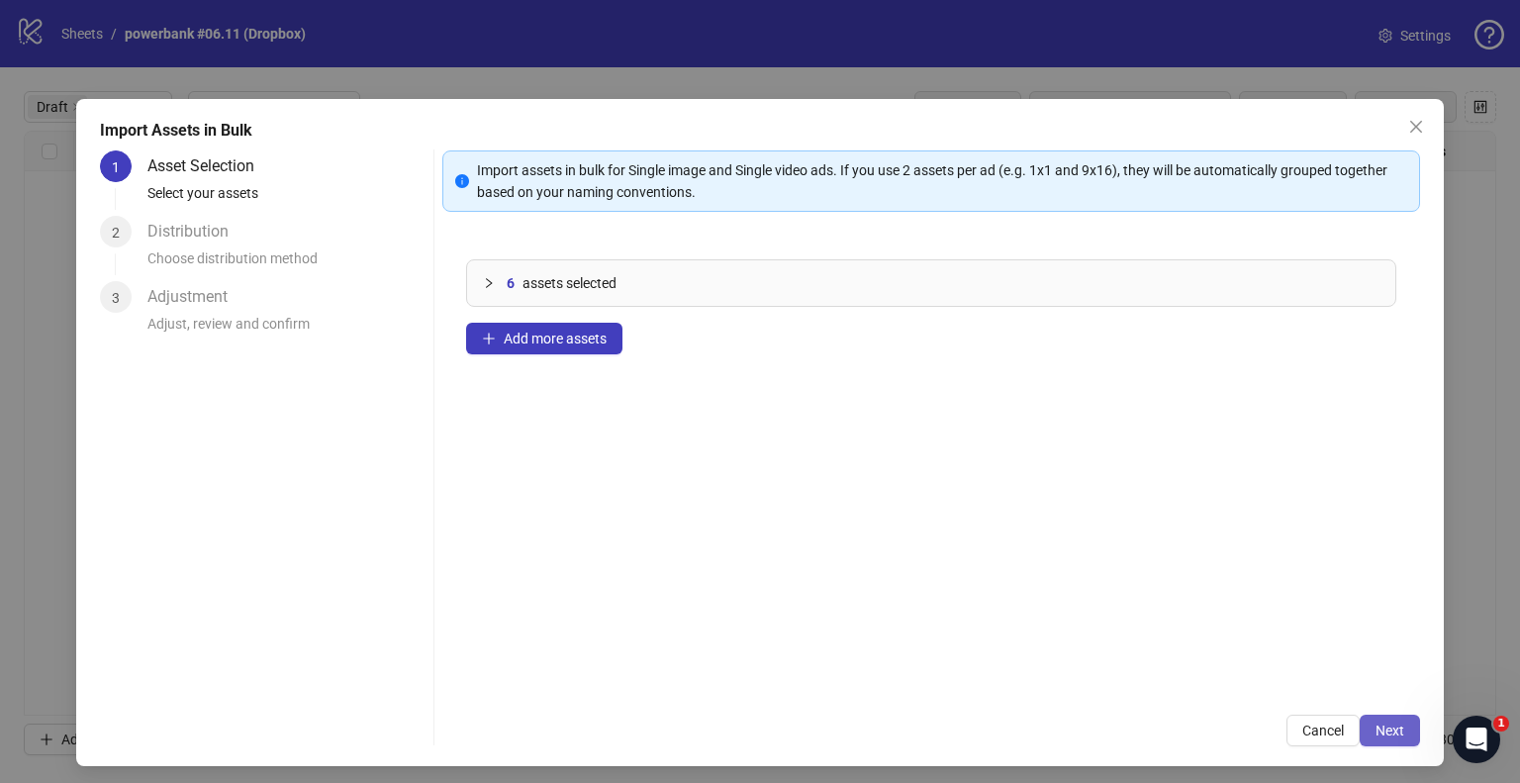
click at [1378, 727] on span "Next" at bounding box center [1390, 731] width 29 height 16
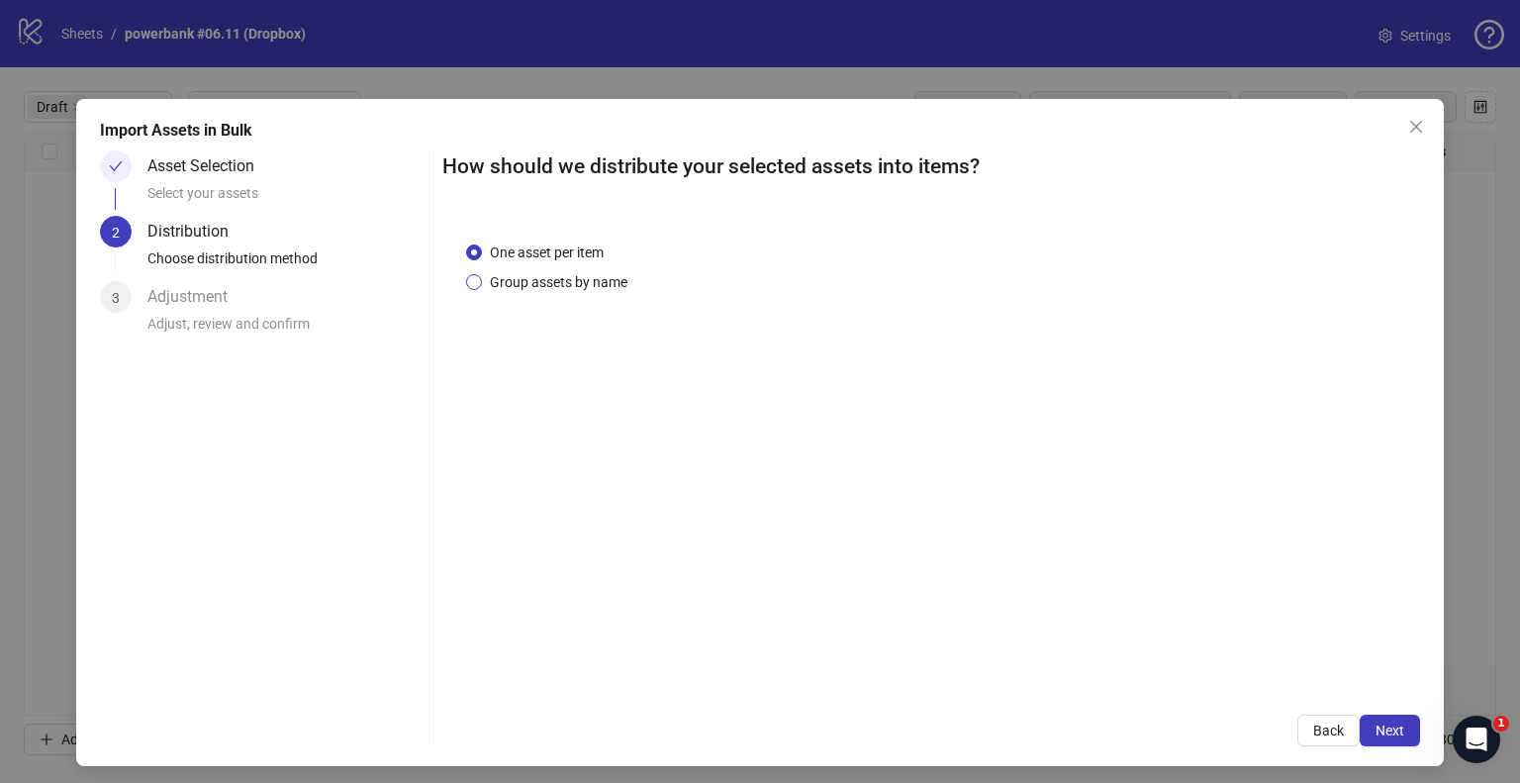
click at [566, 280] on span "Group assets by name" at bounding box center [558, 282] width 153 height 22
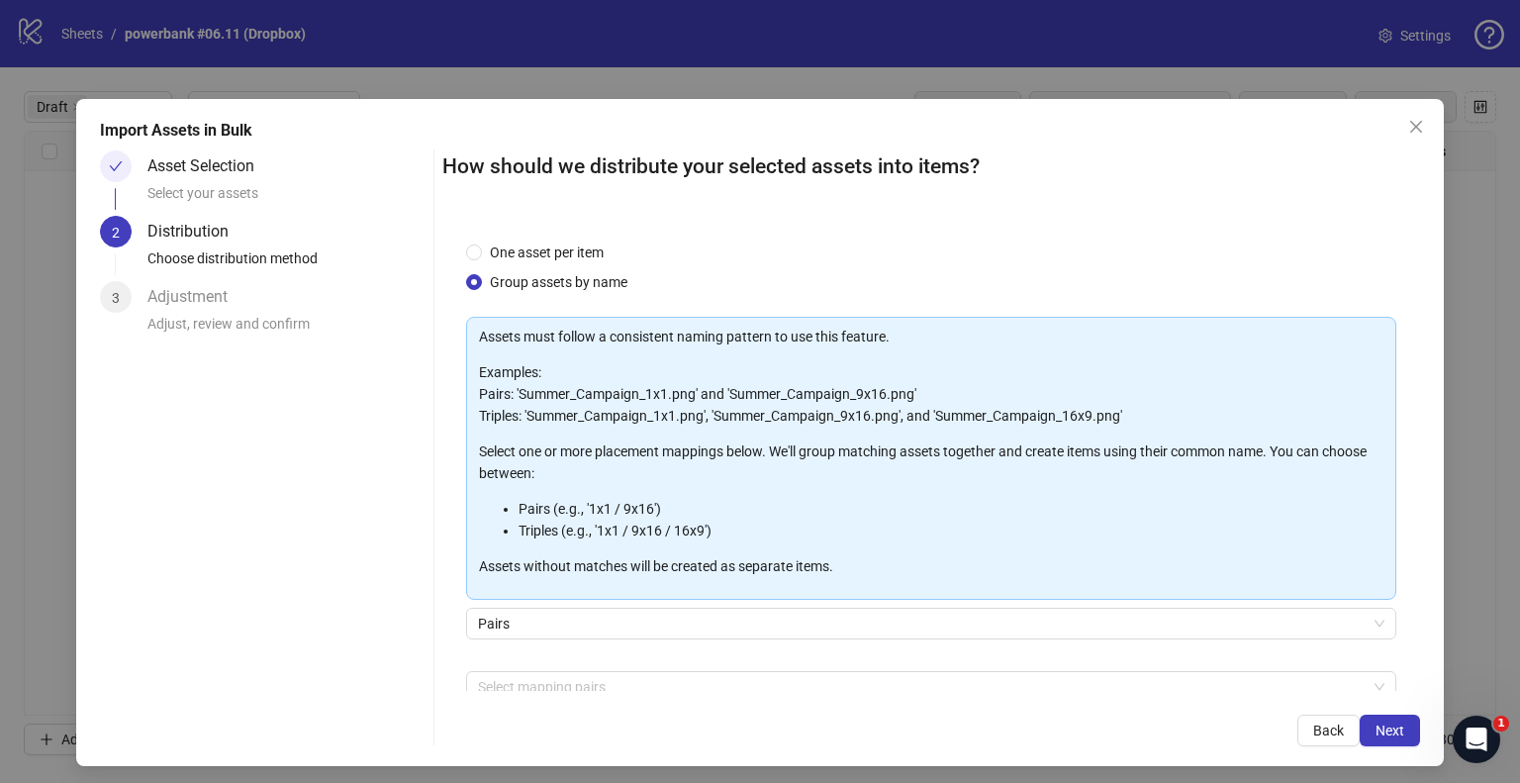
click at [557, 240] on div "One asset per item Group assets by name Assets must follow a consistent naming …" at bounding box center [931, 454] width 978 height 473
click at [575, 257] on span "One asset per item" at bounding box center [547, 252] width 130 height 22
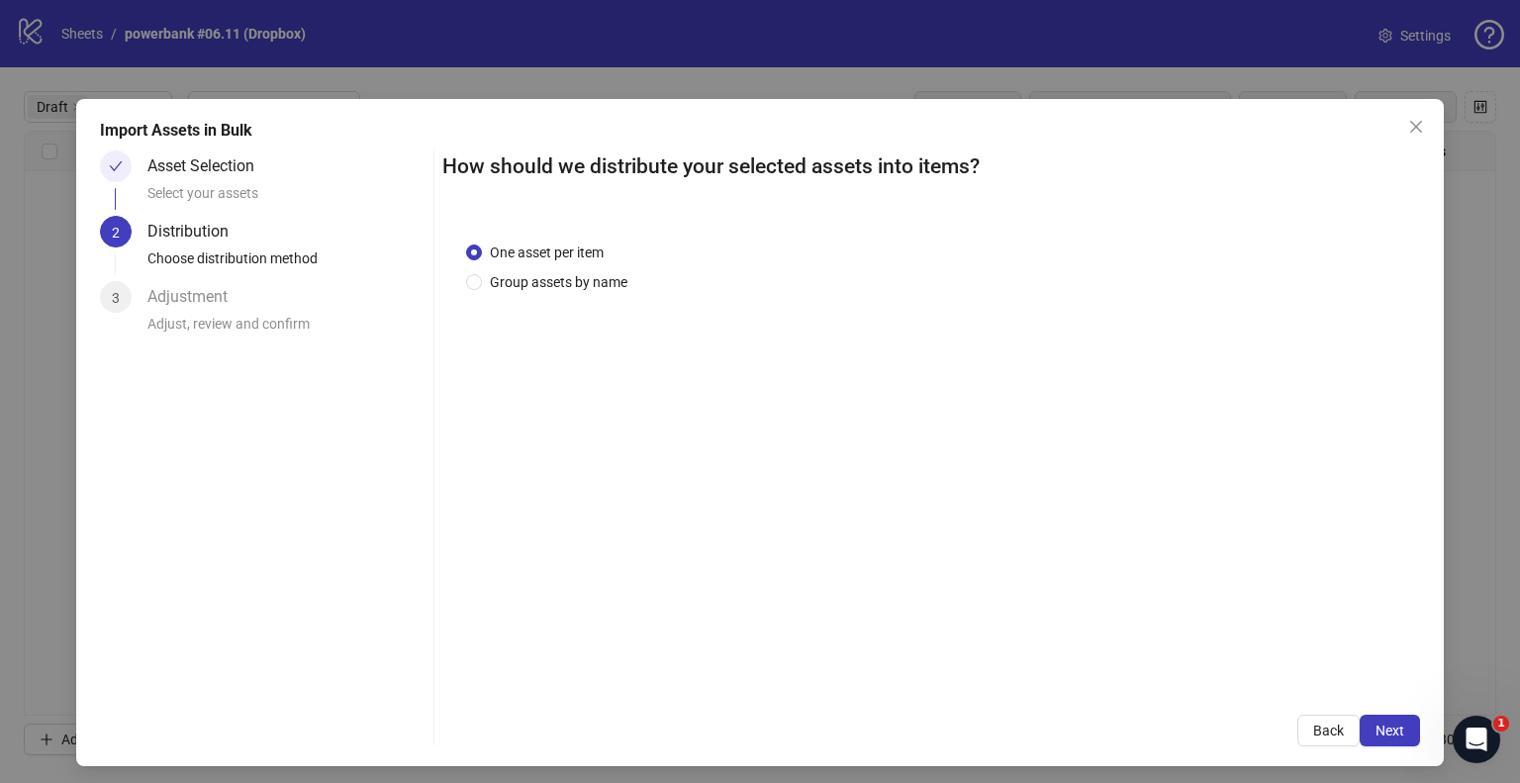
click at [1374, 746] on div "Import Assets in Bulk Asset Selection Select your assets 2 Distribution Choose …" at bounding box center [760, 432] width 1368 height 667
click at [1380, 725] on span "Next" at bounding box center [1390, 731] width 29 height 16
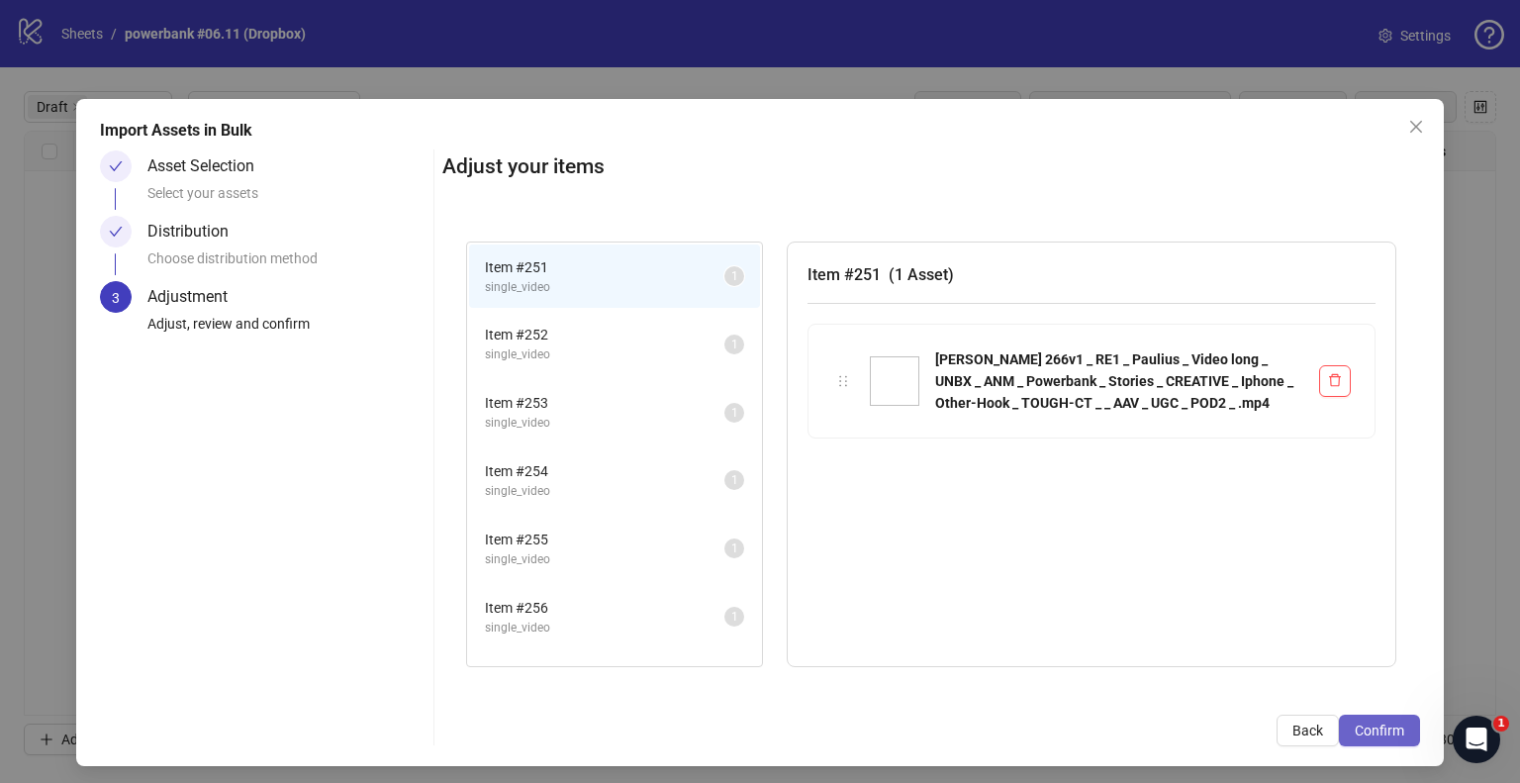
click at [1377, 724] on span "Confirm" at bounding box center [1379, 731] width 49 height 16
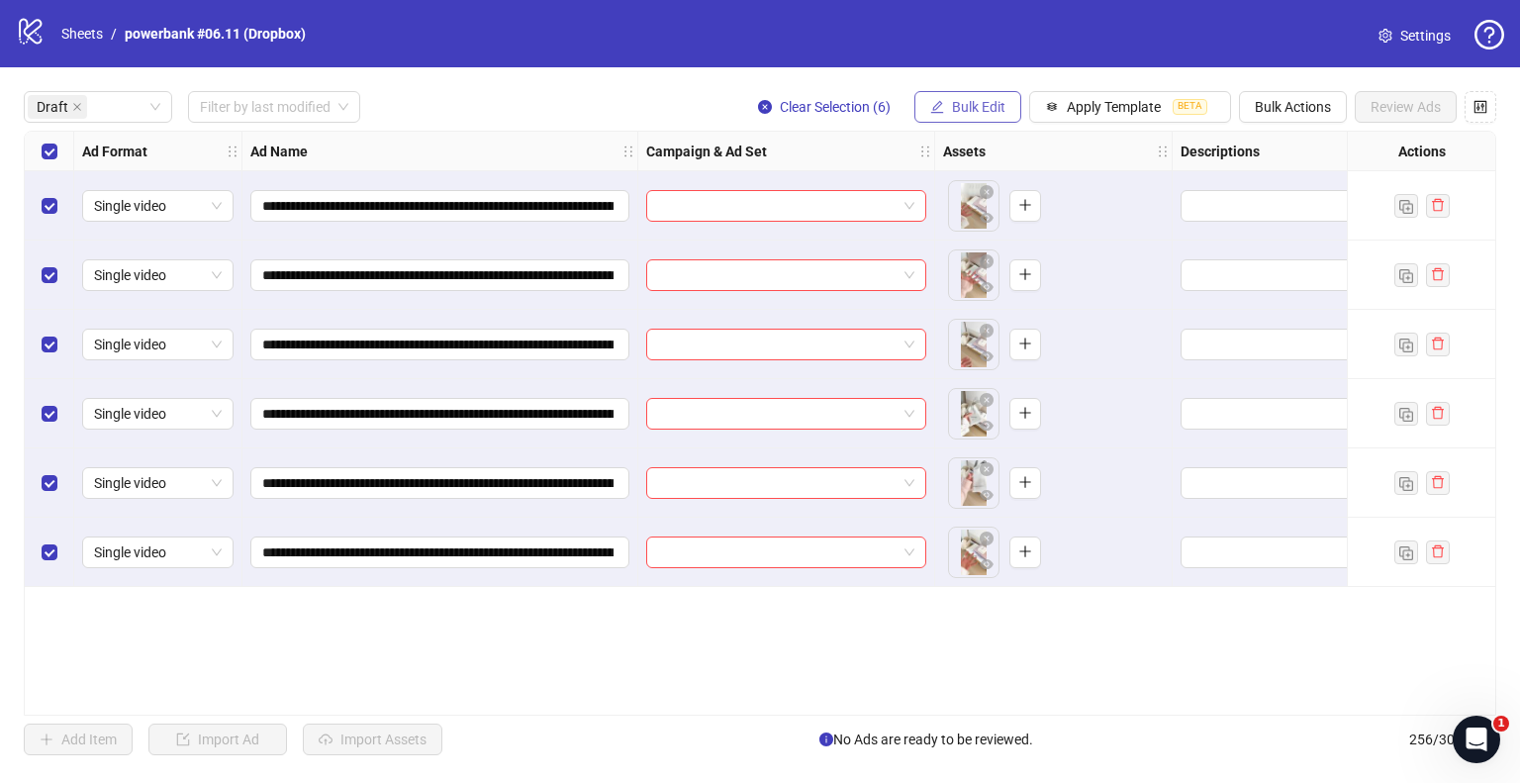
click at [986, 121] on button "Bulk Edit" at bounding box center [968, 107] width 107 height 32
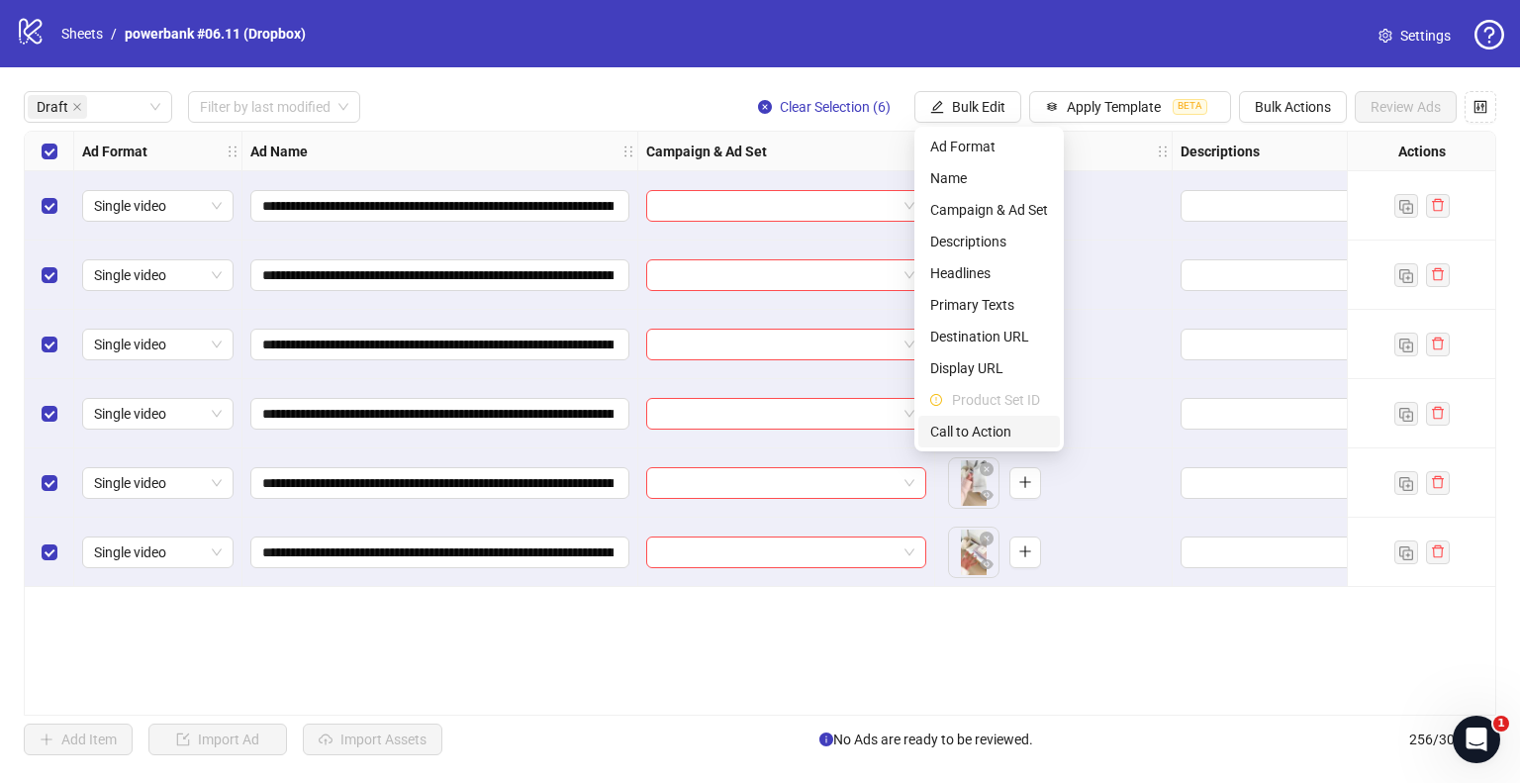
click at [966, 422] on span "Call to Action" at bounding box center [989, 432] width 118 height 22
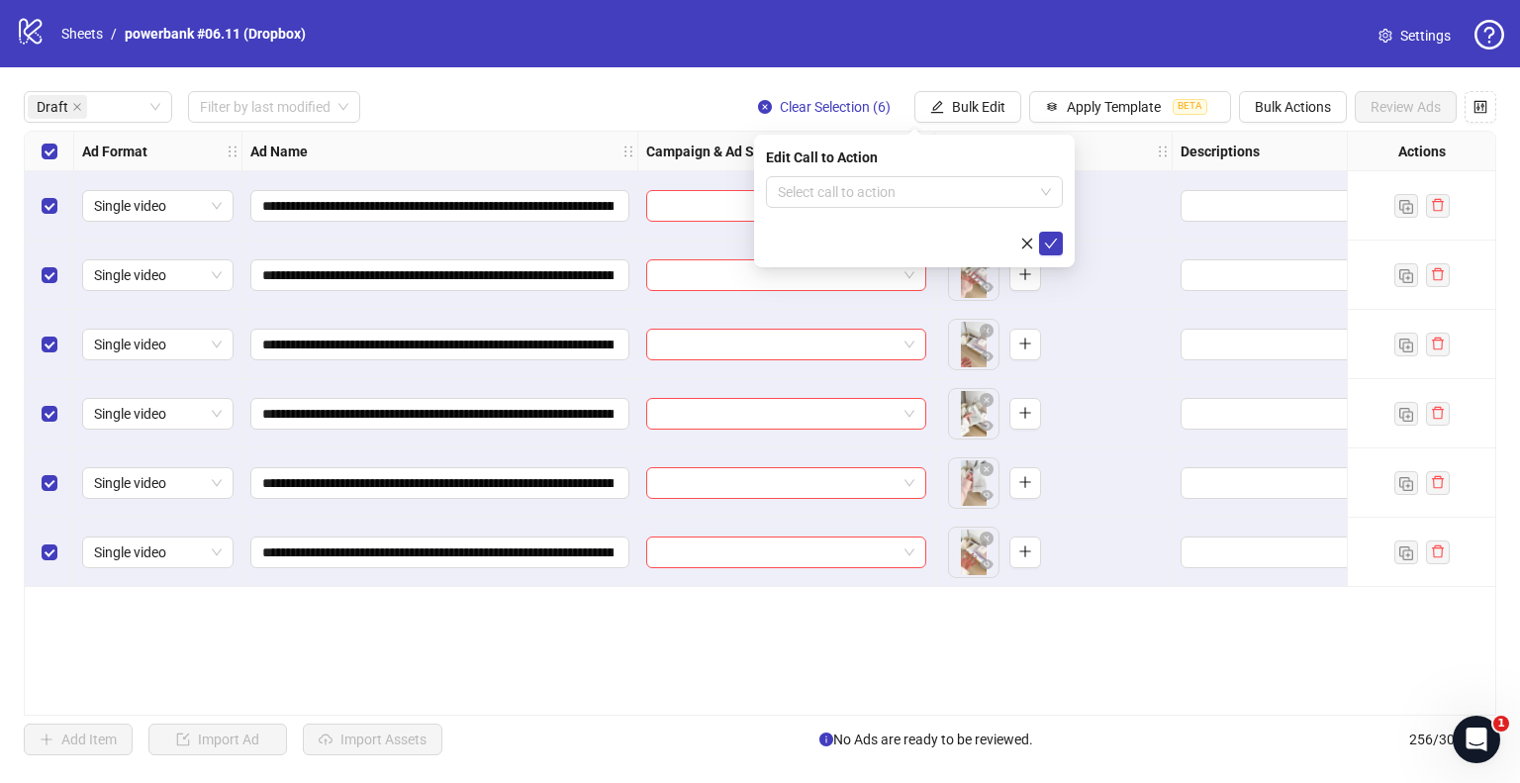
click at [824, 170] on div "Edit Call to Action Select call to action" at bounding box center [914, 201] width 321 height 133
click at [824, 185] on input "search" at bounding box center [905, 192] width 255 height 30
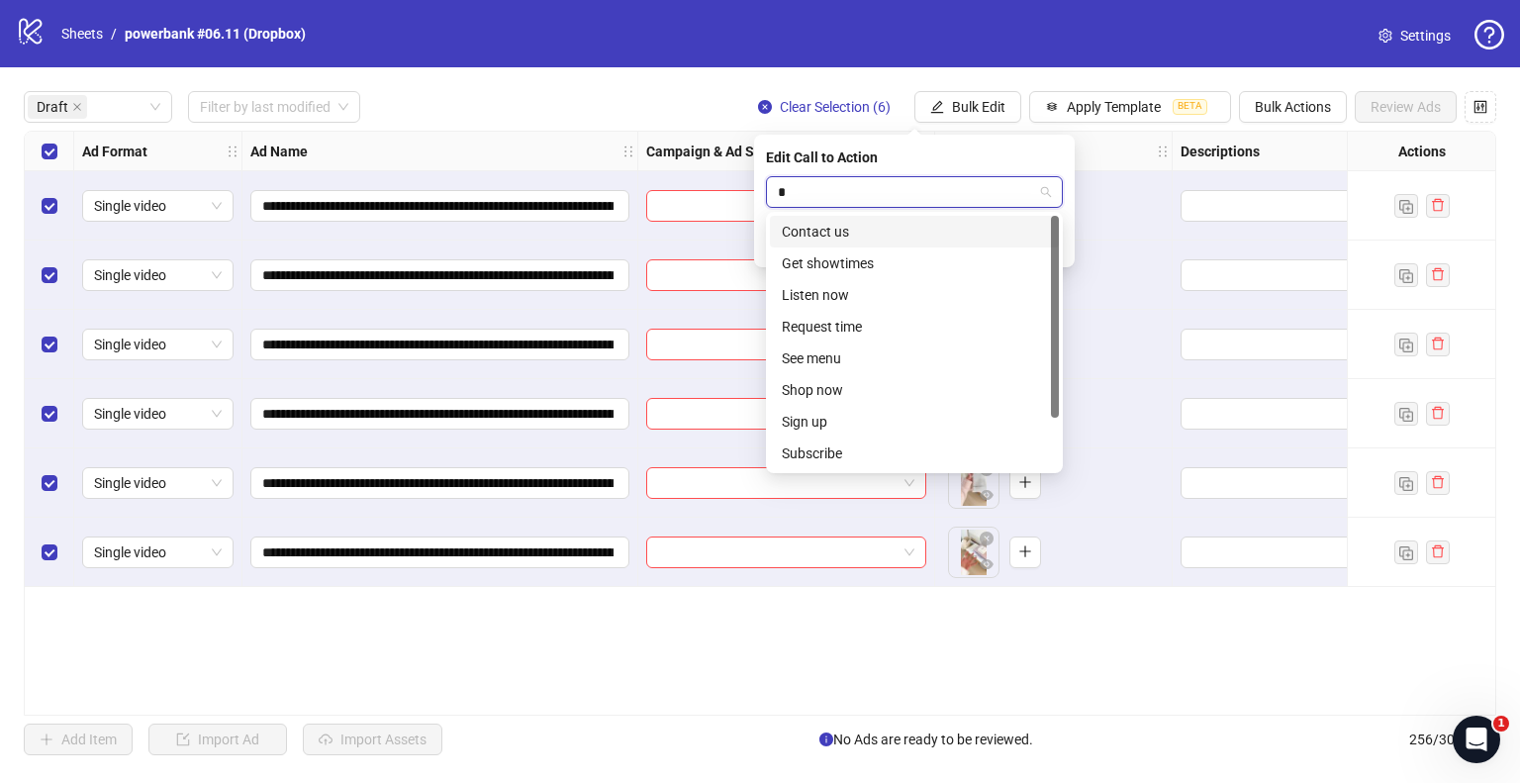
type input "**"
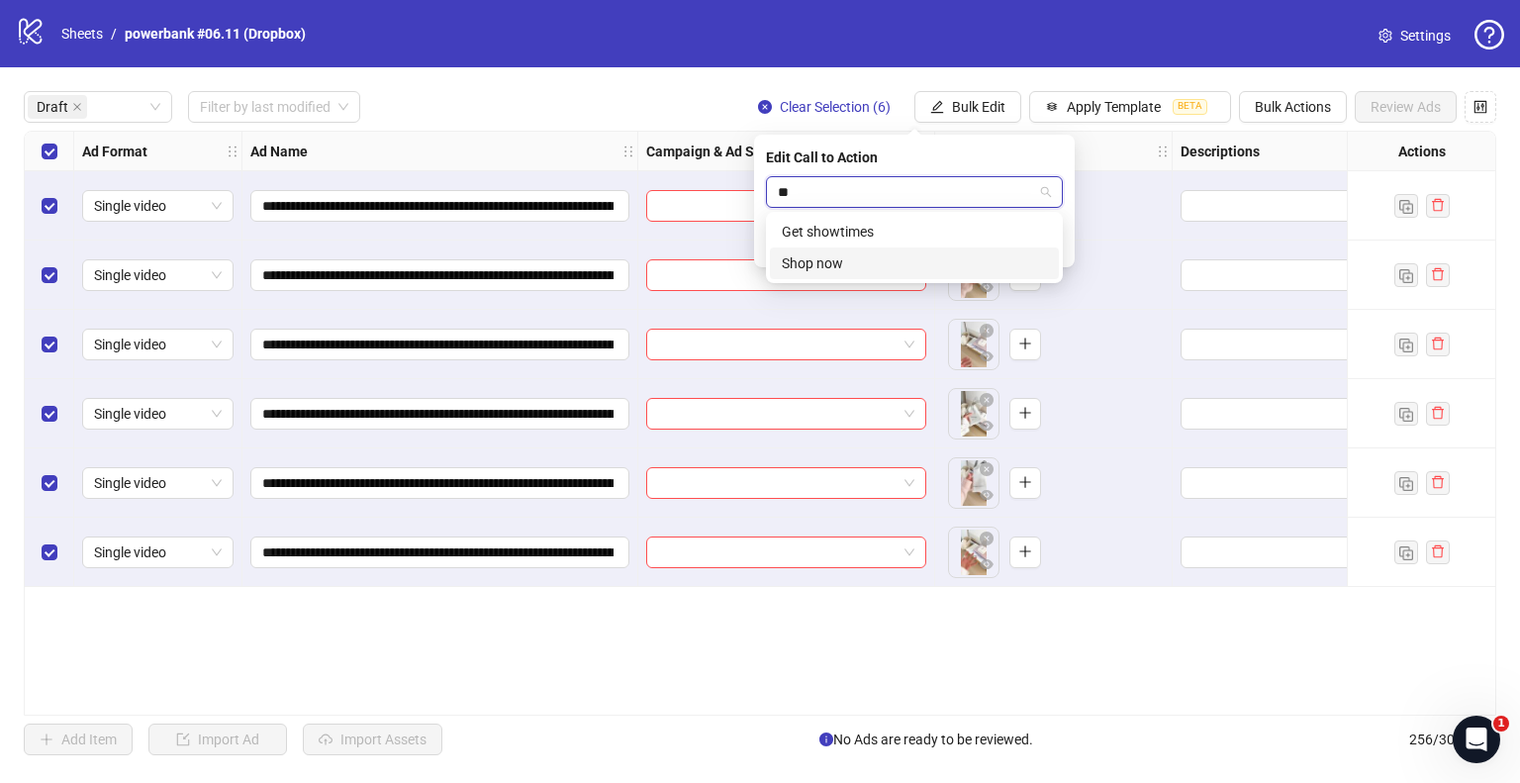
click at [850, 272] on div "Shop now" at bounding box center [914, 263] width 265 height 22
click at [1049, 236] on span "submit" at bounding box center [1051, 244] width 14 height 16
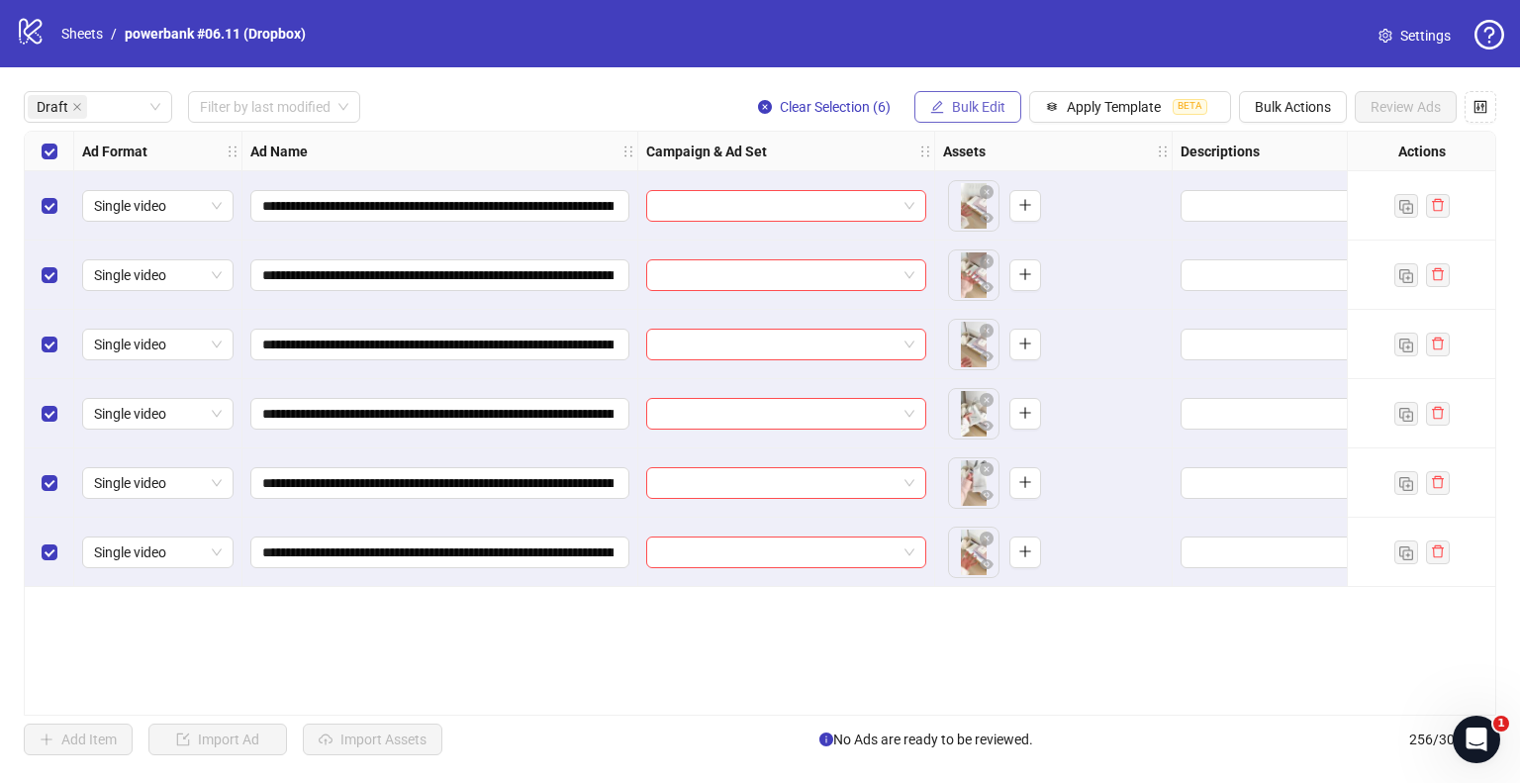
click at [970, 106] on span "Bulk Edit" at bounding box center [978, 107] width 53 height 16
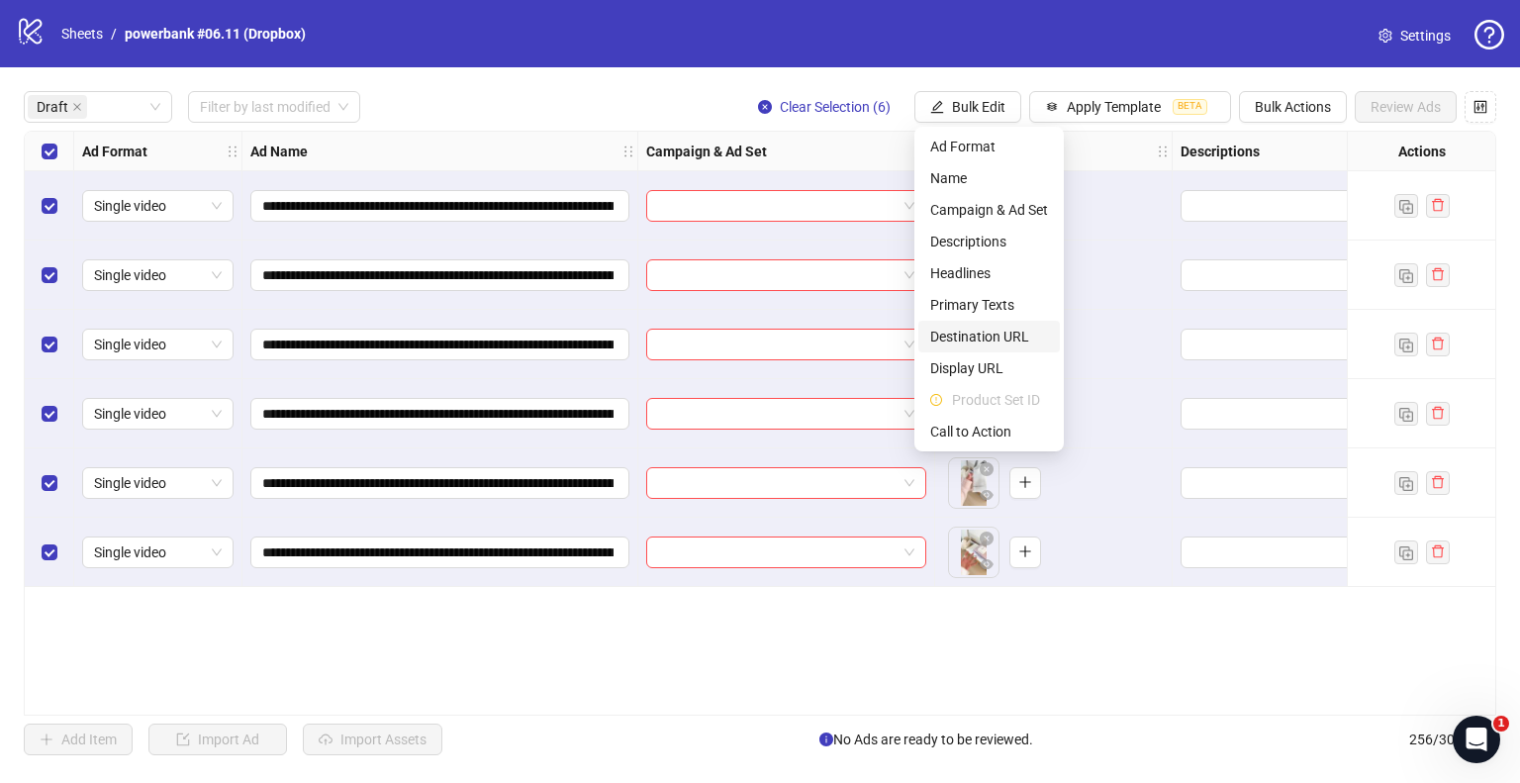
click at [986, 336] on span "Destination URL" at bounding box center [989, 337] width 118 height 22
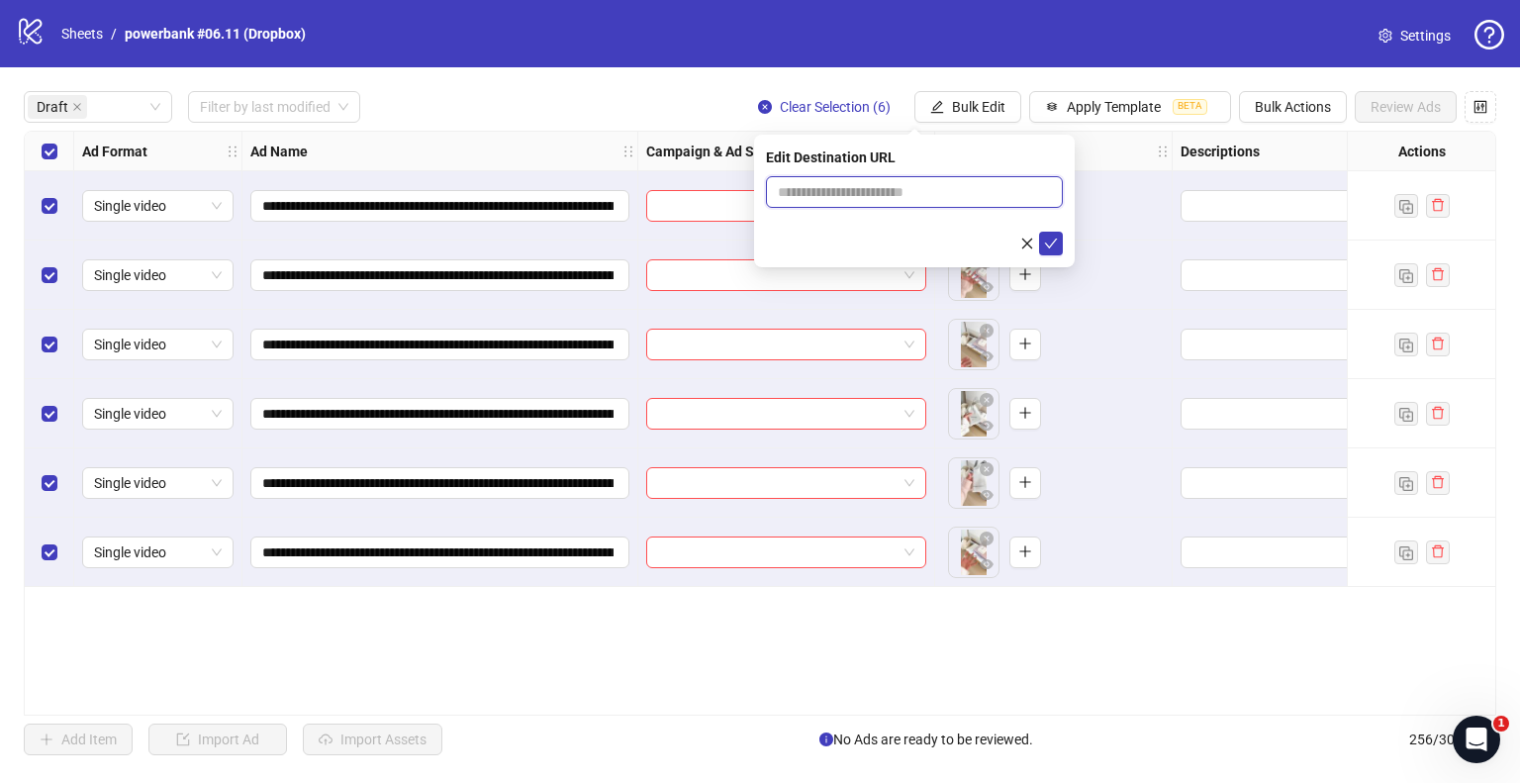
drag, startPoint x: 841, startPoint y: 185, endPoint x: 863, endPoint y: 197, distance: 24.8
click at [841, 185] on input "text" at bounding box center [906, 192] width 257 height 22
click at [839, 183] on input "text" at bounding box center [906, 192] width 257 height 22
paste input "**********"
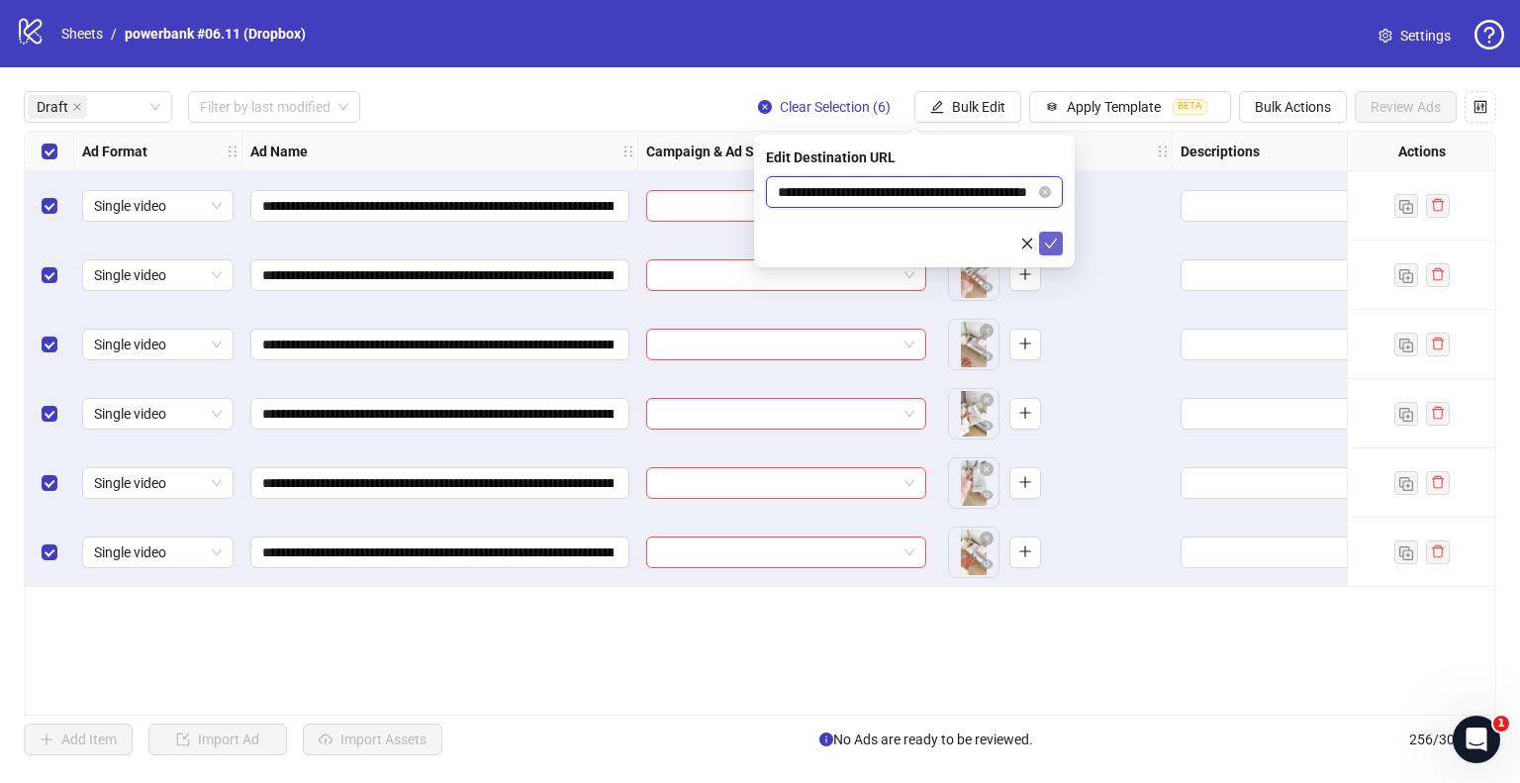
type input "**********"
click at [1059, 241] on button "submit" at bounding box center [1051, 244] width 24 height 24
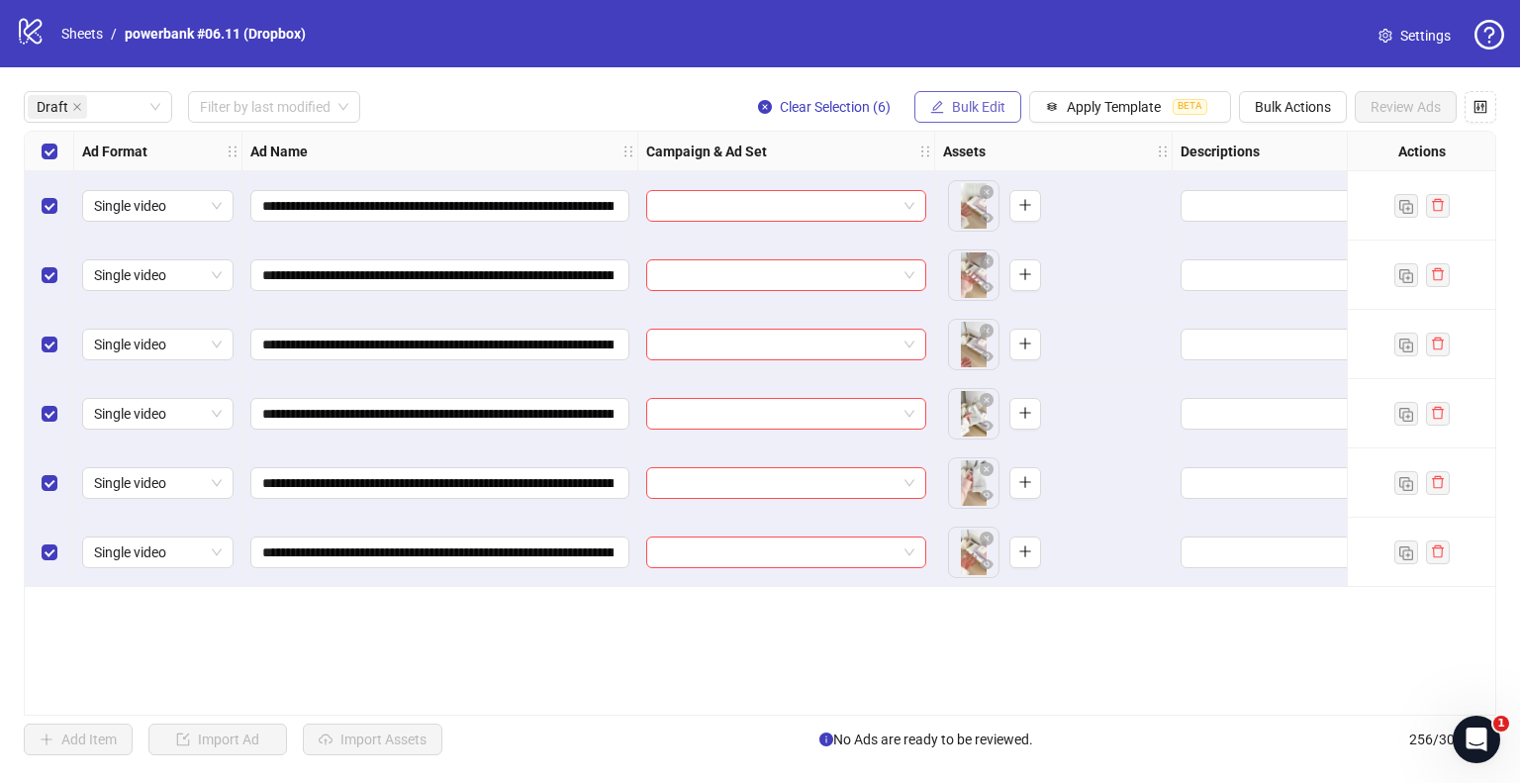
click at [963, 111] on span "Bulk Edit" at bounding box center [978, 107] width 53 height 16
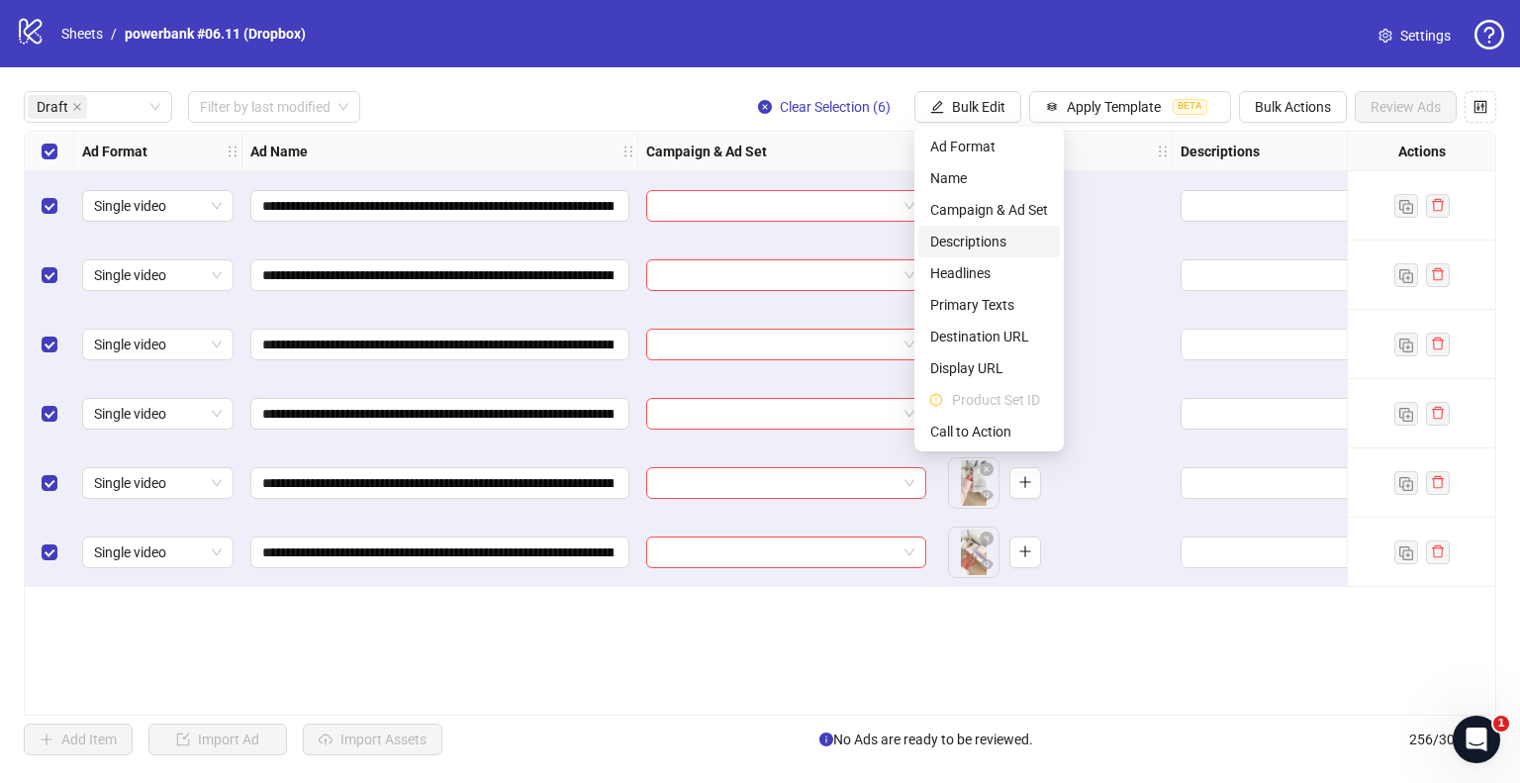
click at [990, 241] on span "Descriptions" at bounding box center [989, 242] width 118 height 22
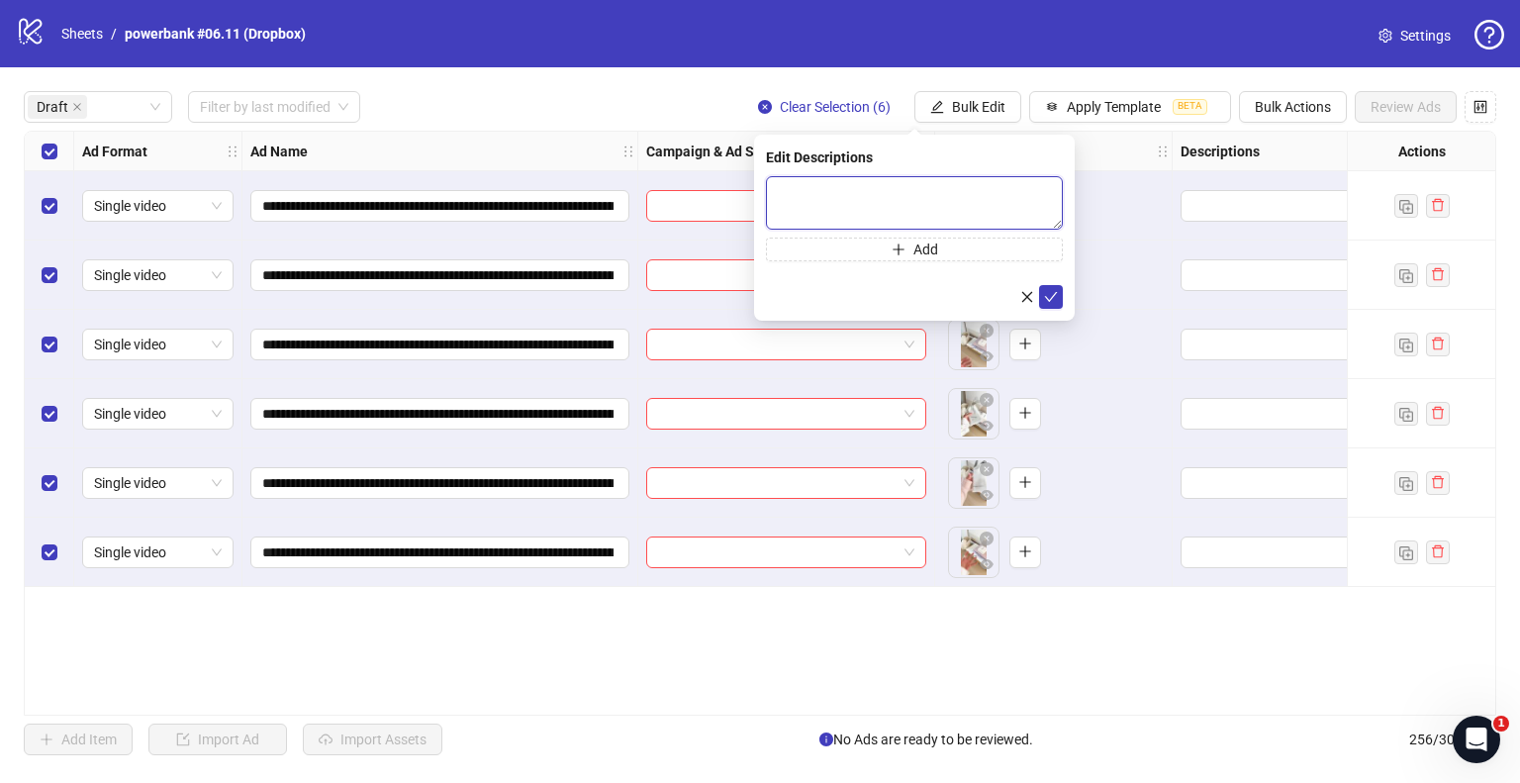
click at [823, 202] on textarea at bounding box center [914, 202] width 297 height 53
paste textarea "**********"
type textarea "**********"
click at [1060, 294] on button "submit" at bounding box center [1051, 297] width 24 height 24
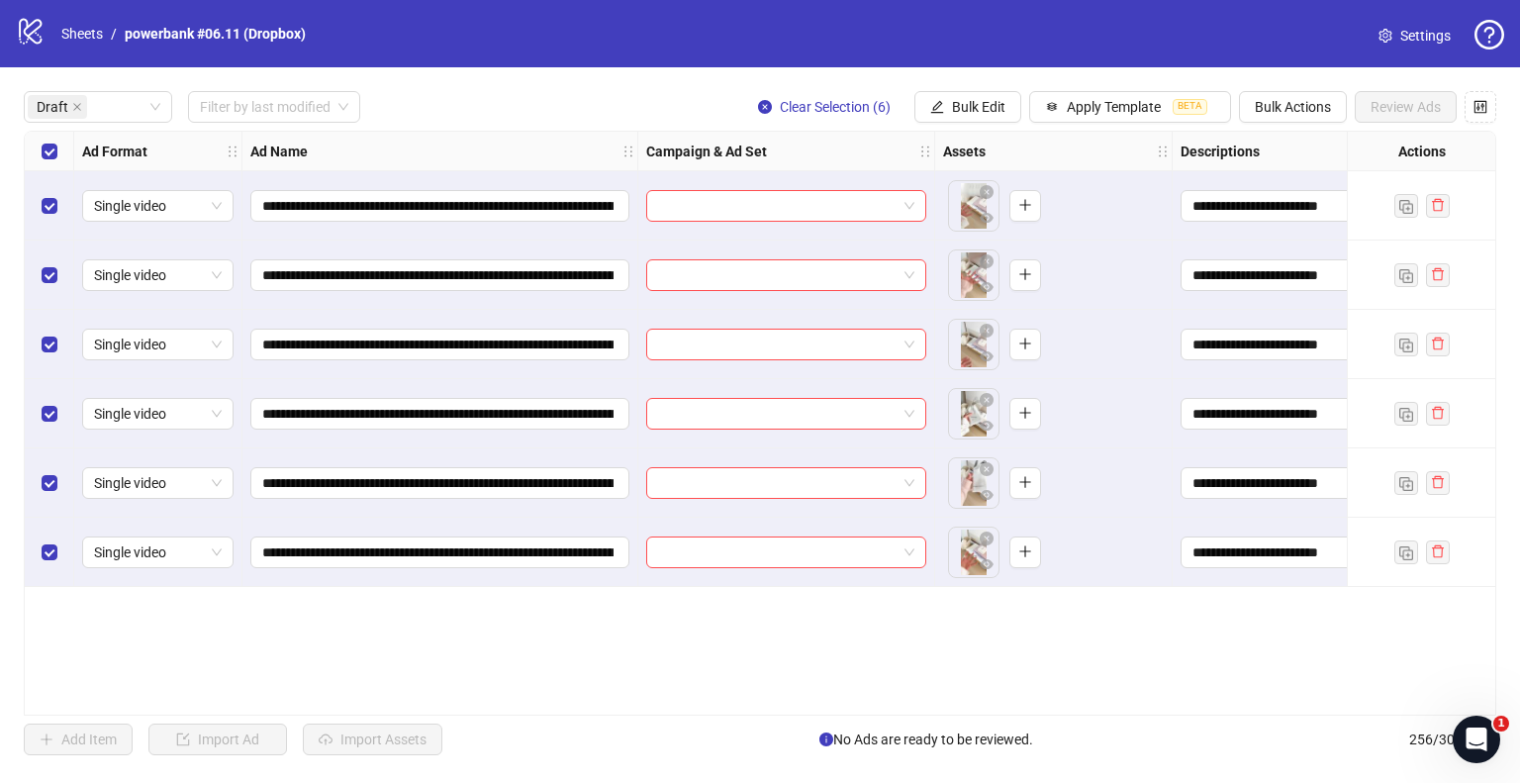
drag, startPoint x: 996, startPoint y: 98, endPoint x: 1006, endPoint y: 164, distance: 67.0
click at [995, 99] on span "Bulk Edit" at bounding box center [978, 107] width 53 height 16
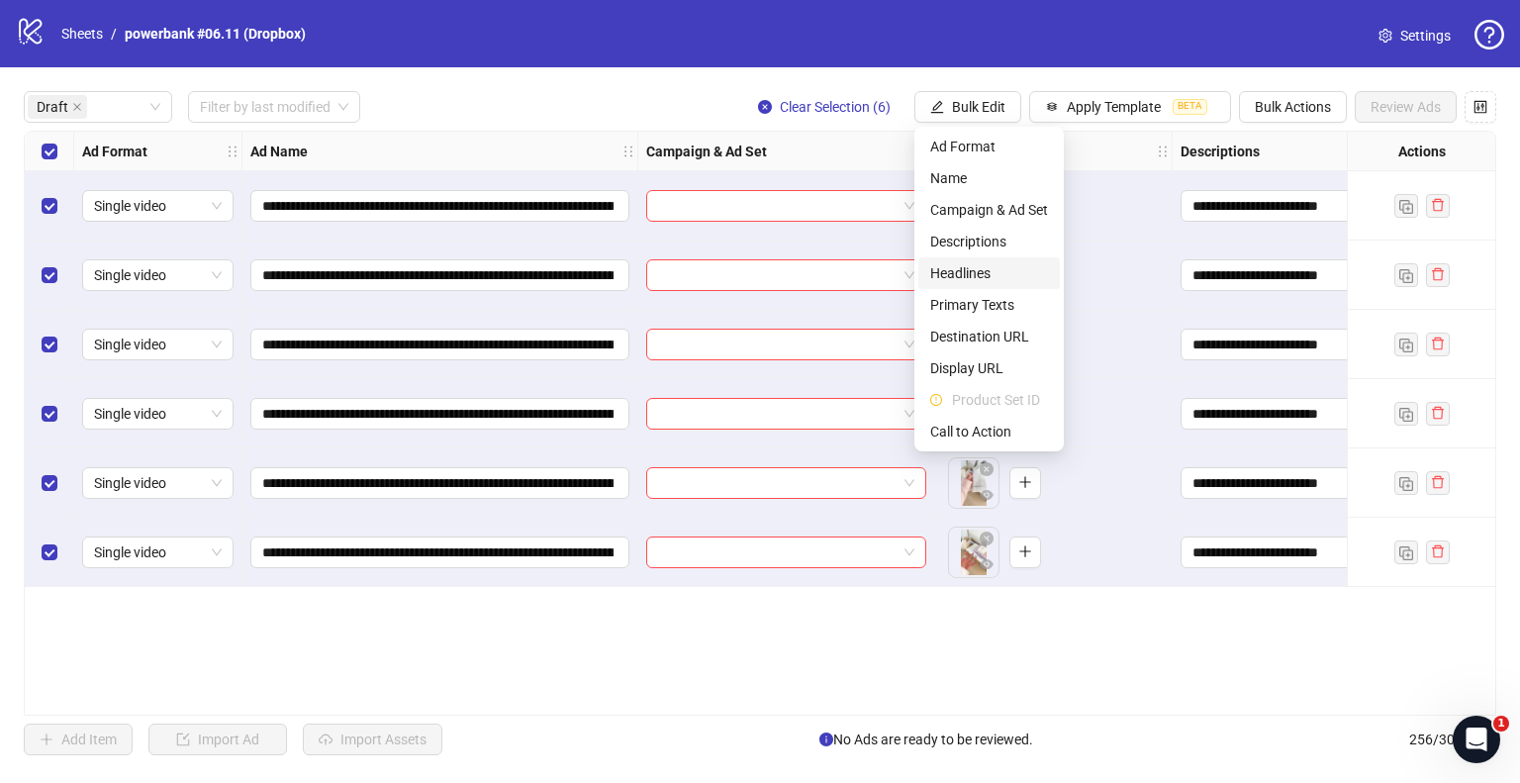
click at [983, 272] on span "Headlines" at bounding box center [989, 273] width 118 height 22
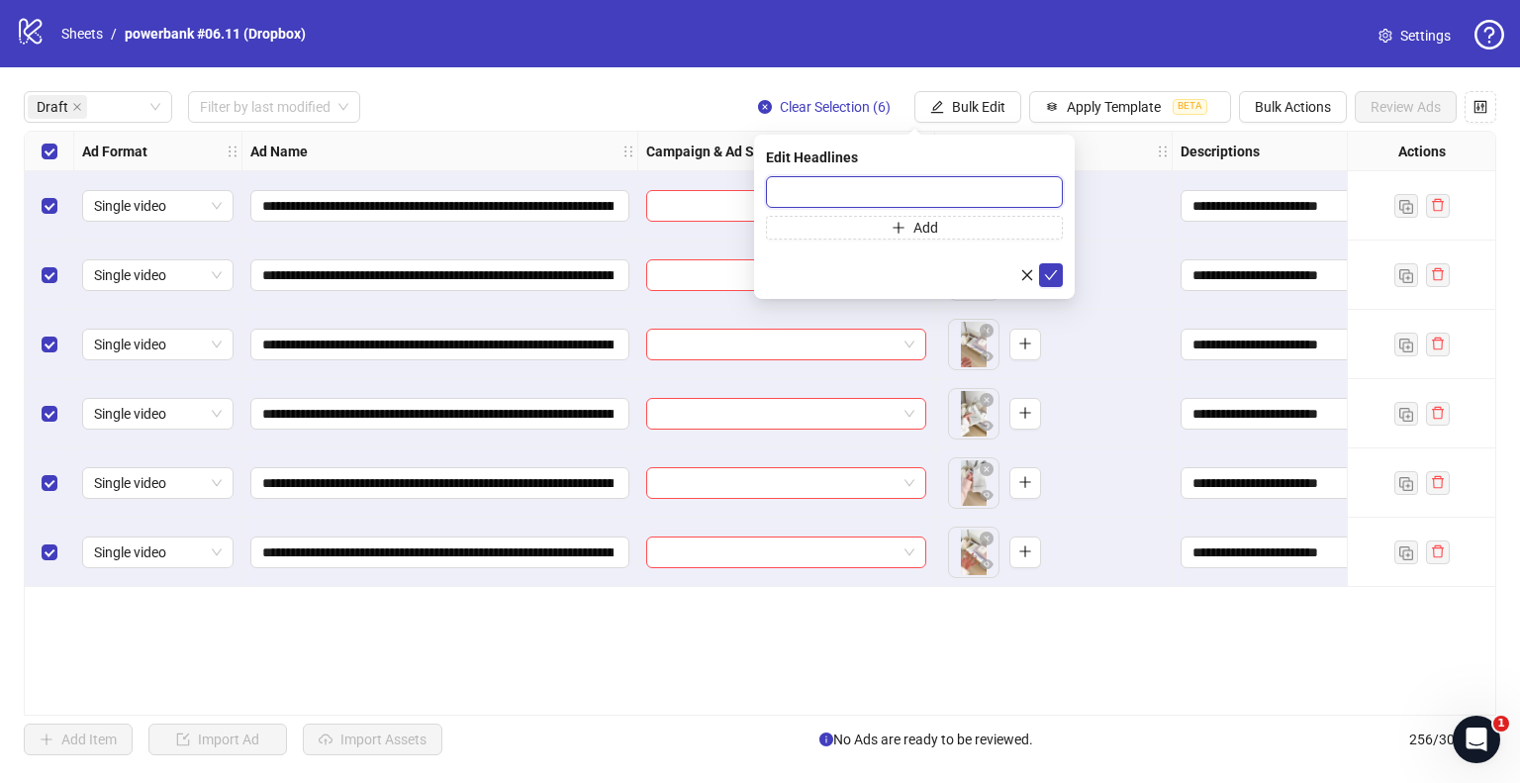
click at [904, 197] on input "text" at bounding box center [914, 192] width 297 height 32
paste input "**********"
type input "**********"
click at [1056, 268] on icon "check" at bounding box center [1051, 275] width 14 height 14
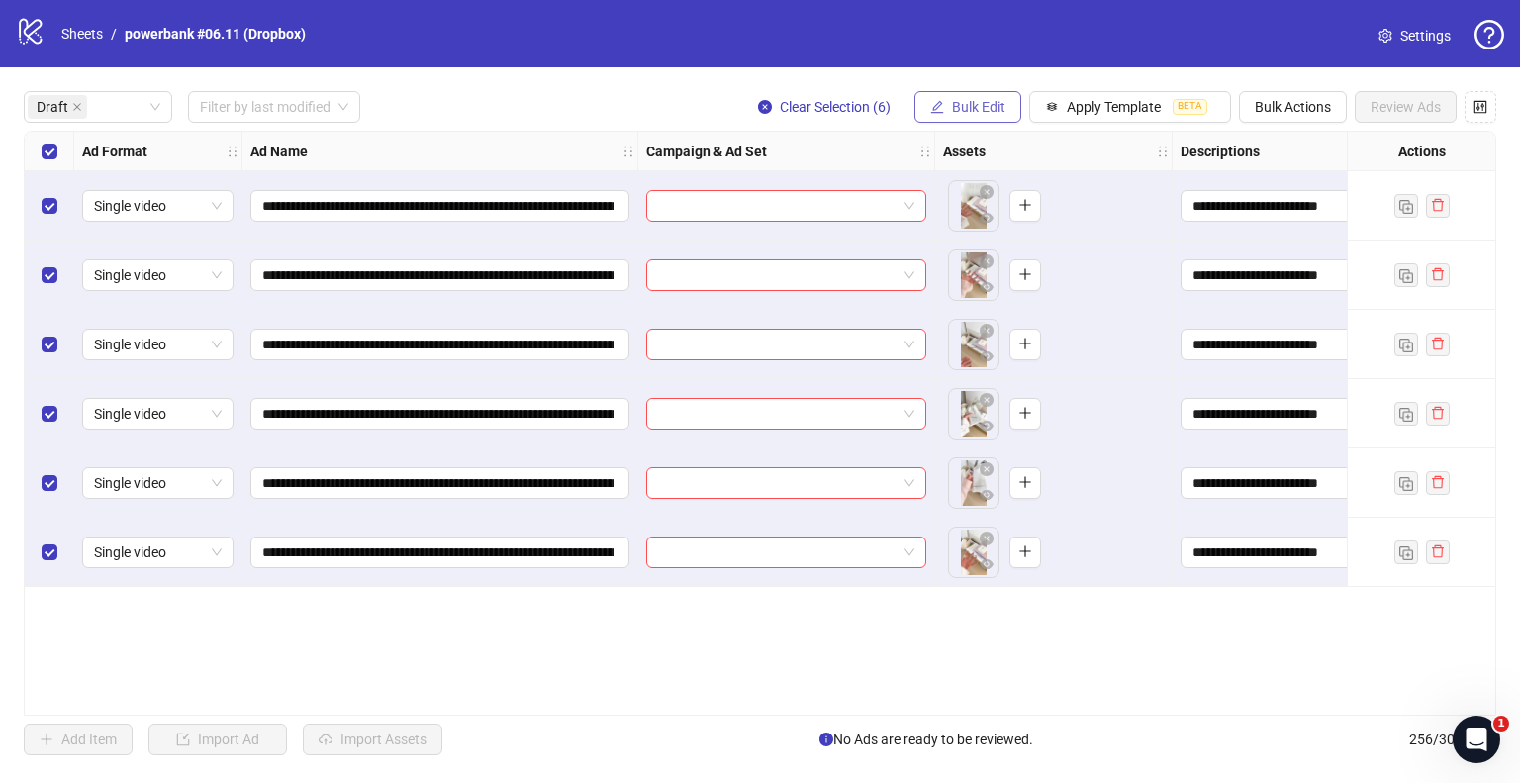
click at [989, 106] on span "Bulk Edit" at bounding box center [978, 107] width 53 height 16
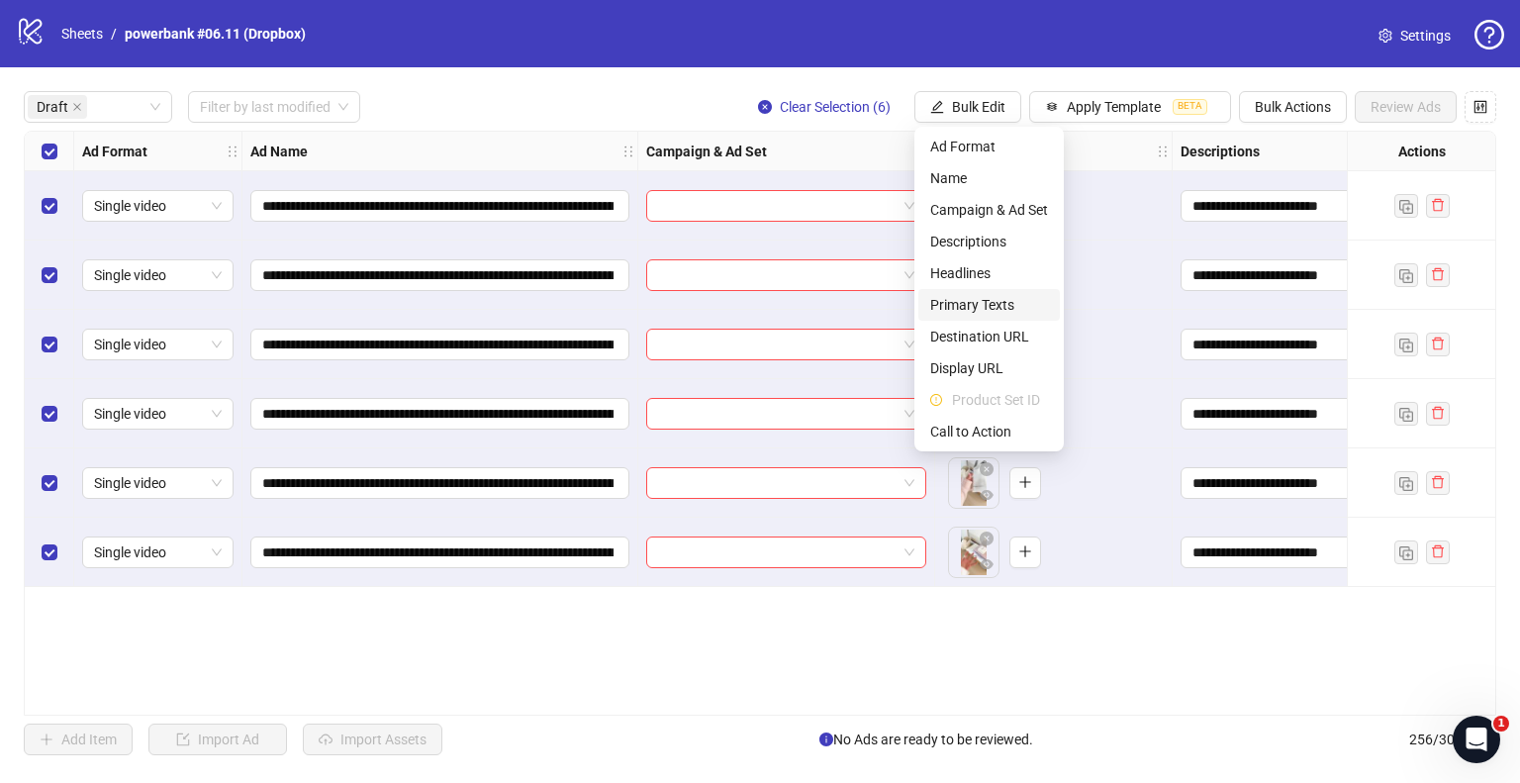
click at [981, 310] on span "Primary Texts" at bounding box center [989, 305] width 118 height 22
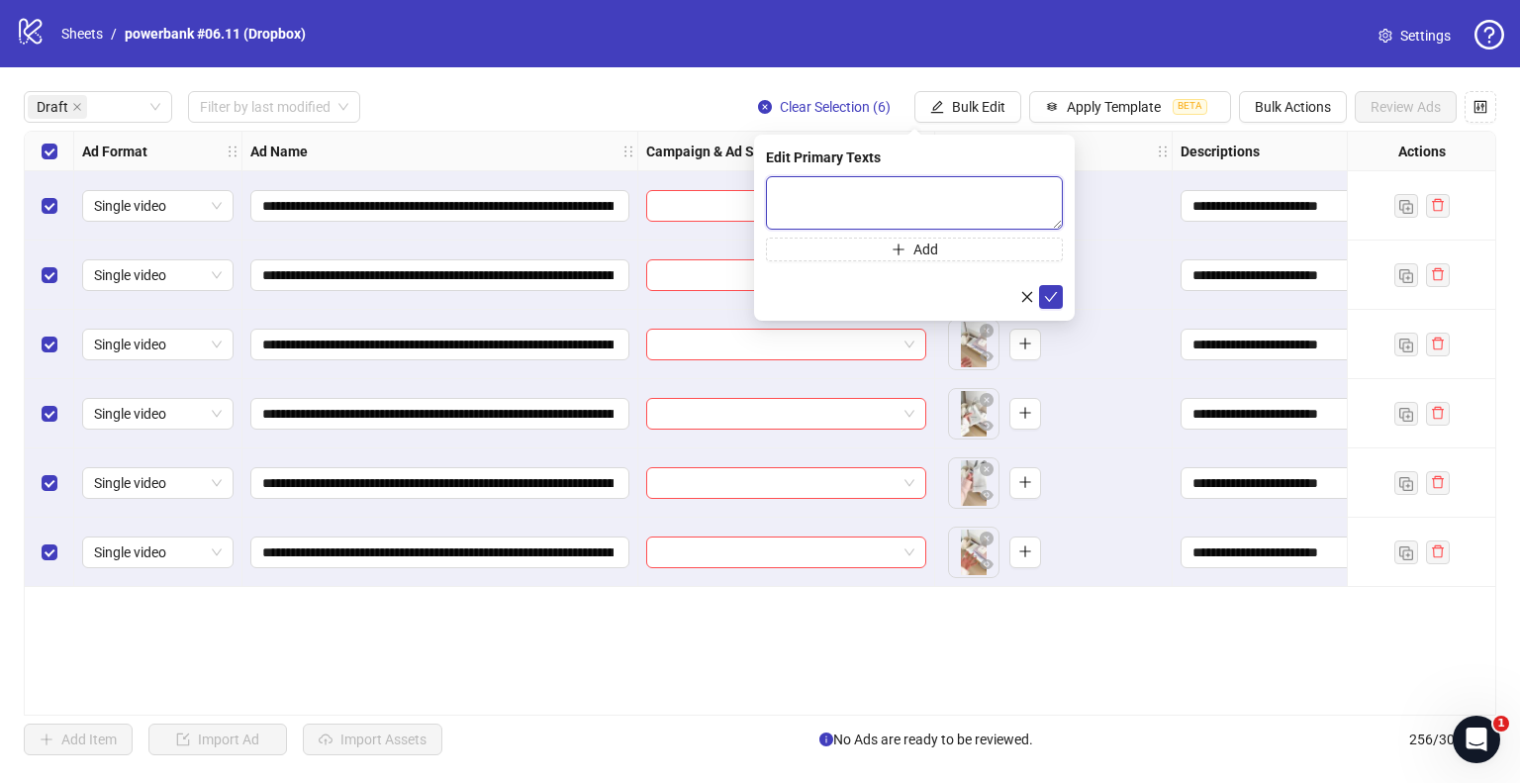
click at [835, 215] on textarea at bounding box center [914, 202] width 297 height 53
paste textarea "**********"
type textarea "**********"
click at [1049, 291] on icon "check" at bounding box center [1051, 296] width 14 height 14
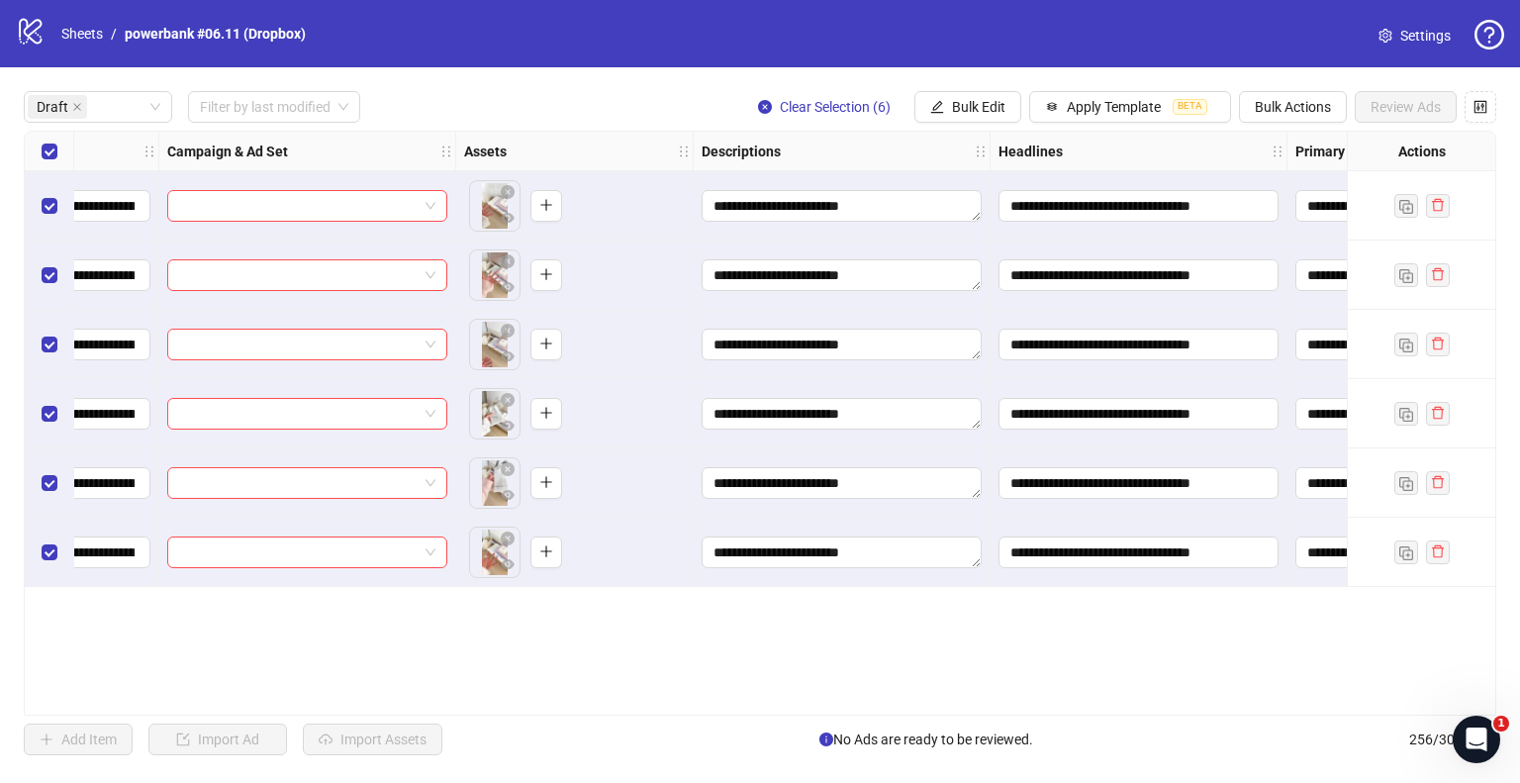
scroll to position [0, 0]
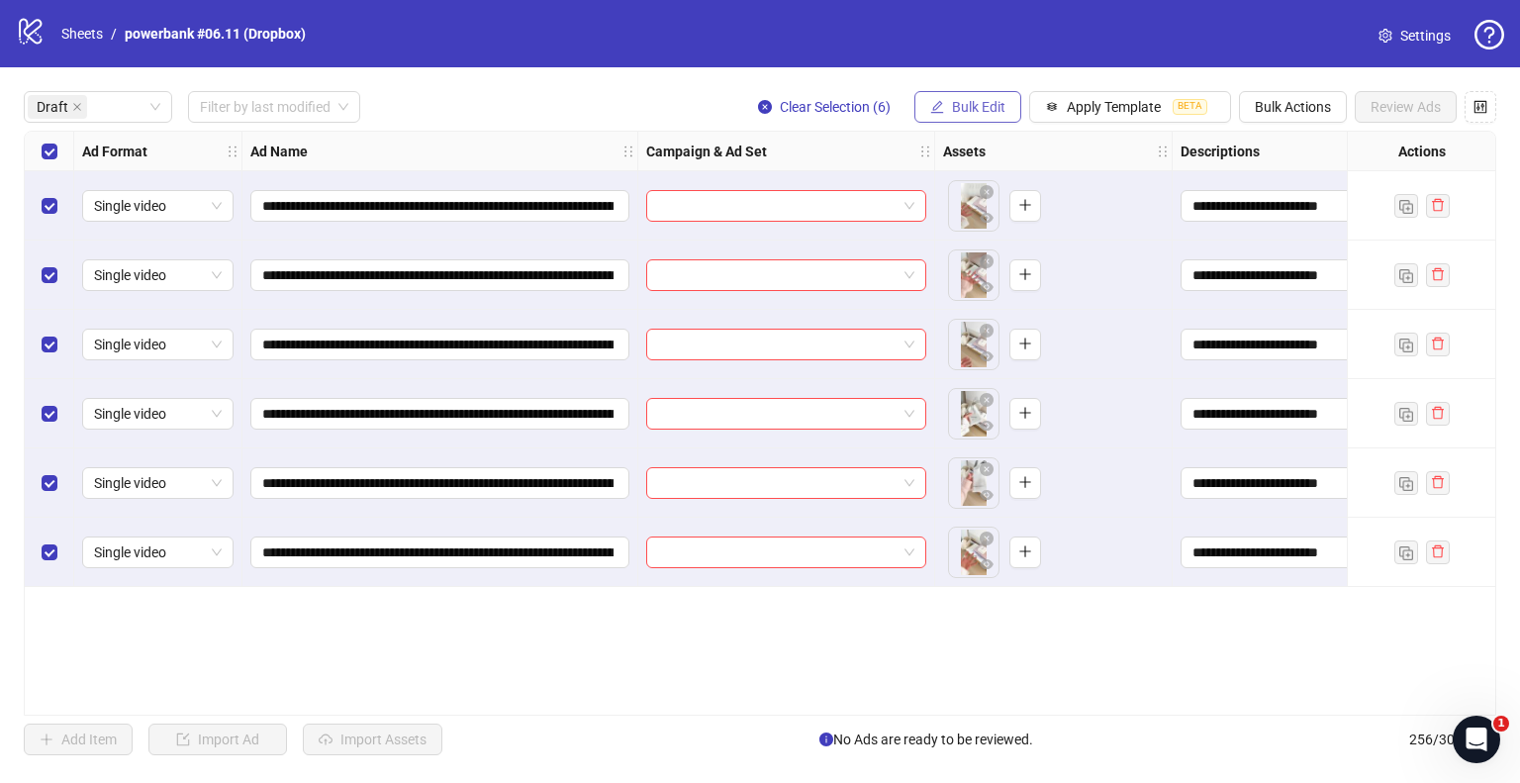
click at [975, 108] on span "Bulk Edit" at bounding box center [978, 107] width 53 height 16
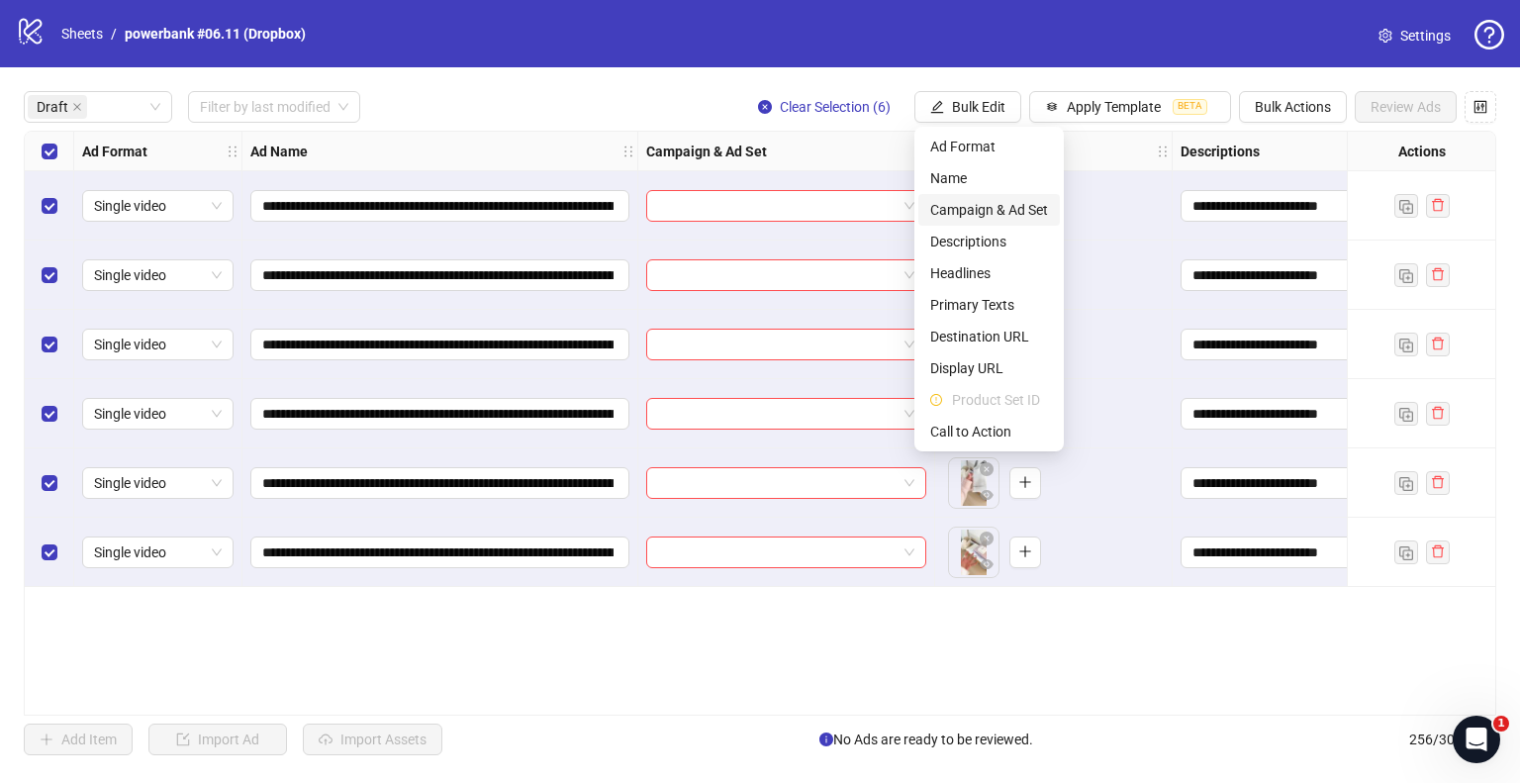
click at [953, 213] on span "Campaign & Ad Set" at bounding box center [989, 210] width 118 height 22
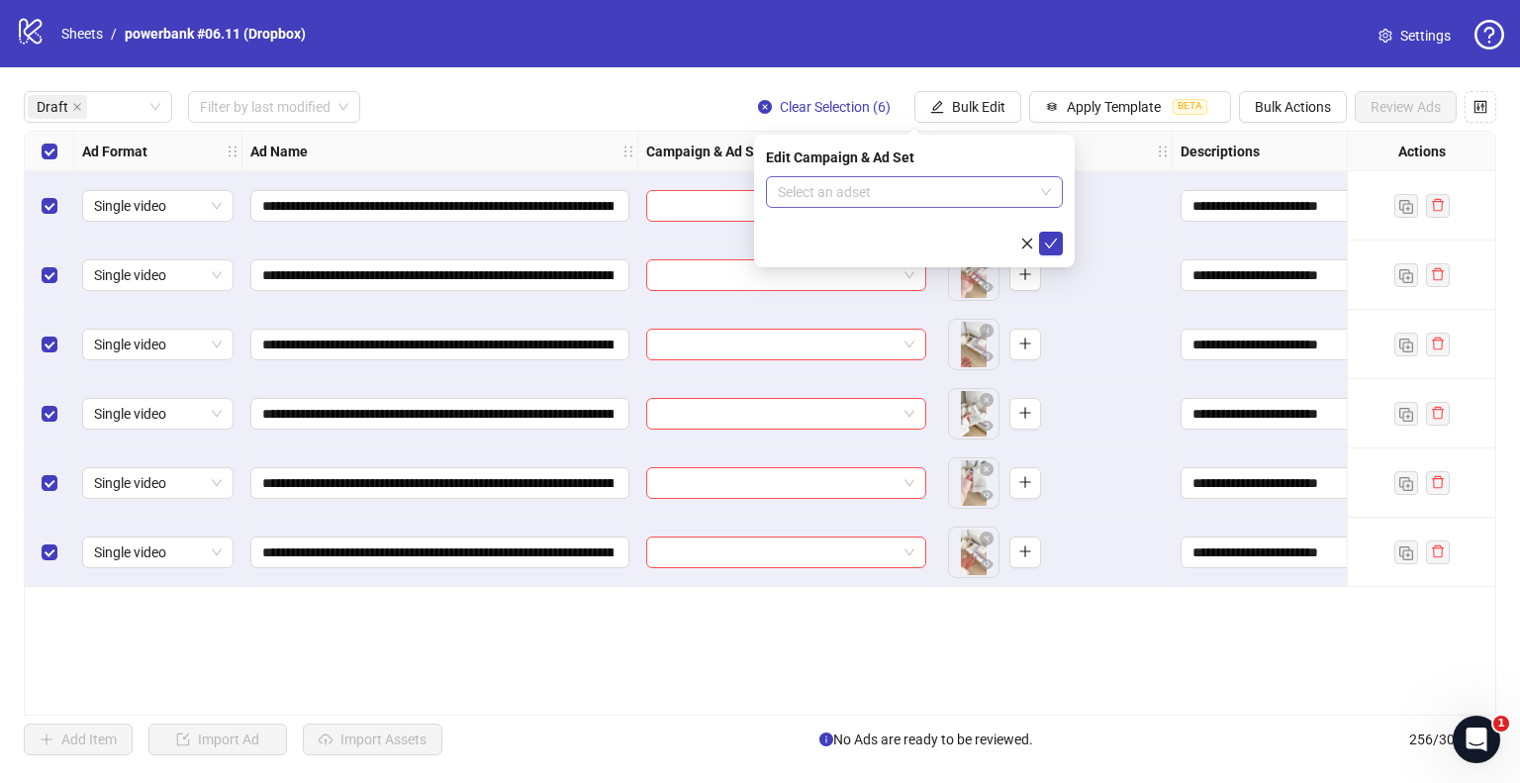
click at [855, 185] on input "search" at bounding box center [905, 192] width 255 height 30
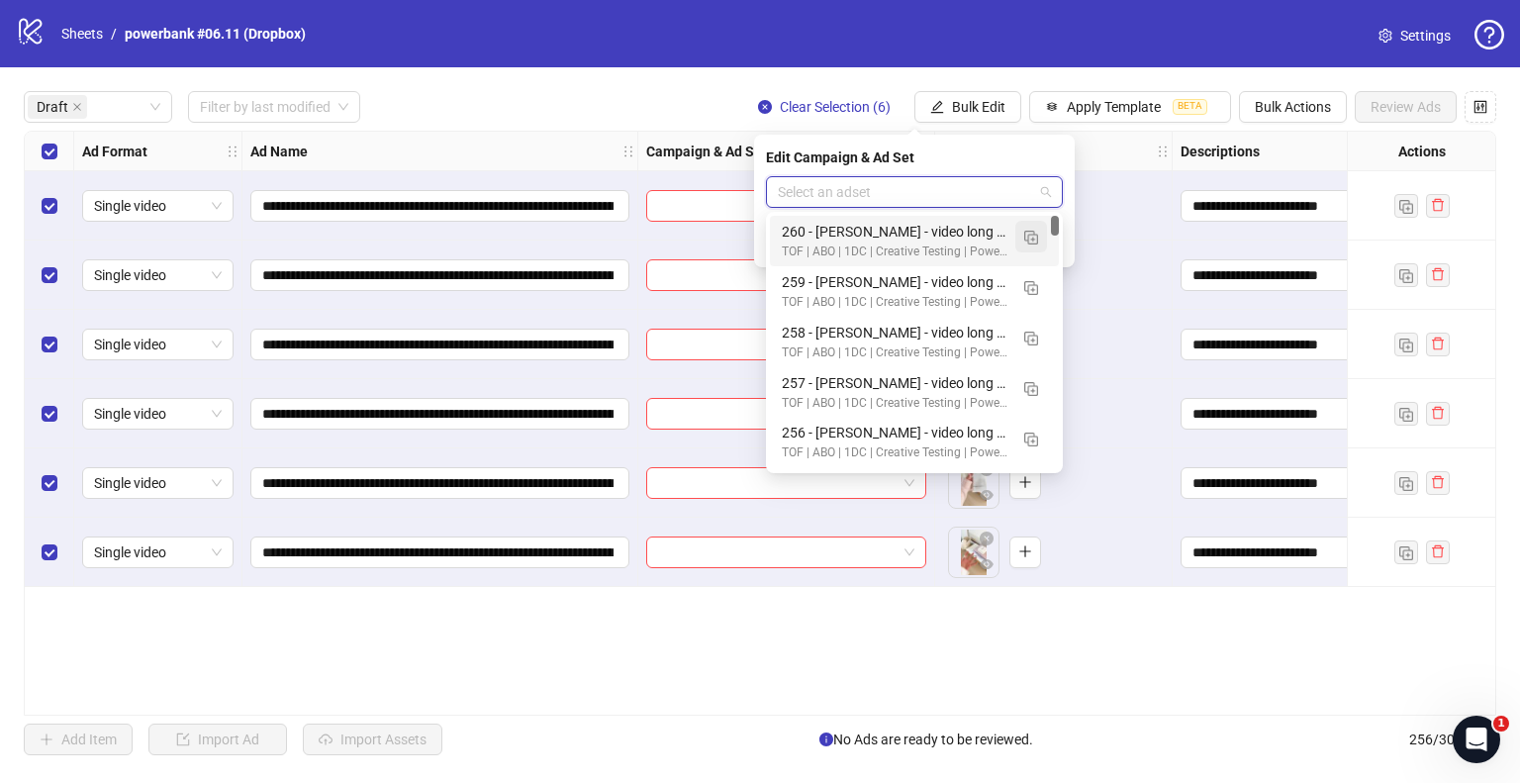
click at [1021, 237] on button "button" at bounding box center [1031, 237] width 32 height 32
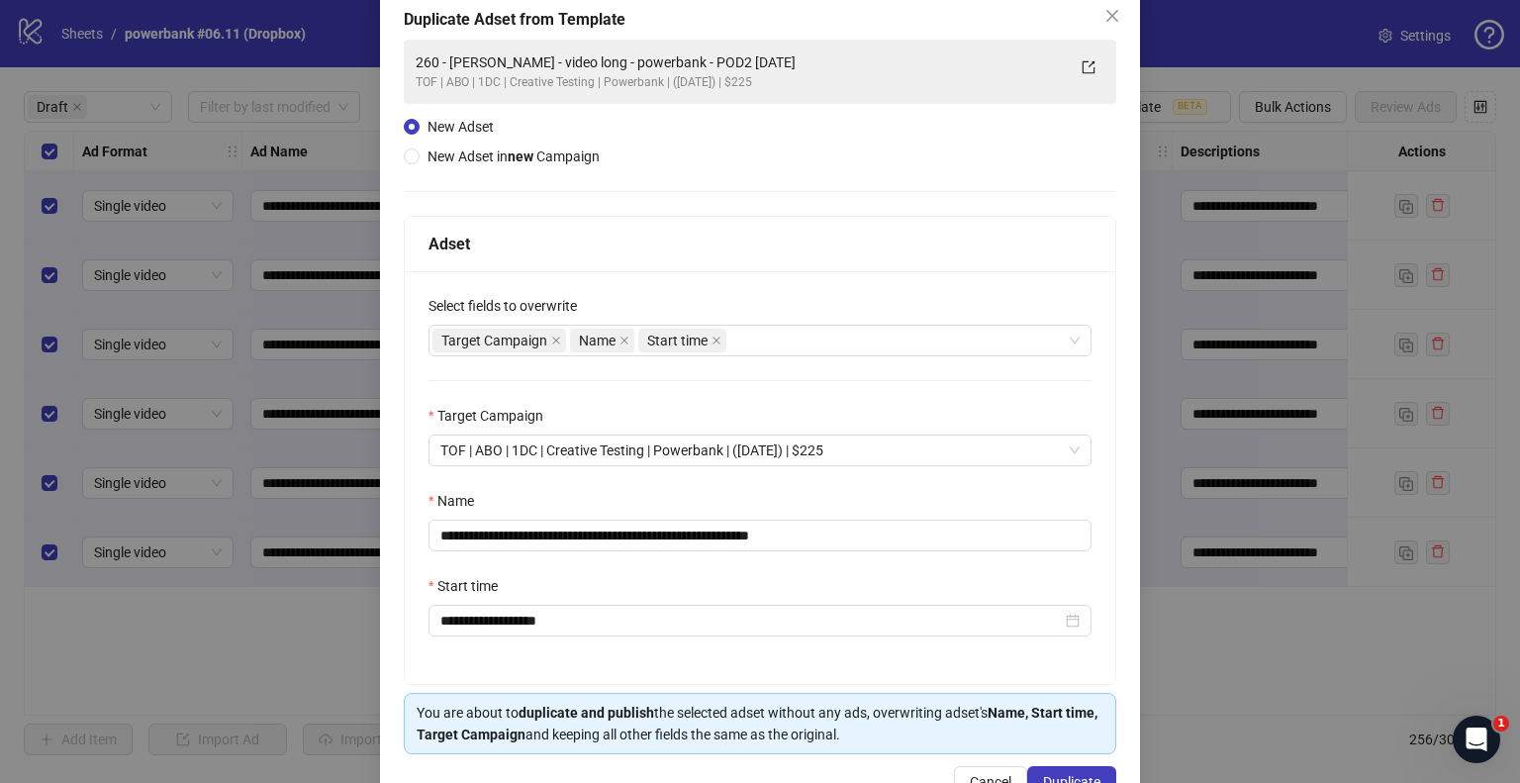
scroll to position [167, 0]
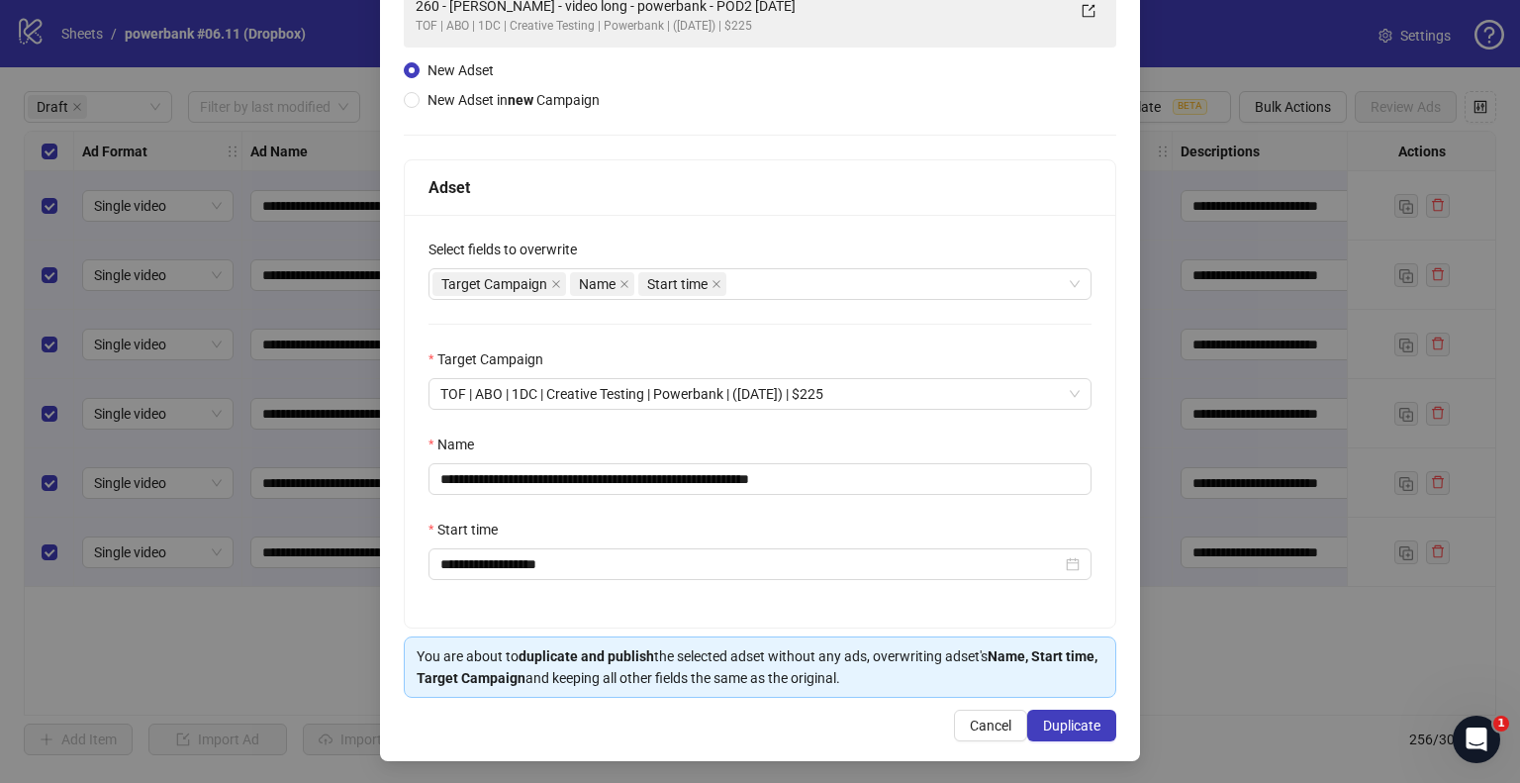
click at [1222, 691] on div "**********" at bounding box center [760, 391] width 1520 height 783
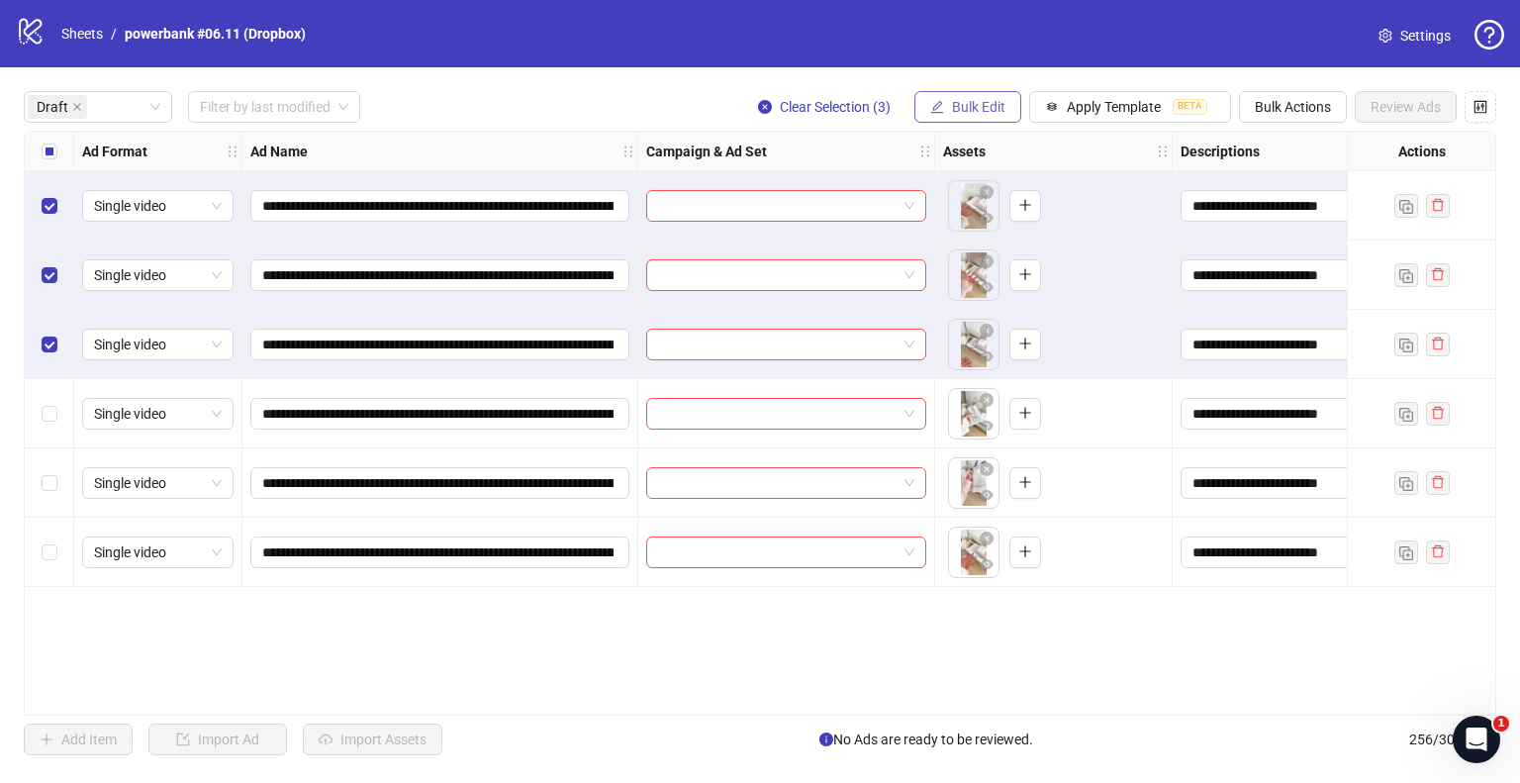
click at [965, 99] on span "Bulk Edit" at bounding box center [978, 107] width 53 height 16
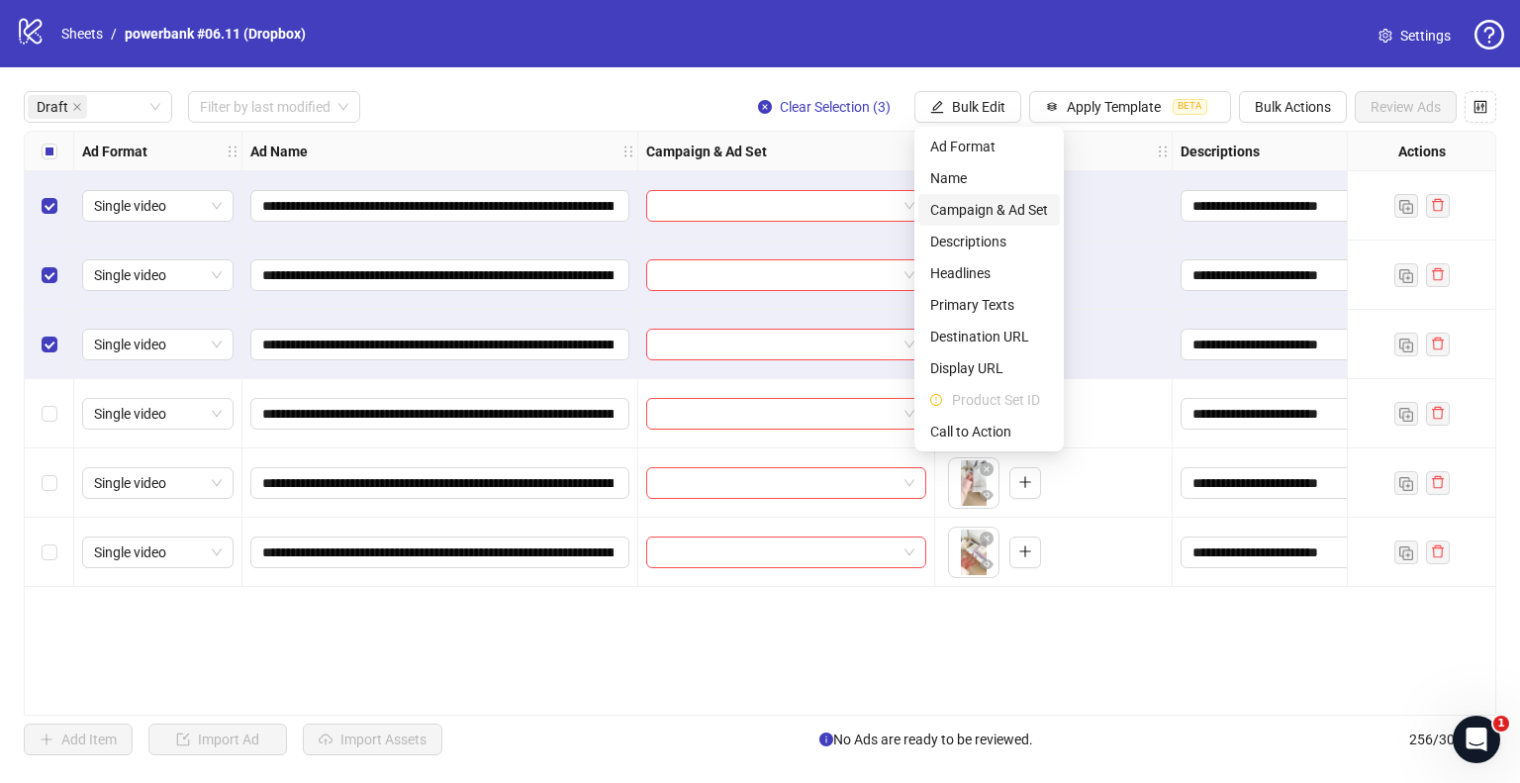
click at [965, 201] on span "Campaign & Ad Set" at bounding box center [989, 210] width 118 height 22
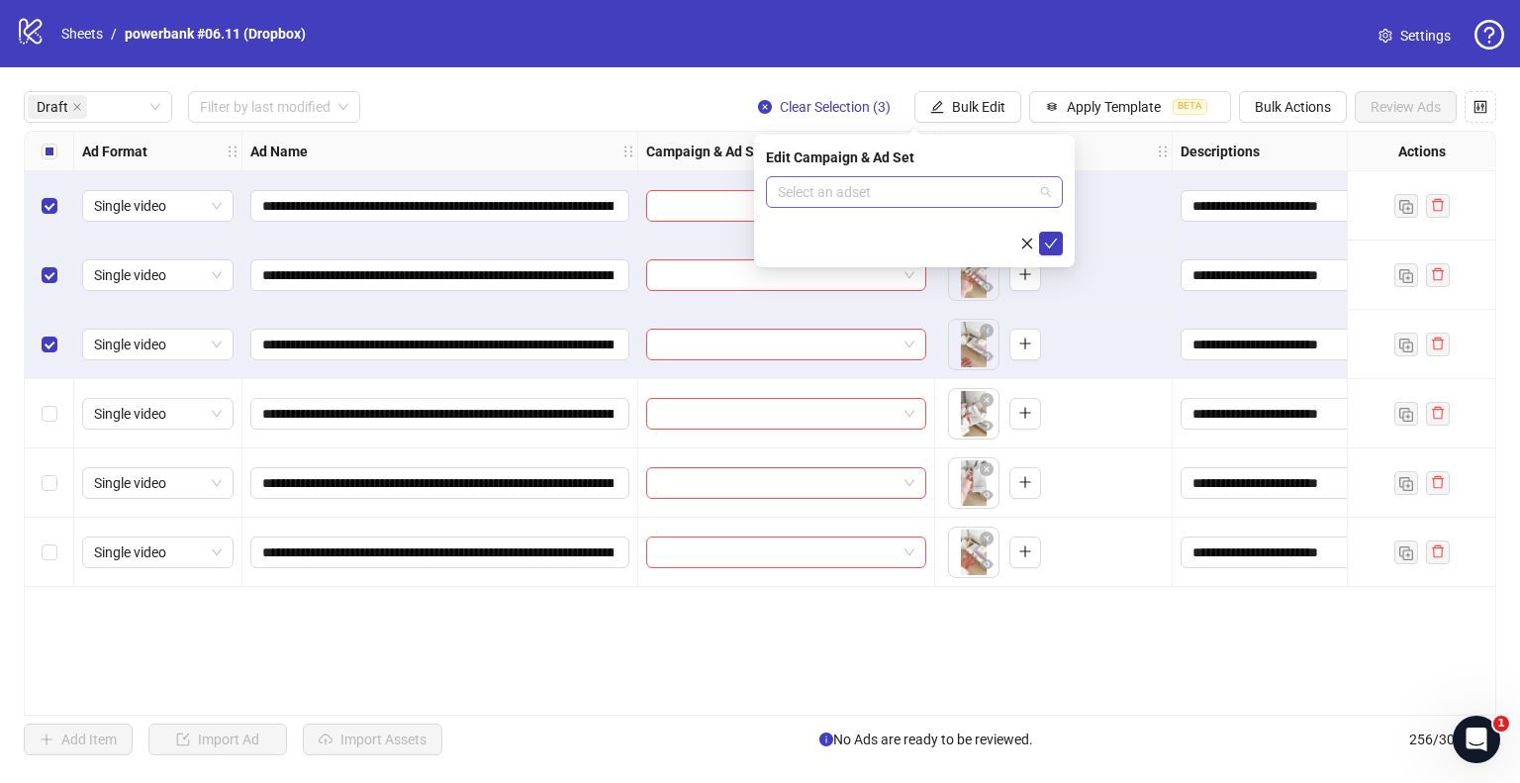
click at [841, 191] on input "search" at bounding box center [905, 192] width 255 height 30
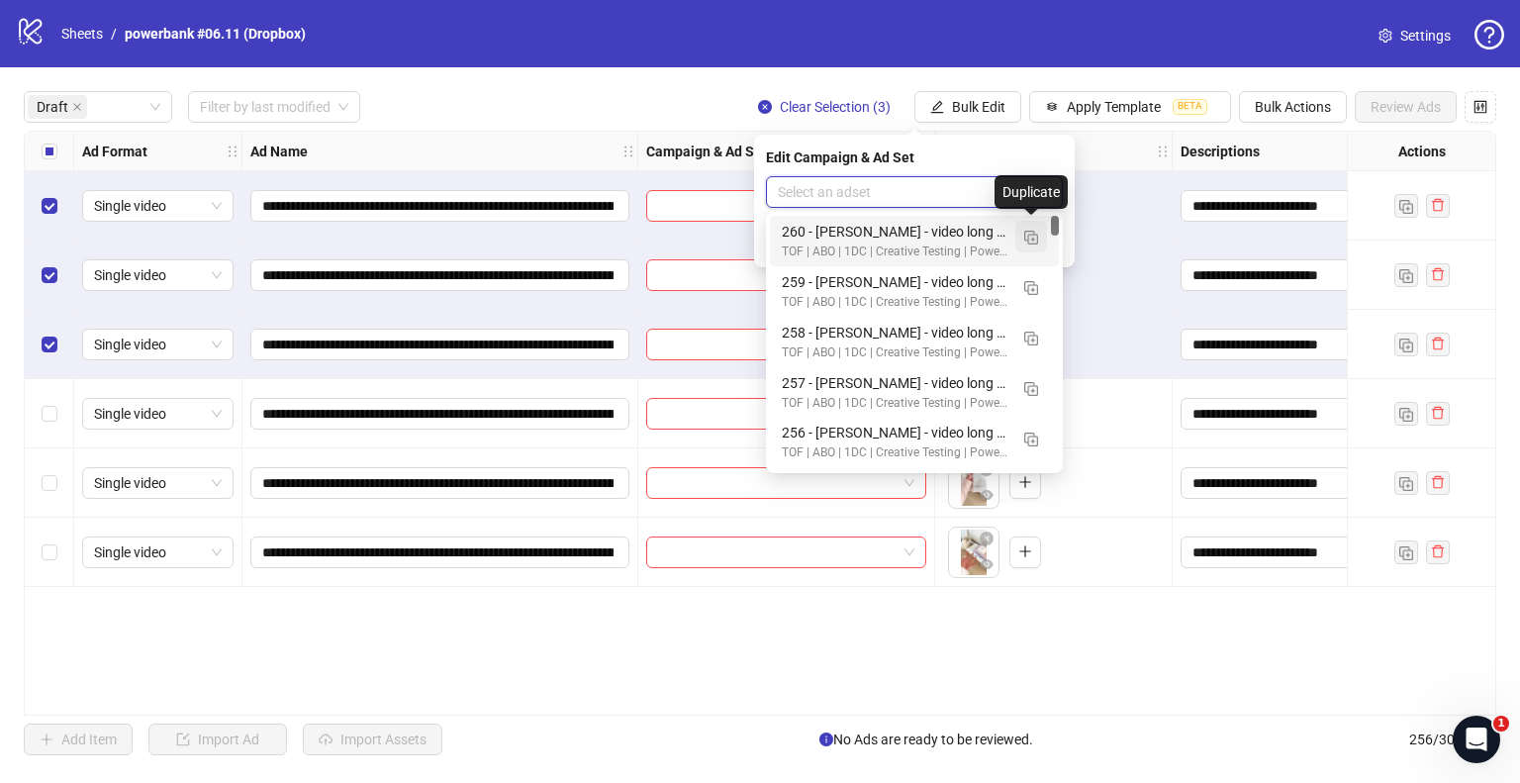
click at [1022, 237] on button "button" at bounding box center [1031, 237] width 32 height 32
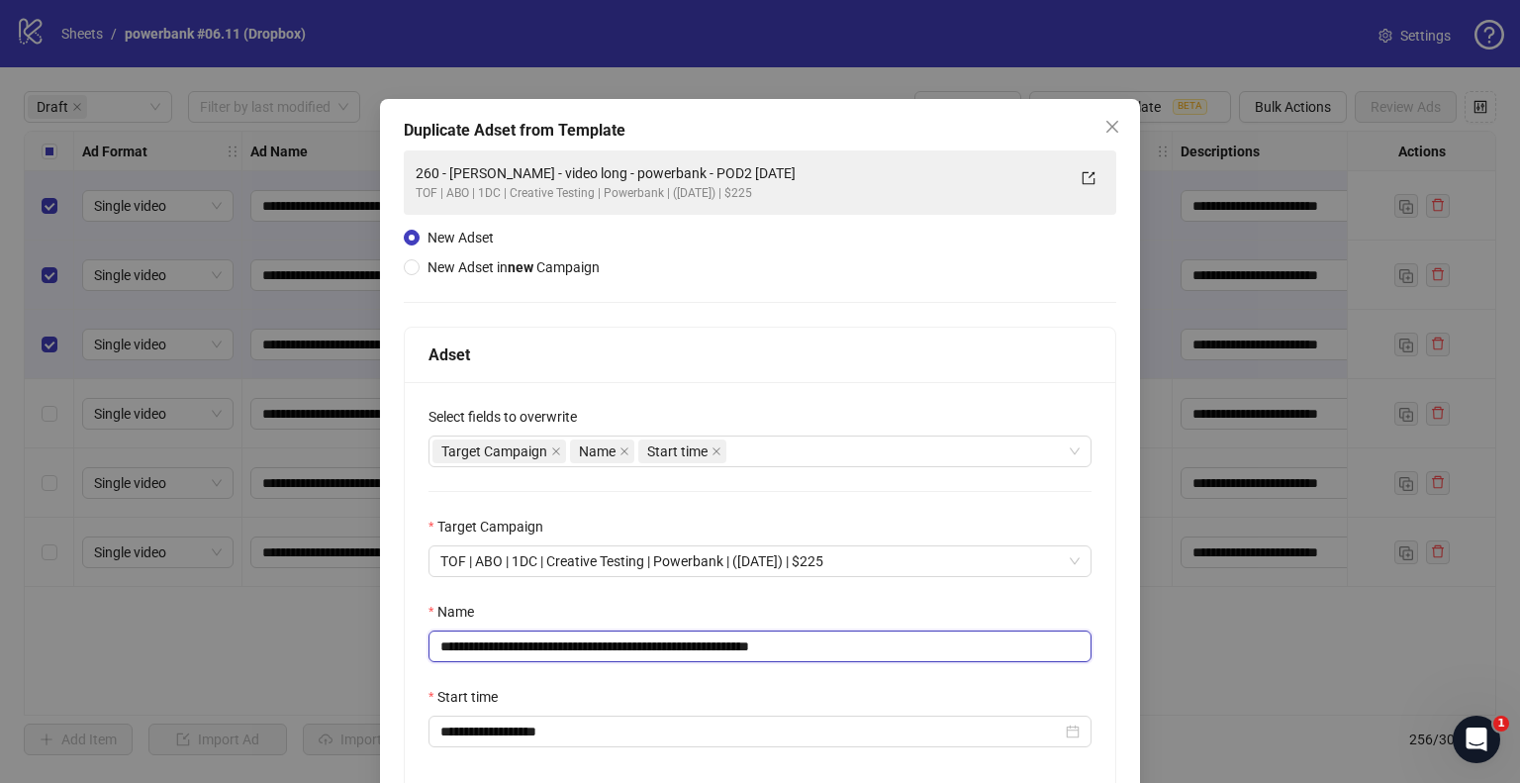
drag, startPoint x: 699, startPoint y: 647, endPoint x: 262, endPoint y: 648, distance: 436.5
click at [262, 648] on div "**********" at bounding box center [760, 391] width 1520 height 783
paste input "*"
drag, startPoint x: 777, startPoint y: 644, endPoint x: 1099, endPoint y: 694, distance: 325.5
click at [1053, 687] on div "**********" at bounding box center [760, 588] width 711 height 413
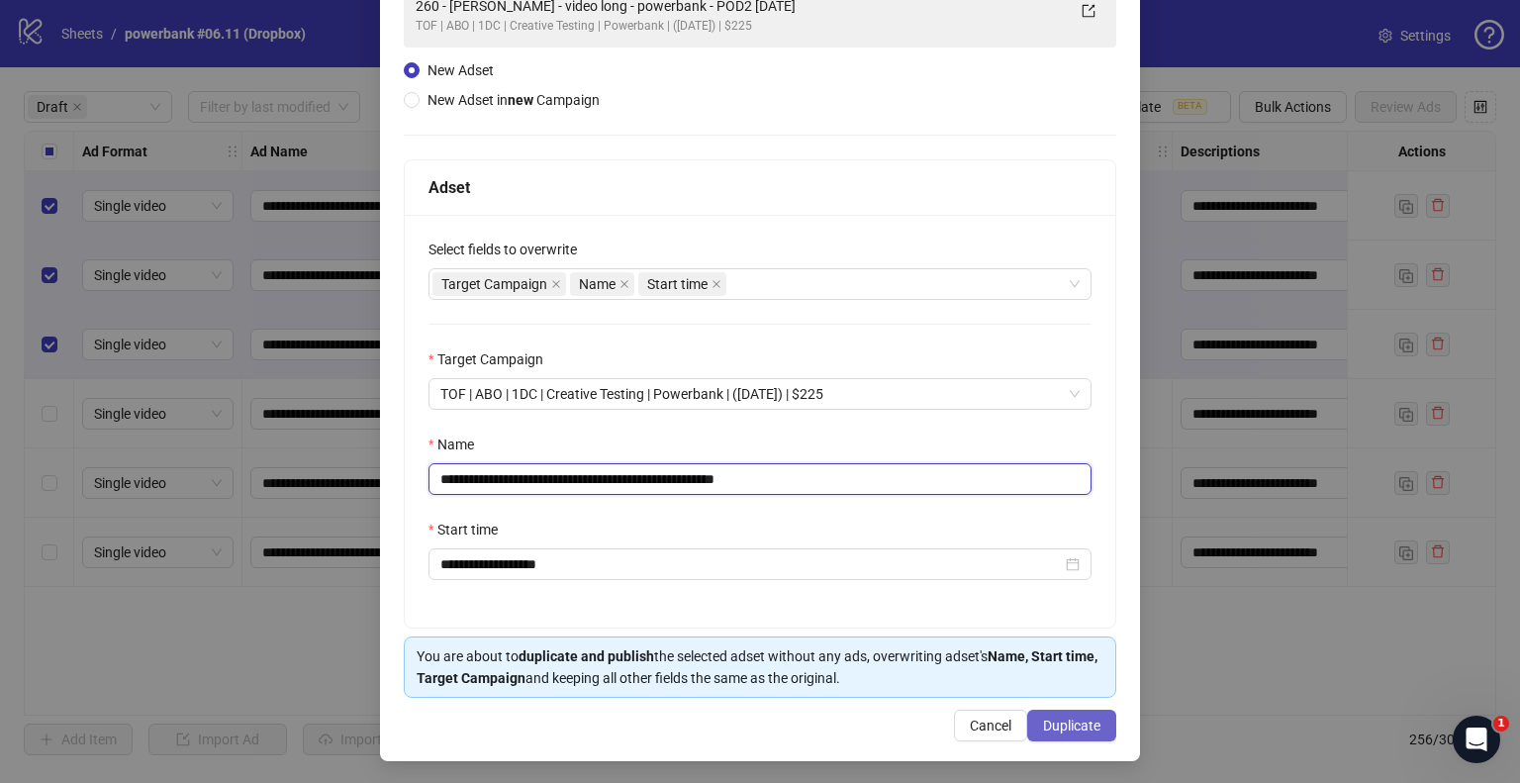
type input "**********"
click at [1038, 712] on button "Duplicate" at bounding box center [1071, 726] width 89 height 32
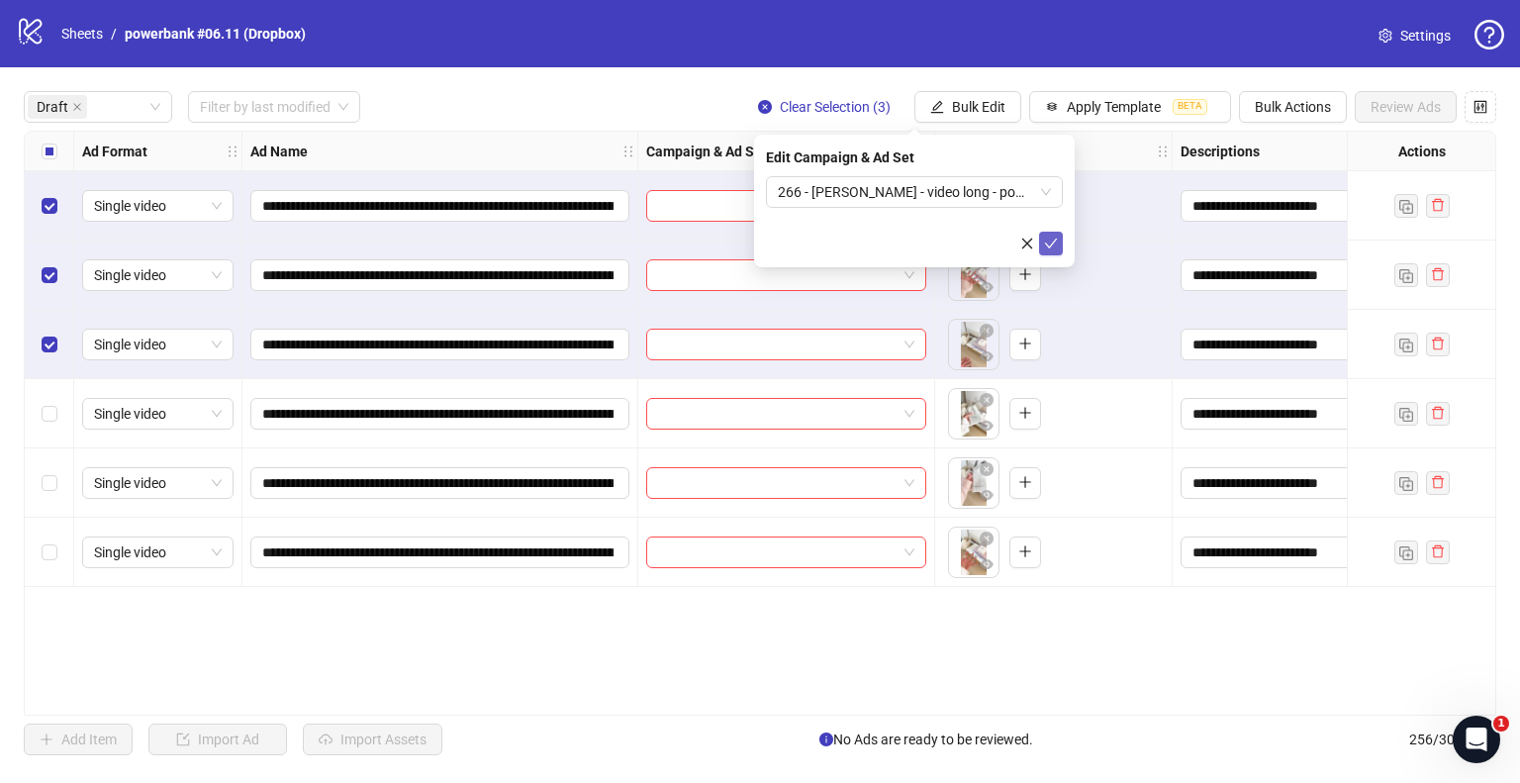
click at [1049, 233] on button "submit" at bounding box center [1051, 244] width 24 height 24
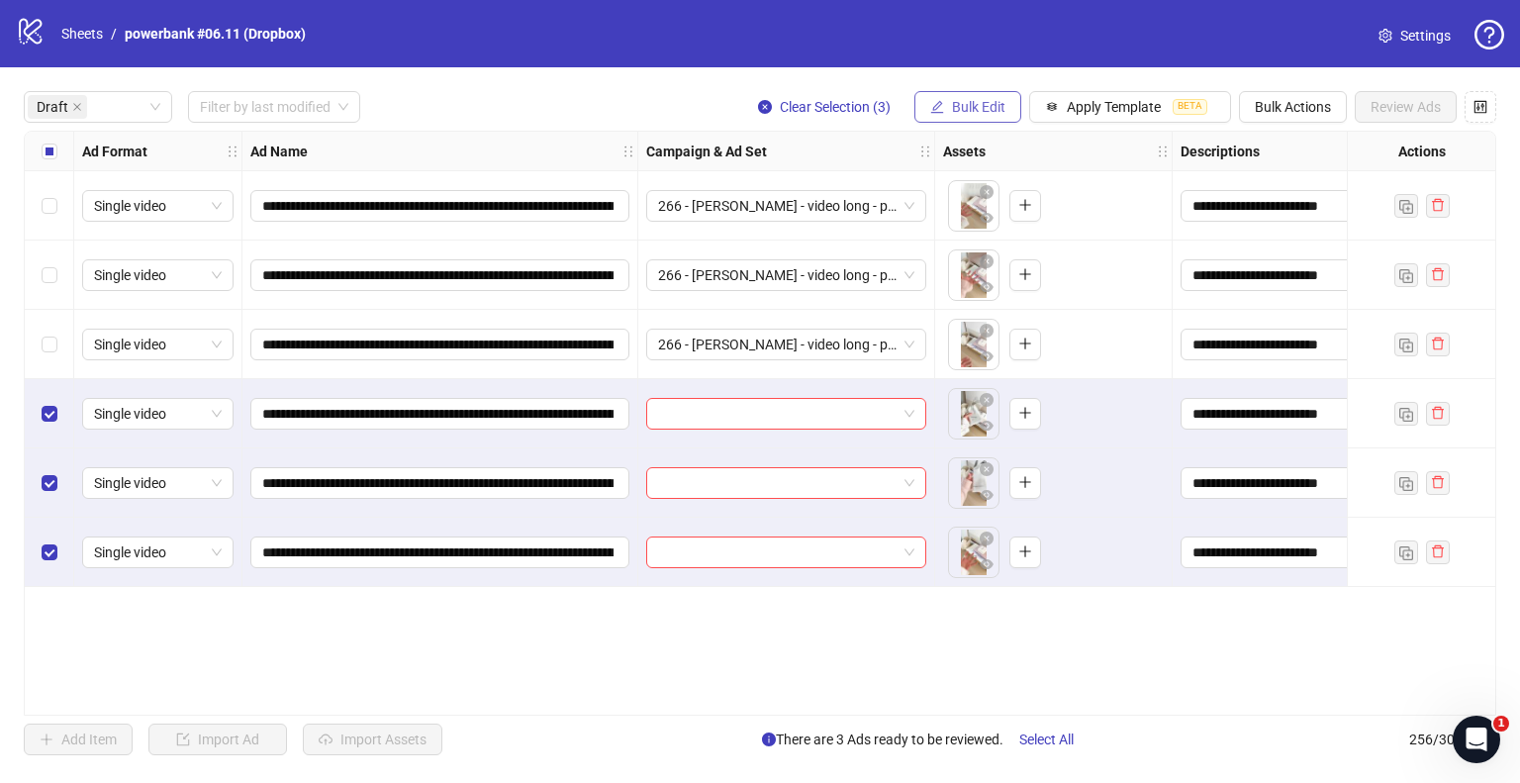
click at [997, 113] on span "Bulk Edit" at bounding box center [978, 107] width 53 height 16
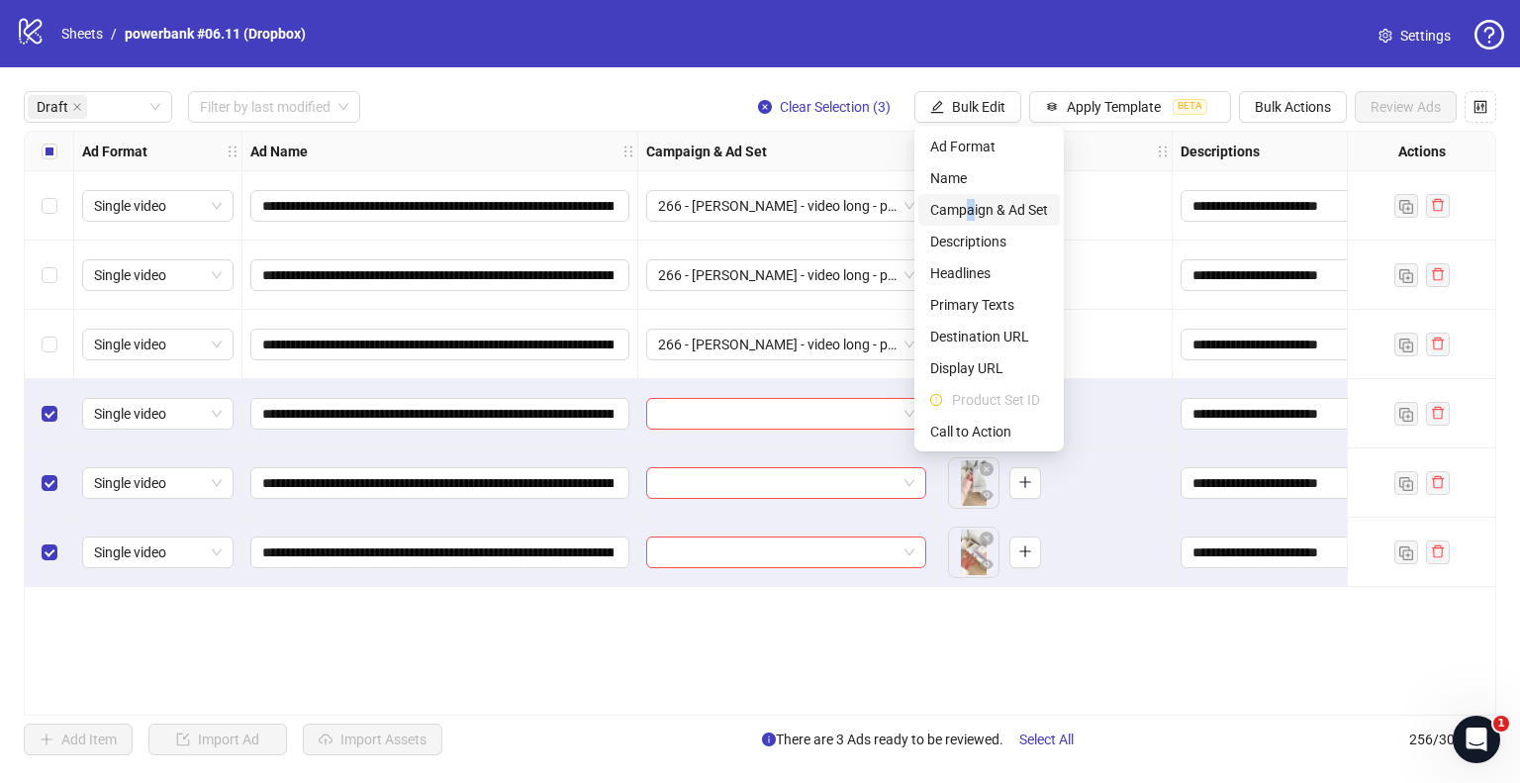
click at [970, 200] on span "Campaign & Ad Set" at bounding box center [989, 210] width 118 height 22
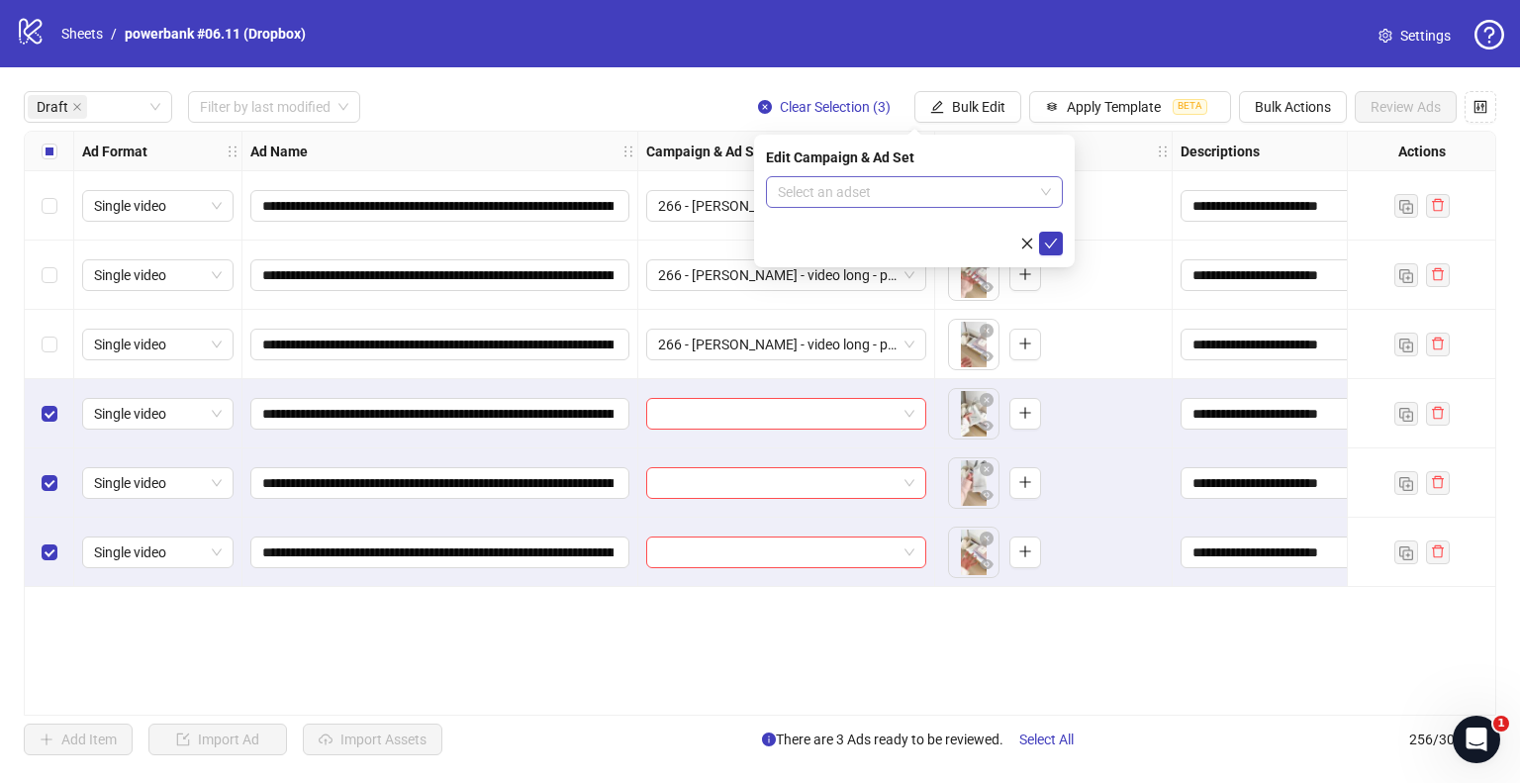
click at [904, 181] on input "search" at bounding box center [905, 192] width 255 height 30
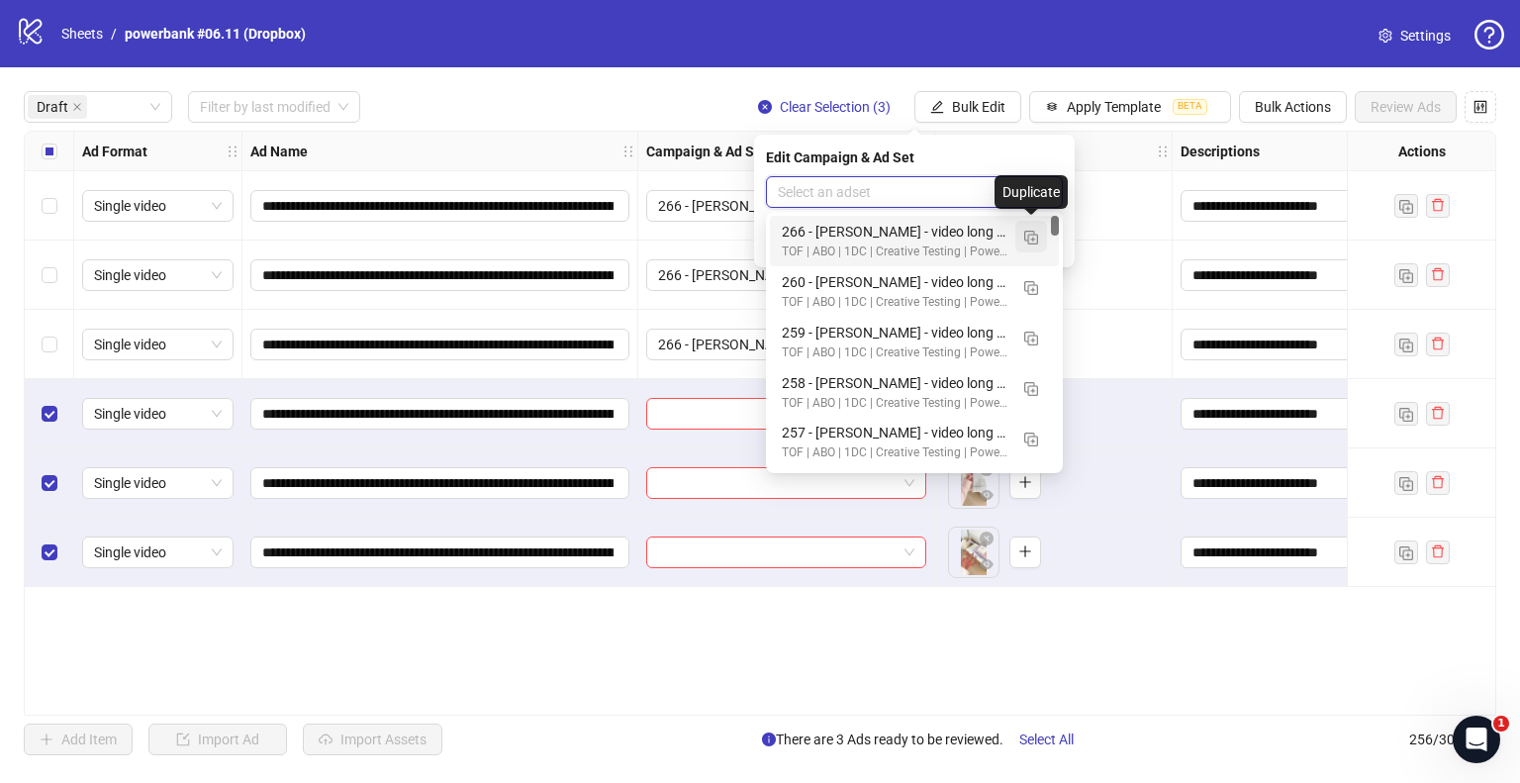
click at [1036, 237] on img "button" at bounding box center [1031, 238] width 14 height 14
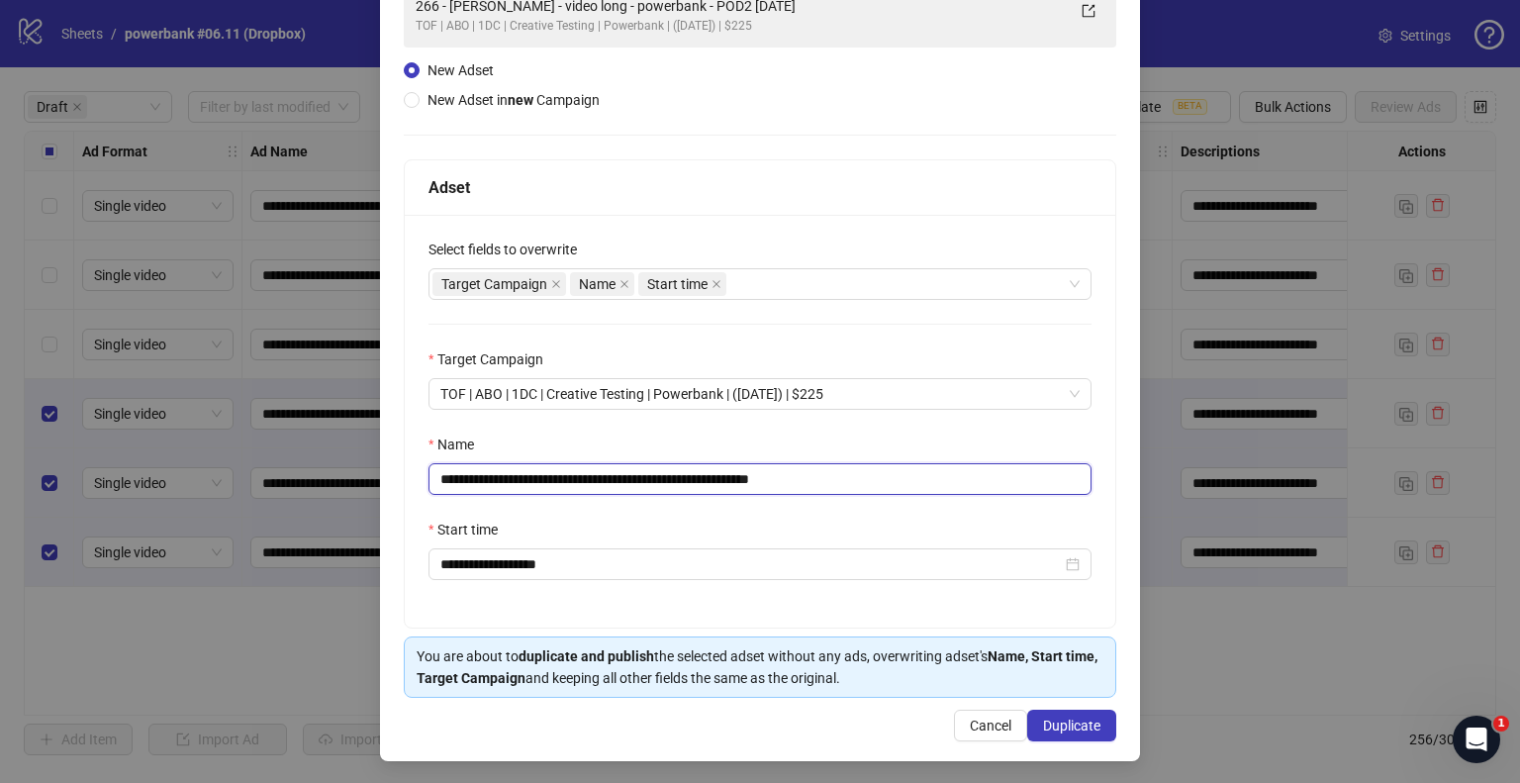
drag, startPoint x: 703, startPoint y: 478, endPoint x: 35, endPoint y: 485, distance: 668.1
click at [35, 485] on div "**********" at bounding box center [760, 391] width 1520 height 783
paste input "text"
drag, startPoint x: 776, startPoint y: 476, endPoint x: 990, endPoint y: 462, distance: 214.2
click at [967, 468] on input "**********" at bounding box center [760, 479] width 663 height 32
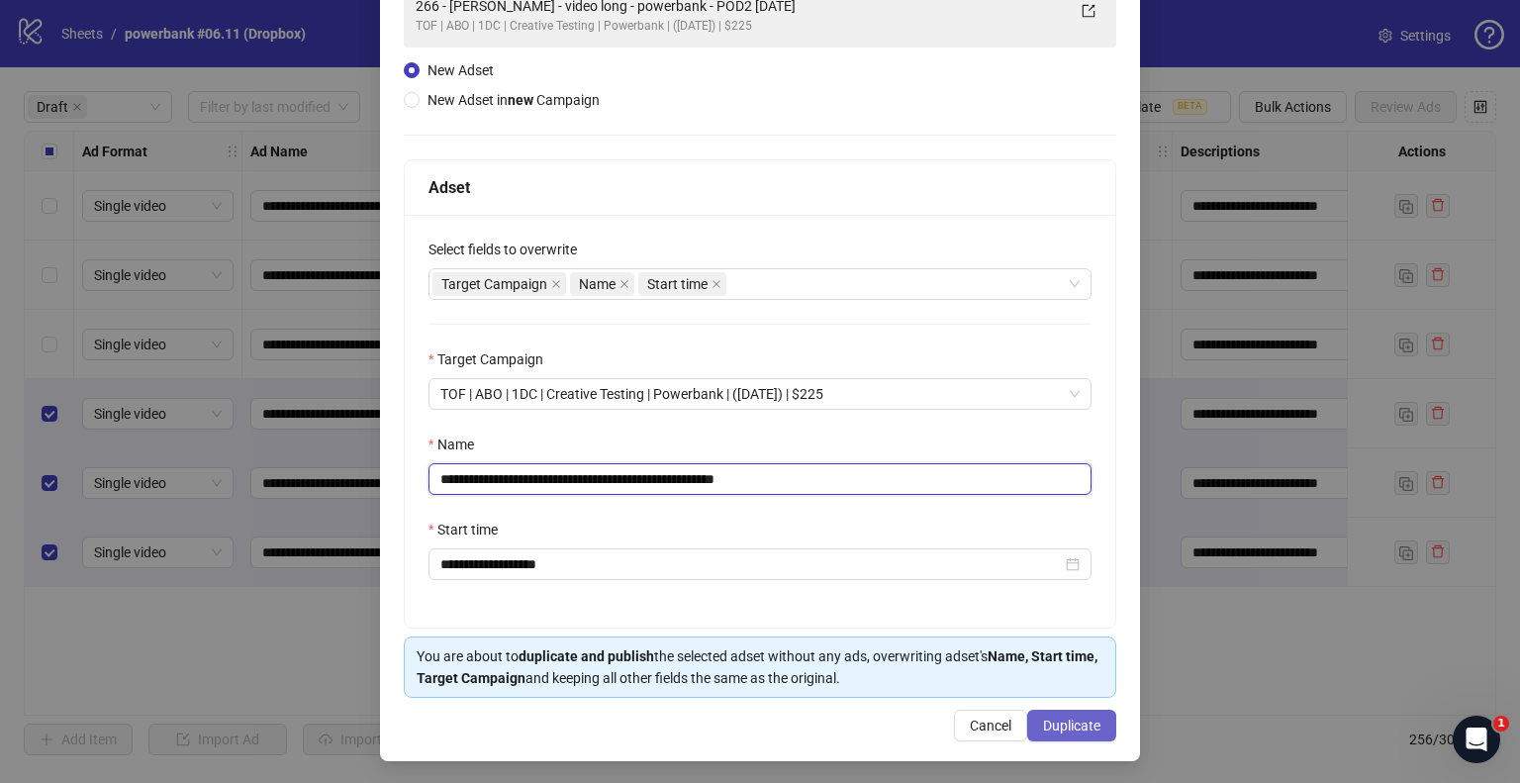
type input "**********"
click at [1064, 718] on span "Duplicate" at bounding box center [1071, 726] width 57 height 16
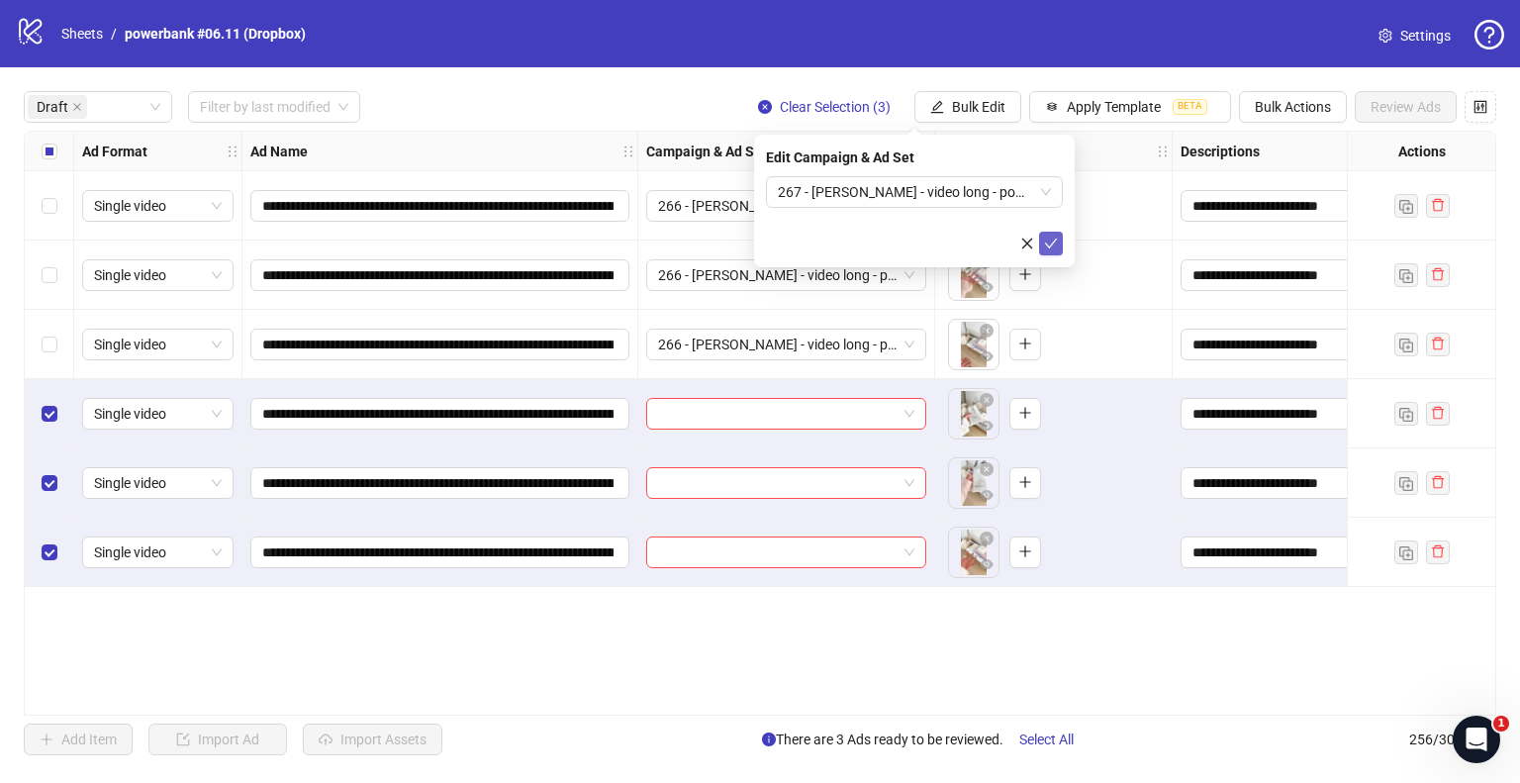
click at [1057, 241] on icon "check" at bounding box center [1051, 244] width 14 height 14
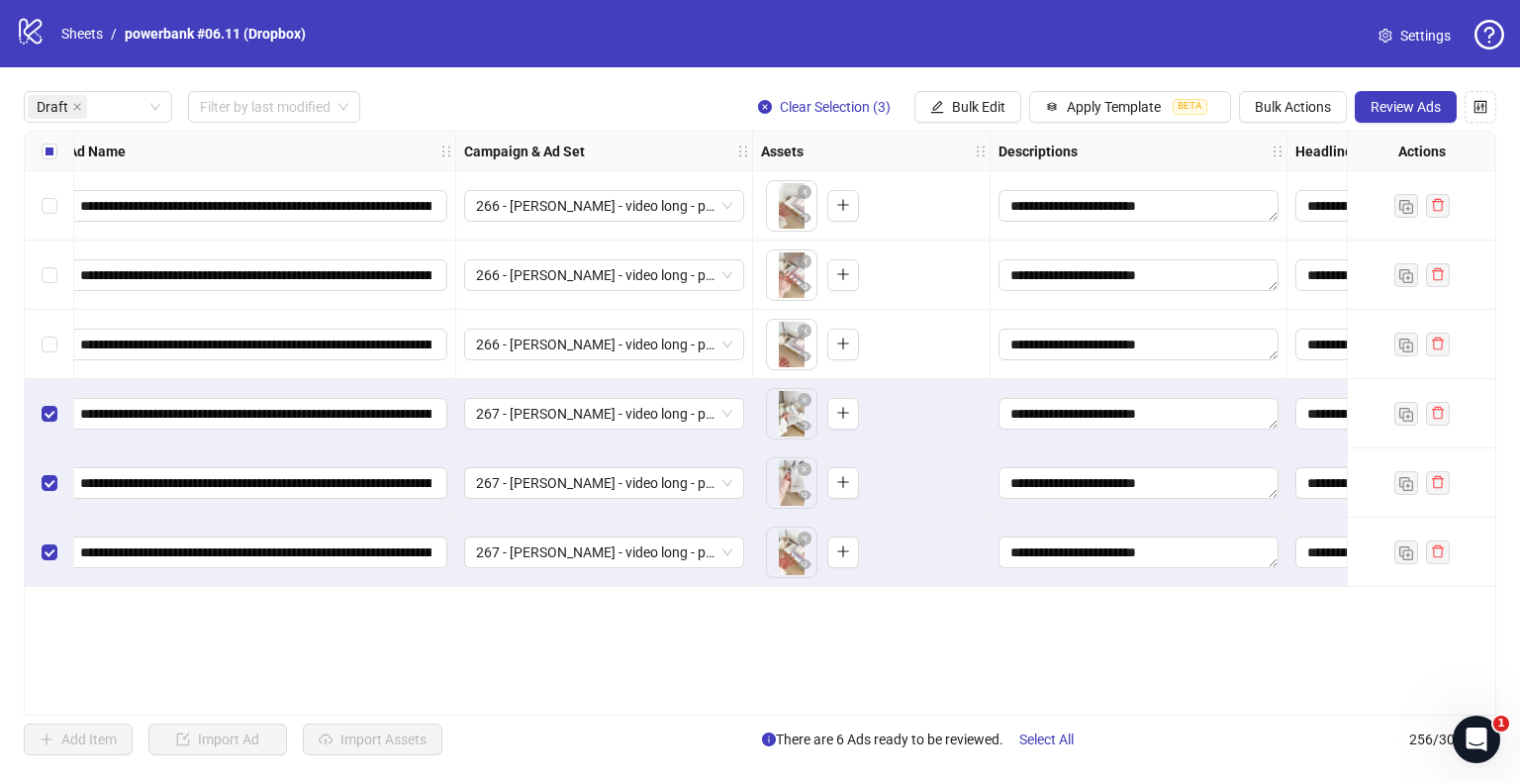
scroll to position [0, 0]
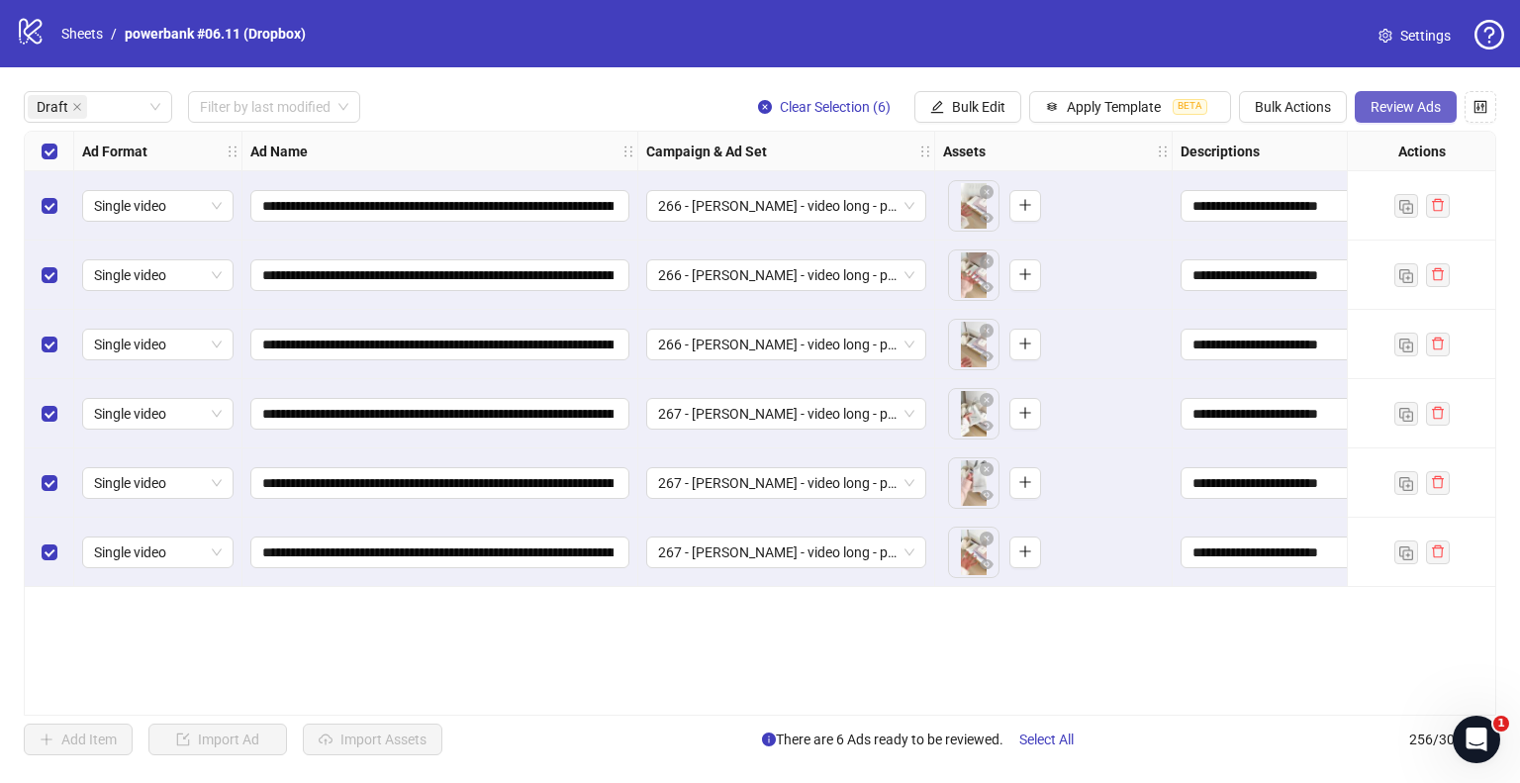
click at [1403, 104] on span "Review Ads" at bounding box center [1406, 107] width 70 height 16
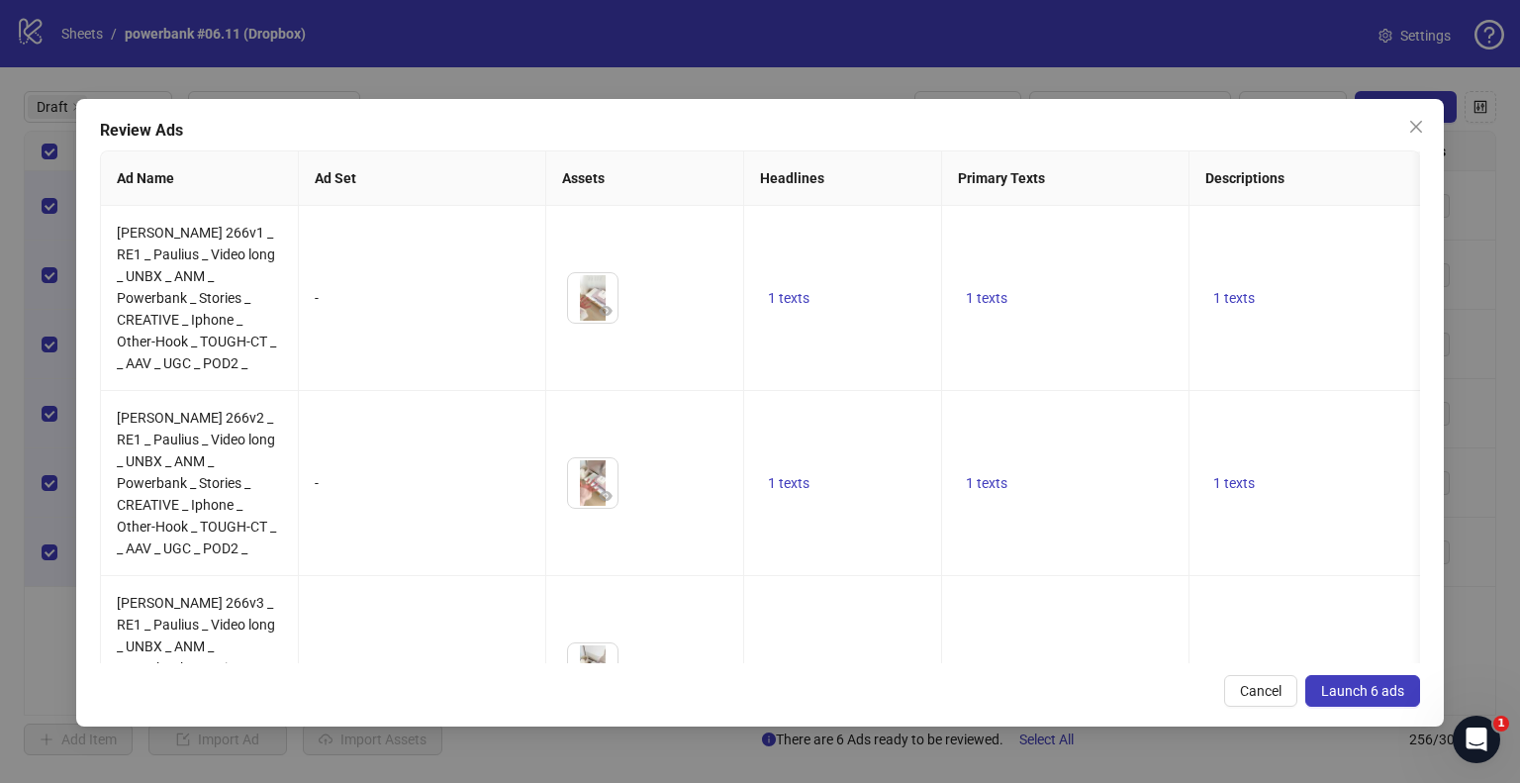
click at [1364, 699] on button "Launch 6 ads" at bounding box center [1362, 691] width 115 height 32
